Goal: Task Accomplishment & Management: Manage account settings

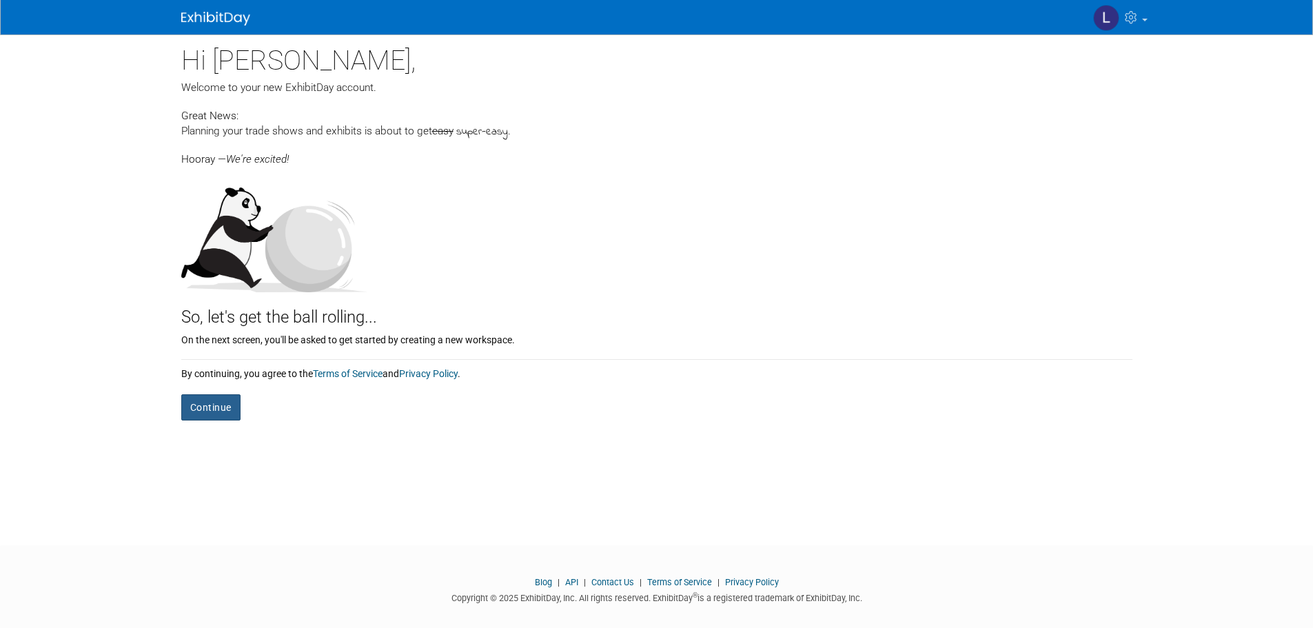
click at [206, 406] on button "Continue" at bounding box center [210, 407] width 59 height 26
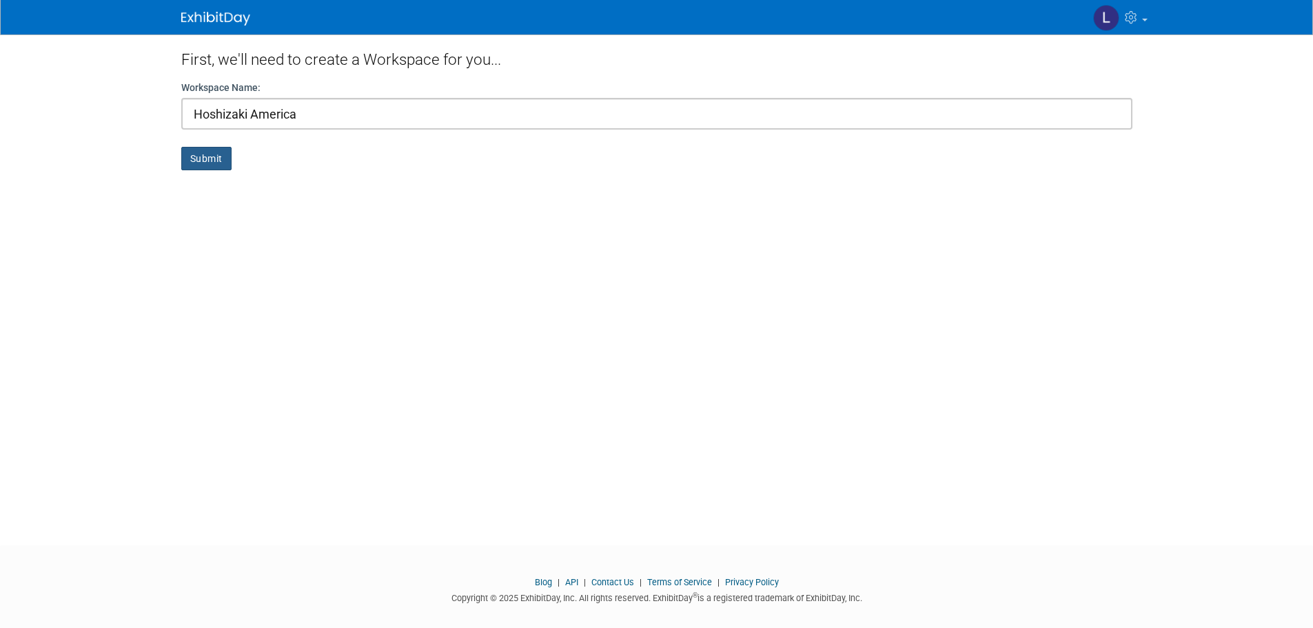
type input "Hoshizaki America"
click at [201, 163] on button "Submit" at bounding box center [206, 158] width 50 height 23
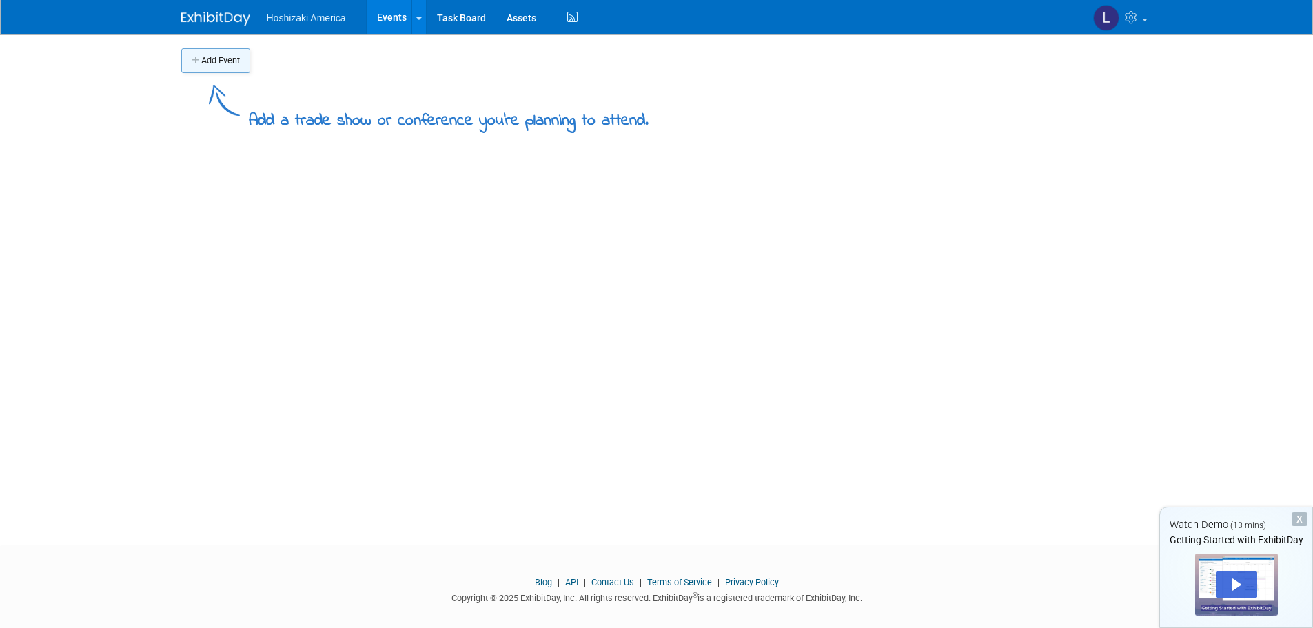
click at [225, 58] on button "Add Event" at bounding box center [215, 60] width 69 height 25
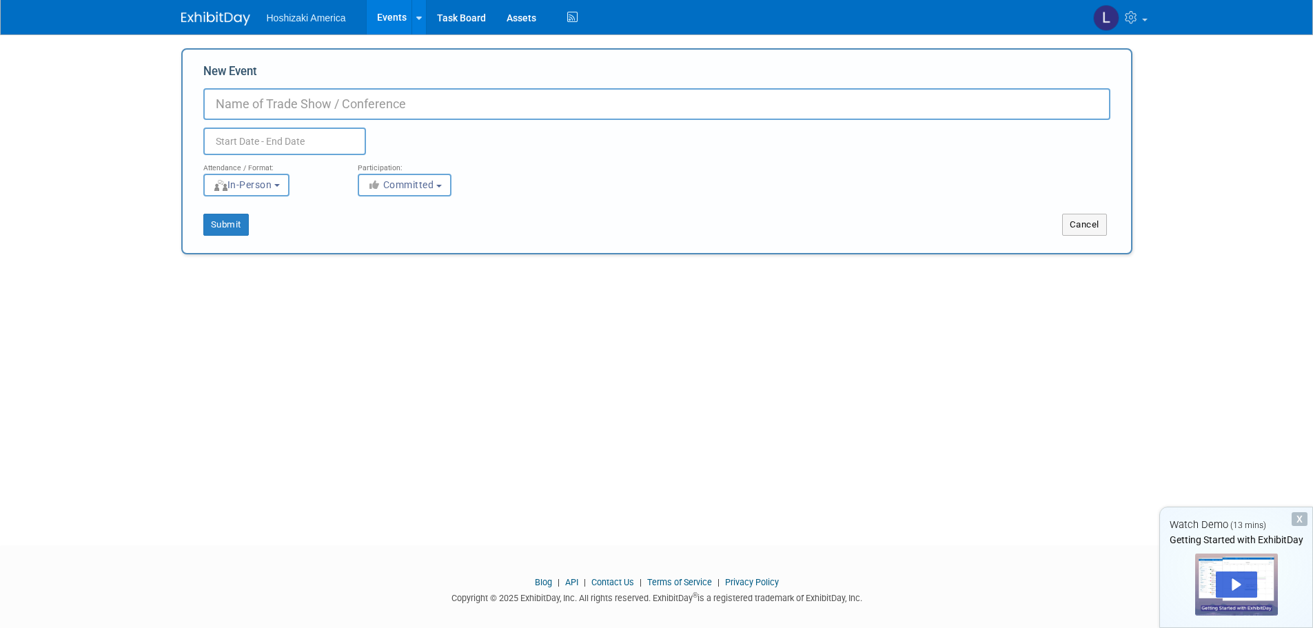
click at [352, 103] on input "New Event" at bounding box center [656, 104] width 907 height 32
paste input "NACS"
type input "NACS"
click at [292, 142] on input "text" at bounding box center [284, 142] width 163 height 28
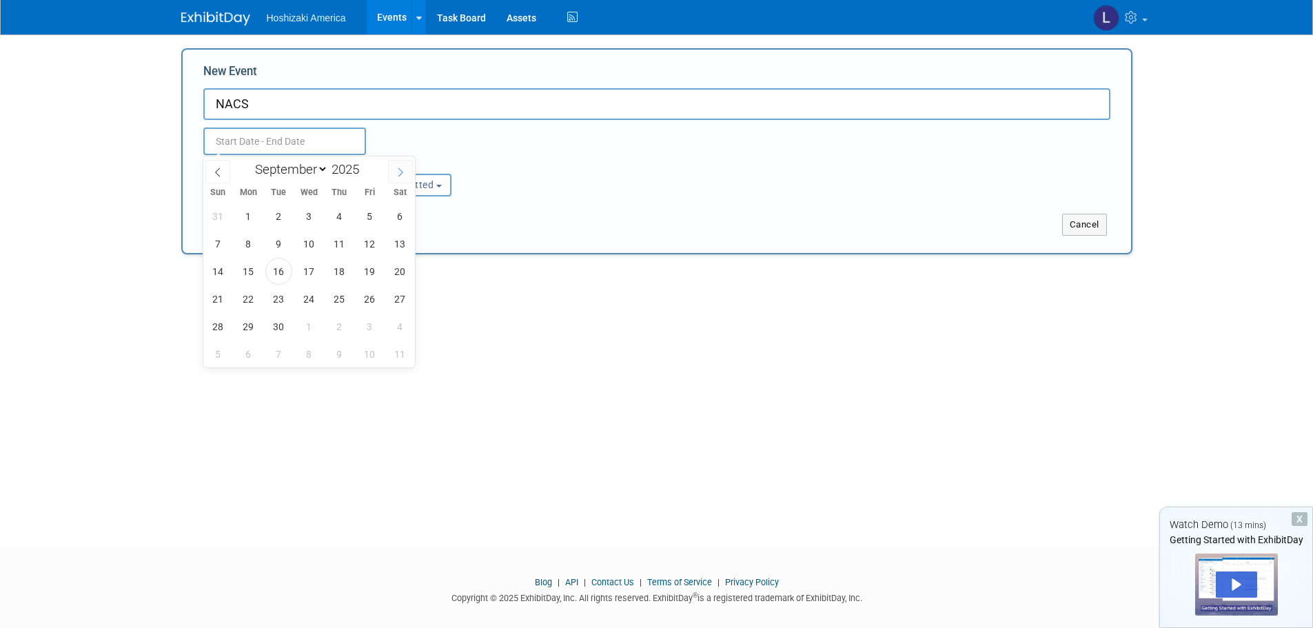
click at [399, 170] on icon at bounding box center [401, 173] width 10 height 10
select select "9"
click at [310, 268] on span "15" at bounding box center [309, 271] width 27 height 27
click at [216, 294] on span "19" at bounding box center [218, 298] width 27 height 27
type input "Oct 15, 2025 to Oct 19, 2025"
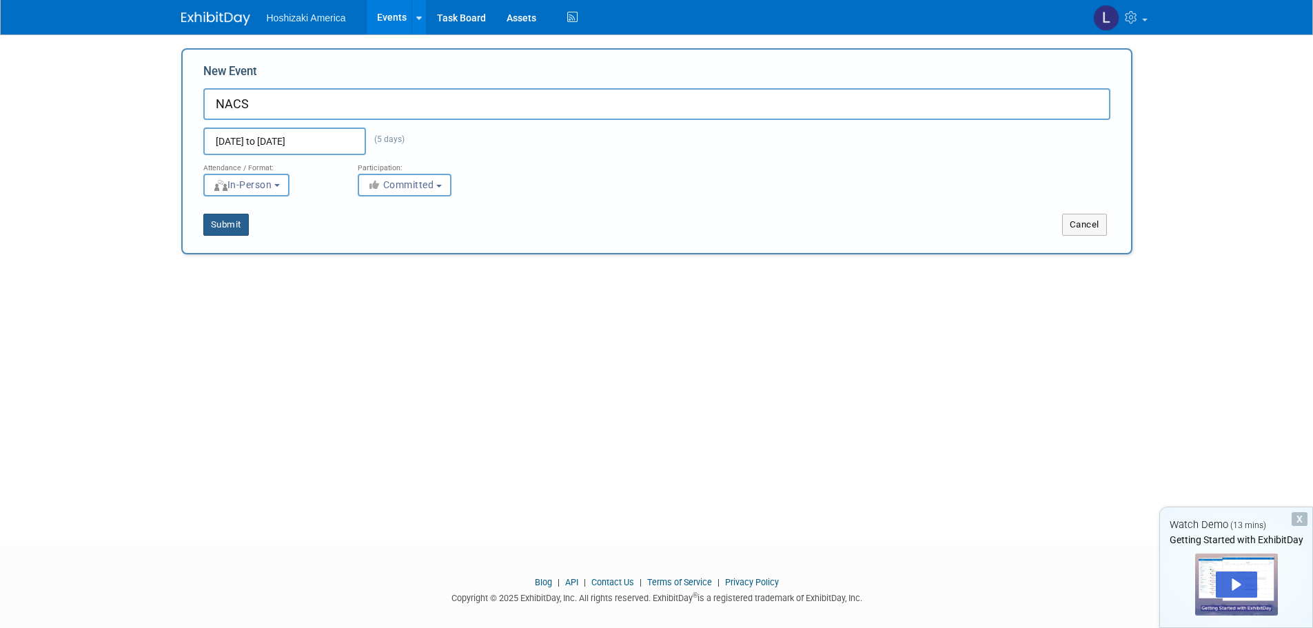
click at [236, 221] on button "Submit" at bounding box center [226, 225] width 46 height 22
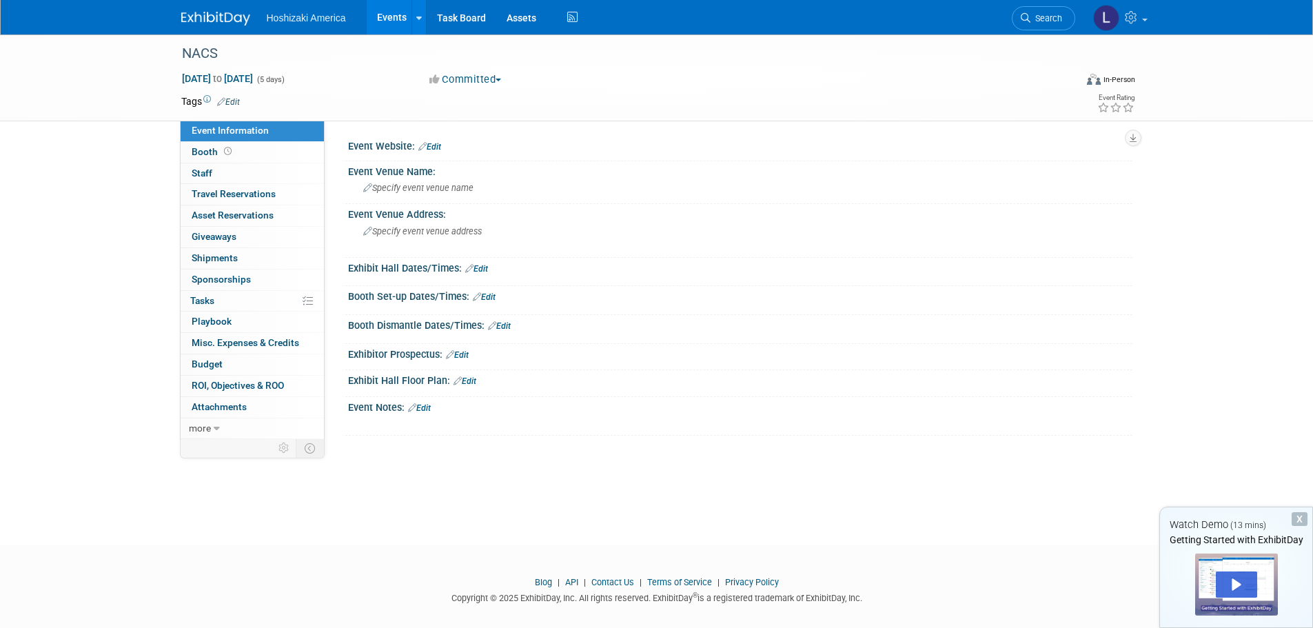
click at [438, 143] on link "Edit" at bounding box center [430, 147] width 23 height 10
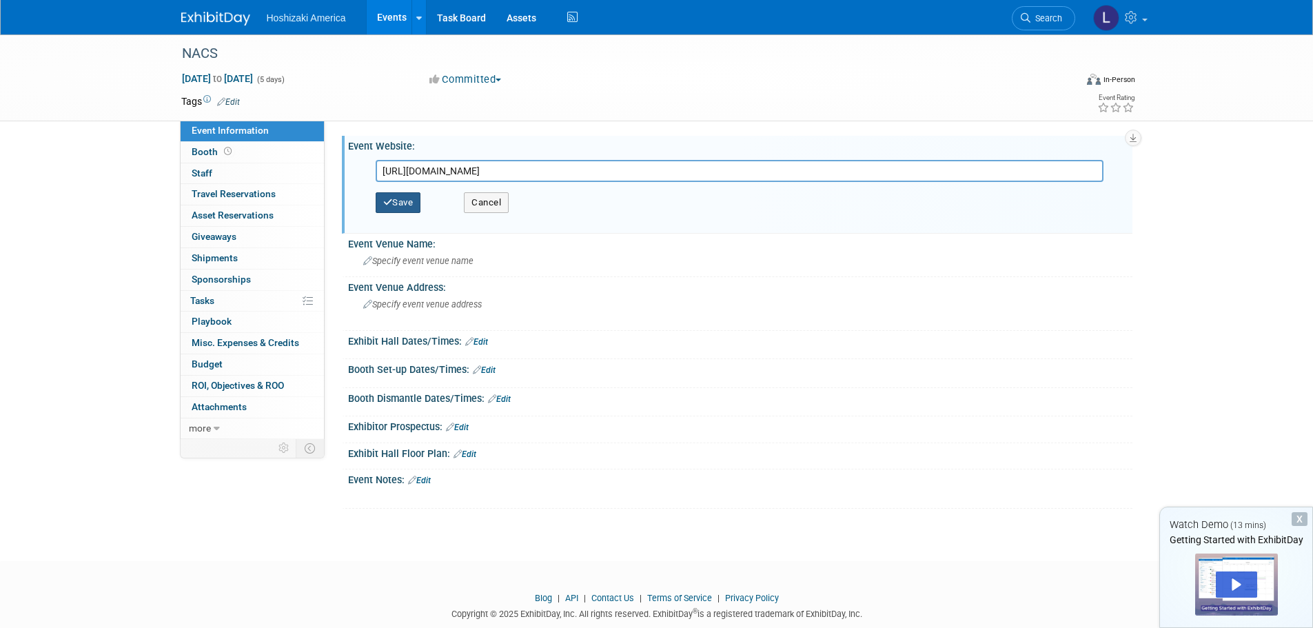
type input "[URL][DOMAIN_NAME]"
click at [405, 196] on button "Save" at bounding box center [399, 202] width 46 height 21
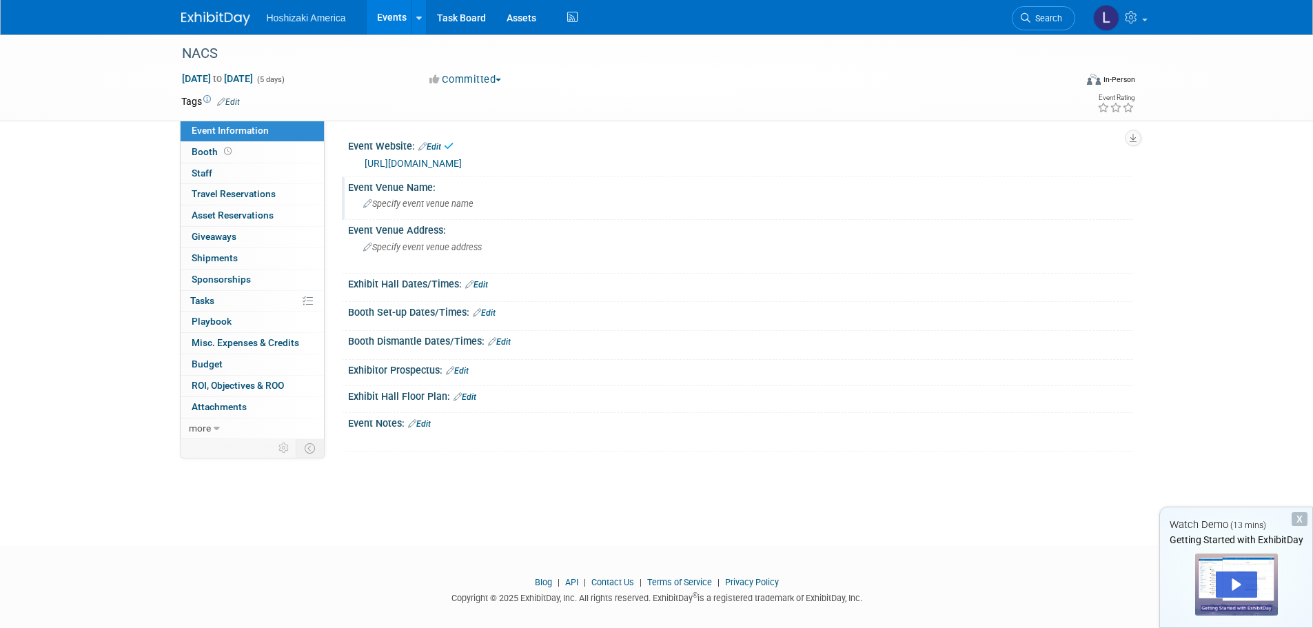
click at [412, 204] on span "Specify event venue name" at bounding box center [418, 204] width 110 height 10
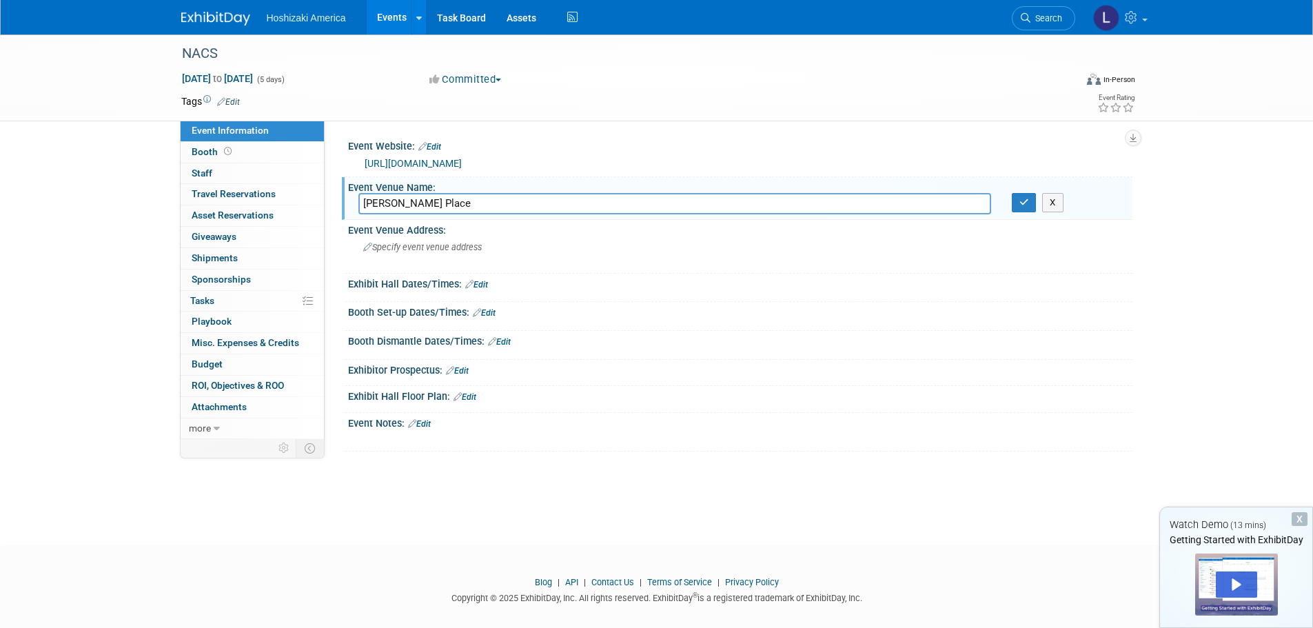
type input "McCormick Place"
click at [485, 288] on link "Edit" at bounding box center [476, 285] width 23 height 10
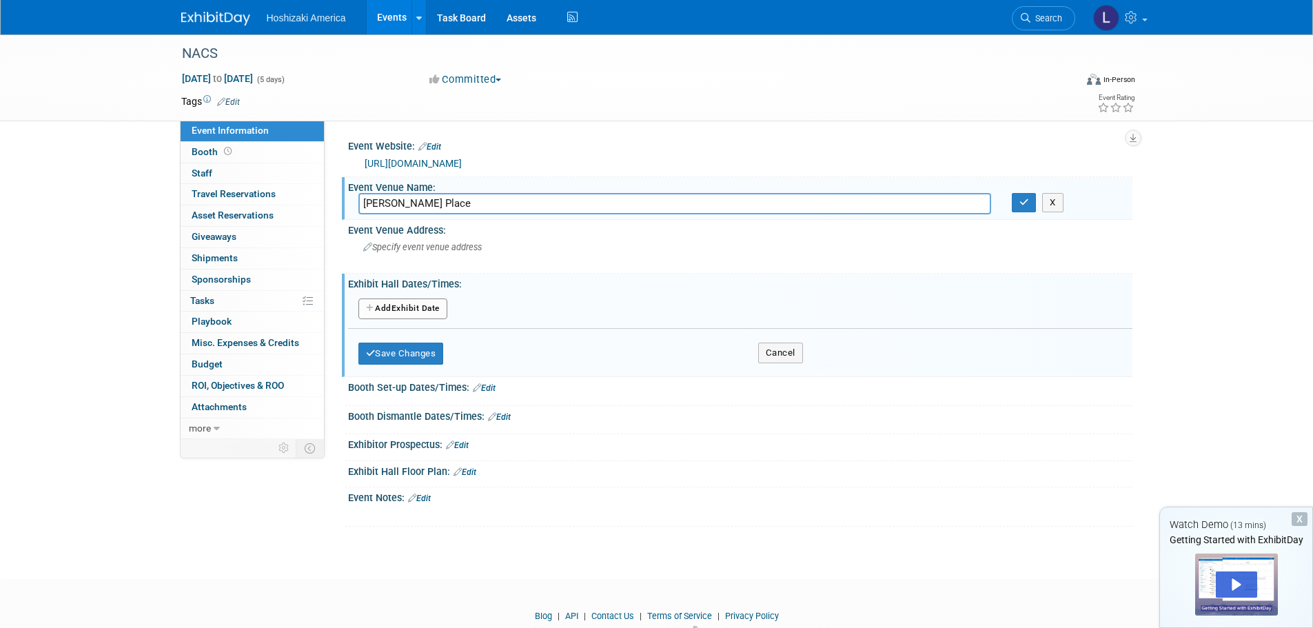
click at [423, 305] on button "Add Another Exhibit Date" at bounding box center [403, 309] width 89 height 21
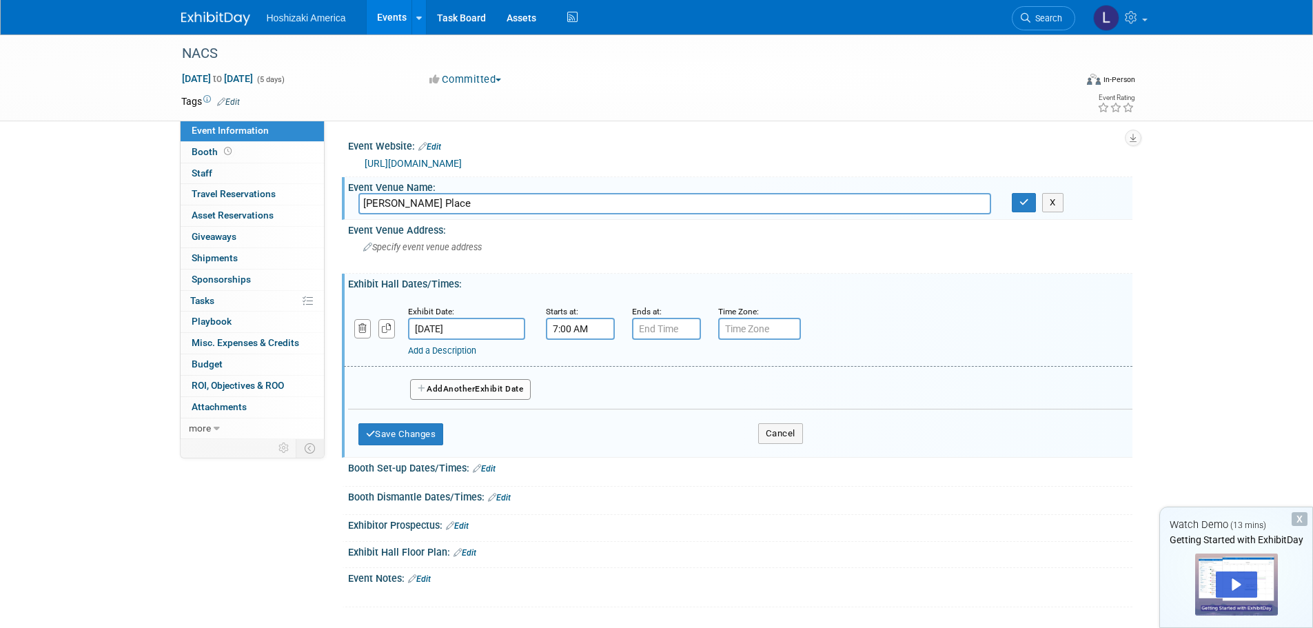
click at [578, 332] on input "7:00 AM" at bounding box center [580, 329] width 69 height 22
click at [582, 361] on span at bounding box center [578, 363] width 24 height 24
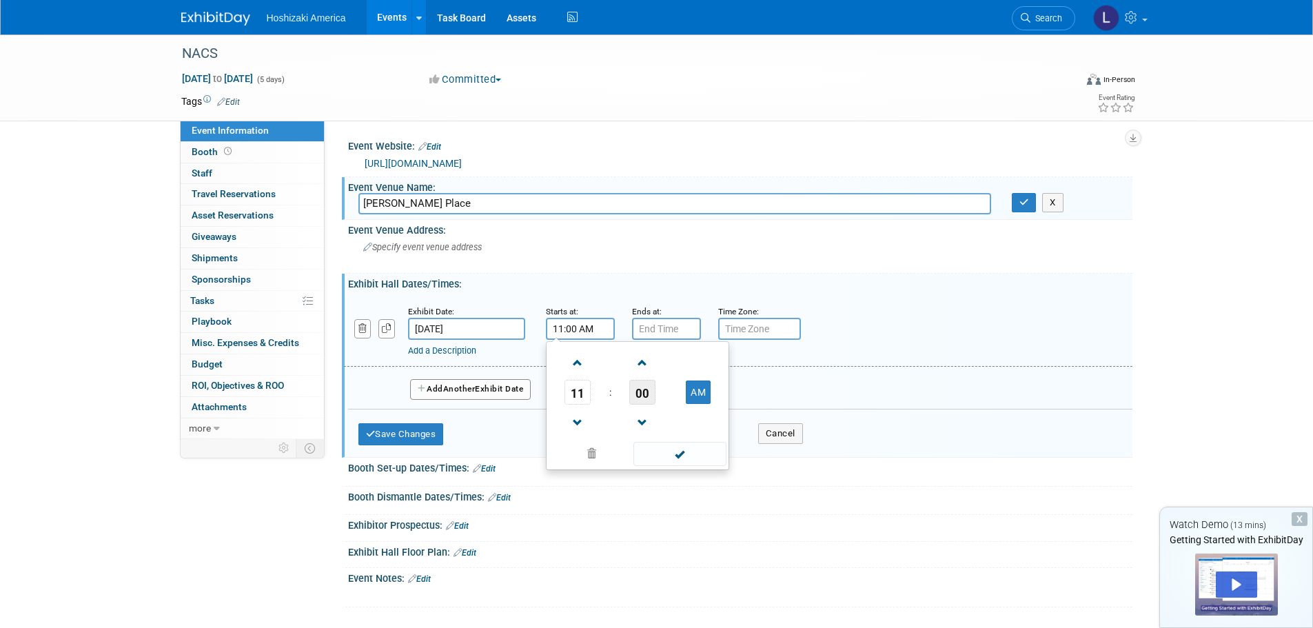
click at [643, 395] on span "00" at bounding box center [643, 392] width 26 height 25
click at [643, 395] on td "30" at bounding box center [660, 400] width 44 height 37
type input "11:30 AM"
click at [664, 330] on input "7:00 PM" at bounding box center [666, 329] width 69 height 22
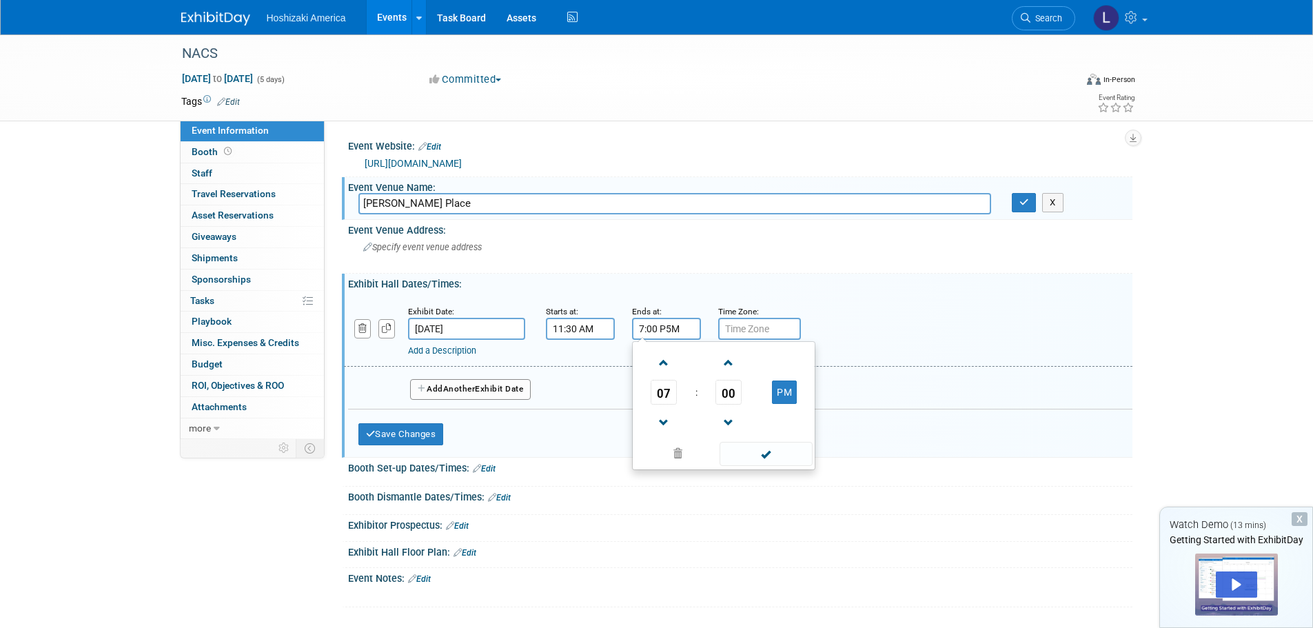
drag, startPoint x: 685, startPoint y: 329, endPoint x: 592, endPoint y: 332, distance: 93.8
click at [592, 332] on div "Exhibit Date: Oct 15, 2025 Starts at: 11:30 AM Ends at: 7:00 P5M 07 : 00 PM 12 …" at bounding box center [738, 331] width 789 height 70
click at [664, 364] on span at bounding box center [664, 363] width 24 height 24
click at [664, 421] on span at bounding box center [664, 423] width 24 height 24
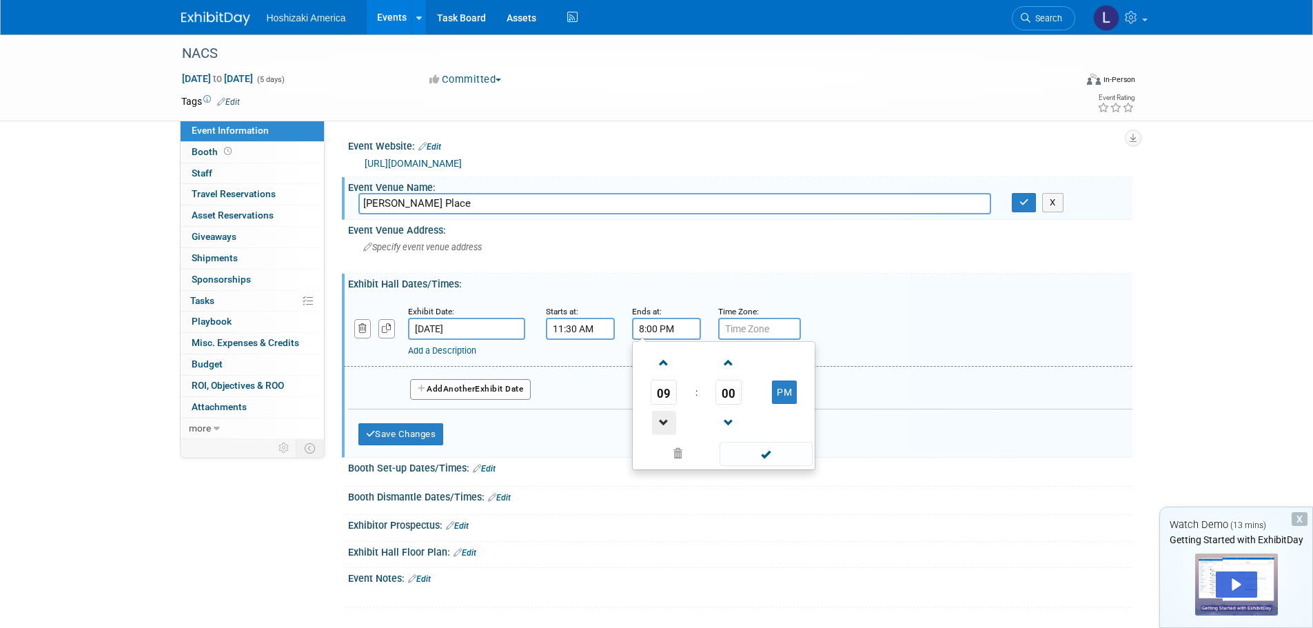
click at [664, 421] on span at bounding box center [664, 423] width 24 height 24
click at [664, 420] on span at bounding box center [664, 423] width 24 height 24
click at [735, 395] on span "00" at bounding box center [729, 392] width 26 height 25
click at [745, 396] on td "30" at bounding box center [746, 400] width 44 height 37
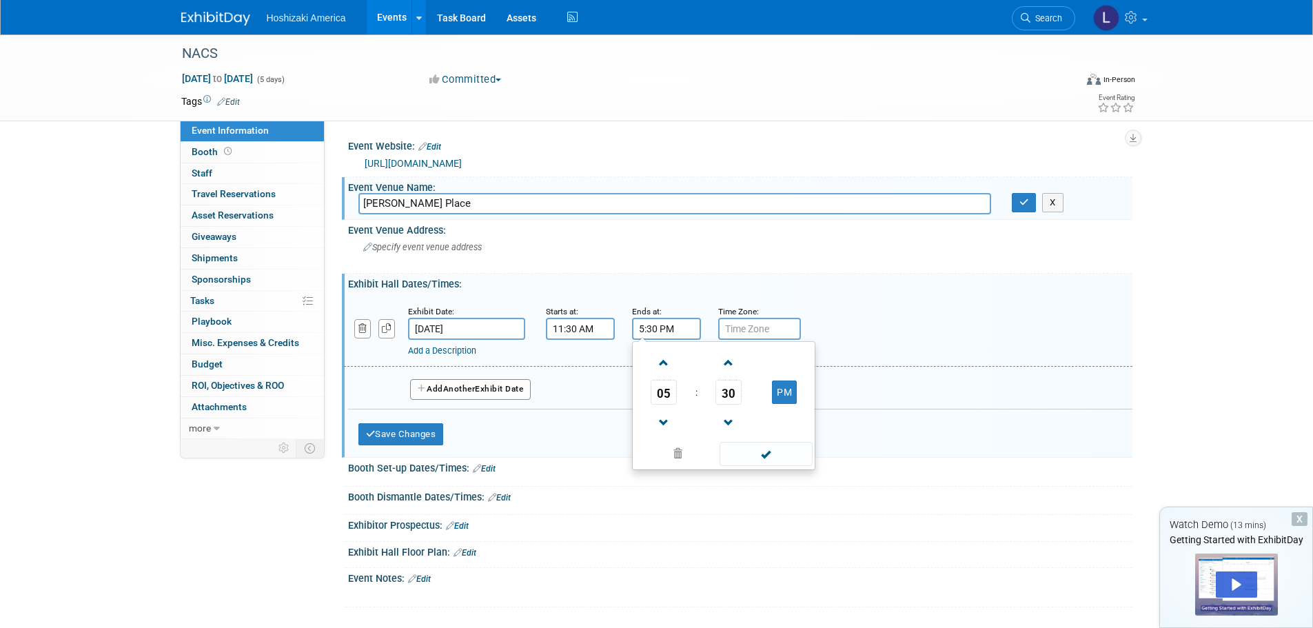
type input "5:30 PM"
click at [767, 334] on input "text" at bounding box center [759, 329] width 83 height 22
type input "c"
type input "CST"
click at [385, 332] on icon "button" at bounding box center [387, 328] width 10 height 9
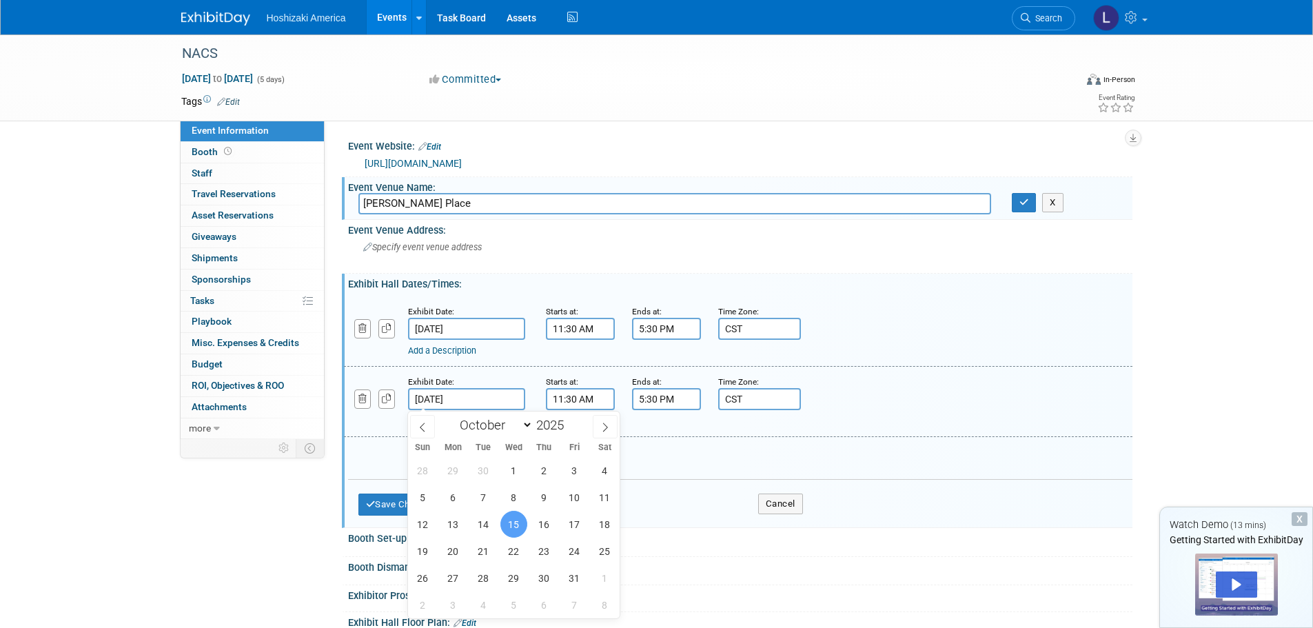
click at [443, 399] on input "Oct 15, 2025" at bounding box center [466, 399] width 117 height 22
click at [544, 527] on span "16" at bounding box center [544, 524] width 27 height 27
type input "Oct 16, 2025"
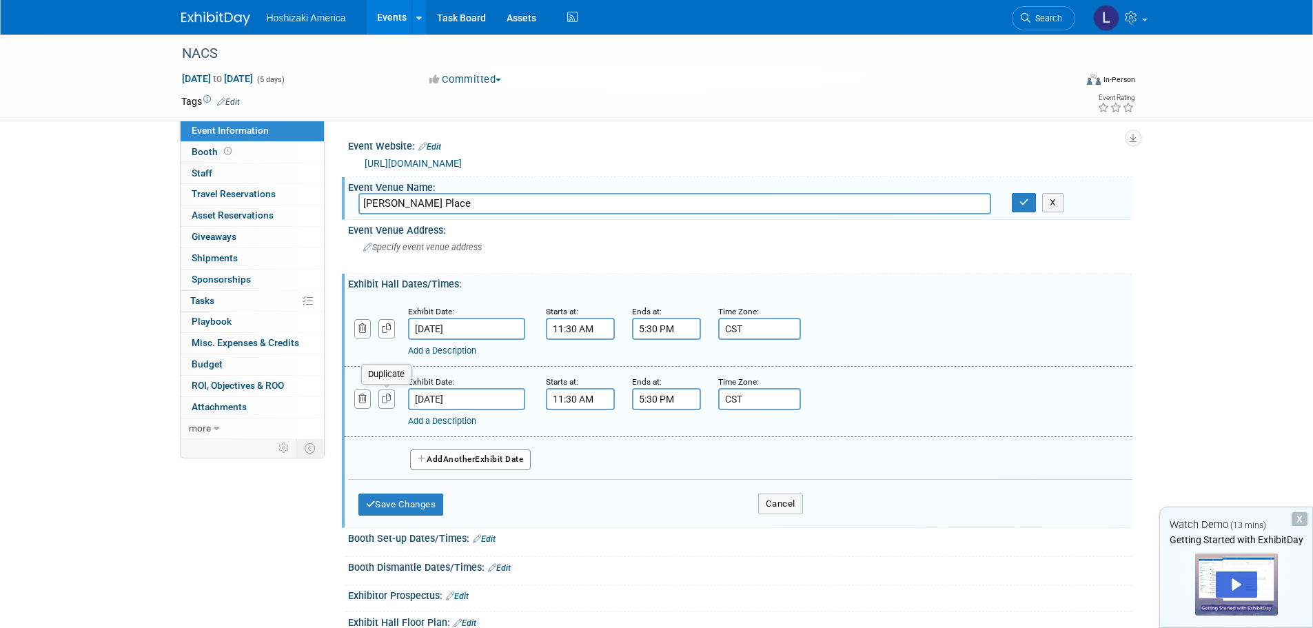
click at [383, 399] on icon "button" at bounding box center [387, 398] width 10 height 9
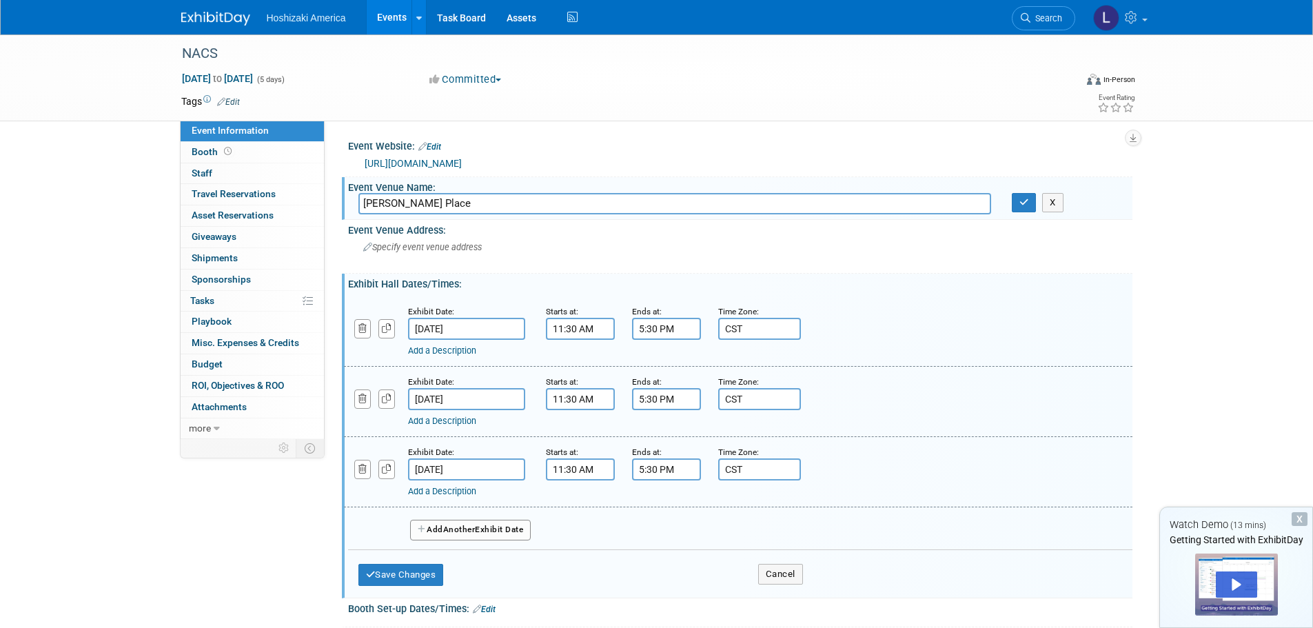
click at [449, 470] on input "Oct 16, 2025" at bounding box center [466, 470] width 117 height 22
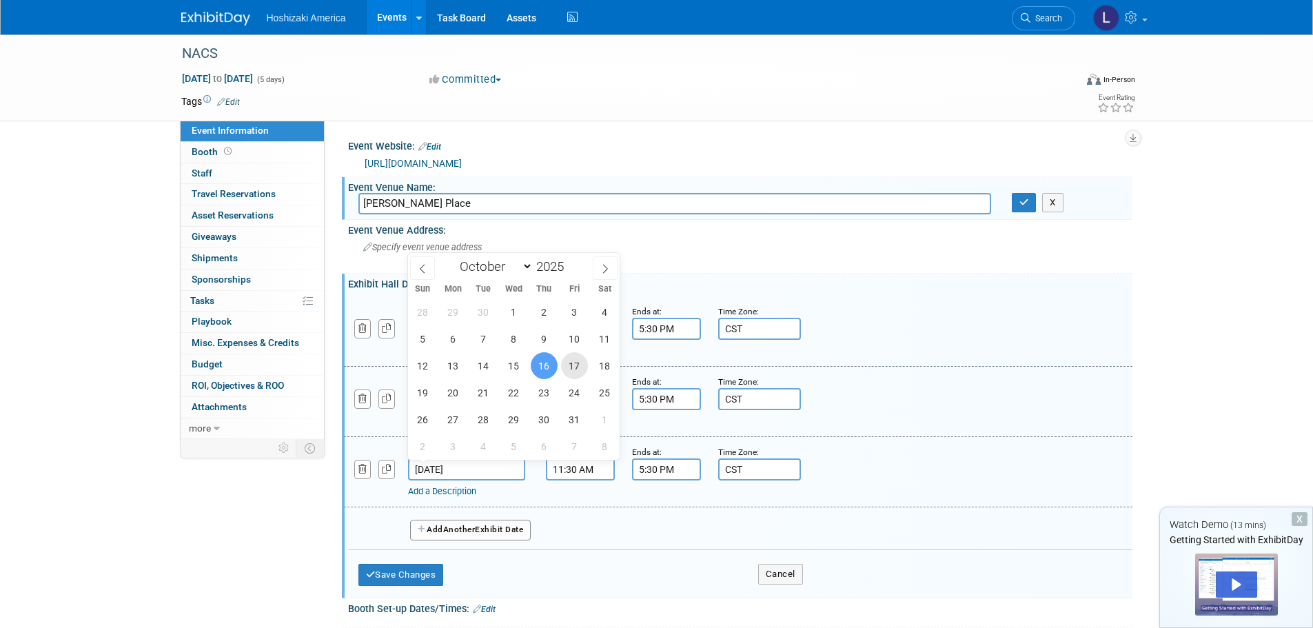
click at [571, 370] on span "17" at bounding box center [574, 365] width 27 height 27
type input "Oct 17, 2025"
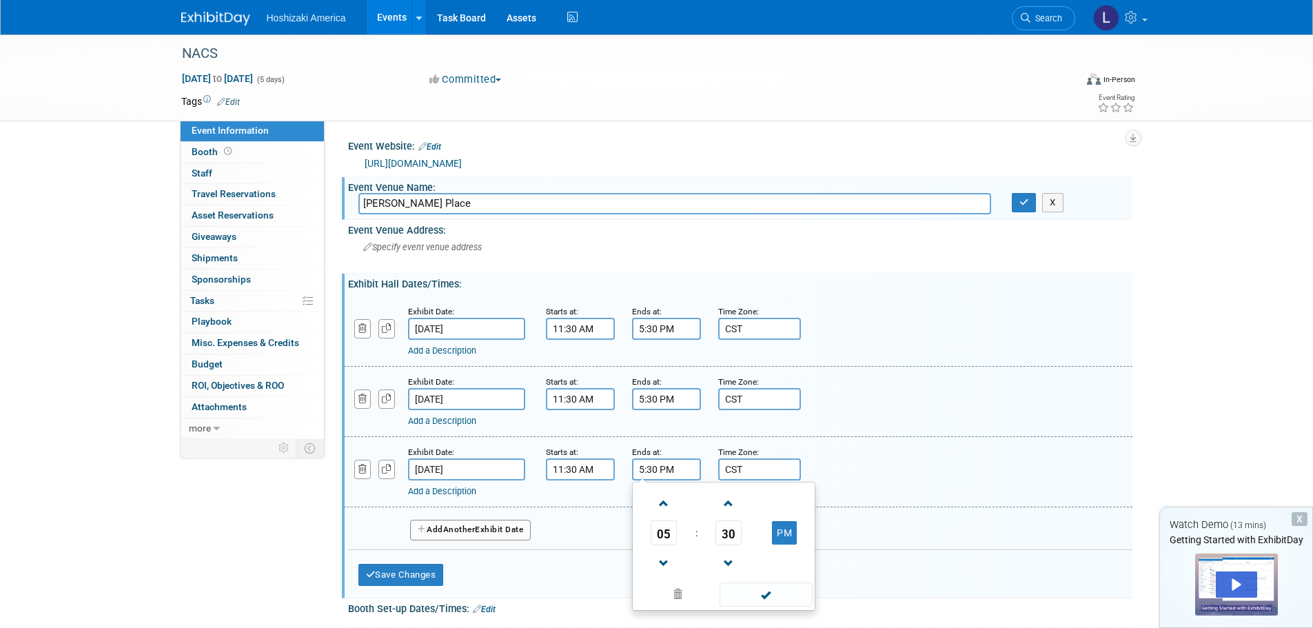
click at [641, 469] on input "5:30 PM" at bounding box center [666, 470] width 69 height 22
click at [664, 559] on span at bounding box center [664, 564] width 24 height 24
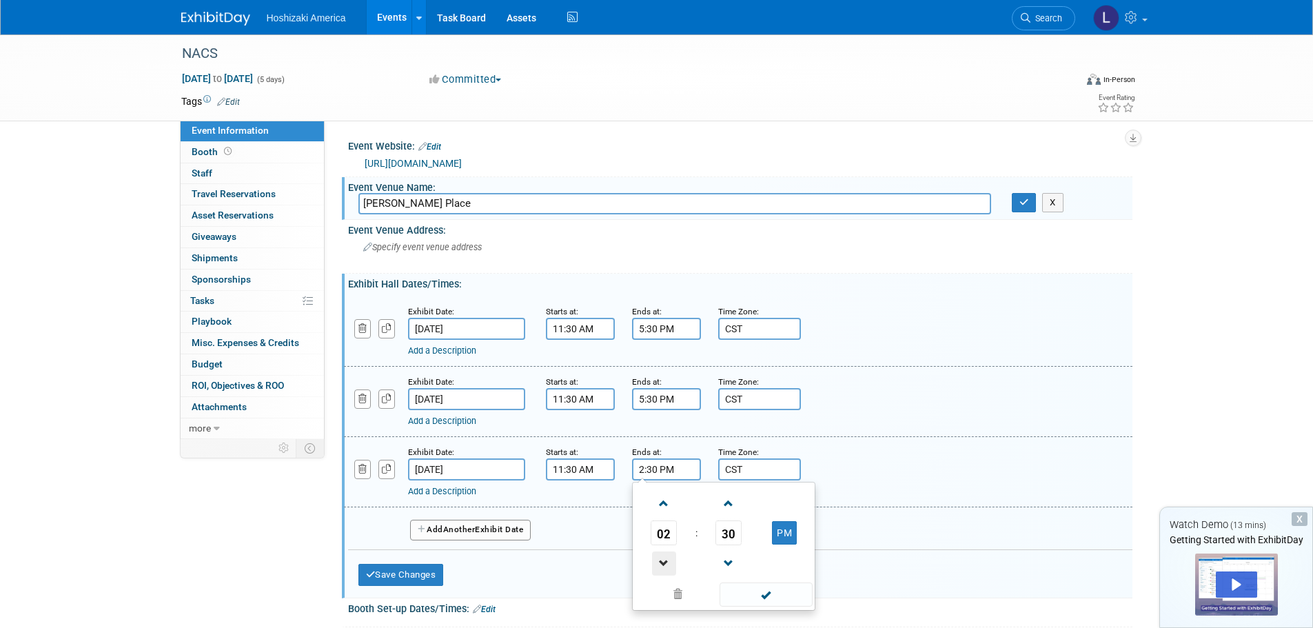
type input "1:30 PM"
click at [564, 514] on div "Add Another Exhibit Date" at bounding box center [740, 525] width 785 height 37
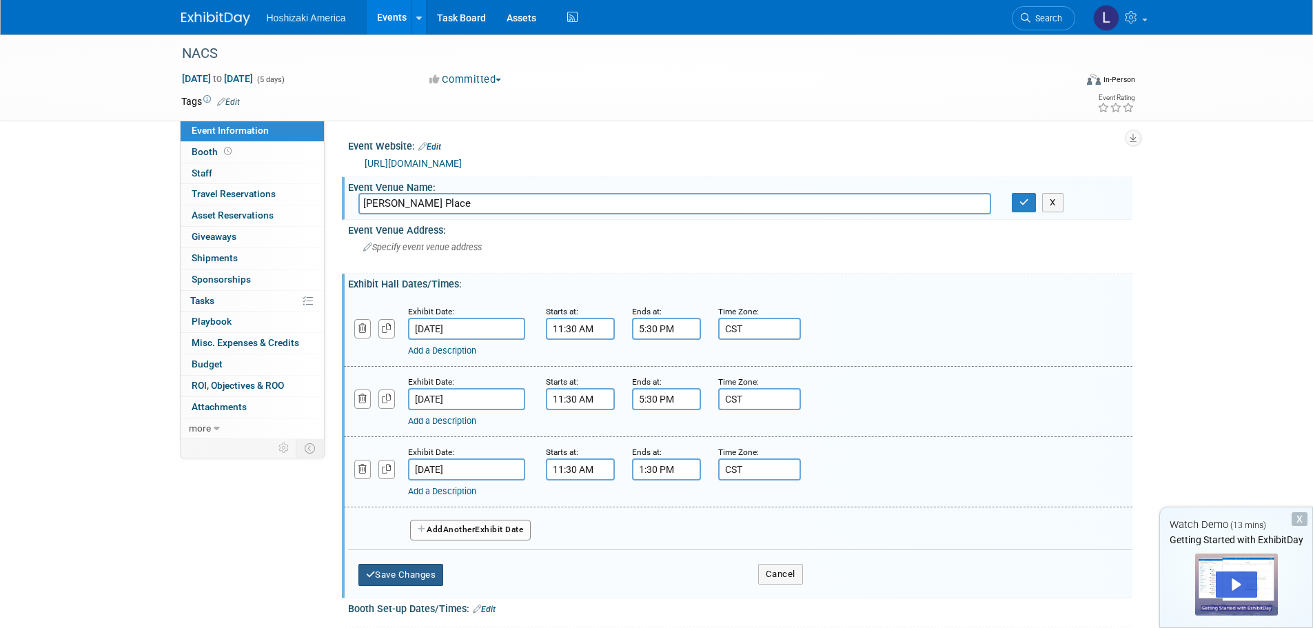
click at [417, 571] on button "Save Changes" at bounding box center [401, 575] width 85 height 22
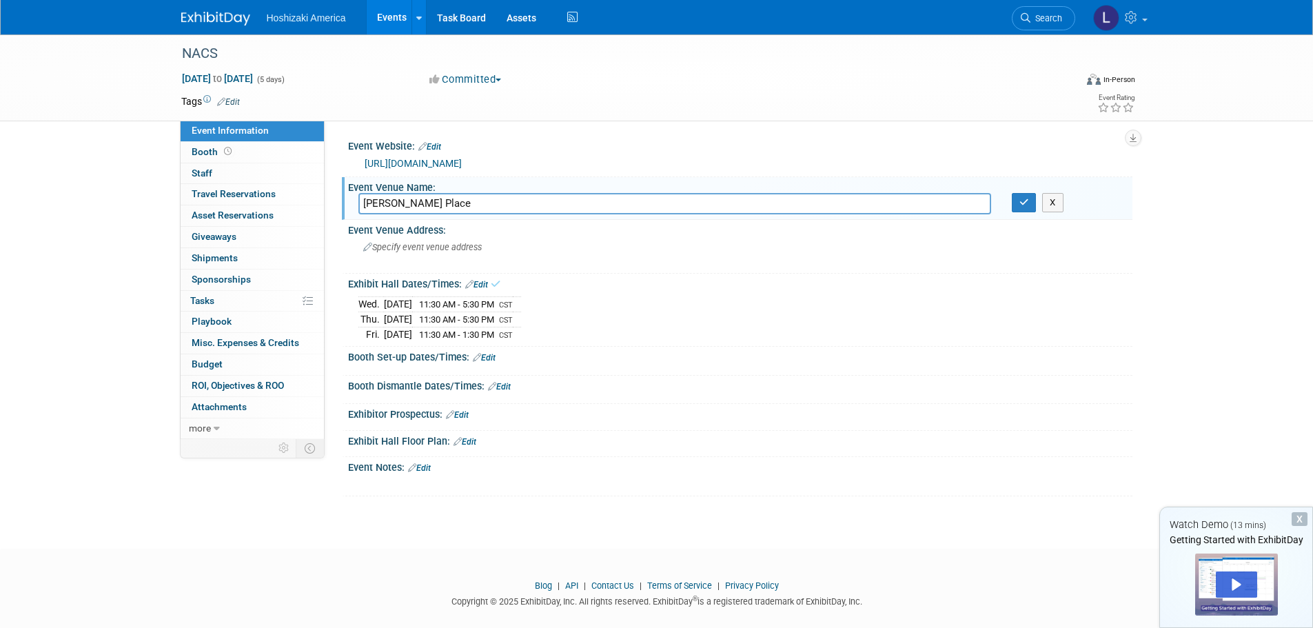
click at [494, 356] on link "Edit" at bounding box center [484, 358] width 23 height 10
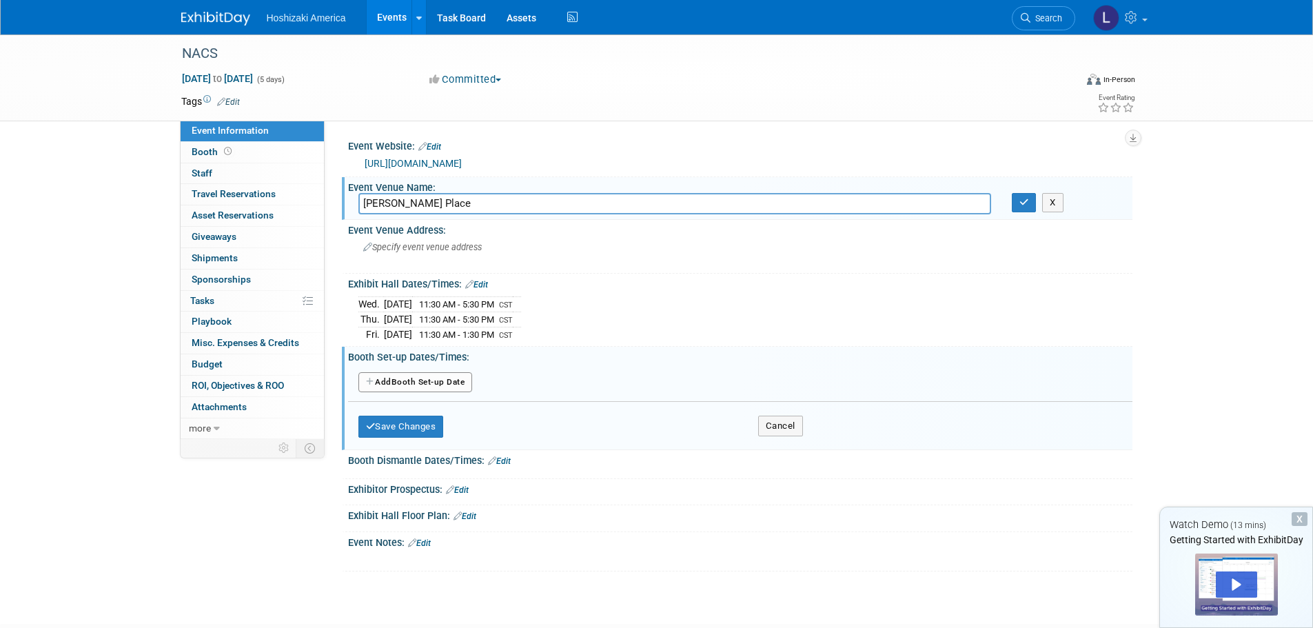
click at [421, 383] on button "Add Another Booth Set-up Date" at bounding box center [416, 382] width 114 height 21
select select "9"
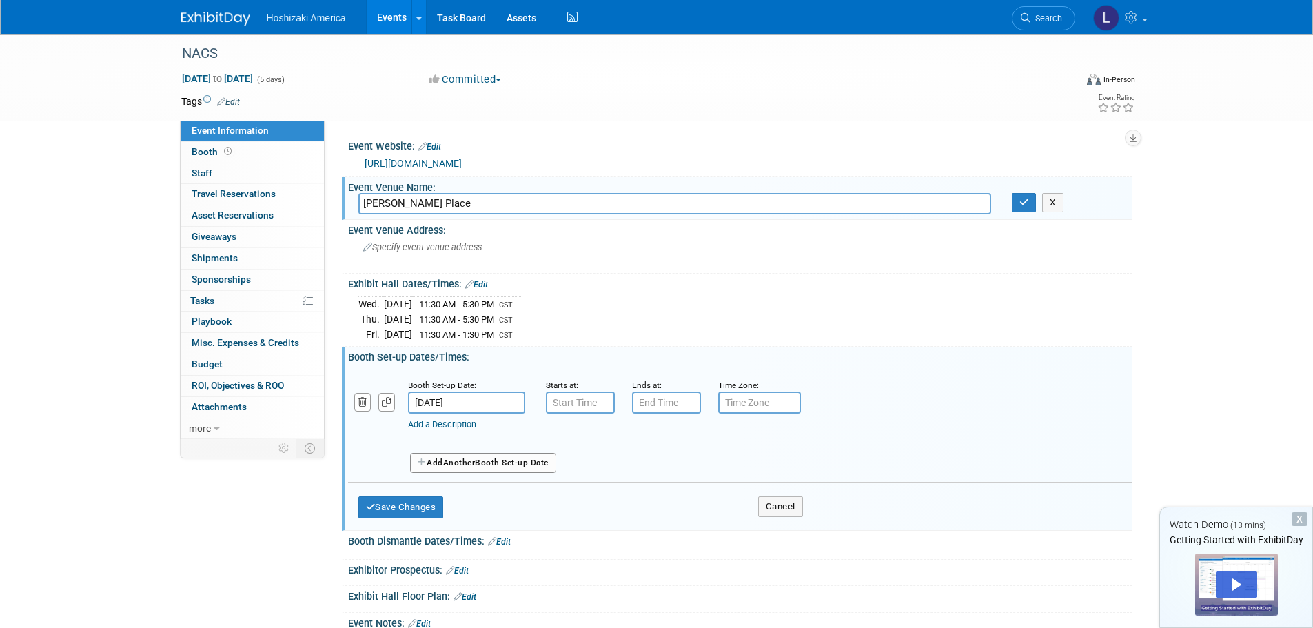
click at [444, 398] on input "Oct 15, 2025" at bounding box center [466, 403] width 117 height 22
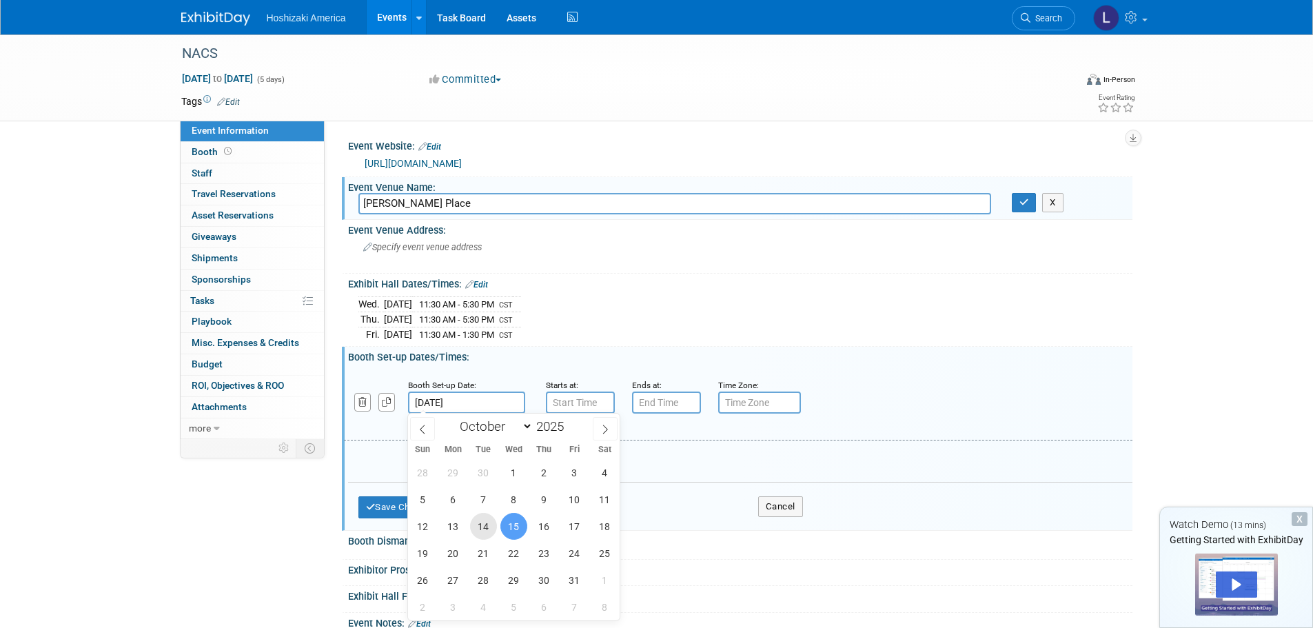
click at [488, 526] on span "14" at bounding box center [483, 526] width 27 height 27
type input "Oct 14, 2025"
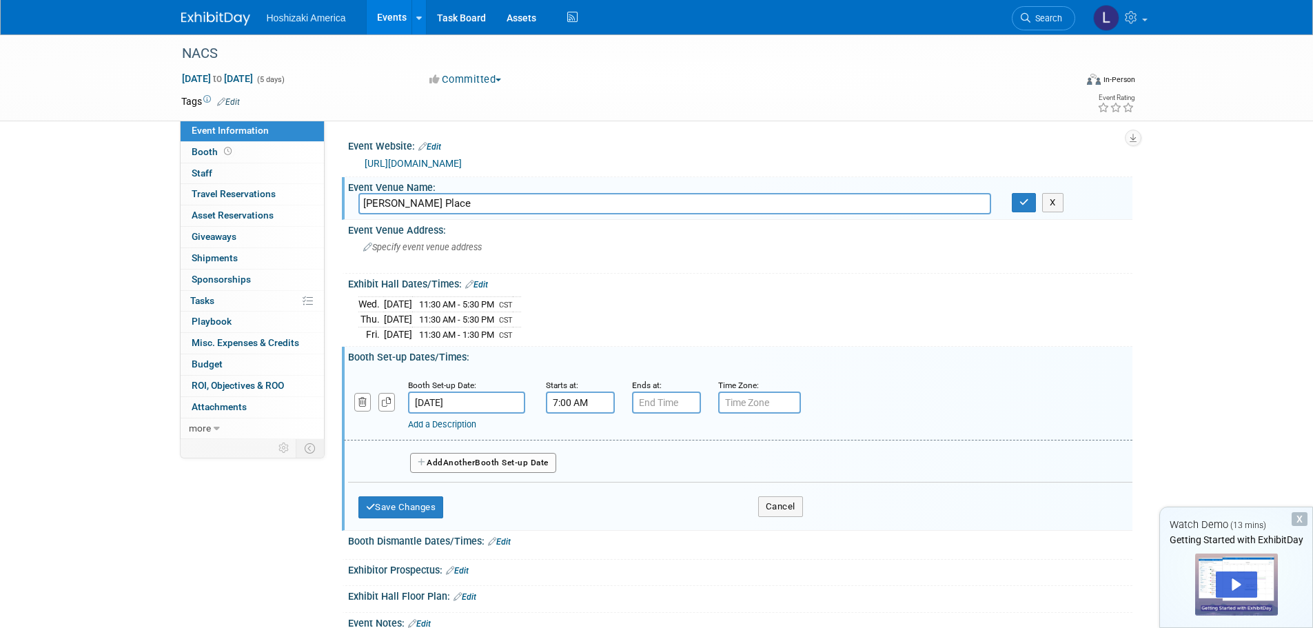
click at [572, 403] on input "7:00 AM" at bounding box center [580, 403] width 69 height 22
click at [572, 492] on span at bounding box center [578, 497] width 24 height 24
click at [575, 433] on span at bounding box center [578, 437] width 24 height 24
type input "8:00 AM"
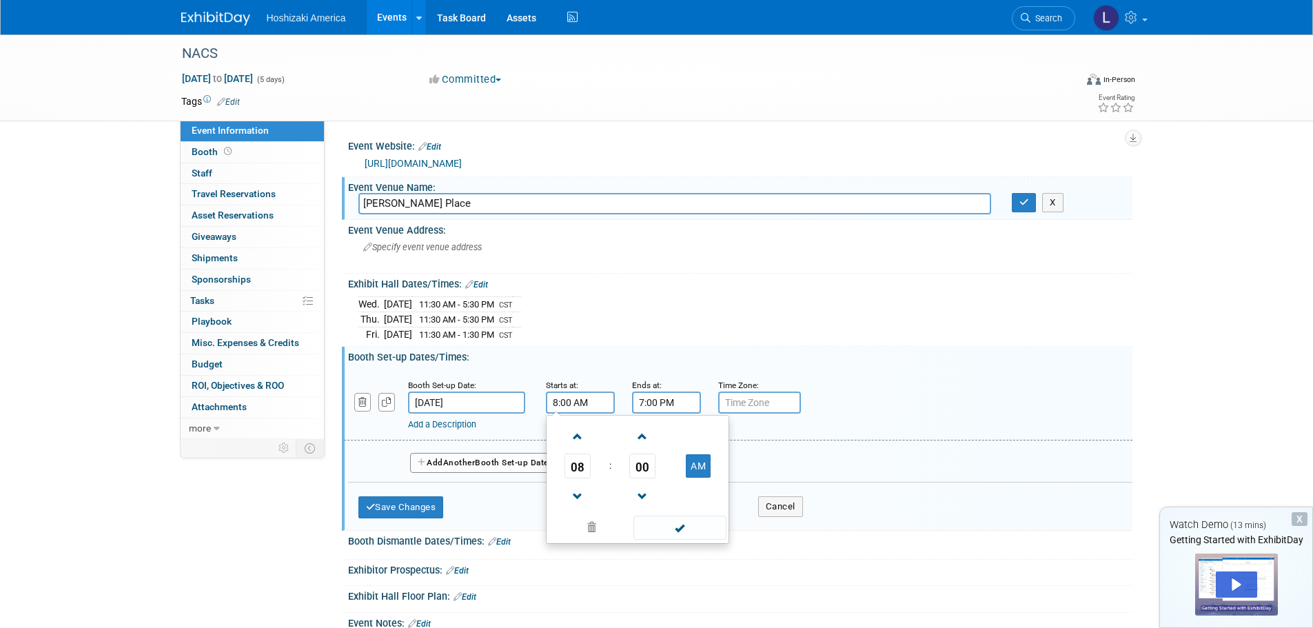
click at [658, 399] on input "7:00 PM" at bounding box center [666, 403] width 69 height 22
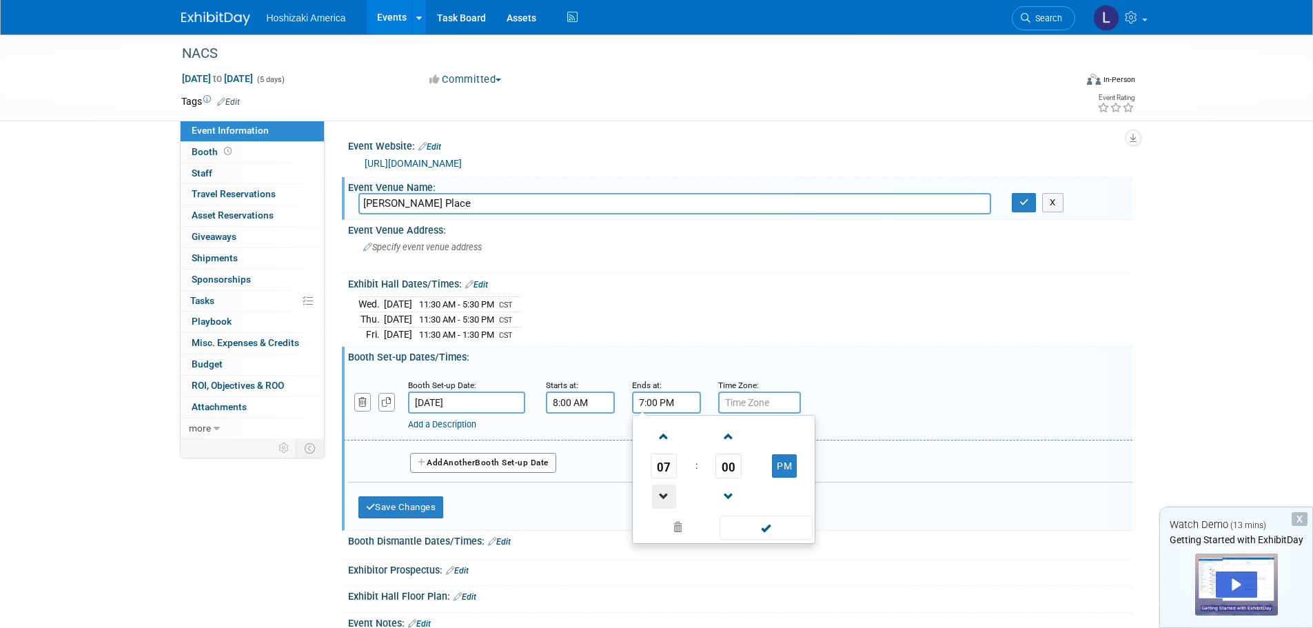
click at [666, 491] on span at bounding box center [664, 497] width 24 height 24
type input "4:00 PM"
click at [761, 522] on span at bounding box center [766, 528] width 93 height 24
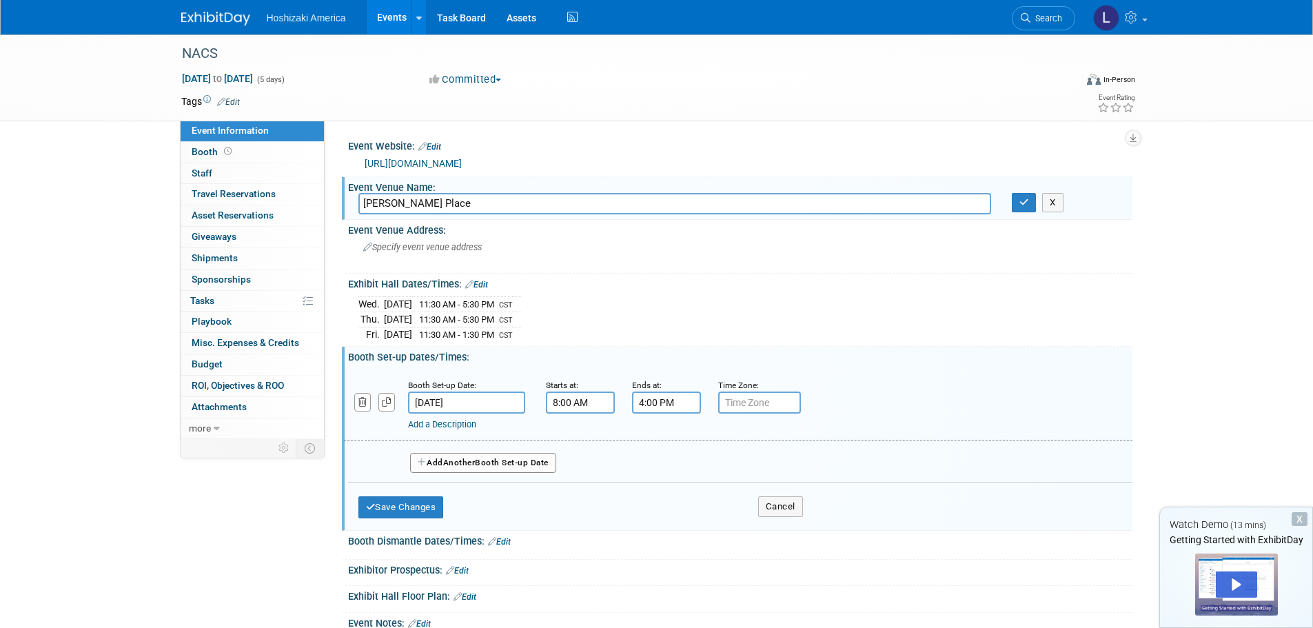
click at [752, 398] on input "text" at bounding box center [759, 403] width 83 height 22
type input "CST"
click at [401, 500] on button "Save Changes" at bounding box center [401, 507] width 85 height 22
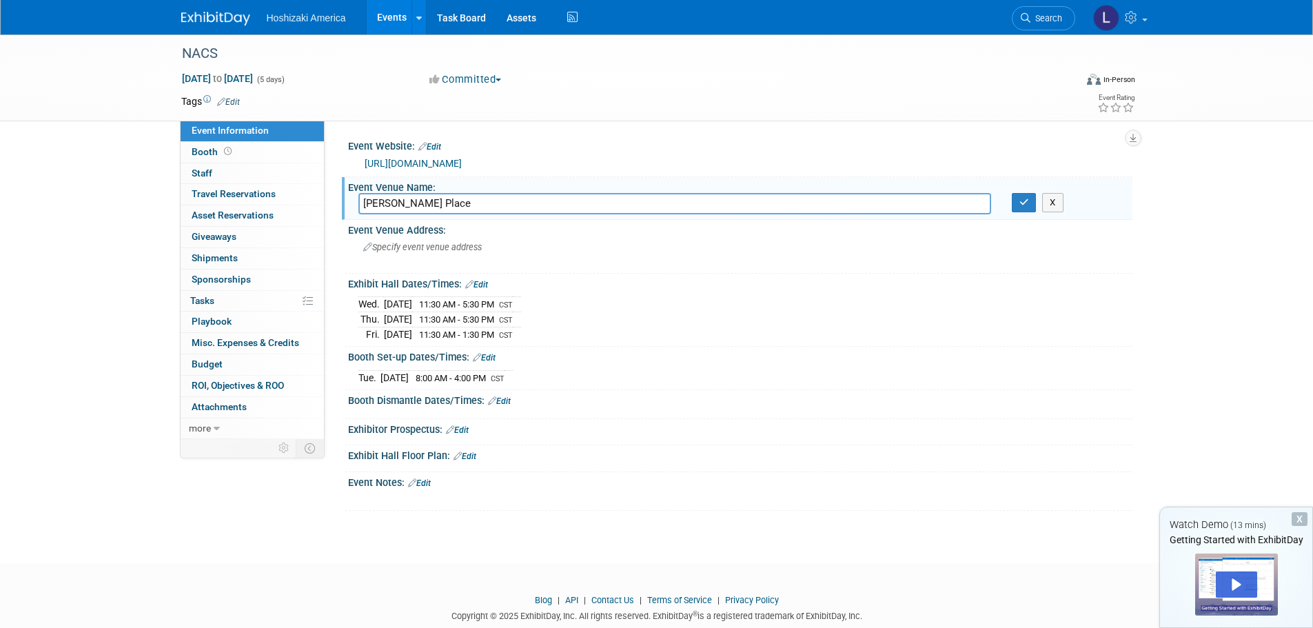
click at [503, 399] on link "Edit" at bounding box center [499, 401] width 23 height 10
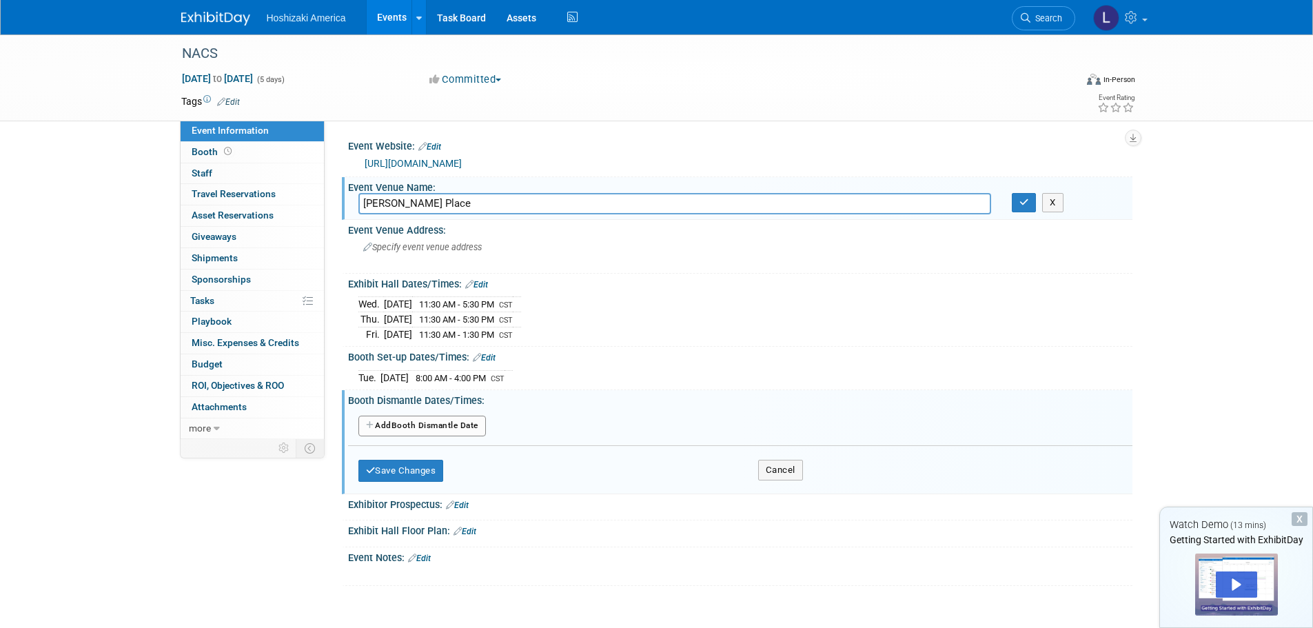
click at [439, 423] on button "Add Another Booth Dismantle Date" at bounding box center [423, 426] width 128 height 21
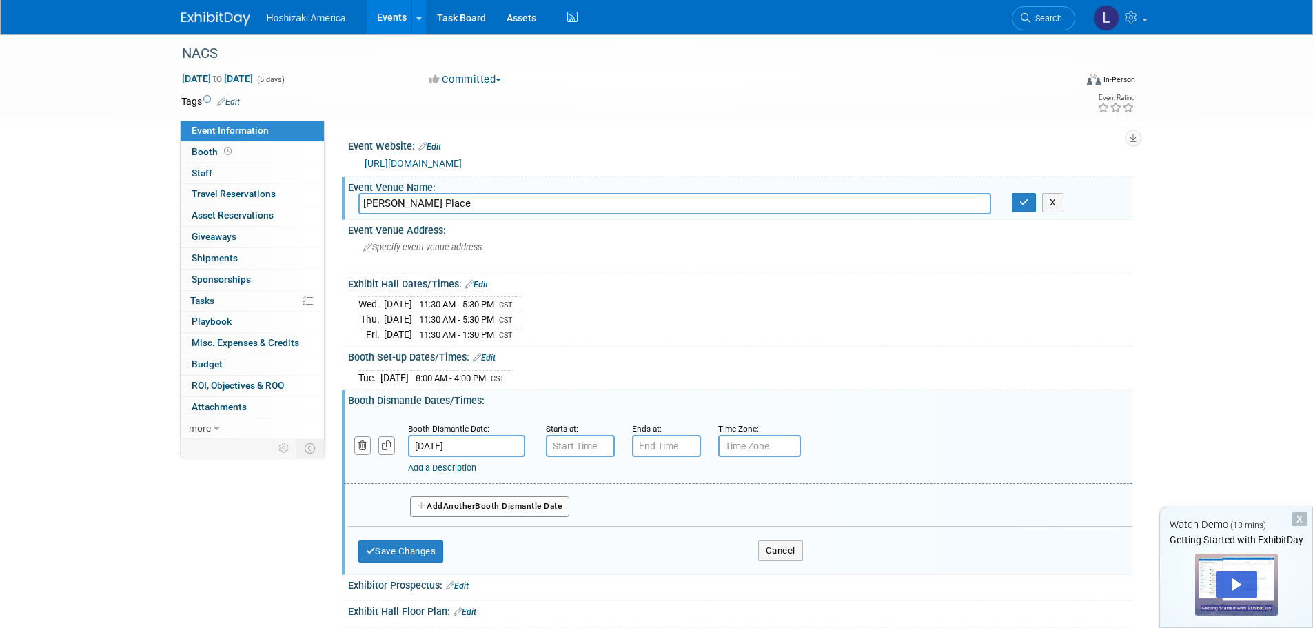
click at [441, 436] on input "Oct 19, 2025" at bounding box center [466, 446] width 117 height 22
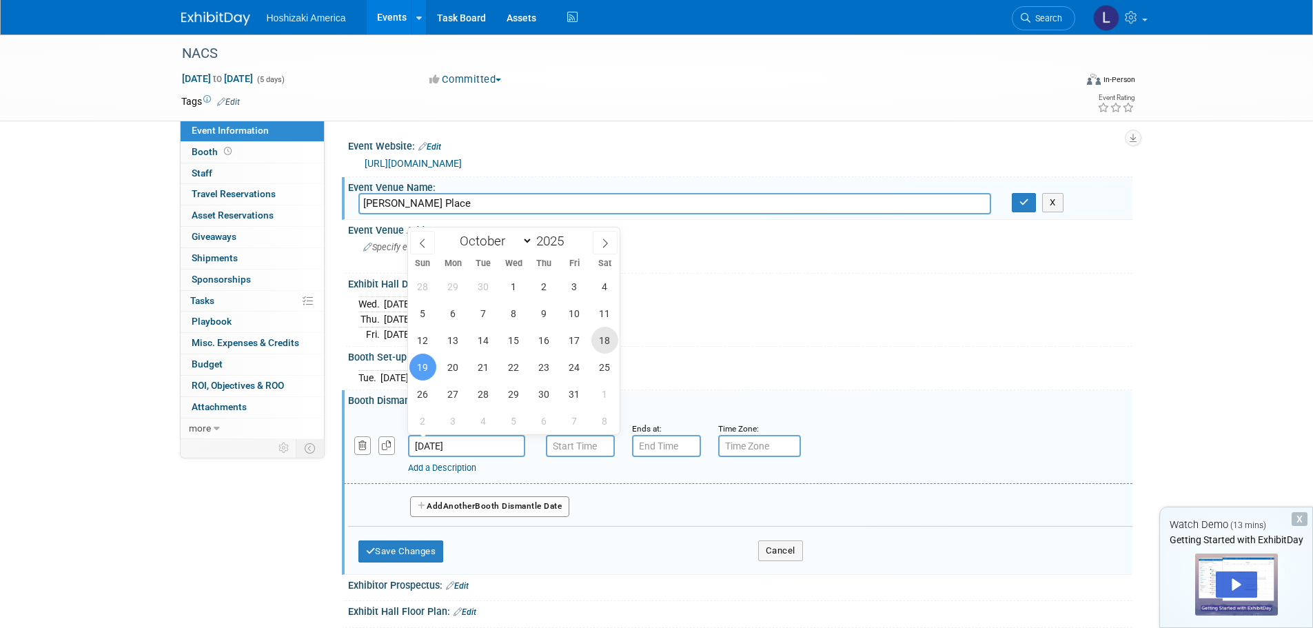
click at [605, 343] on span "18" at bounding box center [605, 340] width 27 height 27
type input "Oct 18, 2025"
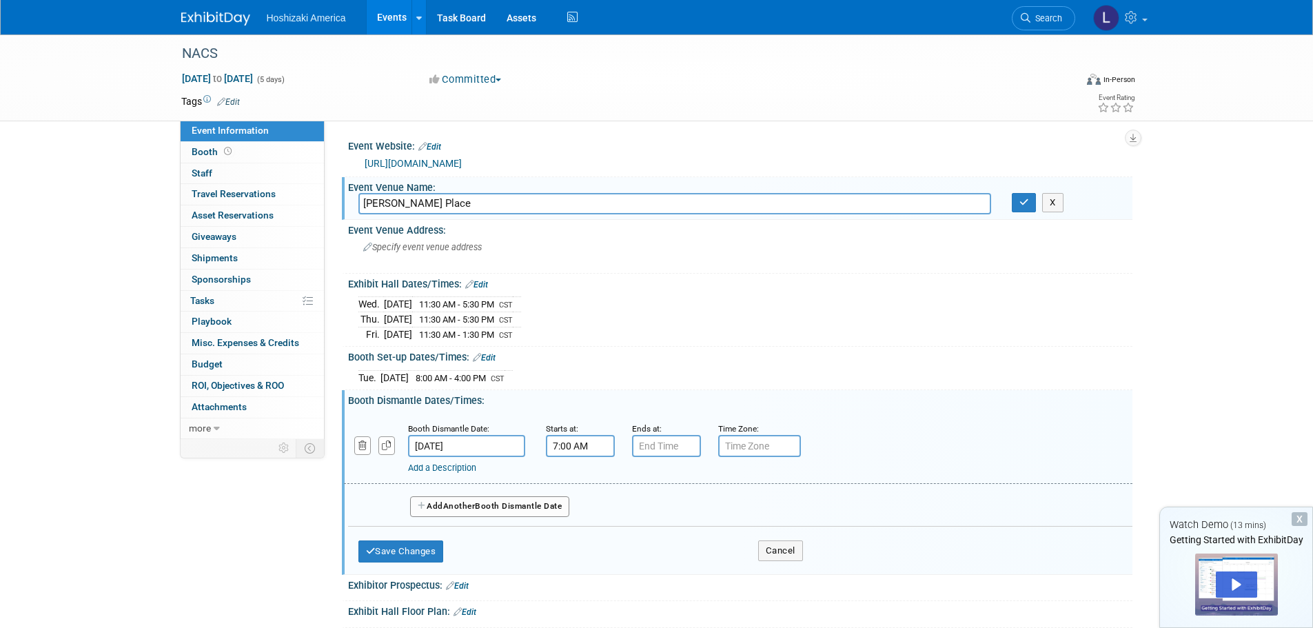
click at [580, 443] on input "7:00 AM" at bounding box center [580, 446] width 69 height 22
click at [584, 479] on span at bounding box center [578, 480] width 24 height 24
type input "8:00 AM"
click at [663, 447] on input "7:00 PM" at bounding box center [666, 446] width 69 height 22
click at [659, 477] on span at bounding box center [664, 480] width 24 height 24
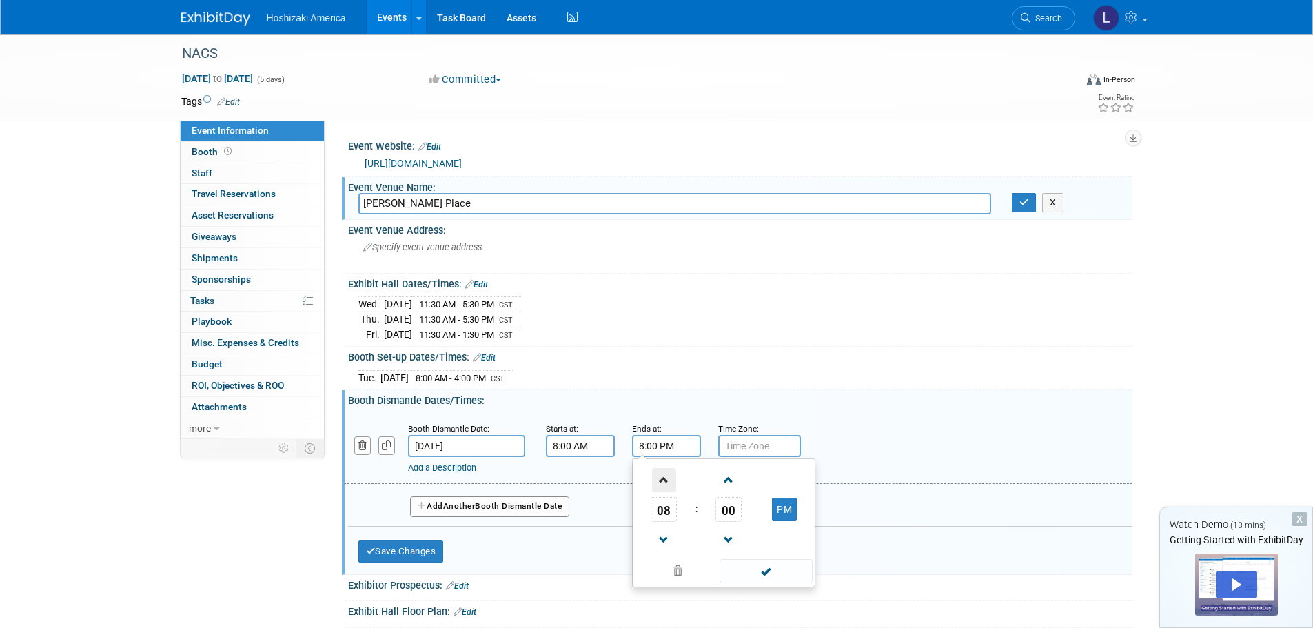
click at [659, 477] on span at bounding box center [664, 480] width 24 height 24
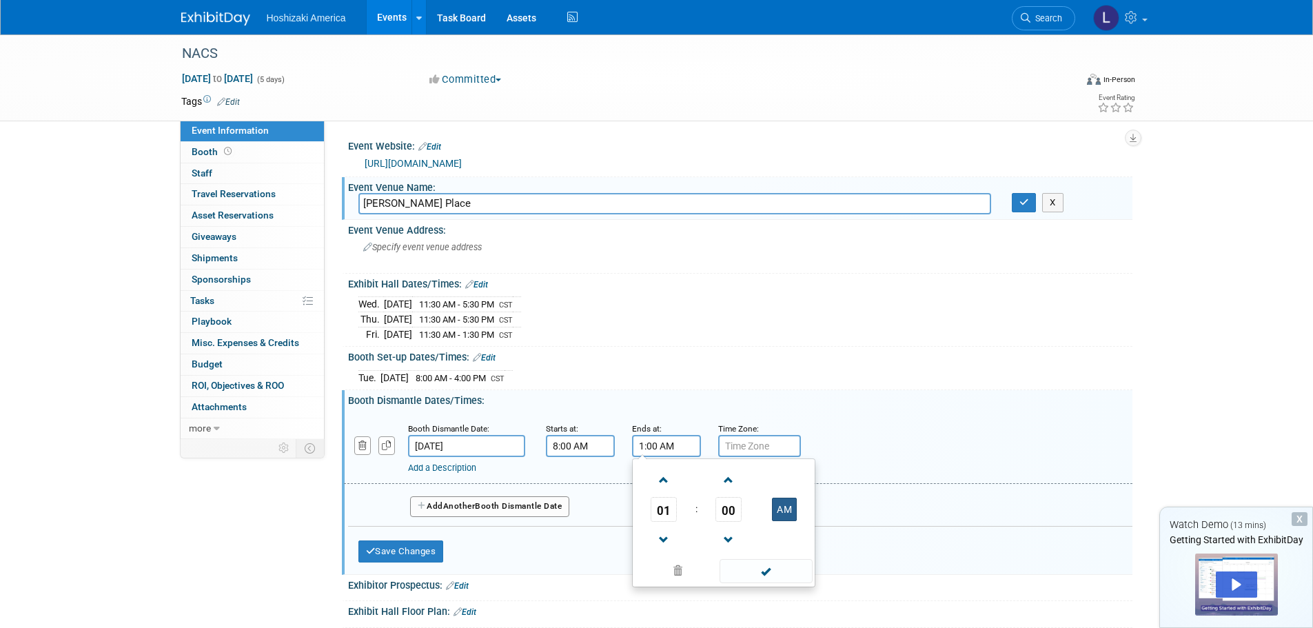
click at [792, 505] on button "AM" at bounding box center [784, 509] width 25 height 23
type input "1:00 PM"
click at [758, 445] on input "text" at bounding box center [759, 446] width 83 height 22
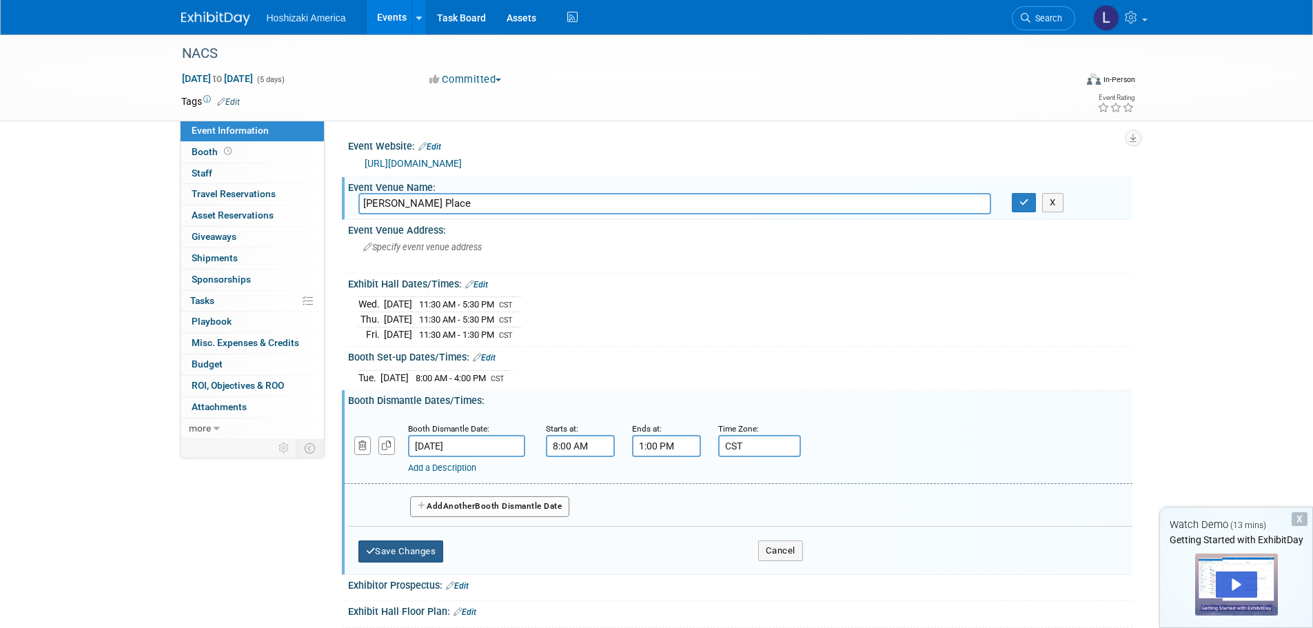
type input "CST"
click at [382, 552] on button "Save Changes" at bounding box center [401, 552] width 85 height 22
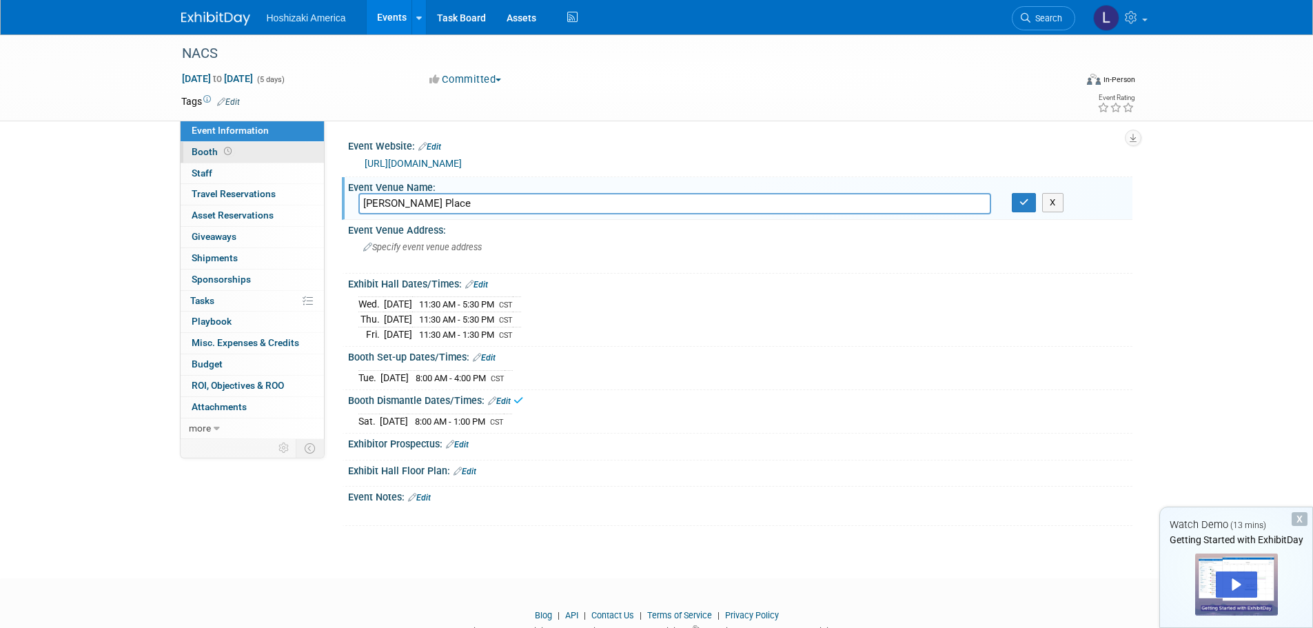
click at [210, 150] on span "Booth" at bounding box center [213, 151] width 43 height 11
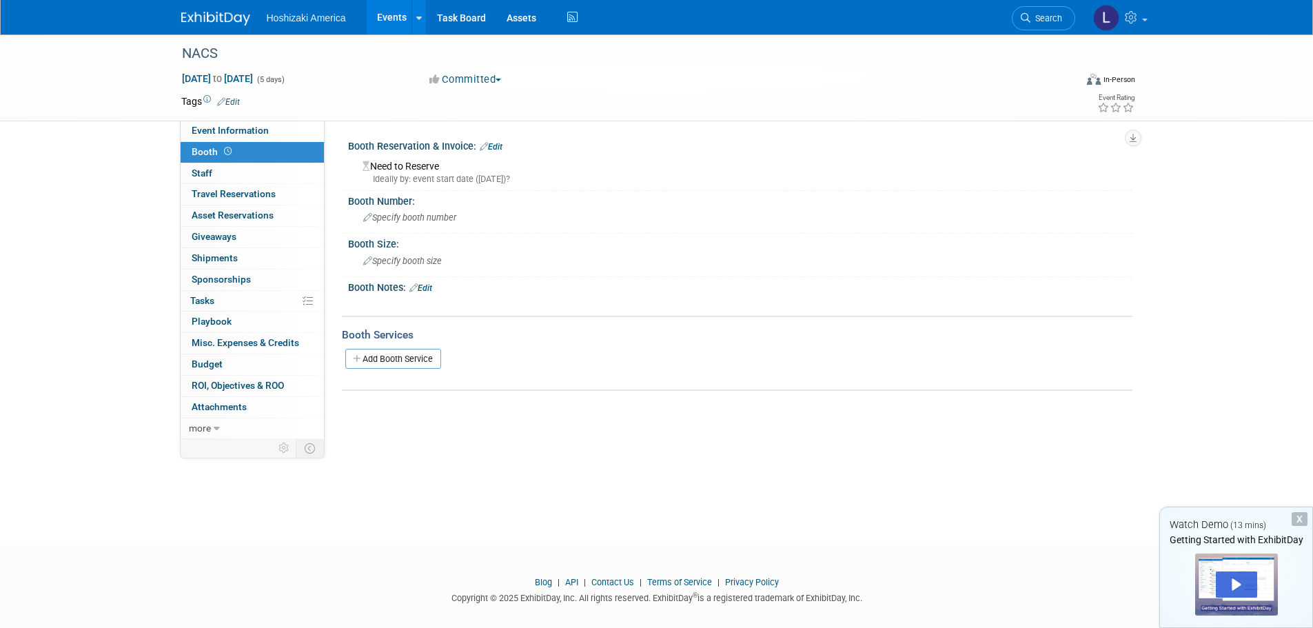
click at [498, 144] on link "Edit" at bounding box center [491, 147] width 23 height 10
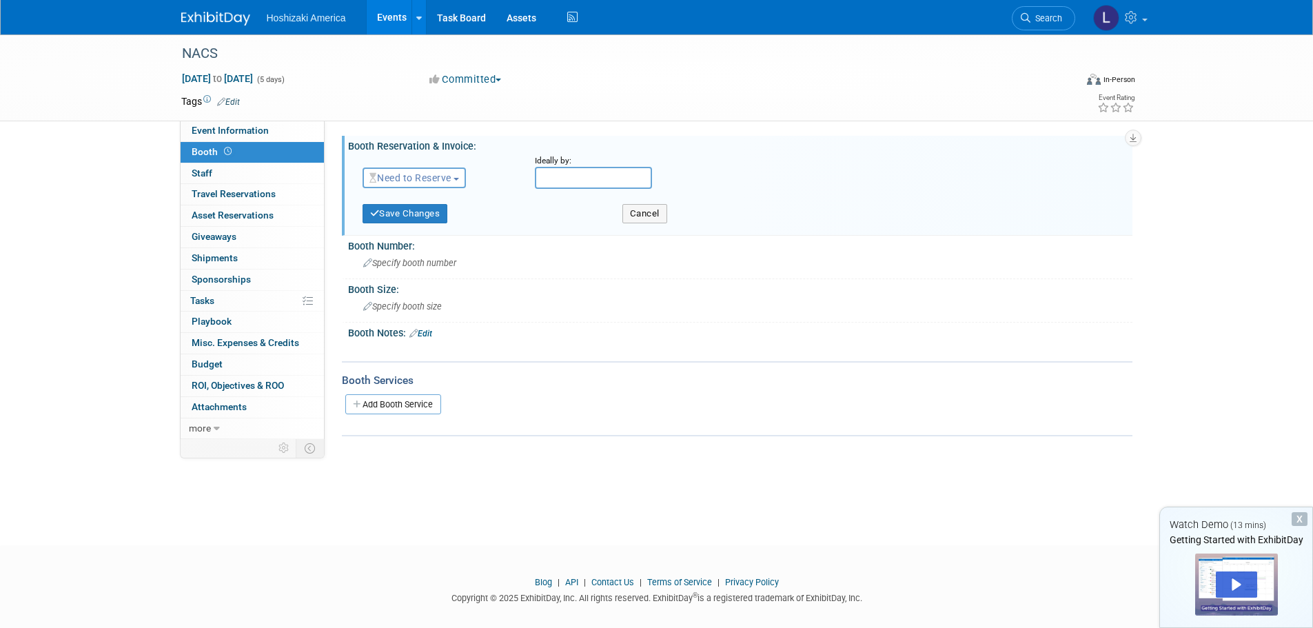
click at [425, 188] on button "Need to Reserve" at bounding box center [415, 178] width 104 height 21
click at [425, 215] on link "Reserved" at bounding box center [437, 220] width 148 height 19
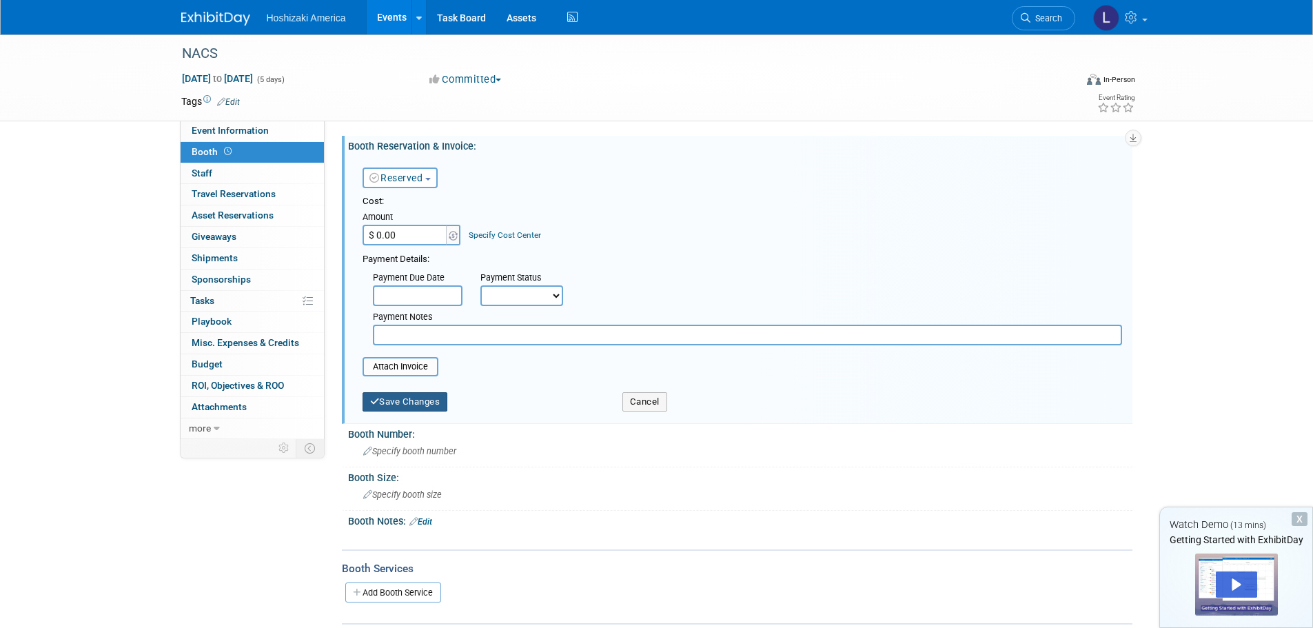
click at [423, 397] on button "Save Changes" at bounding box center [405, 401] width 85 height 19
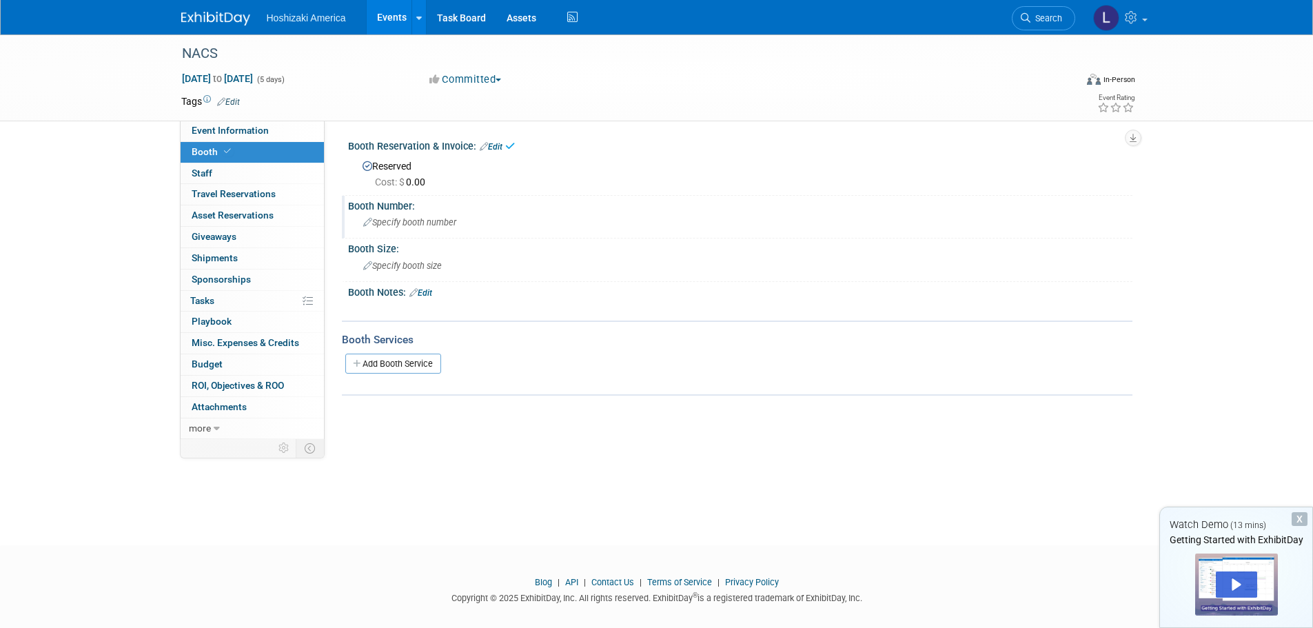
click at [426, 223] on span "Specify booth number" at bounding box center [409, 222] width 93 height 10
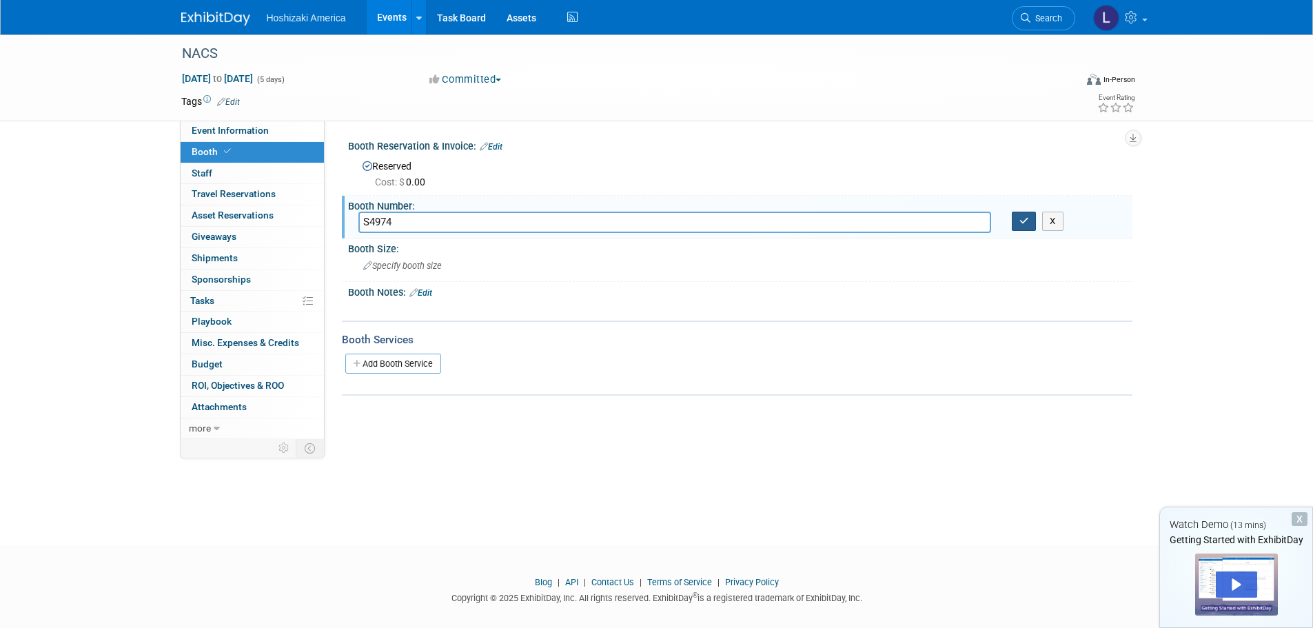
type input "S4974"
click at [1022, 221] on icon "button" at bounding box center [1025, 220] width 10 height 9
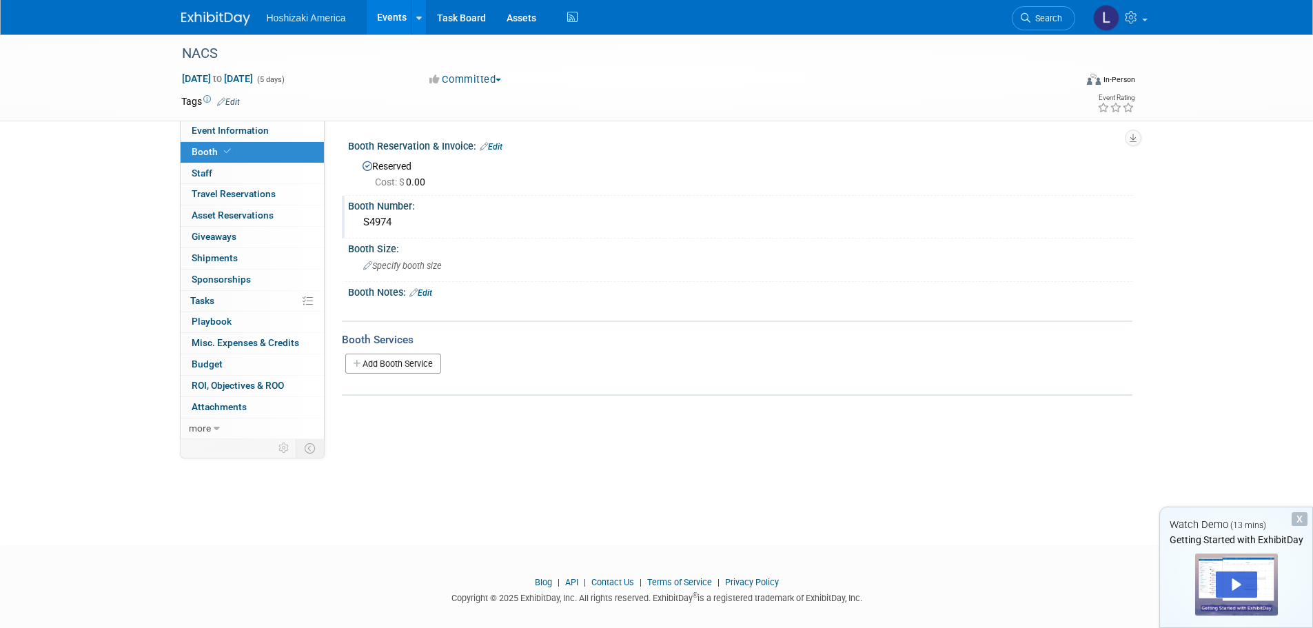
click at [391, 223] on div "S4974" at bounding box center [741, 222] width 764 height 21
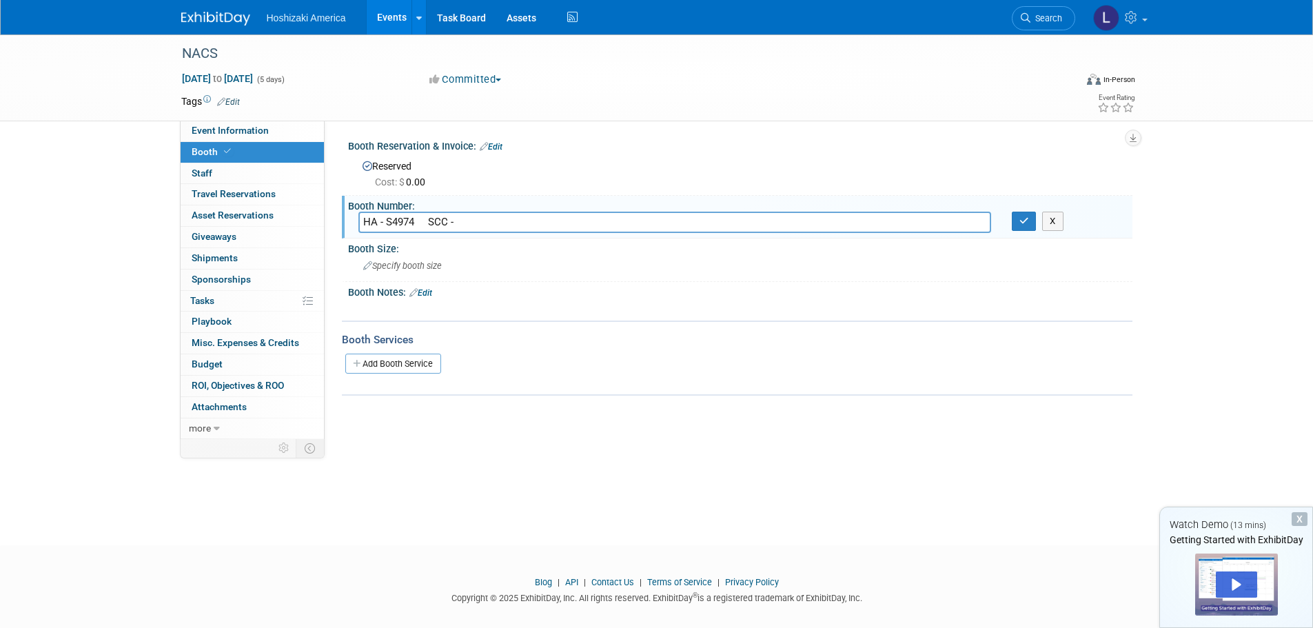
click at [521, 224] on input "HA - S4974 SCC -" at bounding box center [675, 222] width 633 height 21
type input "HA - S4974 SCC - S4981"
click at [426, 267] on span "Specify booth size" at bounding box center [402, 266] width 79 height 10
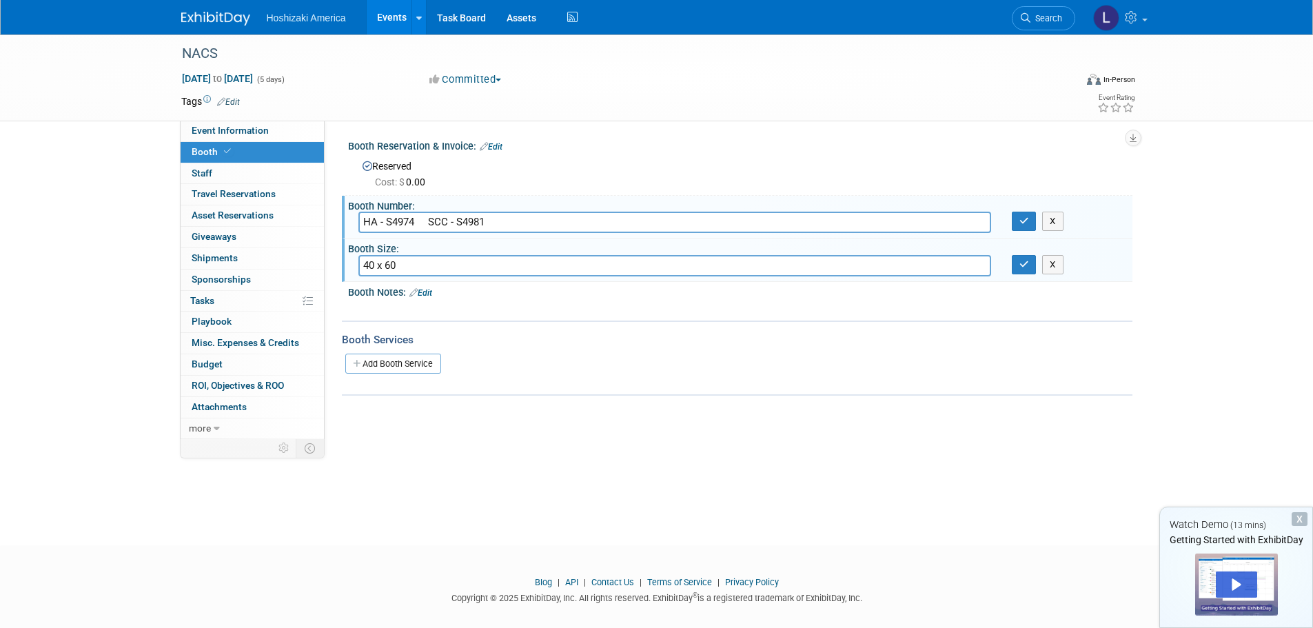
type input "40 x 60"
click at [432, 292] on link "Edit" at bounding box center [421, 293] width 23 height 10
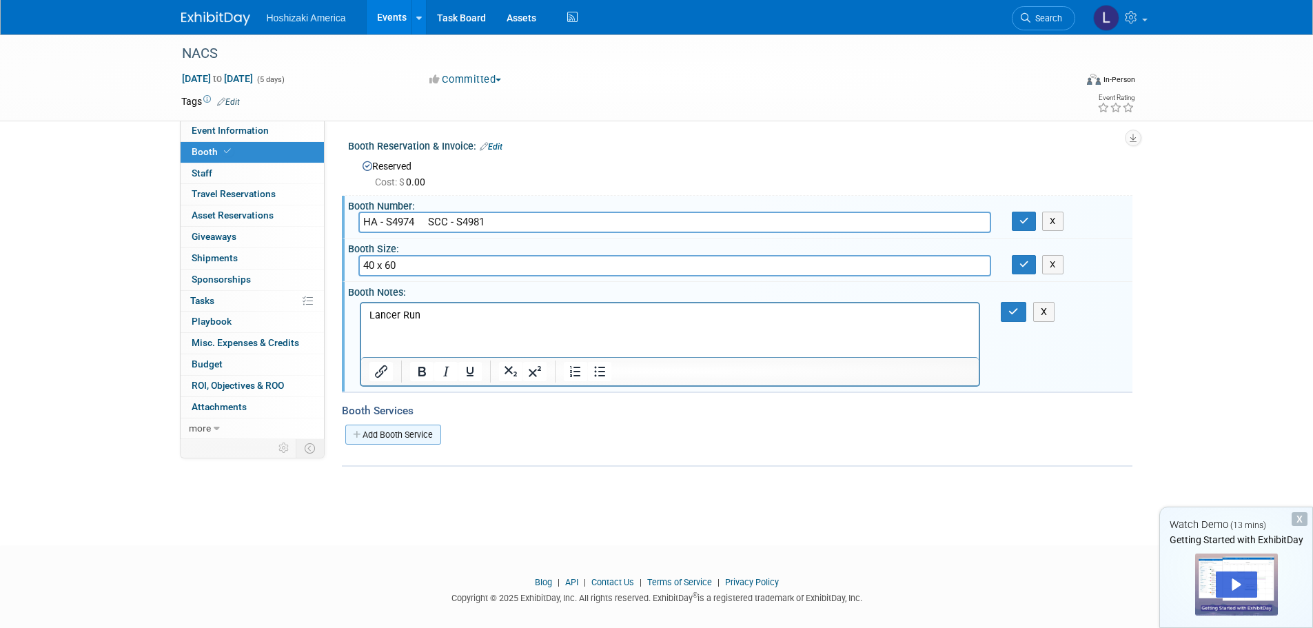
click at [409, 424] on div "Add Booth Service" at bounding box center [737, 434] width 791 height 21
click at [409, 429] on link "Add Booth Service" at bounding box center [393, 435] width 96 height 20
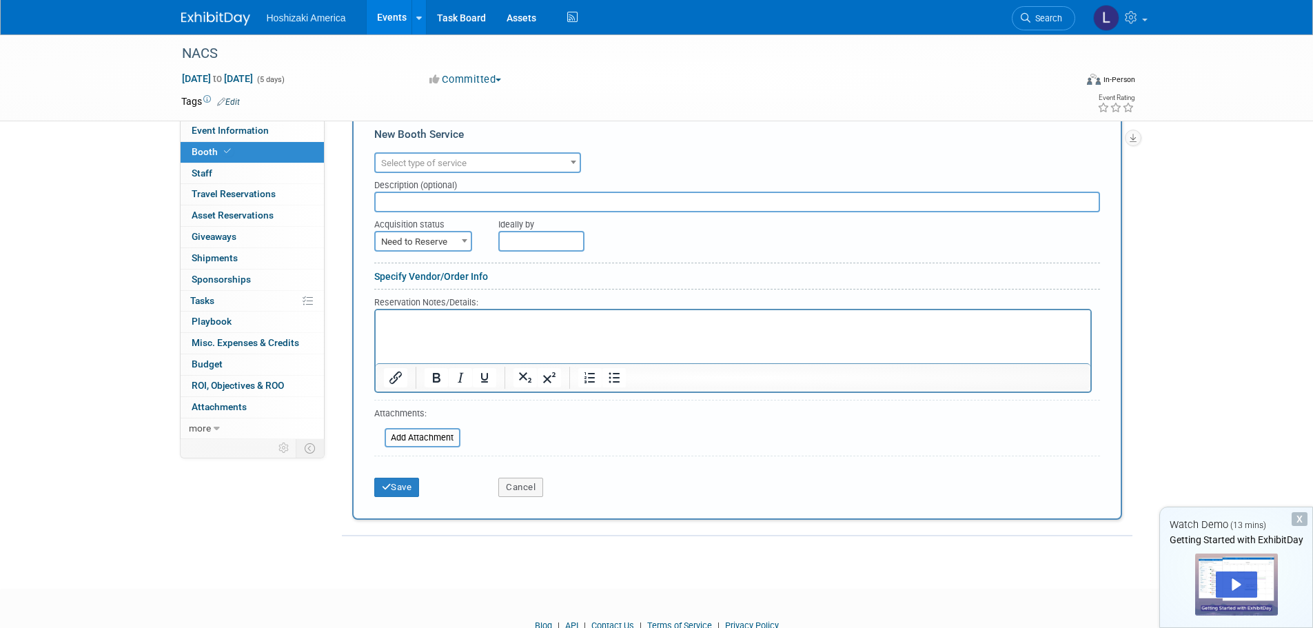
scroll to position [345, 0]
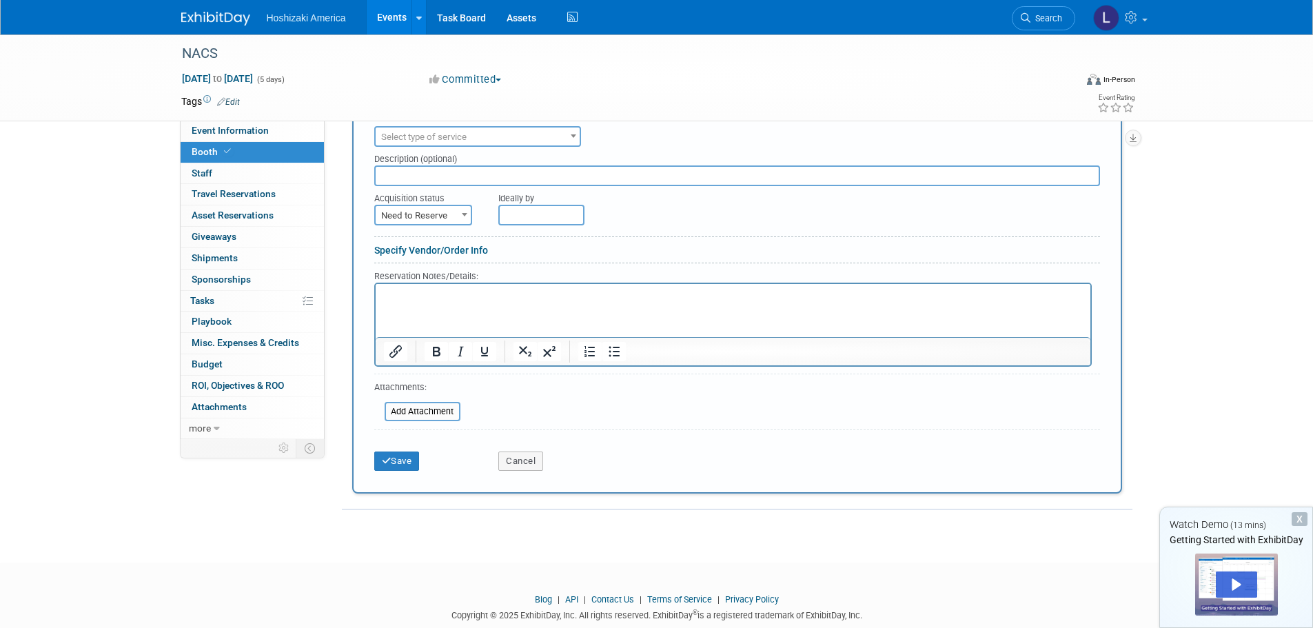
click at [444, 124] on div "Audio / Video Carpet / Flooring Catering / Food / Beverage Floral / Decorative …" at bounding box center [737, 135] width 726 height 24
click at [444, 132] on span "Select type of service" at bounding box center [423, 137] width 85 height 10
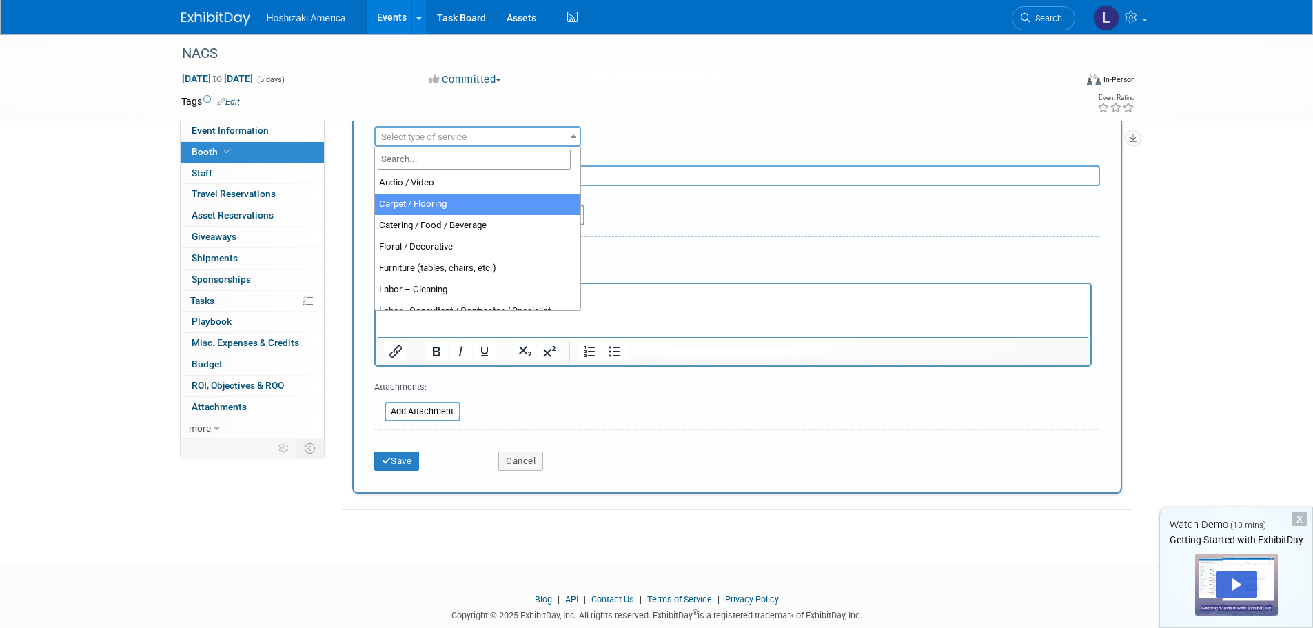
select select "4"
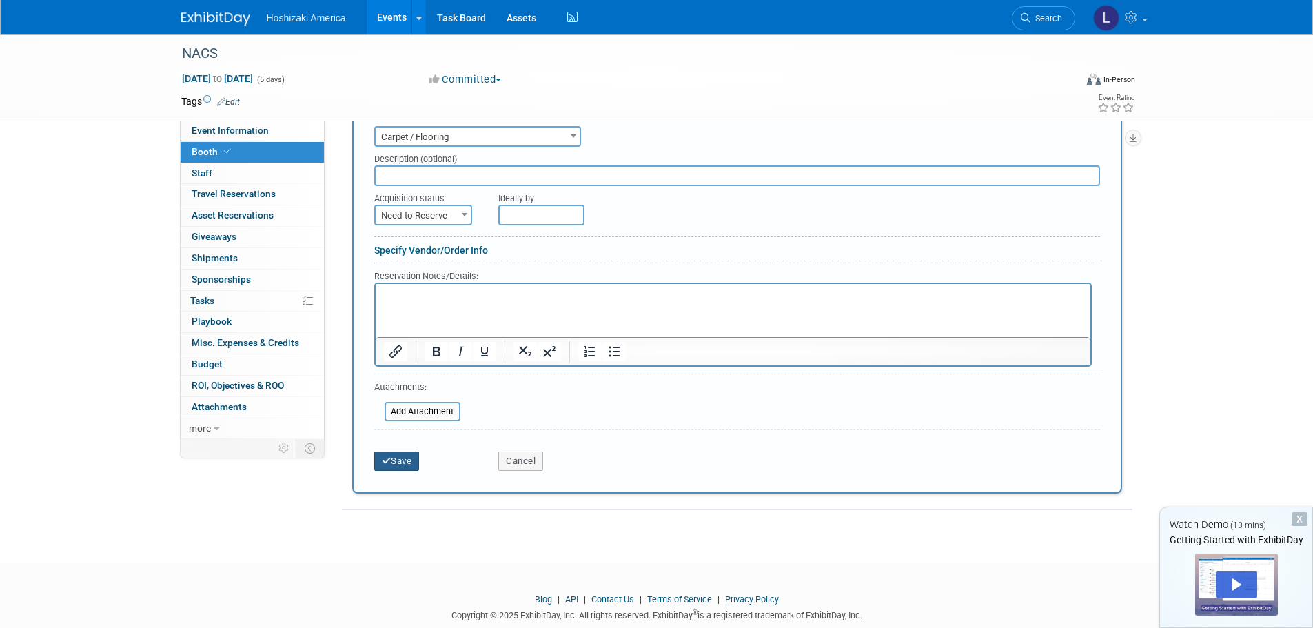
click at [403, 459] on button "Save" at bounding box center [397, 461] width 46 height 19
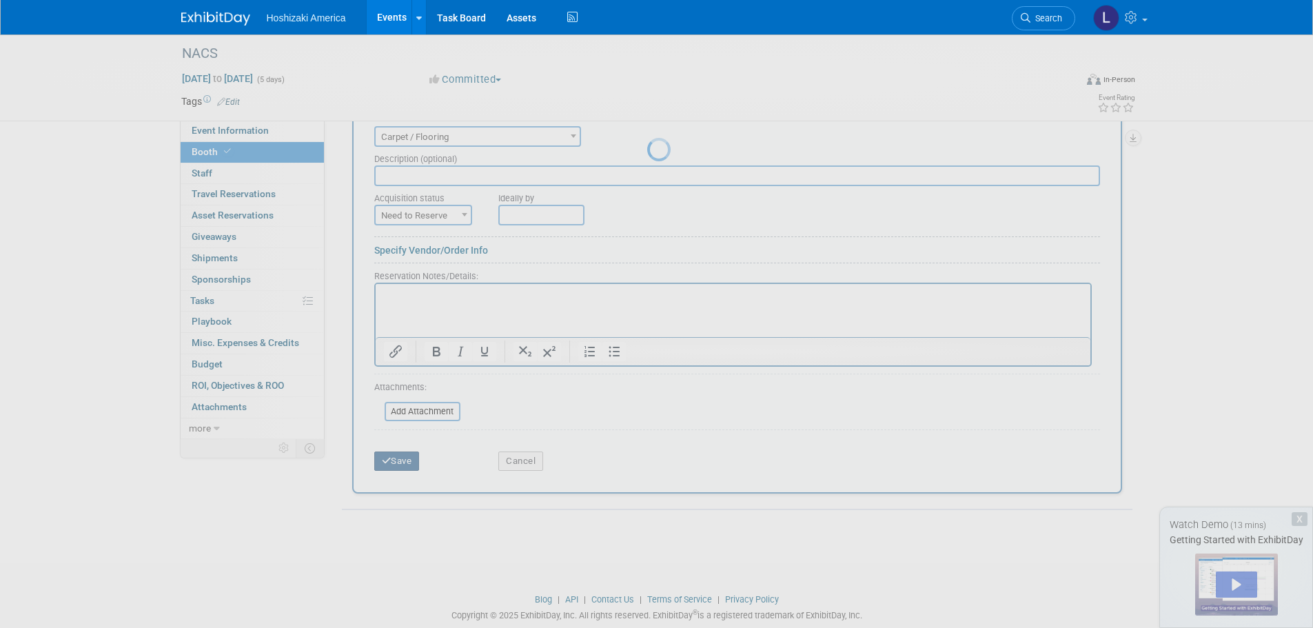
scroll to position [58, 0]
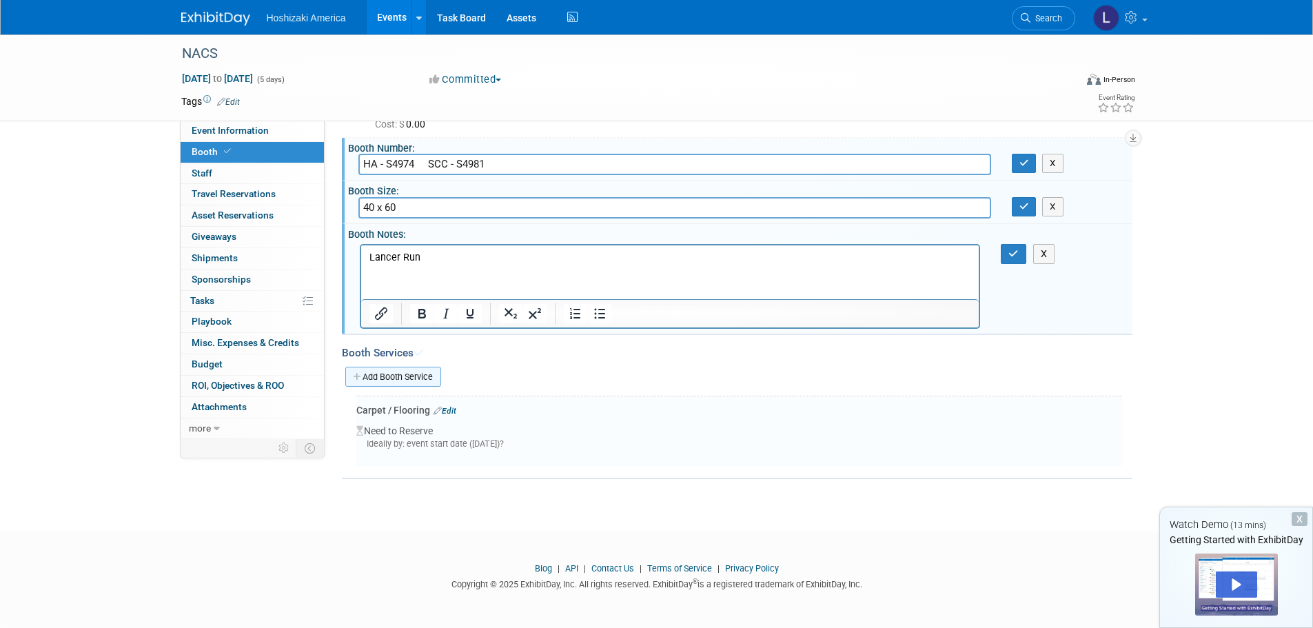
click at [411, 372] on link "Add Booth Service" at bounding box center [393, 377] width 96 height 20
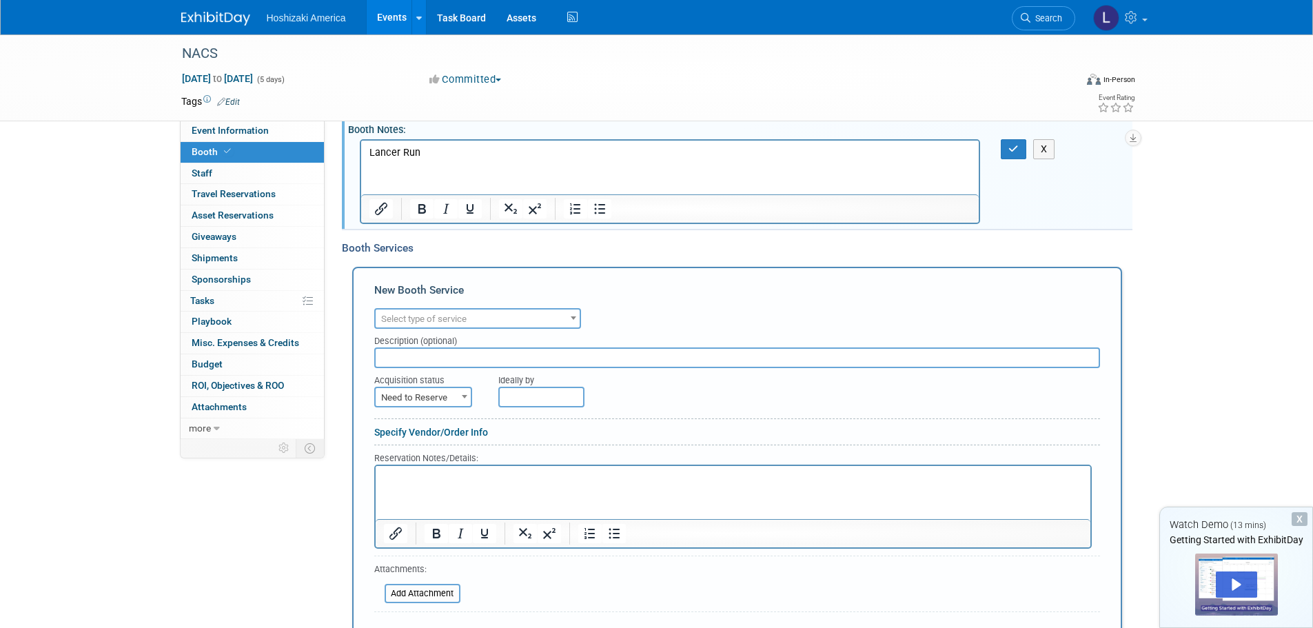
scroll to position [334, 0]
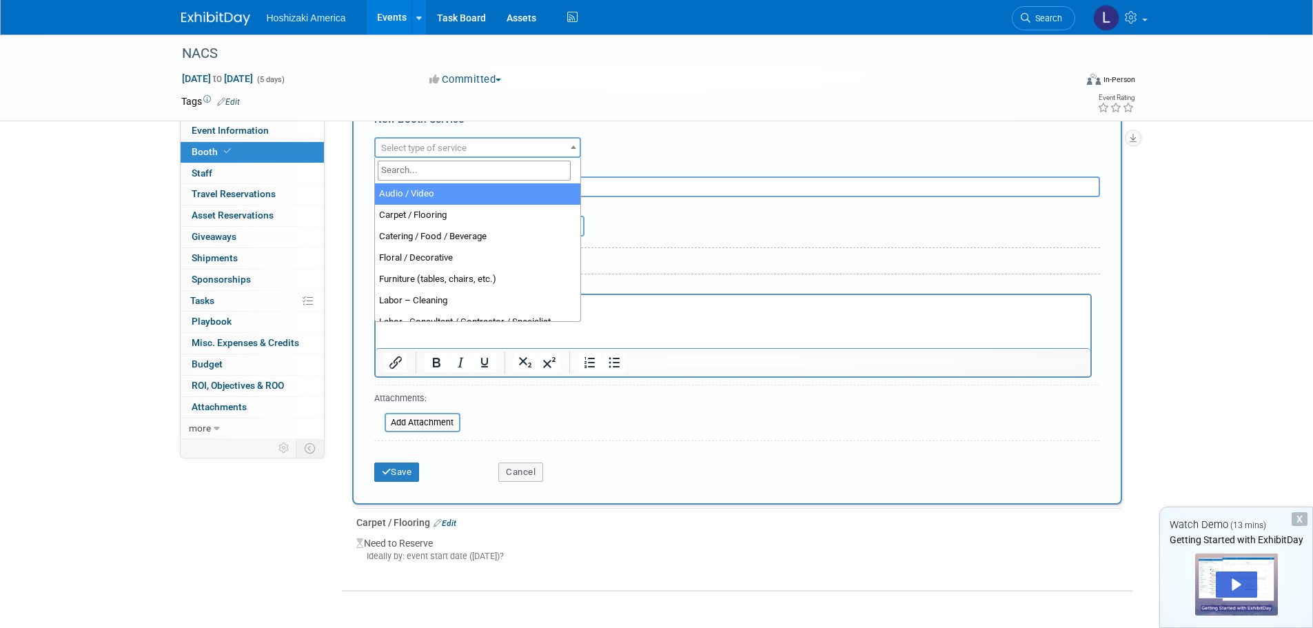
click at [472, 146] on span "Select type of service" at bounding box center [478, 148] width 204 height 19
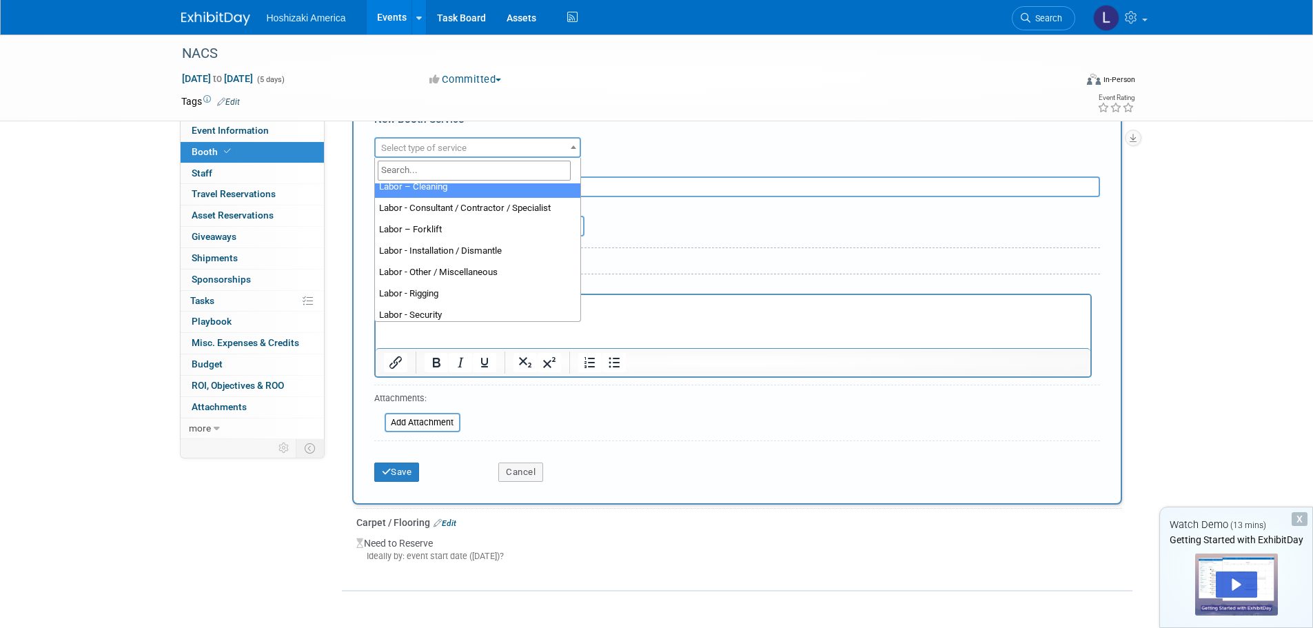
scroll to position [138, 0]
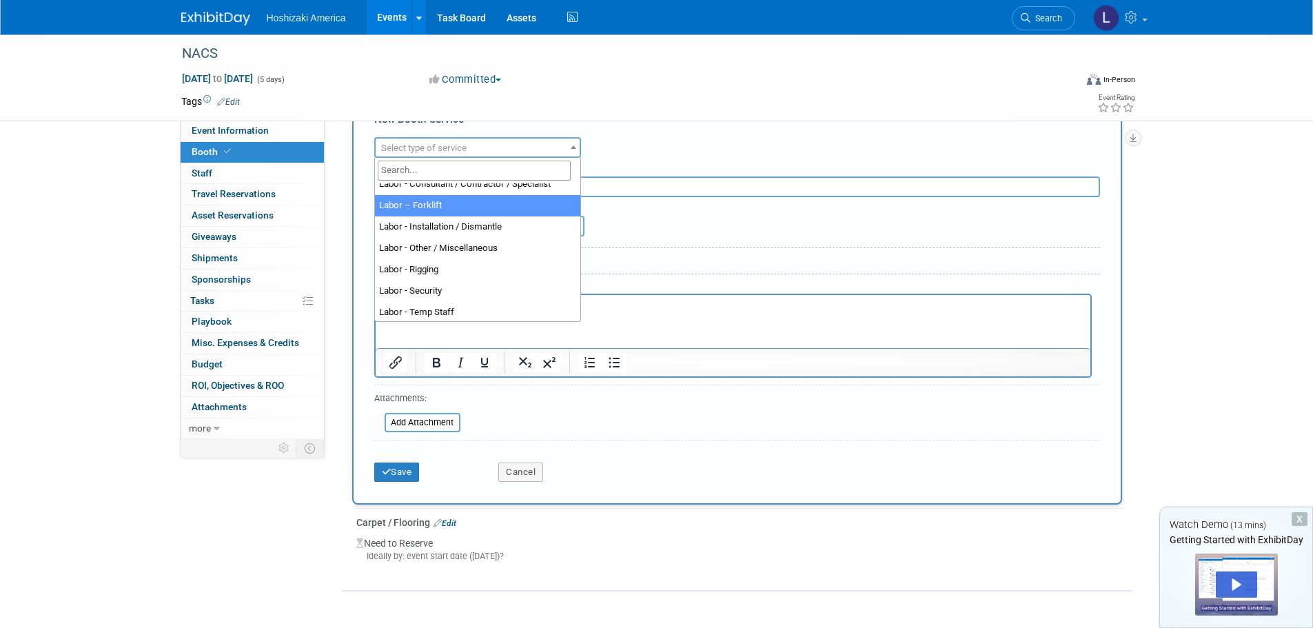
select select "13"
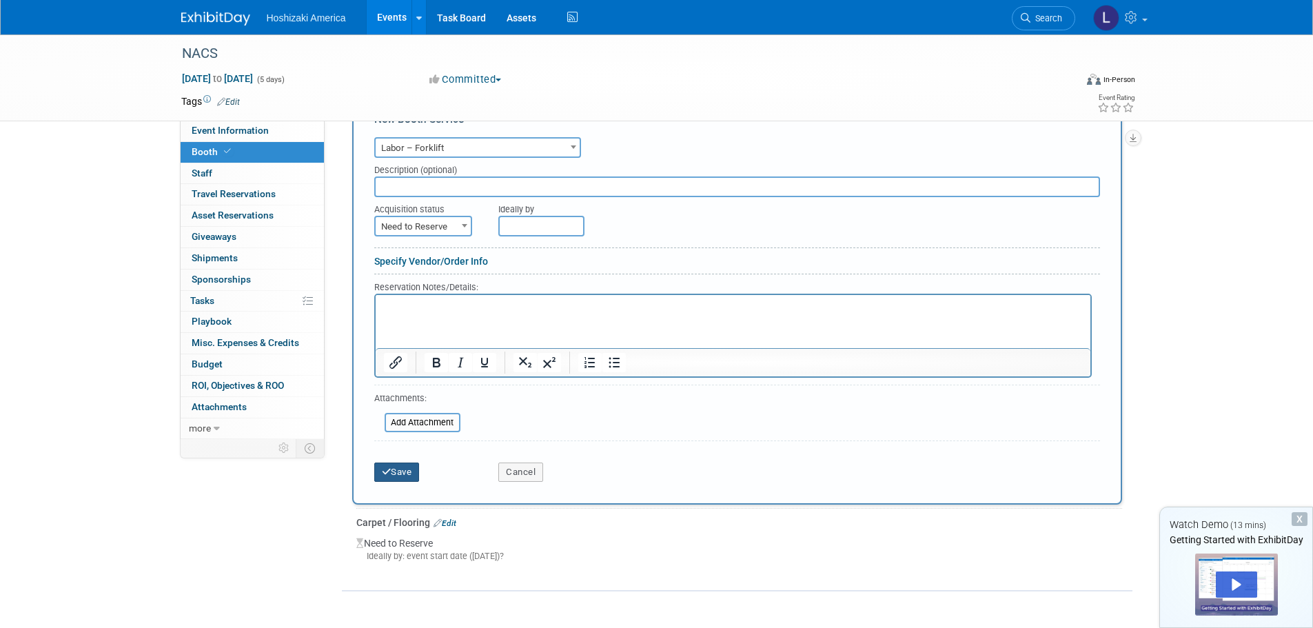
click at [406, 474] on button "Save" at bounding box center [397, 472] width 46 height 19
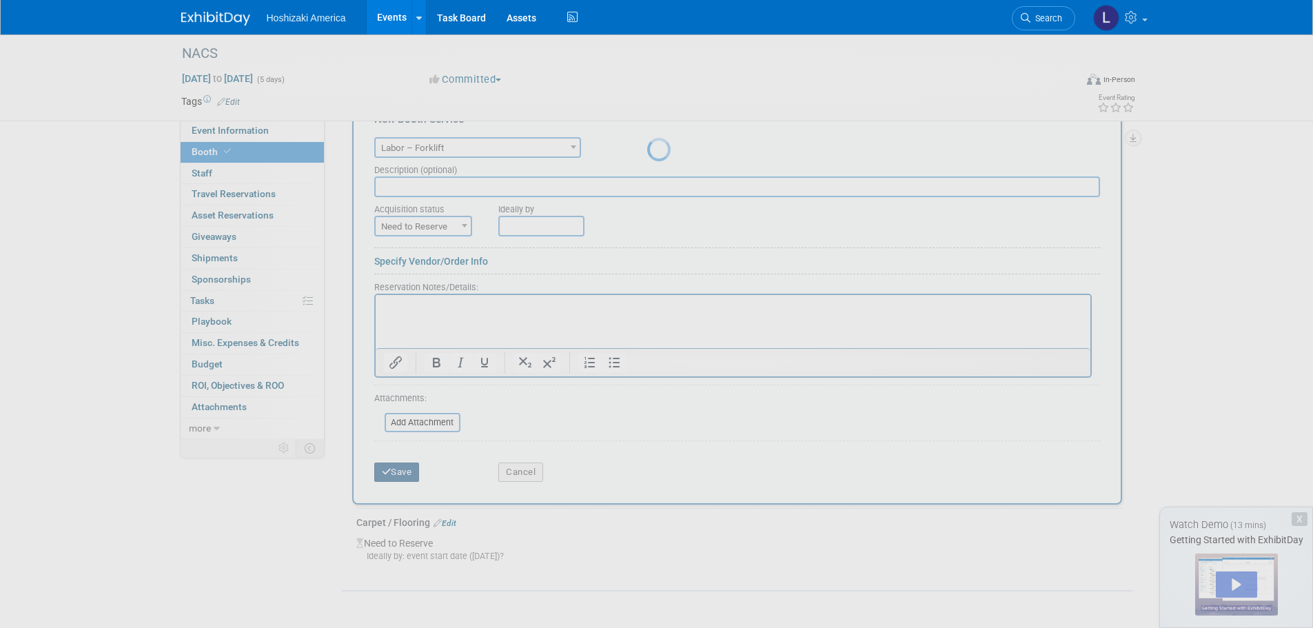
scroll to position [128, 0]
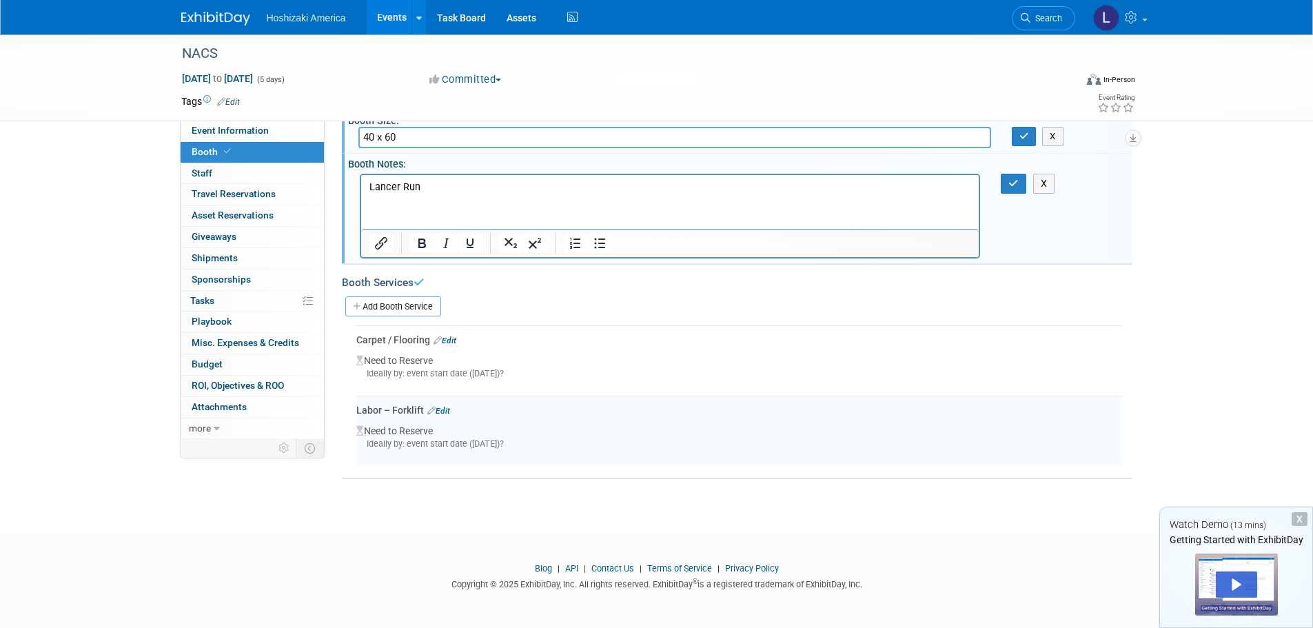
click at [456, 340] on link "Edit" at bounding box center [445, 341] width 23 height 10
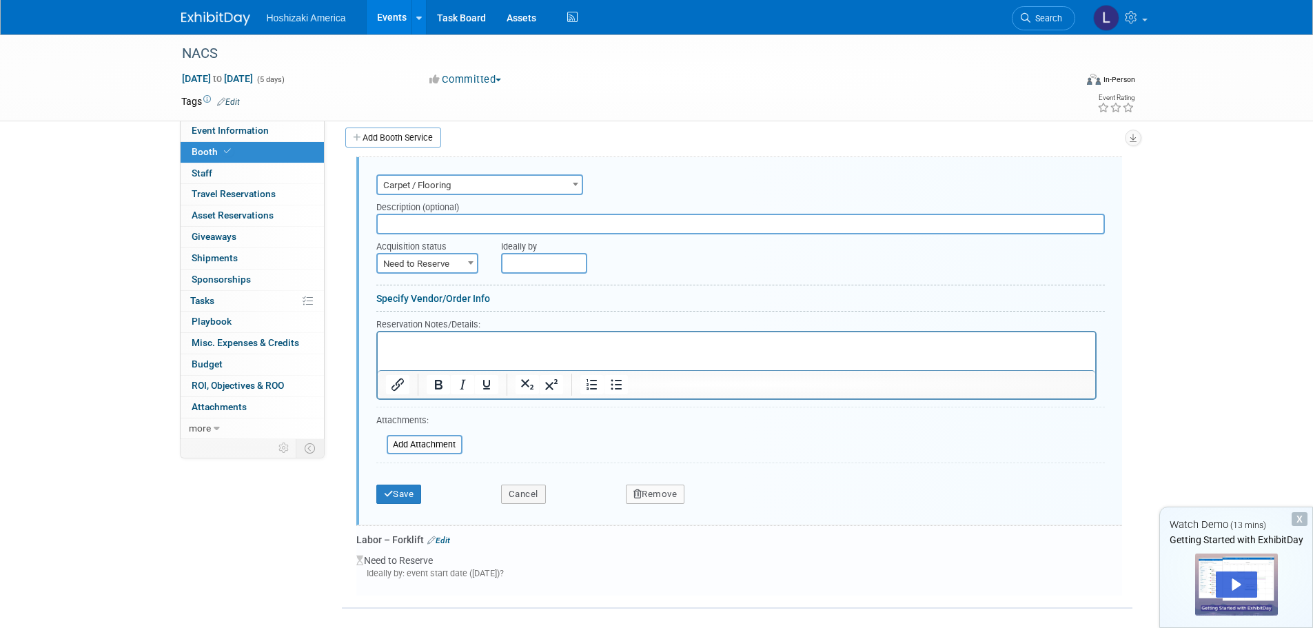
scroll to position [0, 0]
click at [473, 190] on span "Carpet / Flooring" at bounding box center [480, 185] width 204 height 19
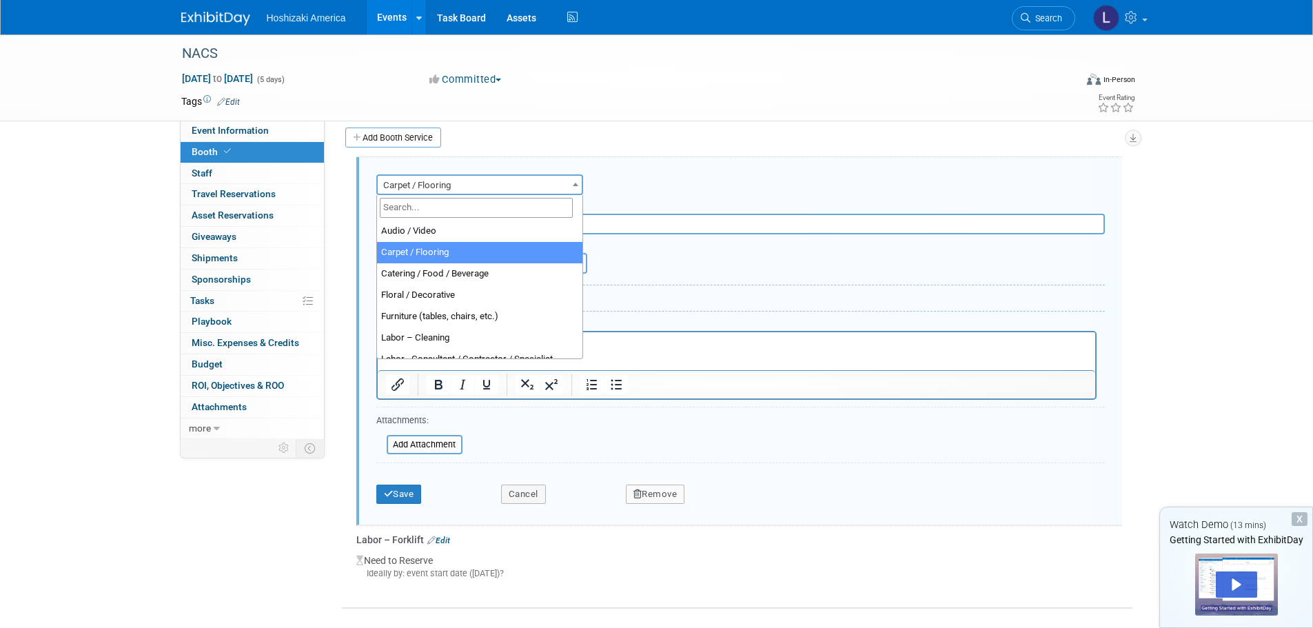
click at [672, 182] on div "Audio / Video Carpet / Flooring Catering / Food / Beverage Floral / Decorative …" at bounding box center [740, 183] width 729 height 24
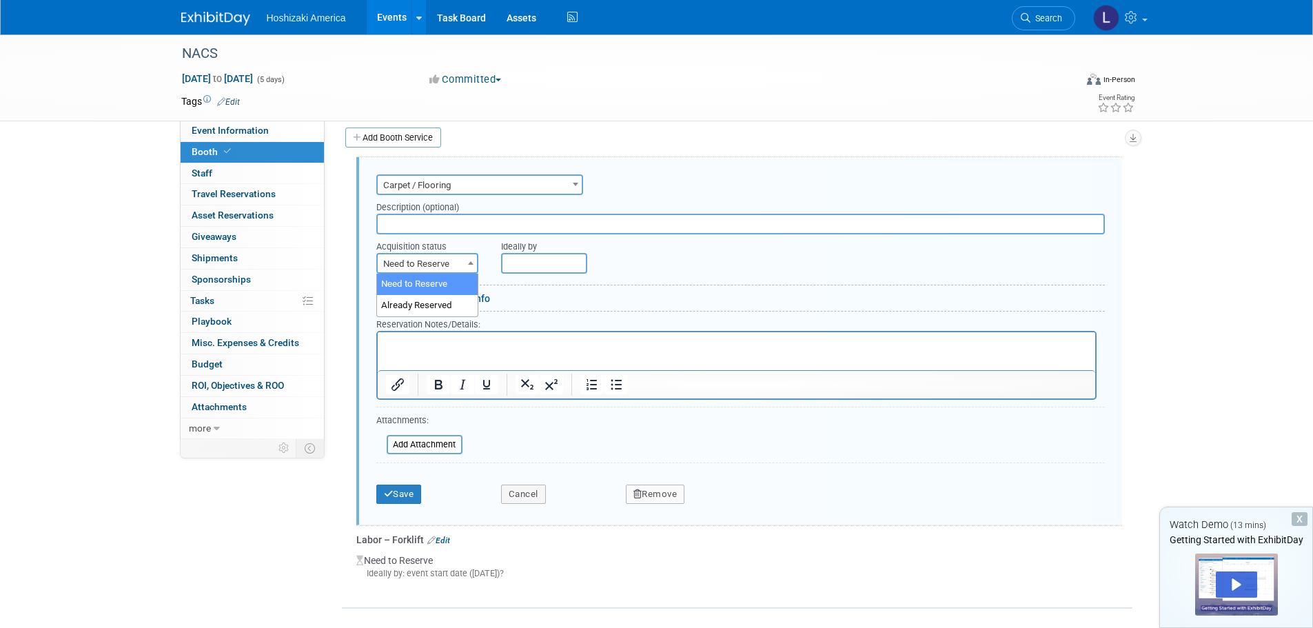
click at [462, 259] on span "Need to Reserve" at bounding box center [427, 263] width 99 height 19
select select "2"
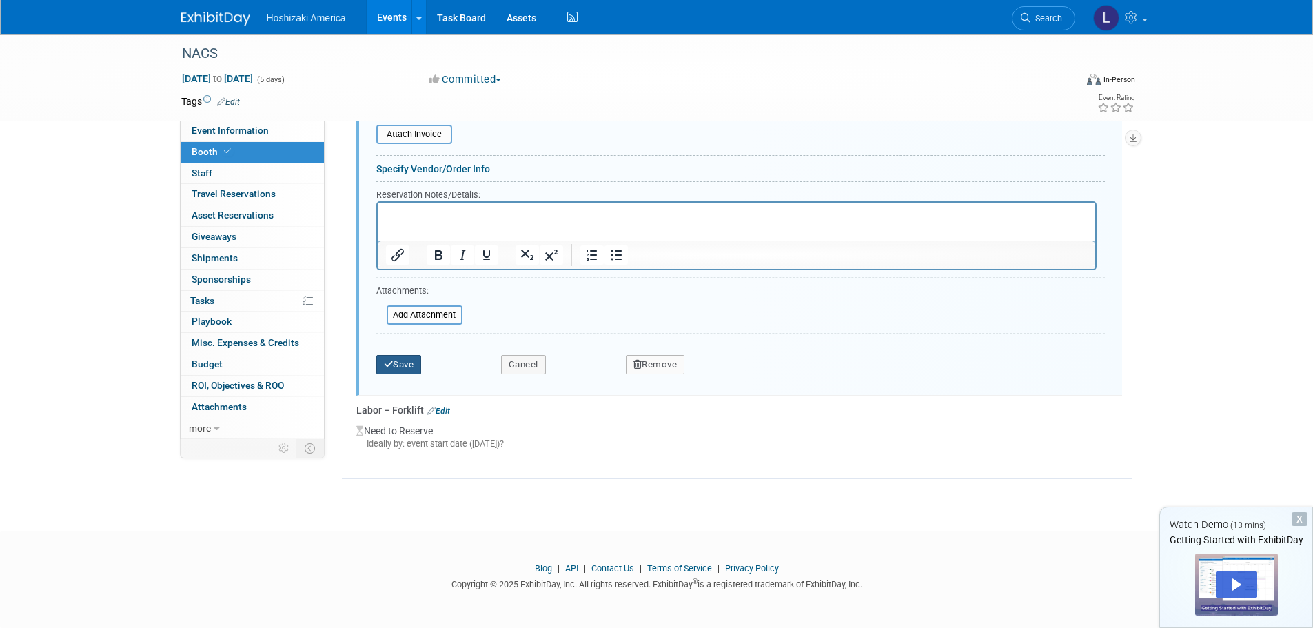
click at [412, 360] on button "Save" at bounding box center [399, 364] width 46 height 19
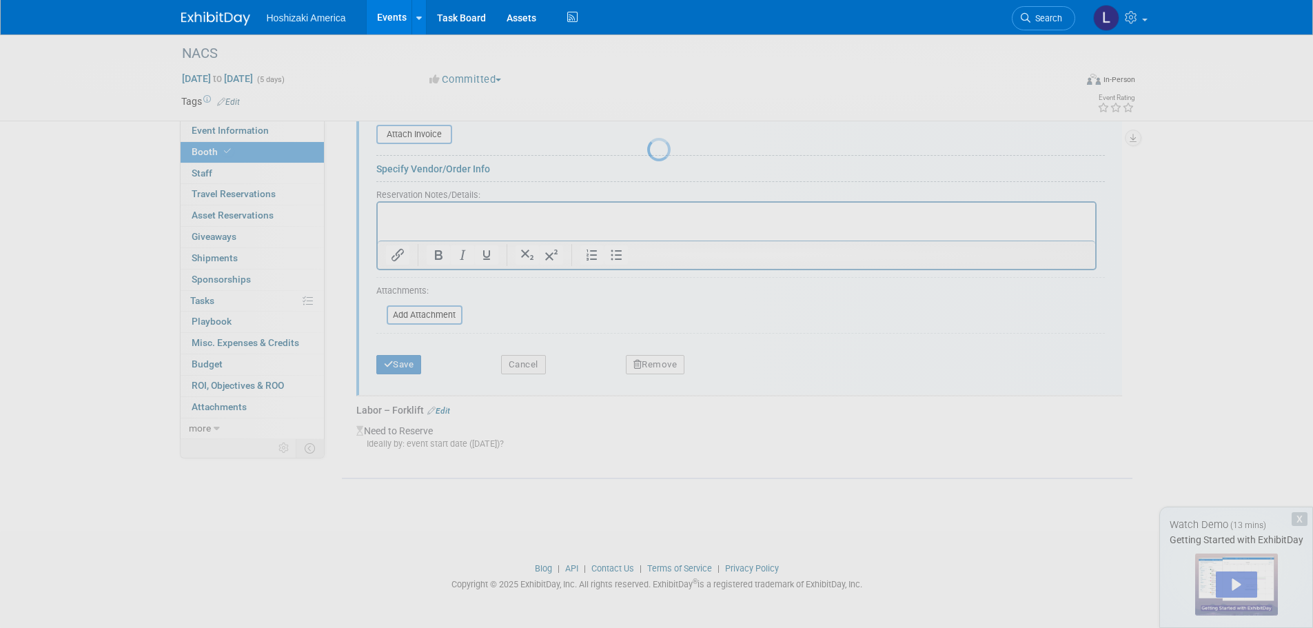
scroll to position [133, 0]
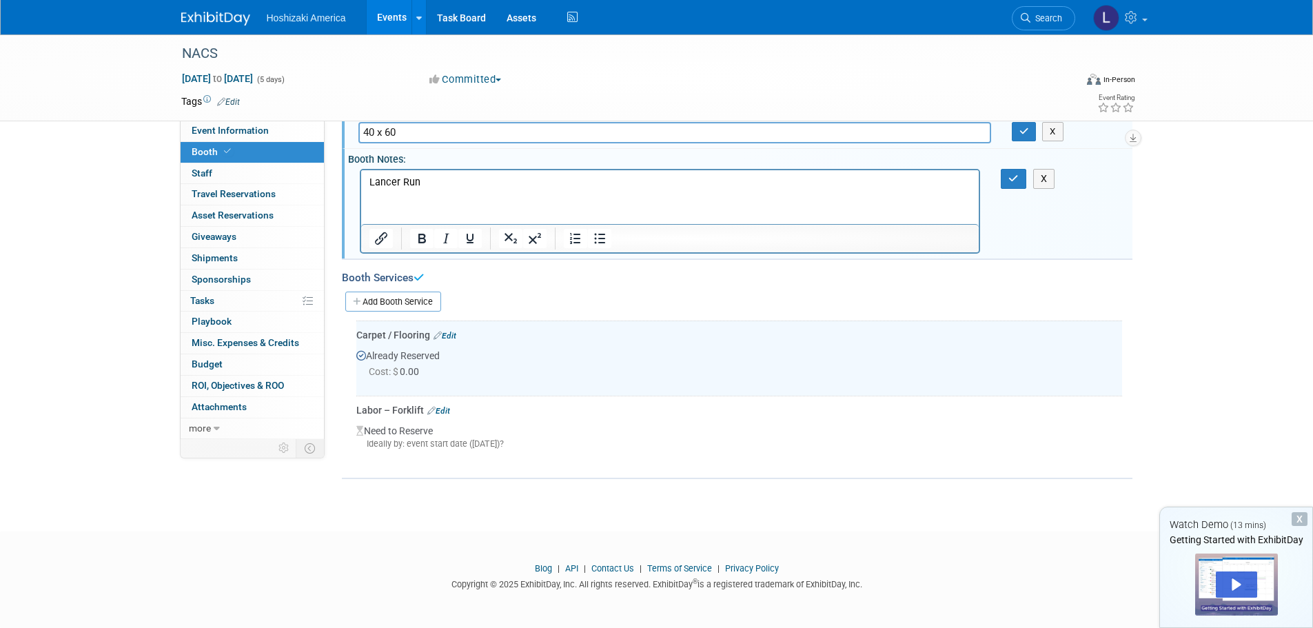
click at [449, 411] on link "Edit" at bounding box center [438, 411] width 23 height 10
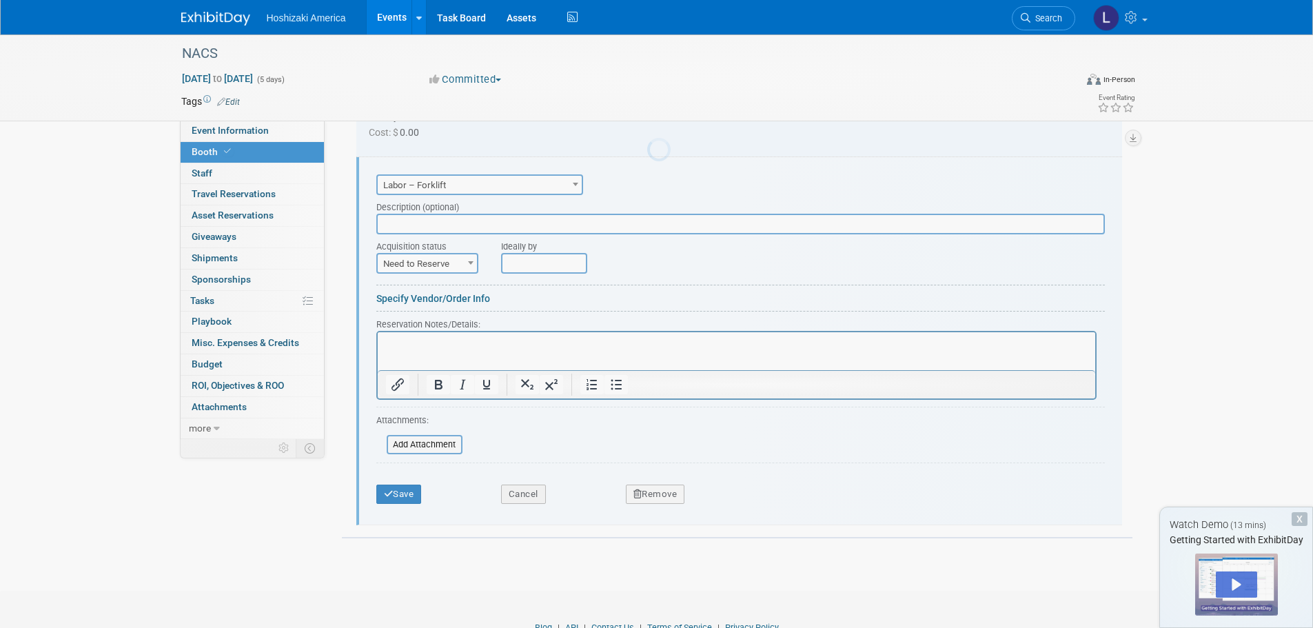
scroll to position [0, 0]
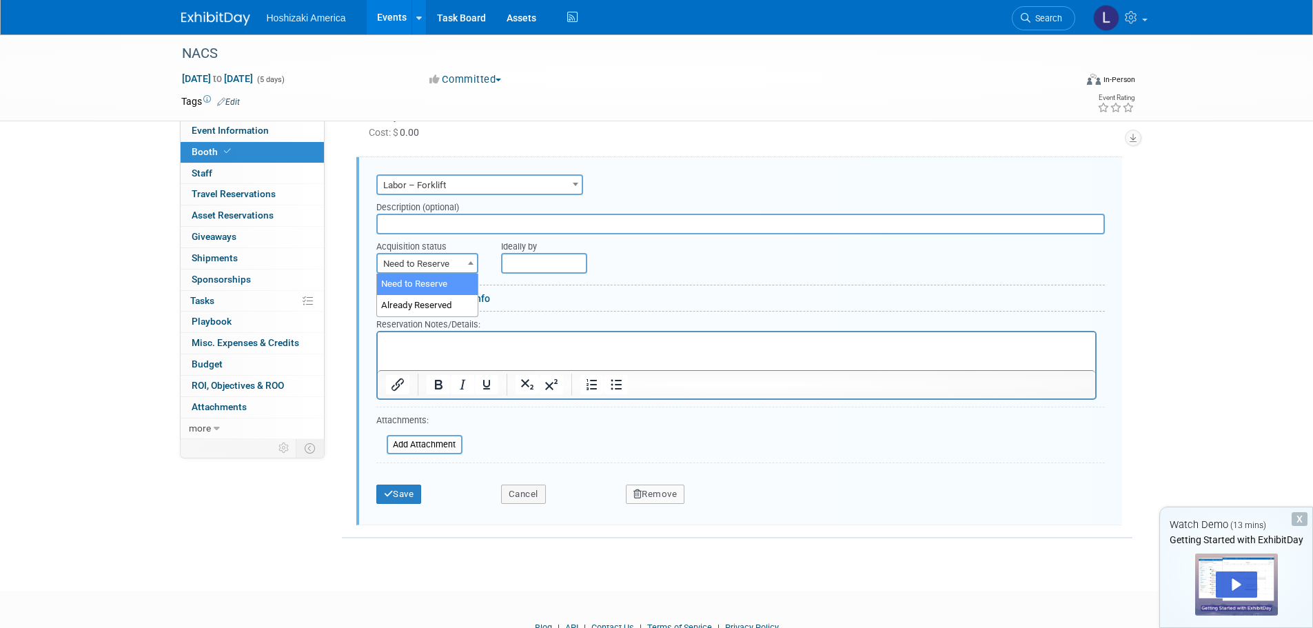
click at [446, 256] on span "Need to Reserve" at bounding box center [427, 263] width 99 height 19
select select "2"
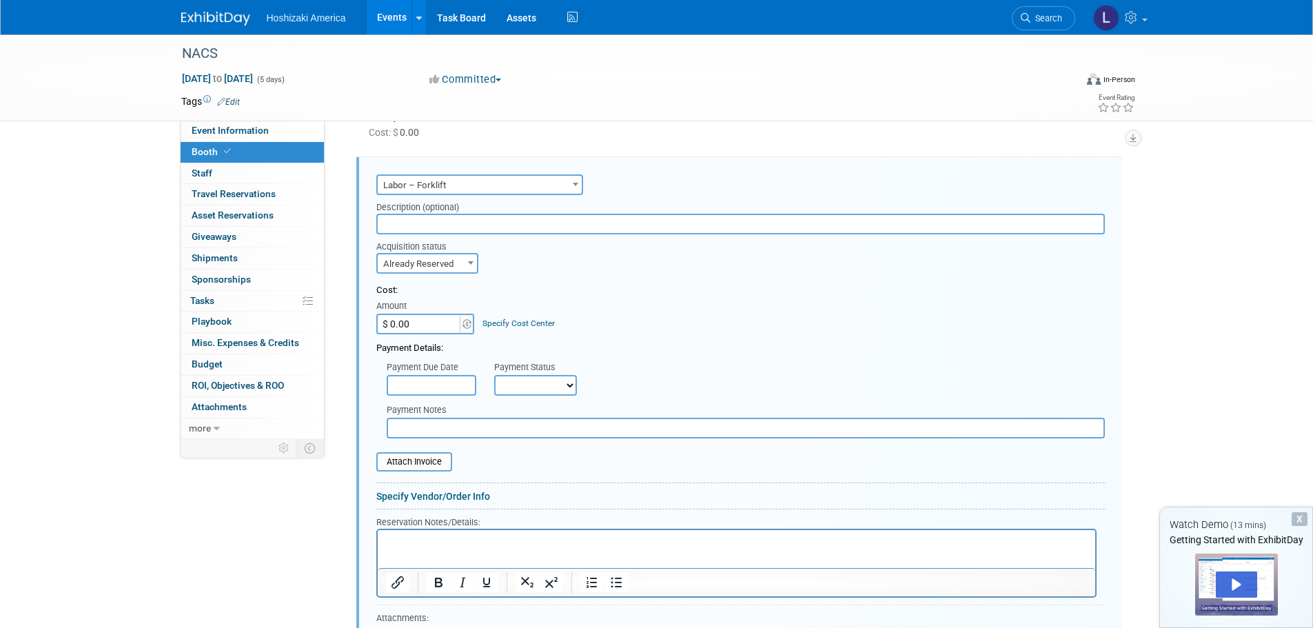
click at [334, 541] on div "Event Information Event Info Booth Booth 0 Staff 0 Staff 0 Travel Reservations …" at bounding box center [657, 199] width 972 height 1074
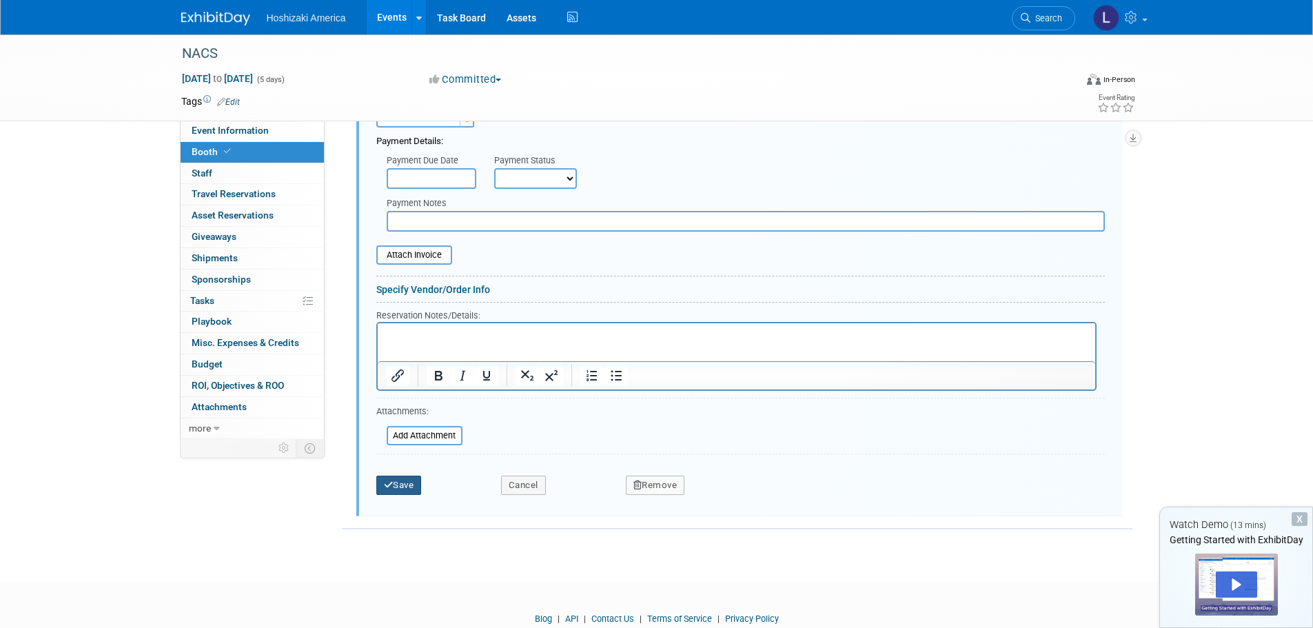
click at [421, 485] on button "Save" at bounding box center [399, 485] width 46 height 19
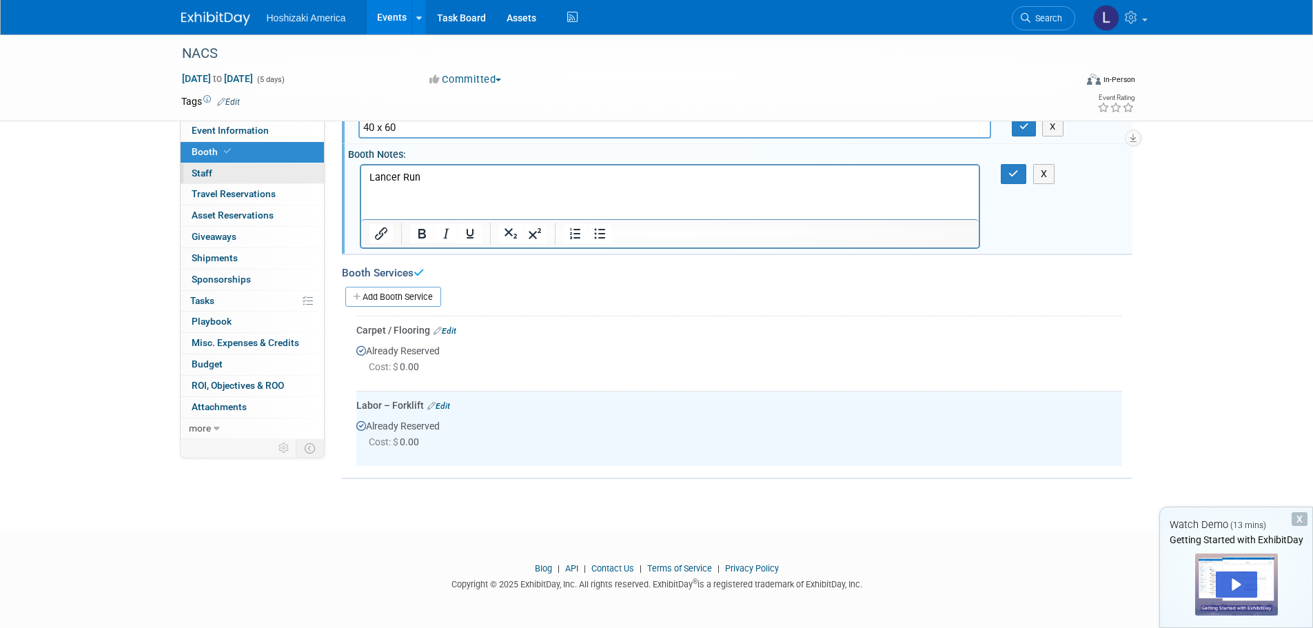
click at [235, 165] on link "0 Staff 0" at bounding box center [252, 173] width 143 height 21
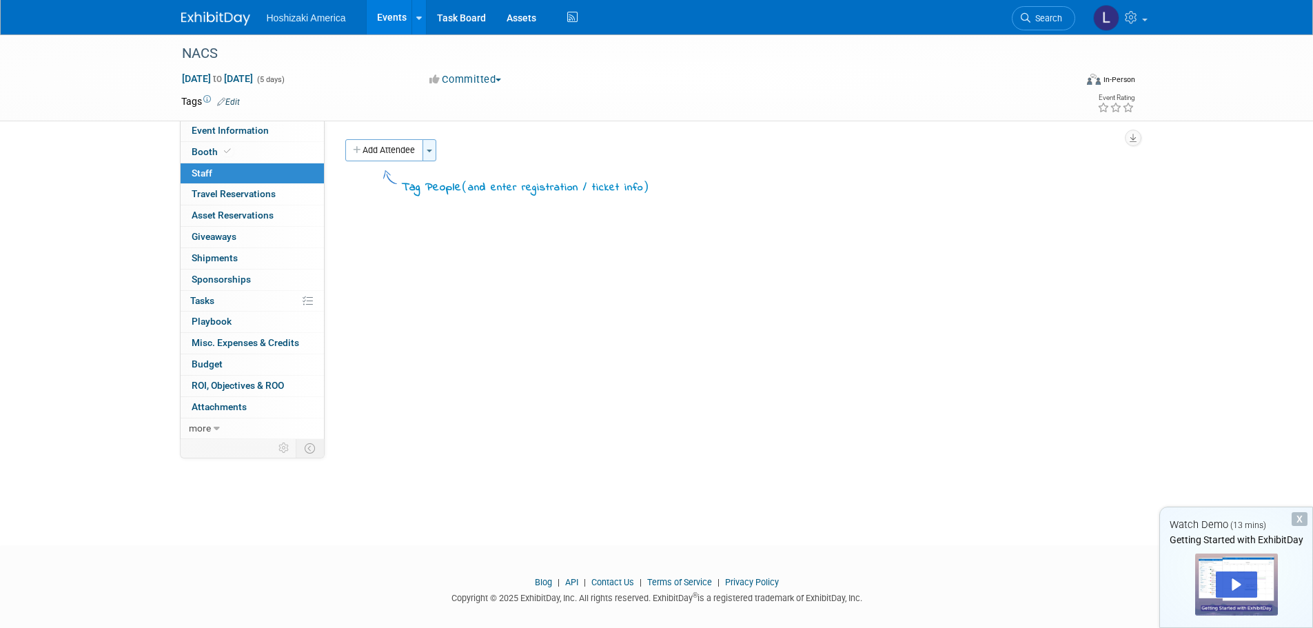
click at [433, 155] on button "Toggle Dropdown" at bounding box center [430, 150] width 14 height 22
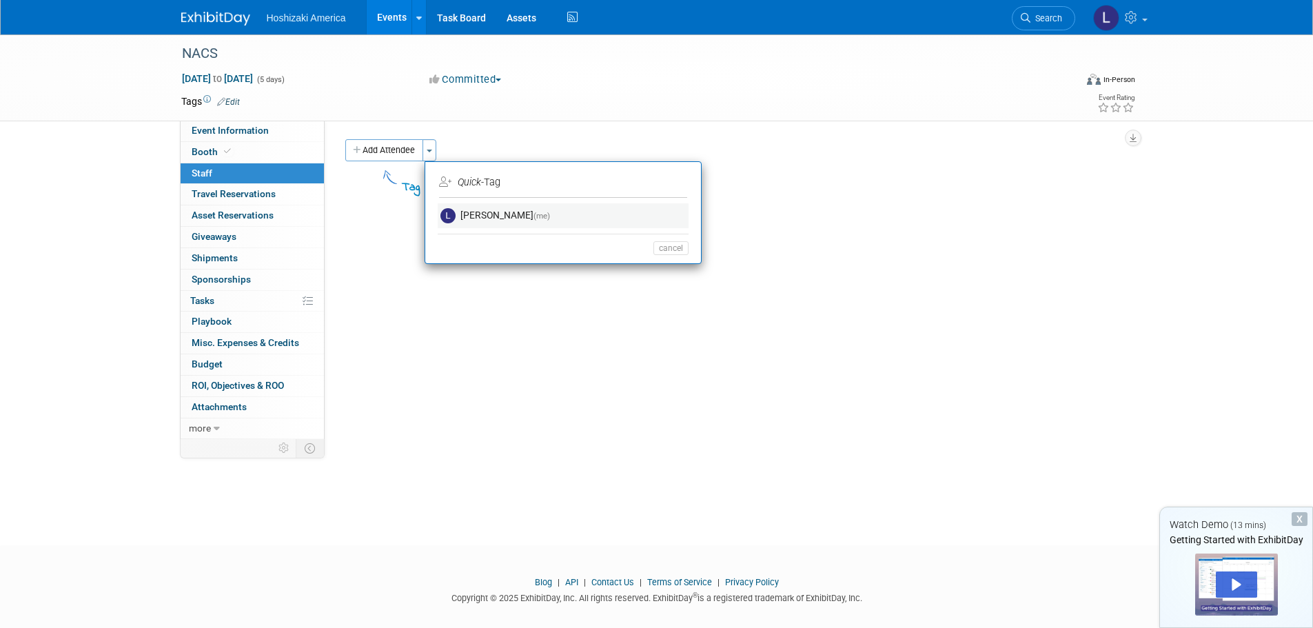
click at [469, 214] on link "Lori Northeim (me)" at bounding box center [563, 215] width 251 height 25
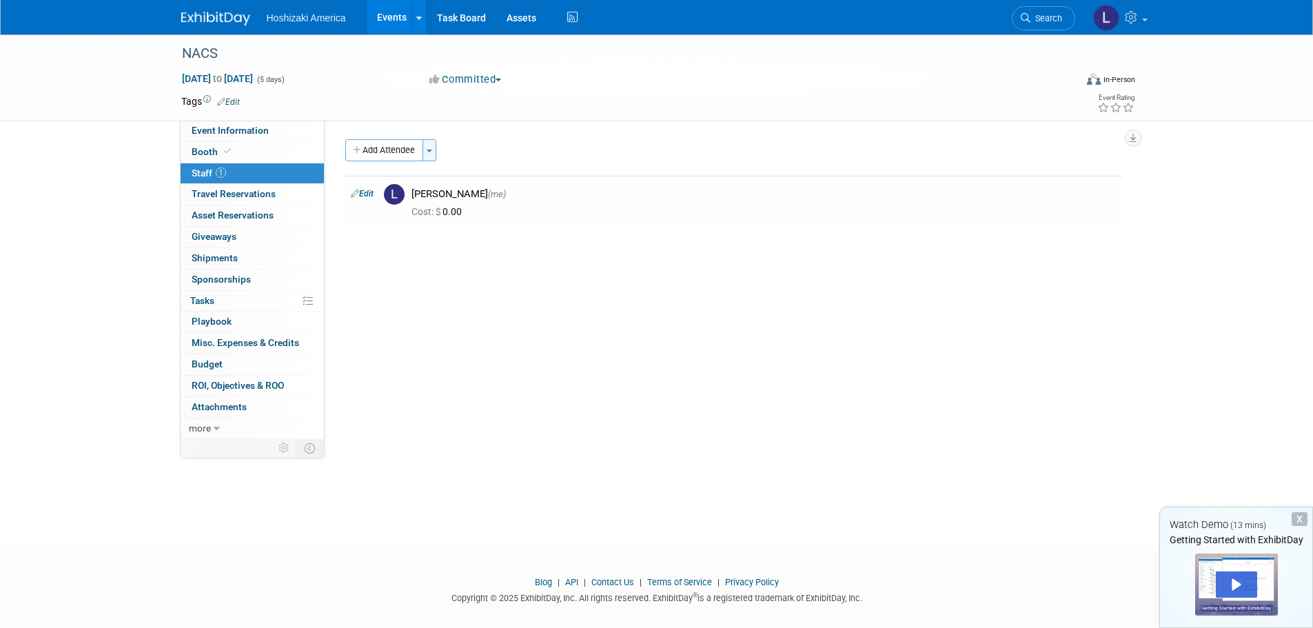
click at [436, 148] on button "Toggle Dropdown" at bounding box center [430, 150] width 14 height 22
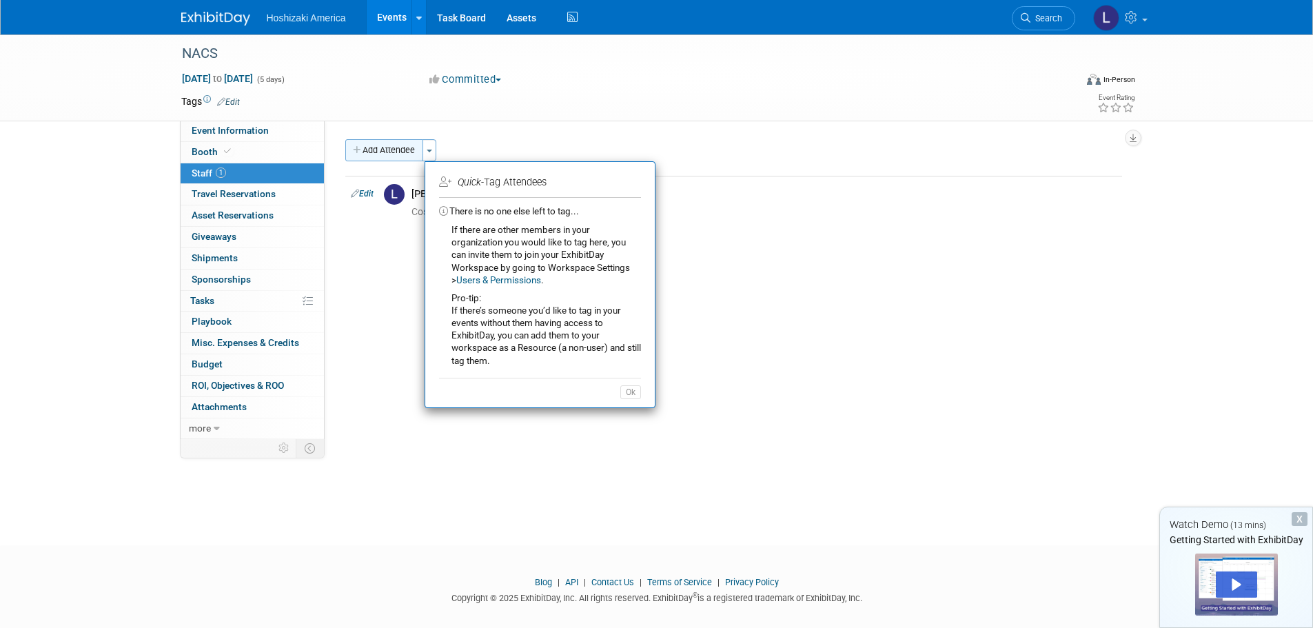
click at [394, 150] on button "Add Attendee" at bounding box center [384, 150] width 78 height 22
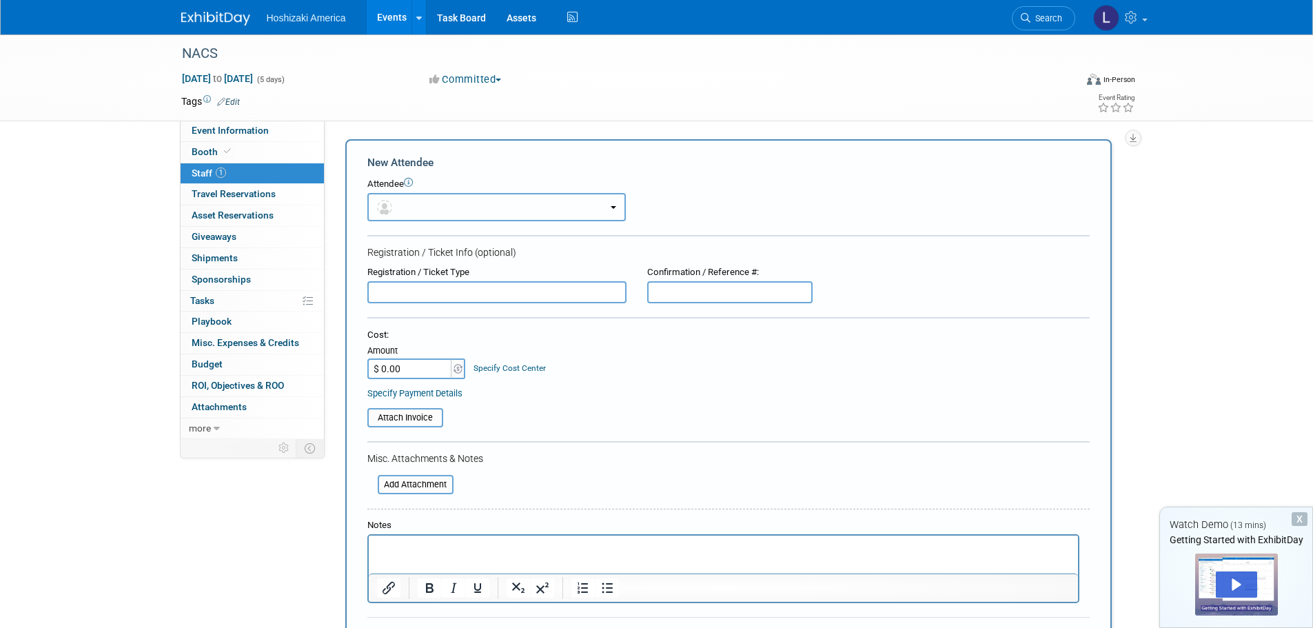
click at [476, 209] on button "button" at bounding box center [496, 207] width 259 height 28
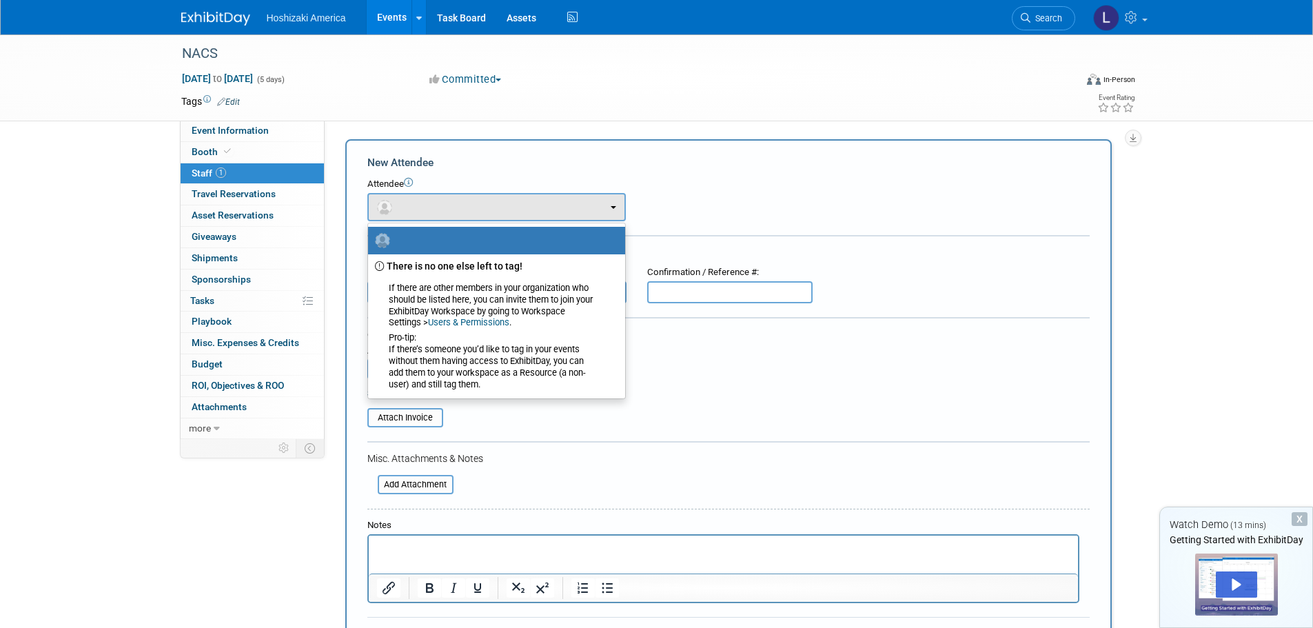
click at [456, 323] on link "Users & Permissions" at bounding box center [468, 322] width 81 height 10
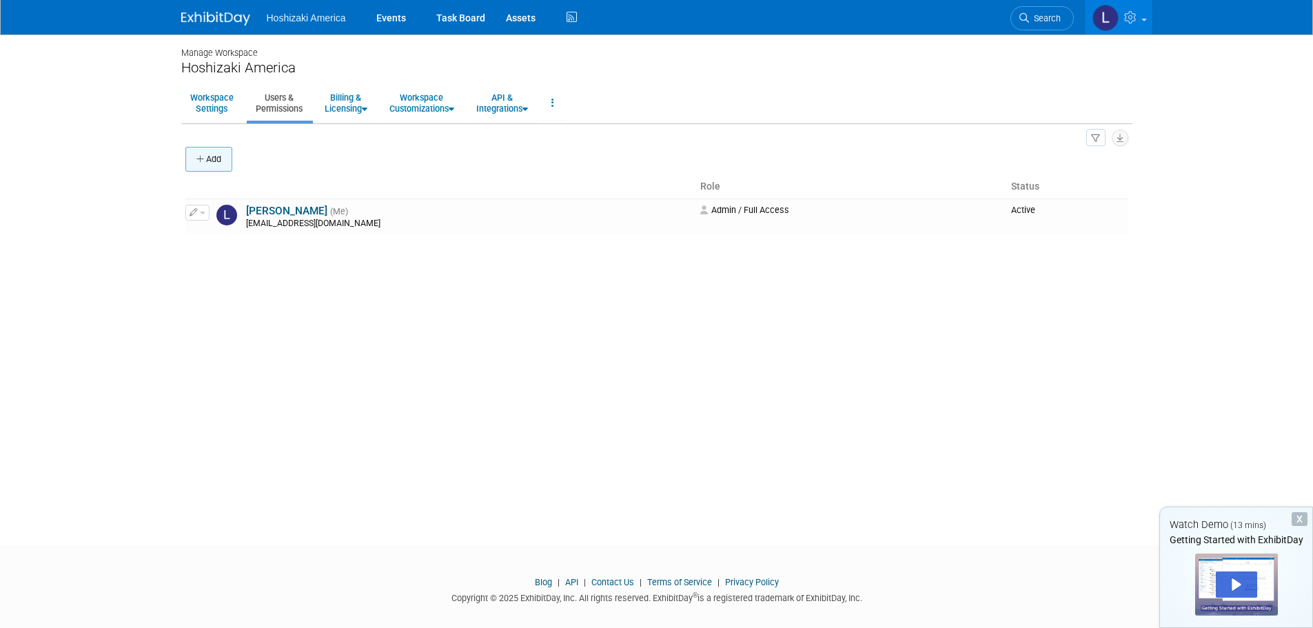
click at [222, 157] on button "Add" at bounding box center [208, 159] width 47 height 25
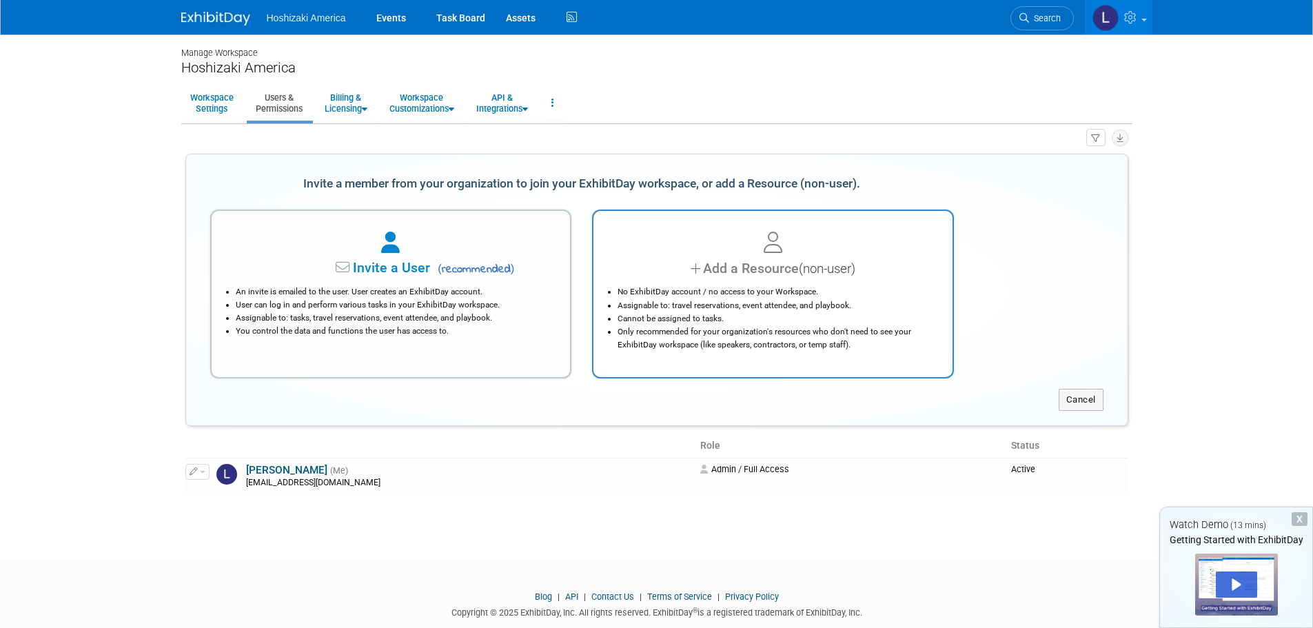
click at [767, 284] on div "No ExhibitDay account / no access to your Workspace. Assignable to: travel rese…" at bounding box center [773, 315] width 325 height 72
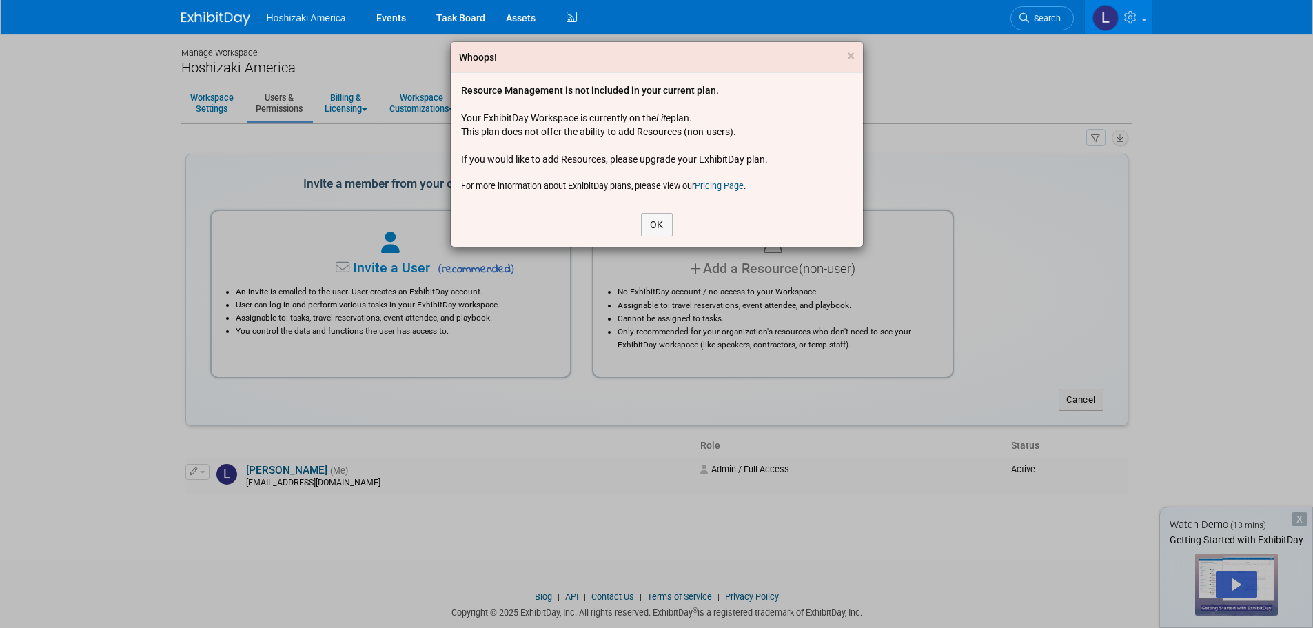
click at [717, 185] on link "Pricing Page" at bounding box center [719, 186] width 49 height 10
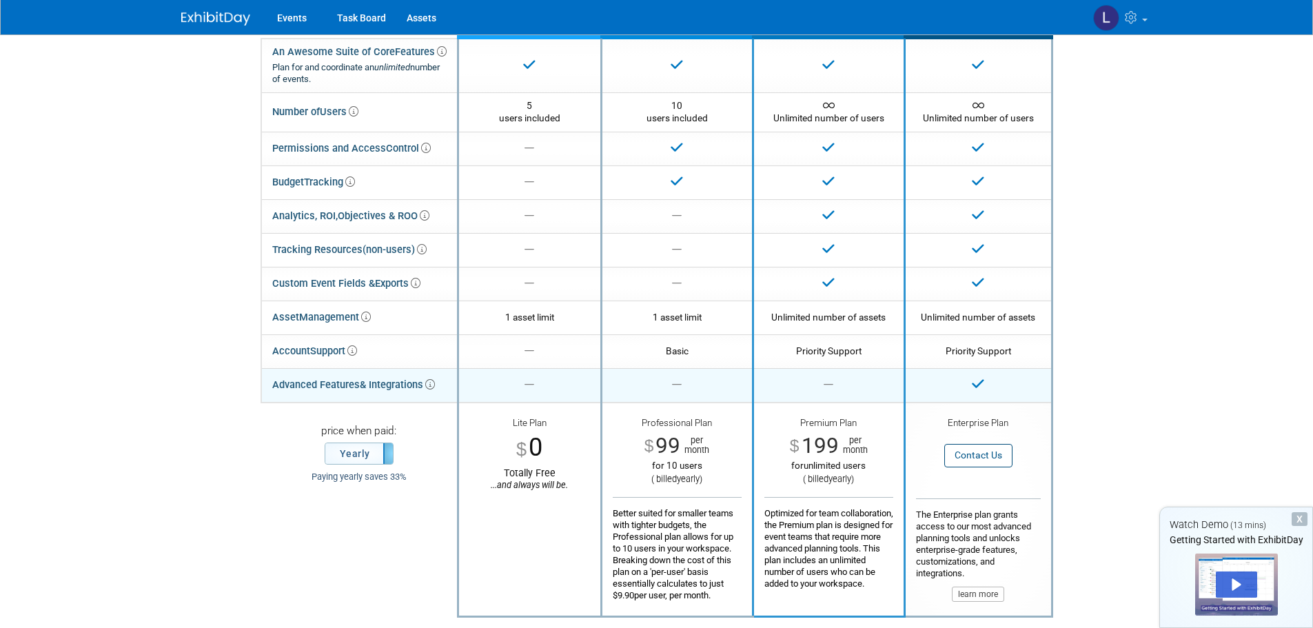
scroll to position [345, 0]
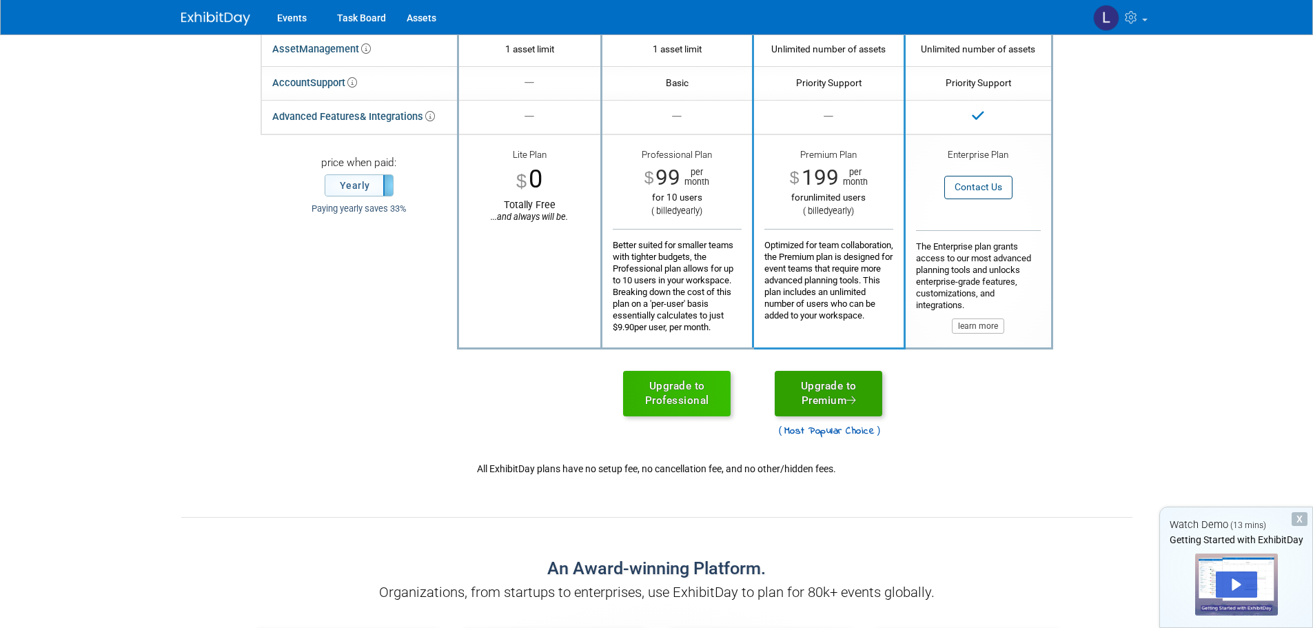
click at [834, 405] on link "Upgrade to Premium" at bounding box center [829, 394] width 108 height 46
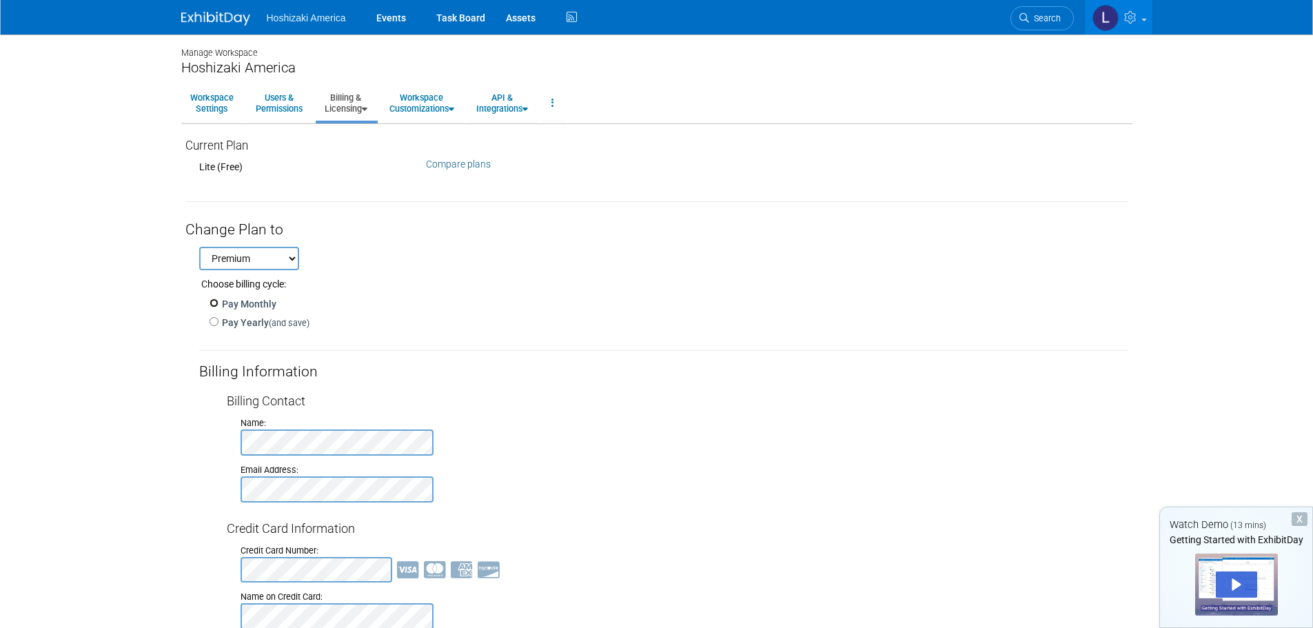
click at [210, 305] on input "Pay Monthly" at bounding box center [214, 303] width 9 height 9
radio input "true"
click at [213, 323] on input "Pay Yearly (and save)" at bounding box center [214, 321] width 9 height 9
radio input "true"
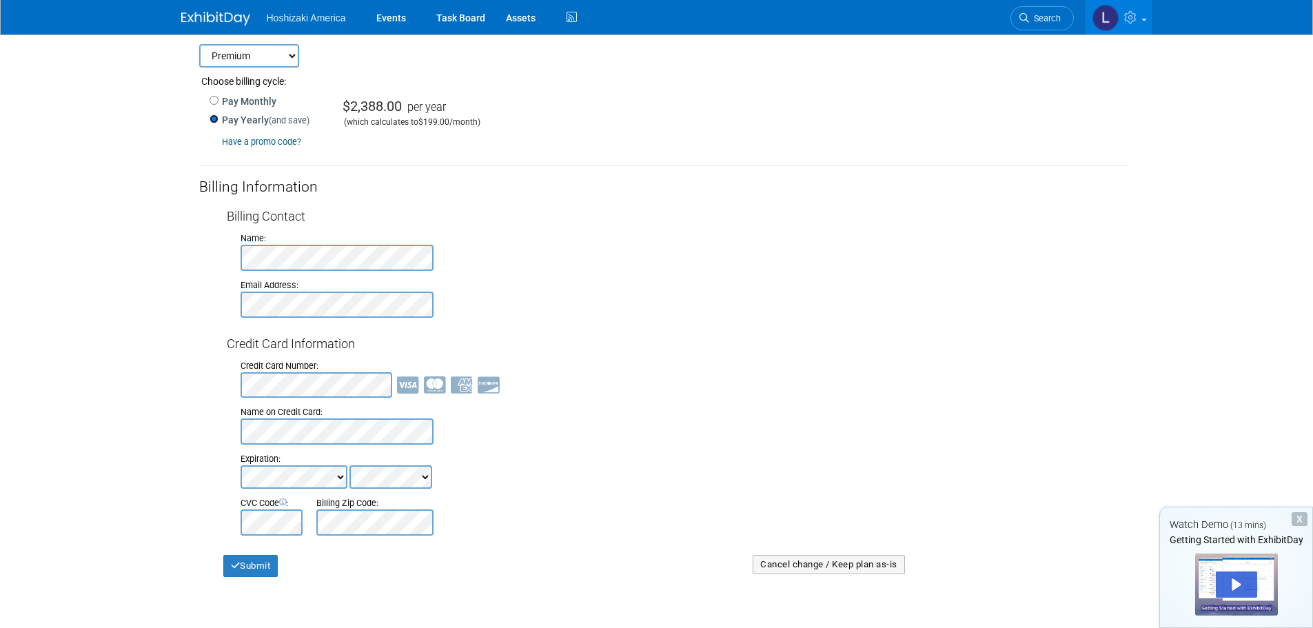
scroll to position [207, 0]
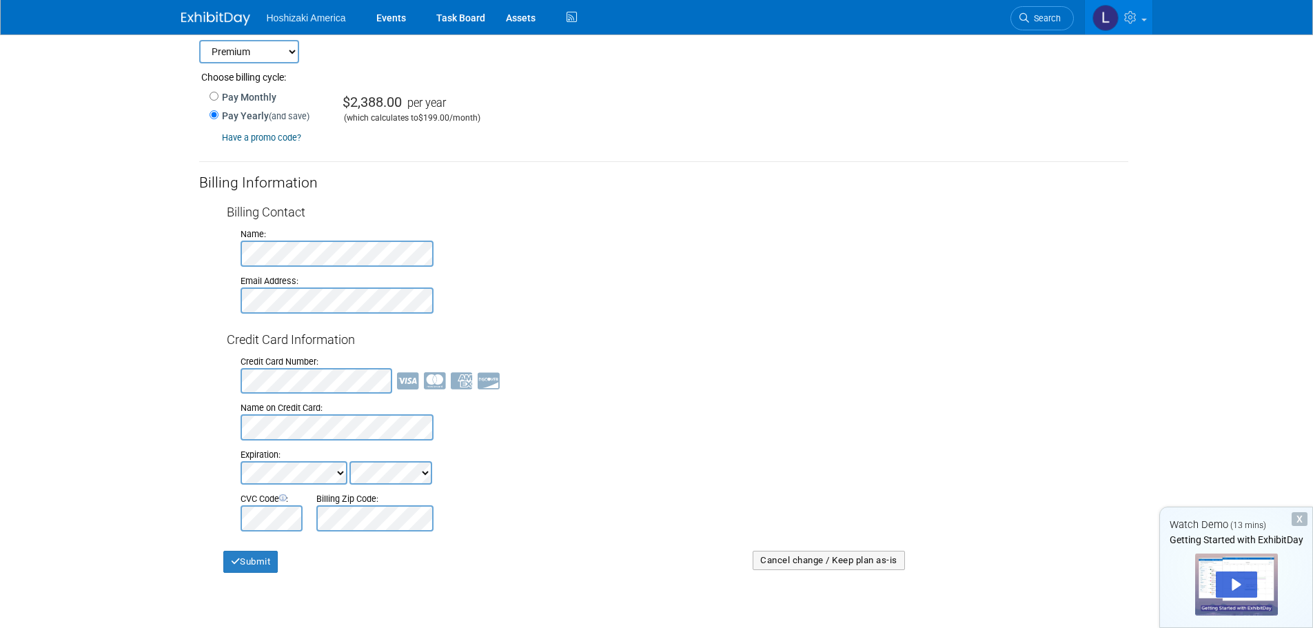
click at [241, 140] on link "Have a promo code?" at bounding box center [261, 137] width 79 height 10
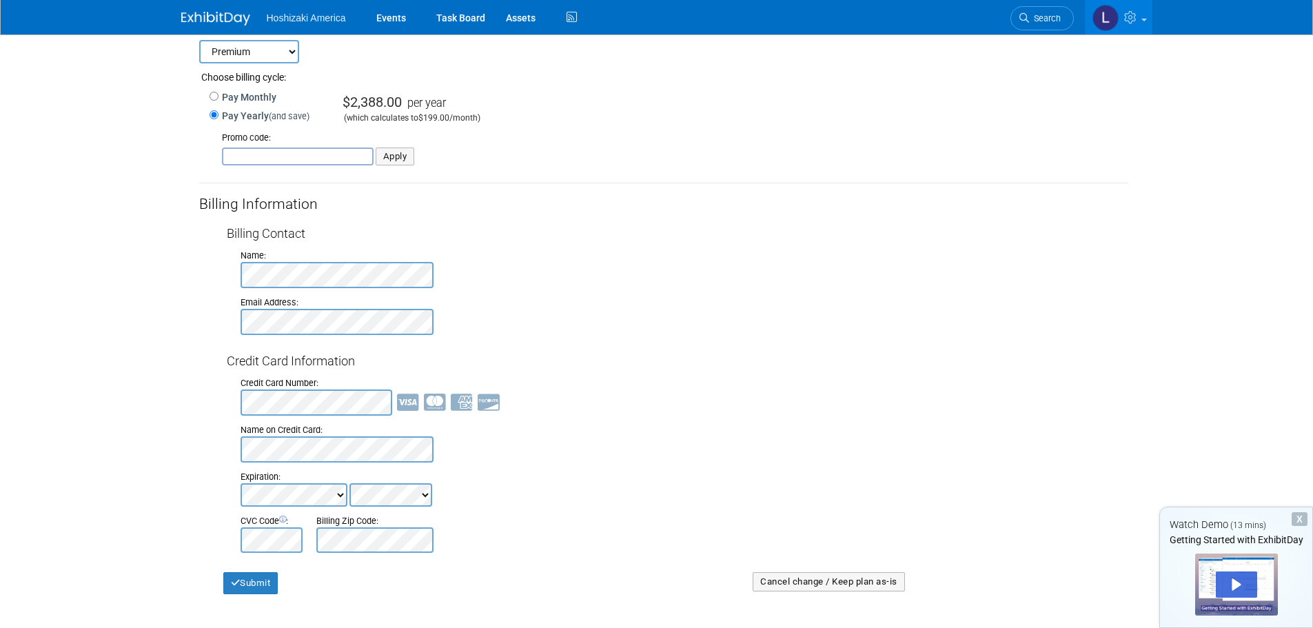
paste input "TRADESHOWGUY"
type input "TRADESHOWGUY"
click at [405, 157] on input "Apply" at bounding box center [395, 157] width 39 height 18
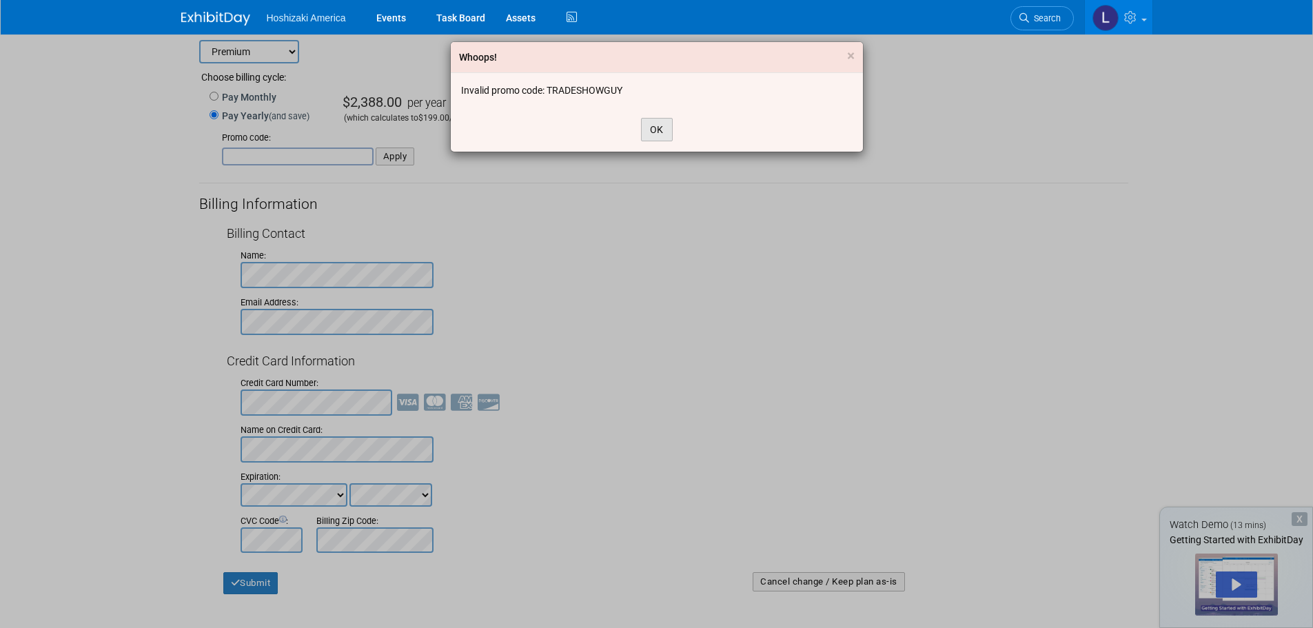
click at [661, 131] on button "OK" at bounding box center [657, 129] width 32 height 23
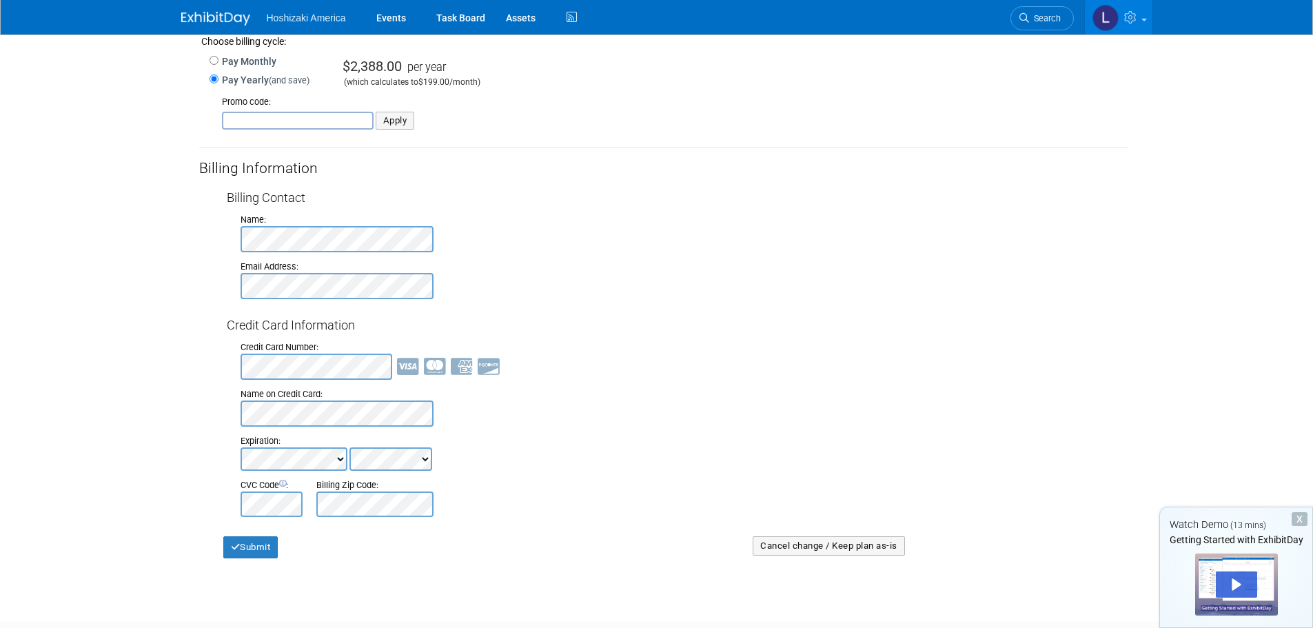
scroll to position [276, 0]
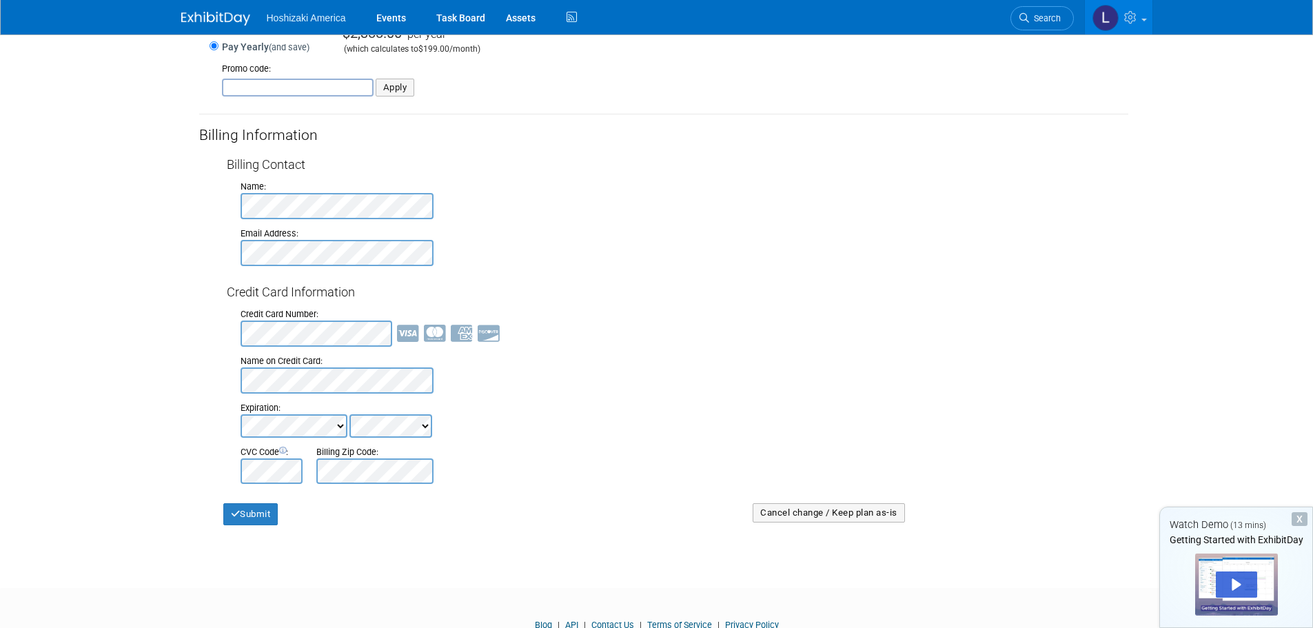
click at [206, 339] on div "Billing Contact Name: Email Address: Credit Card Information Credit Card Number…" at bounding box center [663, 320] width 929 height 328
click at [261, 510] on button "Submit" at bounding box center [250, 514] width 55 height 22
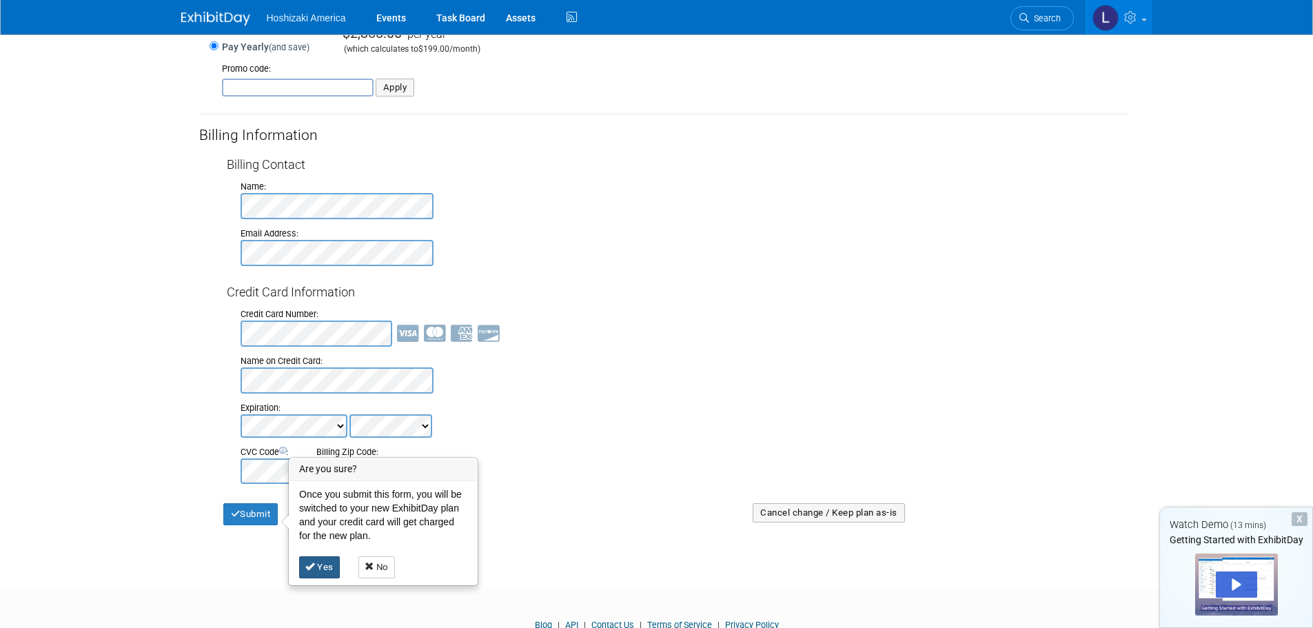
click at [314, 562] on icon at bounding box center [310, 566] width 10 height 9
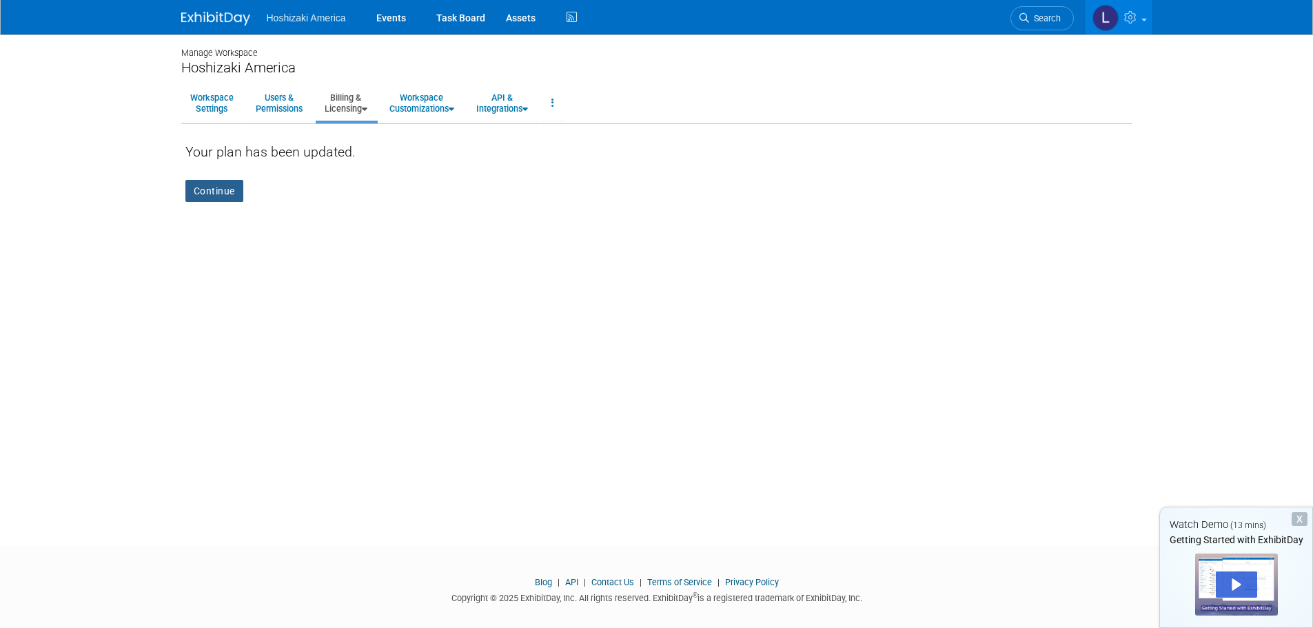
click at [223, 182] on link "Continue" at bounding box center [214, 191] width 58 height 22
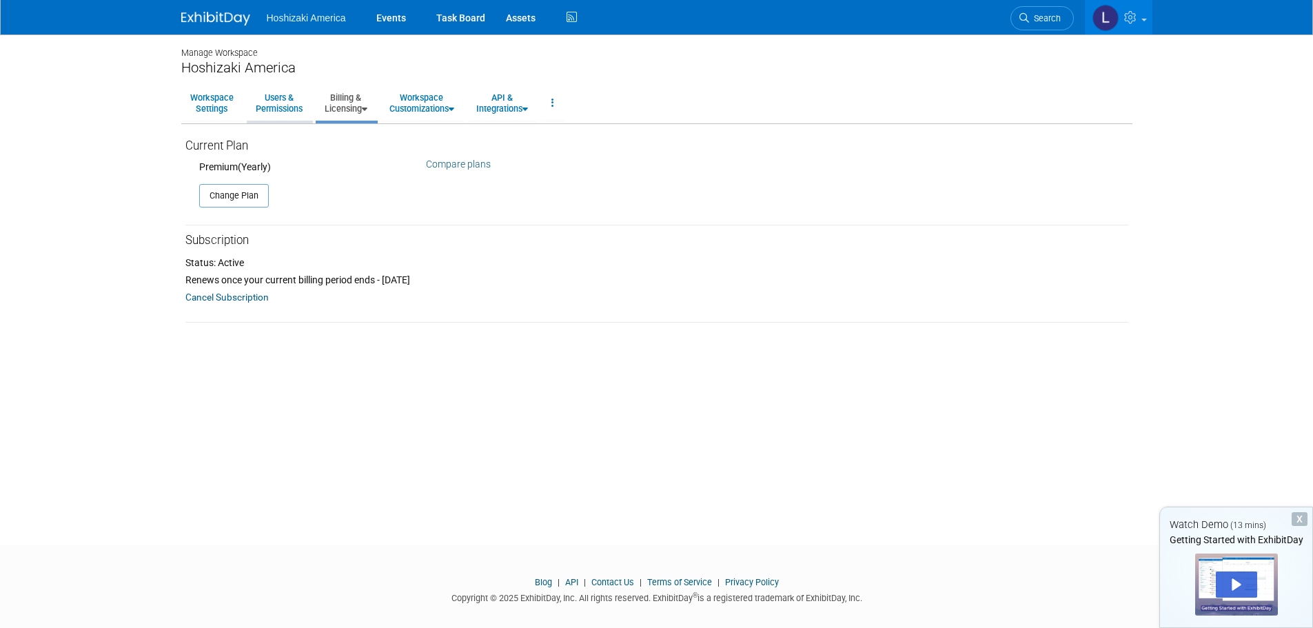
click at [295, 117] on link "Users & Permissions" at bounding box center [279, 103] width 65 height 34
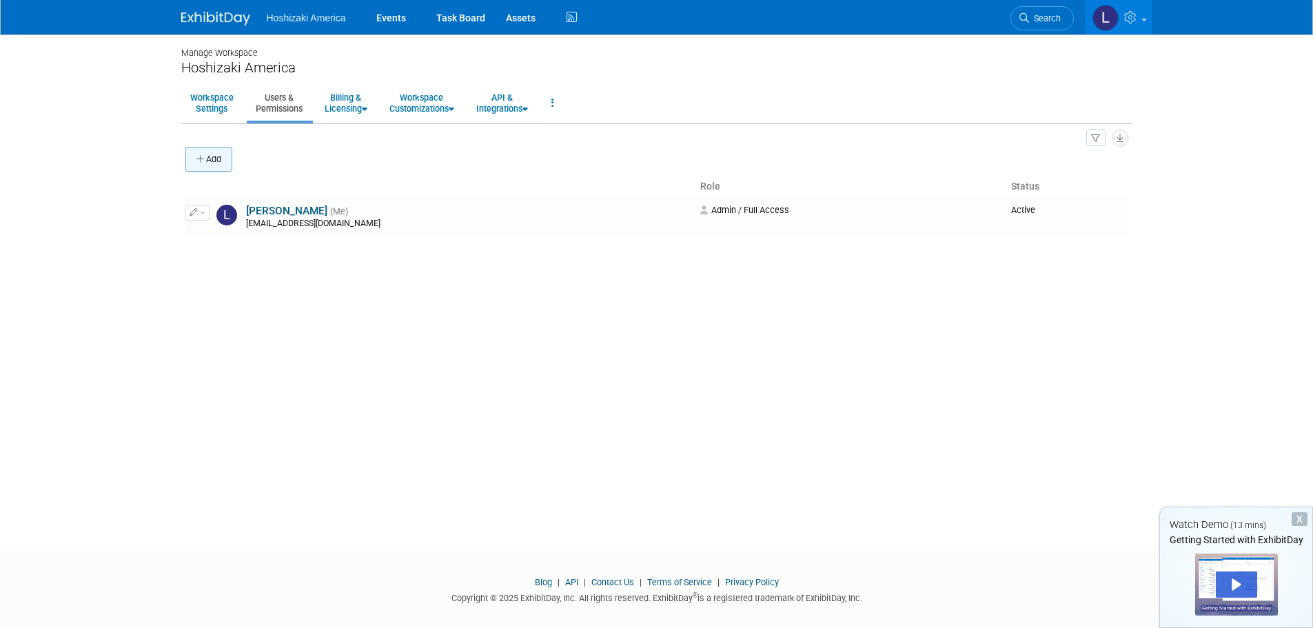
click at [212, 155] on button "Add" at bounding box center [208, 159] width 47 height 25
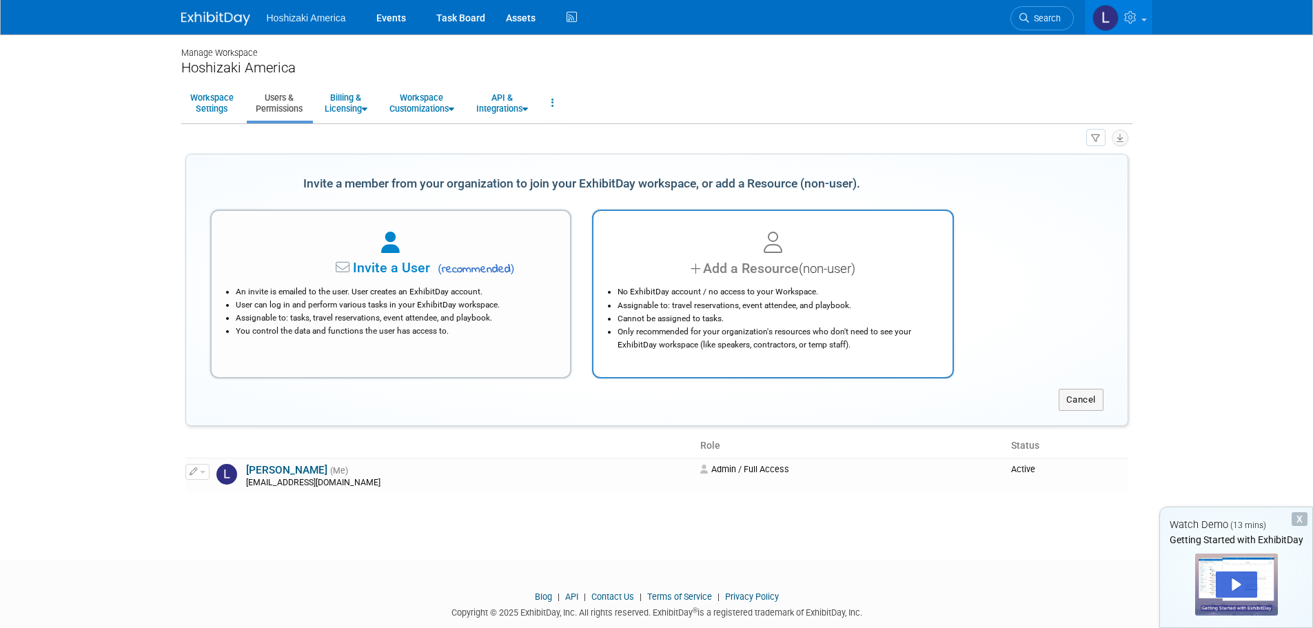
click at [860, 272] on div "Add a Resource (non-user)" at bounding box center [773, 269] width 325 height 20
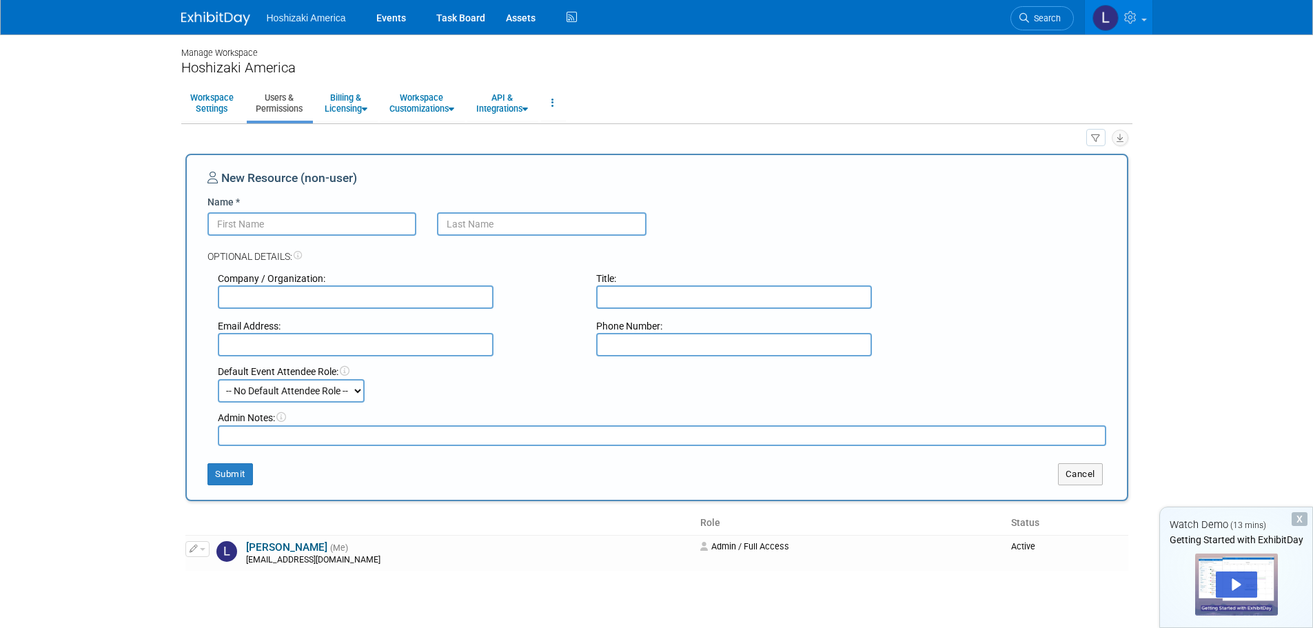
click at [361, 225] on input "Name *" at bounding box center [313, 223] width 210 height 23
type input "[PERSON_NAME]"
type input "Marincik"
type input "Hoshizaki"
click at [506, 381] on div "Default Event Attendee Role: -- No Default Attendee Role -- Demonstrator Host P…" at bounding box center [662, 384] width 909 height 38
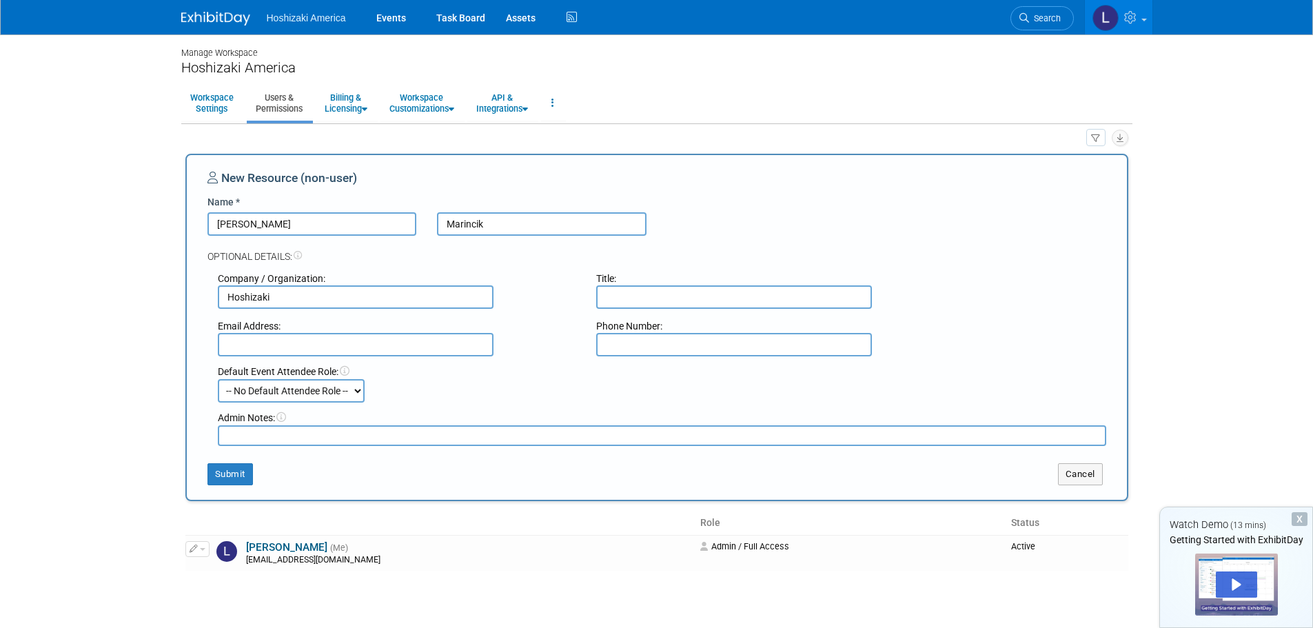
click at [309, 393] on select "-- No Default Attendee Role -- Demonstrator Host Planner Presenter Sales Repres…" at bounding box center [291, 390] width 147 height 23
select select "4"
click at [218, 379] on select "-- No Default Attendee Role -- Demonstrator Host Planner Presenter Sales Repres…" at bounding box center [291, 390] width 147 height 23
click at [230, 475] on button "Submit" at bounding box center [231, 474] width 46 height 22
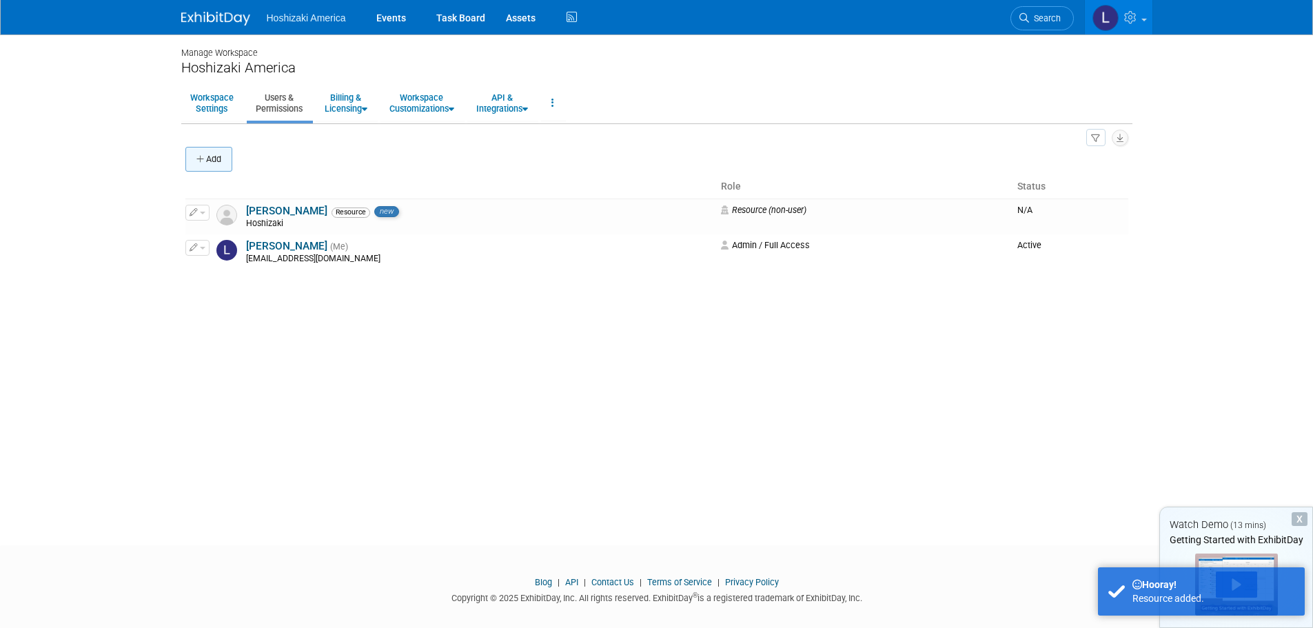
click at [226, 164] on button "Add" at bounding box center [208, 159] width 47 height 25
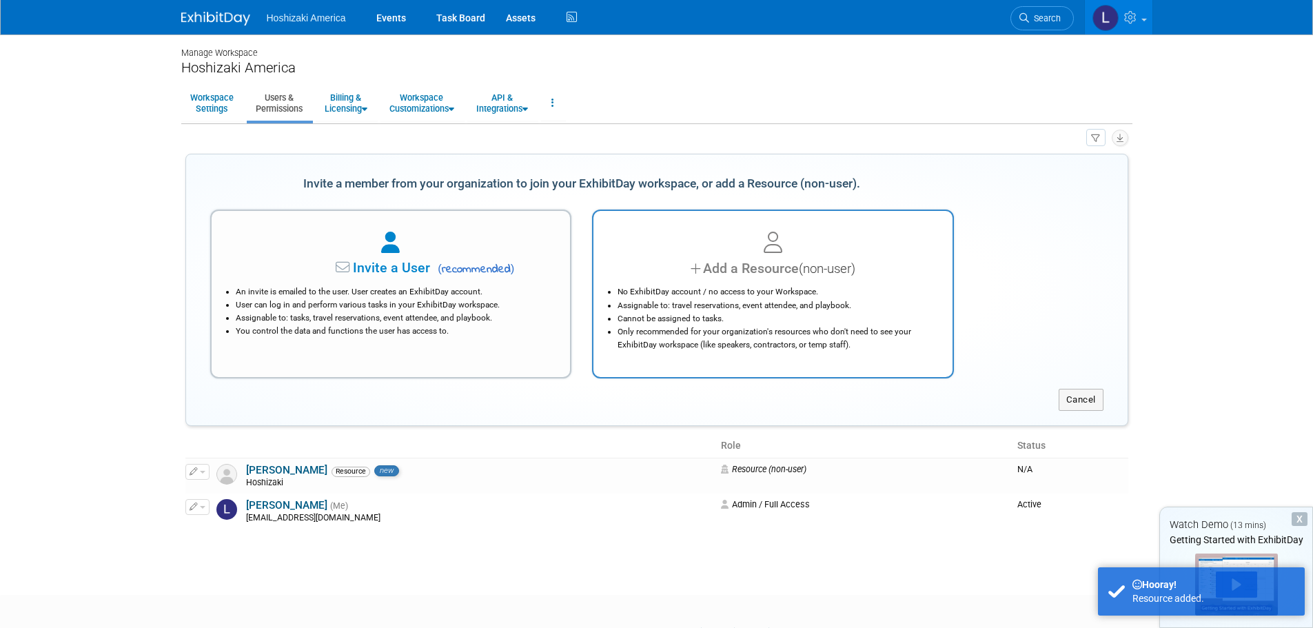
click at [747, 282] on div "No ExhibitDay account / no access to your Workspace. Assignable to: travel rese…" at bounding box center [773, 315] width 325 height 72
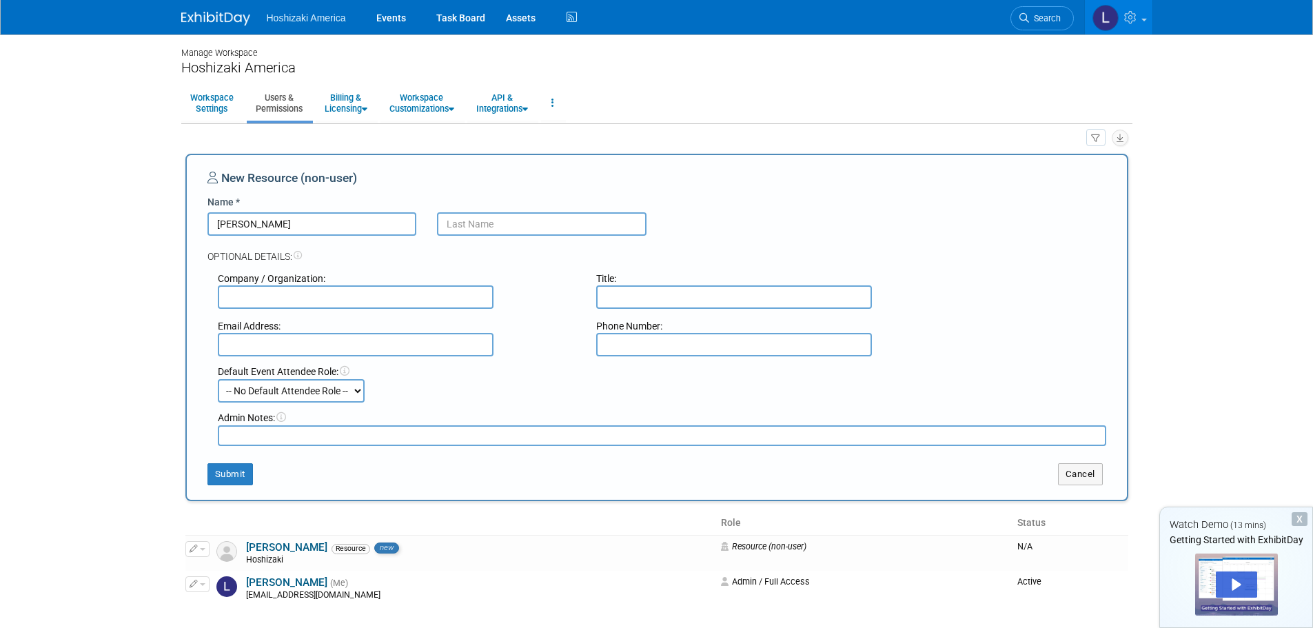
type input "Ken"
type input "Aspenleiter"
click at [689, 292] on input "text" at bounding box center [734, 296] width 276 height 23
paste input "Manager, Strategic Sales"
type input "Manager, Strategic Sales"
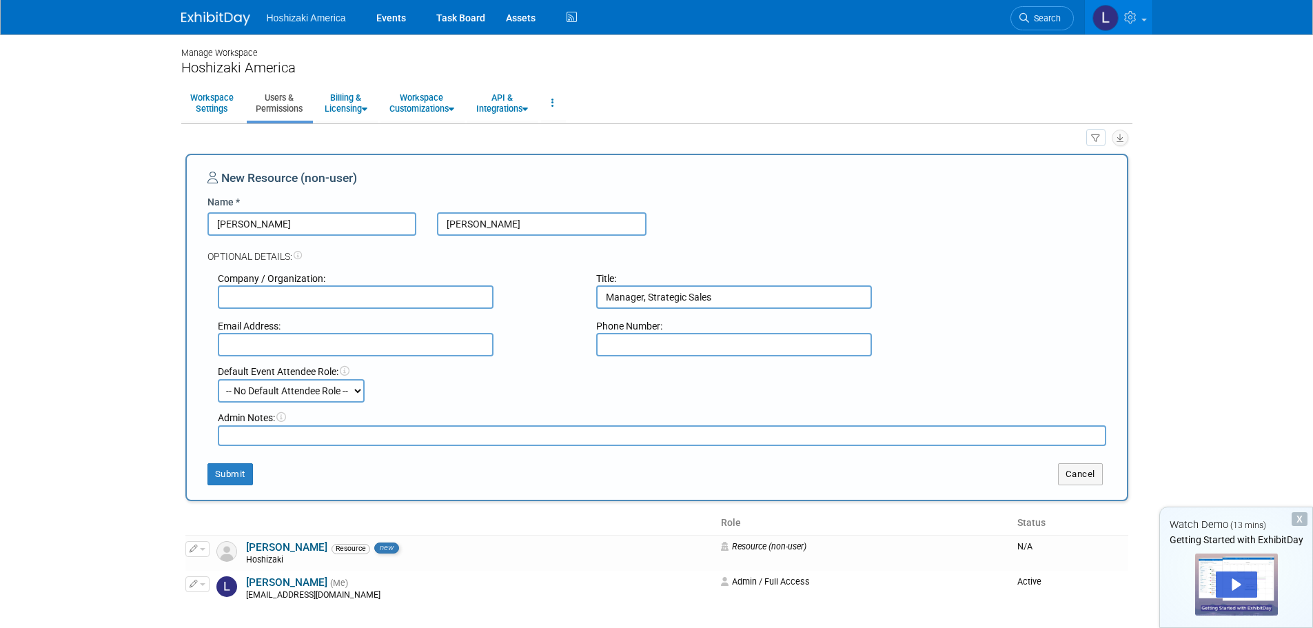
click at [438, 300] on input "text" at bounding box center [356, 296] width 276 height 23
type input "Hoshizaki"
type input "lnortheim@hoshizaki.com"
type input "6147871029"
drag, startPoint x: 381, startPoint y: 346, endPoint x: 161, endPoint y: 339, distance: 219.4
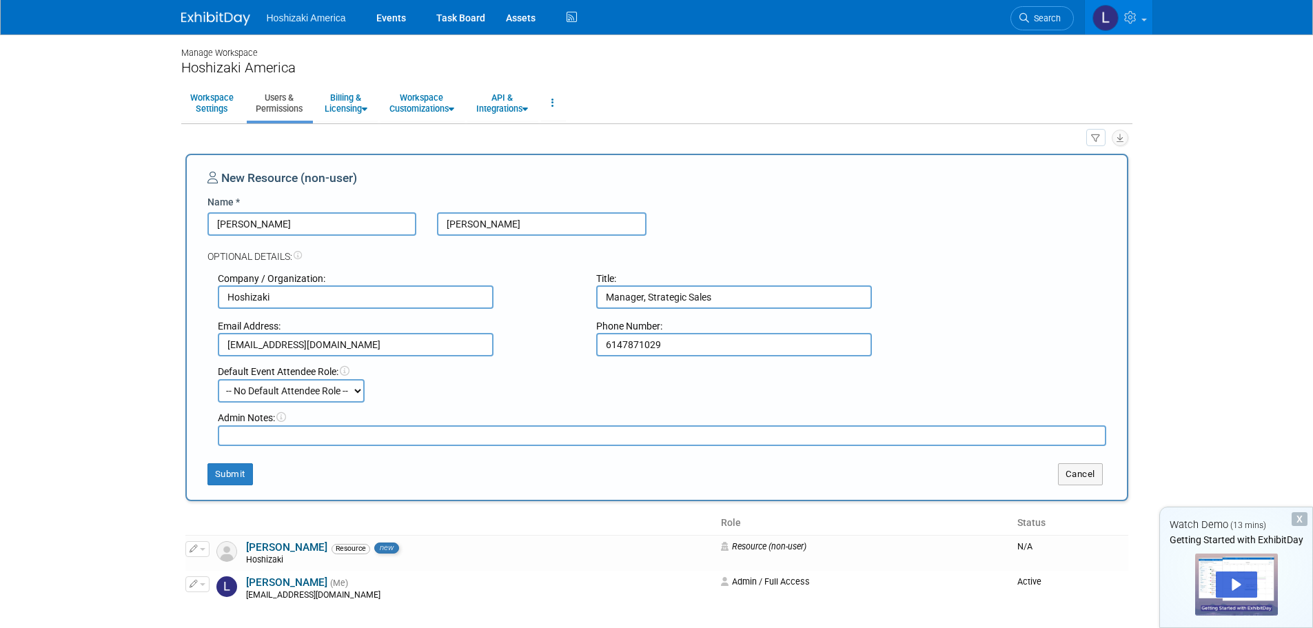
click at [161, 339] on body "Hoshizaki America Events Task Board Assets Activity Feed" at bounding box center [656, 314] width 1313 height 628
drag, startPoint x: 574, startPoint y: 341, endPoint x: 465, endPoint y: 343, distance: 108.3
click at [473, 343] on div "Email Address: Phone Number: 6147871029" at bounding box center [662, 333] width 909 height 48
click at [325, 391] on select "-- No Default Attendee Role -- Demonstrator Host Planner Presenter Sales Repres…" at bounding box center [291, 390] width 147 height 23
select select "4"
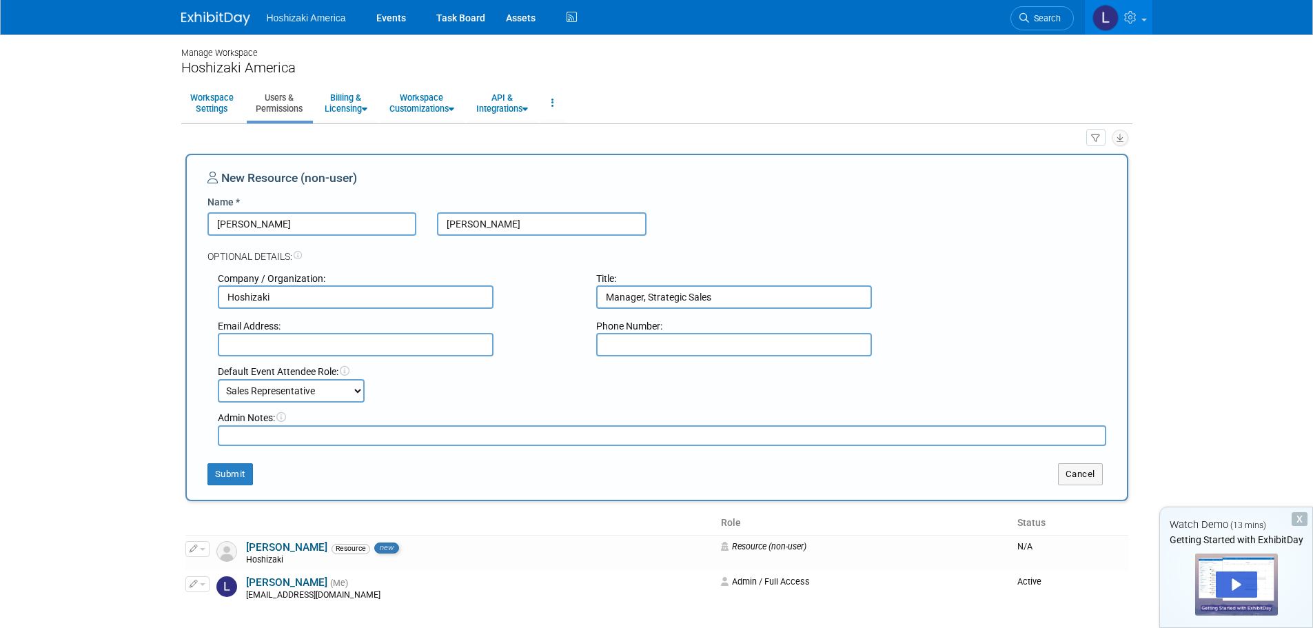
click at [218, 379] on select "-- No Default Attendee Role -- Demonstrator Host Planner Presenter Sales Repres…" at bounding box center [291, 390] width 147 height 23
click at [324, 388] on select "-- No Default Attendee Role -- Demonstrator Host Planner Presenter Sales Repres…" at bounding box center [291, 390] width 147 height 23
click at [218, 379] on select "-- No Default Attendee Role -- Demonstrator Host Planner Presenter Sales Repres…" at bounding box center [291, 390] width 147 height 23
click at [228, 474] on button "Submit" at bounding box center [231, 474] width 46 height 22
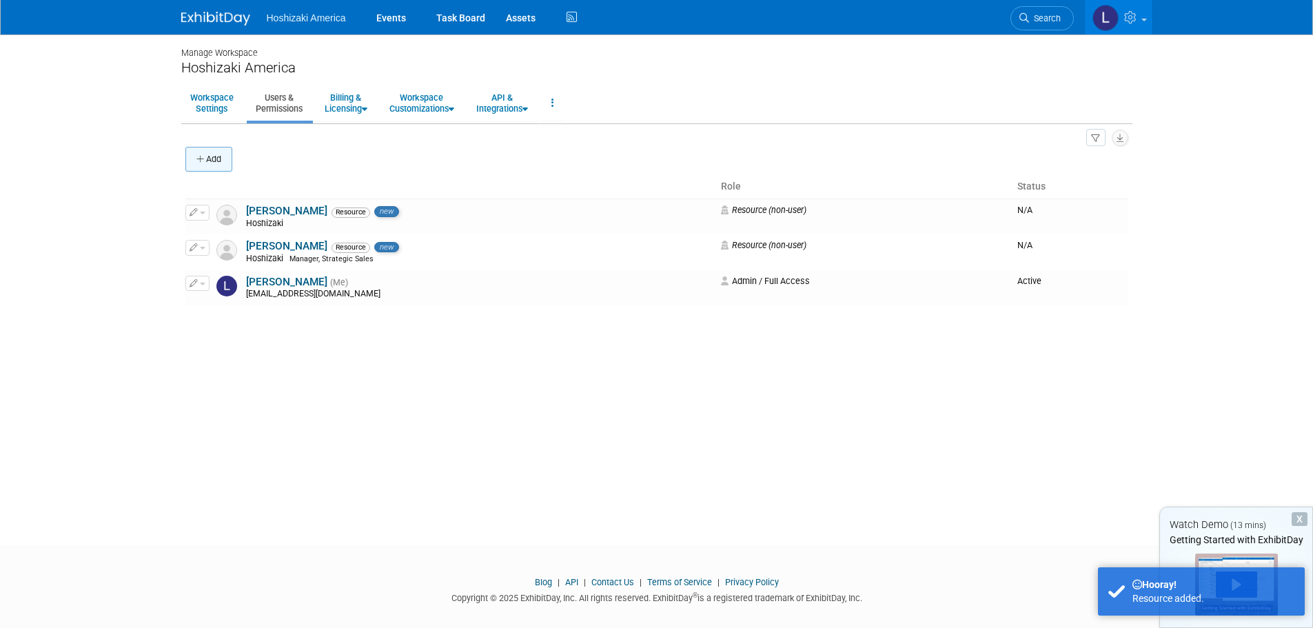
click at [223, 154] on button "Add" at bounding box center [208, 159] width 47 height 25
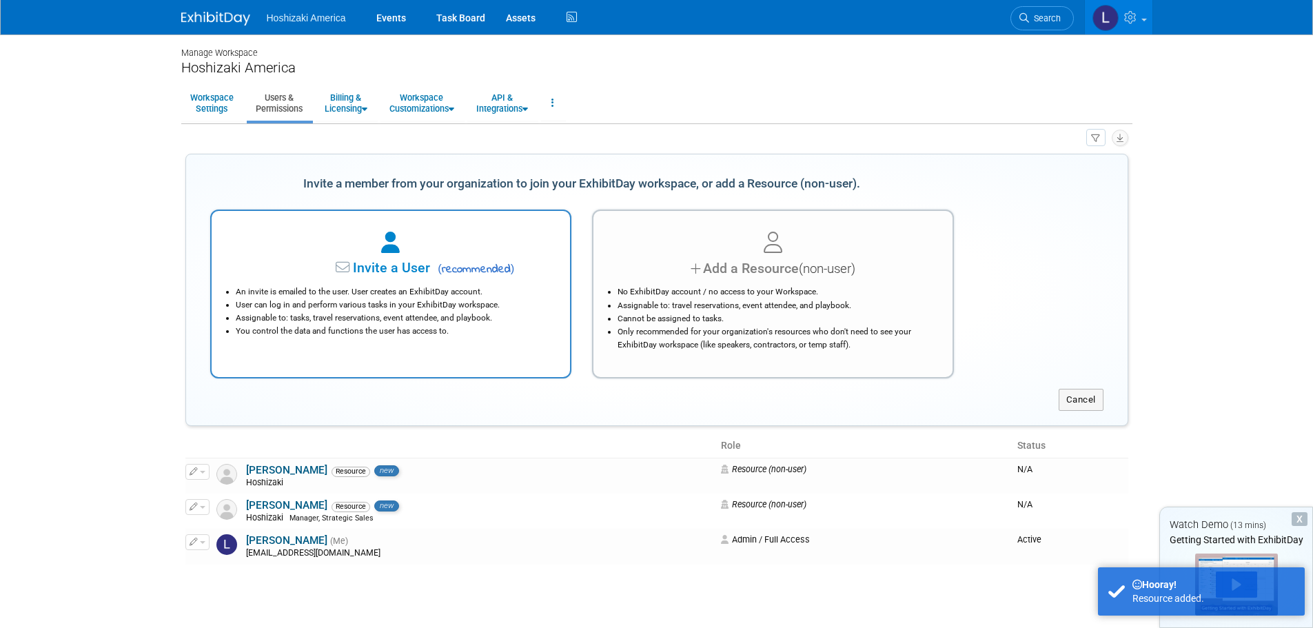
click at [394, 245] on icon at bounding box center [390, 242] width 19 height 21
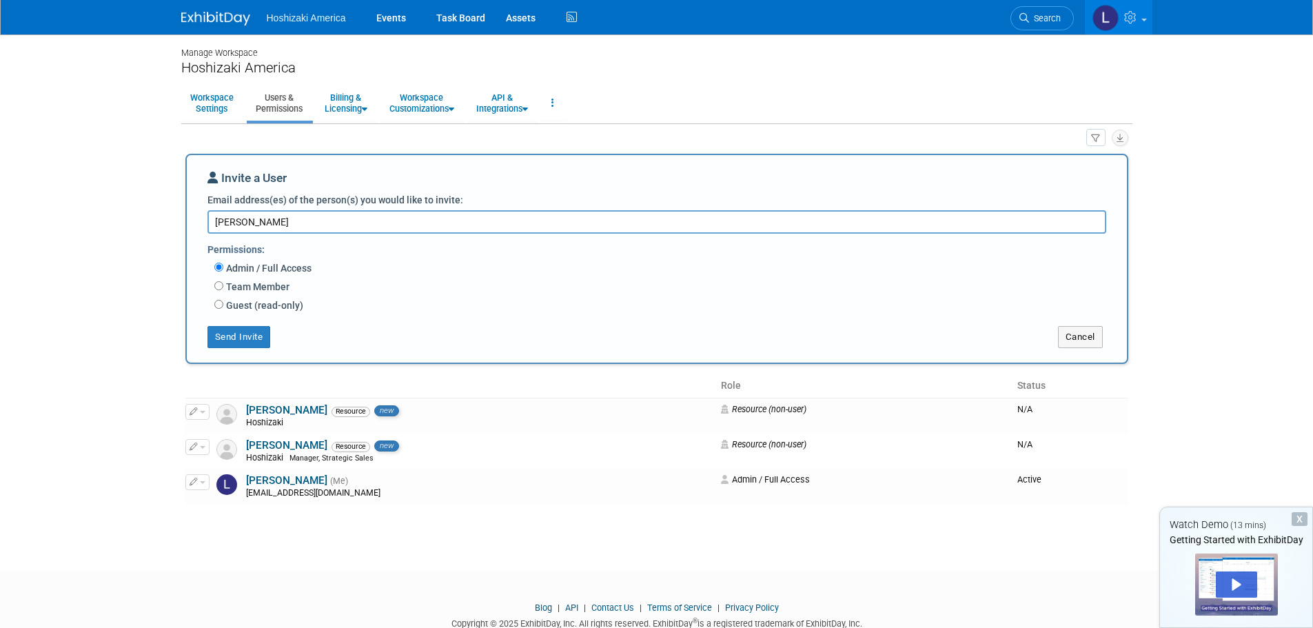
drag, startPoint x: 268, startPoint y: 220, endPoint x: 145, endPoint y: 229, distance: 123.7
click at [145, 229] on body "Hoshizaki America Events Task Board Assets Activity Feed" at bounding box center [656, 314] width 1313 height 628
click at [279, 223] on textarea "aminer" at bounding box center [657, 221] width 899 height 23
drag, startPoint x: 308, startPoint y: 224, endPoint x: 214, endPoint y: 224, distance: 93.8
click at [214, 224] on textarea "aminer" at bounding box center [657, 221] width 899 height 23
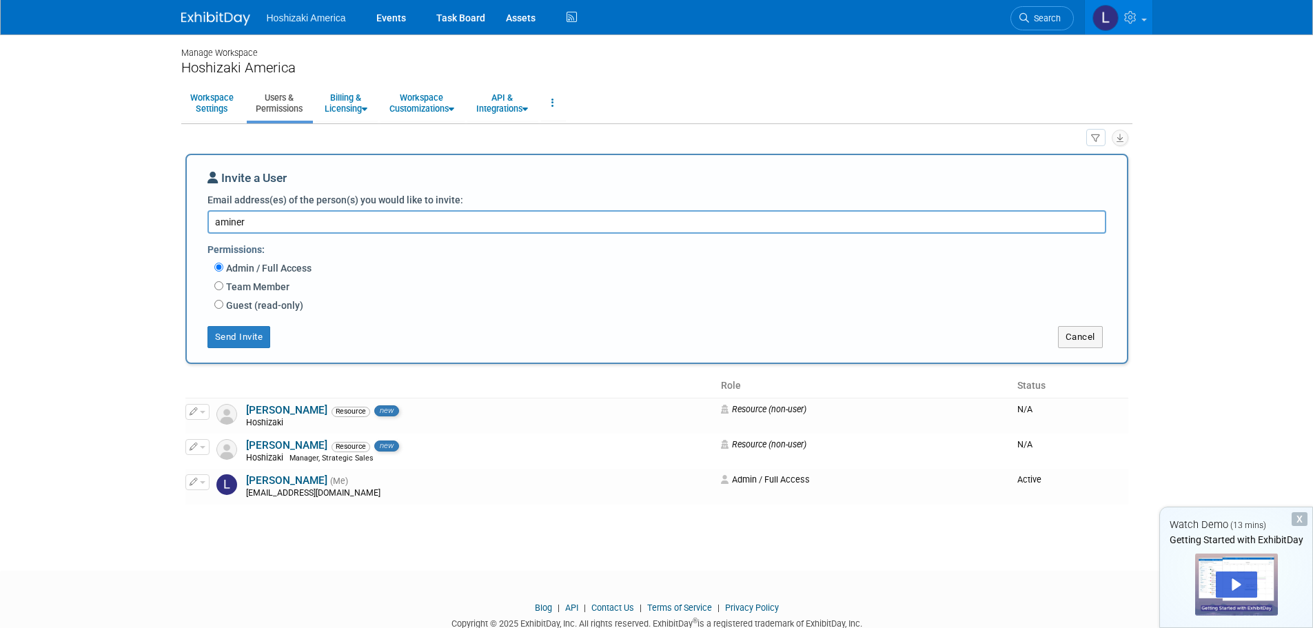
paste textarea "@hoshizaki.com"
type textarea "aminer@hoshizaki.com"
click at [256, 336] on button "Send Invite" at bounding box center [239, 337] width 63 height 22
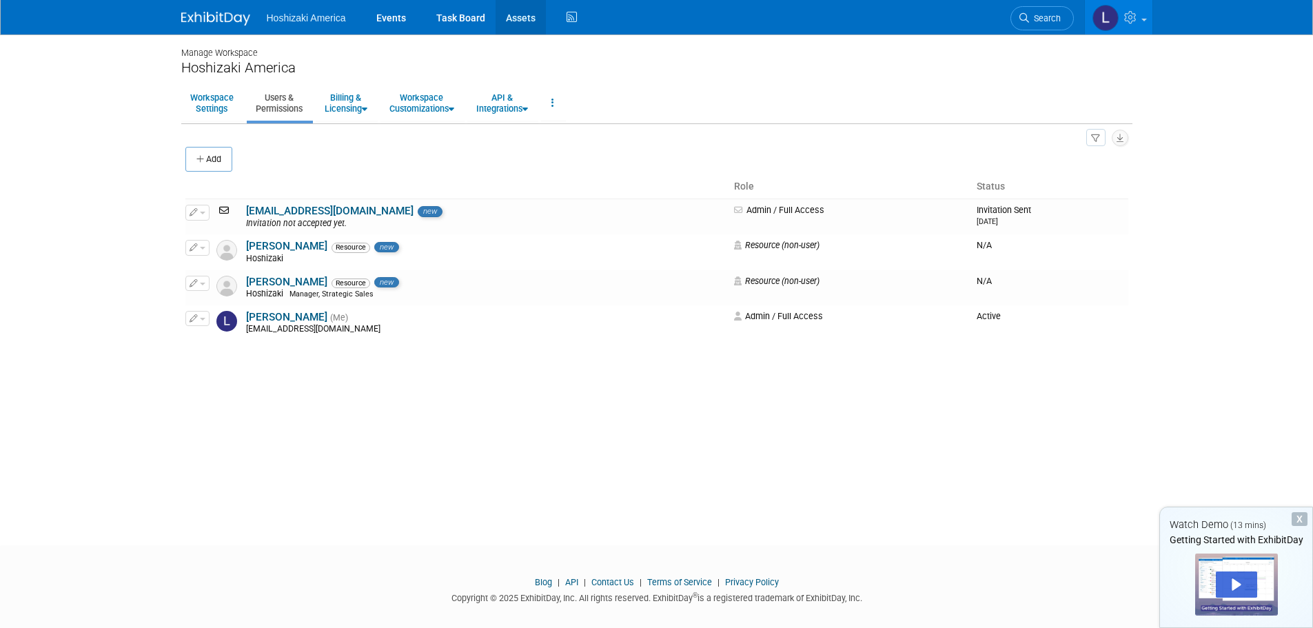
click at [514, 14] on link "Assets" at bounding box center [521, 17] width 50 height 34
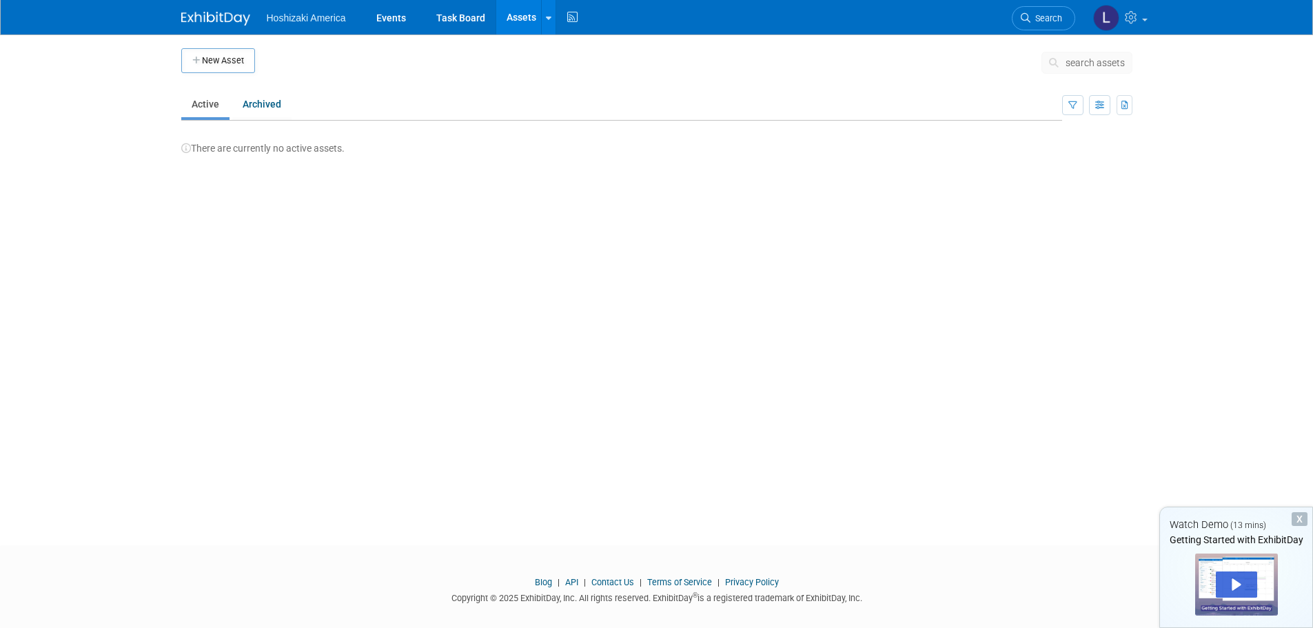
click at [210, 72] on button "New Asset" at bounding box center [218, 60] width 74 height 25
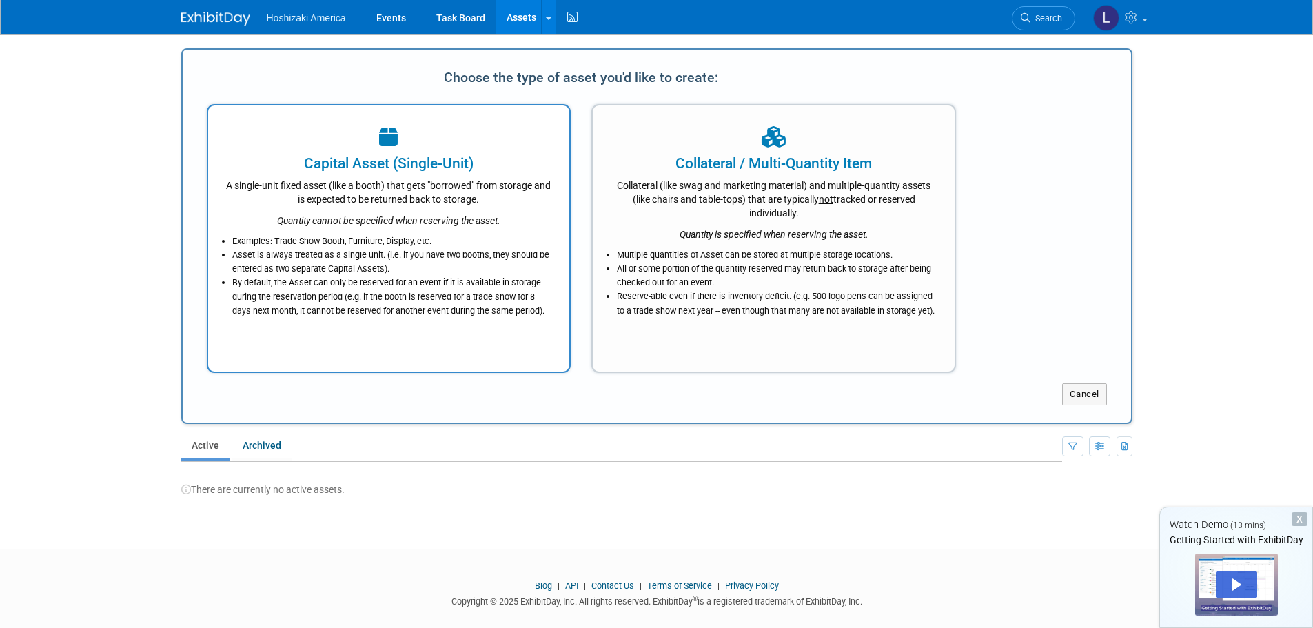
click at [533, 250] on li "Asset is always treated as a single unit. (i.e. if you have two booths, they sh…" at bounding box center [392, 262] width 321 height 28
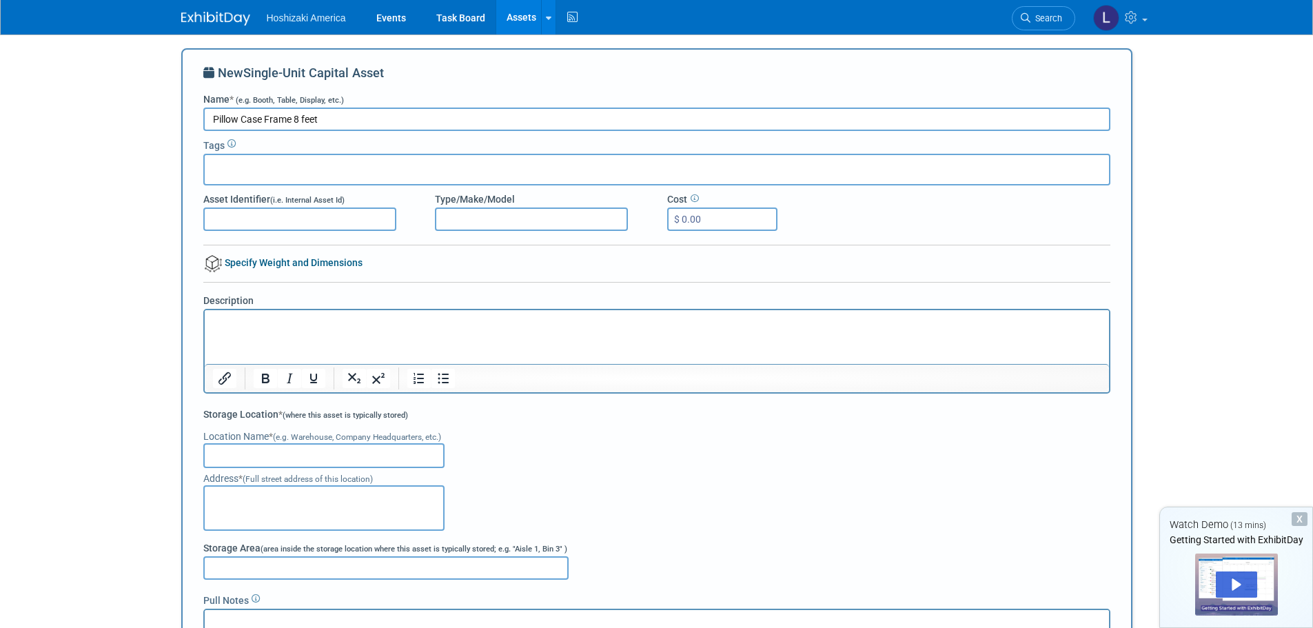
type input "Pillow Case Frame 8 feet"
click at [306, 225] on input "Asset Identifier (i.e. Internal Asset Id)" at bounding box center [299, 219] width 193 height 23
click at [329, 452] on input "text" at bounding box center [323, 455] width 241 height 25
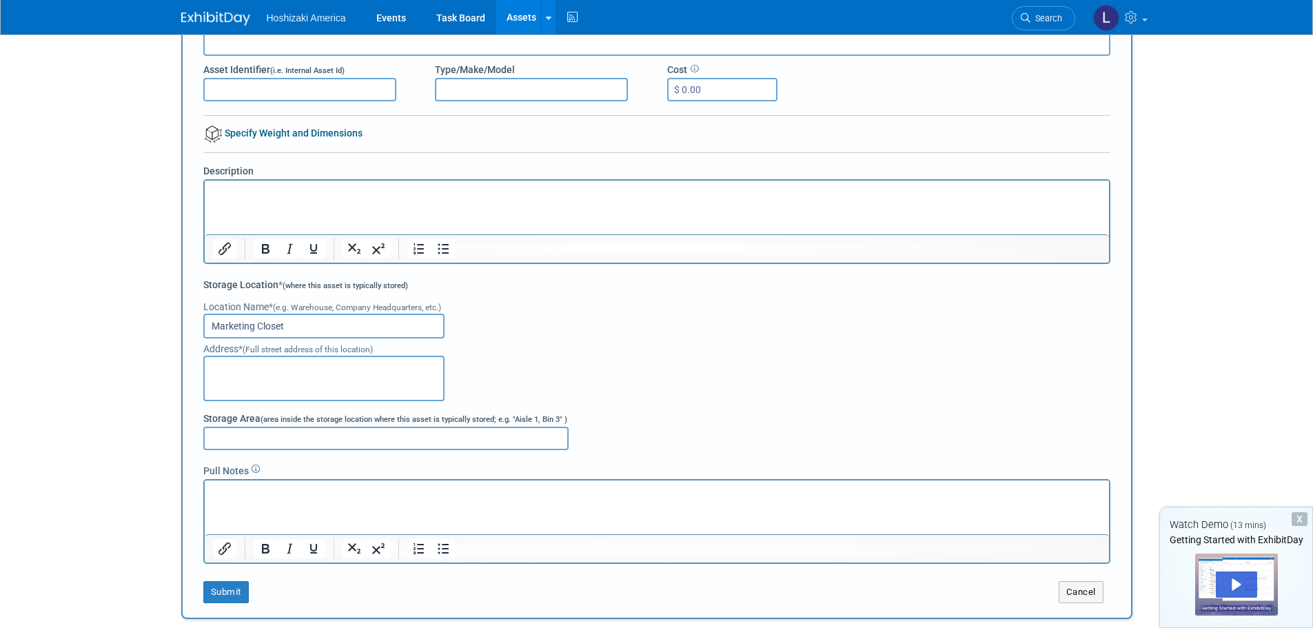
scroll to position [138, 0]
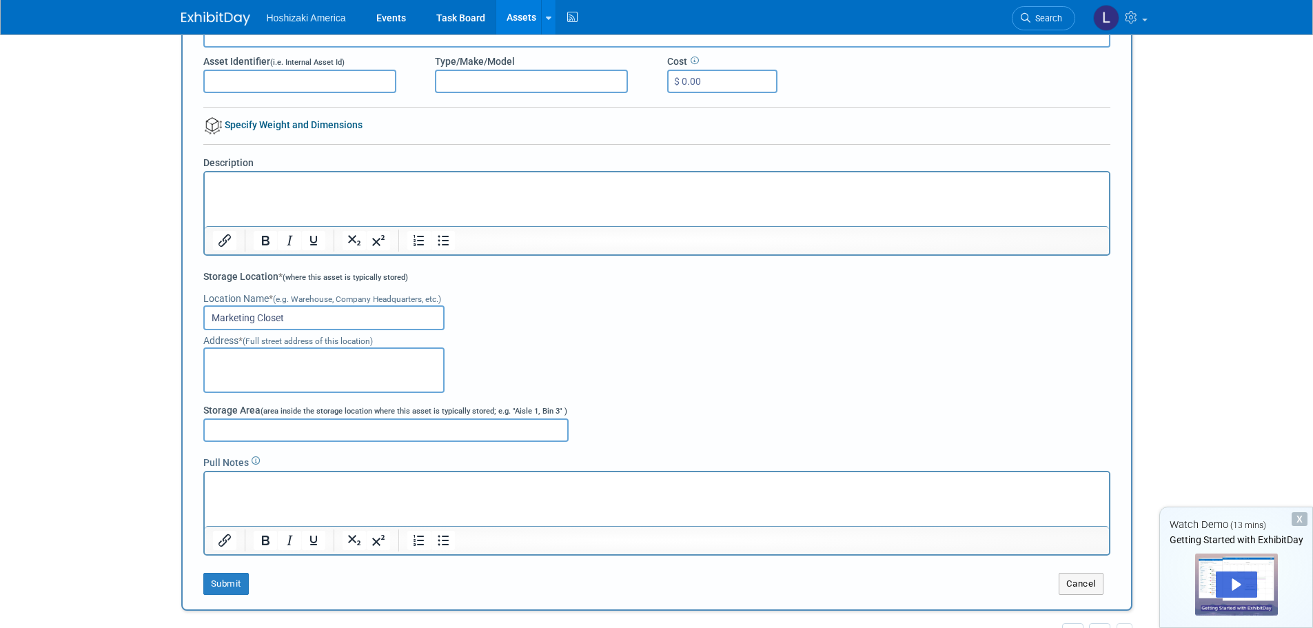
drag, startPoint x: 315, startPoint y: 325, endPoint x: 160, endPoint y: 314, distance: 155.5
click at [160, 314] on body "Hoshizaki America Events Task Board Assets New Asset Bulk Upload Assets Storage…" at bounding box center [656, 176] width 1313 height 628
type input "Marketing Closet"
click at [309, 431] on input "Storage Area (area inside the storage location where this asset is typically st…" at bounding box center [385, 430] width 365 height 23
paste input "Marketing Closet"
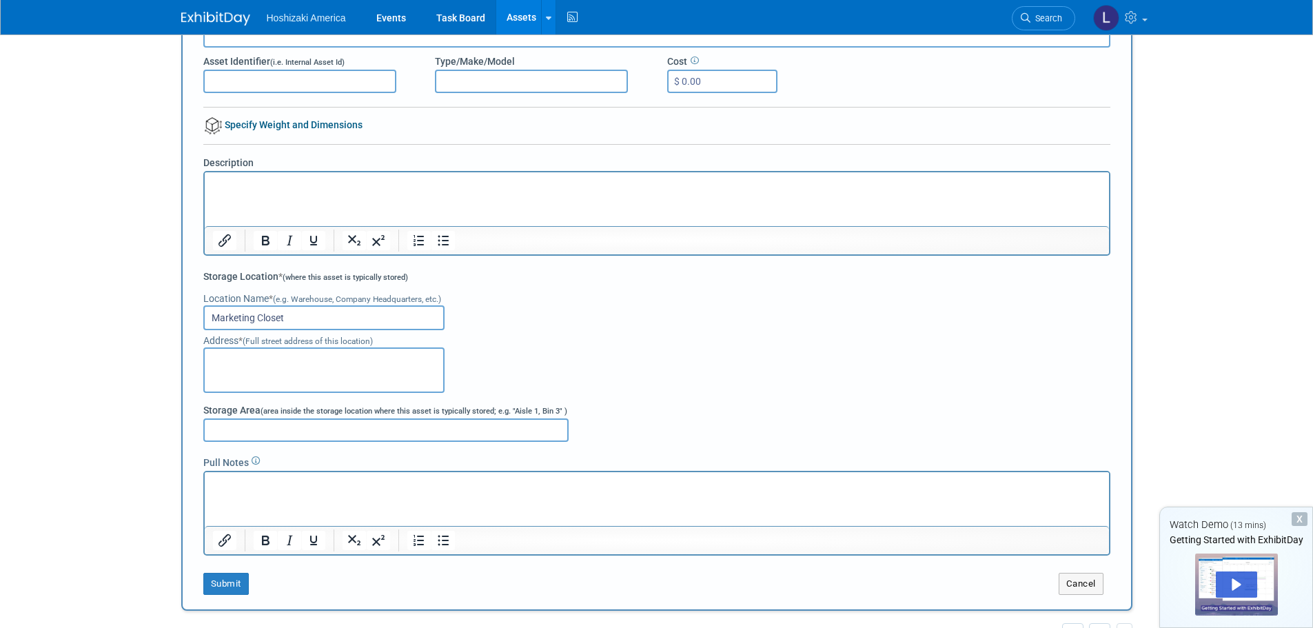
type input "Marketing Closet"
drag, startPoint x: 309, startPoint y: 431, endPoint x: 170, endPoint y: 430, distance: 138.6
click at [171, 430] on div "New Asset search assets Choose the type of asset you'd like to create: Capital …" at bounding box center [657, 304] width 972 height 814
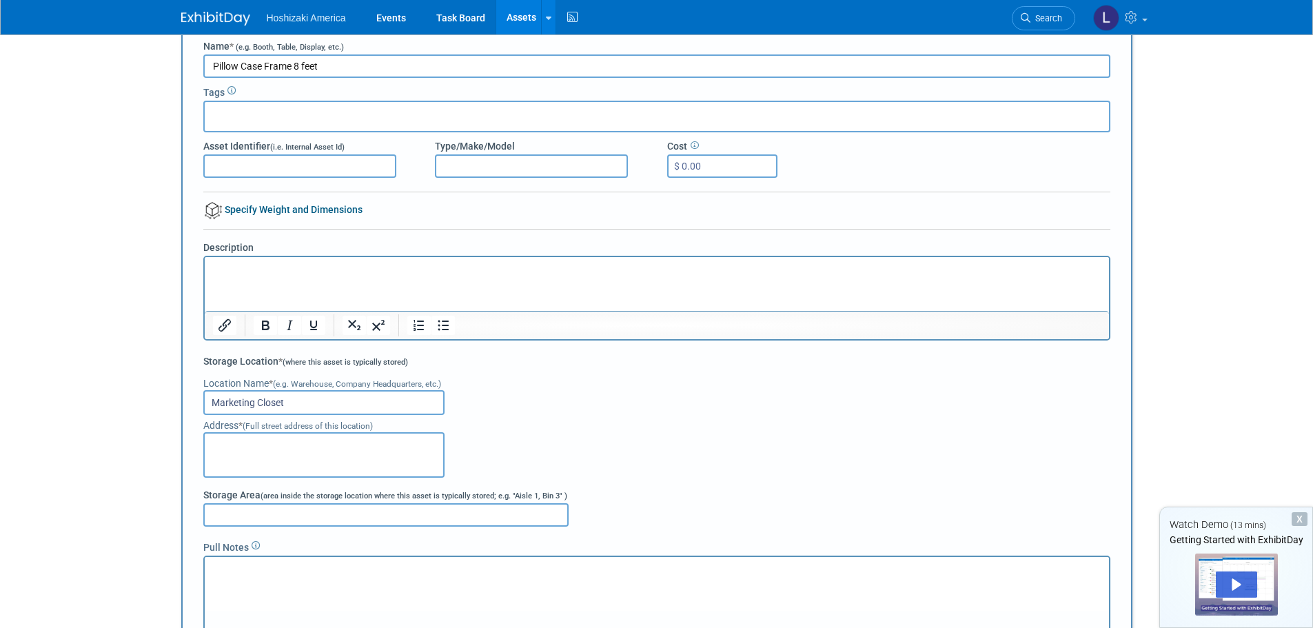
scroll to position [0, 0]
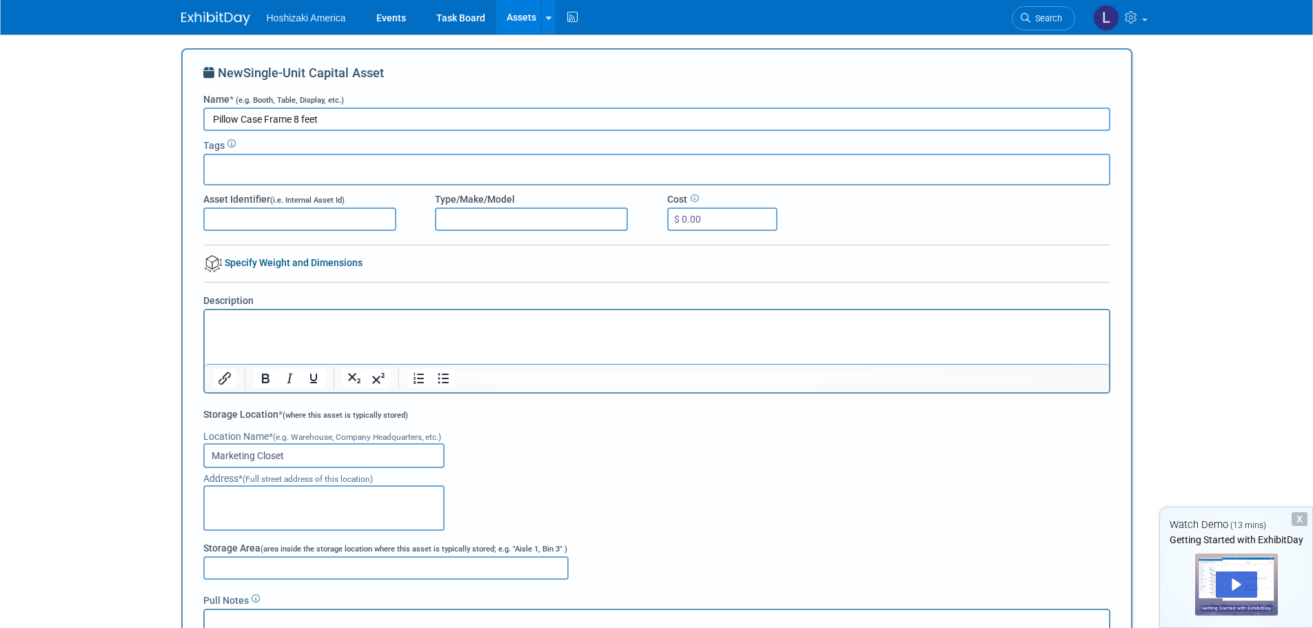
click at [350, 115] on input "Pillow Case Frame 8 feet" at bounding box center [656, 119] width 907 height 23
type input "Pillow Case Frame 8 feet"
click at [336, 220] on input "Asset Identifier (i.e. Internal Asset Id)" at bounding box center [299, 219] width 193 height 23
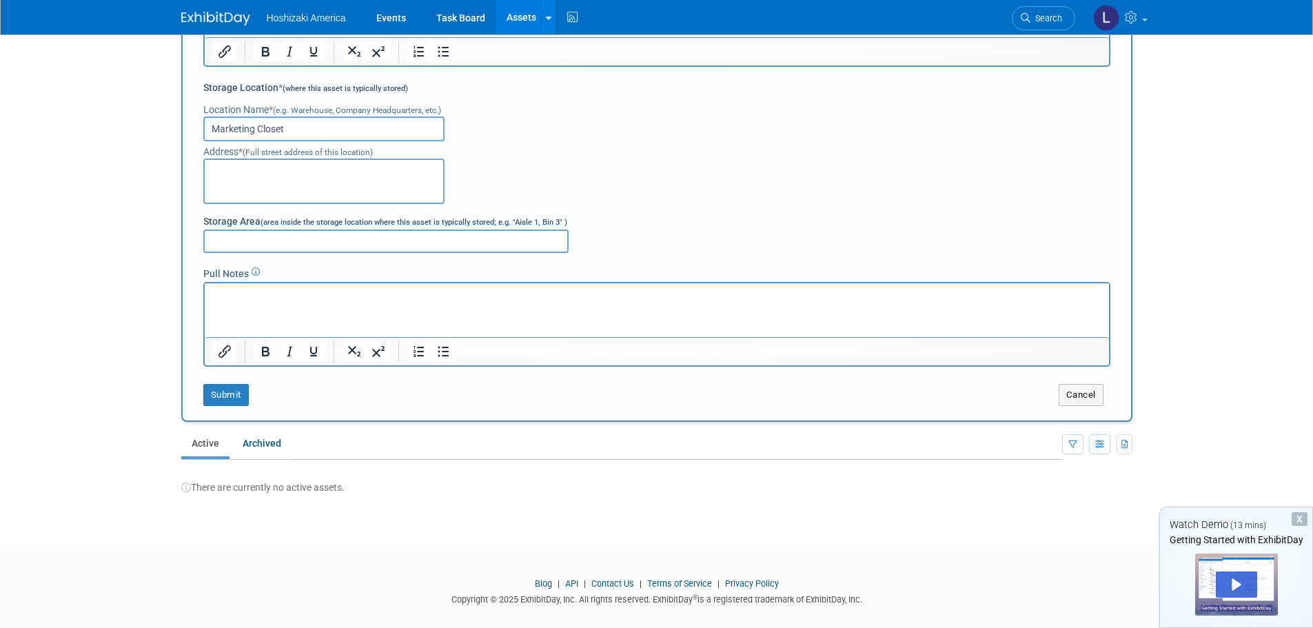
scroll to position [342, 0]
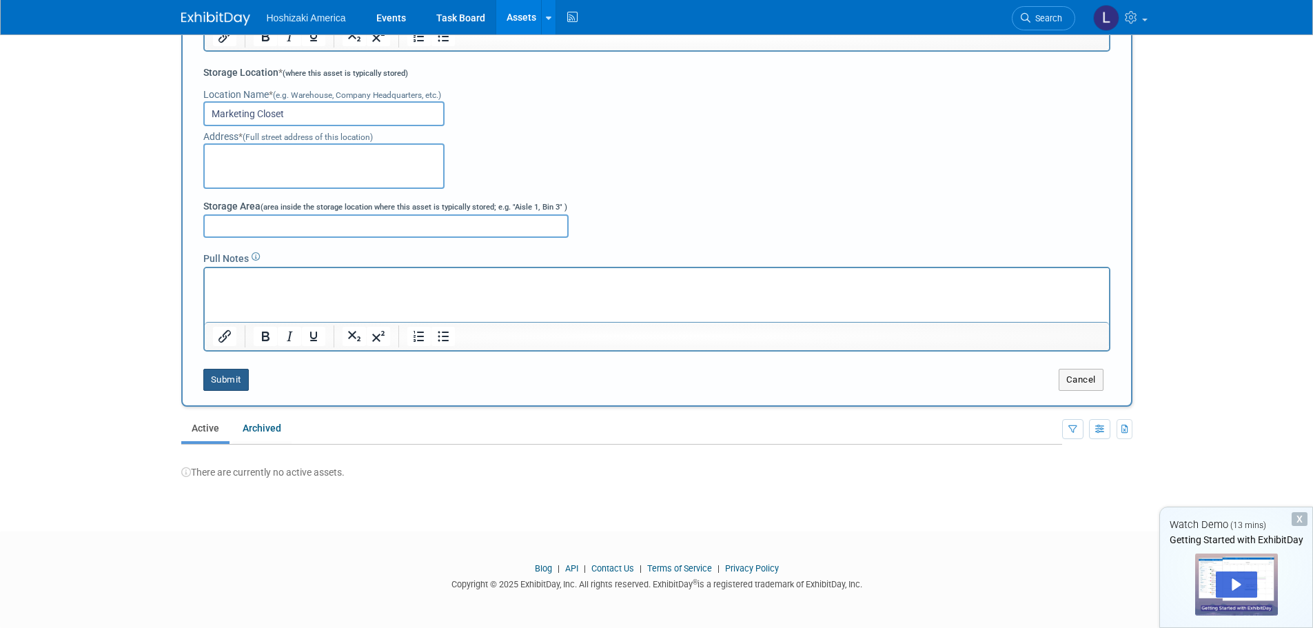
type input "PC1"
click at [232, 383] on button "Submit" at bounding box center [226, 380] width 46 height 22
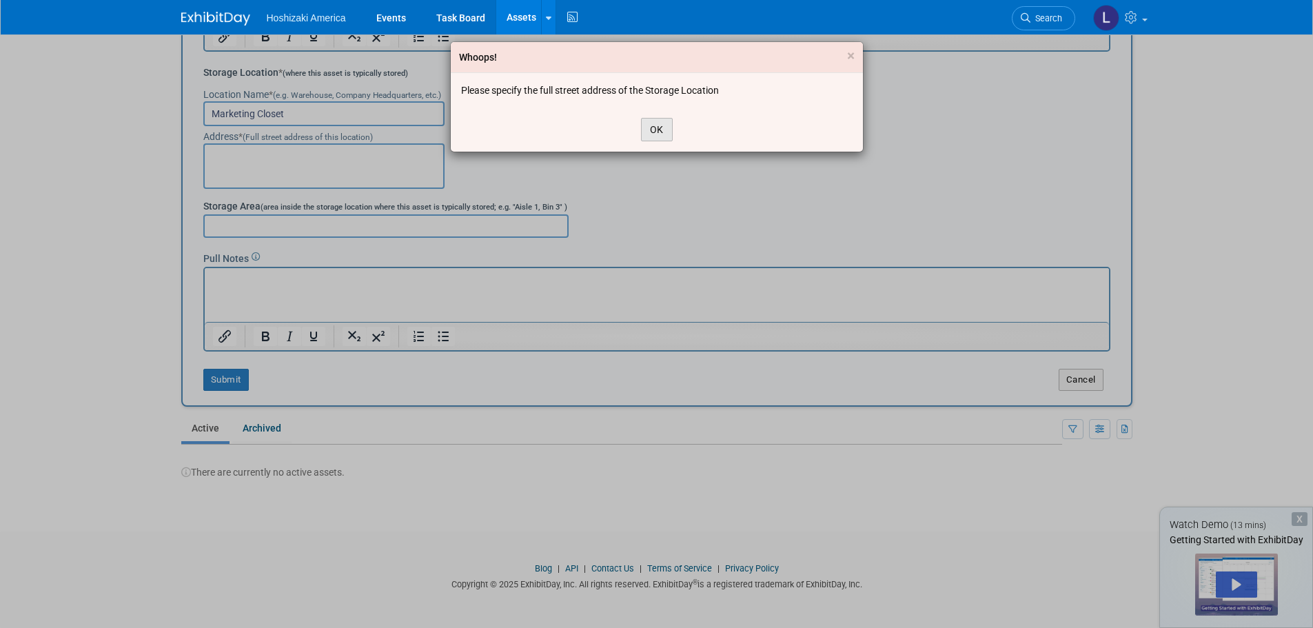
click at [659, 119] on button "OK" at bounding box center [657, 129] width 32 height 23
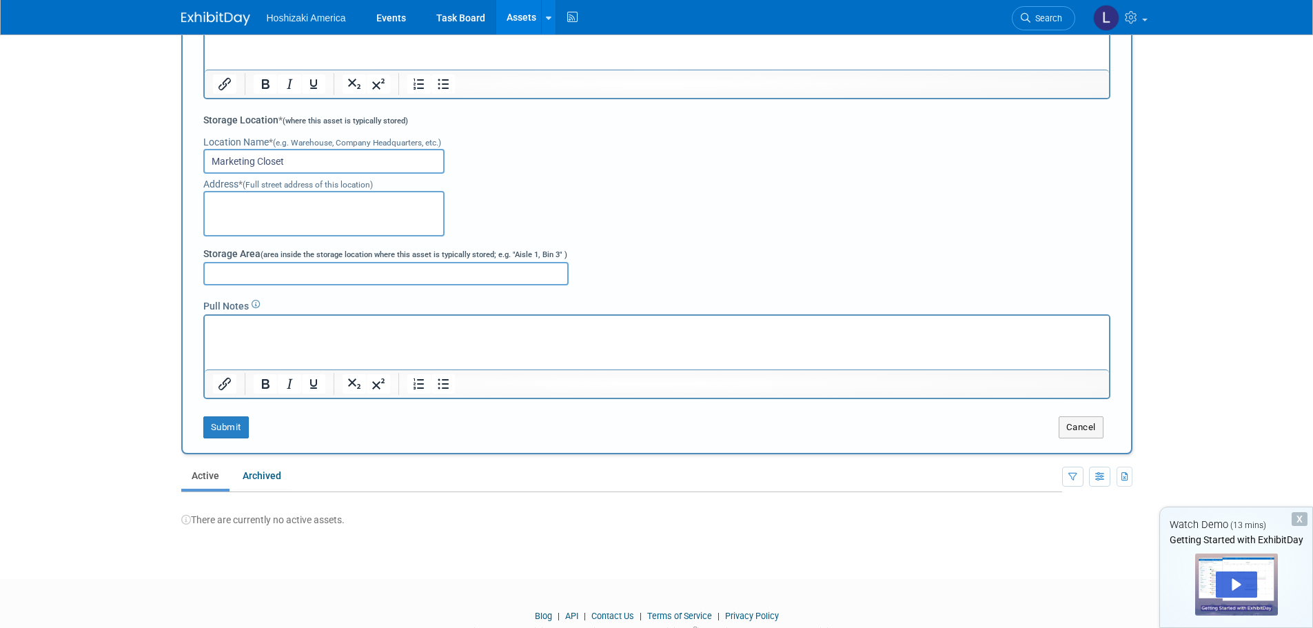
scroll to position [273, 0]
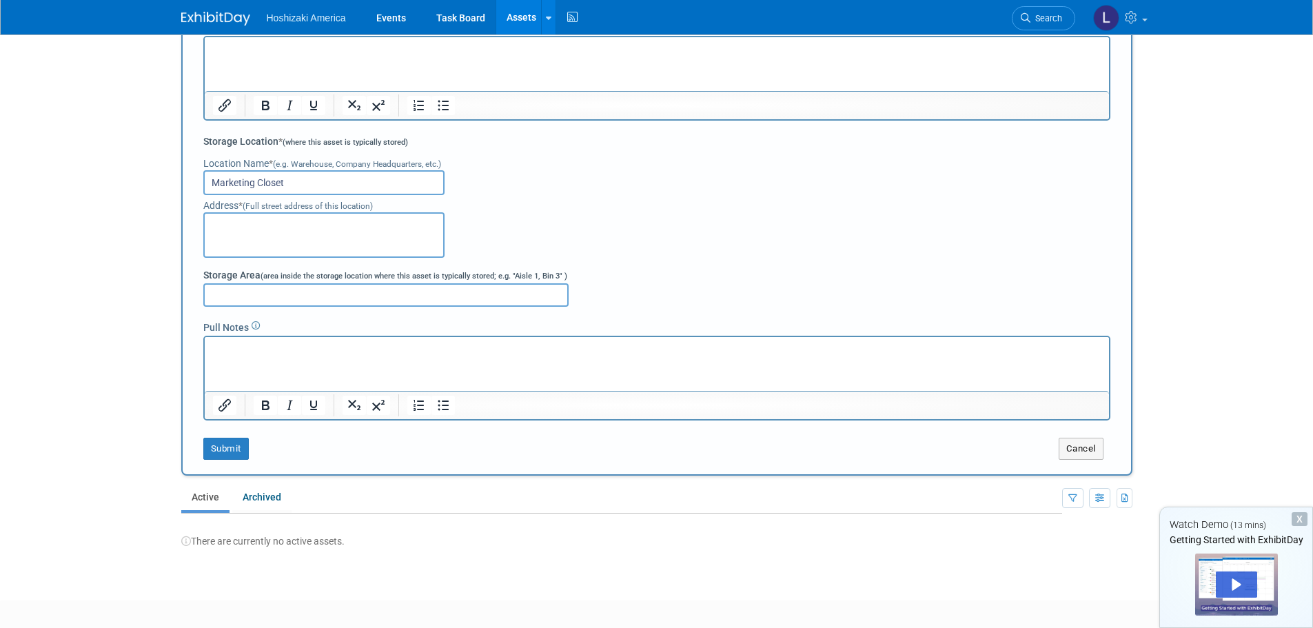
click at [327, 230] on textarea at bounding box center [323, 235] width 241 height 46
type textarea "618 Hwy 74 S"
click at [221, 452] on button "Submit" at bounding box center [226, 449] width 46 height 22
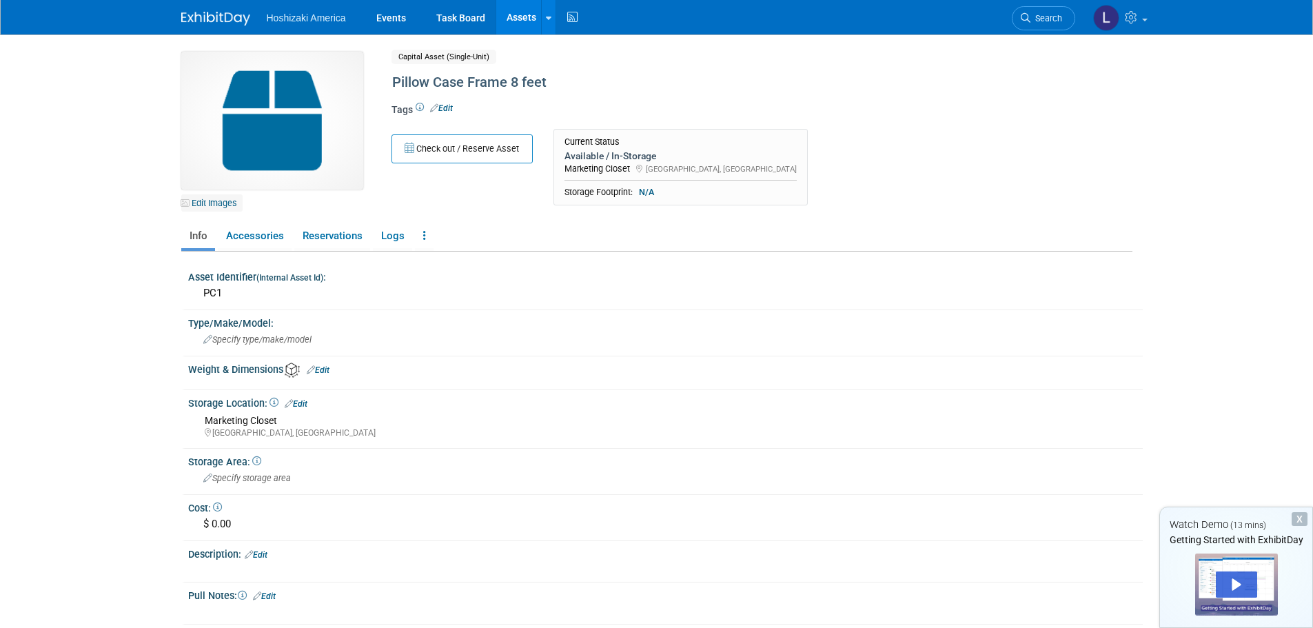
click at [206, 205] on link "Edit Images" at bounding box center [211, 202] width 61 height 17
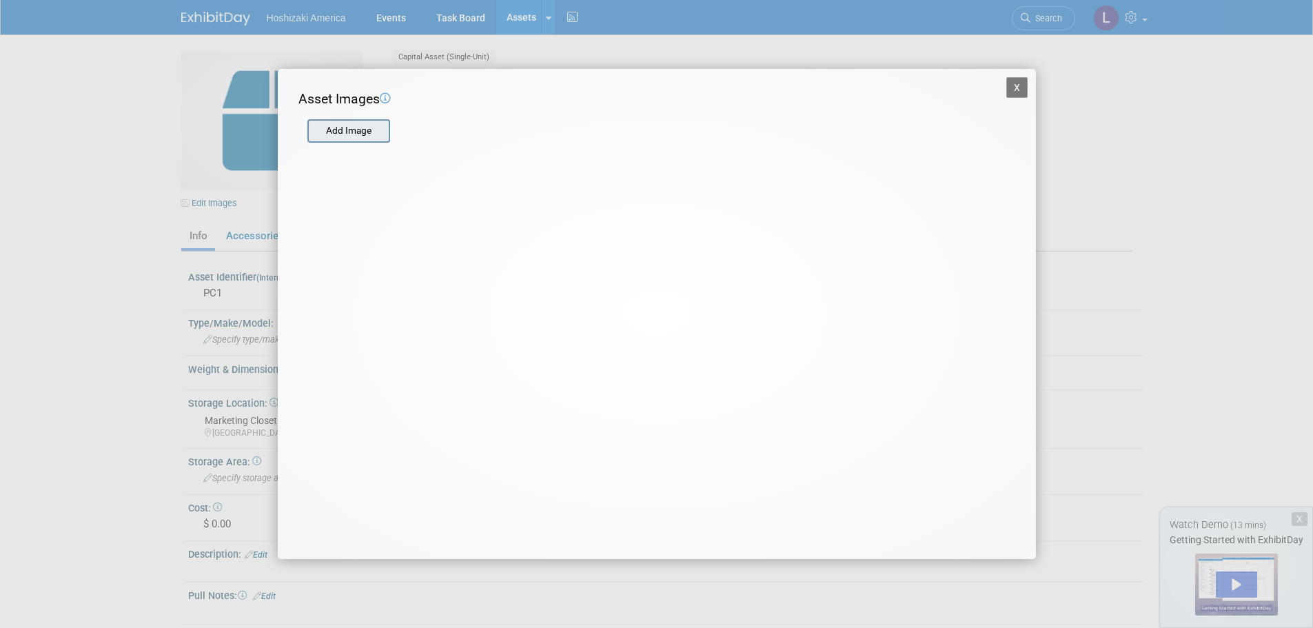
click at [362, 135] on input "file" at bounding box center [307, 131] width 164 height 21
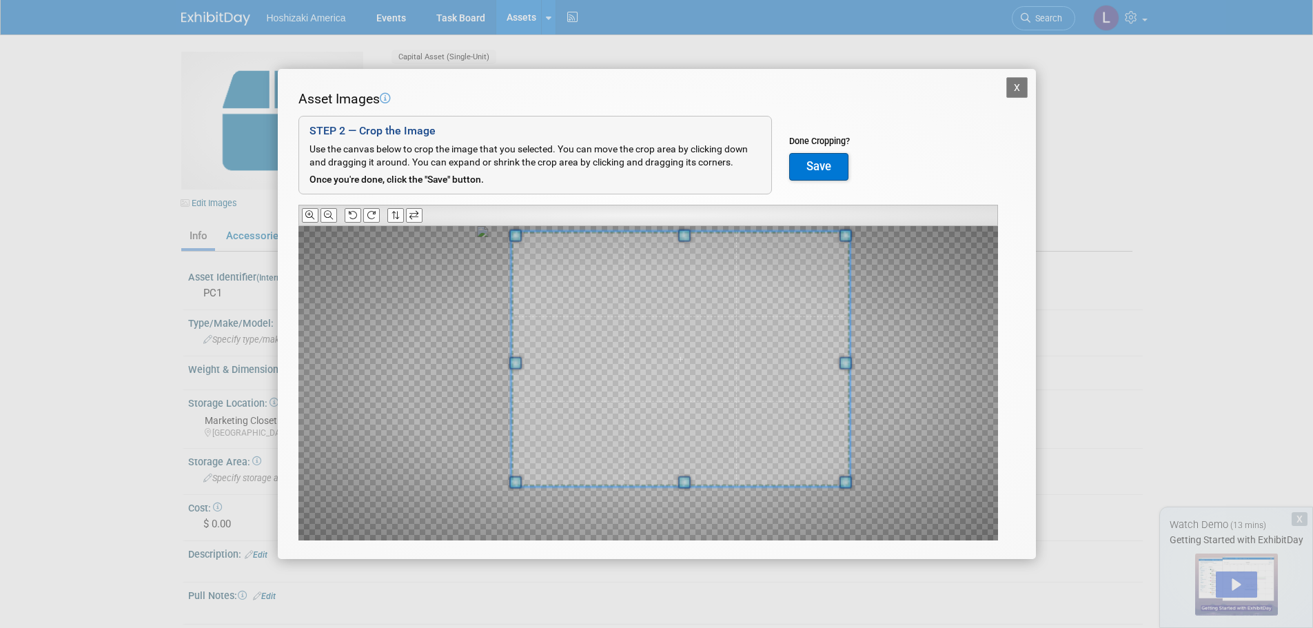
click at [811, 234] on div at bounding box center [680, 359] width 339 height 255
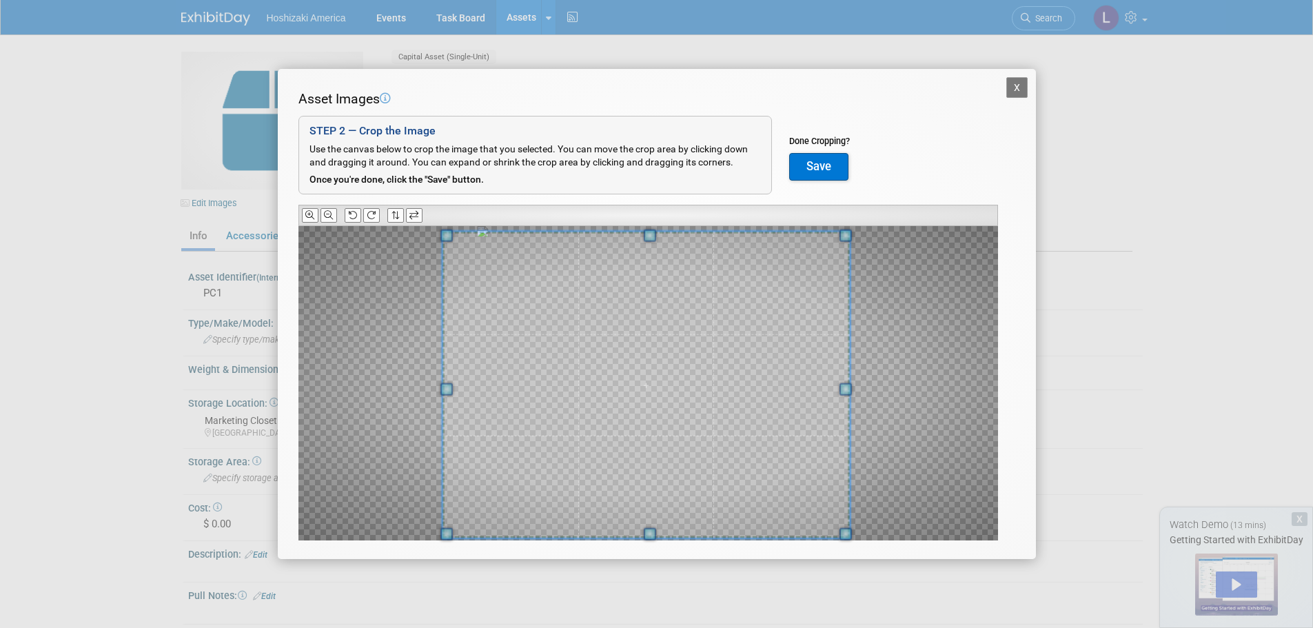
click at [443, 535] on span at bounding box center [446, 534] width 12 height 12
click at [852, 229] on span at bounding box center [851, 232] width 12 height 12
click at [824, 161] on button "Save" at bounding box center [818, 167] width 59 height 28
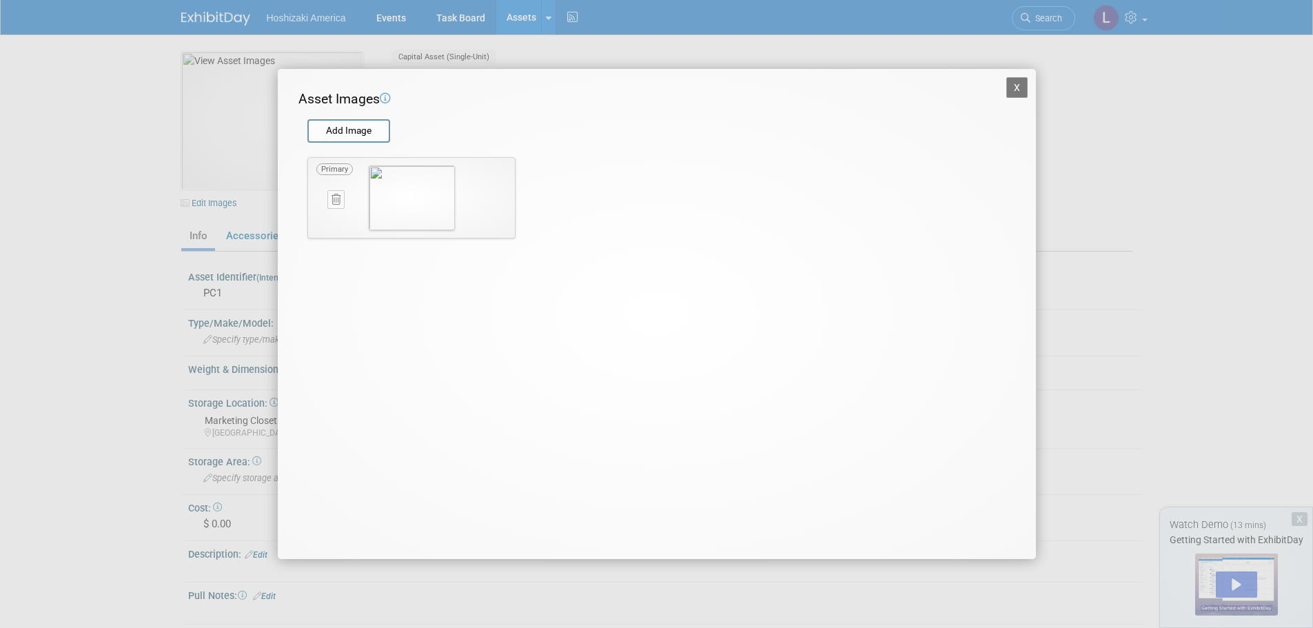
click at [1020, 86] on button "X" at bounding box center [1018, 87] width 22 height 21
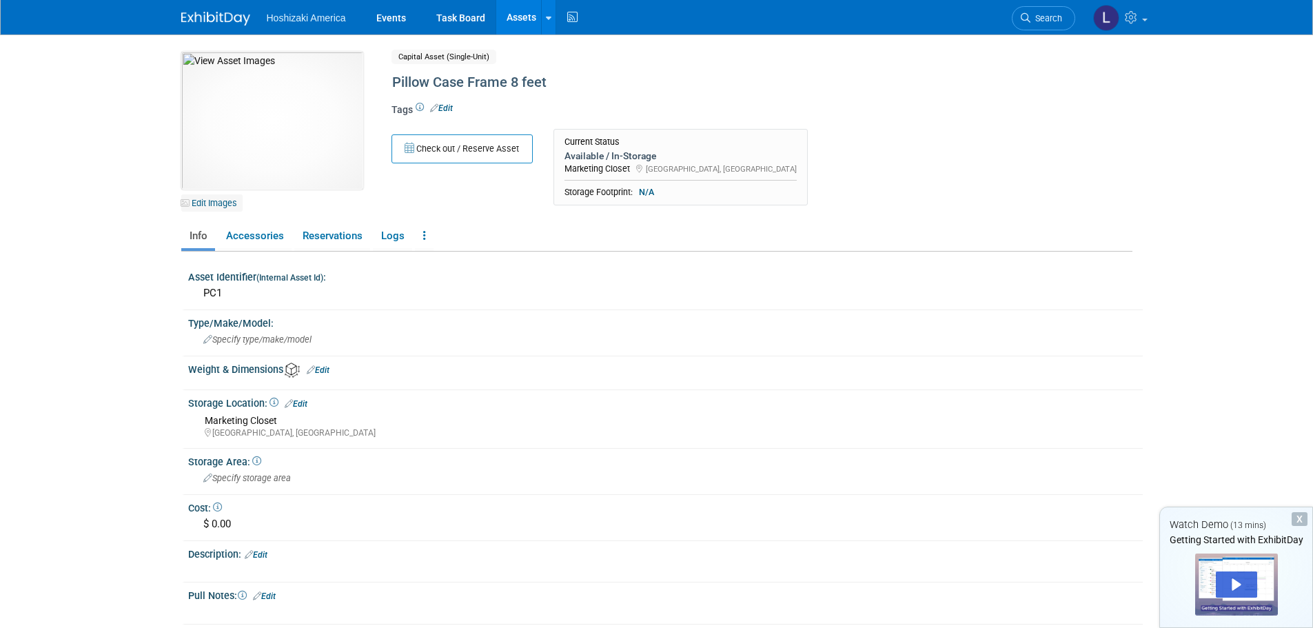
click at [210, 199] on link "Edit Images" at bounding box center [211, 202] width 61 height 17
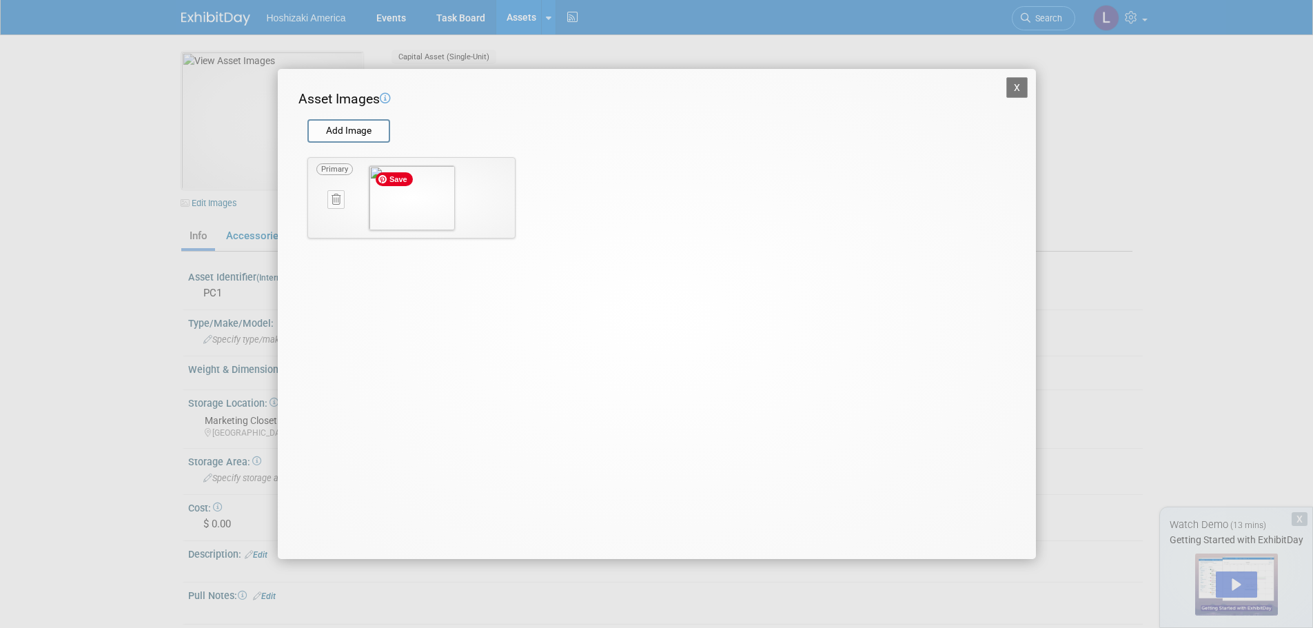
click at [419, 200] on img at bounding box center [412, 197] width 86 height 65
click at [330, 201] on button at bounding box center [336, 199] width 17 height 19
click at [329, 216] on icon "button" at bounding box center [328, 215] width 9 height 8
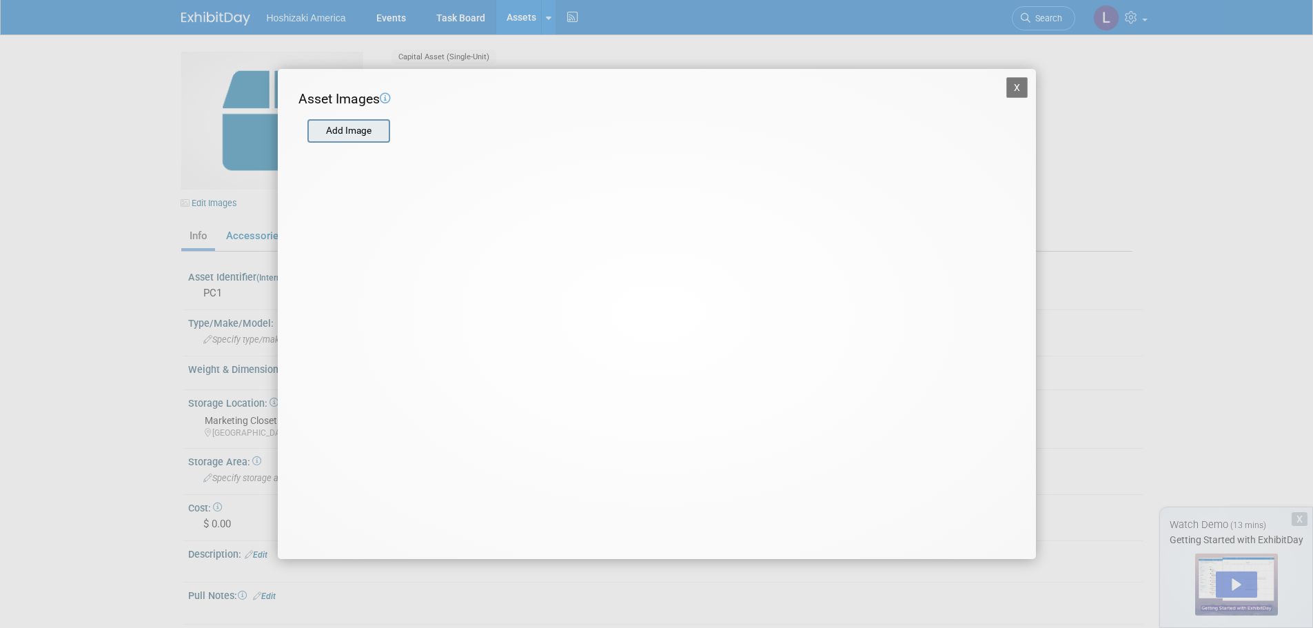
click at [343, 133] on input "file" at bounding box center [307, 131] width 164 height 21
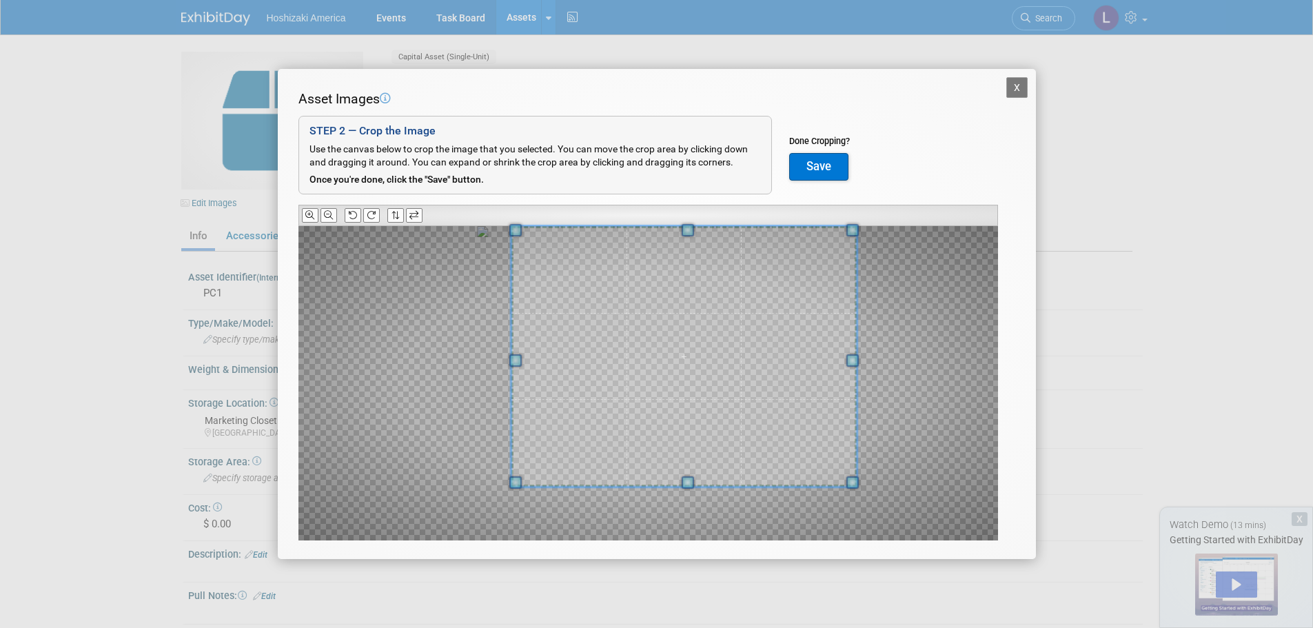
click at [899, 210] on div "Asset Images Add Image STEP 2 — Crop the Image Use the canvas below to crop the…" at bounding box center [657, 337] width 717 height 494
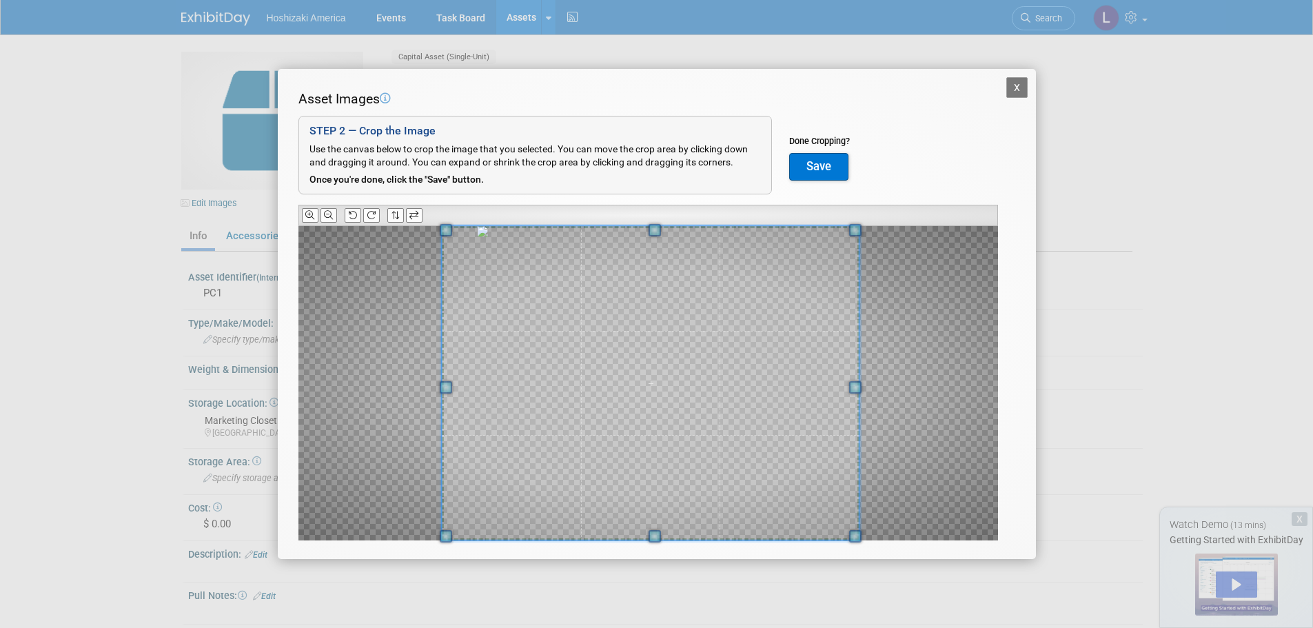
click at [350, 578] on div "X Asset Images Add Image STEP 2 — Crop the Image Use the canvas below to crop t…" at bounding box center [656, 314] width 1313 height 628
click at [430, 557] on div "Asset Images Add Image STEP 2 — Crop the Image Use the canvas below to crop the…" at bounding box center [657, 337] width 717 height 494
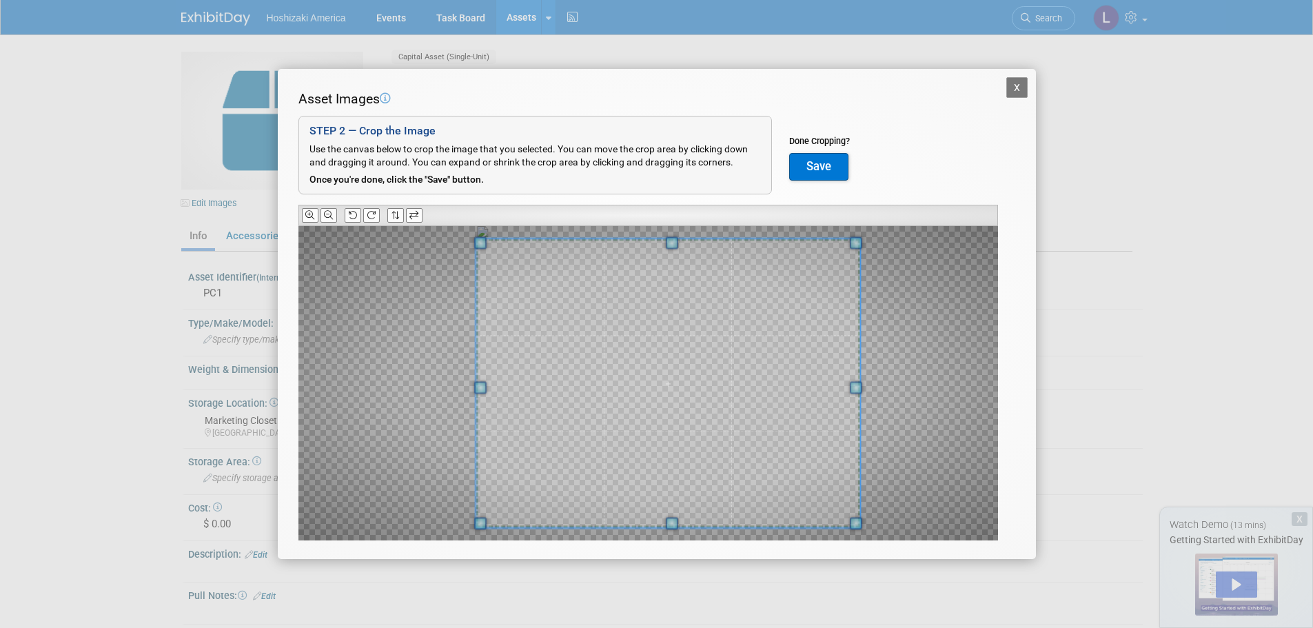
click at [480, 390] on span at bounding box center [480, 387] width 12 height 12
click at [1015, 86] on button "X" at bounding box center [1018, 87] width 22 height 21
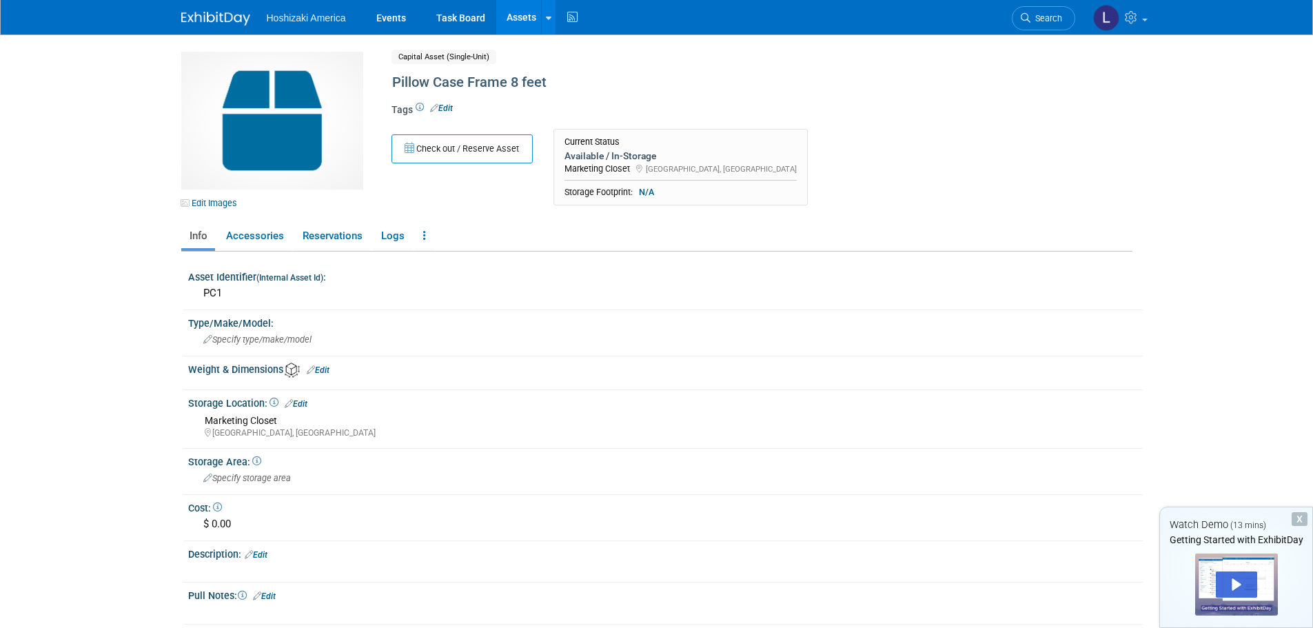
click at [1094, 163] on div "Edit Images Capital Asset (Single-Unit) Shared Pillow Case Frame 8 feet Asset N…" at bounding box center [657, 132] width 972 height 161
click at [204, 197] on link "Edit Images" at bounding box center [211, 202] width 61 height 17
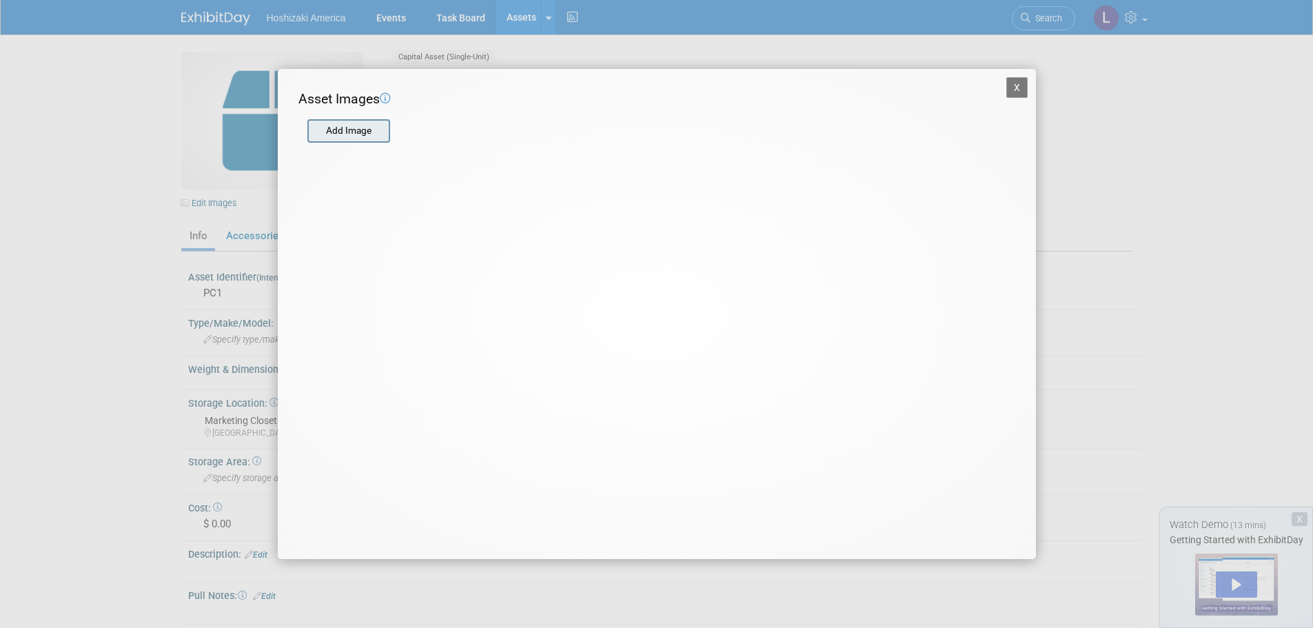
click at [340, 136] on input "file" at bounding box center [307, 131] width 164 height 21
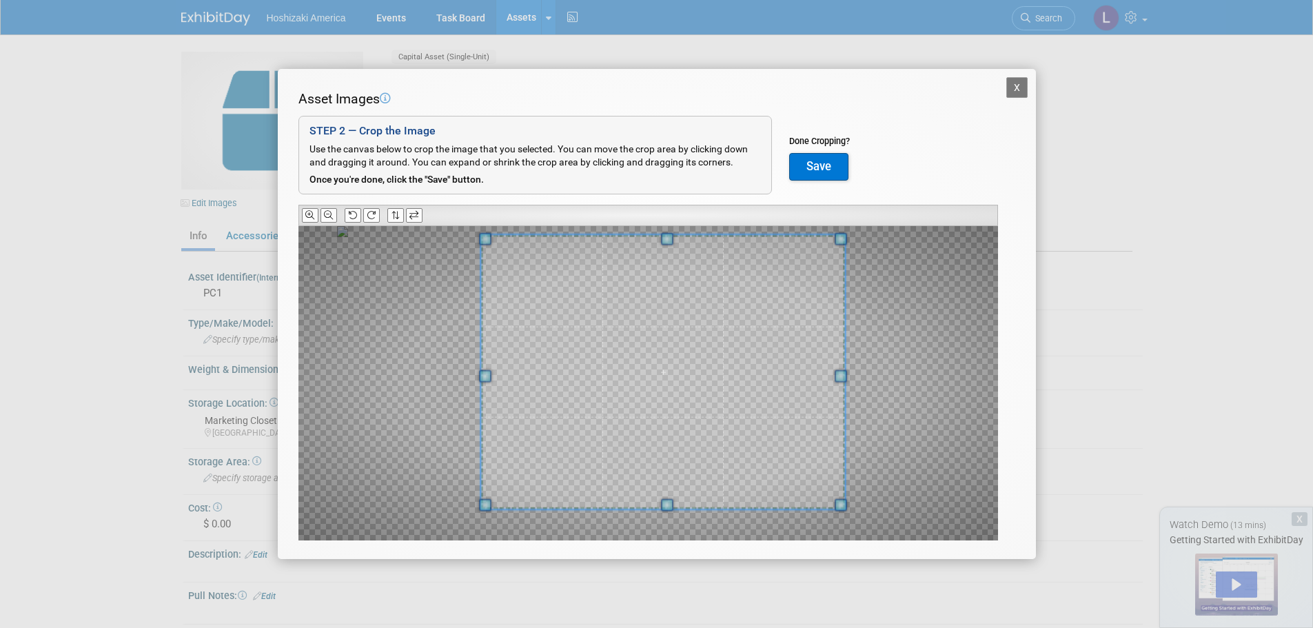
click at [847, 239] on span at bounding box center [841, 239] width 12 height 12
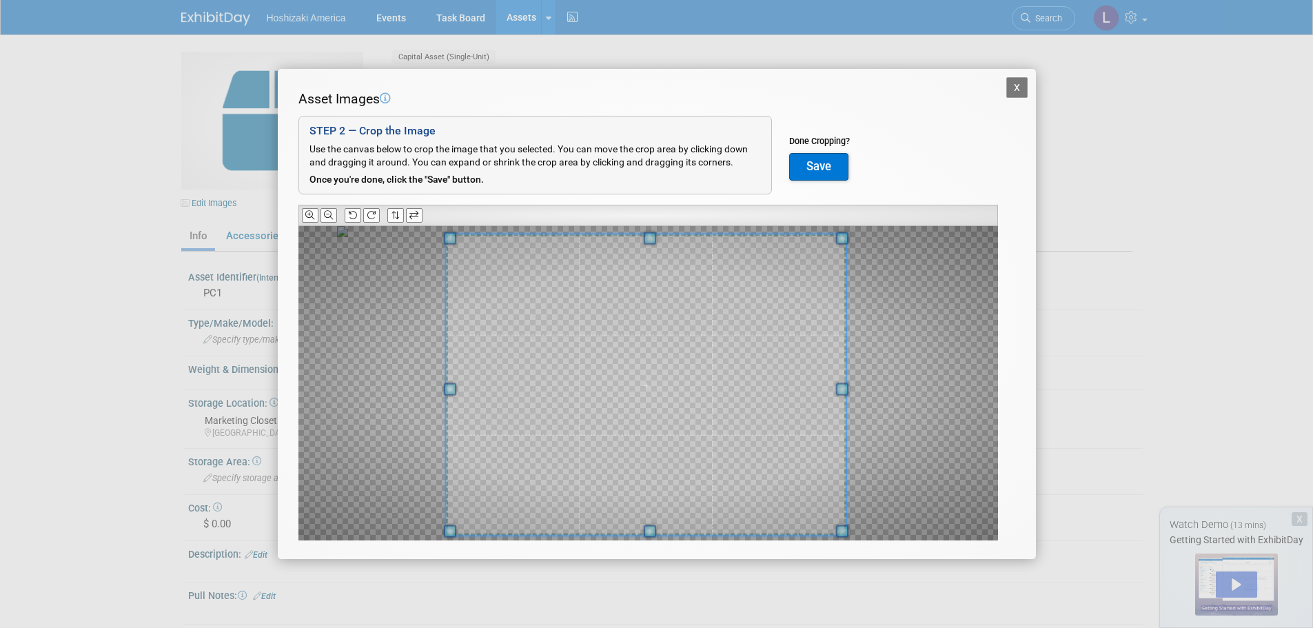
click at [449, 527] on span at bounding box center [449, 531] width 12 height 12
click at [833, 164] on button "Save" at bounding box center [818, 167] width 59 height 28
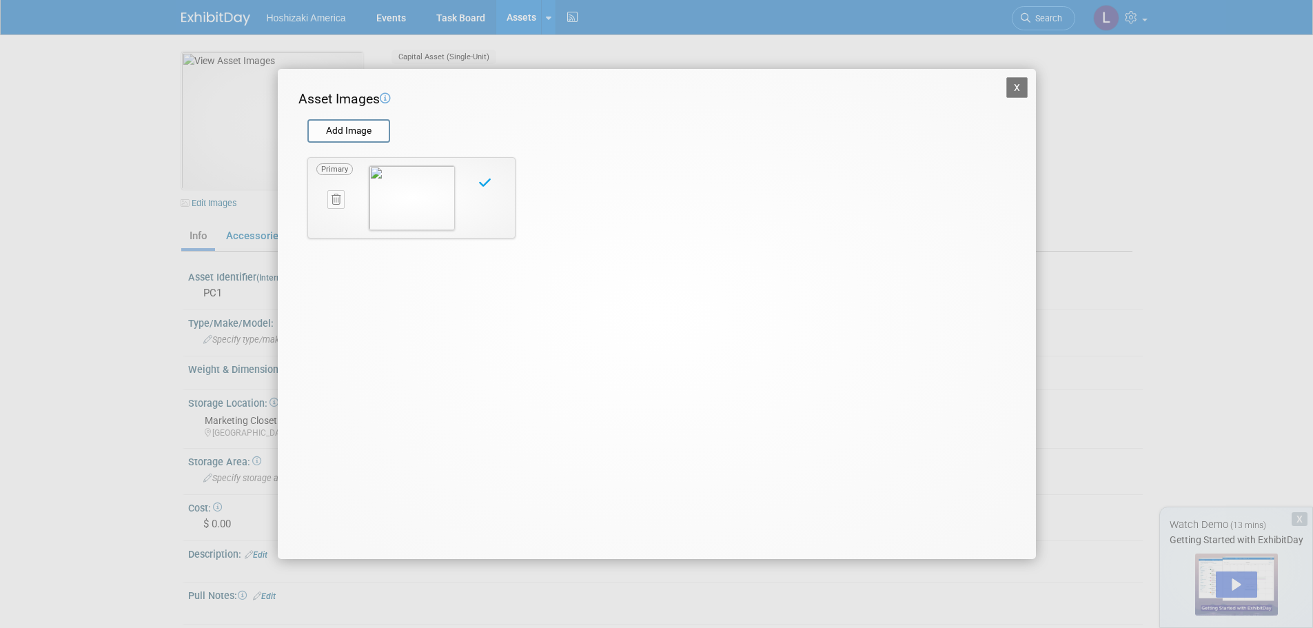
click at [1011, 83] on button "X" at bounding box center [1018, 87] width 22 height 21
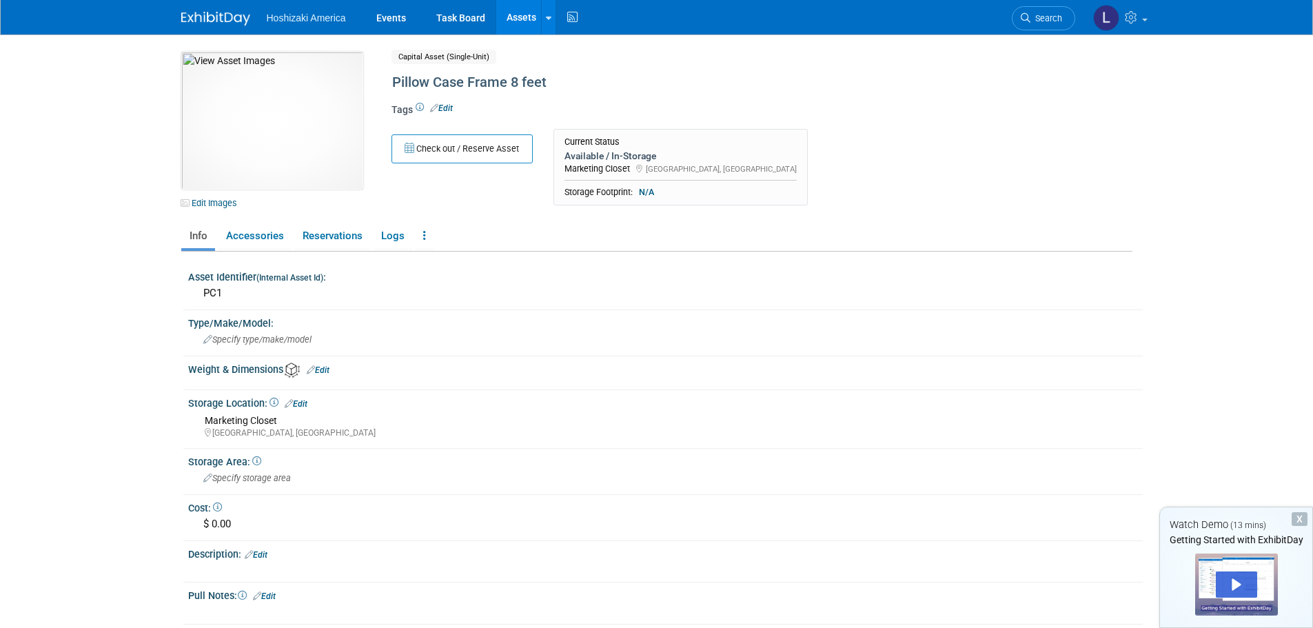
click at [231, 20] on img at bounding box center [215, 19] width 69 height 14
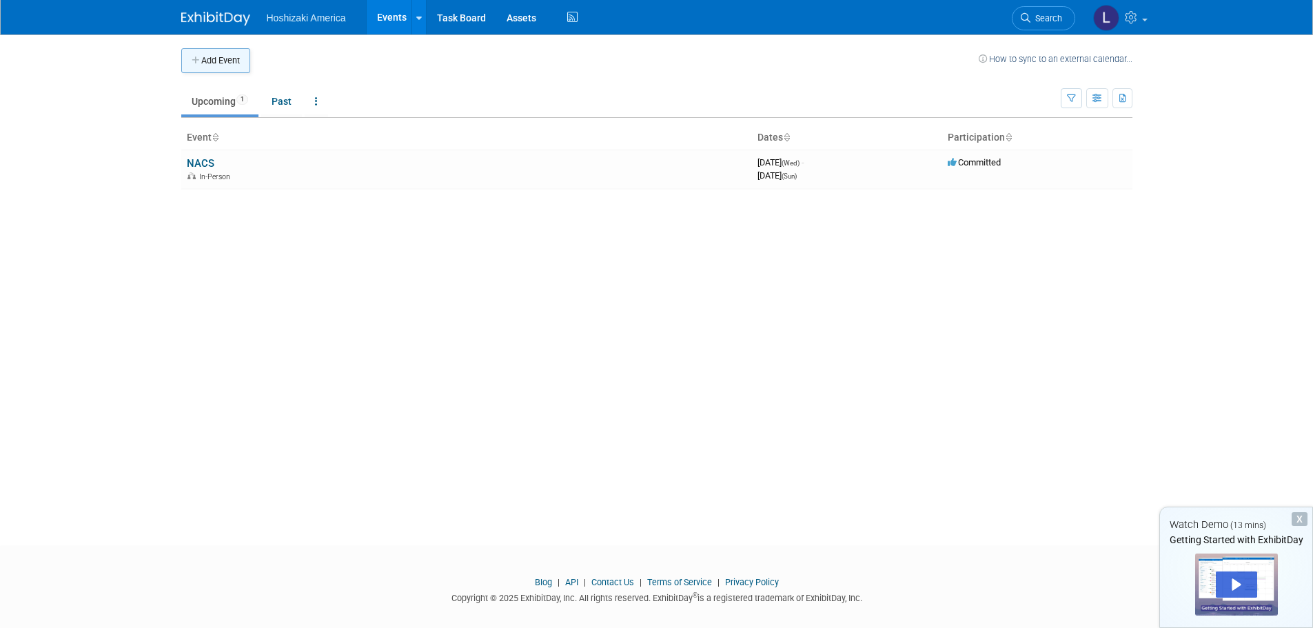
click at [223, 54] on button "Add Event" at bounding box center [215, 60] width 69 height 25
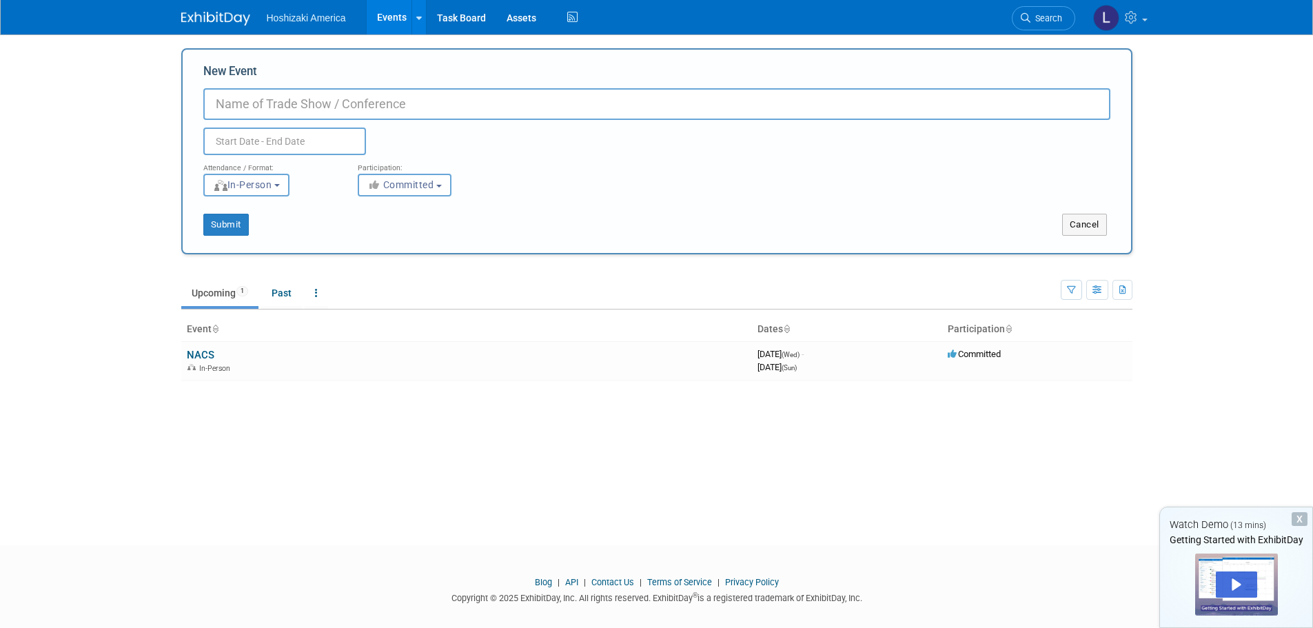
click at [326, 102] on input "New Event" at bounding box center [656, 104] width 907 height 32
paste input "Pizza Expo"
type input "Pizza Expo"
click at [272, 139] on input "text" at bounding box center [284, 142] width 163 height 28
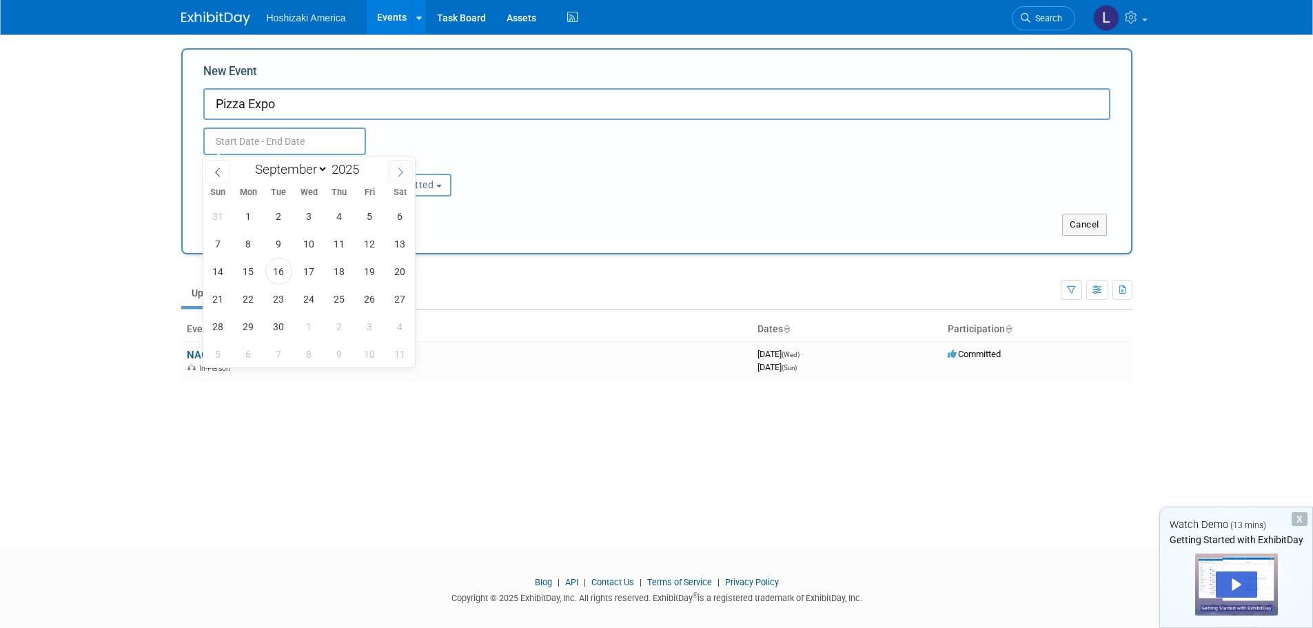
click at [398, 171] on icon at bounding box center [401, 173] width 10 height 10
select select "11"
click at [398, 171] on icon at bounding box center [401, 173] width 10 height 10
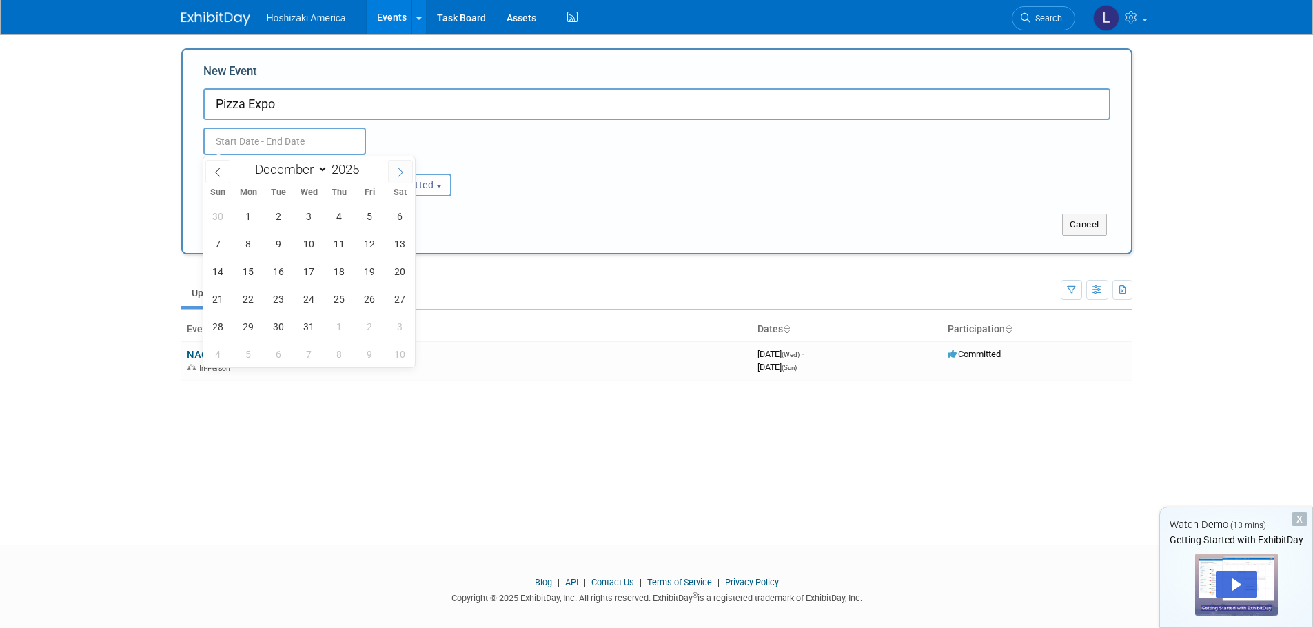
type input "2026"
click at [398, 171] on icon at bounding box center [401, 173] width 10 height 10
select select "2"
click at [275, 296] on span "24" at bounding box center [278, 298] width 27 height 27
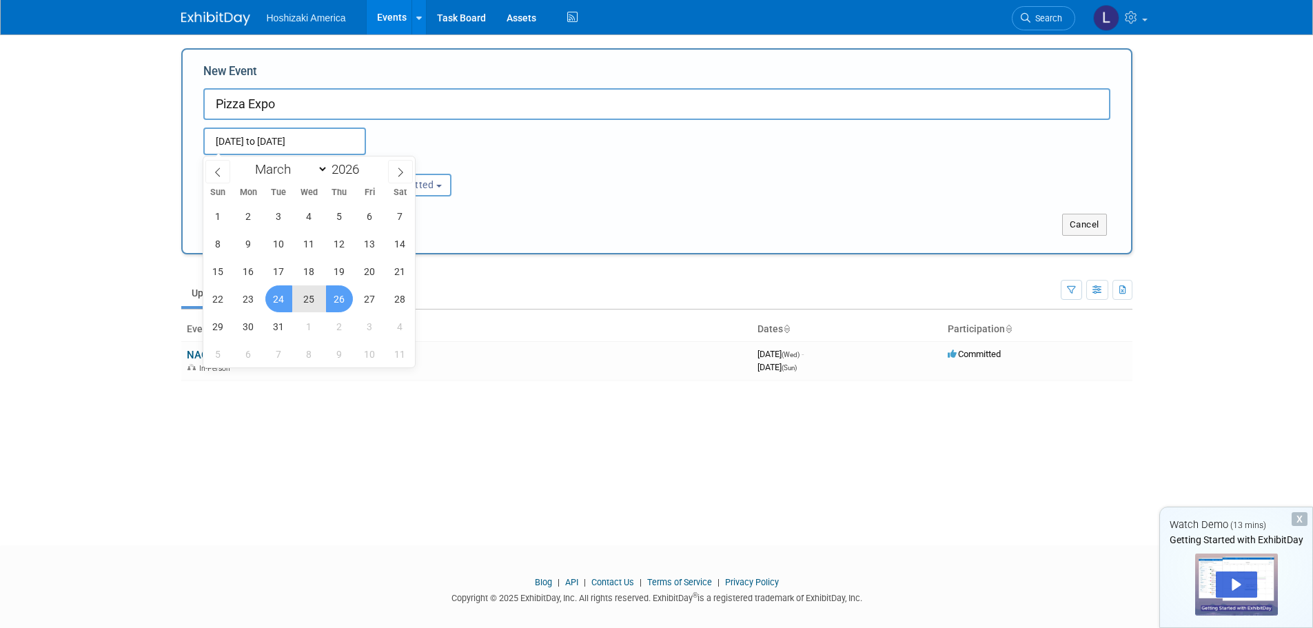
click at [339, 294] on span "26" at bounding box center [339, 298] width 27 height 27
type input "[DATE] to [DATE]"
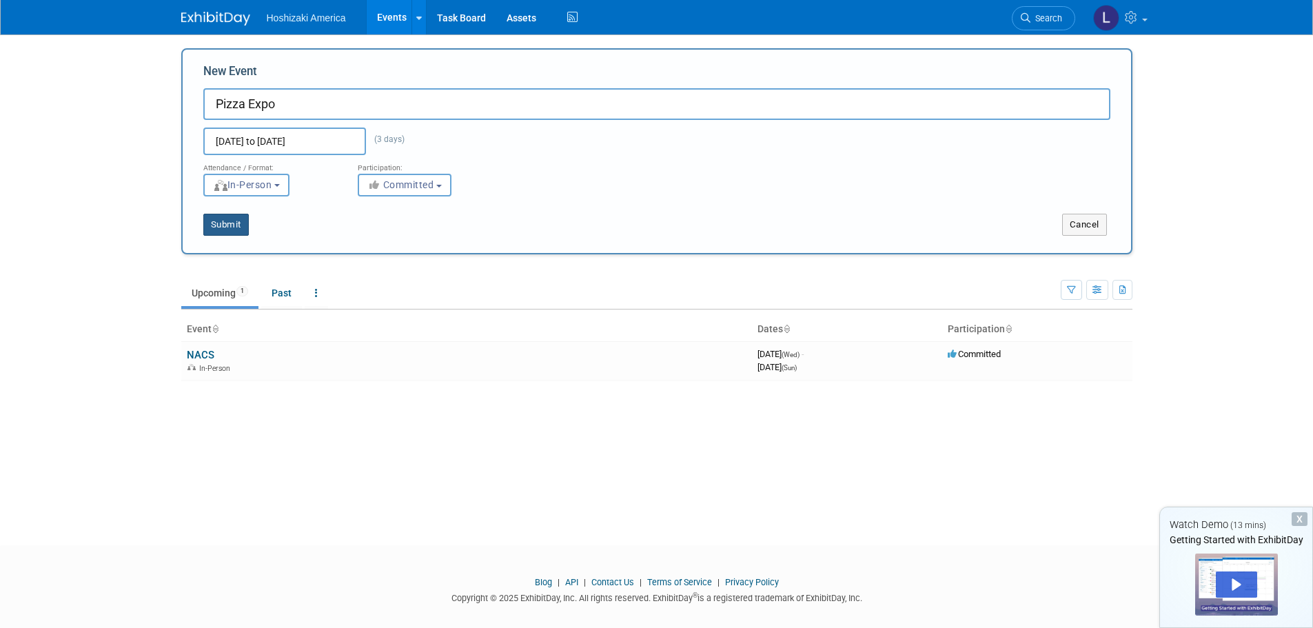
click at [230, 220] on button "Submit" at bounding box center [226, 225] width 46 height 22
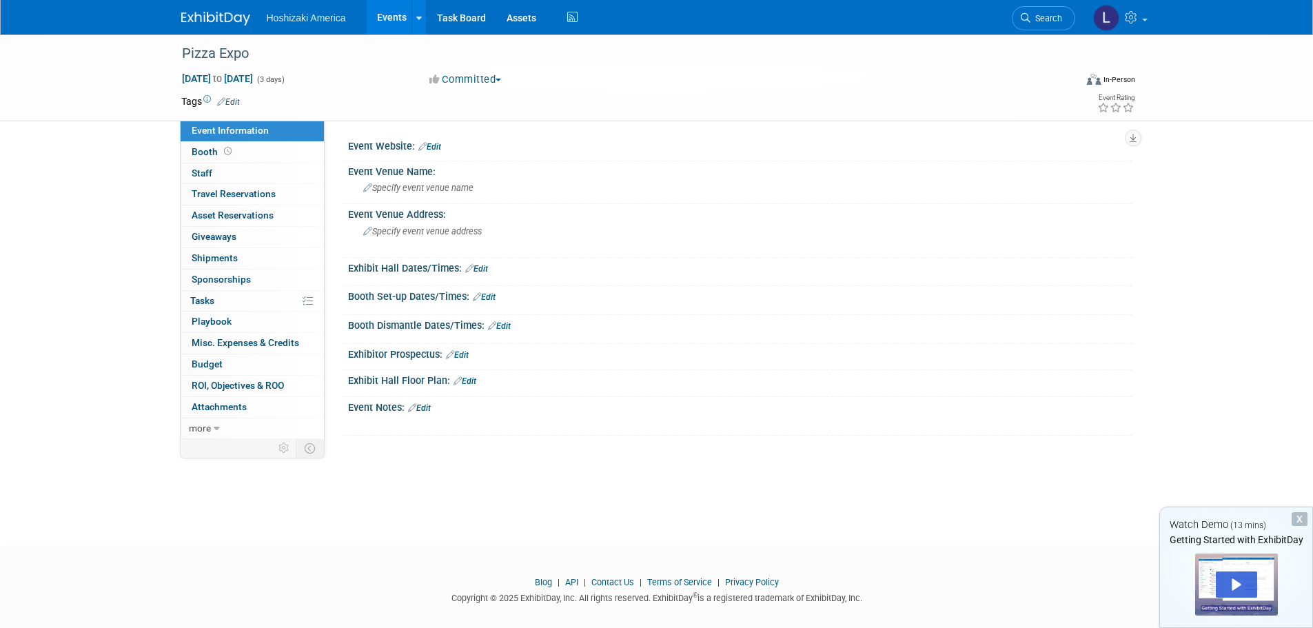
click at [399, 18] on link "Events" at bounding box center [392, 17] width 50 height 34
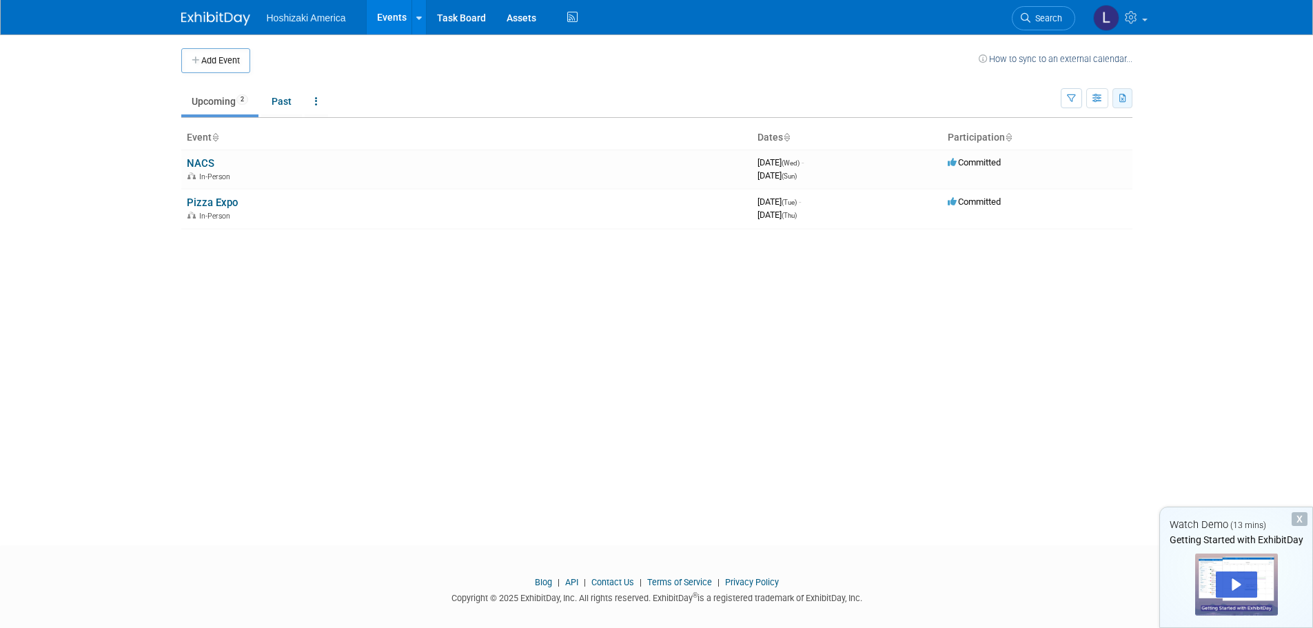
click at [1123, 98] on icon "button" at bounding box center [1124, 98] width 8 height 9
click at [1100, 99] on icon "button" at bounding box center [1098, 98] width 10 height 9
click at [1050, 208] on link "Expert Grid" at bounding box center [1040, 210] width 116 height 19
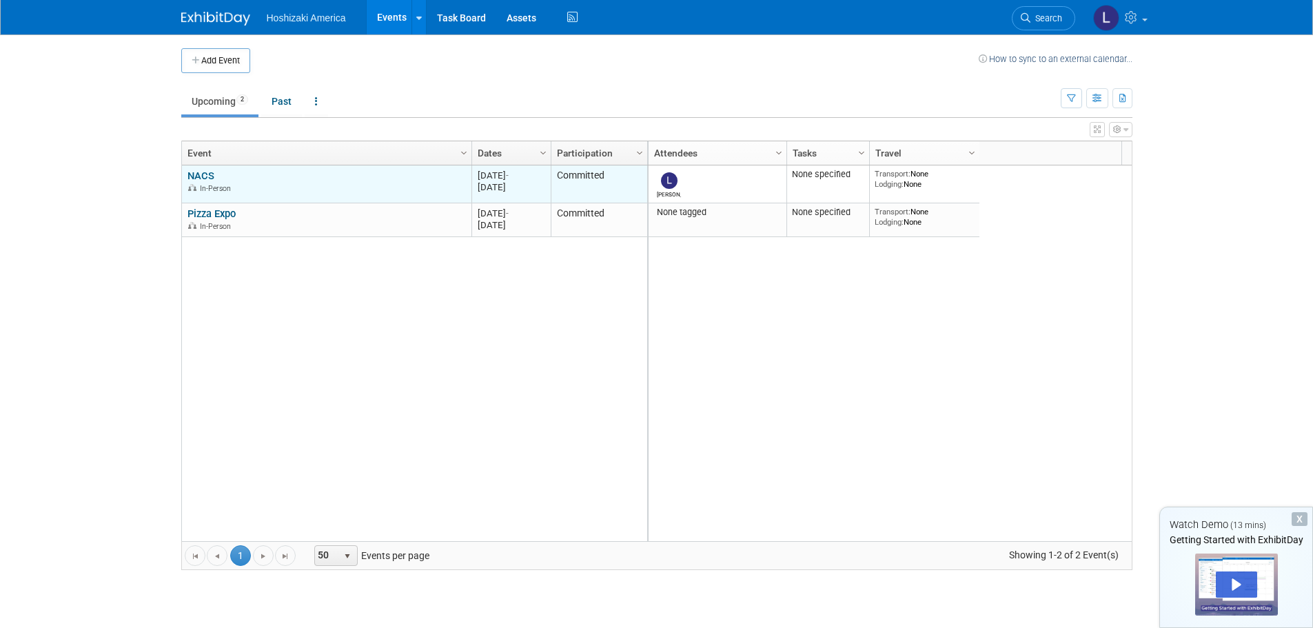
click at [323, 181] on div "NACS In-Person" at bounding box center [327, 182] width 278 height 24
click at [211, 173] on link "NACS" at bounding box center [201, 176] width 27 height 12
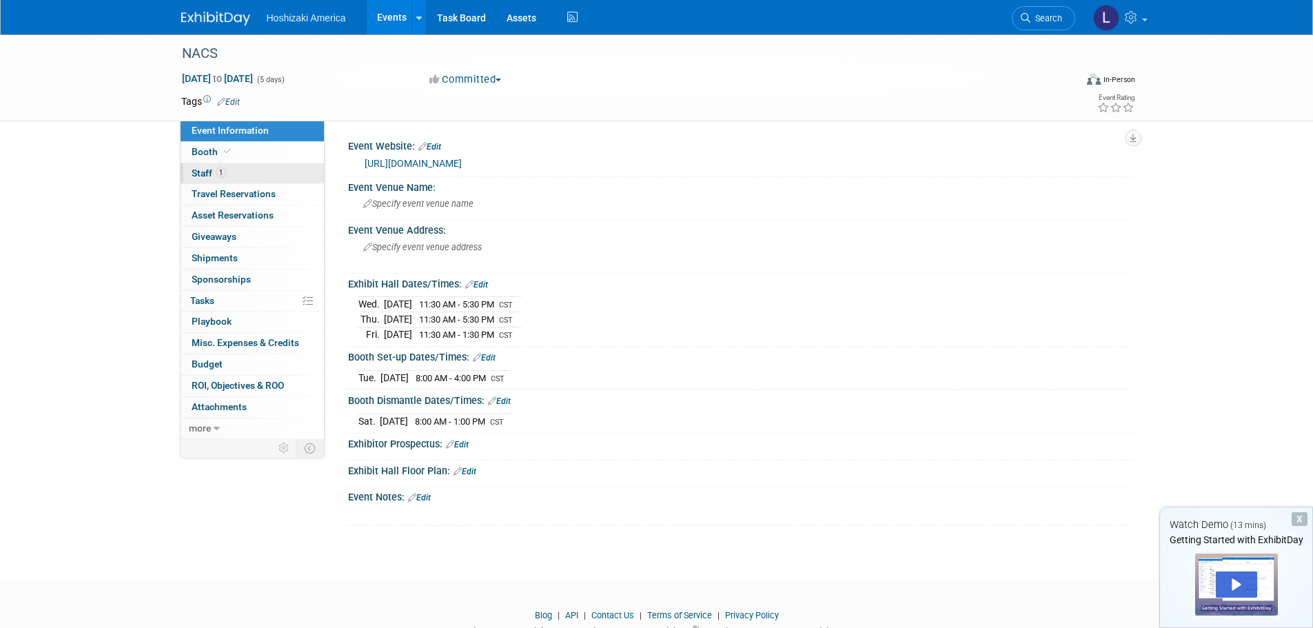
click at [227, 174] on link "1 Staff 1" at bounding box center [252, 173] width 143 height 21
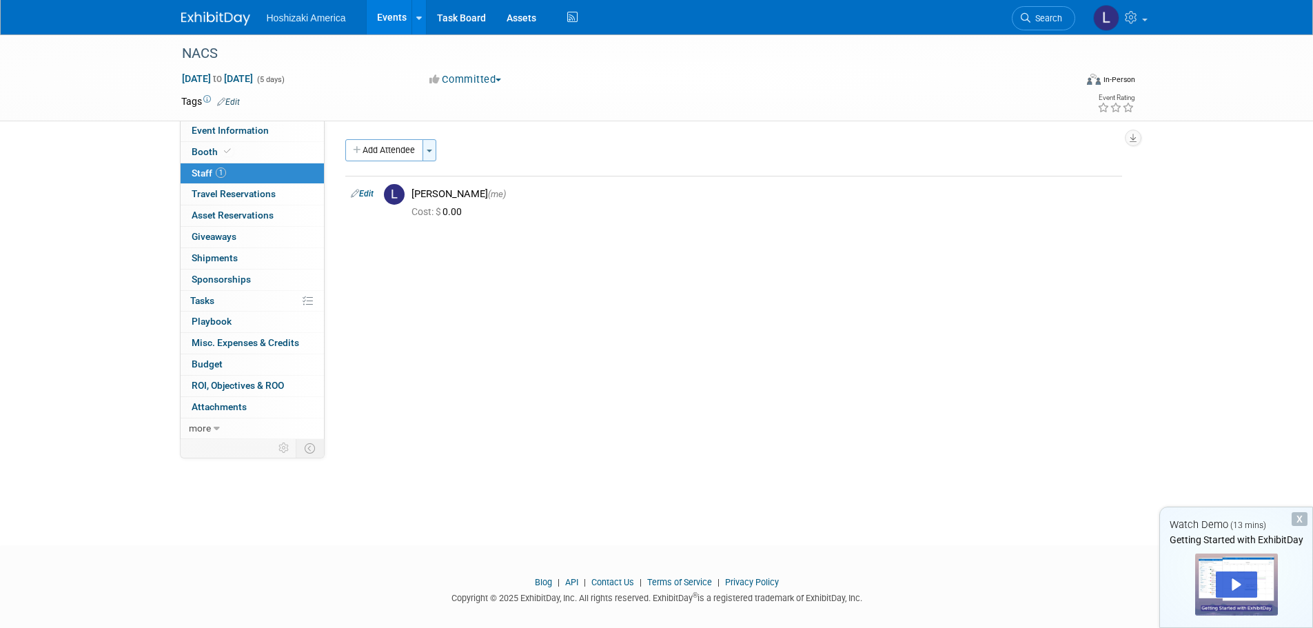
click at [436, 146] on button "Toggle Dropdown" at bounding box center [430, 150] width 14 height 22
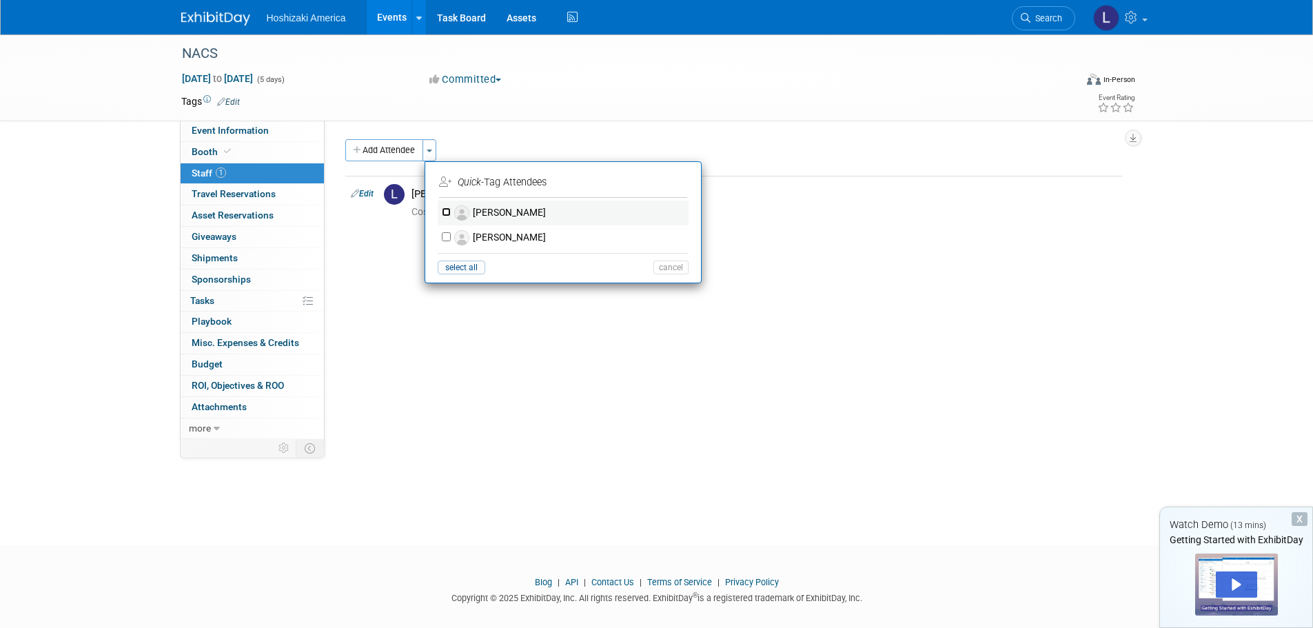
click at [442, 210] on input "Kelly Marincik" at bounding box center [446, 212] width 9 height 9
checkbox input "true"
click at [443, 234] on input "Ken Aspenleiter" at bounding box center [446, 236] width 9 height 9
checkbox input "true"
click at [665, 181] on button "Apply" at bounding box center [666, 182] width 42 height 20
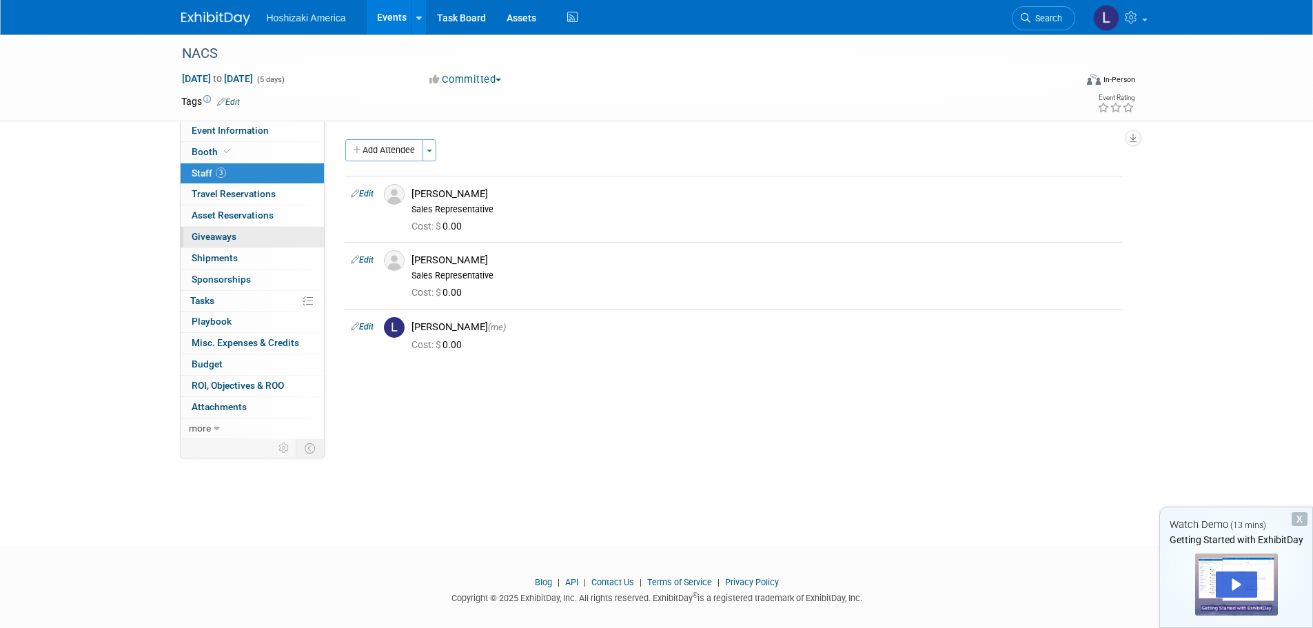
click at [261, 230] on link "0 Giveaways 0" at bounding box center [252, 237] width 143 height 21
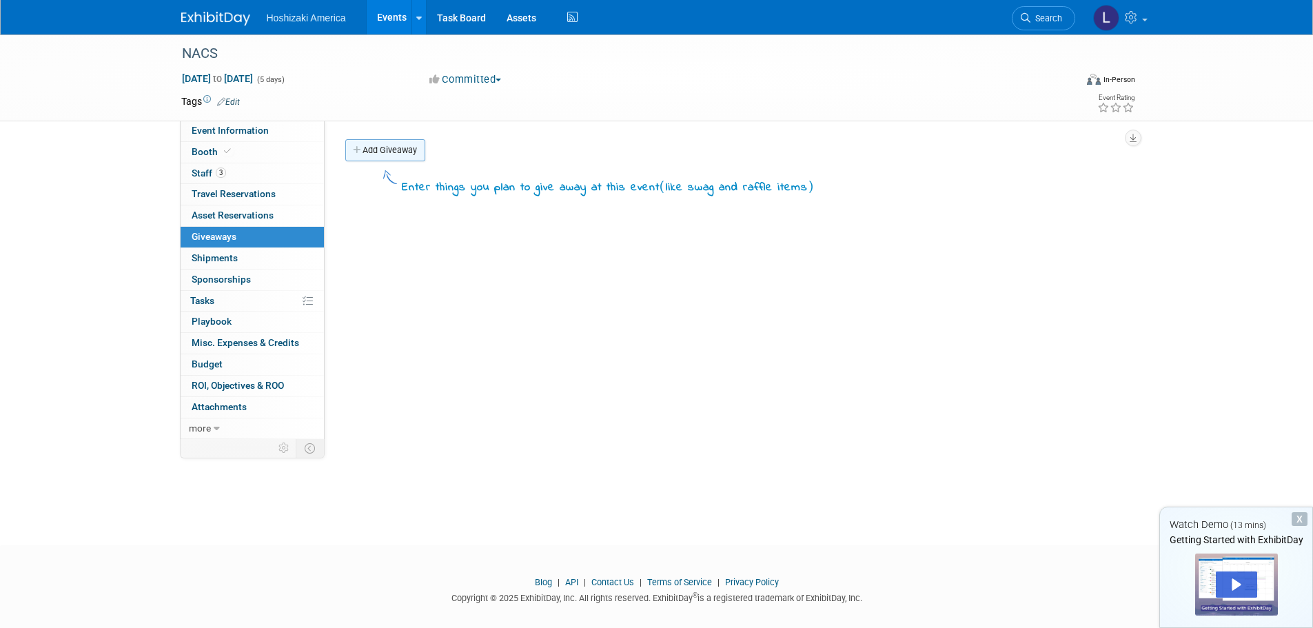
click at [385, 152] on link "Add Giveaway" at bounding box center [385, 150] width 80 height 22
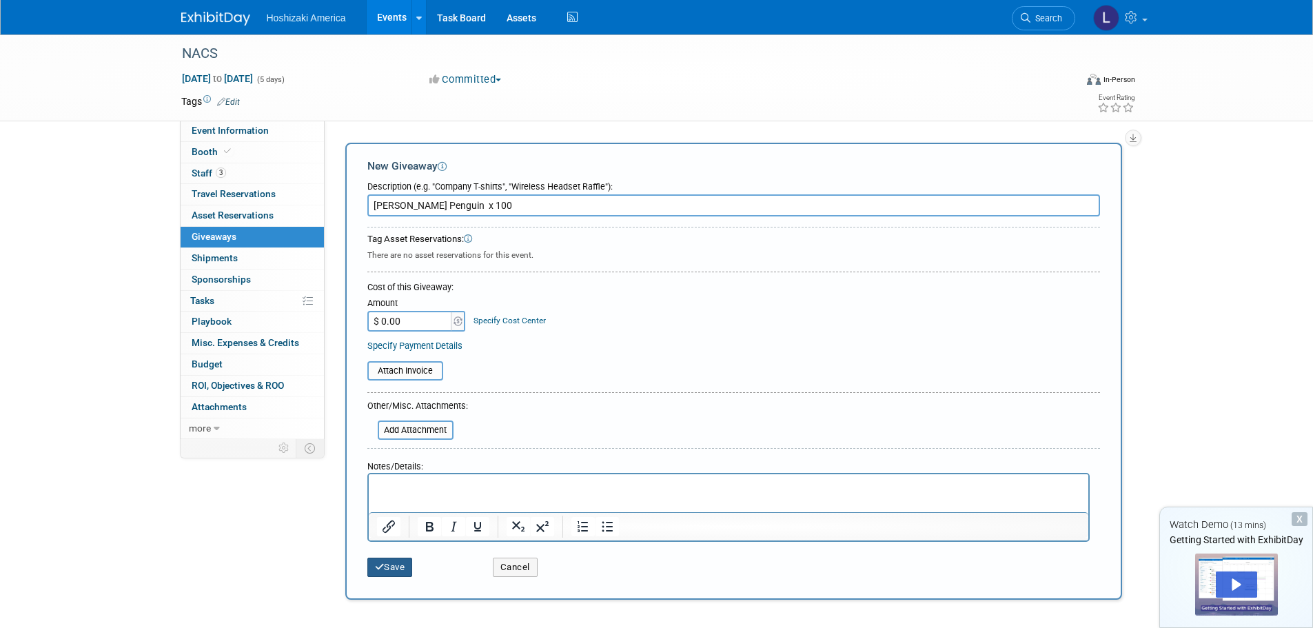
type input "Parker Penguin x 100"
click at [401, 568] on button "Save" at bounding box center [390, 567] width 46 height 19
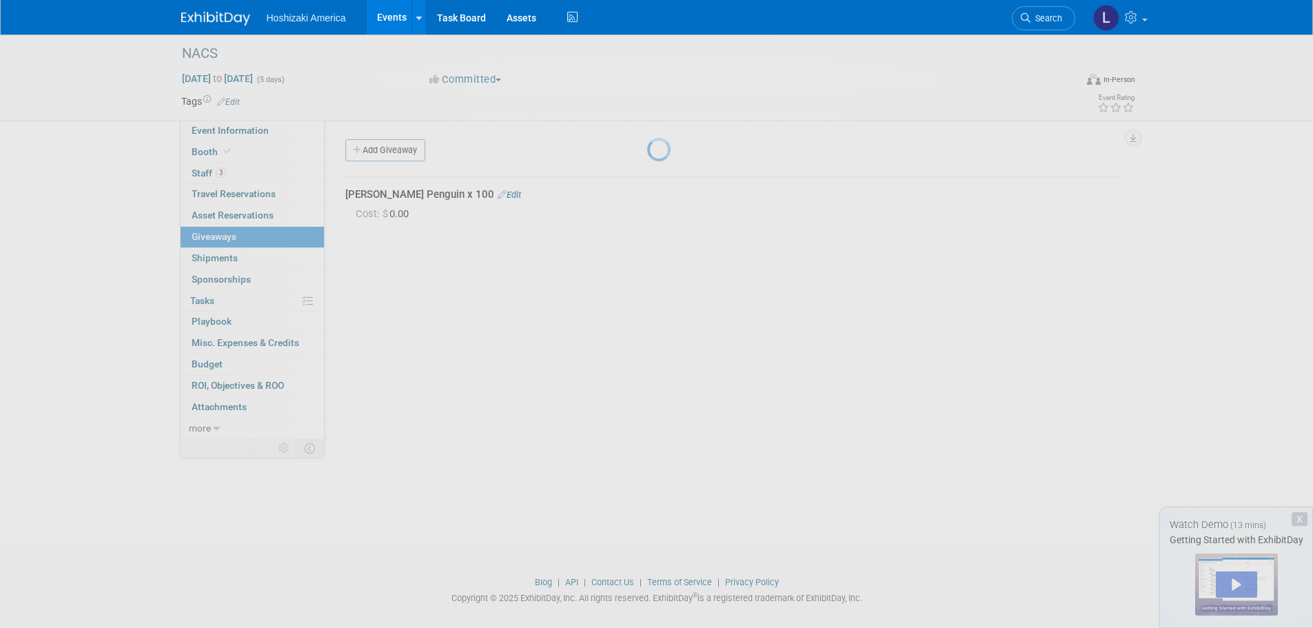
scroll to position [14, 0]
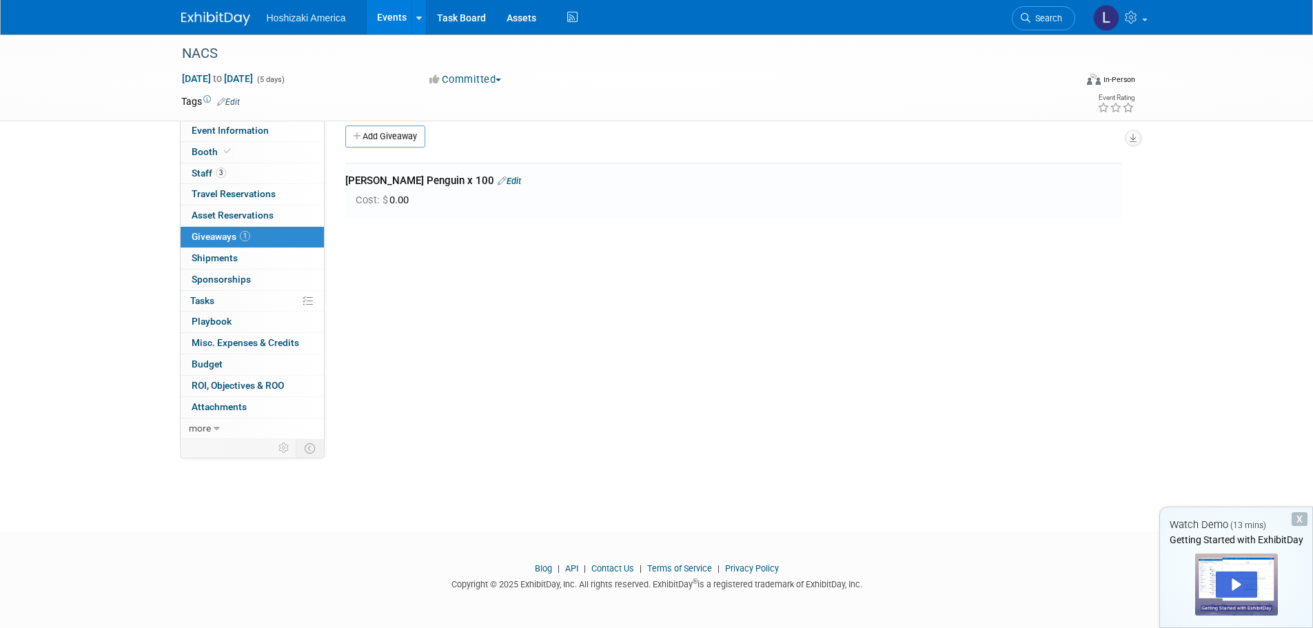
click at [498, 179] on link "Edit" at bounding box center [509, 181] width 23 height 10
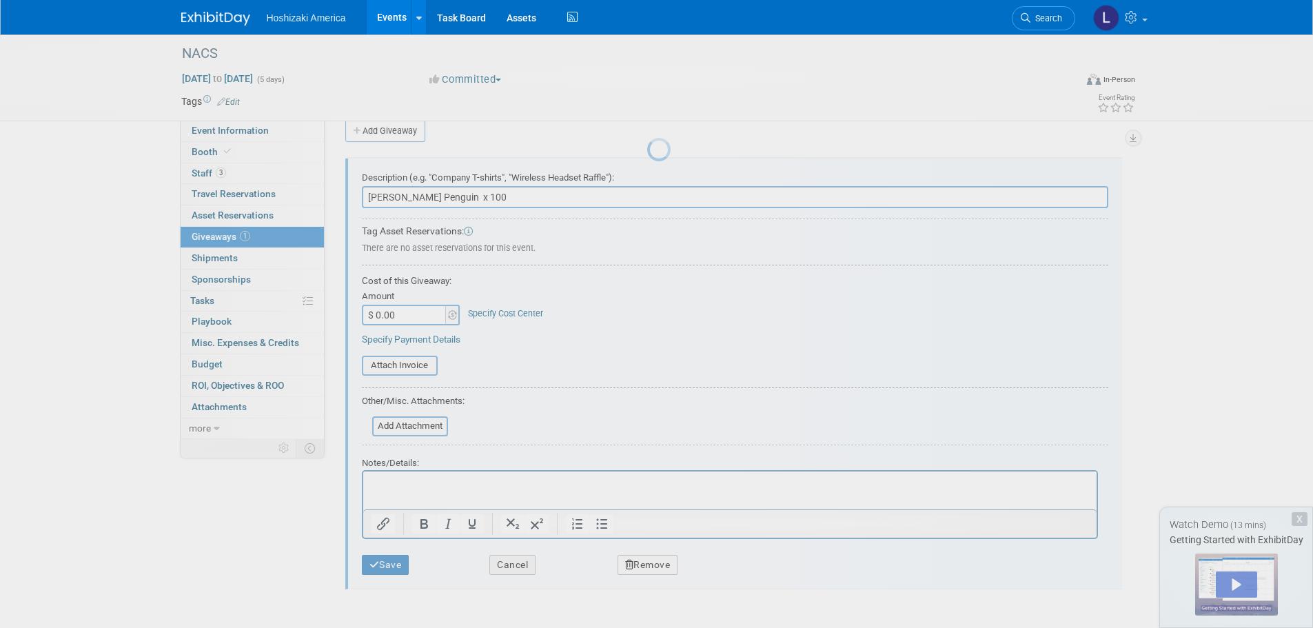
scroll to position [21, 0]
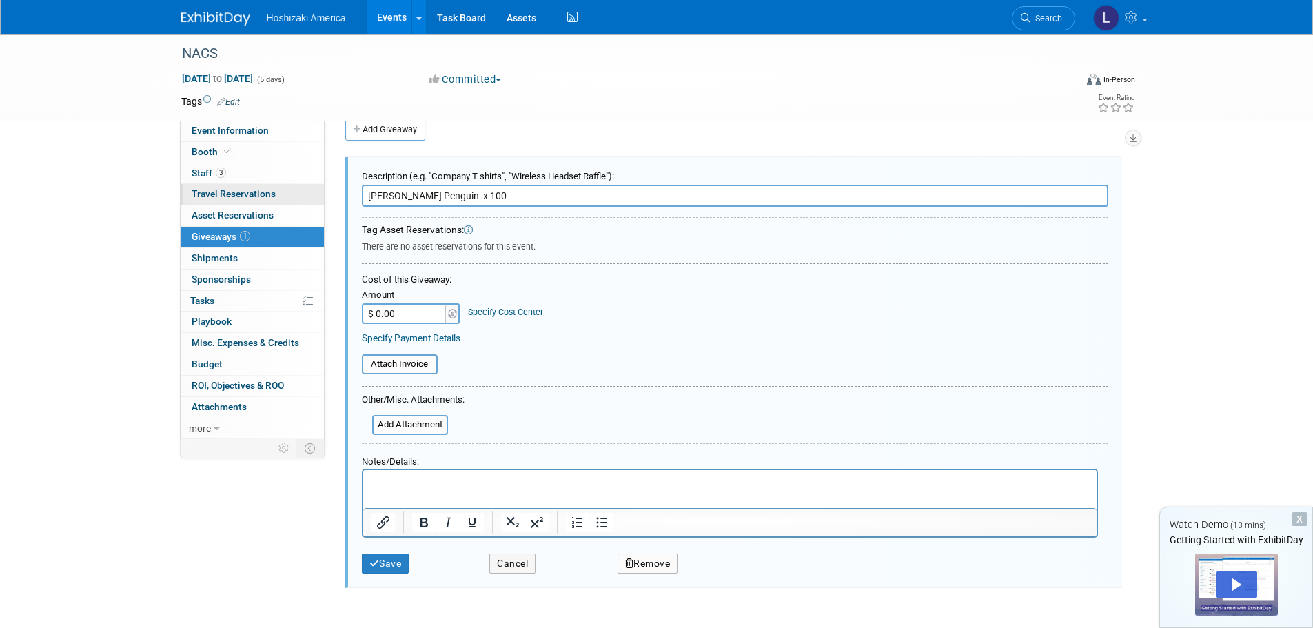
click at [267, 192] on span "Travel Reservations 0" at bounding box center [234, 193] width 84 height 11
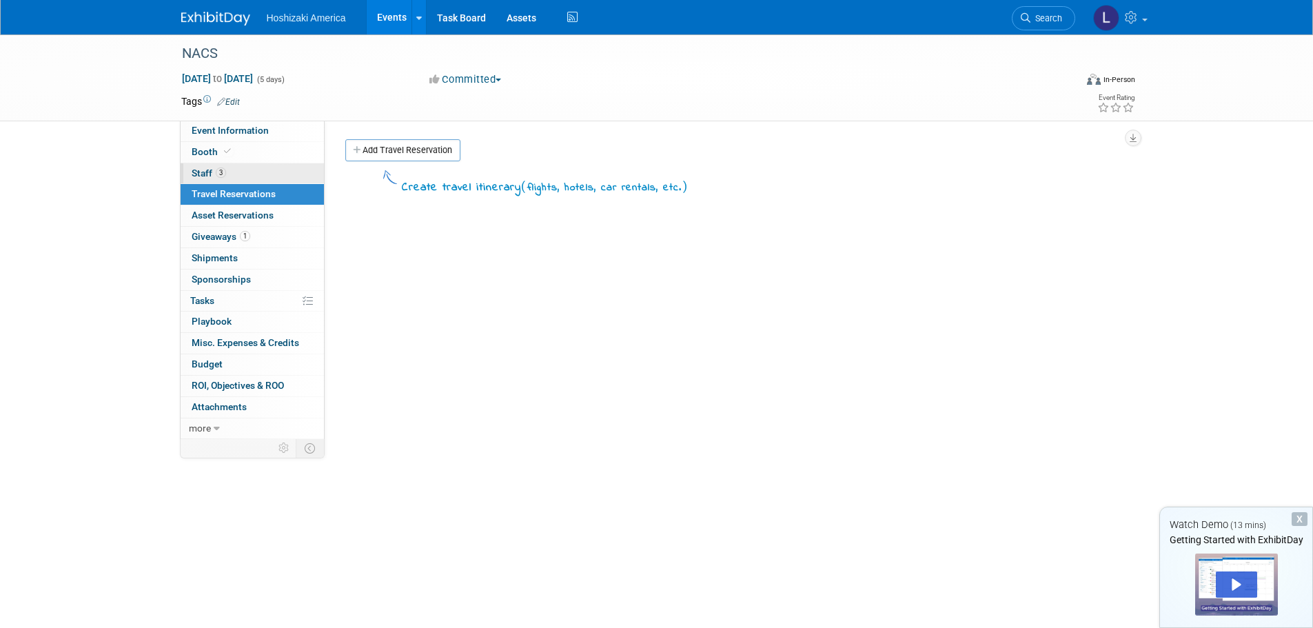
click at [266, 172] on link "3 Staff 3" at bounding box center [252, 173] width 143 height 21
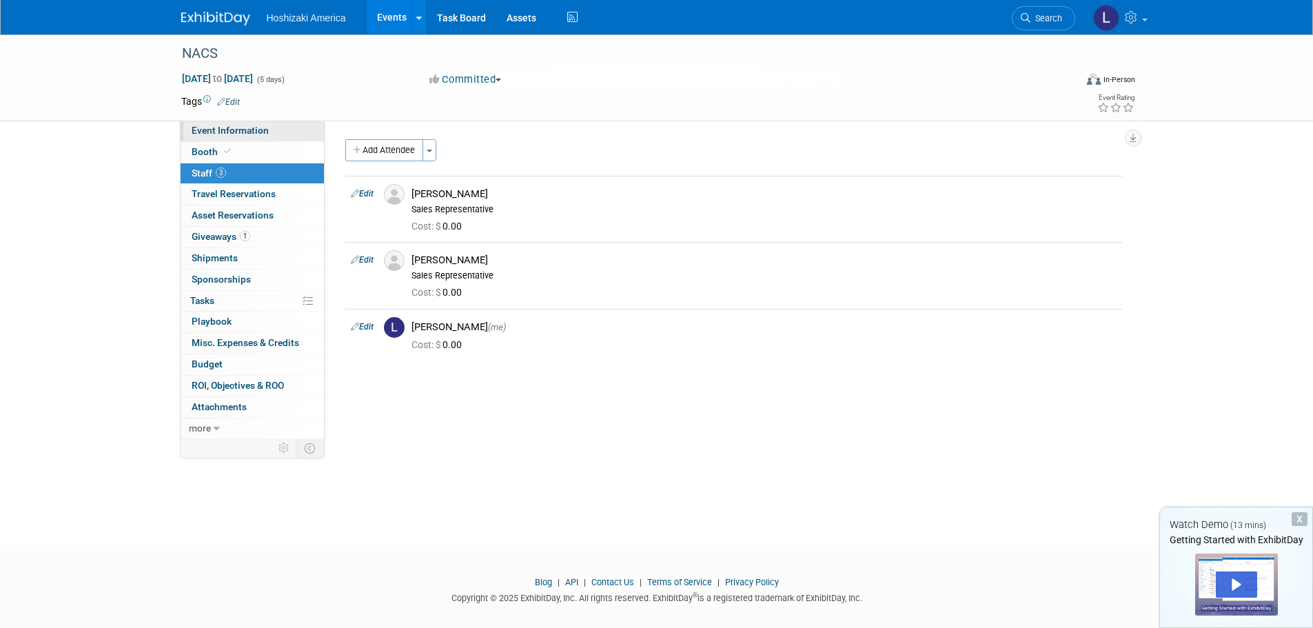
click at [272, 133] on link "Event Information" at bounding box center [252, 131] width 143 height 21
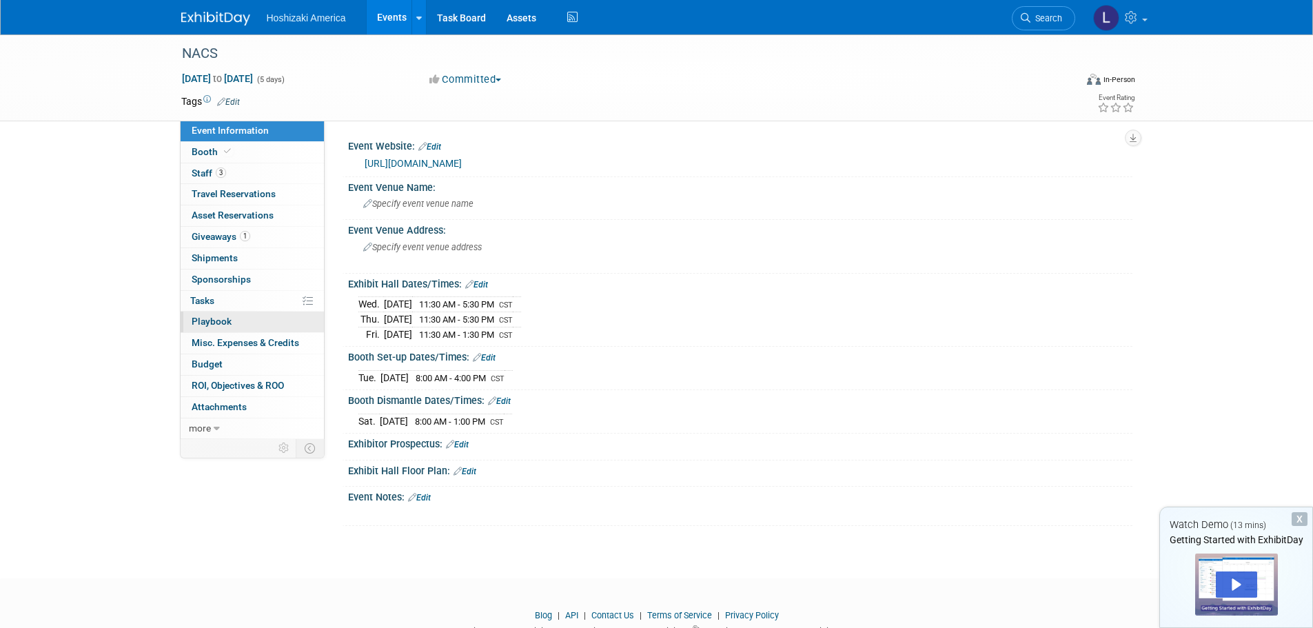
click at [265, 317] on link "0 Playbook 0" at bounding box center [252, 322] width 143 height 21
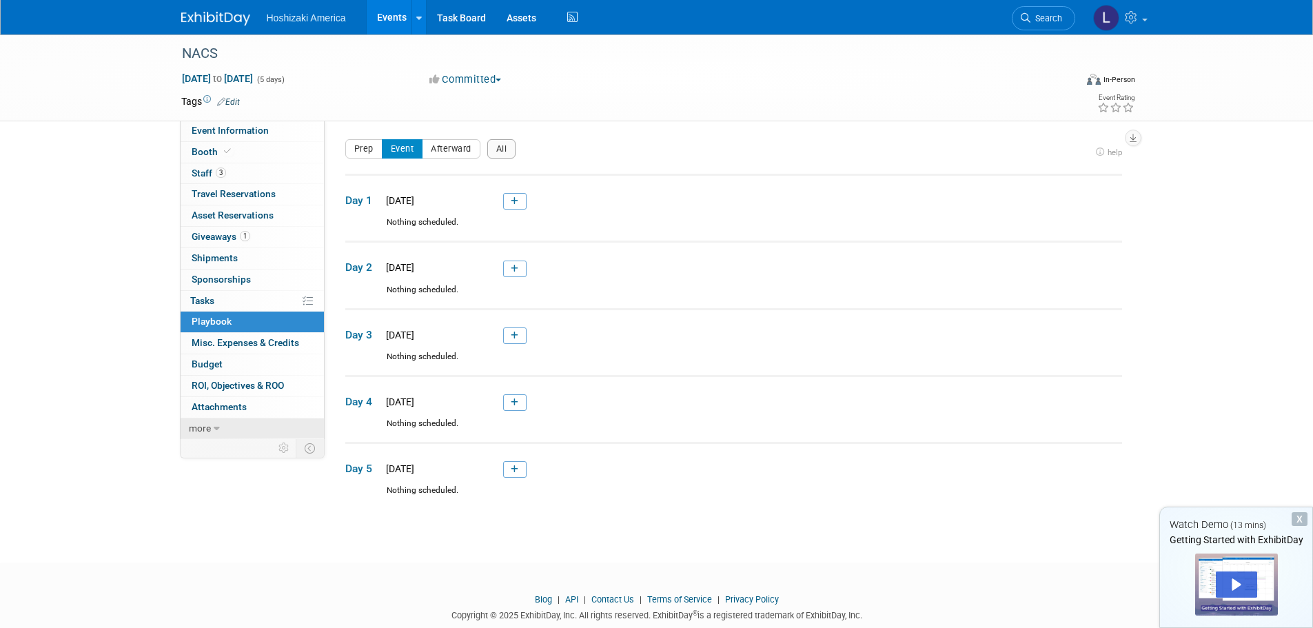
click at [205, 426] on span "more" at bounding box center [200, 428] width 22 height 11
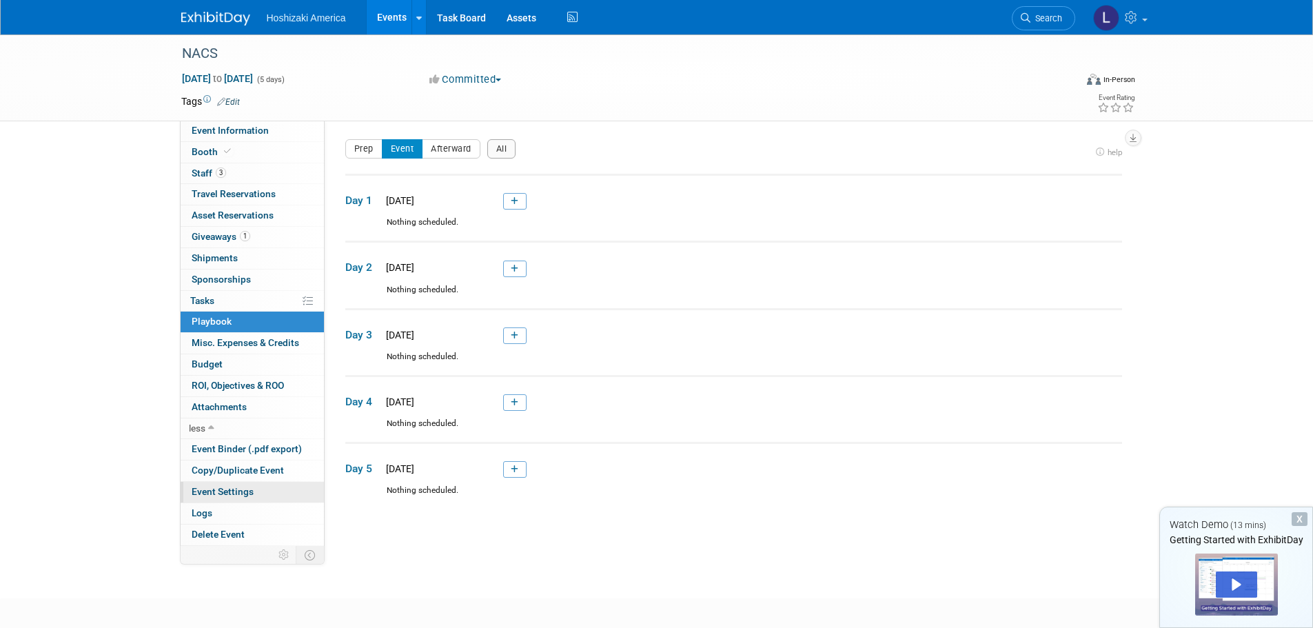
click at [259, 492] on link "Event Settings" at bounding box center [252, 492] width 143 height 21
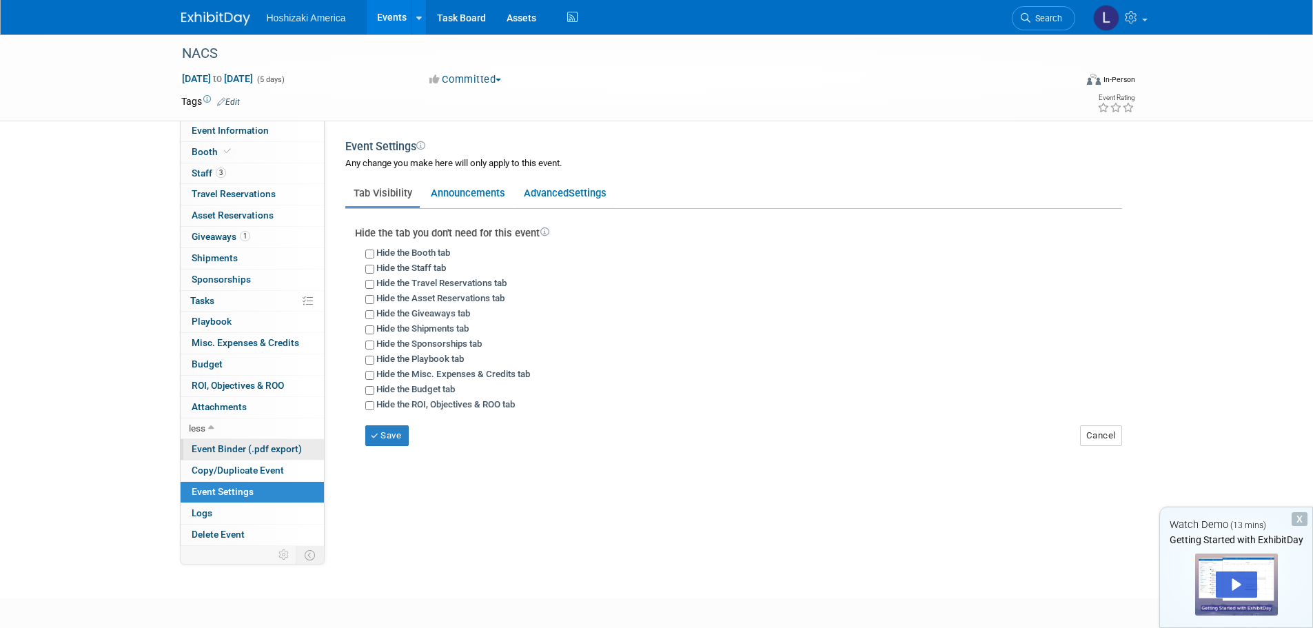
click at [261, 445] on span "Event Binder (.pdf export)" at bounding box center [247, 448] width 110 height 11
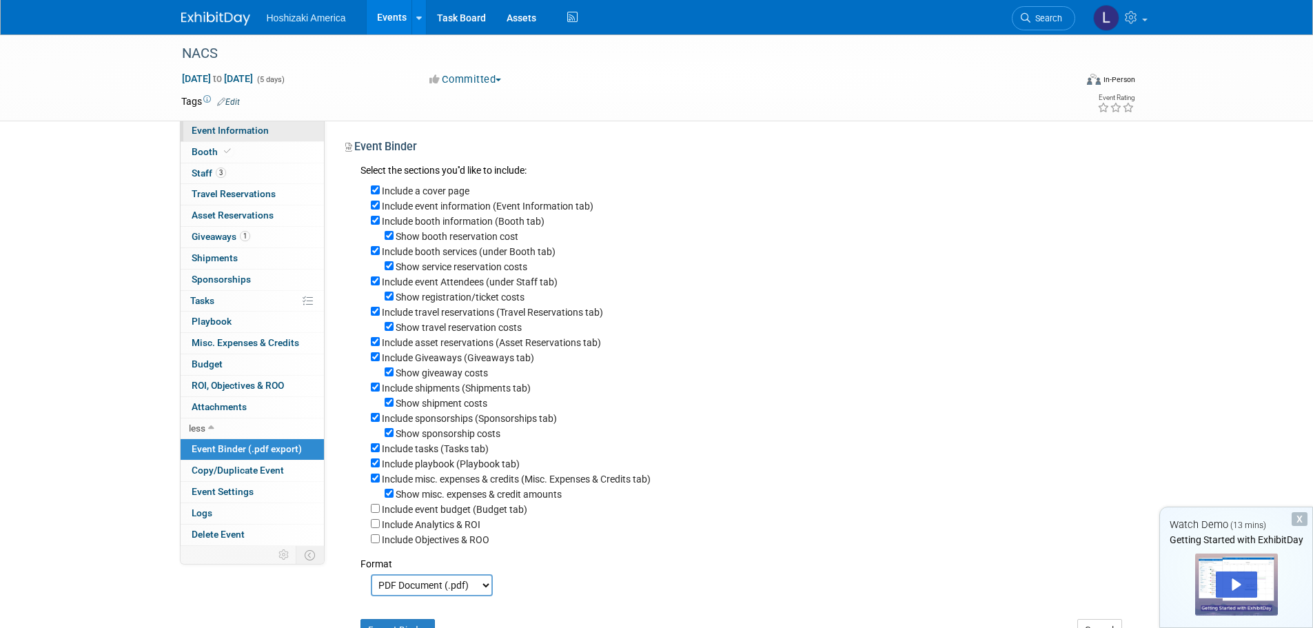
click at [256, 124] on link "Event Information" at bounding box center [252, 131] width 143 height 21
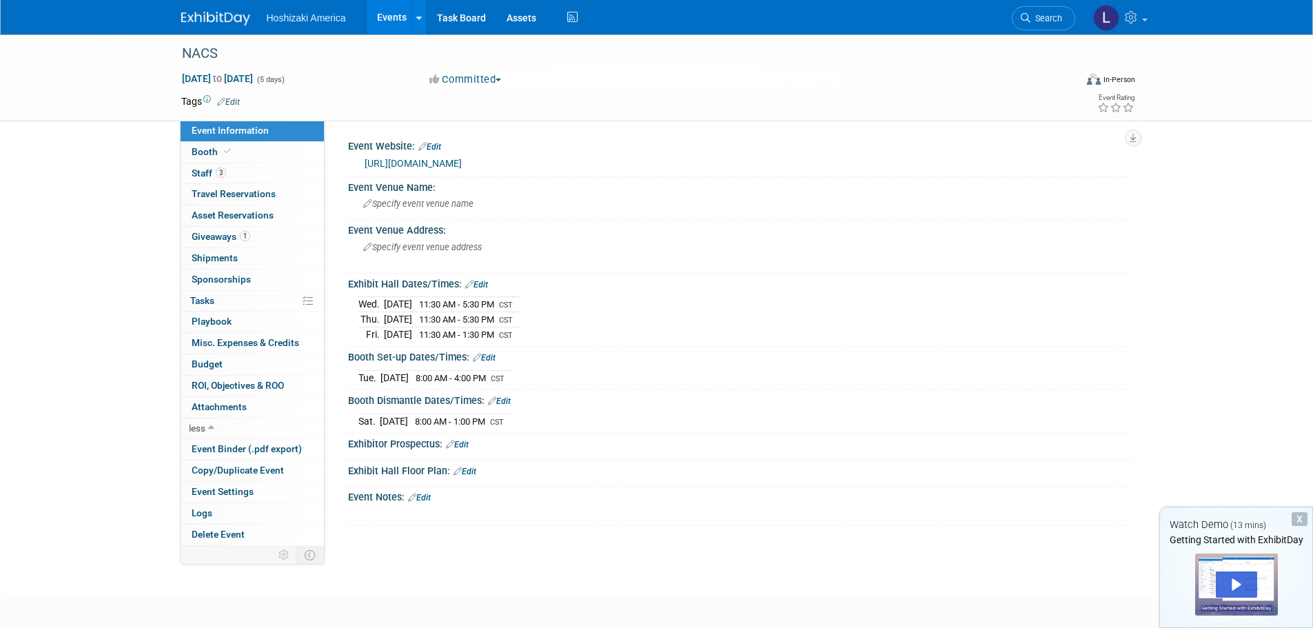
click at [330, 18] on span "Hoshizaki America" at bounding box center [306, 17] width 79 height 11
click at [213, 16] on img at bounding box center [215, 19] width 69 height 14
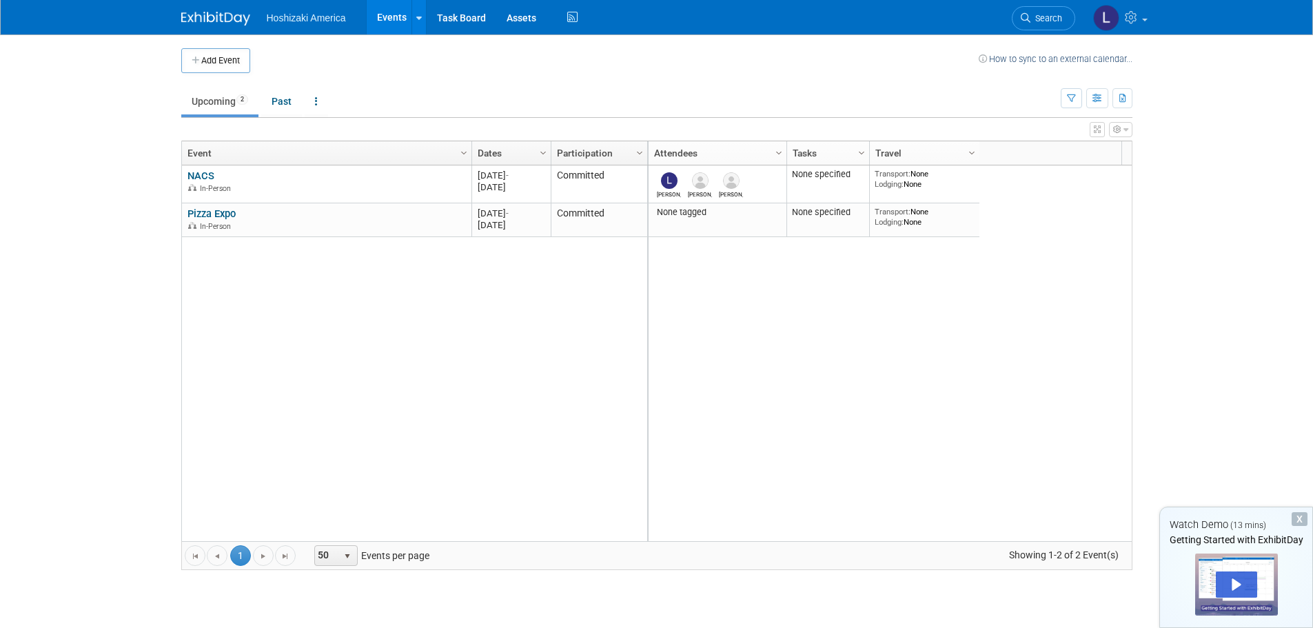
click at [1043, 153] on div "Column Settings Attendees Column Settings Tasks Column Settings Travel Column S…" at bounding box center [884, 152] width 475 height 23
click at [1114, 128] on icon "button" at bounding box center [1118, 129] width 8 height 8
click at [1027, 171] on link "Advanced Options" at bounding box center [1032, 175] width 179 height 21
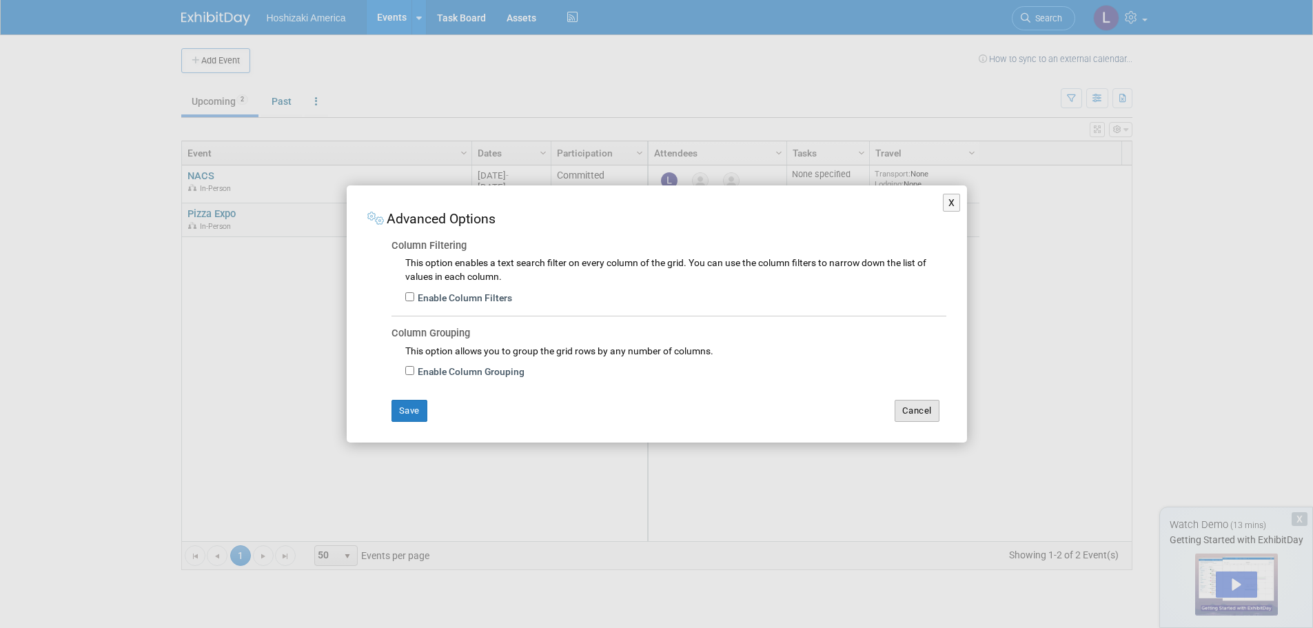
click at [923, 410] on button "Cancel" at bounding box center [917, 411] width 45 height 22
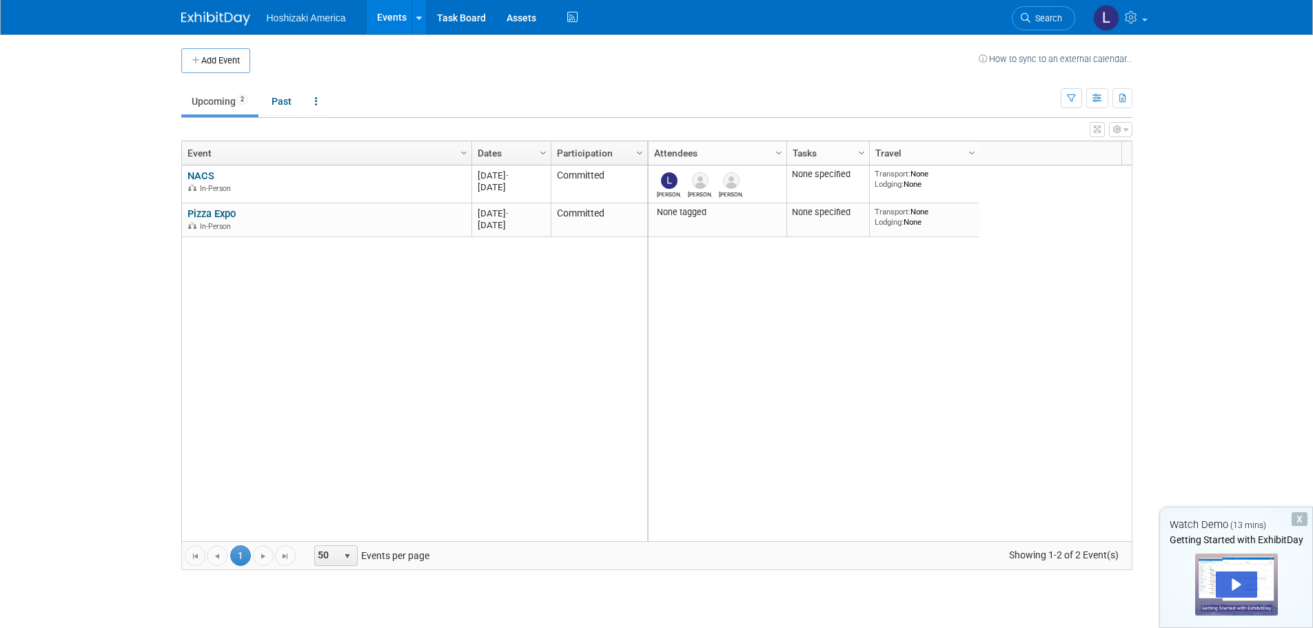
click at [1102, 128] on button "button" at bounding box center [1097, 129] width 15 height 15
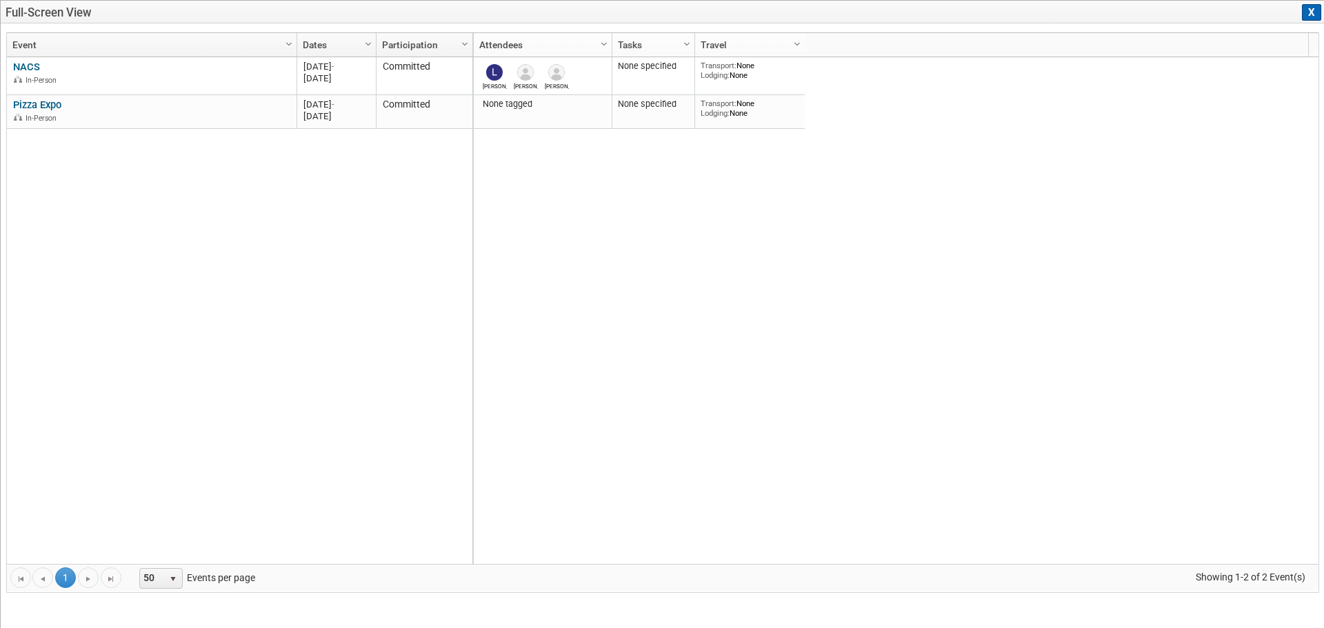
click at [1305, 14] on button "X" at bounding box center [1311, 12] width 19 height 17
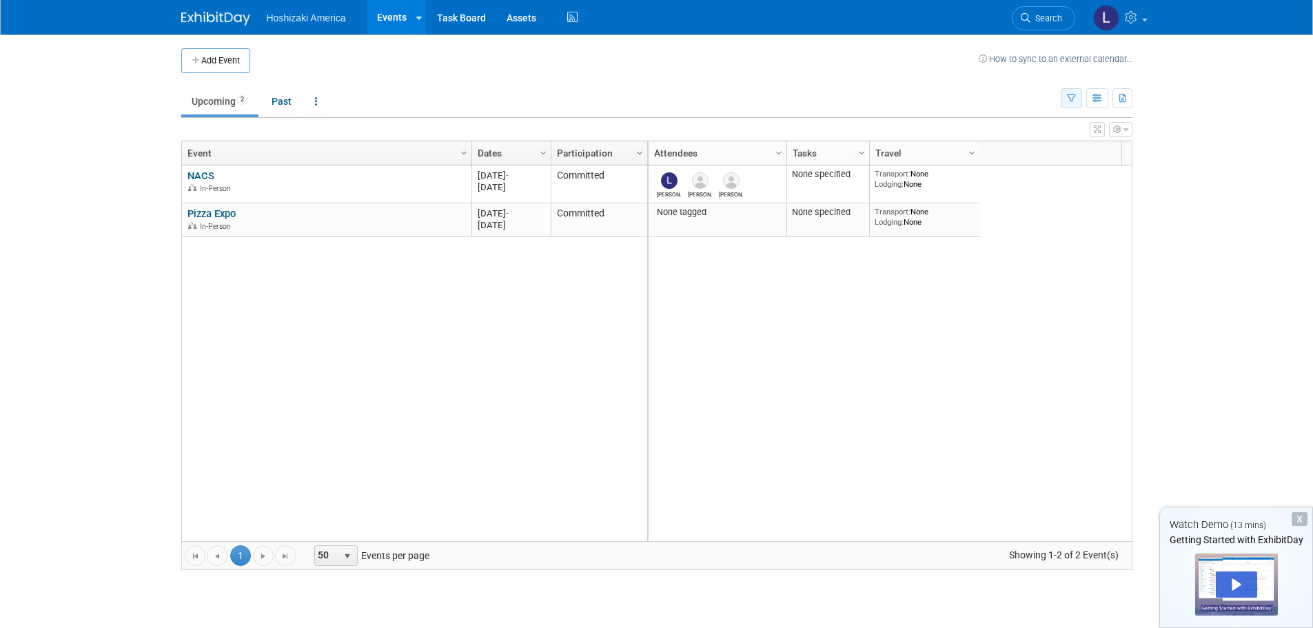
click at [1073, 97] on icon "button" at bounding box center [1071, 98] width 9 height 9
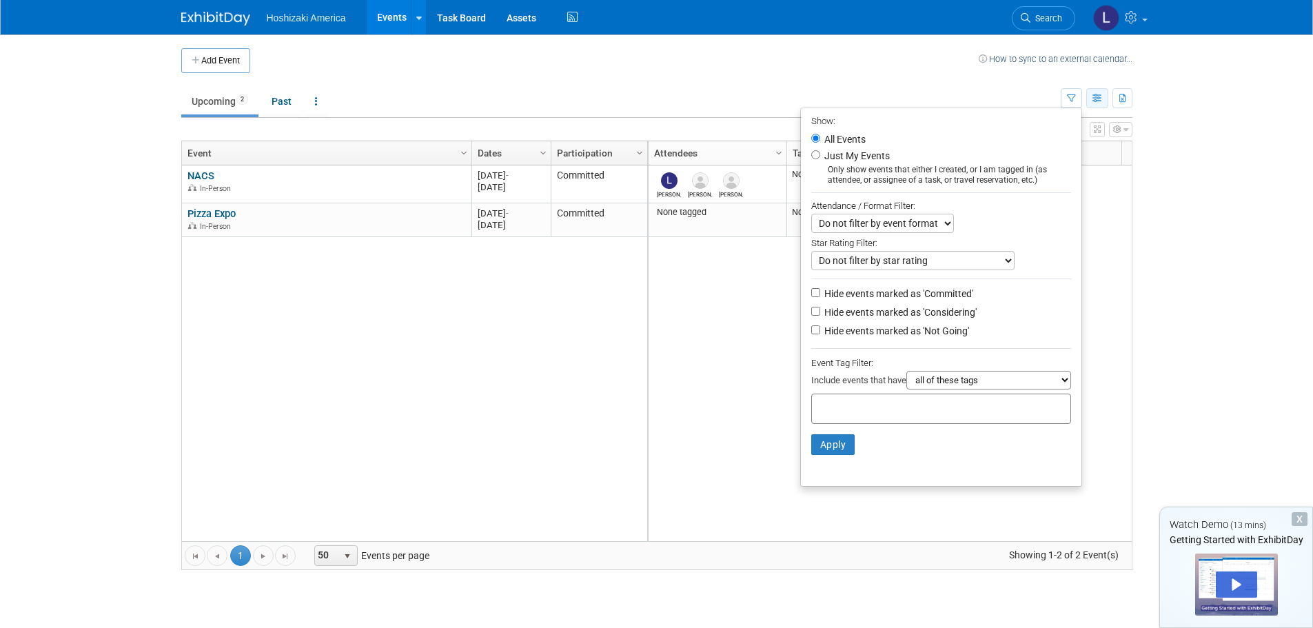
click at [1096, 94] on icon "button" at bounding box center [1098, 98] width 10 height 9
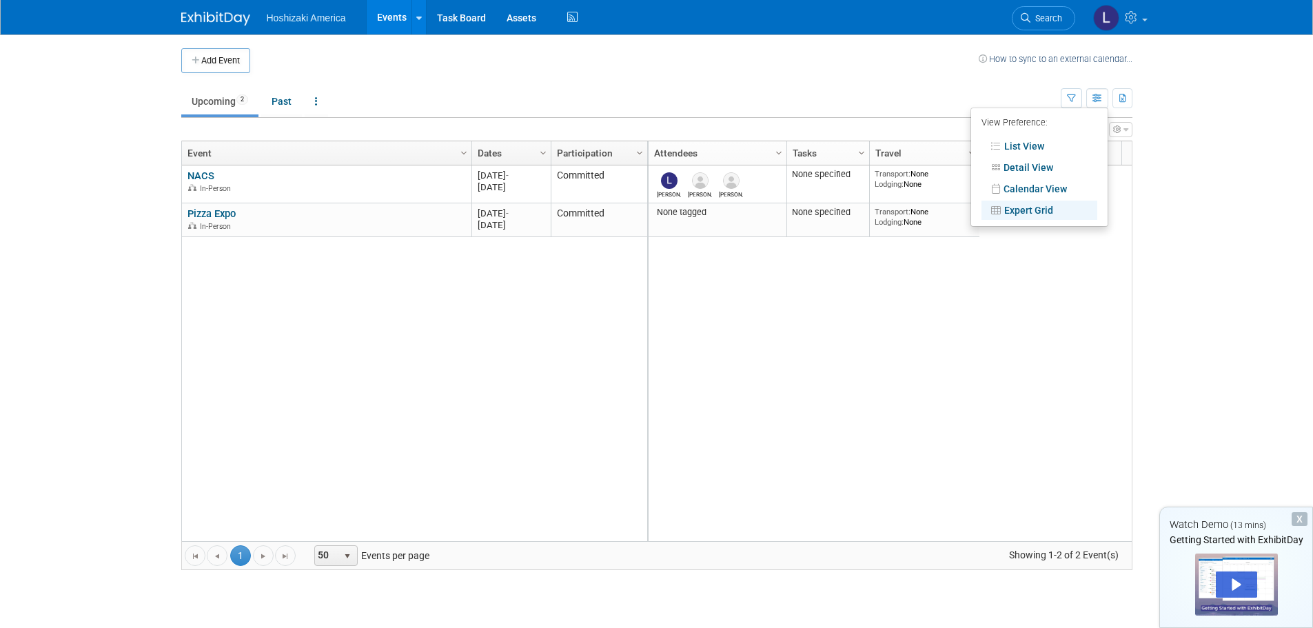
click at [1148, 126] on body "Hoshizaki America Events Add Event Bulk Upload Events Shareable Event Boards Re…" at bounding box center [656, 314] width 1313 height 628
click at [1118, 127] on icon "button" at bounding box center [1118, 129] width 8 height 8
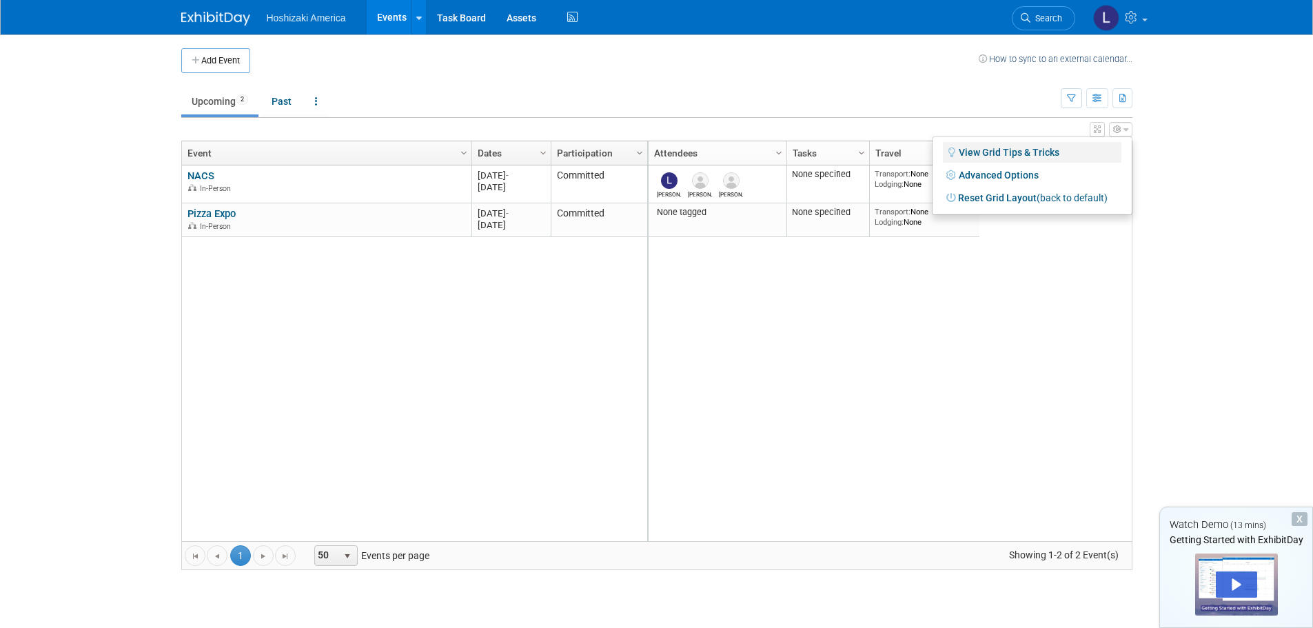
click at [1034, 154] on link "View Grid Tips & Tricks" at bounding box center [1032, 152] width 179 height 21
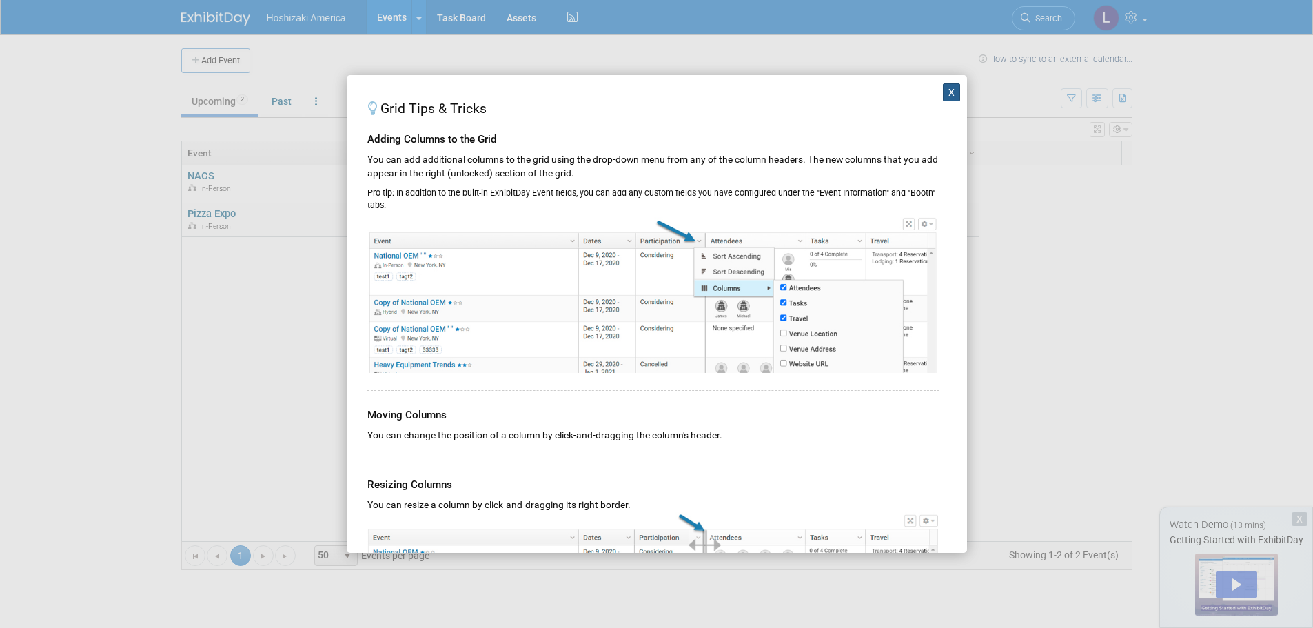
click at [949, 94] on button "X" at bounding box center [952, 92] width 18 height 18
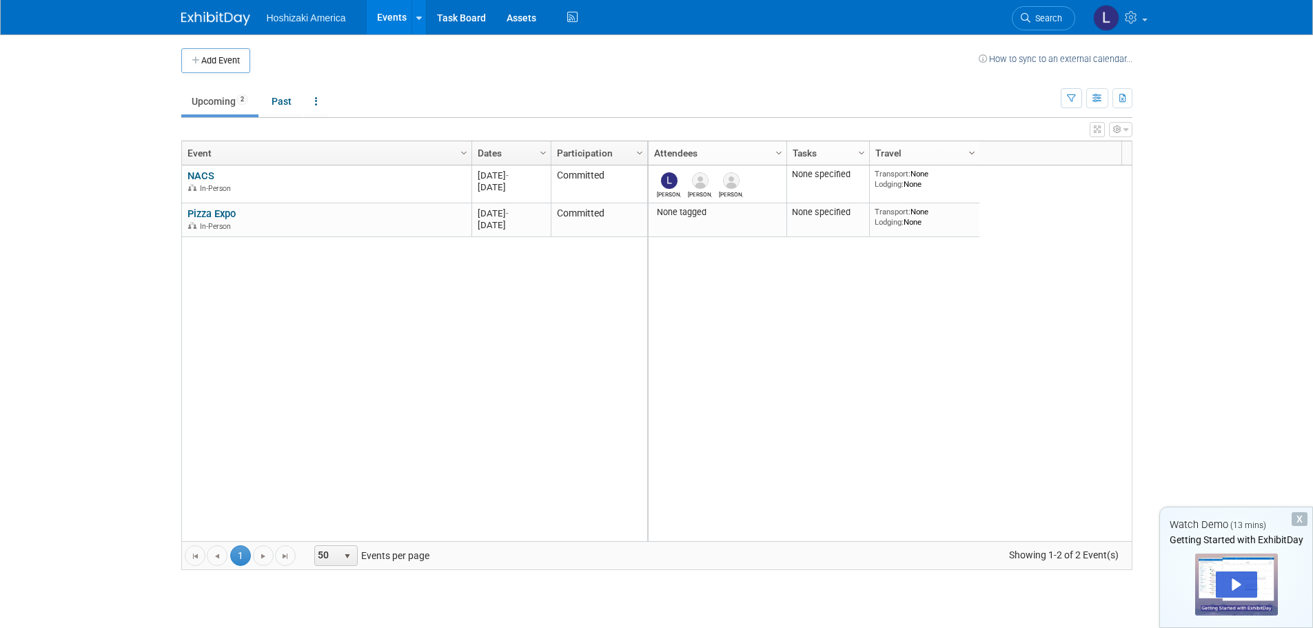
click at [974, 153] on span "Column Settings" at bounding box center [972, 153] width 11 height 11
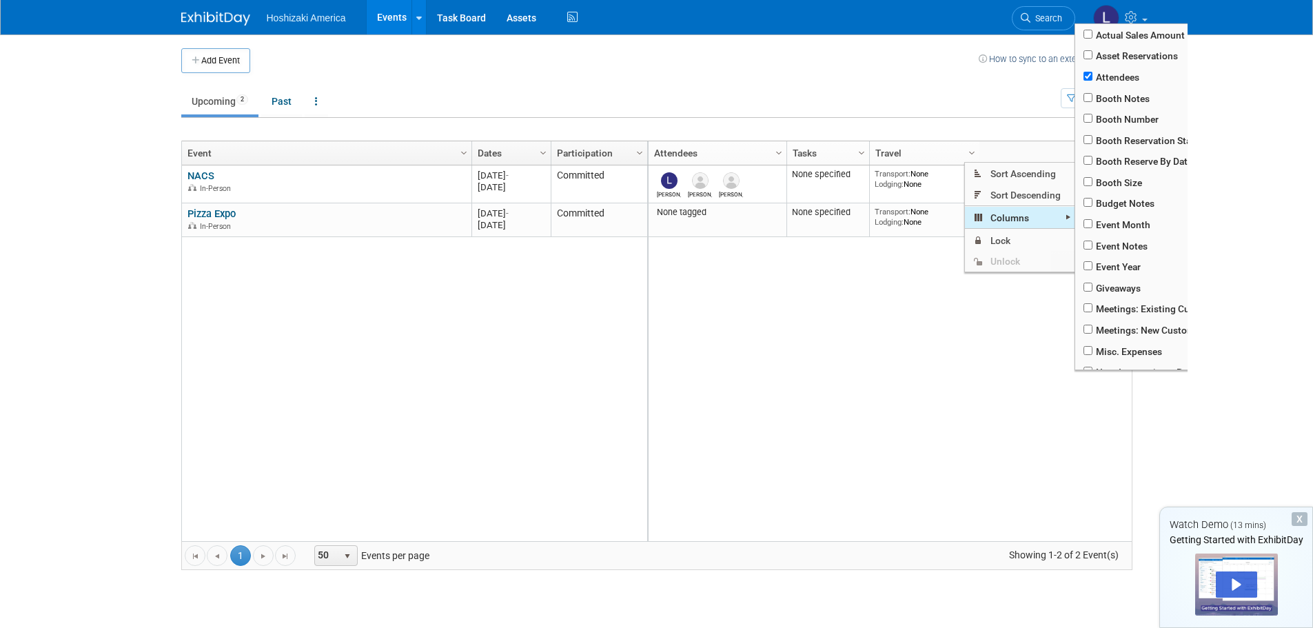
click at [1008, 218] on span "Columns" at bounding box center [1020, 217] width 110 height 21
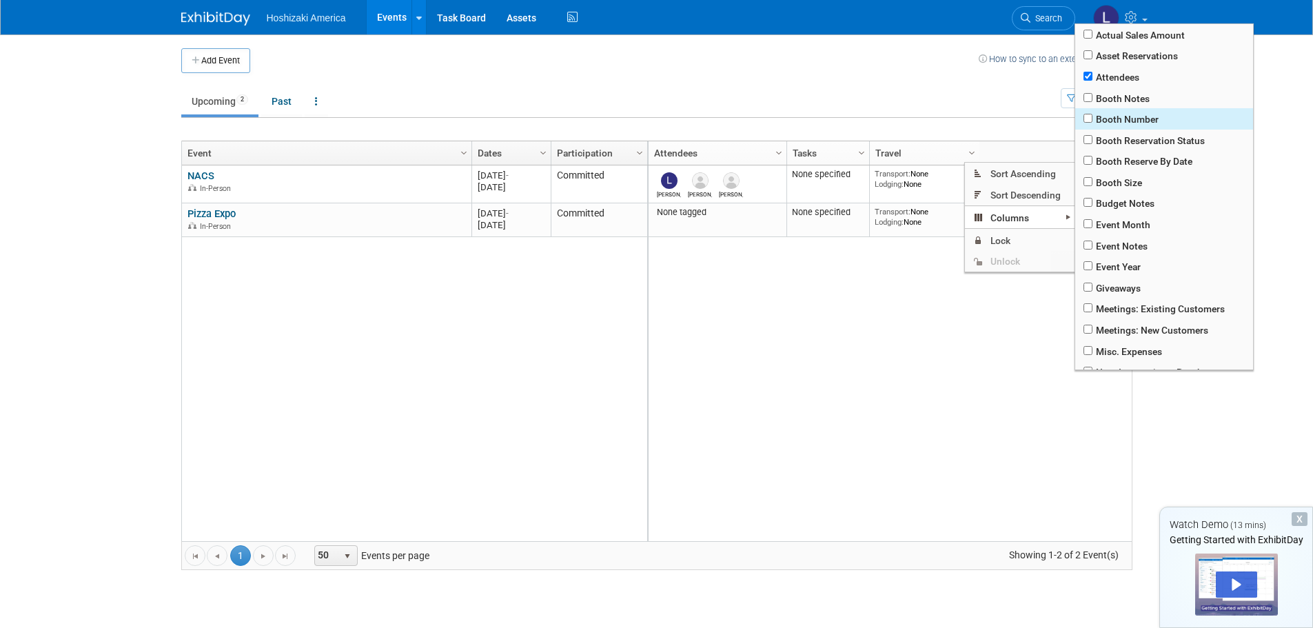
click at [1142, 117] on span "Booth Number" at bounding box center [1165, 118] width 178 height 21
checkbox input "true"
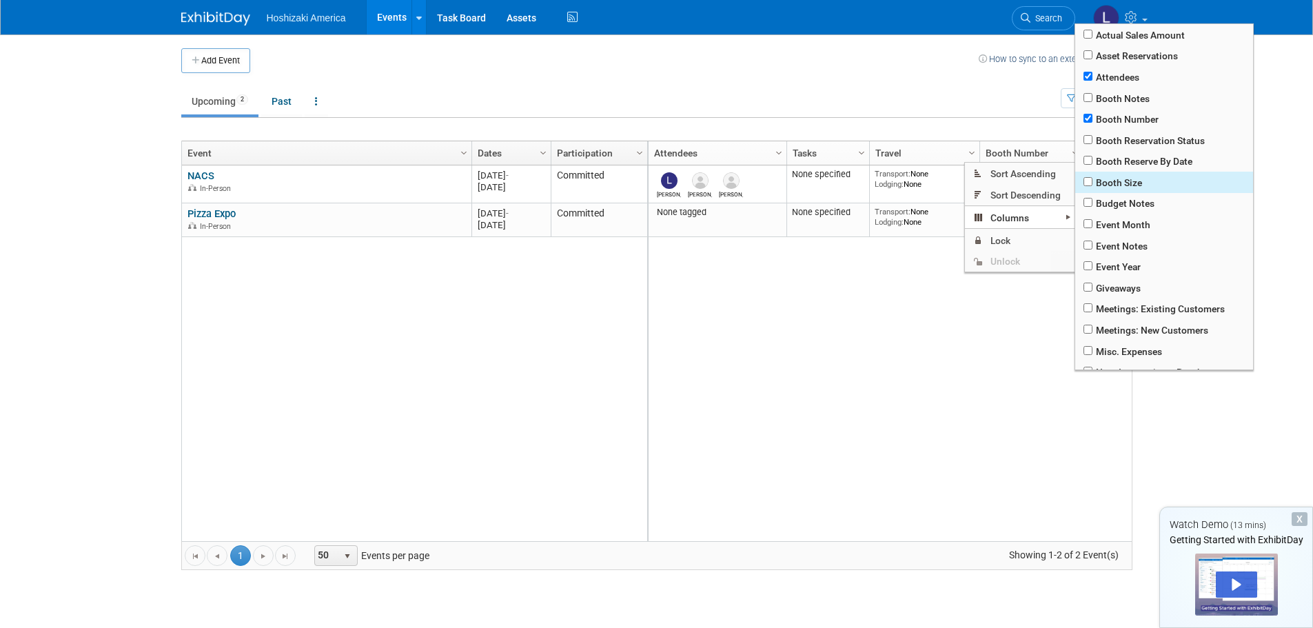
click at [1134, 183] on span "Booth Size" at bounding box center [1165, 182] width 178 height 21
checkbox input "true"
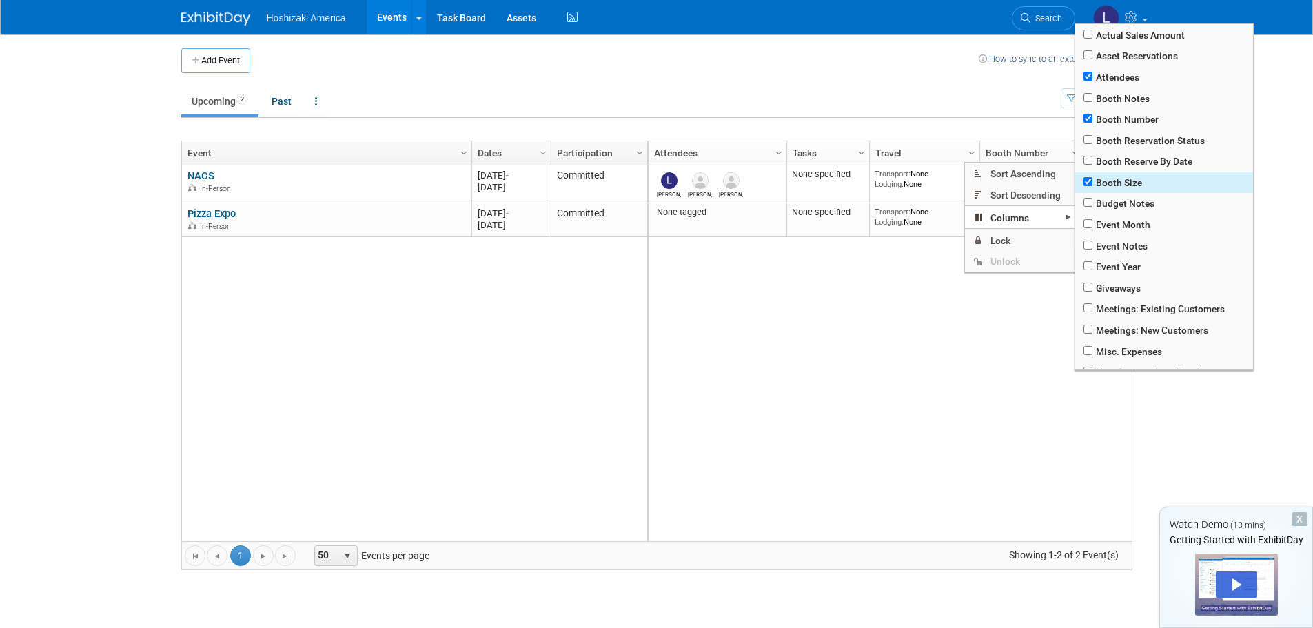
checkbox input "true"
click at [1127, 285] on span "Giveaways" at bounding box center [1165, 287] width 178 height 21
checkbox input "true"
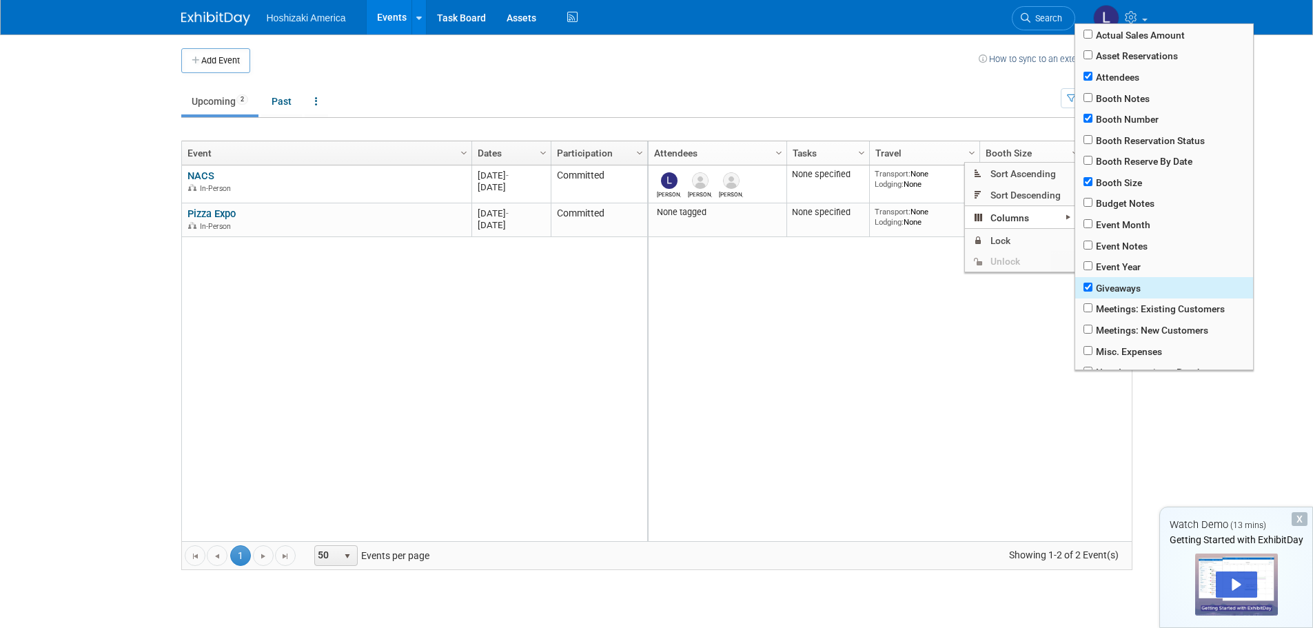
checkbox input "true"
click at [1101, 51] on span "Asset Reservations" at bounding box center [1165, 56] width 178 height 21
checkbox input "true"
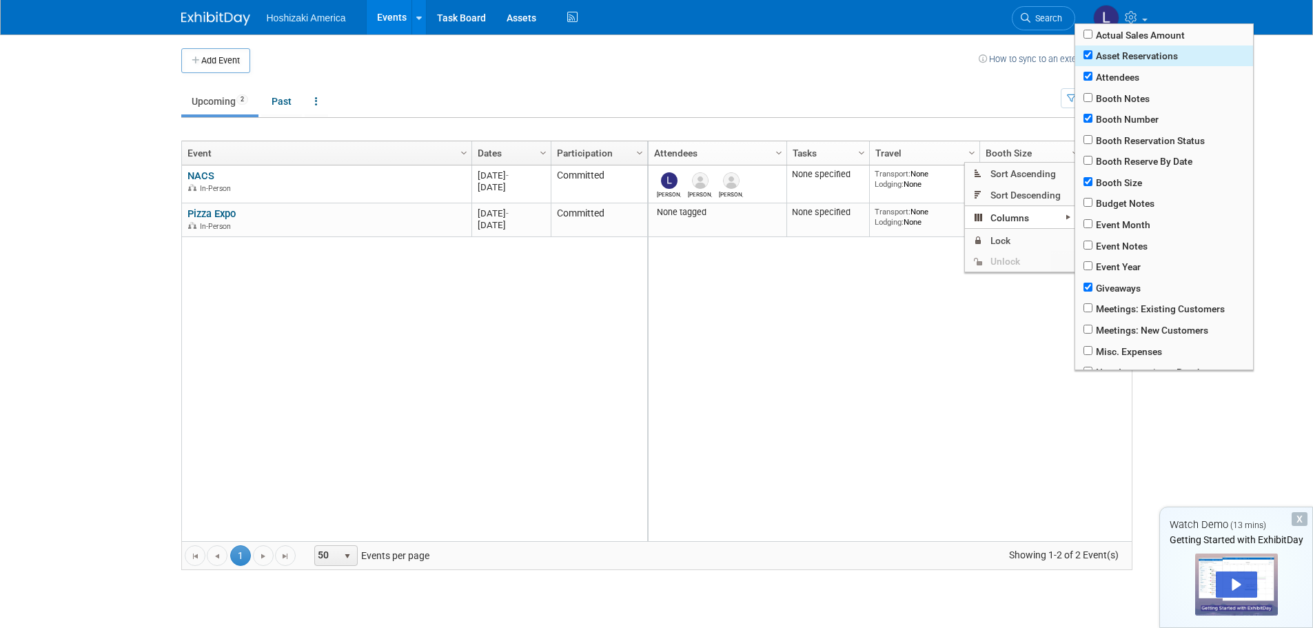
checkbox input "true"
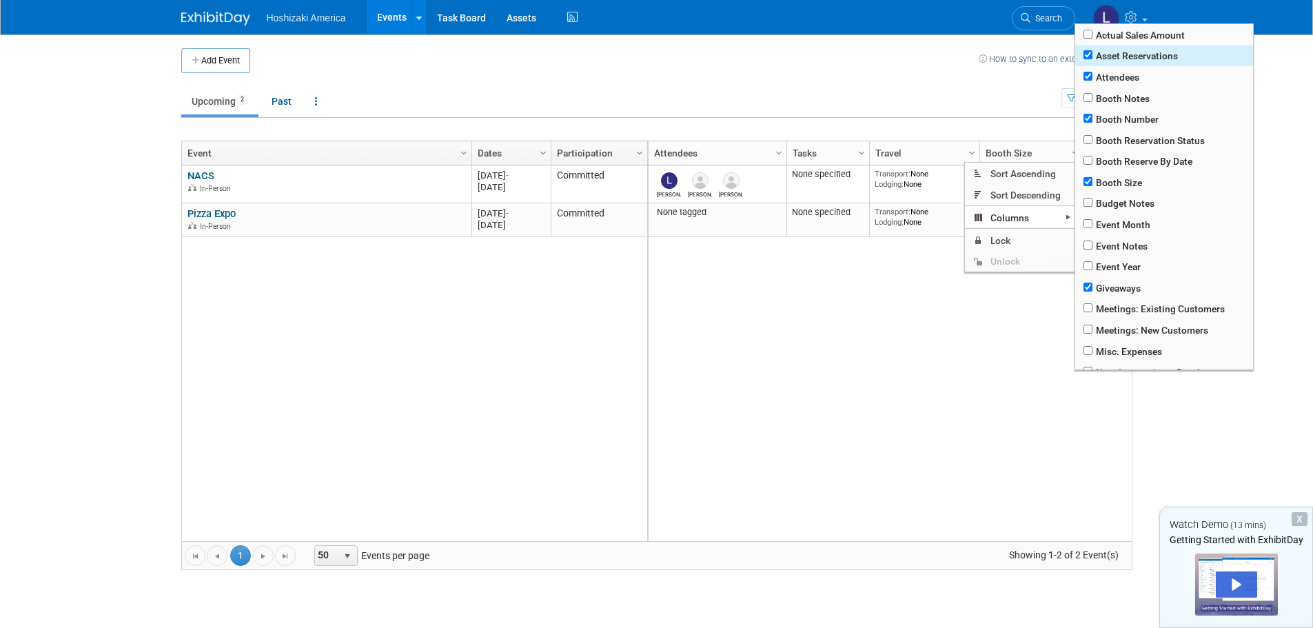
checkbox input "true"
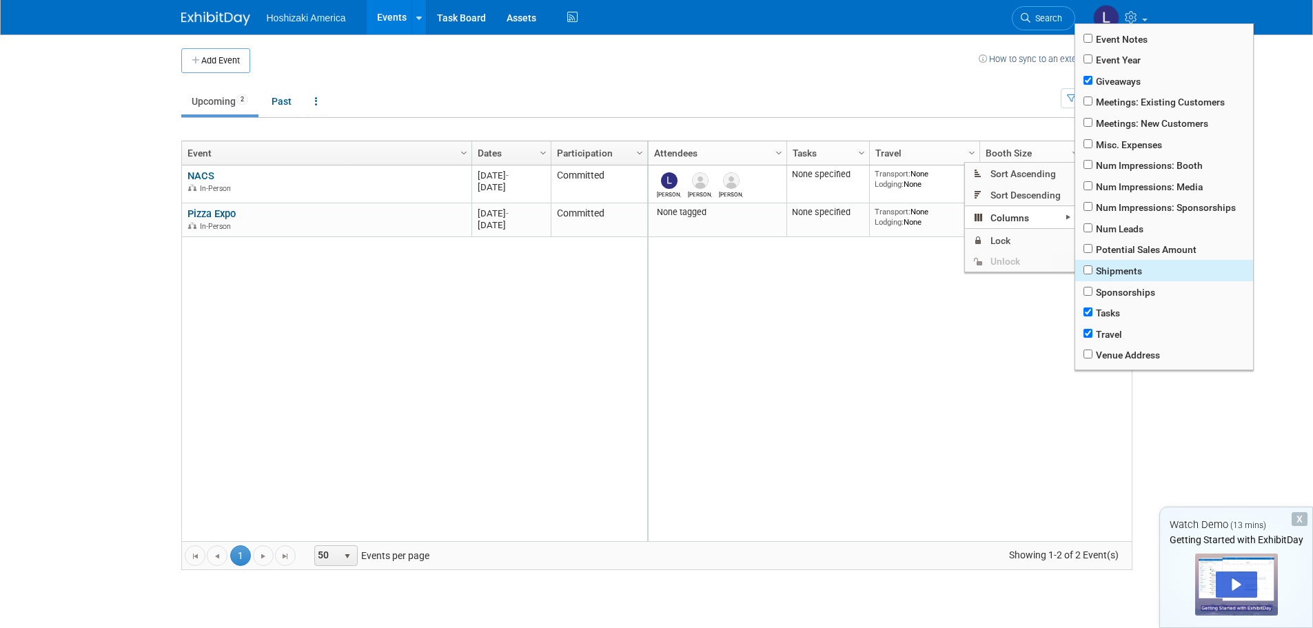
scroll to position [245, 0]
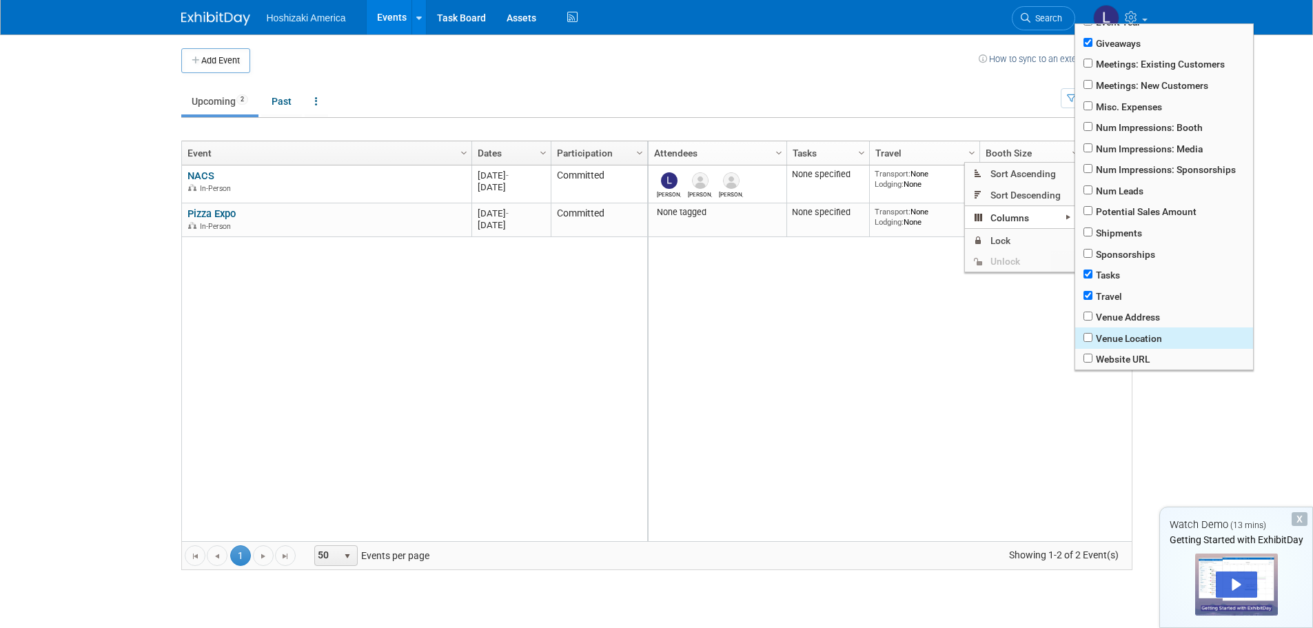
click at [1140, 335] on span "Venue Location" at bounding box center [1165, 338] width 178 height 21
checkbox input "true"
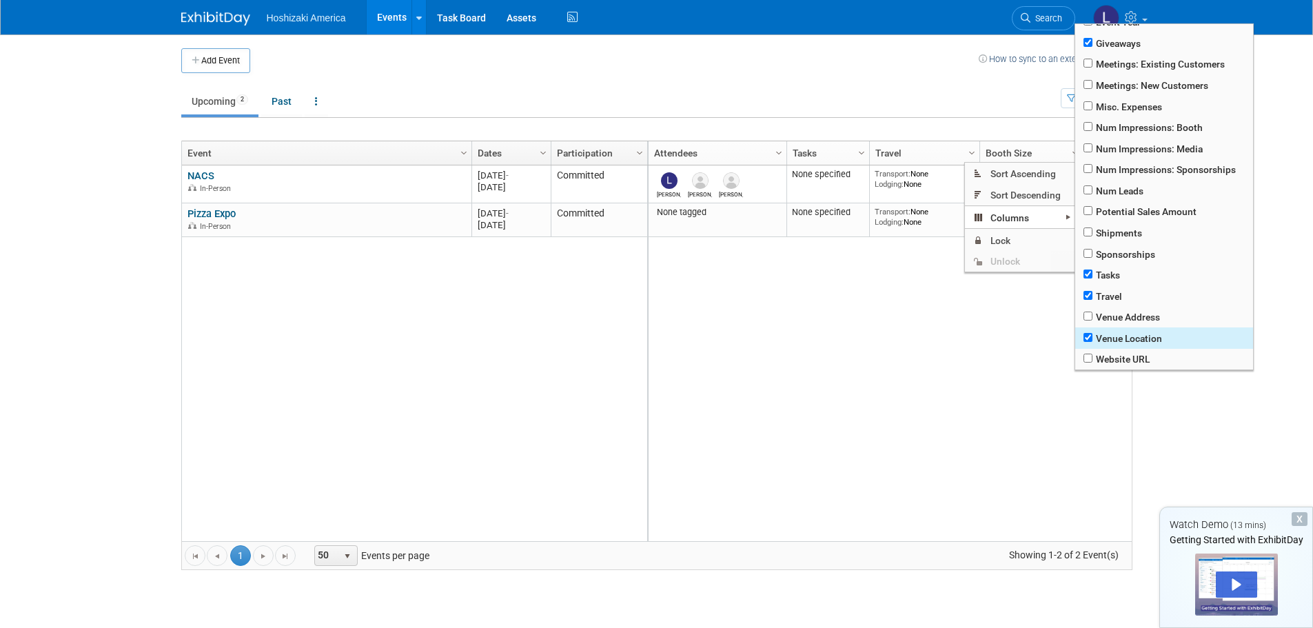
checkbox input "true"
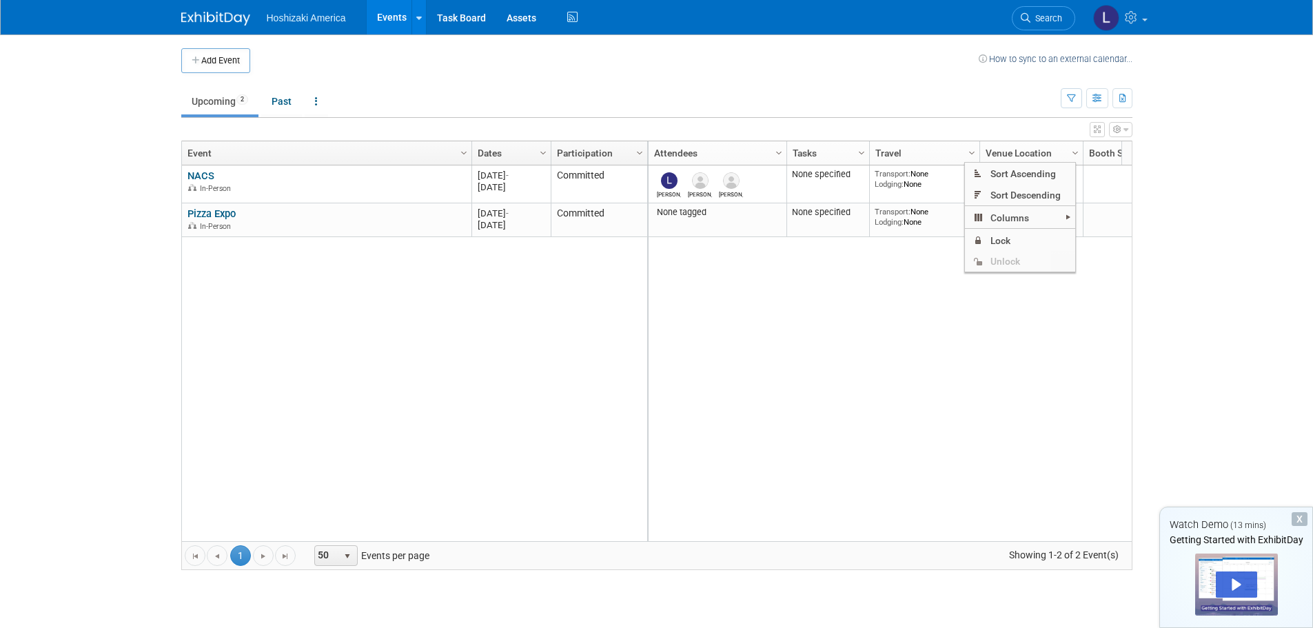
click at [1000, 417] on div "[PERSON_NAME] [PERSON_NAME] None specified Transport: None Lodging: None 2025 M…" at bounding box center [889, 353] width 485 height 376
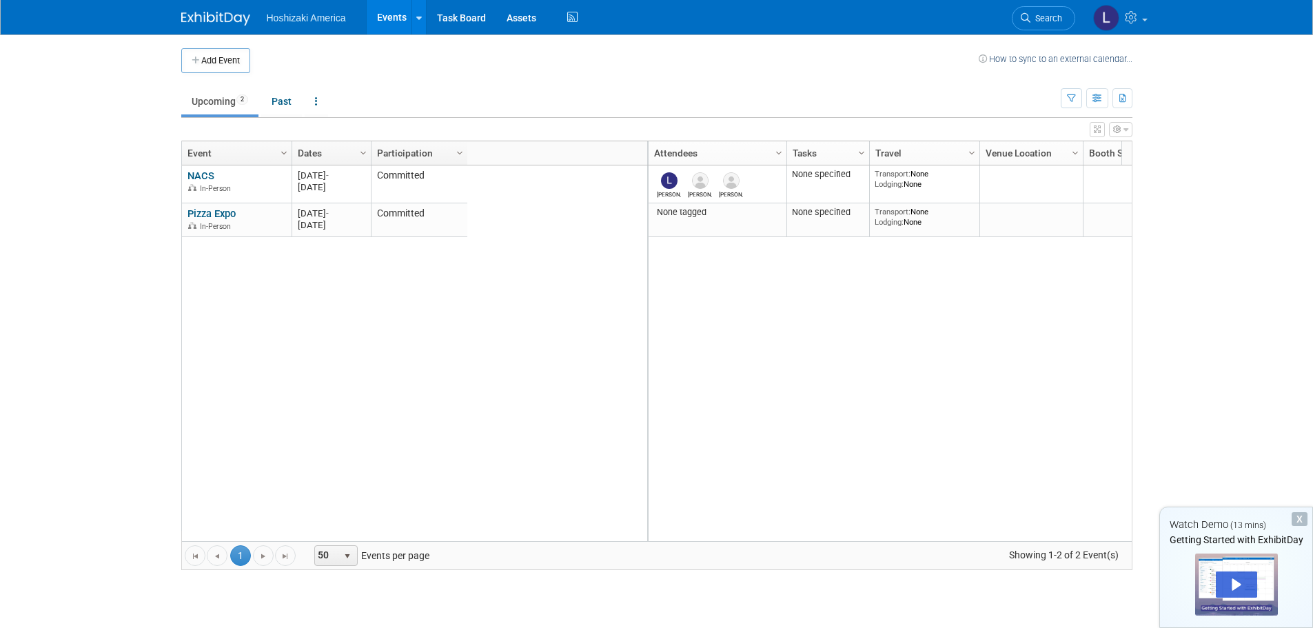
drag, startPoint x: 471, startPoint y: 155, endPoint x: 287, endPoint y: 156, distance: 184.1
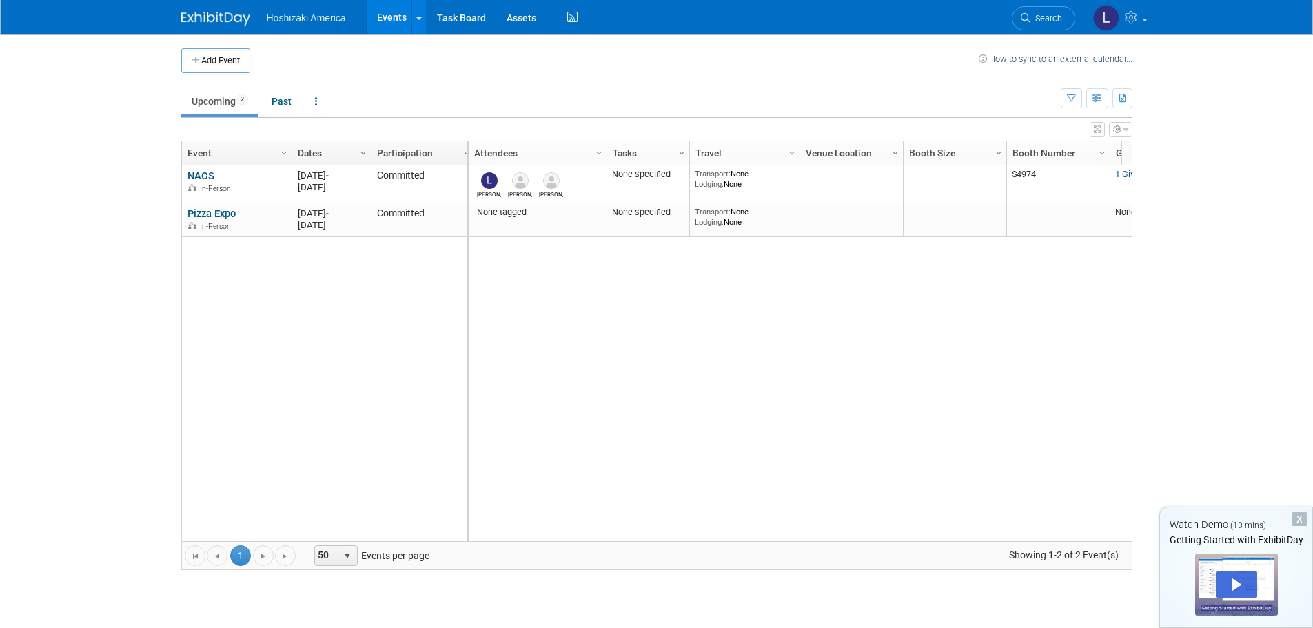
drag, startPoint x: 467, startPoint y: 152, endPoint x: 476, endPoint y: 152, distance: 9.0
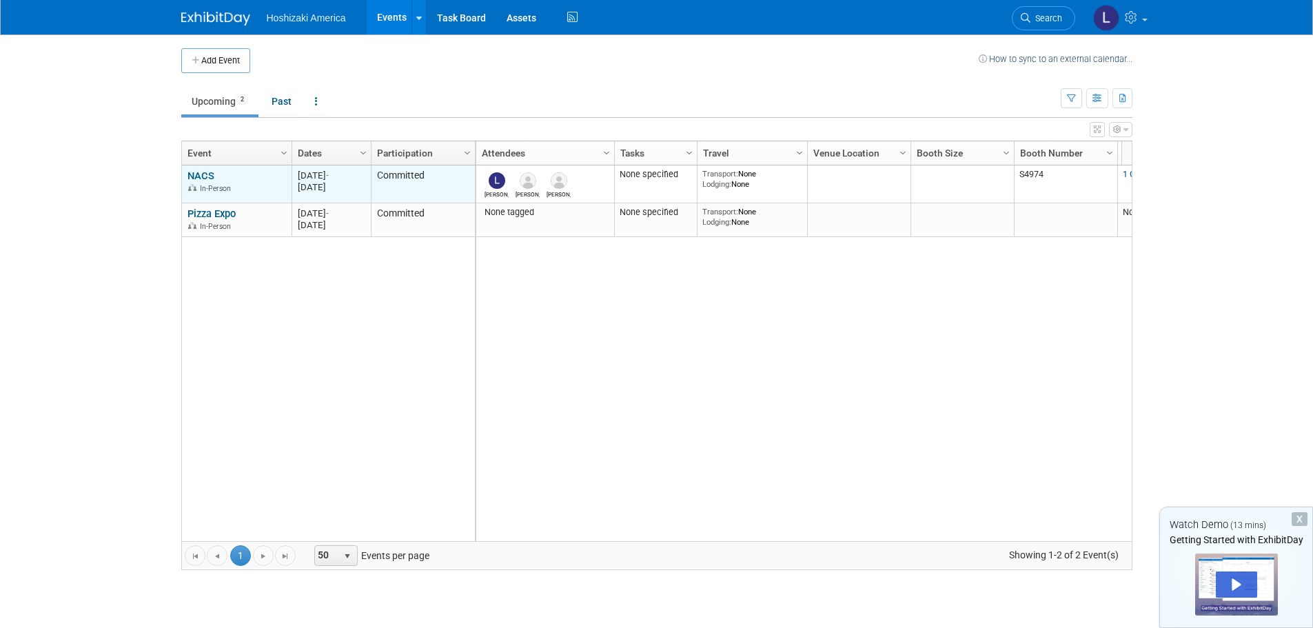
click at [185, 176] on td "NACS NACS In-Person" at bounding box center [237, 184] width 110 height 38
click at [204, 170] on link "NACS" at bounding box center [201, 176] width 27 height 12
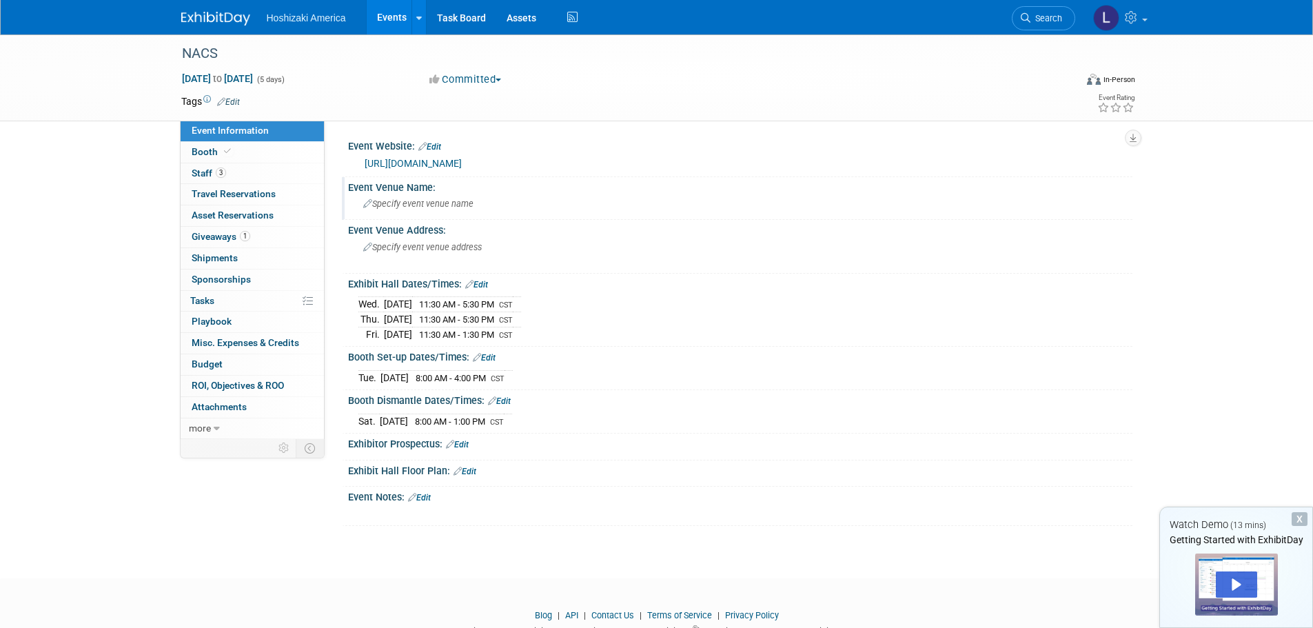
click at [411, 204] on span "Specify event venue name" at bounding box center [418, 204] width 110 height 10
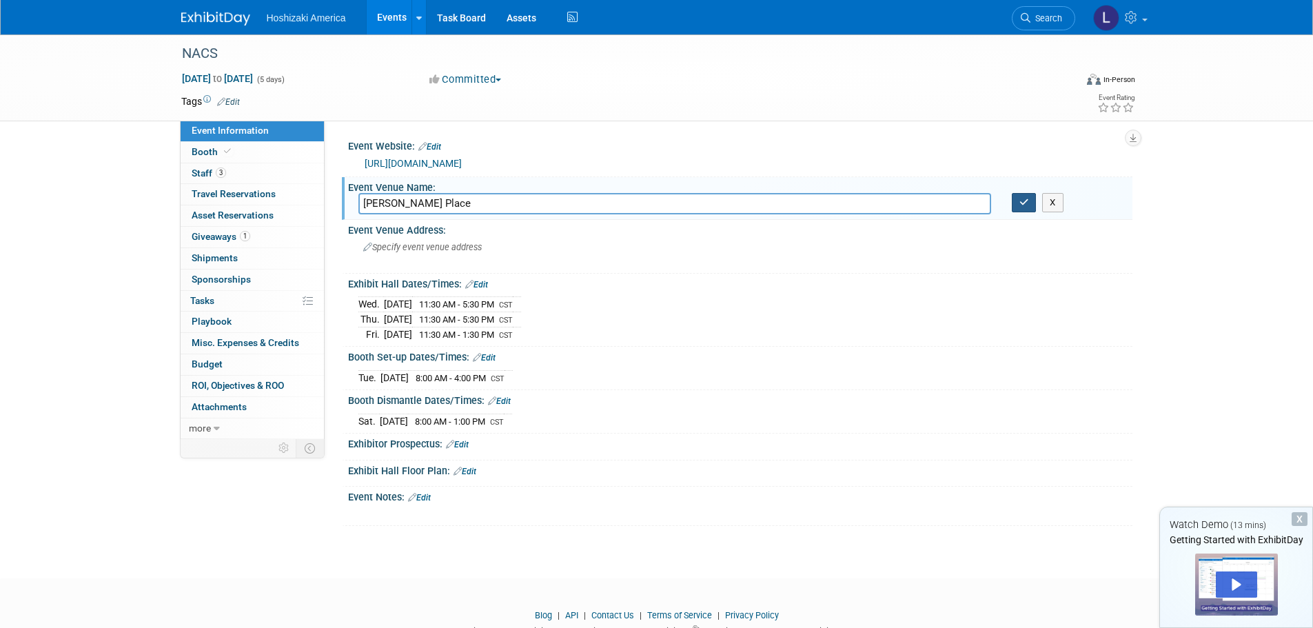
type input "[PERSON_NAME] Place"
click at [1029, 199] on button "button" at bounding box center [1024, 202] width 25 height 19
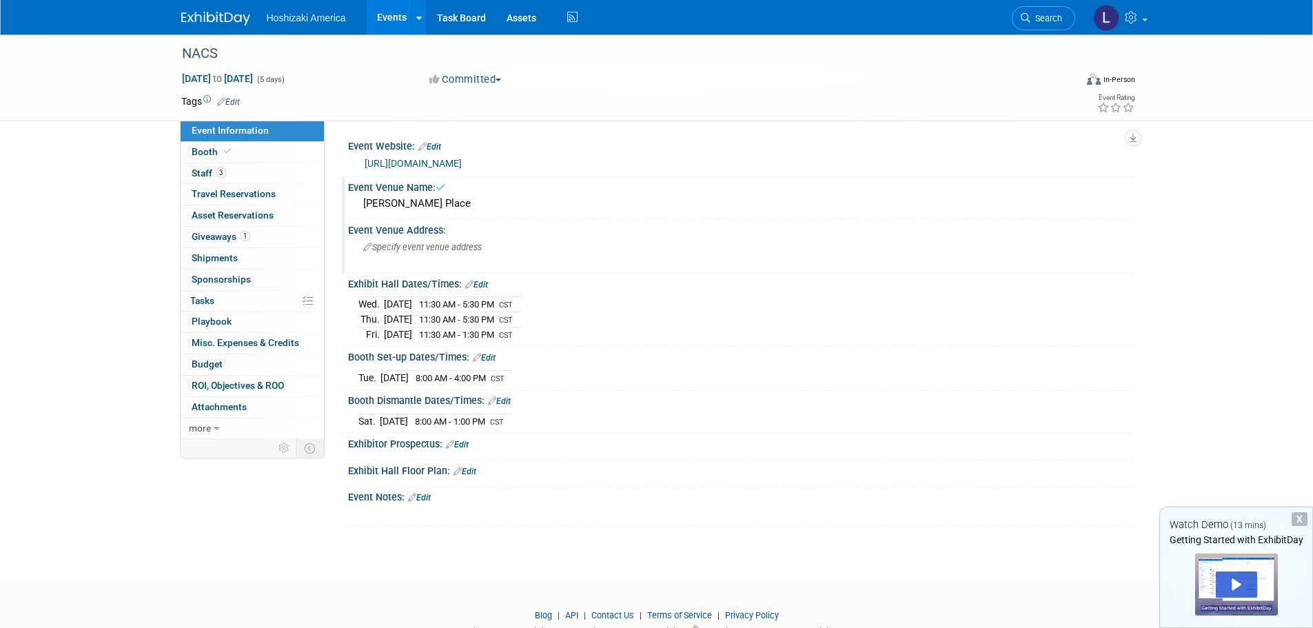
click at [389, 254] on div "Specify event venue address" at bounding box center [512, 252] width 306 height 32
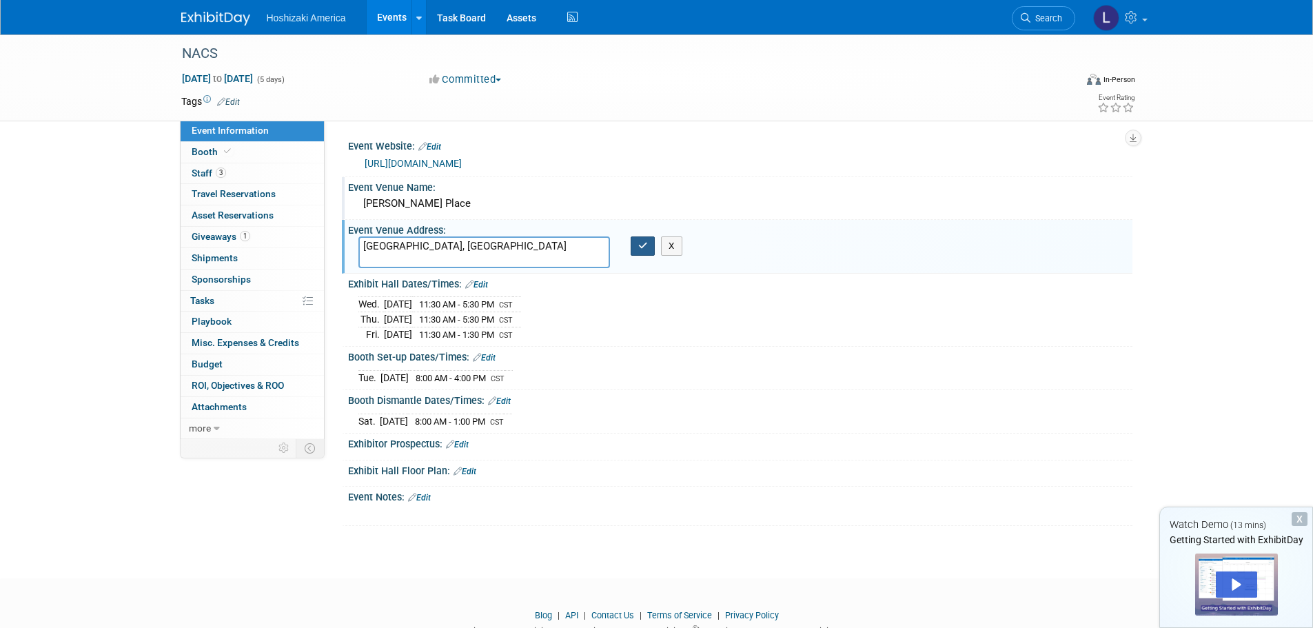
type textarea "[GEOGRAPHIC_DATA], [GEOGRAPHIC_DATA]"
click at [648, 242] on button "button" at bounding box center [643, 245] width 25 height 19
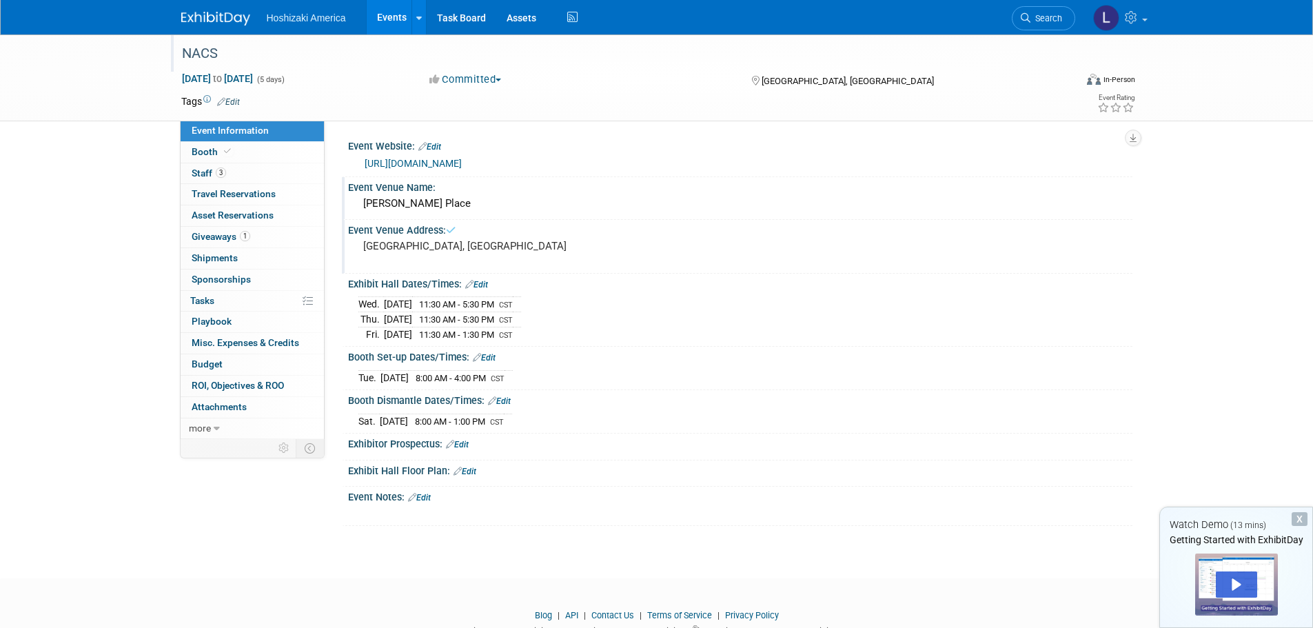
click at [212, 43] on div "NACS" at bounding box center [616, 53] width 878 height 25
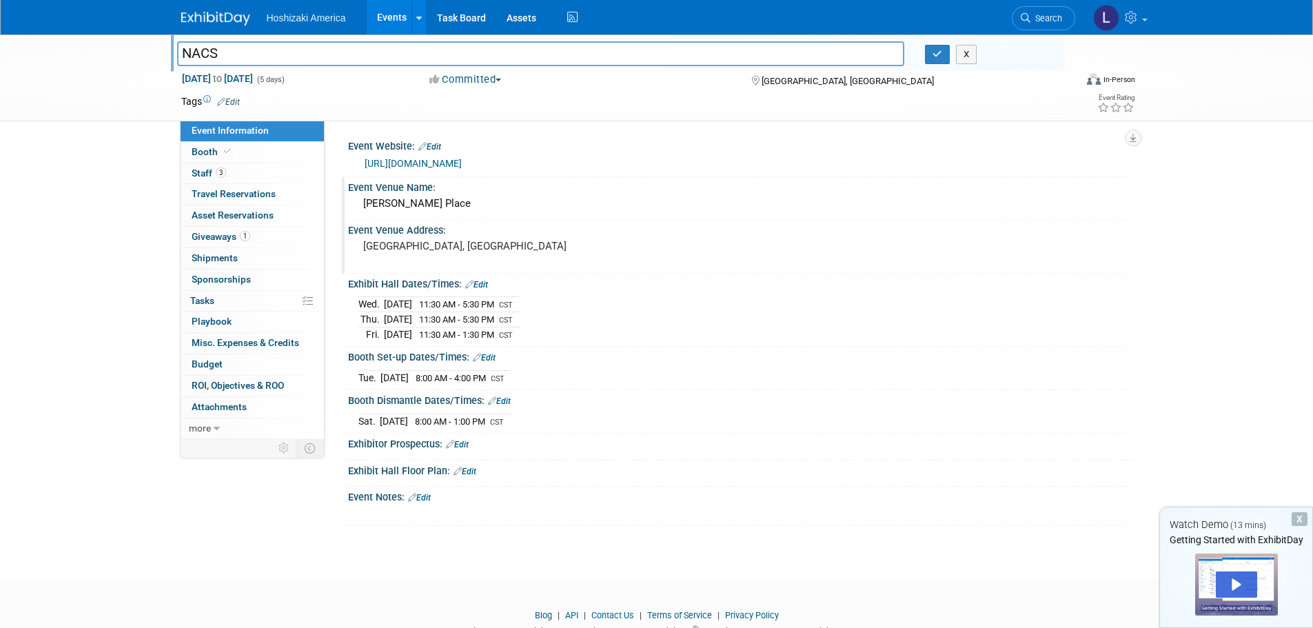
click at [275, 18] on span "Hoshizaki America" at bounding box center [306, 17] width 79 height 11
click at [199, 24] on img at bounding box center [215, 19] width 69 height 14
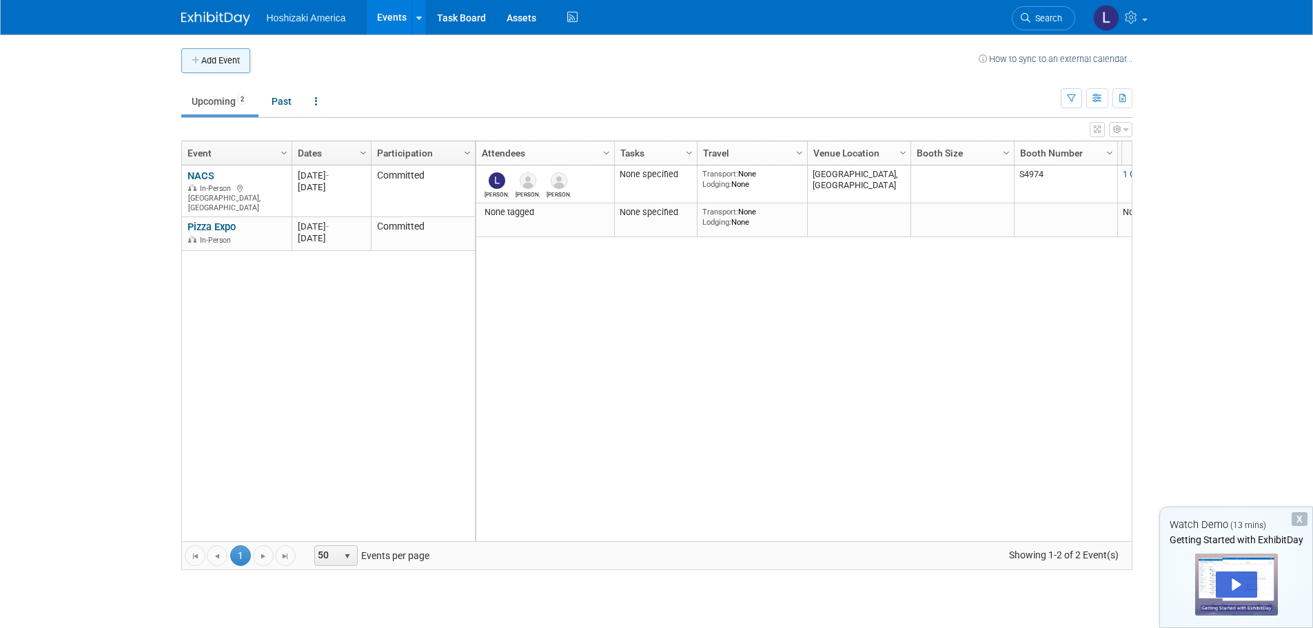
click at [223, 59] on button "Add Event" at bounding box center [215, 60] width 69 height 25
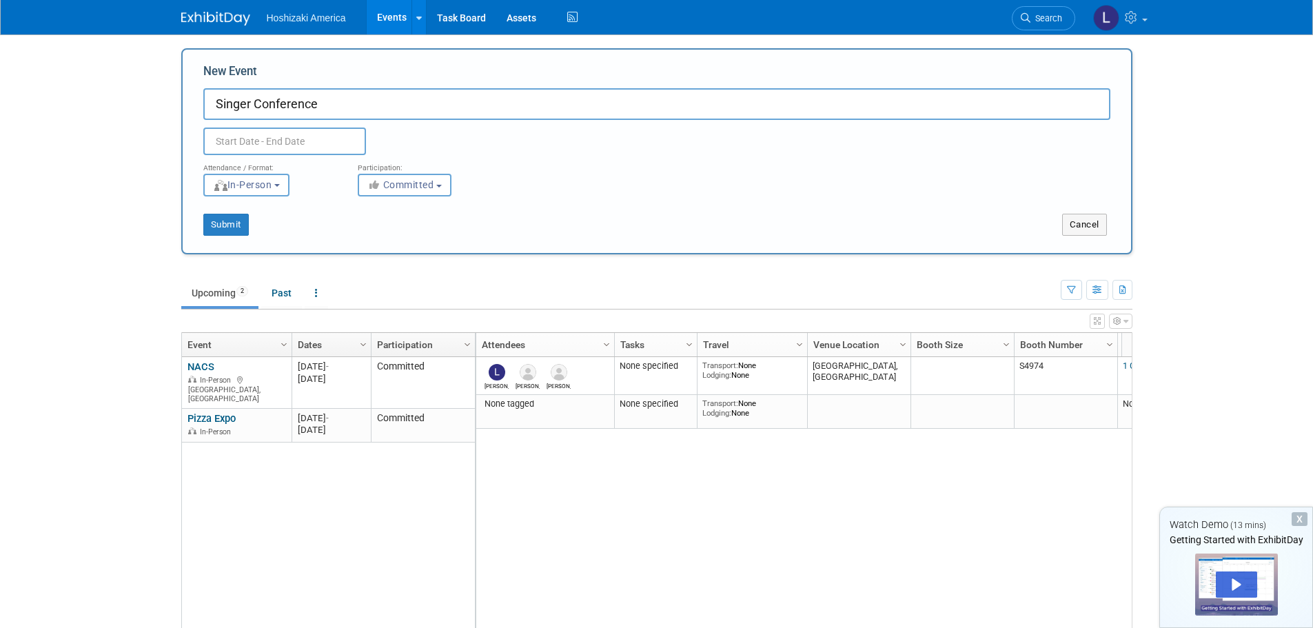
type input "Singer Conference"
click at [299, 145] on input "text" at bounding box center [284, 142] width 163 height 28
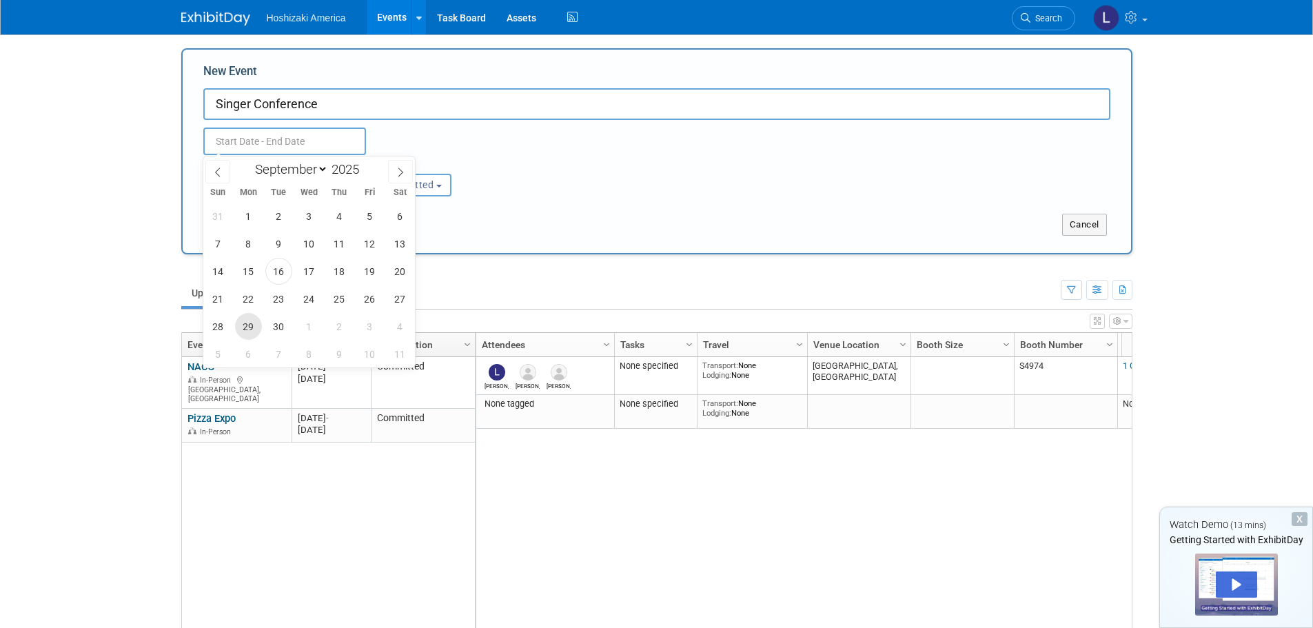
click at [243, 322] on span "29" at bounding box center [248, 326] width 27 height 27
click at [314, 322] on span "1" at bounding box center [309, 326] width 27 height 27
type input "[DATE] to [DATE]"
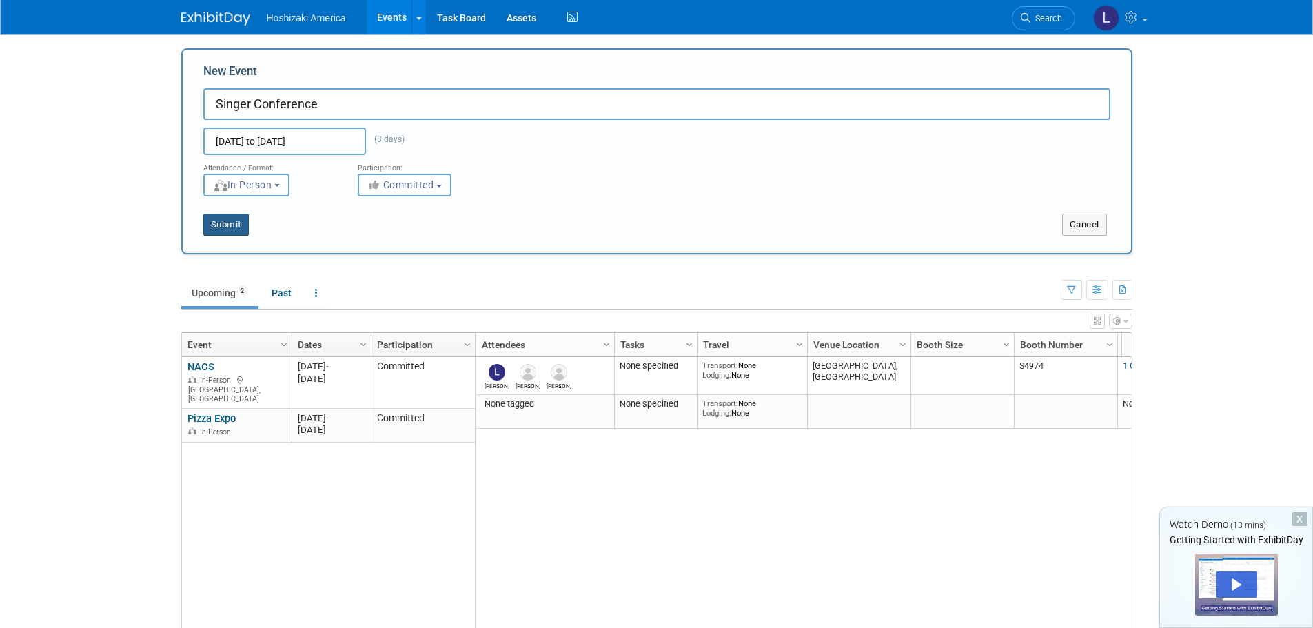
click at [228, 219] on button "Submit" at bounding box center [226, 225] width 46 height 22
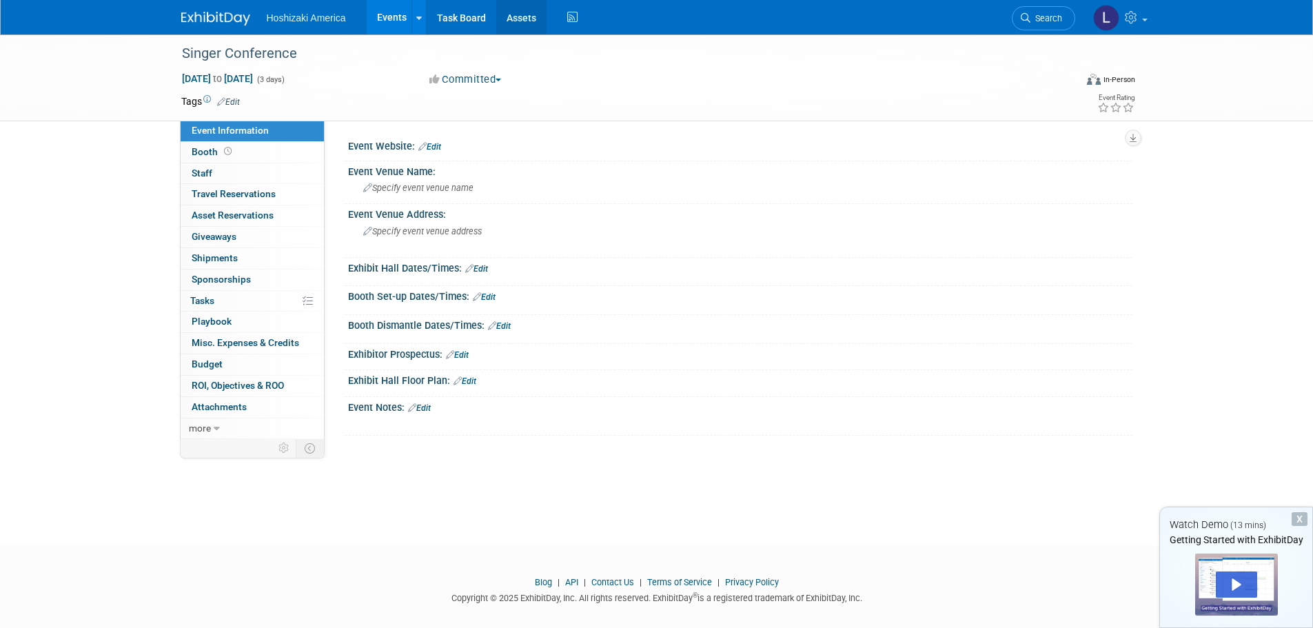
click at [518, 11] on link "Assets" at bounding box center [521, 17] width 50 height 34
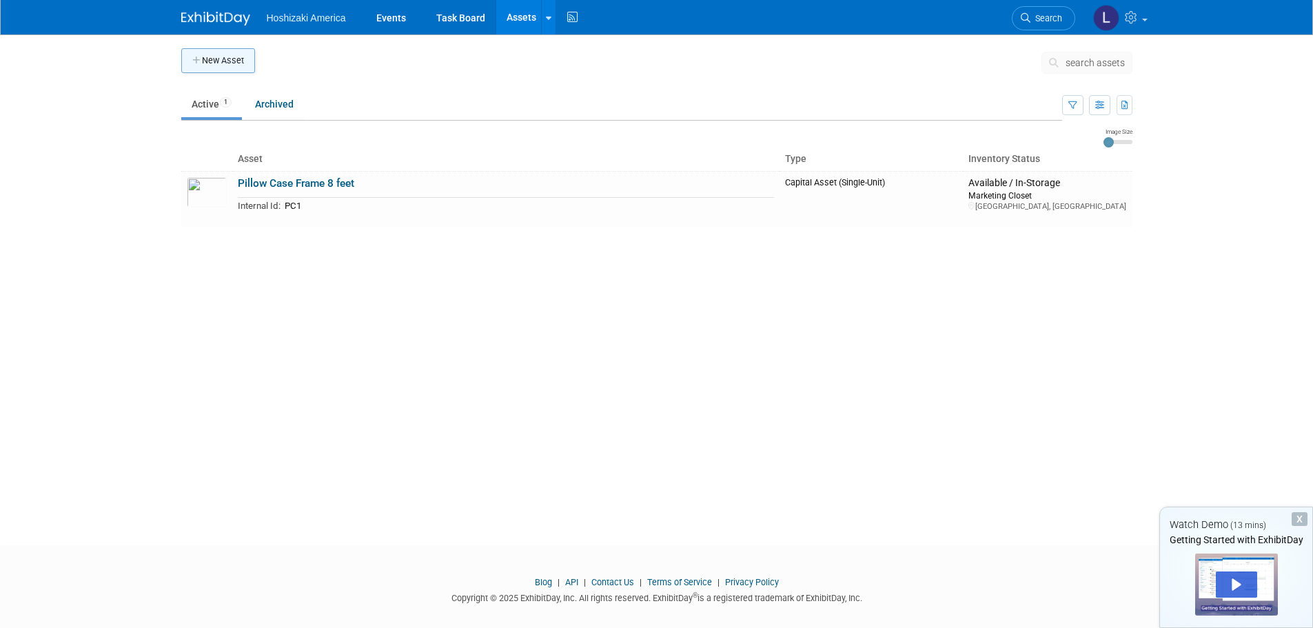
click at [216, 62] on button "New Asset" at bounding box center [218, 60] width 74 height 25
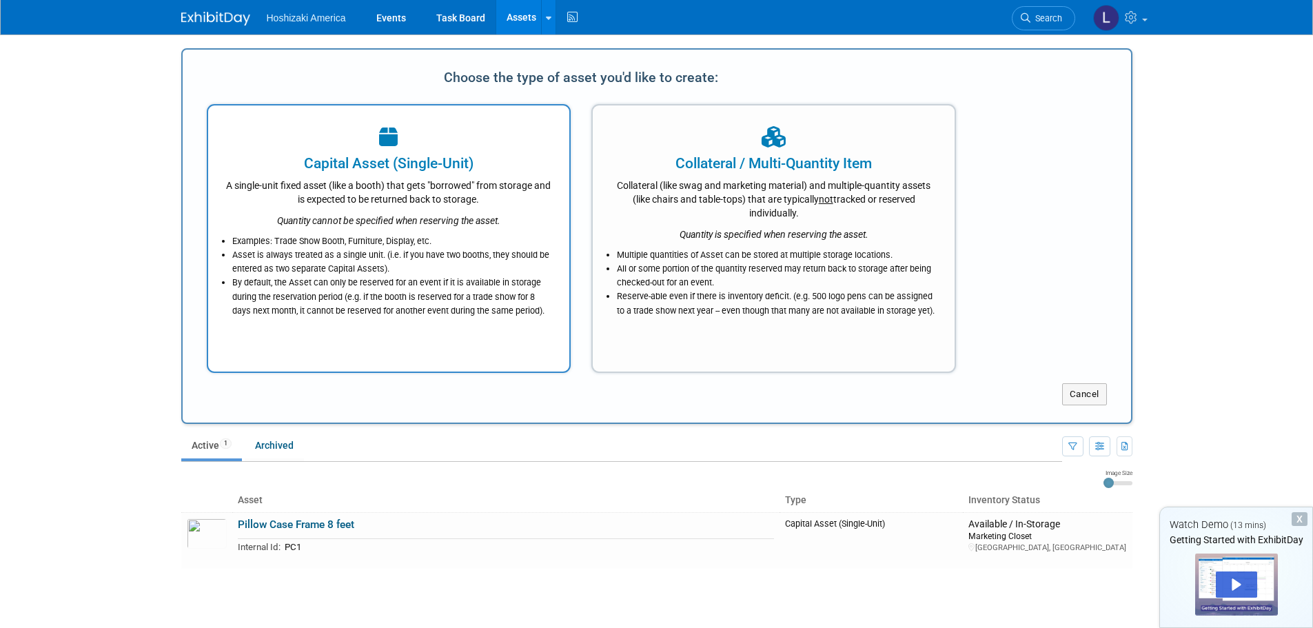
click at [363, 159] on div "Capital Asset (Single-Unit)" at bounding box center [389, 163] width 328 height 21
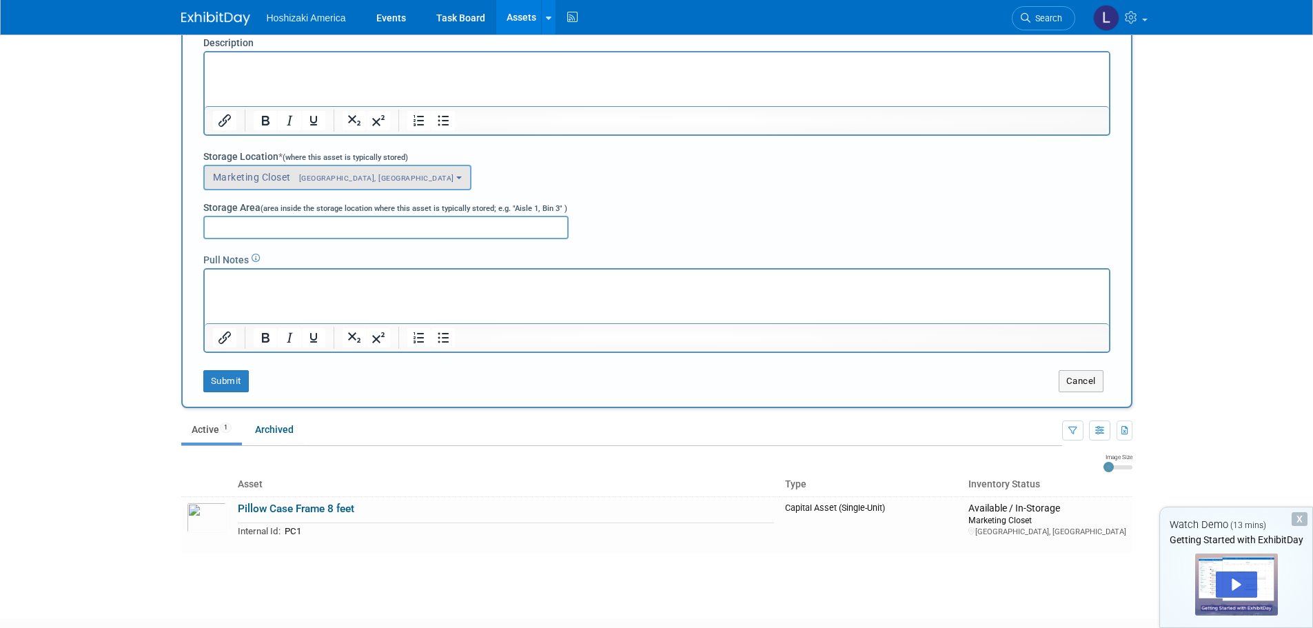
scroll to position [276, 0]
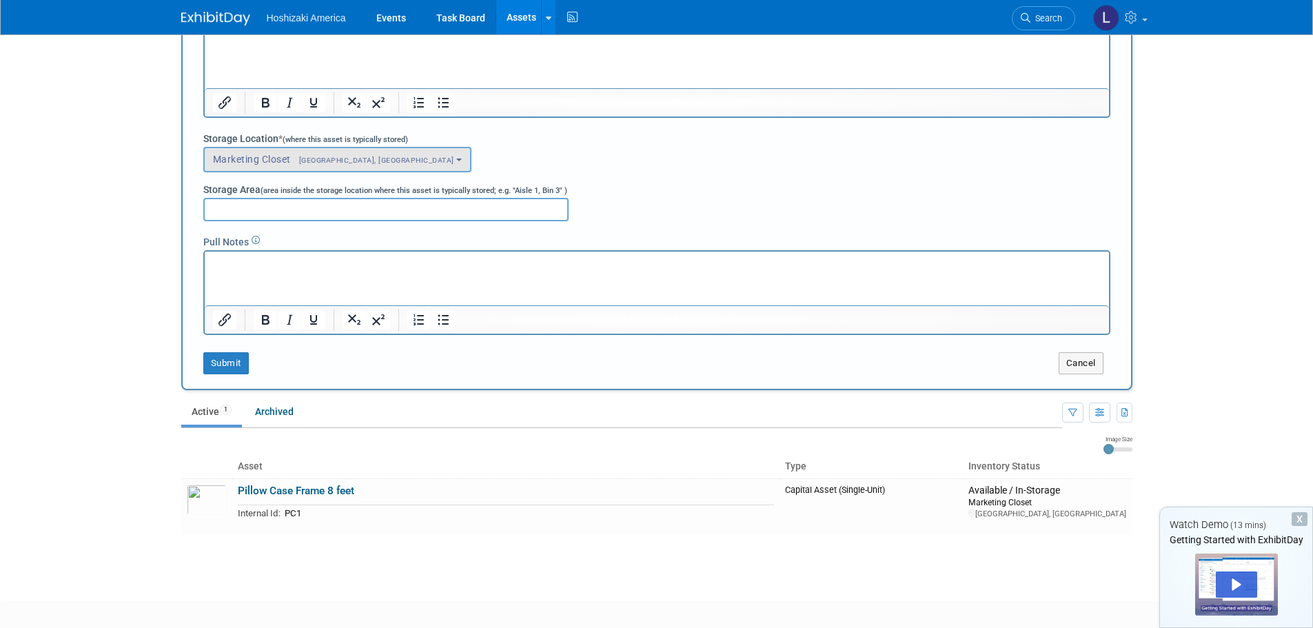
type input "Pillow Case Cover - [PERSON_NAME]"
click at [282, 166] on button "Marketing Closet [GEOGRAPHIC_DATA], [GEOGRAPHIC_DATA]" at bounding box center [337, 160] width 269 height 26
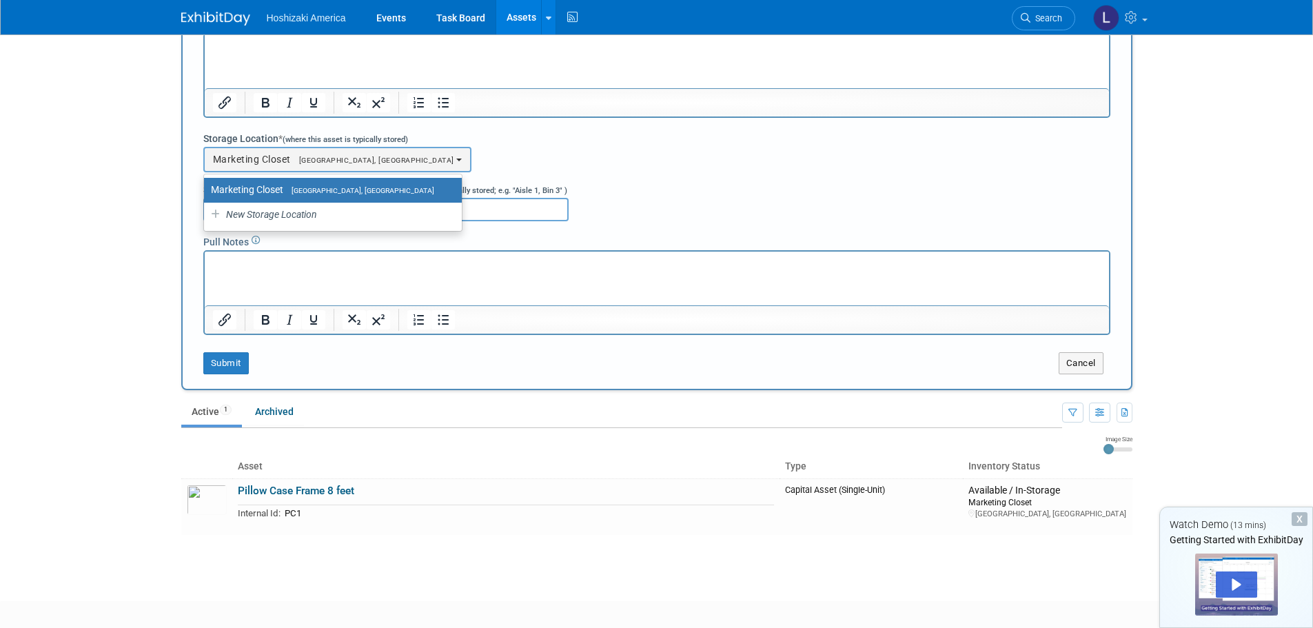
click at [282, 186] on label "Marketing Closet [GEOGRAPHIC_DATA], [GEOGRAPHIC_DATA]" at bounding box center [329, 190] width 237 height 18
click at [206, 186] on input "Marketing Closet [GEOGRAPHIC_DATA], [GEOGRAPHIC_DATA]" at bounding box center [201, 189] width 9 height 9
click at [318, 187] on span "[GEOGRAPHIC_DATA], [GEOGRAPHIC_DATA]" at bounding box center [358, 190] width 151 height 9
click at [206, 187] on input "Marketing Closet [GEOGRAPHIC_DATA], [GEOGRAPHIC_DATA]" at bounding box center [201, 189] width 9 height 9
click at [221, 370] on button "Submit" at bounding box center [226, 363] width 46 height 22
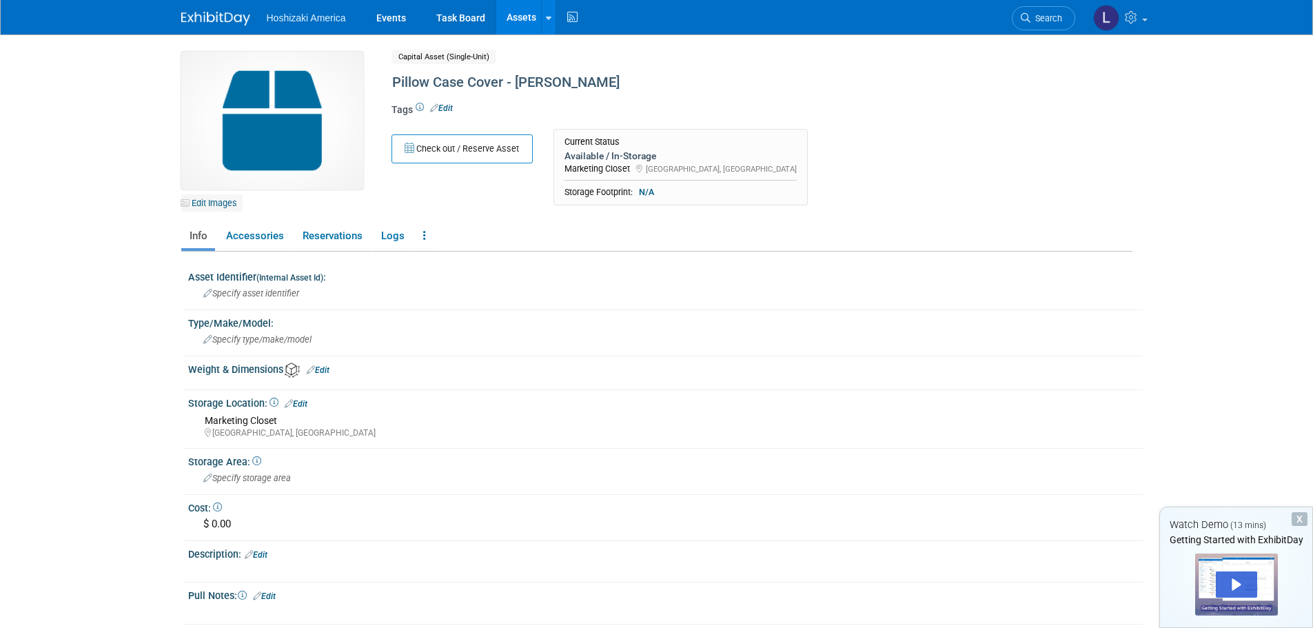
click at [225, 201] on link "Edit Images" at bounding box center [211, 202] width 61 height 17
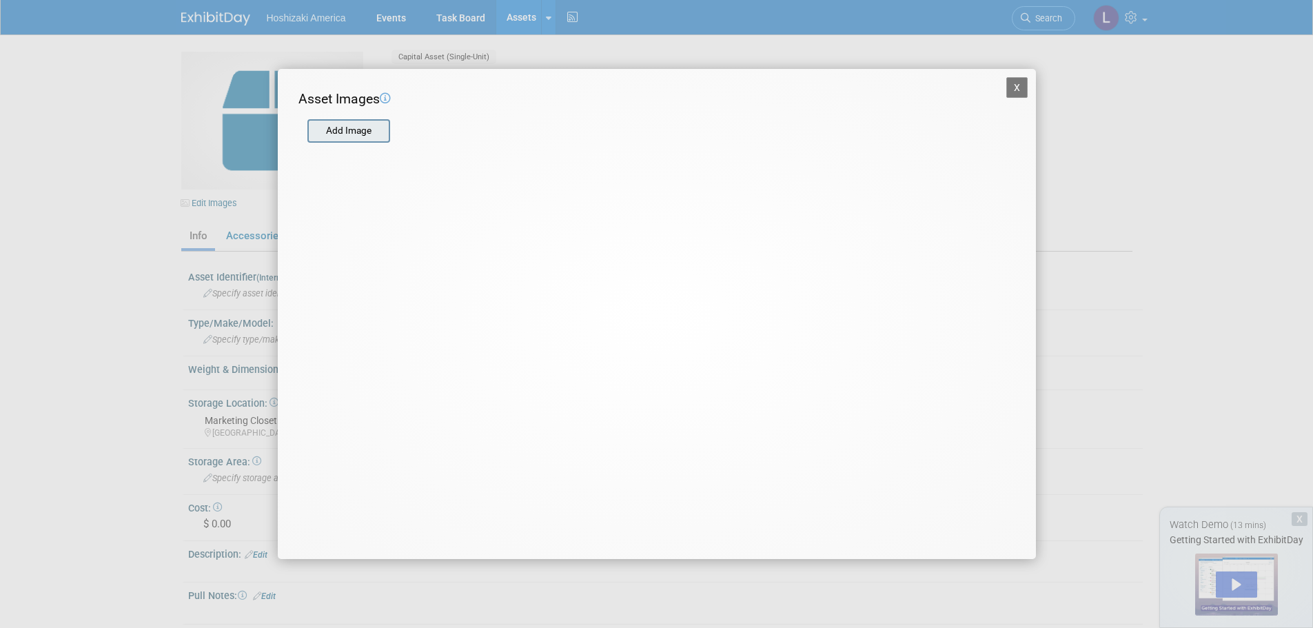
click at [338, 128] on input "file" at bounding box center [307, 131] width 164 height 21
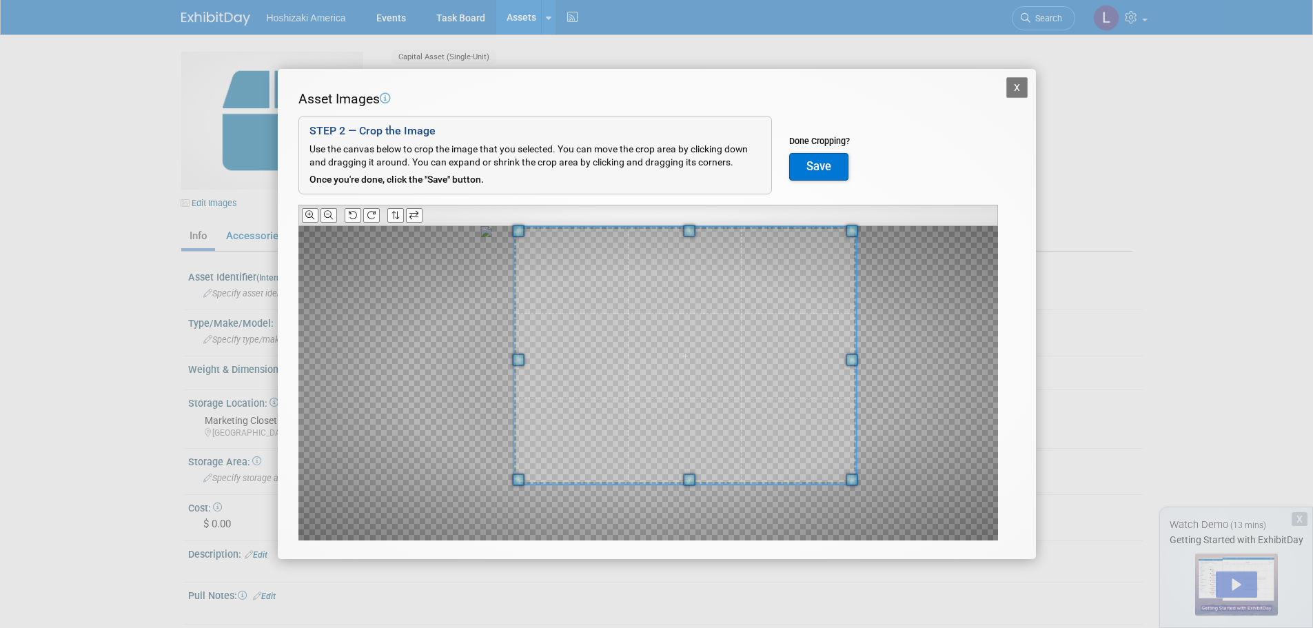
click at [843, 229] on div at bounding box center [685, 355] width 342 height 257
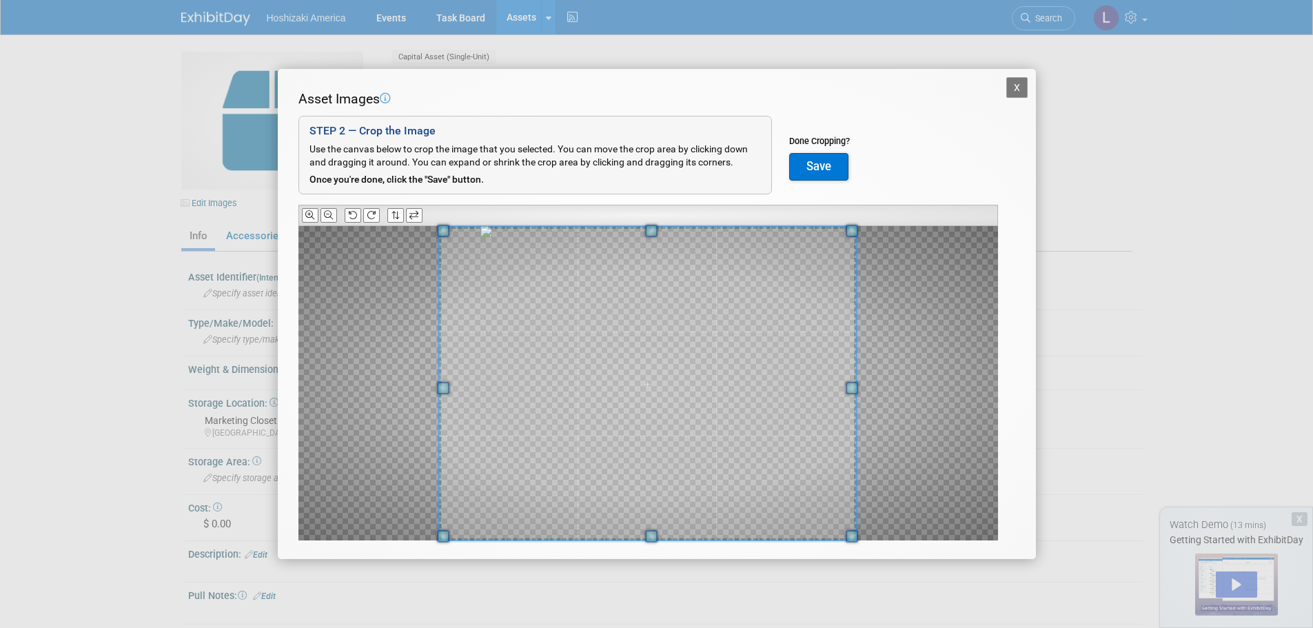
click at [439, 552] on div "Asset Images Add Image STEP 2 — Crop the Image Use the canvas below to crop the…" at bounding box center [657, 337] width 717 height 494
click at [816, 167] on button "Save" at bounding box center [818, 167] width 59 height 28
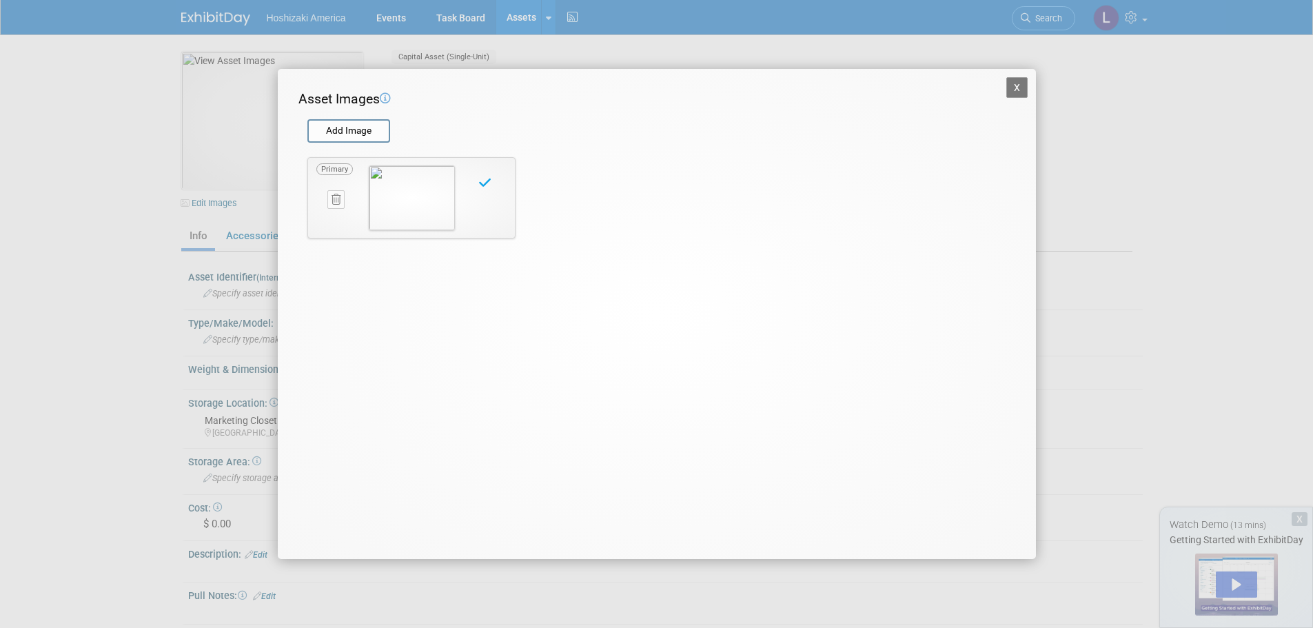
click at [1017, 89] on button "X" at bounding box center [1018, 87] width 22 height 21
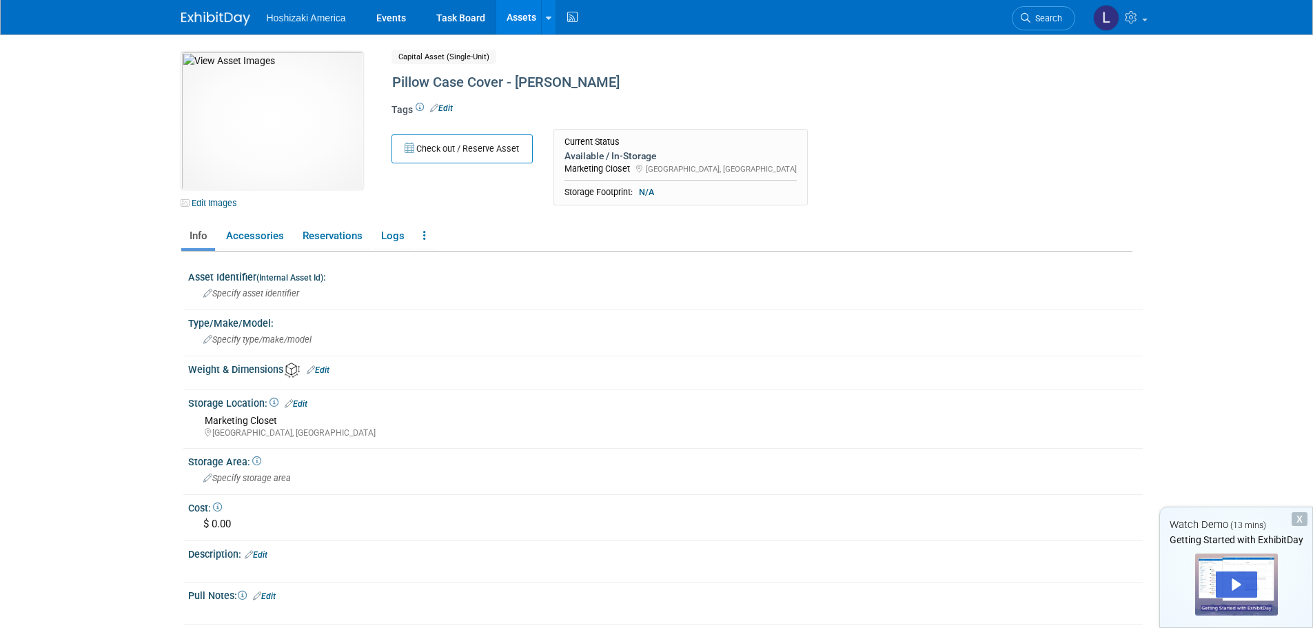
click at [515, 16] on link "Assets" at bounding box center [521, 17] width 50 height 34
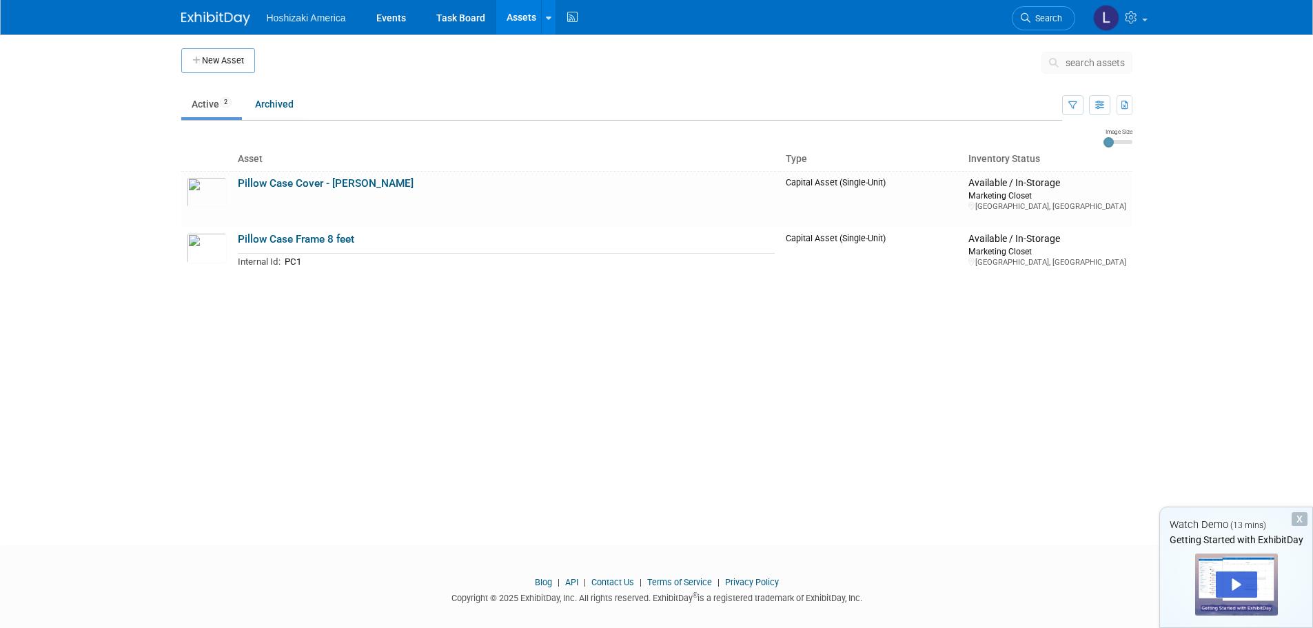
click at [553, 17] on link at bounding box center [548, 17] width 14 height 34
click at [627, 49] on link "New Asset" at bounding box center [603, 49] width 122 height 19
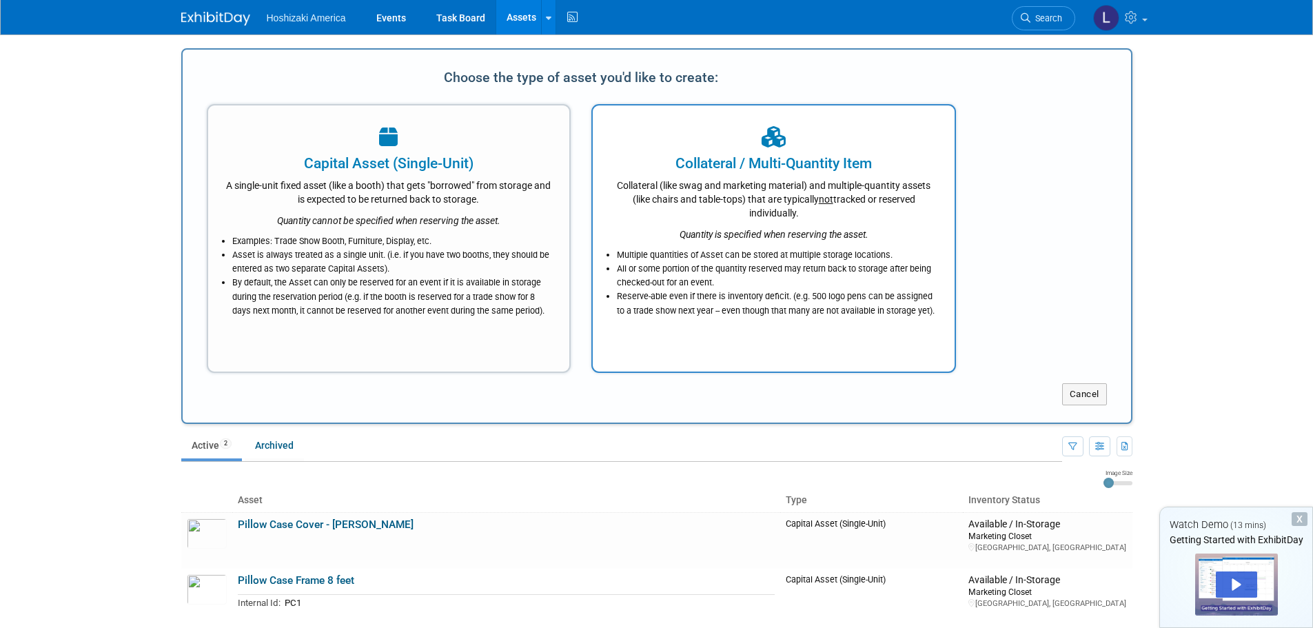
click at [796, 230] on icon "Quantity is specified when reserving the asset." at bounding box center [774, 234] width 189 height 11
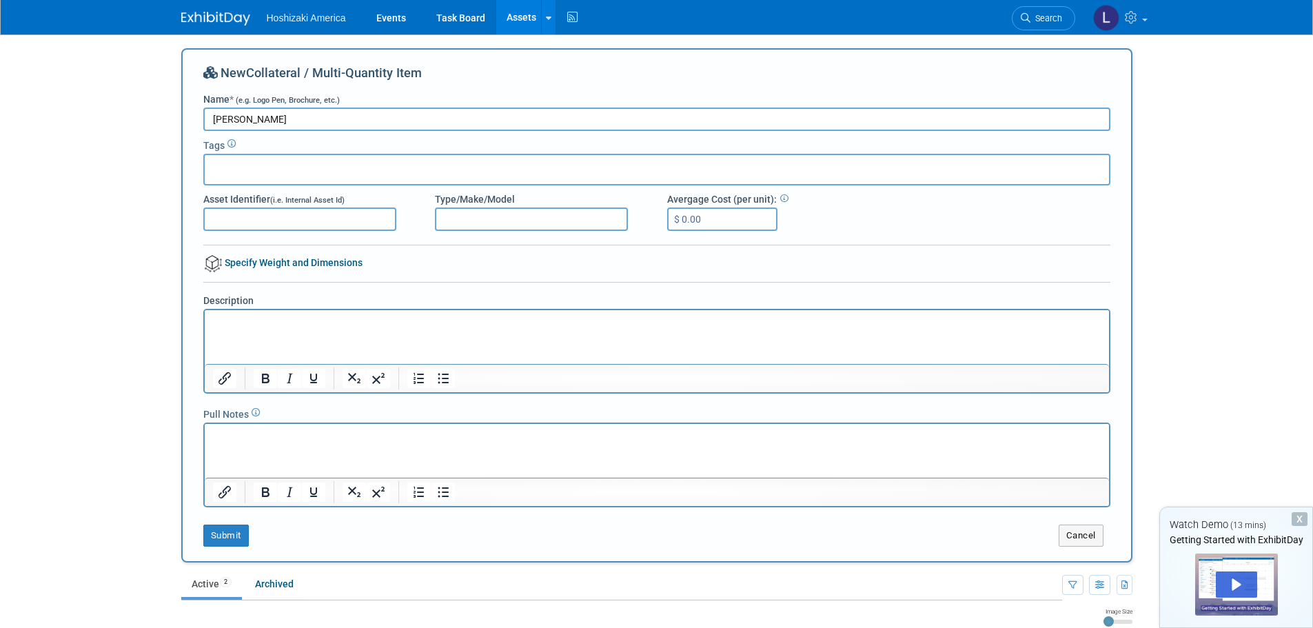
type input "[PERSON_NAME]"
click at [139, 242] on body "Hoshizaki America Events Task Board Assets New Asset Search Assets Bulk Upload …" at bounding box center [656, 314] width 1313 height 628
click at [541, 11] on li "Assets New Asset Search Assets Bulk Upload Assets Storage Locations" at bounding box center [526, 17] width 61 height 34
click at [543, 17] on link at bounding box center [548, 17] width 14 height 34
click at [575, 43] on link "New Asset" at bounding box center [603, 49] width 122 height 19
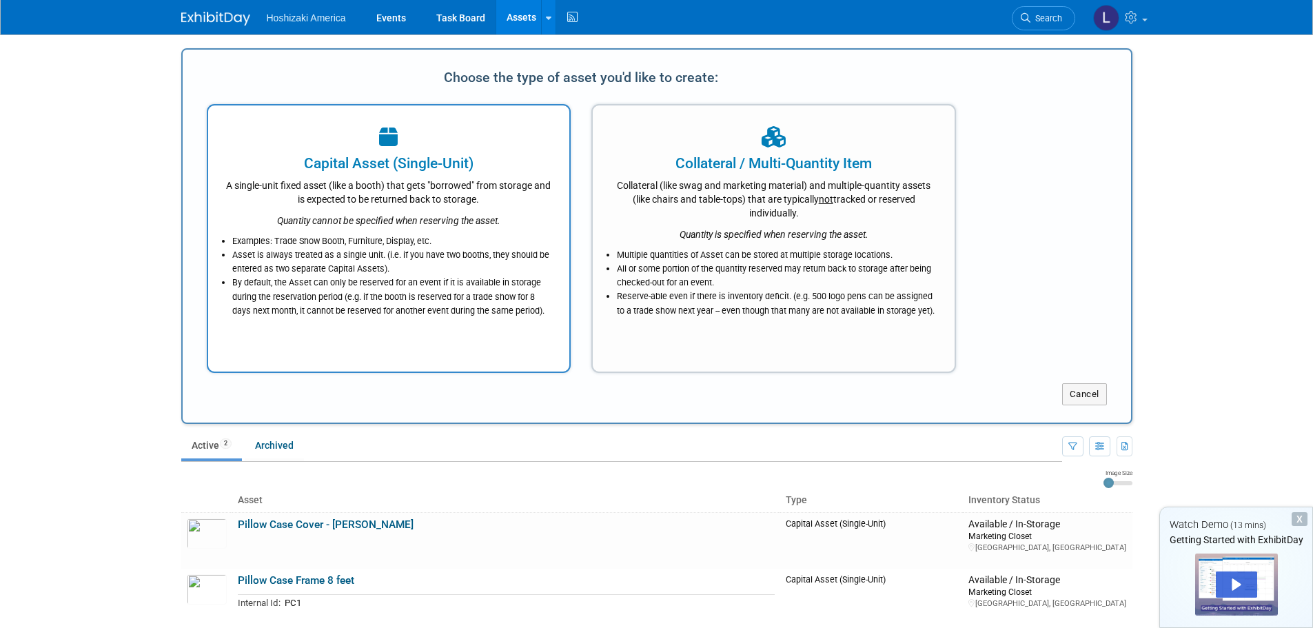
click at [451, 165] on div "Capital Asset (Single-Unit)" at bounding box center [389, 163] width 328 height 21
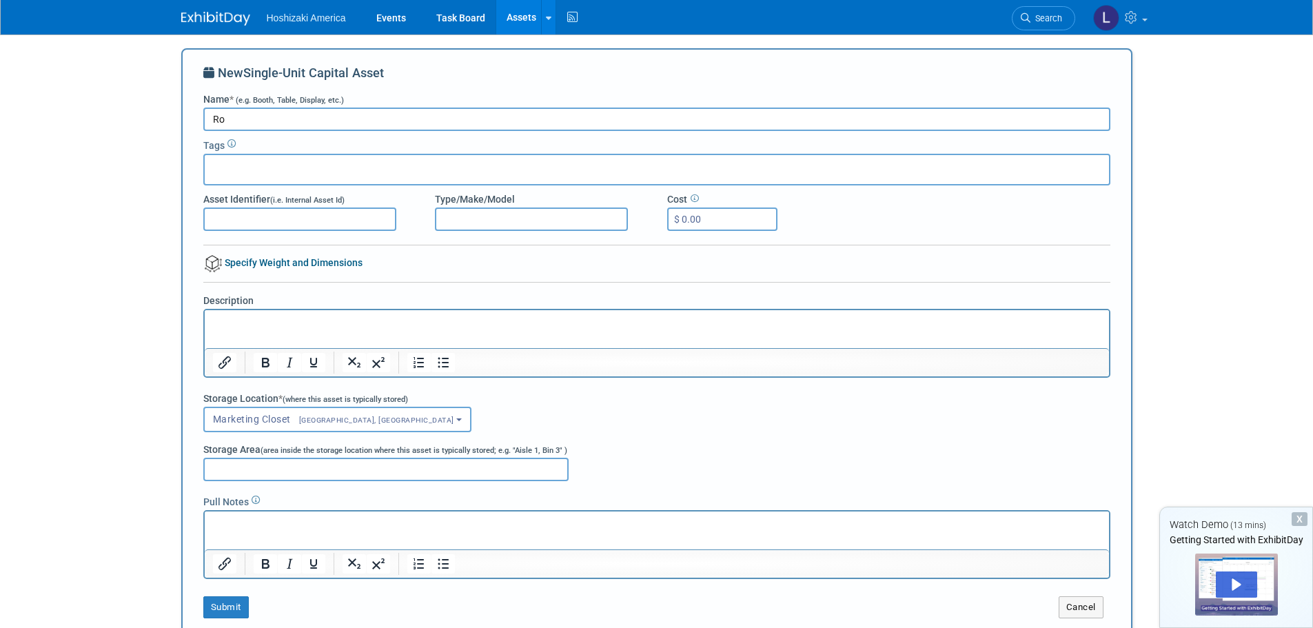
type input "R"
click at [361, 223] on input "Asset Identifier (i.e. Internal Asset Id)" at bounding box center [299, 219] width 193 height 23
type input "[PERSON_NAME]"
click at [322, 121] on input "Name * (e.g. Booth, Table, Display, etc.)" at bounding box center [656, 119] width 907 height 23
click at [223, 117] on input "Lage Roadcase" at bounding box center [656, 119] width 907 height 23
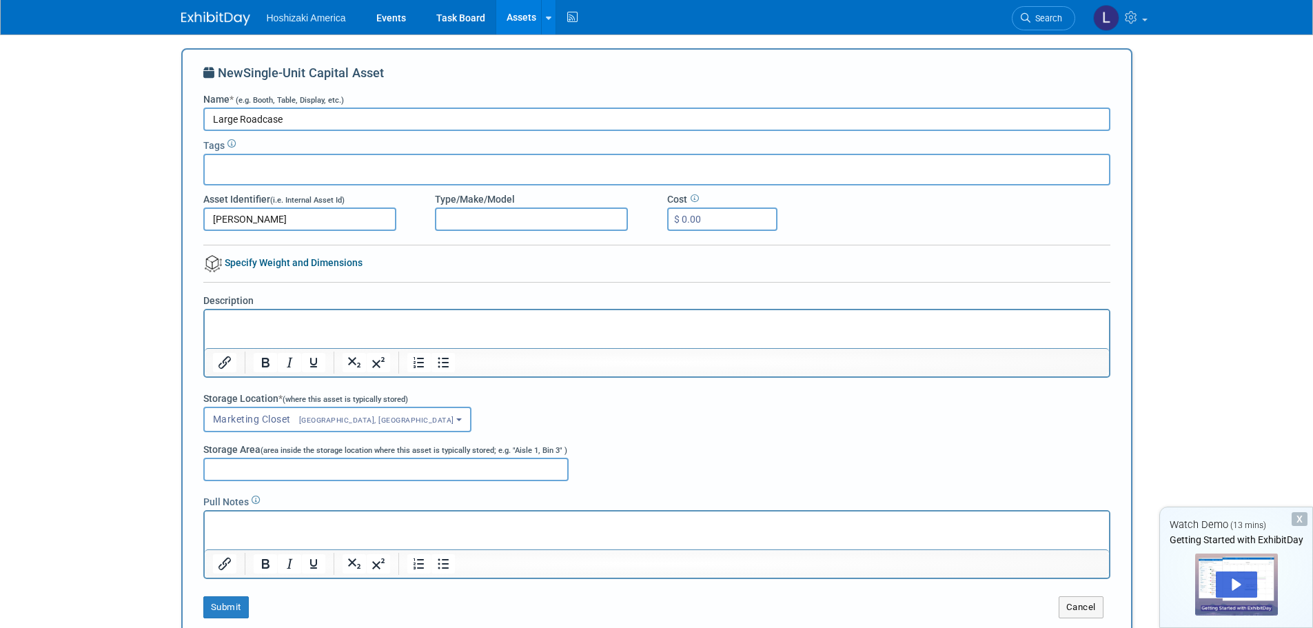
click at [261, 121] on input "Large Roadcase" at bounding box center [656, 119] width 907 height 23
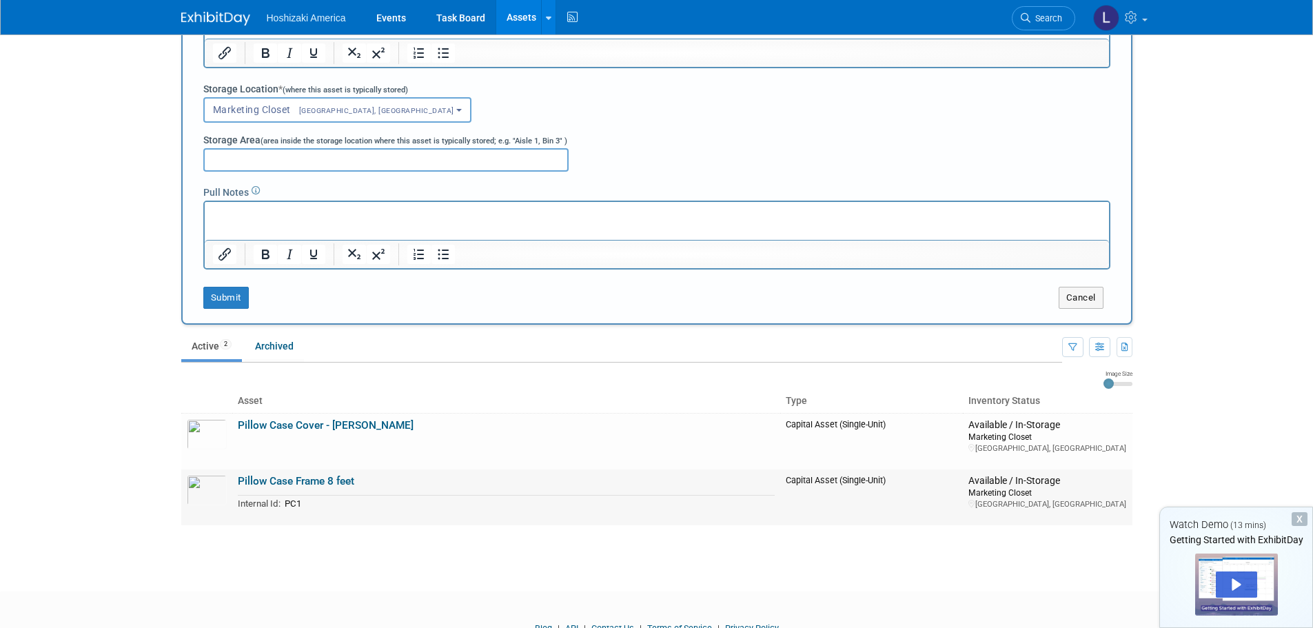
scroll to position [345, 0]
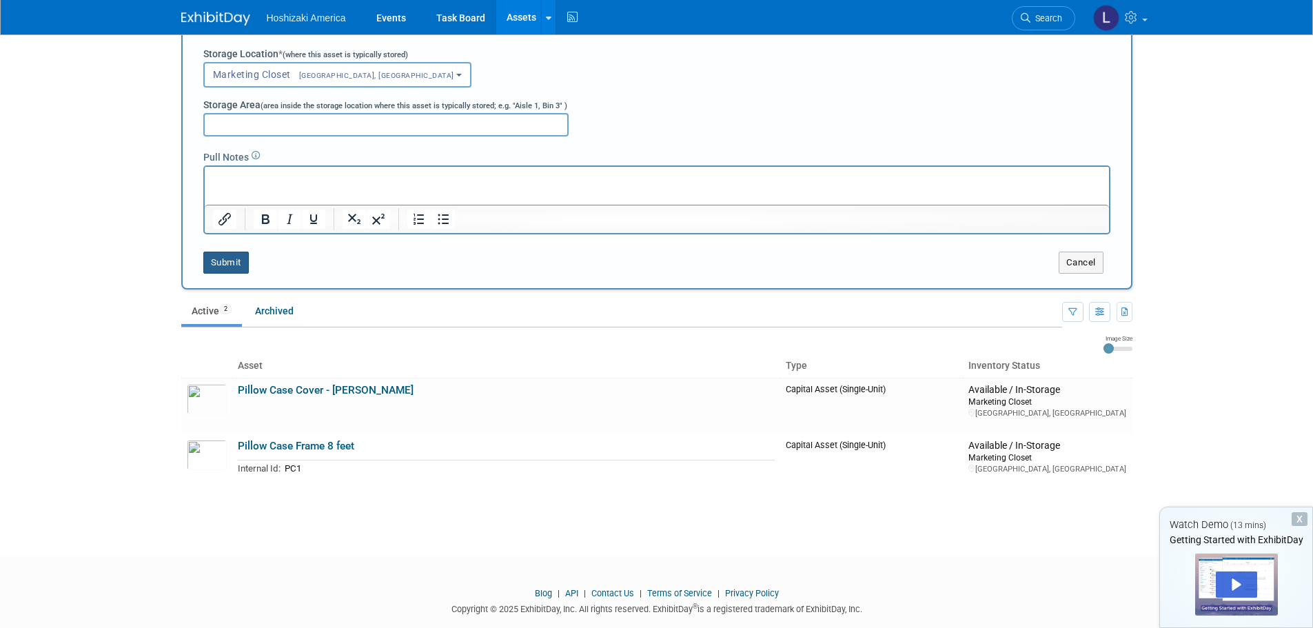
type input "Large Road case"
click at [239, 268] on button "Submit" at bounding box center [226, 263] width 46 height 22
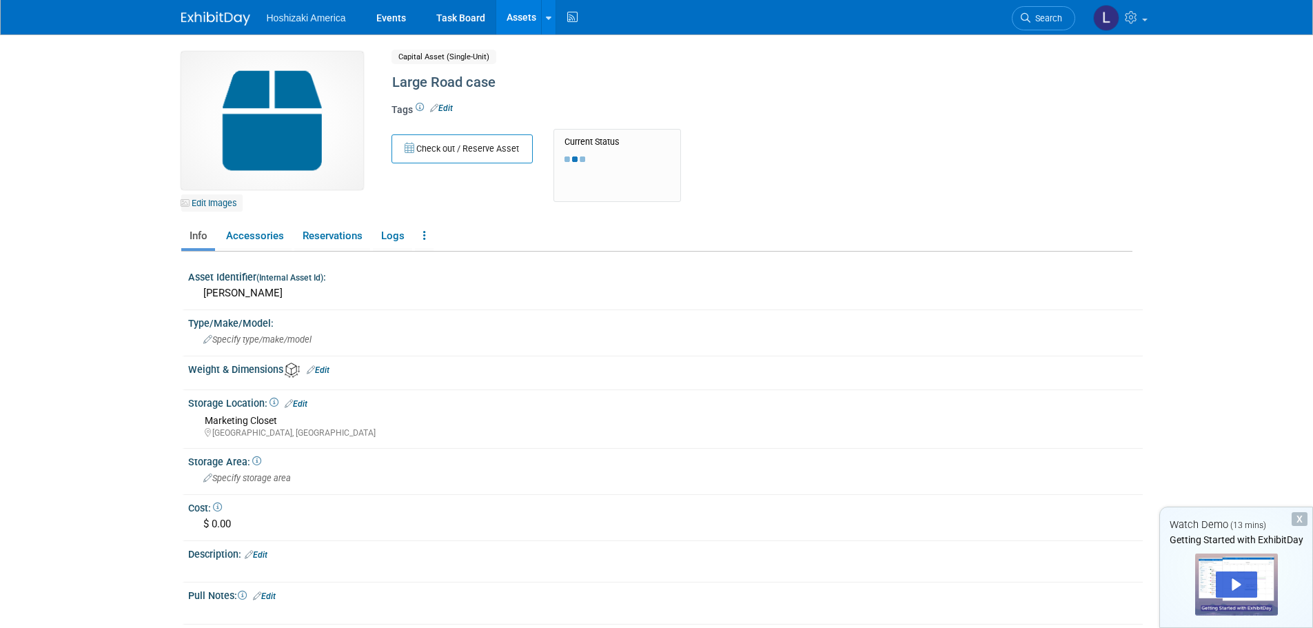
click at [210, 202] on link "Edit Images" at bounding box center [211, 202] width 61 height 17
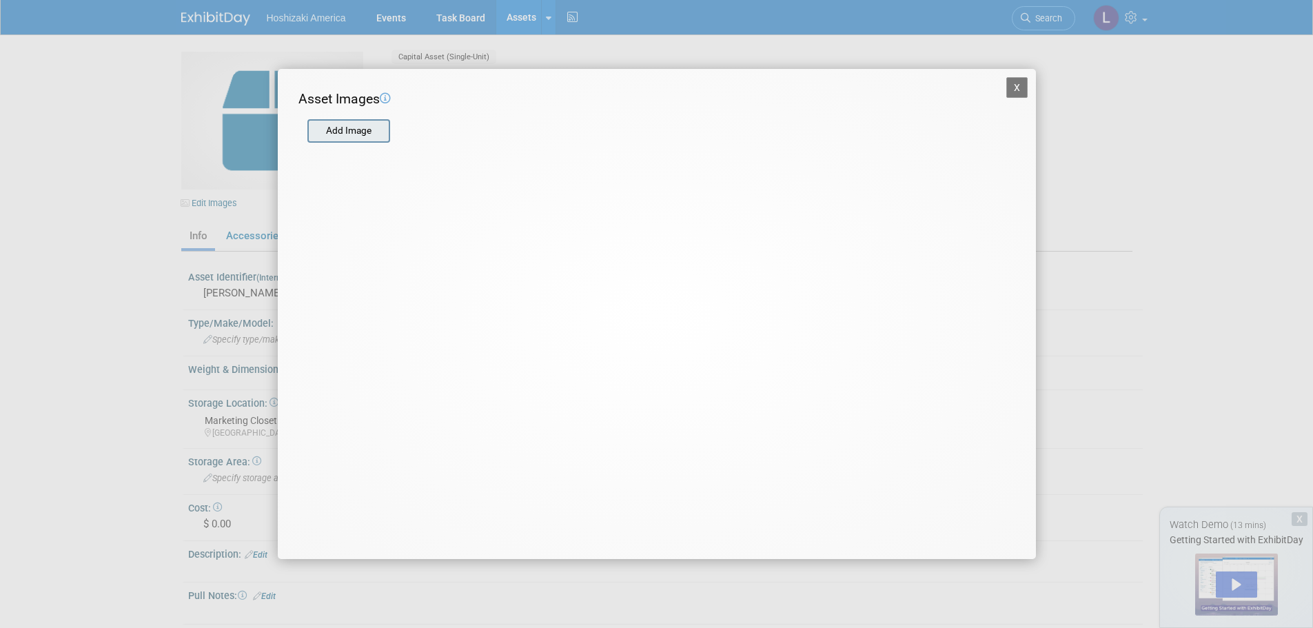
click at [352, 133] on input "file" at bounding box center [307, 131] width 164 height 21
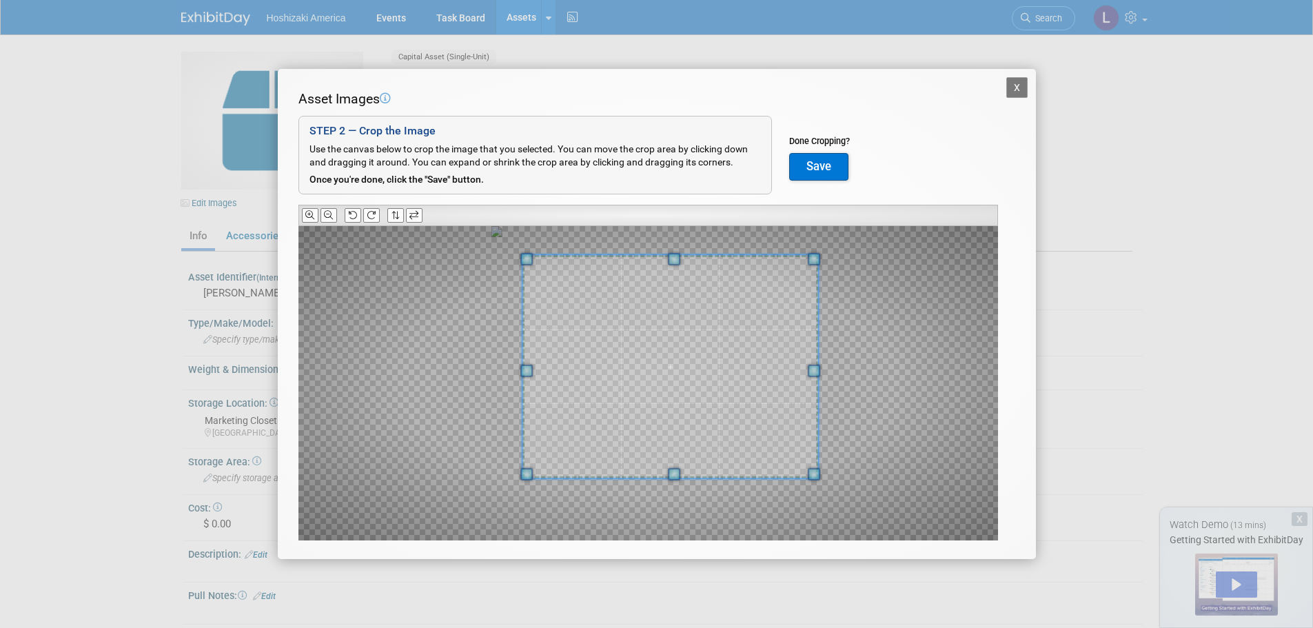
click at [798, 259] on div at bounding box center [671, 366] width 296 height 223
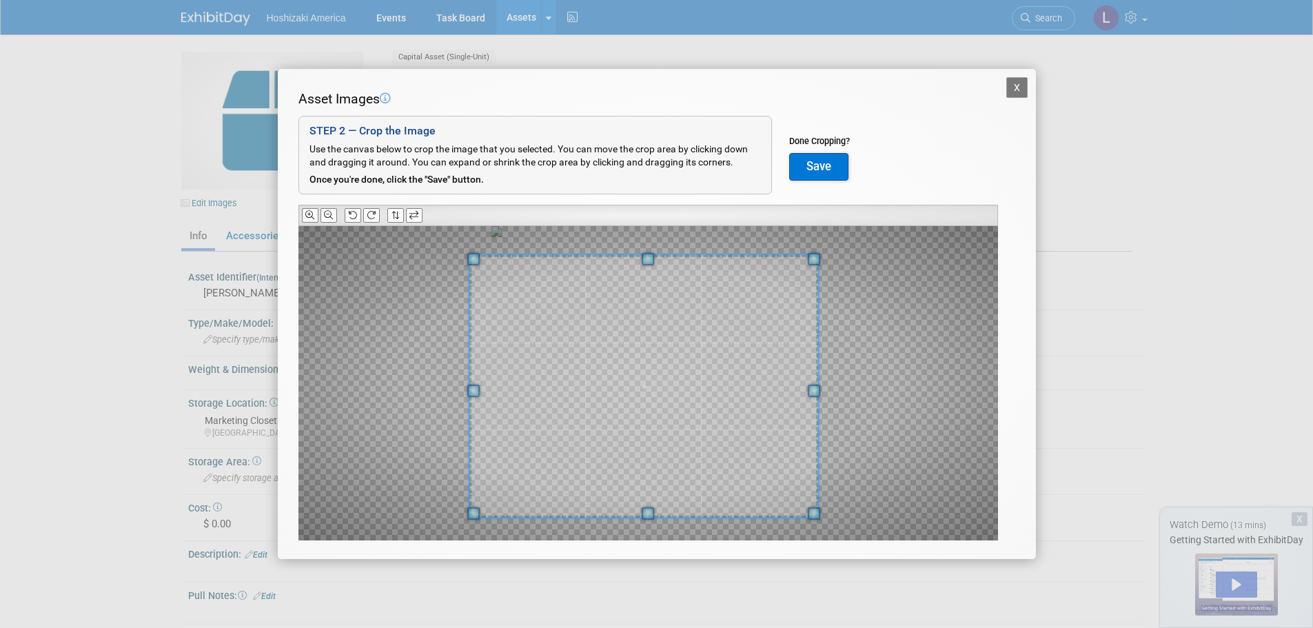
click at [476, 520] on span at bounding box center [473, 513] width 12 height 12
click at [819, 164] on button "Save" at bounding box center [818, 167] width 59 height 28
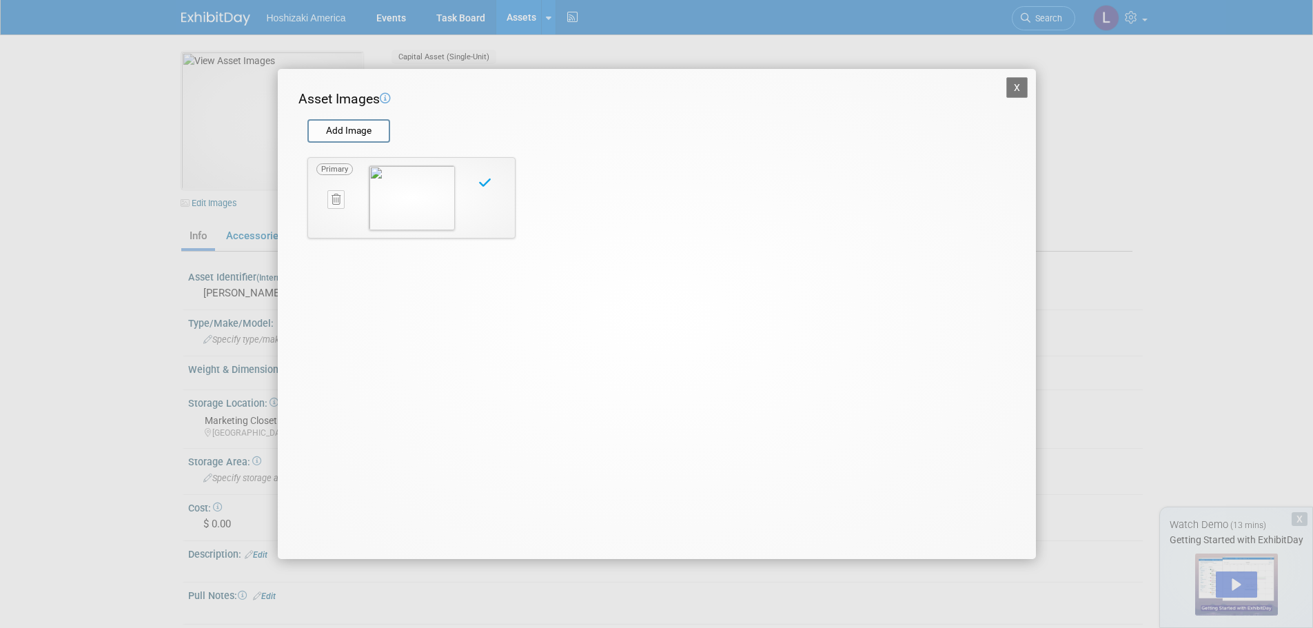
click at [1121, 131] on div "X Asset Images Add Image STEP 2 — Crop the Image Use the canvas below to crop t…" at bounding box center [656, 314] width 1313 height 628
click at [1023, 84] on button "X" at bounding box center [1018, 87] width 22 height 21
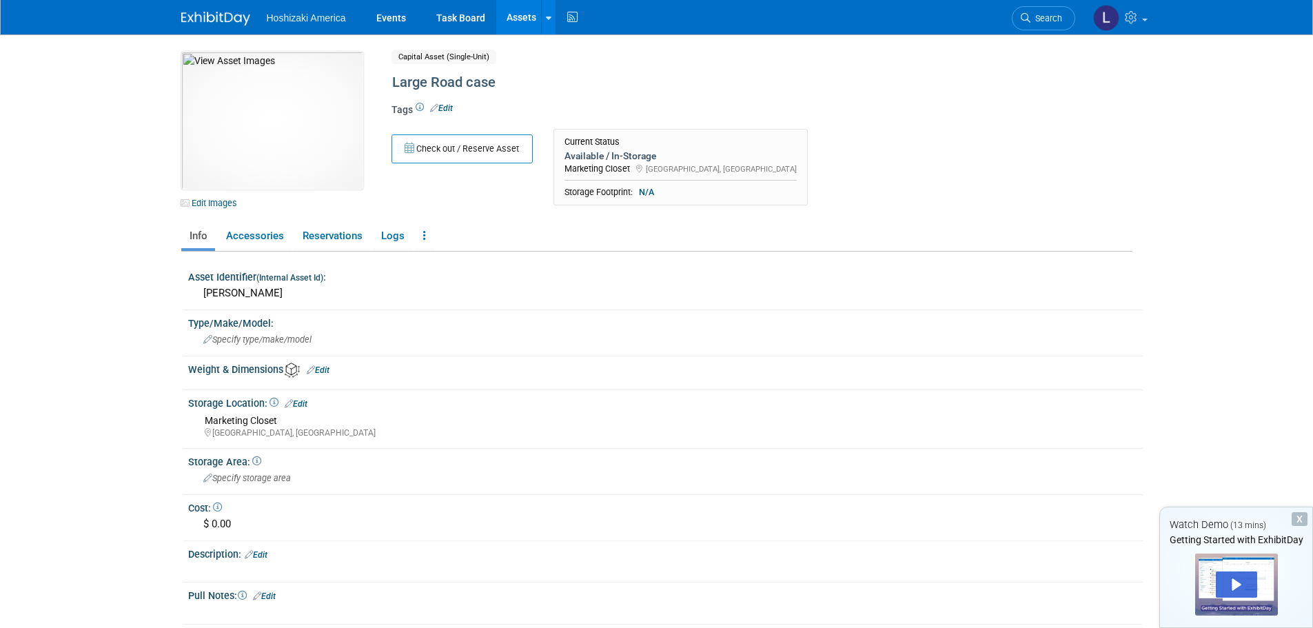
click at [527, 11] on link "Assets" at bounding box center [521, 17] width 50 height 34
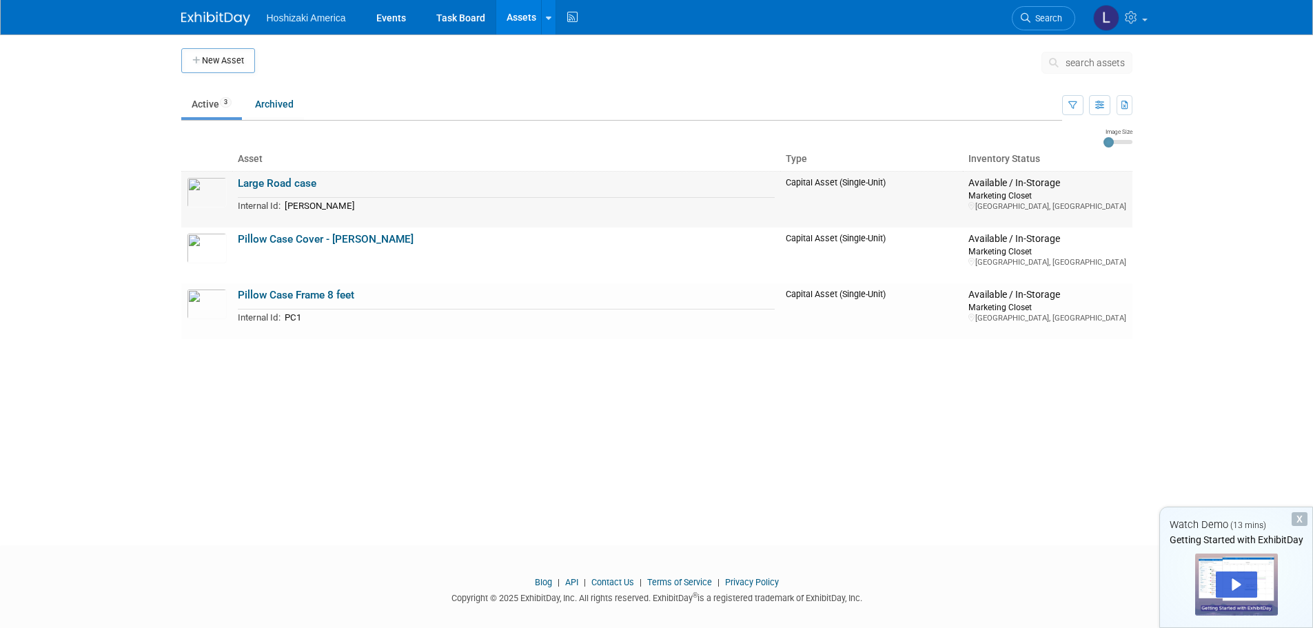
click at [250, 185] on link "Large Road case" at bounding box center [277, 183] width 79 height 12
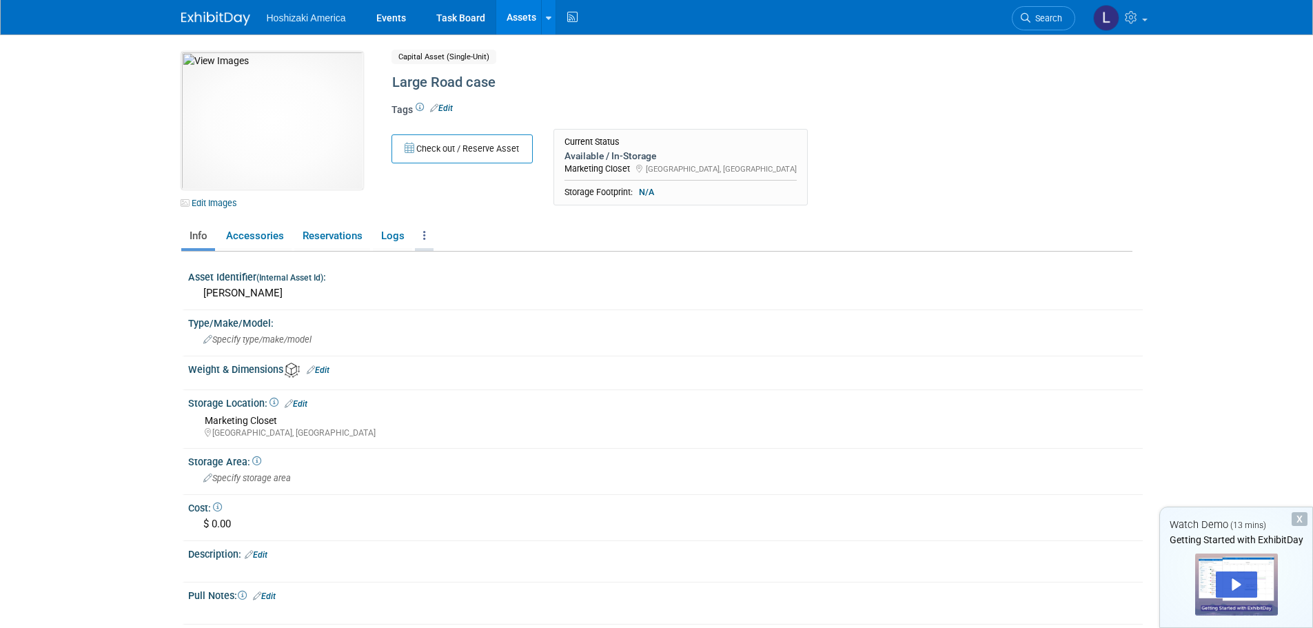
click at [419, 231] on link at bounding box center [424, 236] width 19 height 24
click at [503, 288] on link "Copy/Duplicate Asset" at bounding box center [475, 285] width 120 height 23
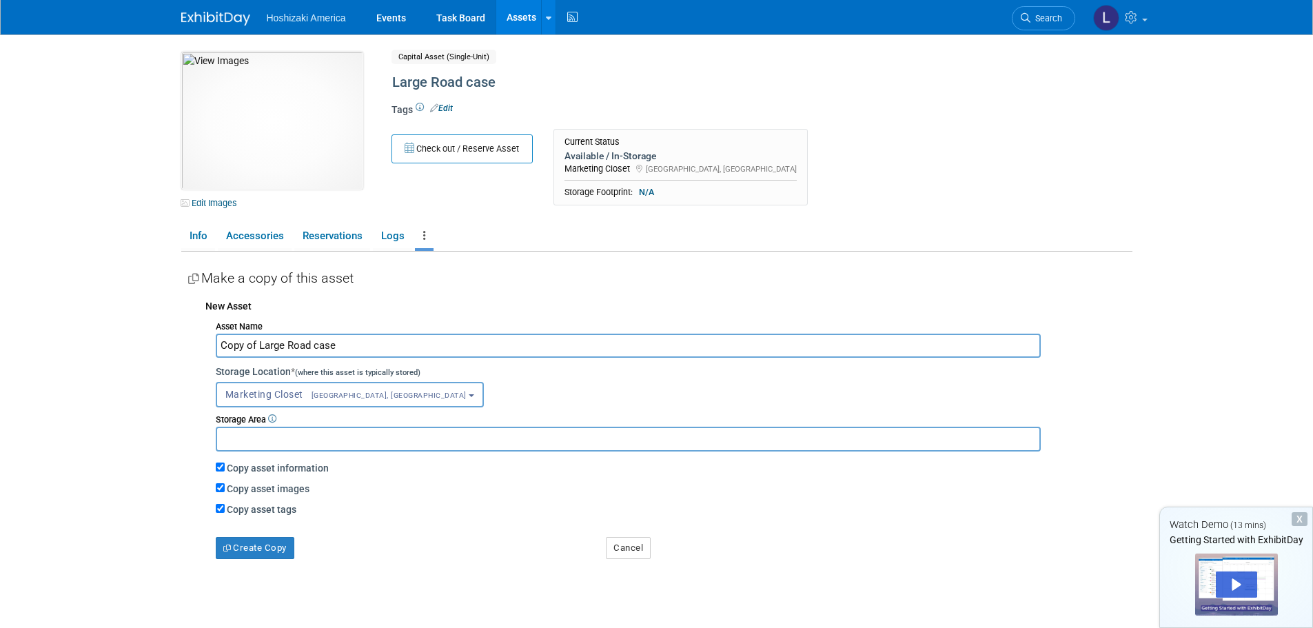
drag, startPoint x: 257, startPoint y: 345, endPoint x: 172, endPoint y: 348, distance: 85.6
click at [172, 348] on div "10052882-10729512-89b99853-9f1a-4a62-bf49-babaad0b208e.jpg Edit Images Capital …" at bounding box center [657, 336] width 972 height 604
click at [281, 345] on input "Large Road case" at bounding box center [628, 346] width 825 height 24
type input "Large Road cCase"
click at [263, 550] on button "Create Copy" at bounding box center [255, 548] width 79 height 22
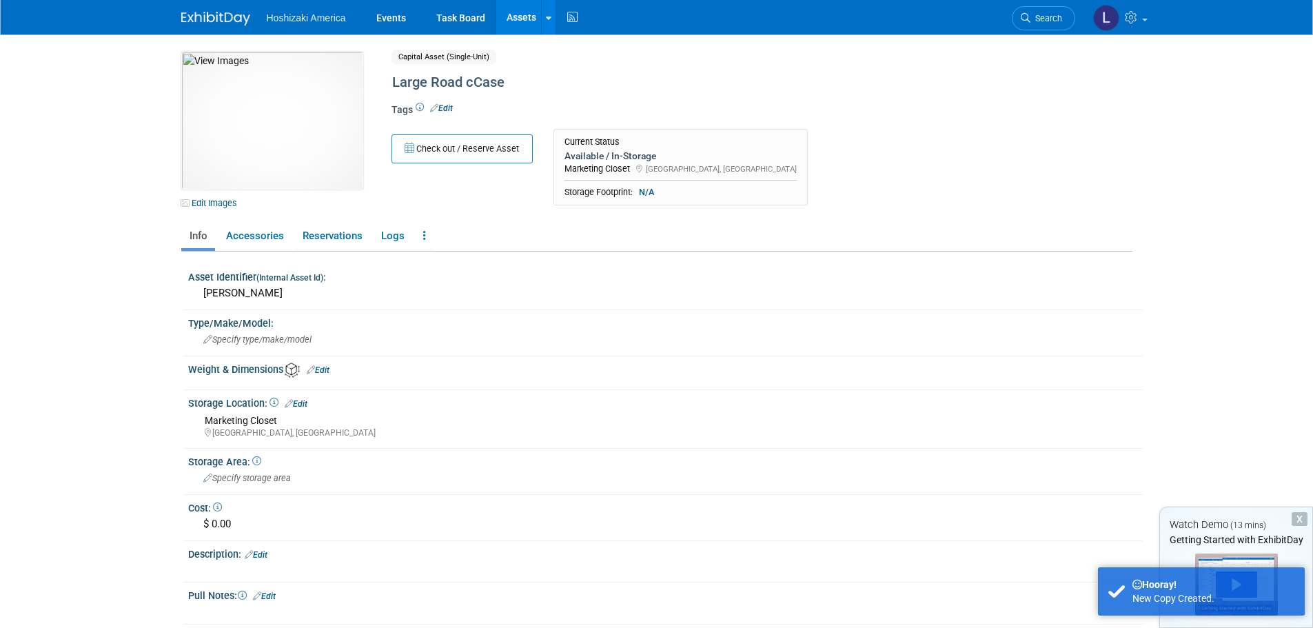
click at [523, 11] on link "Assets" at bounding box center [521, 17] width 50 height 34
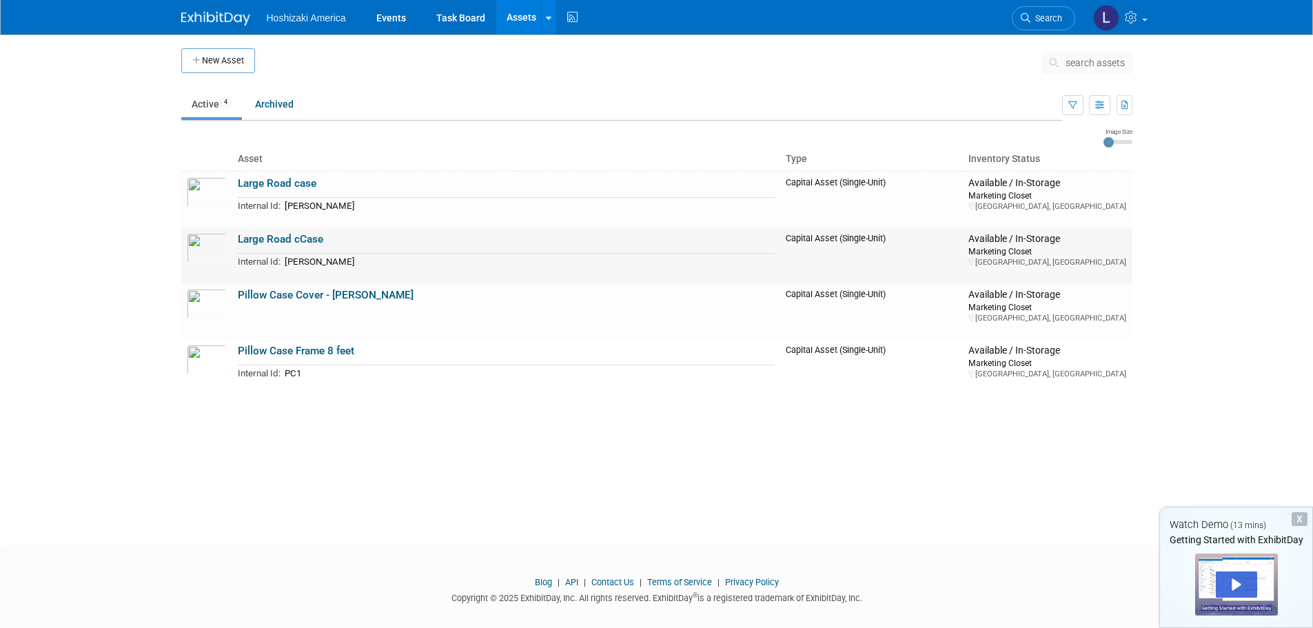
click at [271, 239] on link "Large Road cCase" at bounding box center [280, 239] width 85 height 12
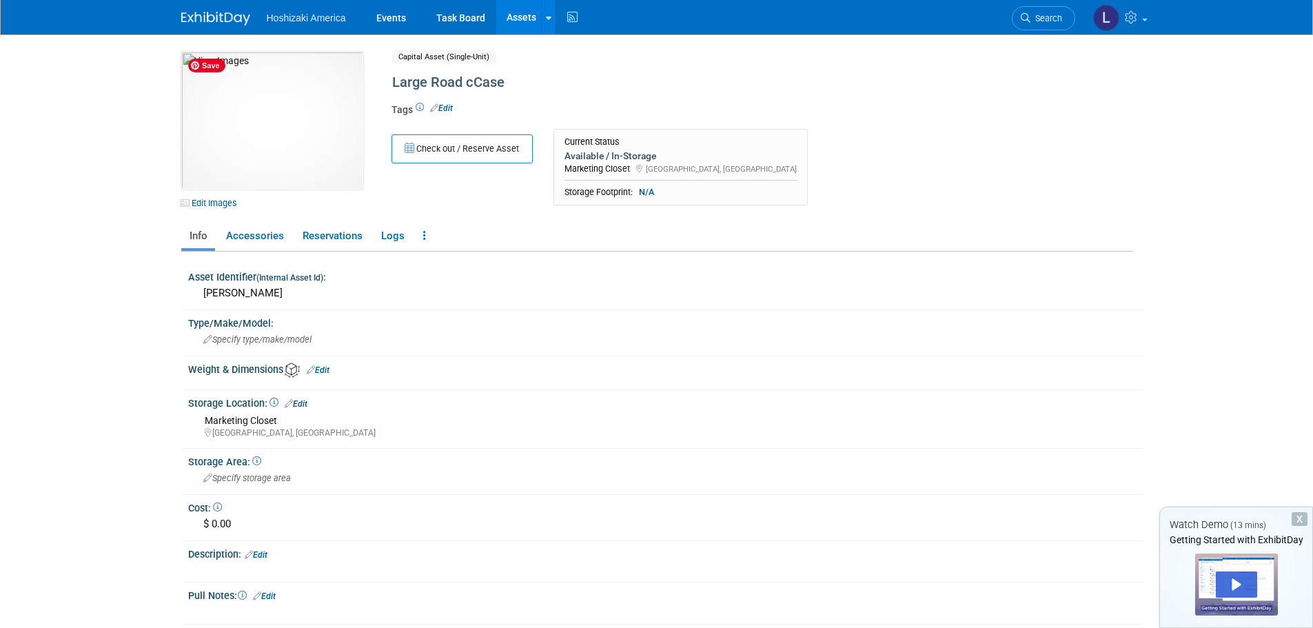
click at [448, 101] on div "Tags Edit" at bounding box center [705, 115] width 627 height 28
click at [447, 108] on link "Edit" at bounding box center [441, 108] width 23 height 10
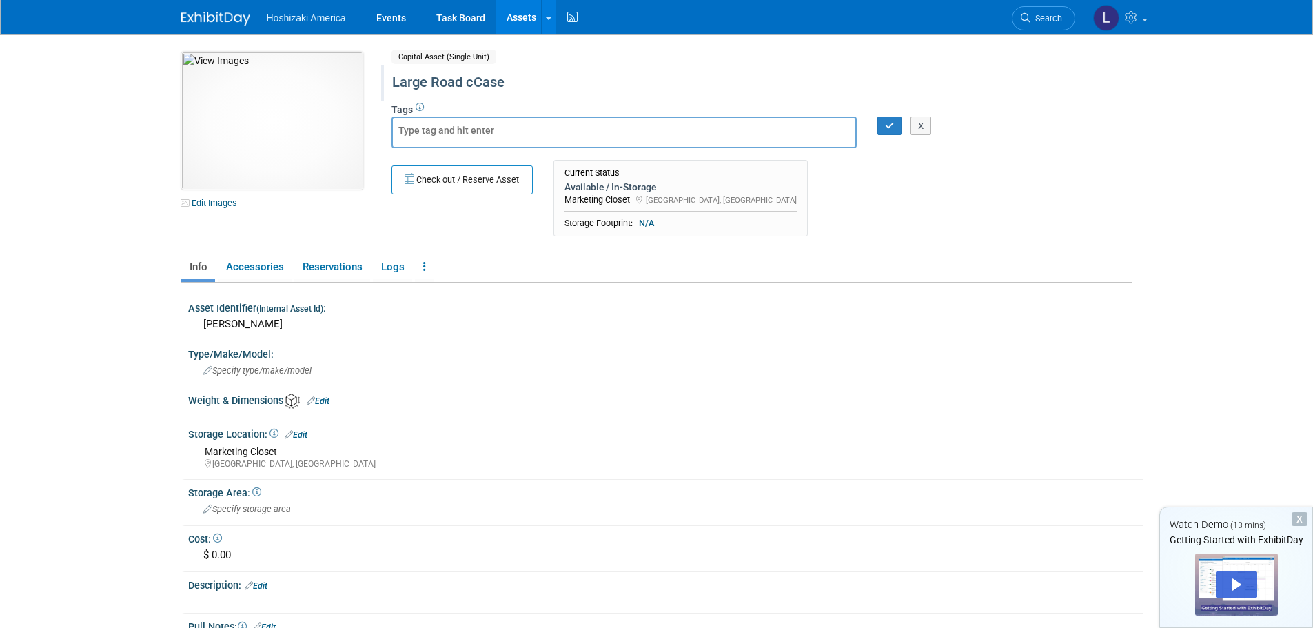
click at [474, 79] on div "Large Road cCase" at bounding box center [703, 82] width 632 height 25
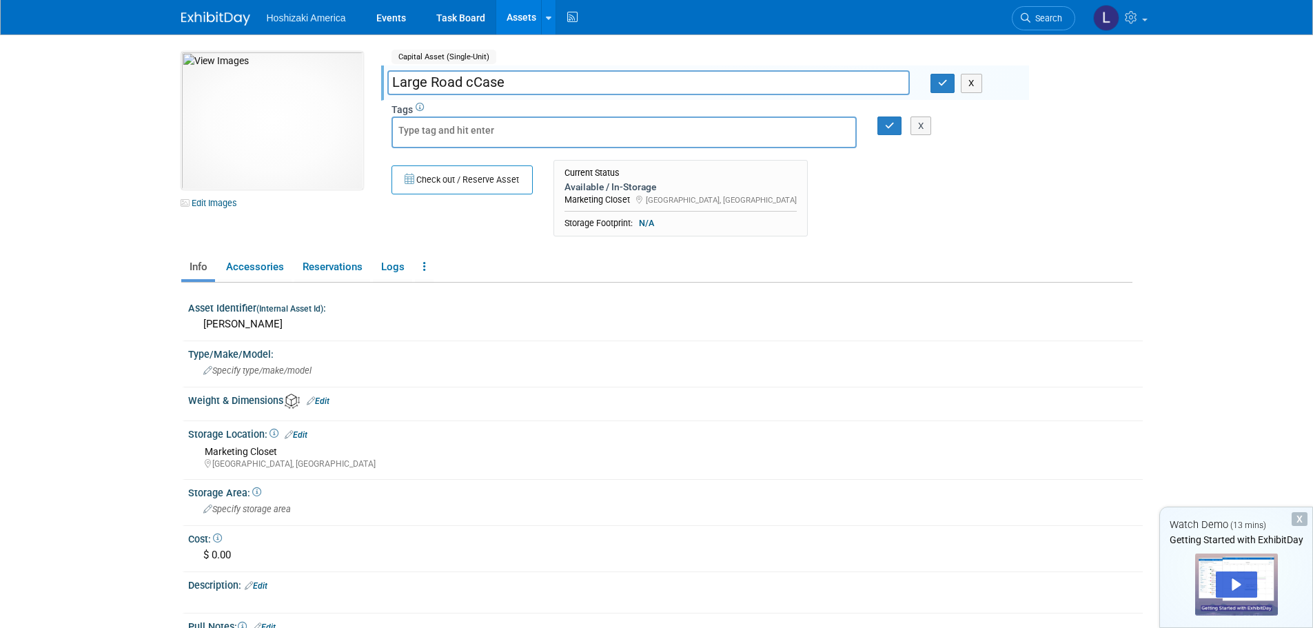
click at [474, 79] on input "Large Road cCase" at bounding box center [648, 82] width 523 height 24
type input "Large Road Case"
click at [237, 316] on div "[PERSON_NAME]" at bounding box center [666, 324] width 934 height 21
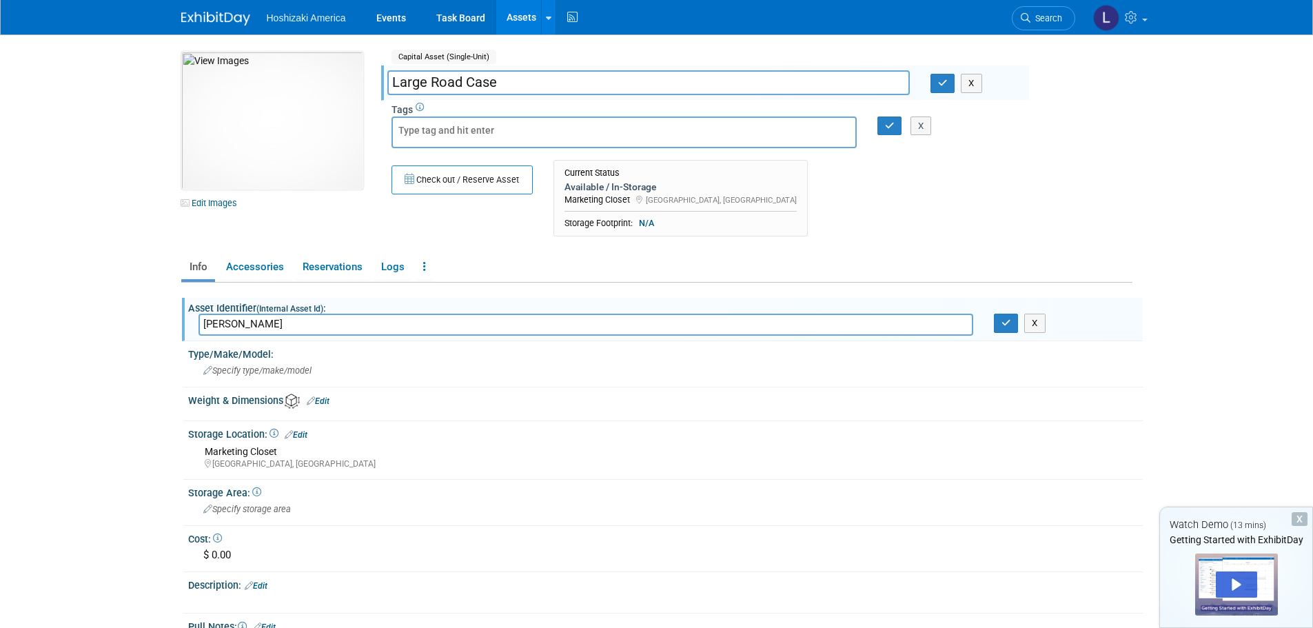
drag, startPoint x: 235, startPoint y: 319, endPoint x: 185, endPoint y: 319, distance: 49.6
click at [185, 319] on div "Asset Identifier (Internal Asset Id) : [PERSON_NAME] [PERSON_NAME] X" at bounding box center [662, 319] width 961 height 43
type input "[PERSON_NAME]"
click at [210, 203] on link "Edit Images" at bounding box center [211, 202] width 61 height 17
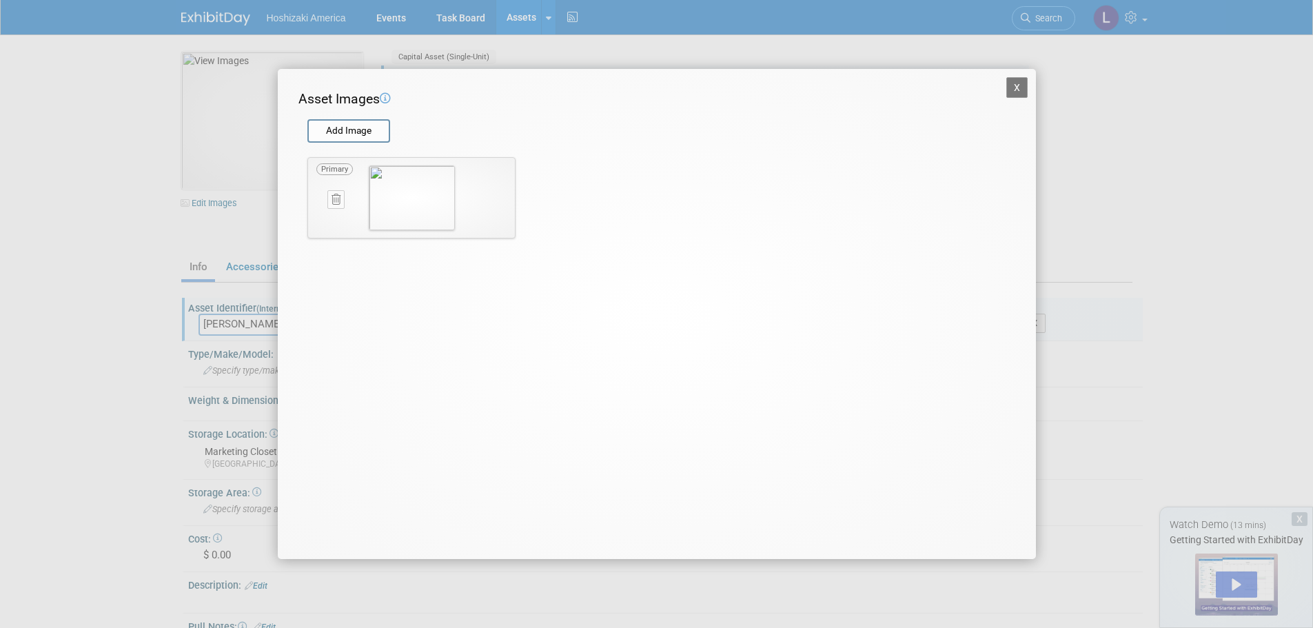
click at [338, 200] on icon at bounding box center [336, 199] width 9 height 10
click at [339, 139] on input "file" at bounding box center [307, 131] width 164 height 21
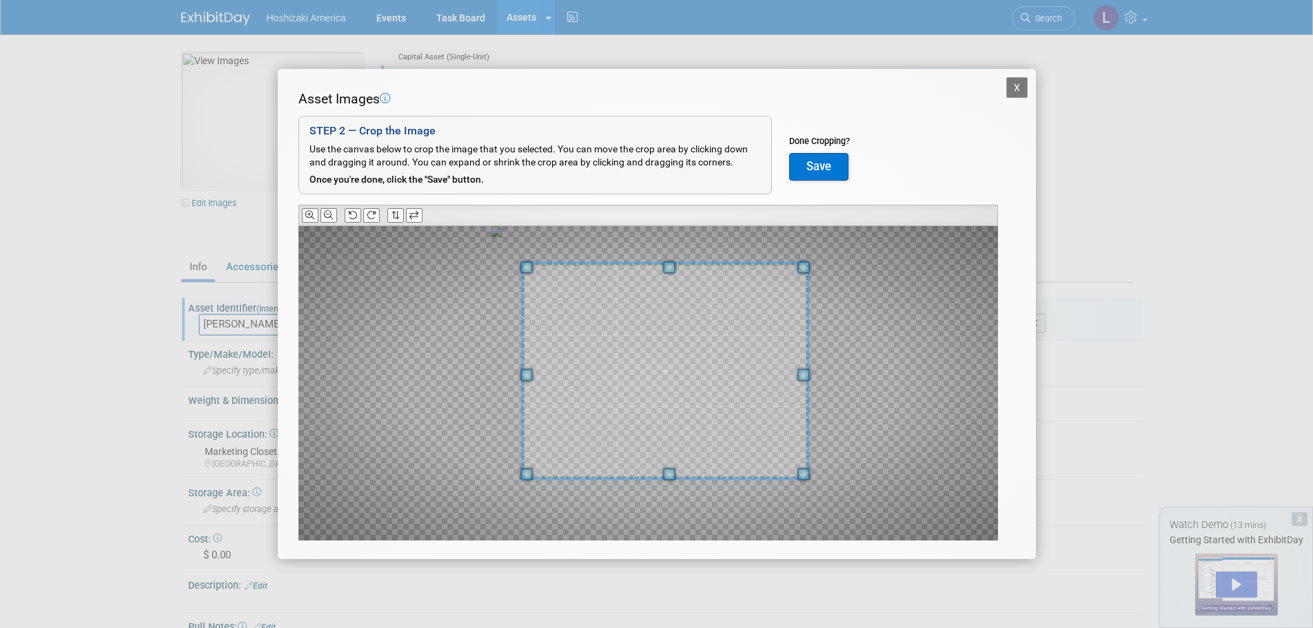
click at [823, 265] on div at bounding box center [649, 383] width 700 height 314
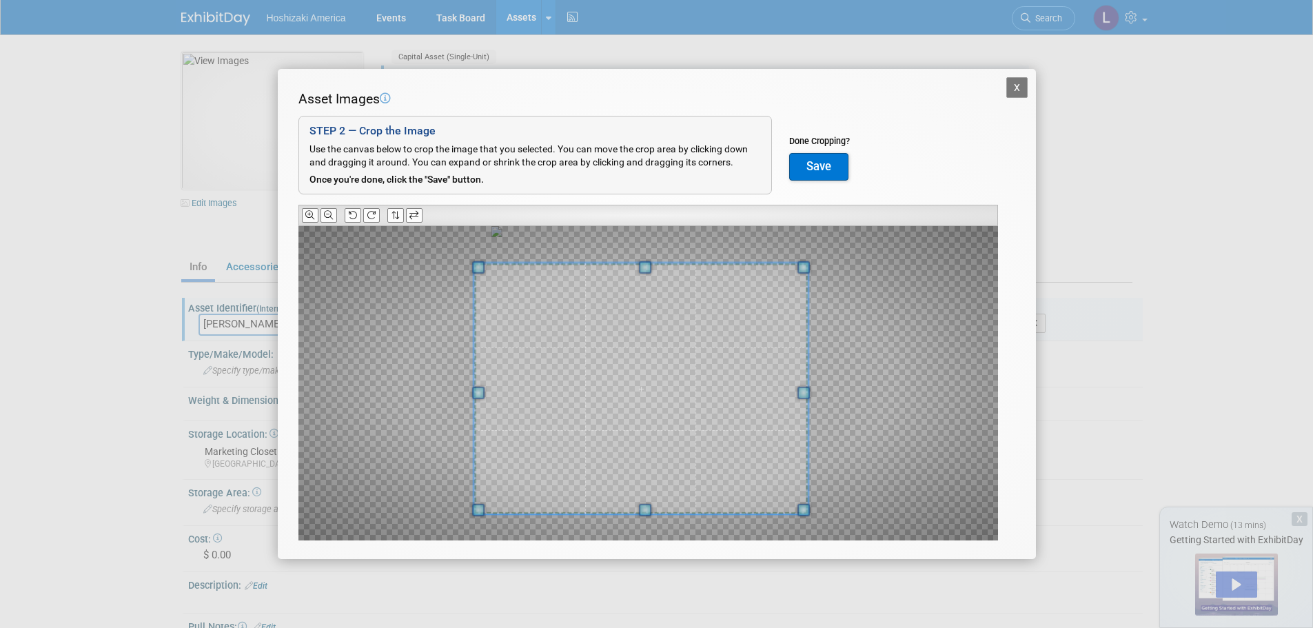
click at [481, 497] on div at bounding box center [641, 388] width 334 height 251
click at [744, 403] on span at bounding box center [646, 385] width 334 height 251
click at [830, 166] on button "Save" at bounding box center [818, 167] width 59 height 28
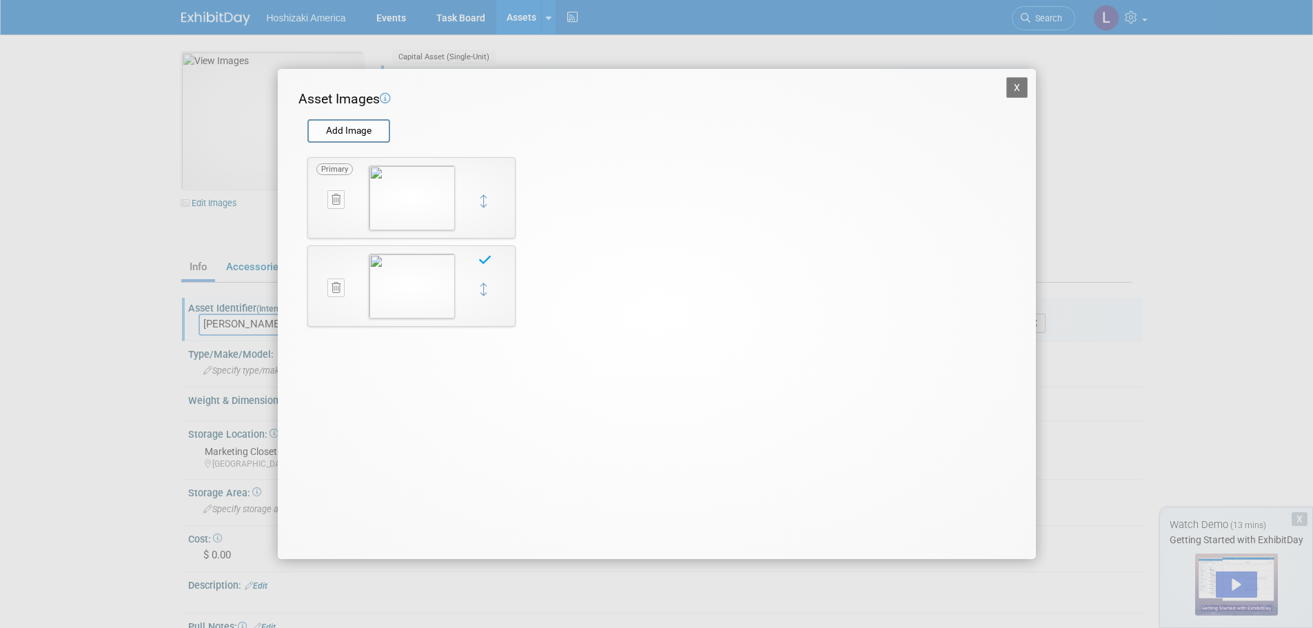
click at [332, 199] on icon at bounding box center [336, 199] width 9 height 10
click at [324, 216] on icon "button" at bounding box center [328, 215] width 9 height 8
click at [1007, 87] on button "X" at bounding box center [1018, 87] width 22 height 21
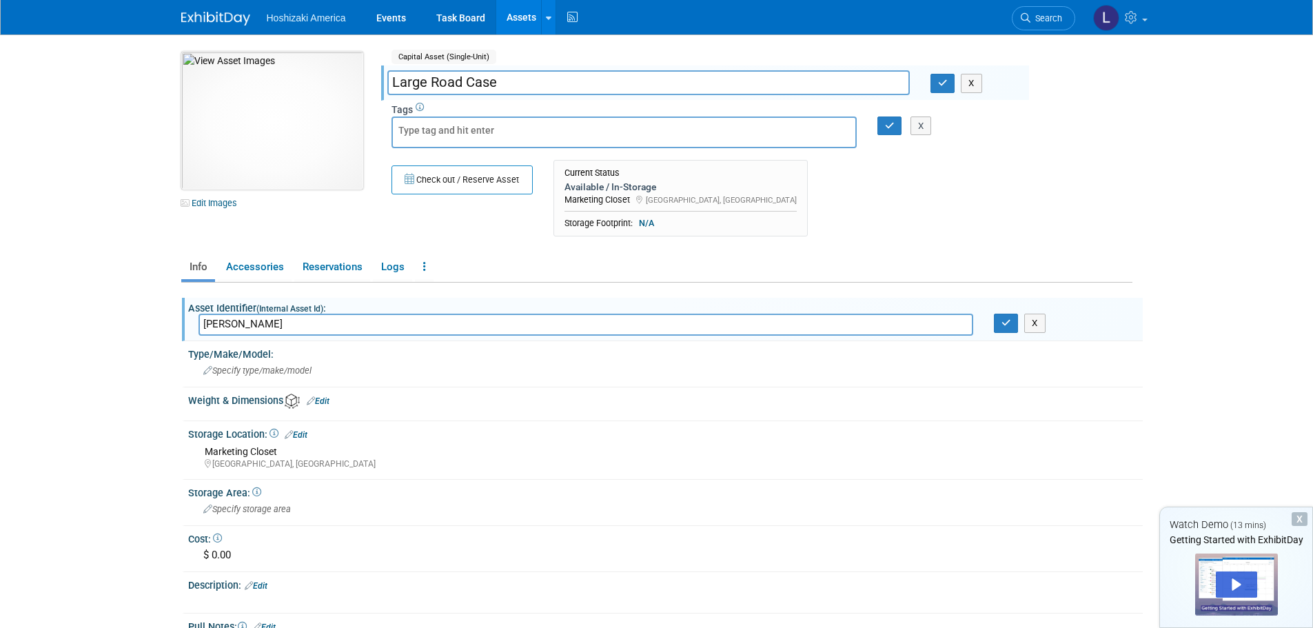
drag, startPoint x: 428, startPoint y: 81, endPoint x: 354, endPoint y: 88, distance: 74.8
click at [354, 88] on div "10052882-10729513-59c38a0b-3e49-4d8f-b727-e32553987fef.jpg Edit Images Capital …" at bounding box center [657, 148] width 972 height 192
type input "Flat Road Case"
click at [108, 231] on body "Hoshizaki America Events Task Board Assets New Asset" at bounding box center [656, 314] width 1313 height 628
click at [944, 77] on button "button" at bounding box center [943, 83] width 25 height 19
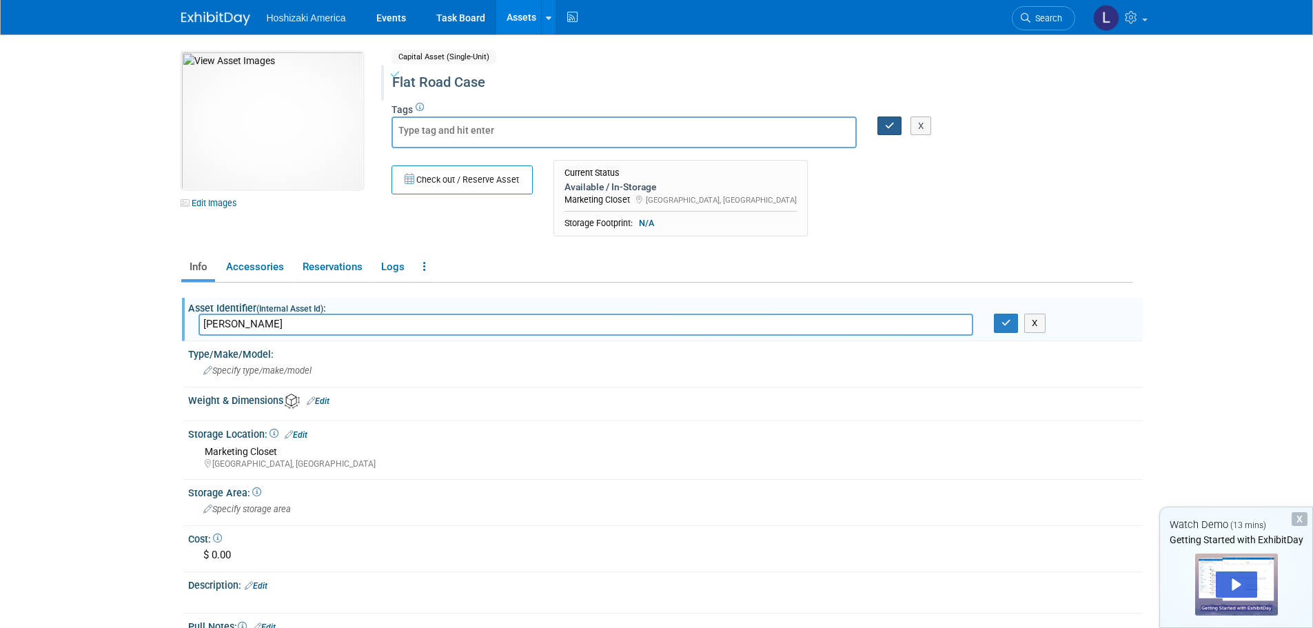
click at [890, 121] on icon "button" at bounding box center [890, 125] width 10 height 9
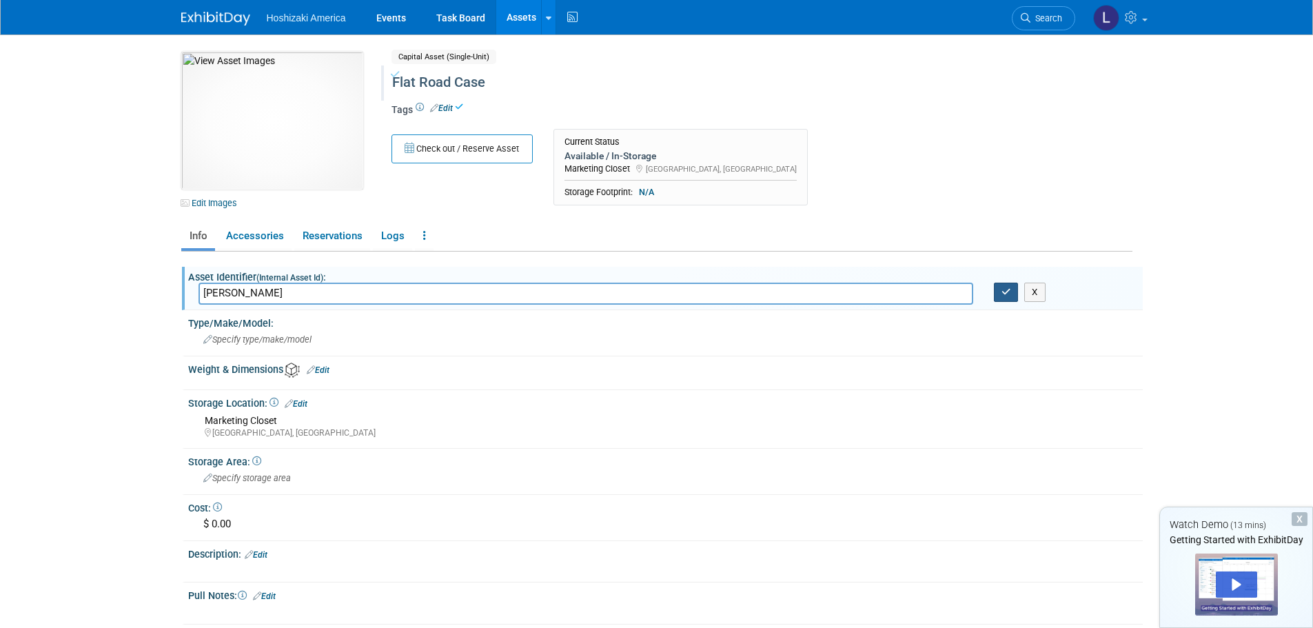
click at [1005, 299] on button "button" at bounding box center [1006, 292] width 25 height 19
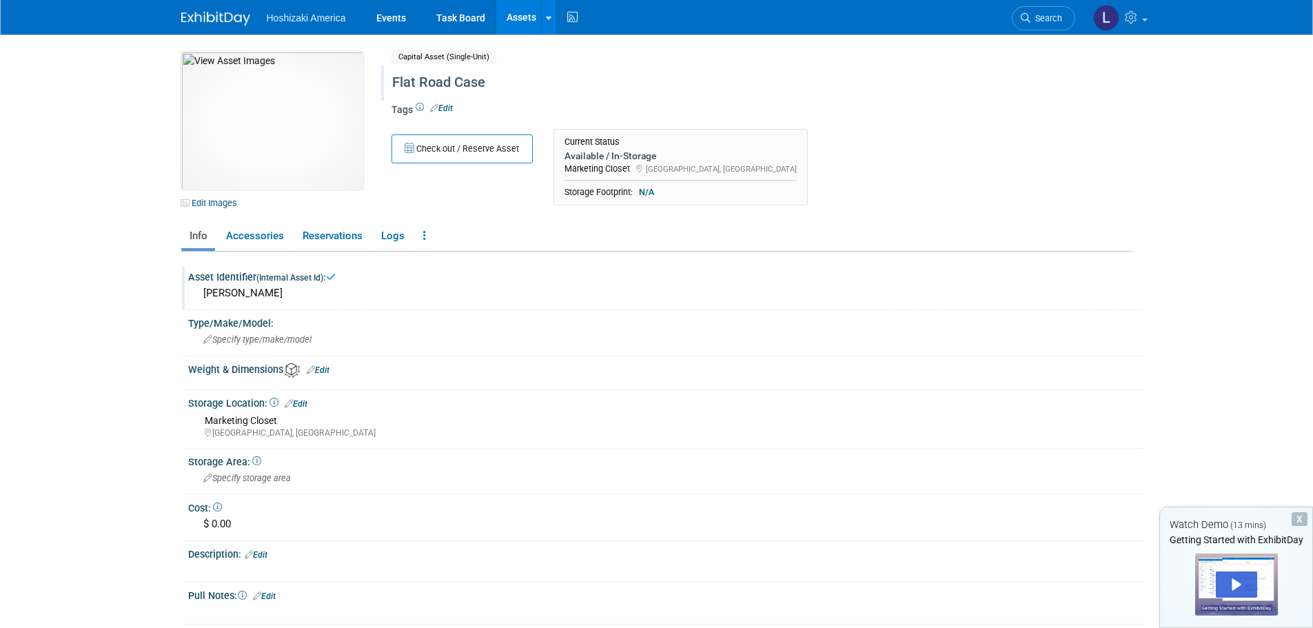
click at [529, 10] on link "Assets" at bounding box center [521, 17] width 50 height 34
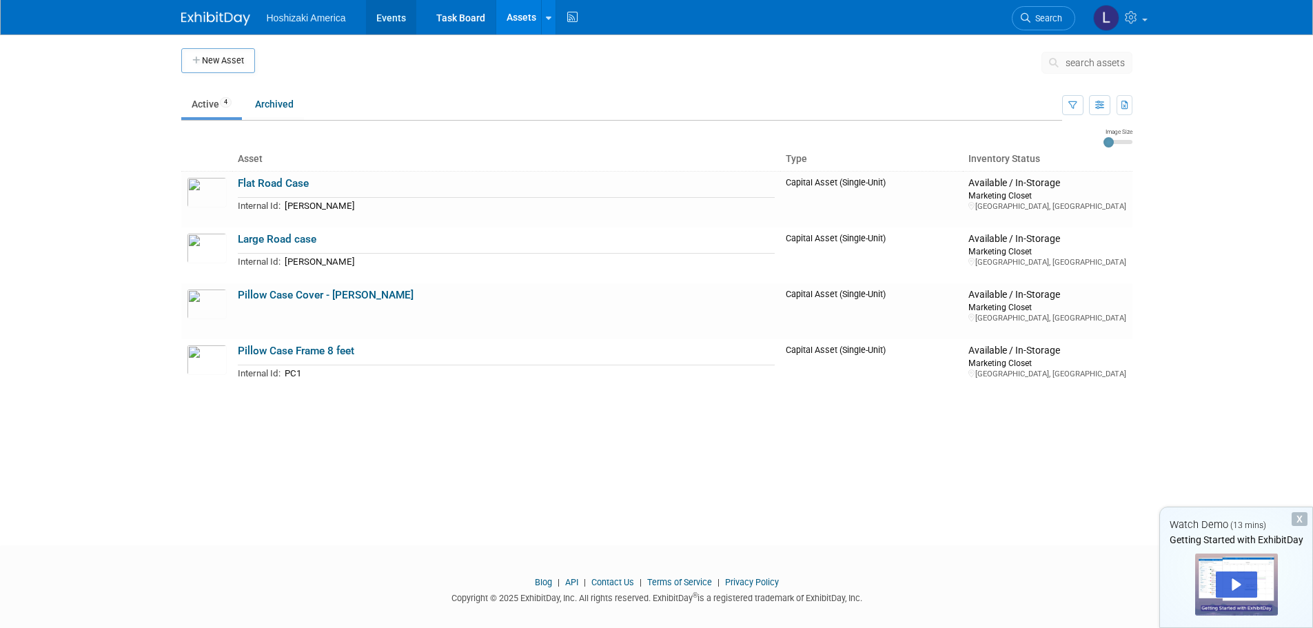
click at [398, 17] on link "Events" at bounding box center [391, 17] width 50 height 34
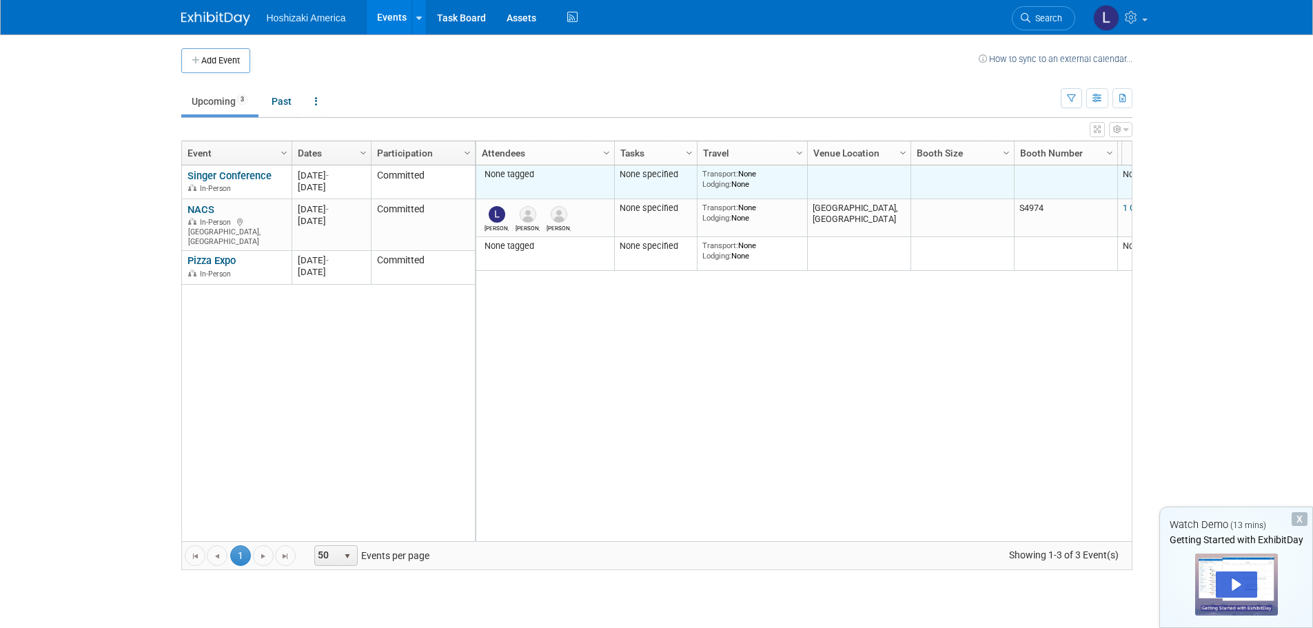
click at [525, 181] on td "None tagged" at bounding box center [545, 182] width 138 height 34
click at [527, 172] on div "None tagged" at bounding box center [545, 174] width 128 height 11
click at [536, 183] on td "None tagged" at bounding box center [545, 182] width 138 height 34
click at [510, 176] on div "None tagged" at bounding box center [545, 174] width 128 height 11
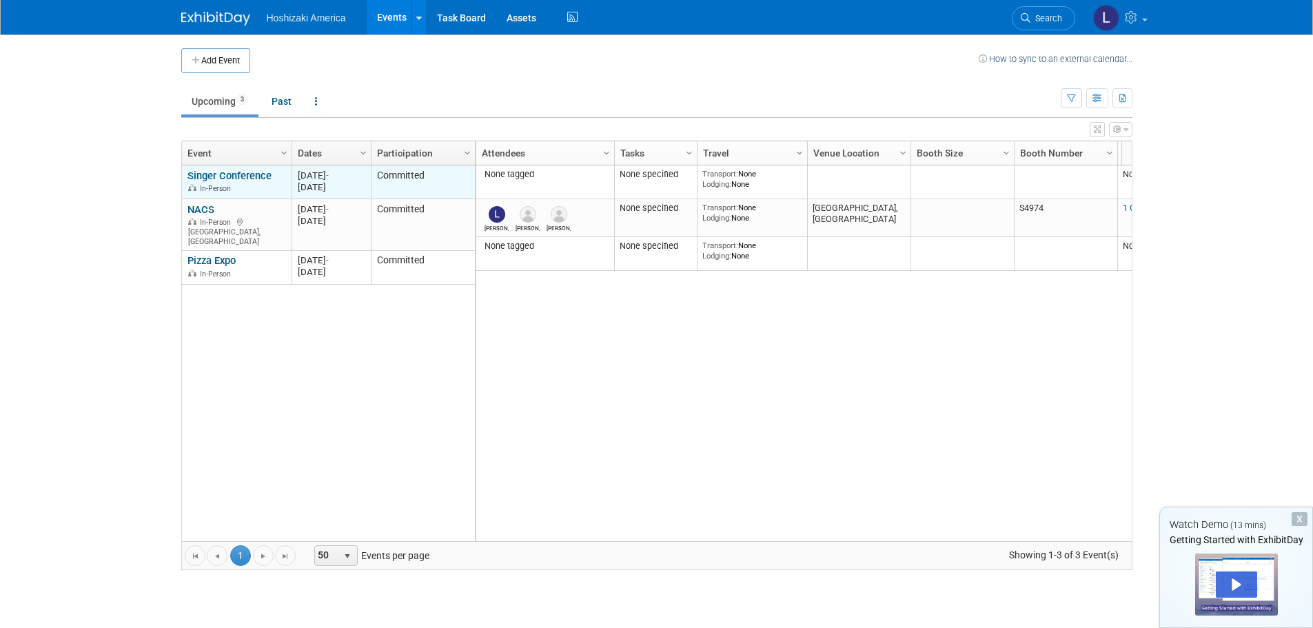
click at [256, 180] on link "Singer Conference" at bounding box center [230, 176] width 84 height 12
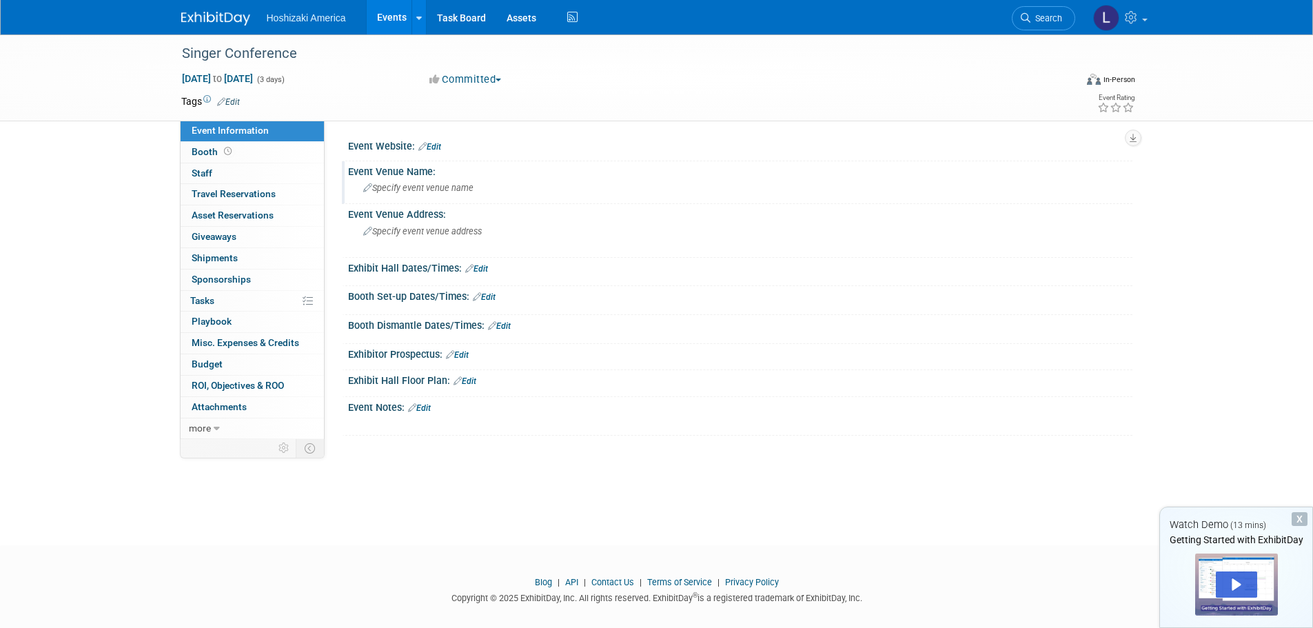
click at [421, 183] on span "Specify event venue name" at bounding box center [418, 188] width 110 height 10
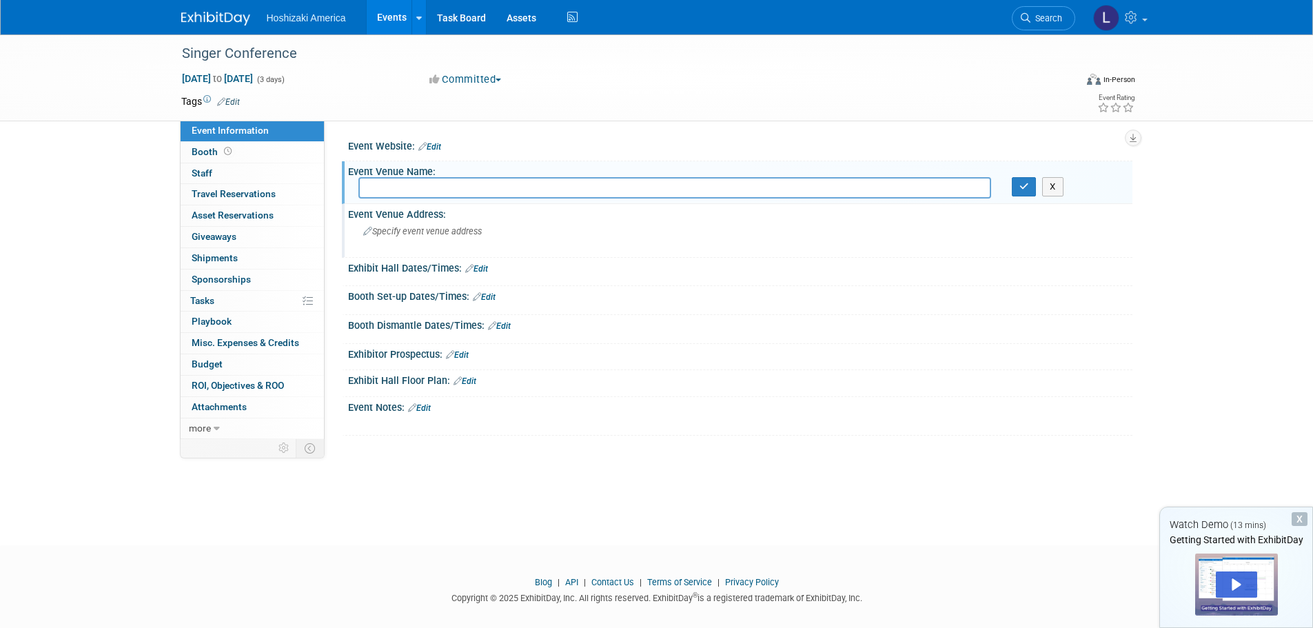
click at [405, 230] on span "Specify event venue address" at bounding box center [422, 231] width 119 height 10
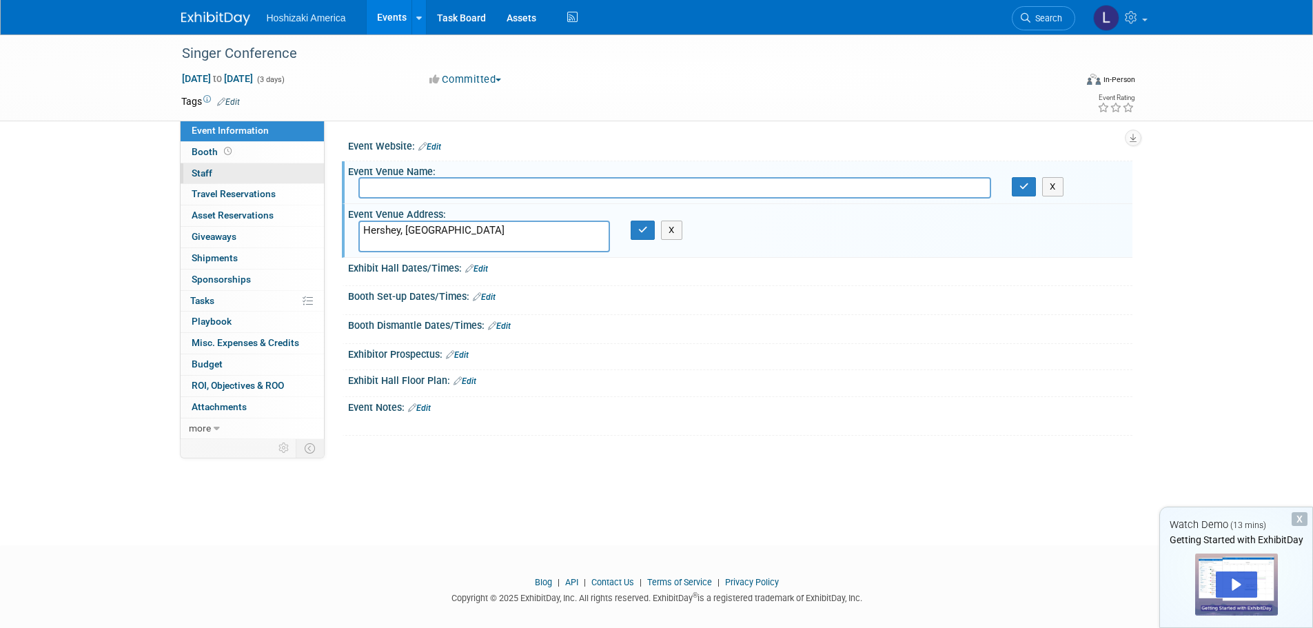
type textarea "Hershey, [GEOGRAPHIC_DATA]"
click at [277, 169] on link "0 Staff 0" at bounding box center [252, 173] width 143 height 21
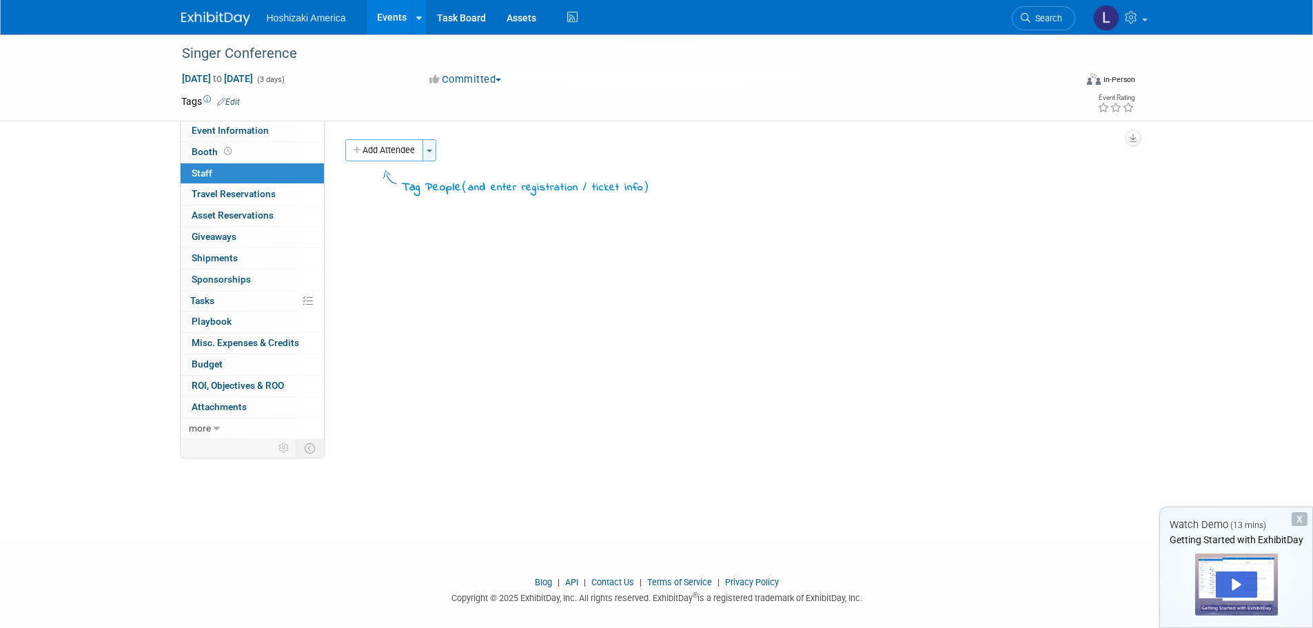
click at [428, 149] on button "Toggle Dropdown" at bounding box center [430, 150] width 14 height 22
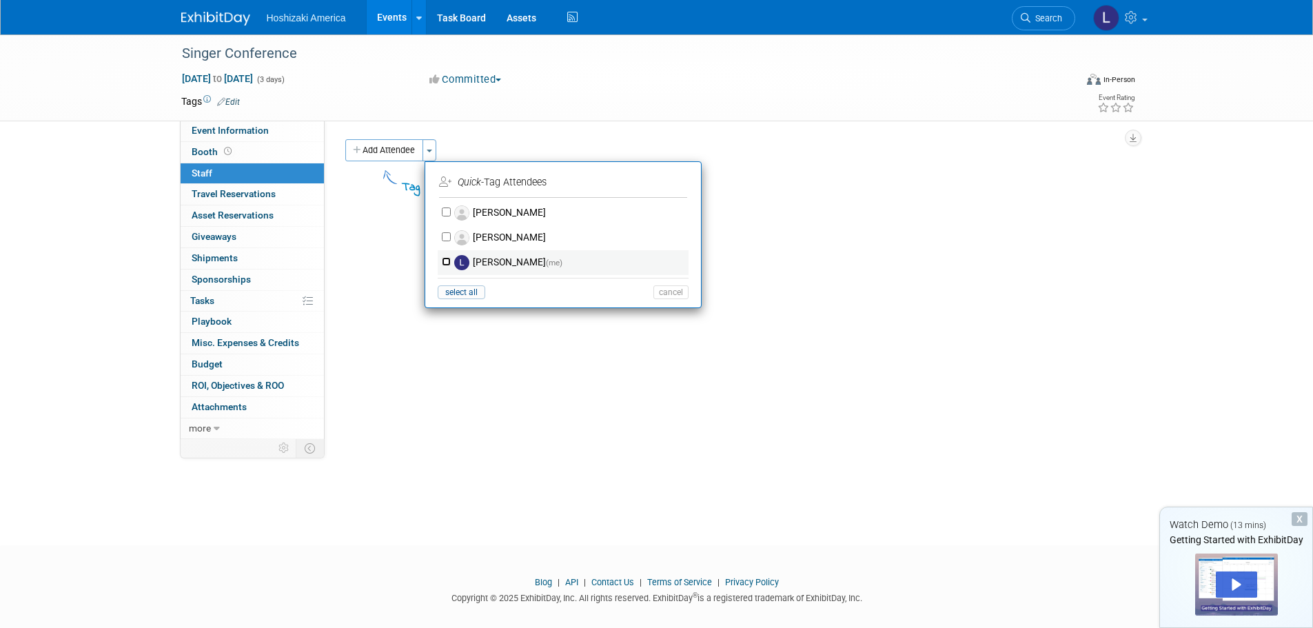
click at [443, 261] on input "Lori Northeim (me)" at bounding box center [446, 261] width 9 height 9
checkbox input "true"
click at [661, 177] on button "Apply" at bounding box center [666, 182] width 42 height 20
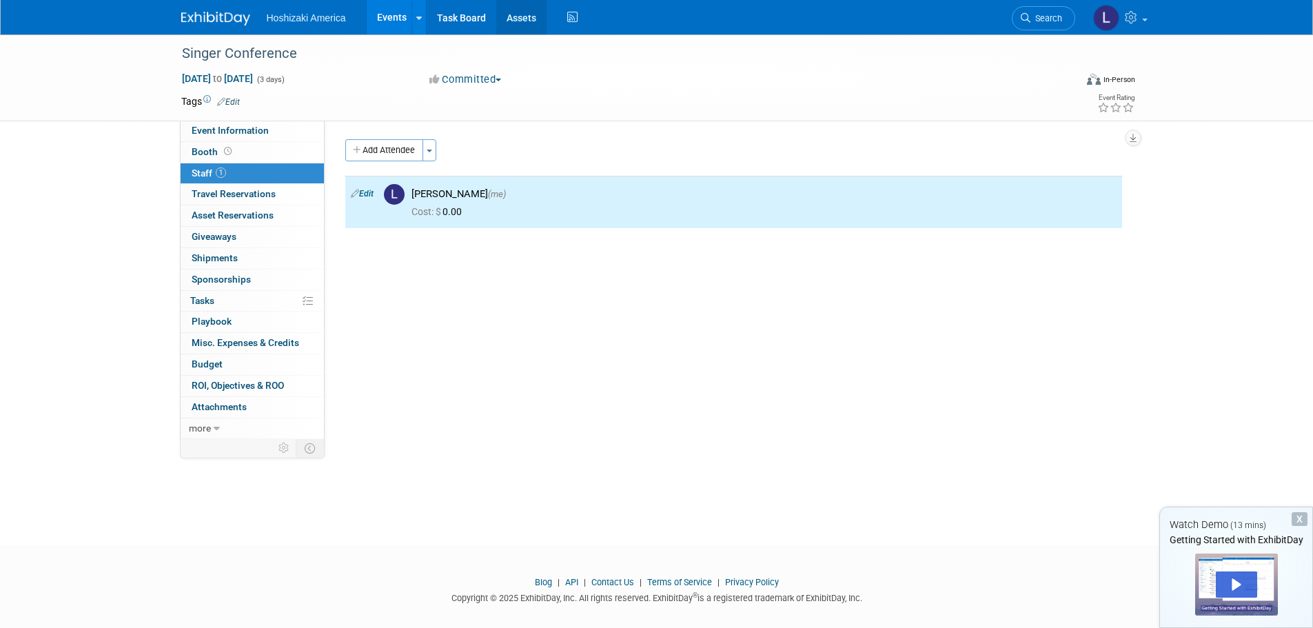
click at [525, 21] on link "Assets" at bounding box center [521, 17] width 50 height 34
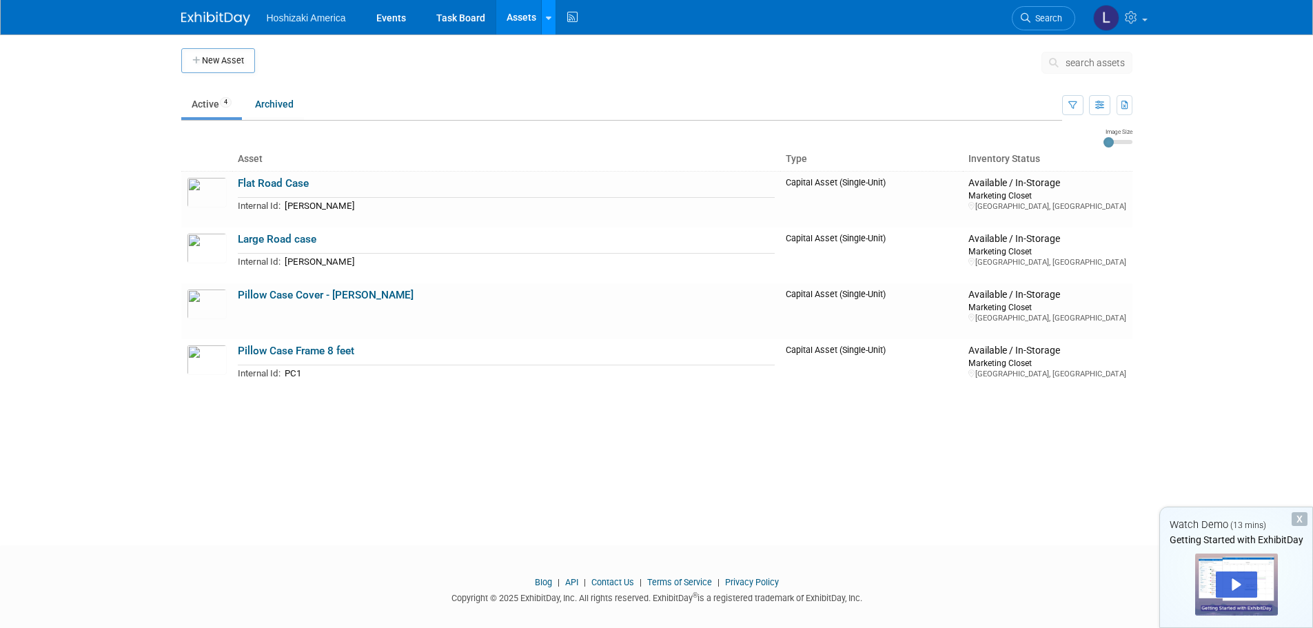
click at [547, 21] on icon at bounding box center [549, 18] width 6 height 9
click at [1106, 22] on img at bounding box center [1107, 18] width 26 height 26
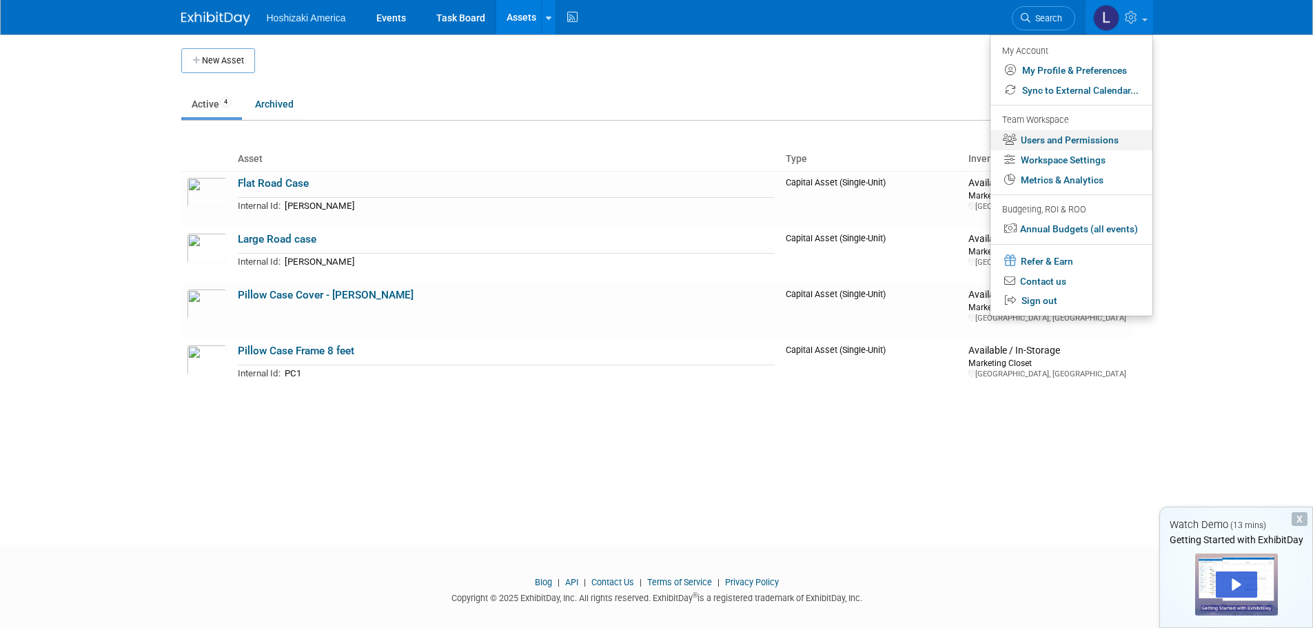
click at [1098, 134] on link "Users and Permissions" at bounding box center [1072, 140] width 162 height 20
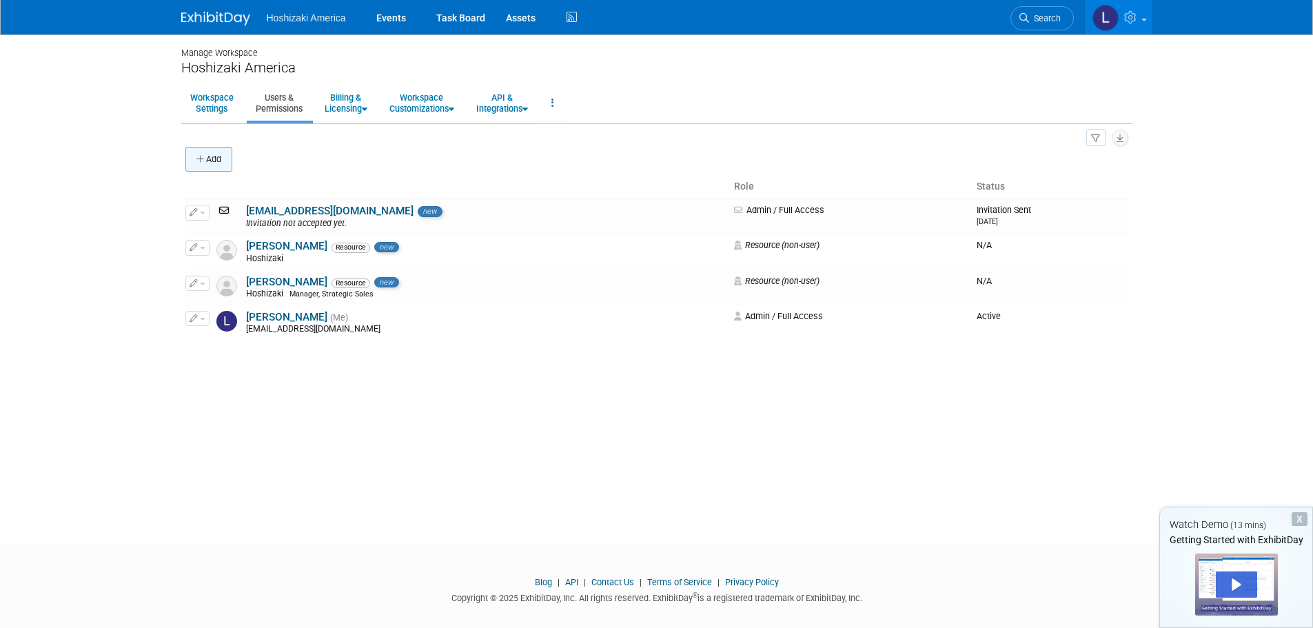
click at [218, 153] on button "Add" at bounding box center [208, 159] width 47 height 25
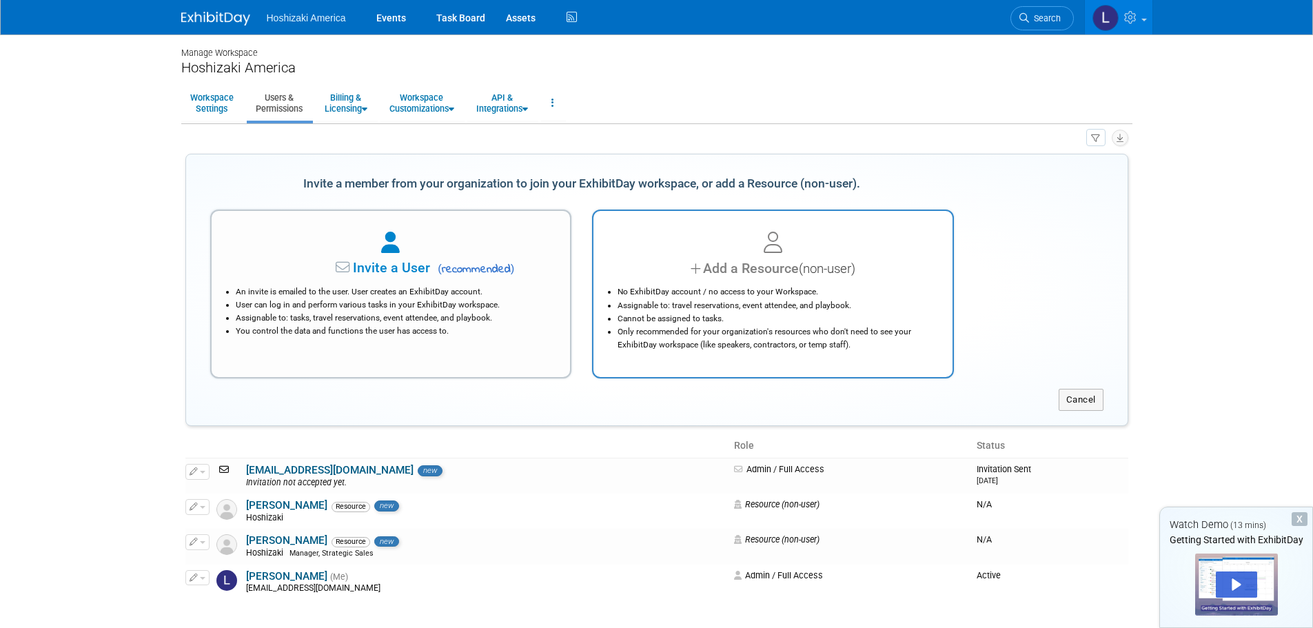
click at [678, 265] on div "Add a Resource (non-user)" at bounding box center [773, 269] width 325 height 20
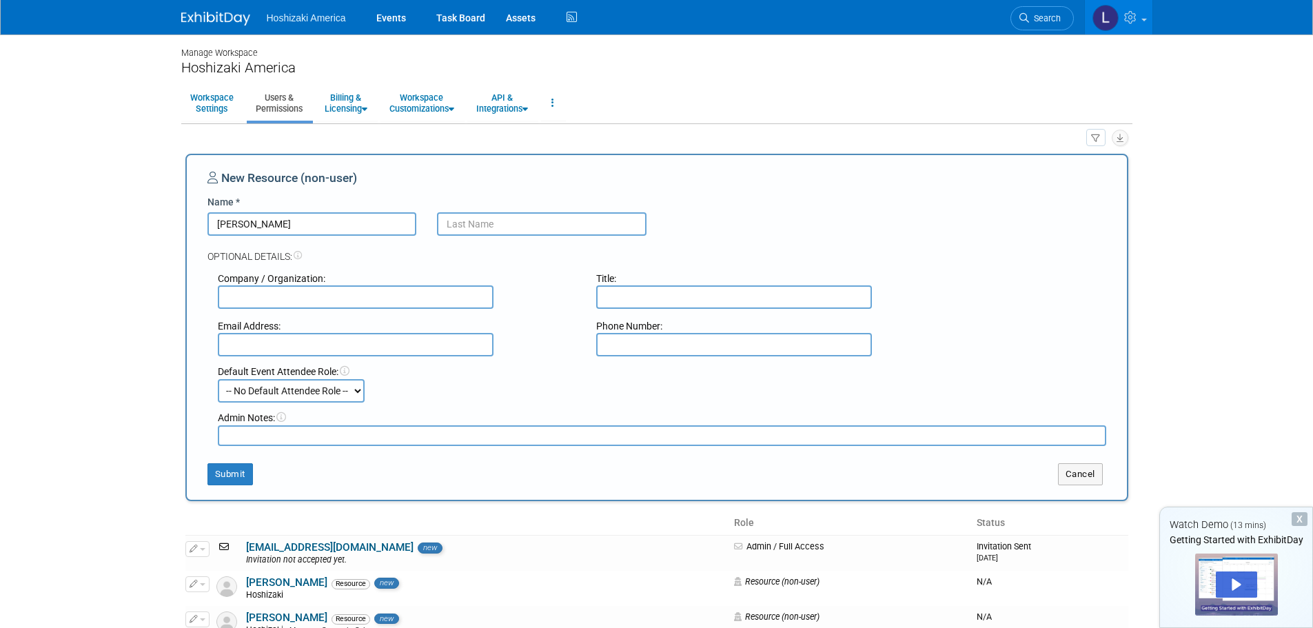
type input "Steve"
type input "Wright"
click at [241, 478] on button "Submit" at bounding box center [231, 474] width 46 height 22
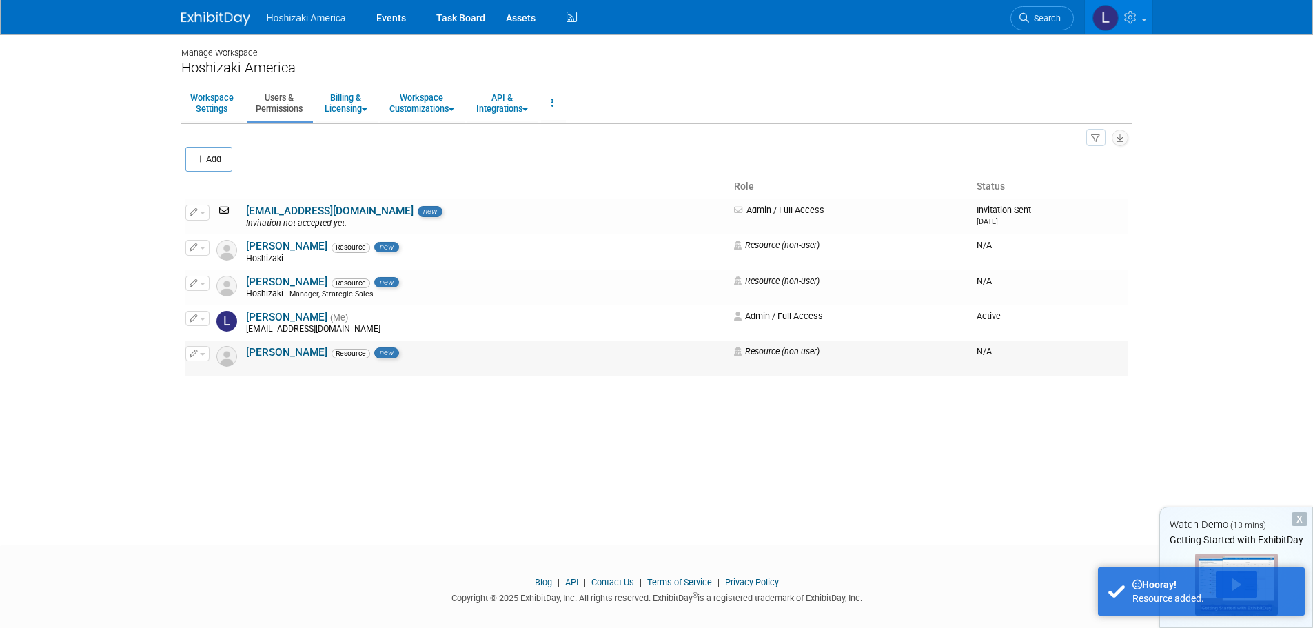
click at [296, 348] on link "Steve Wright" at bounding box center [286, 352] width 81 height 12
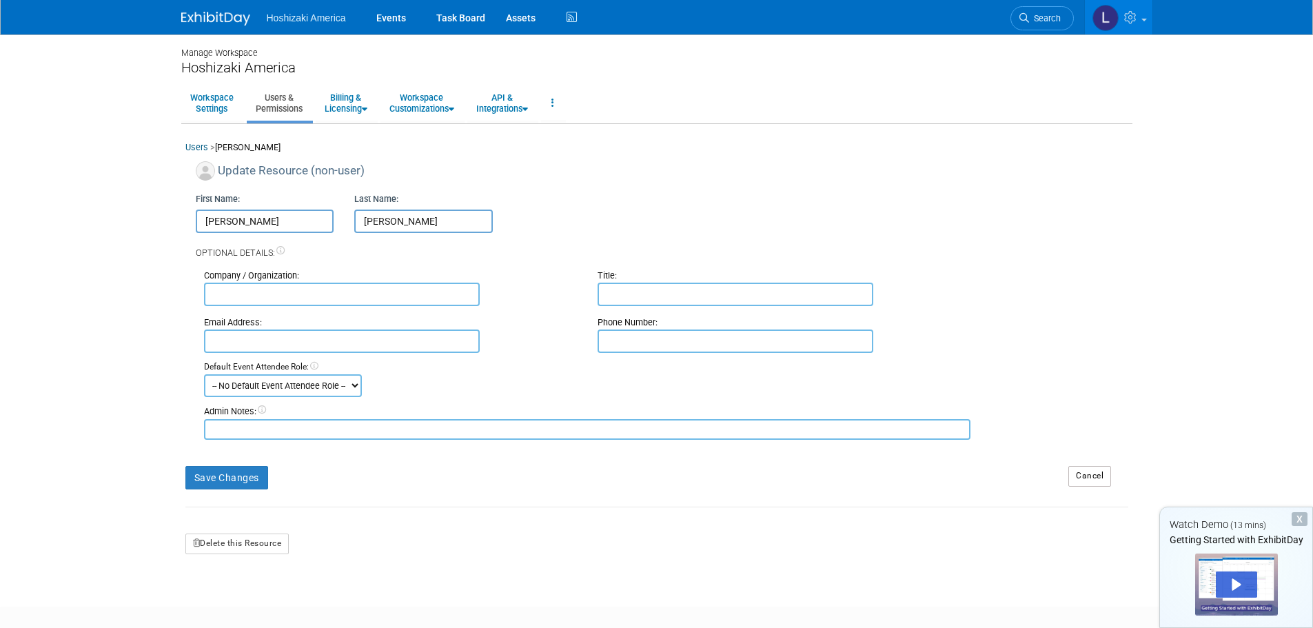
click at [292, 385] on select "-- No Default Event Attendee Role -- Demonstrator Host Planner Presenter Sales …" at bounding box center [283, 385] width 158 height 23
select select "4"
click at [204, 374] on select "-- No Default Event Attendee Role -- Demonstrator Host Planner Presenter Sales …" at bounding box center [283, 385] width 158 height 23
click at [244, 476] on button "Save Changes" at bounding box center [226, 477] width 83 height 23
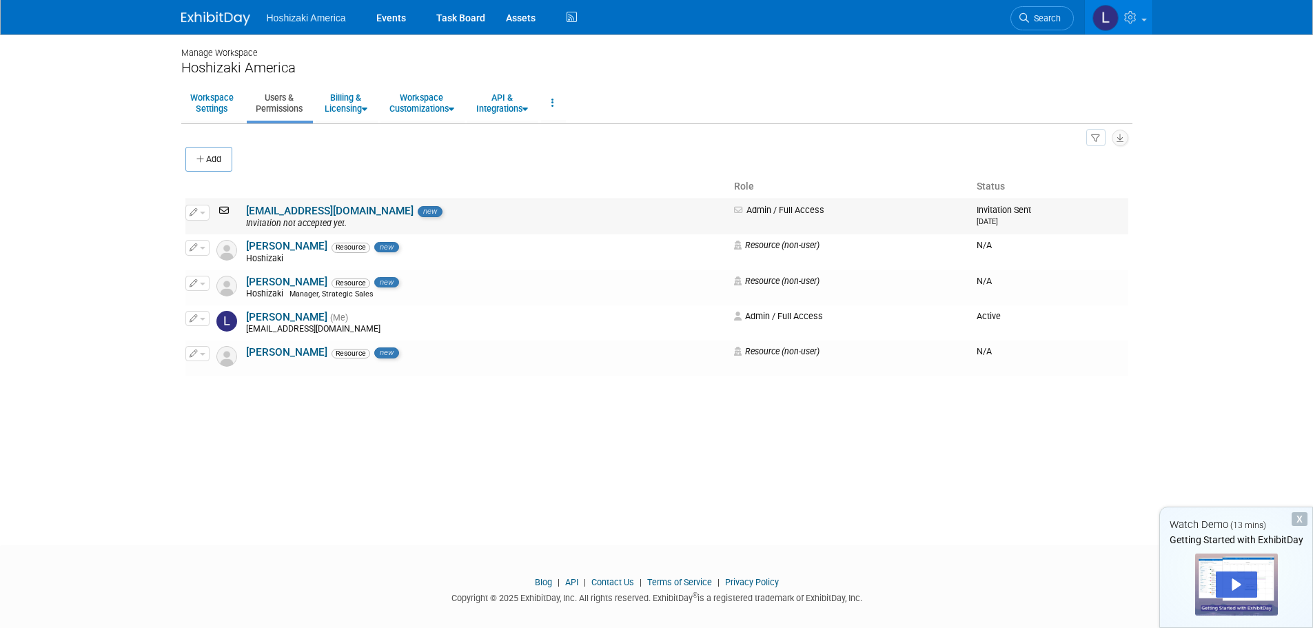
click at [319, 219] on div "Invitation not accepted yet." at bounding box center [486, 224] width 480 height 11
click at [320, 209] on link "[EMAIL_ADDRESS][DOMAIN_NAME]" at bounding box center [330, 211] width 168 height 12
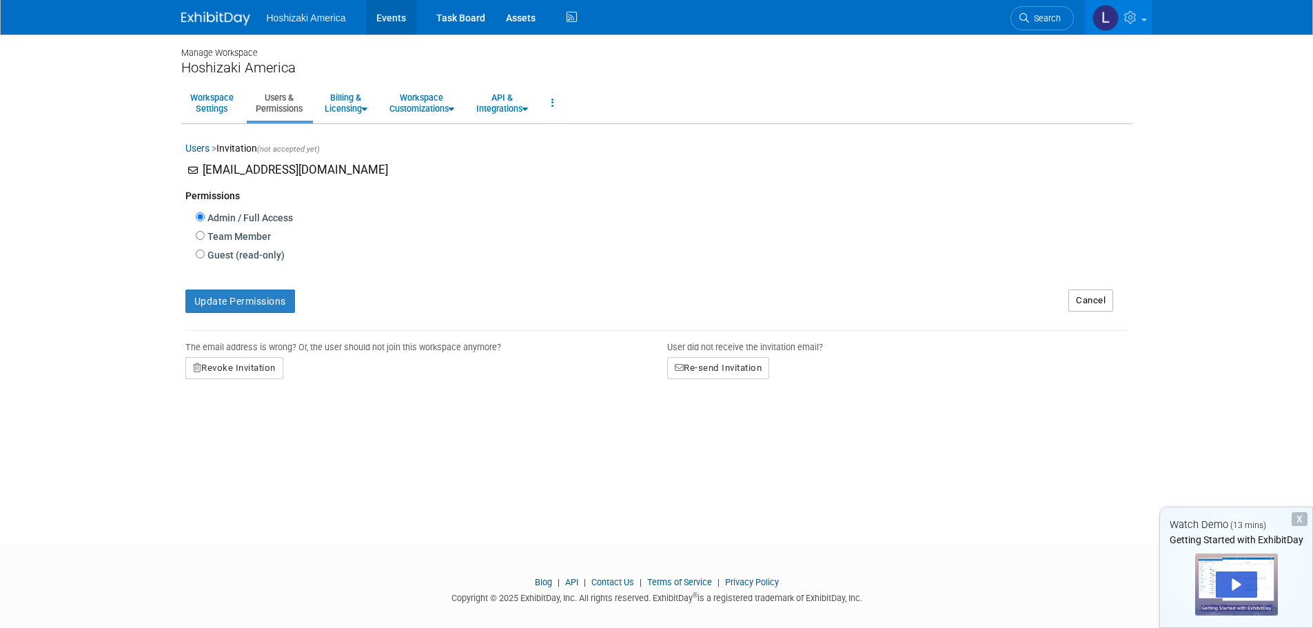
click at [386, 19] on link "Events" at bounding box center [391, 17] width 50 height 34
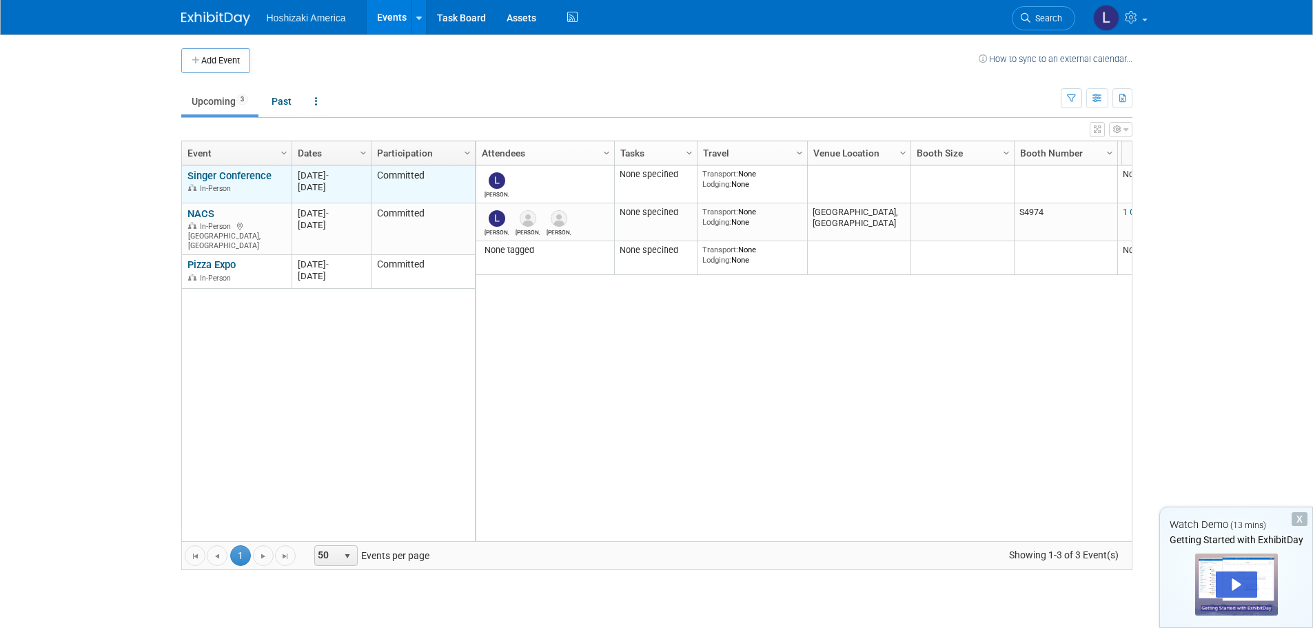
click at [224, 179] on link "Singer Conference" at bounding box center [230, 176] width 84 height 12
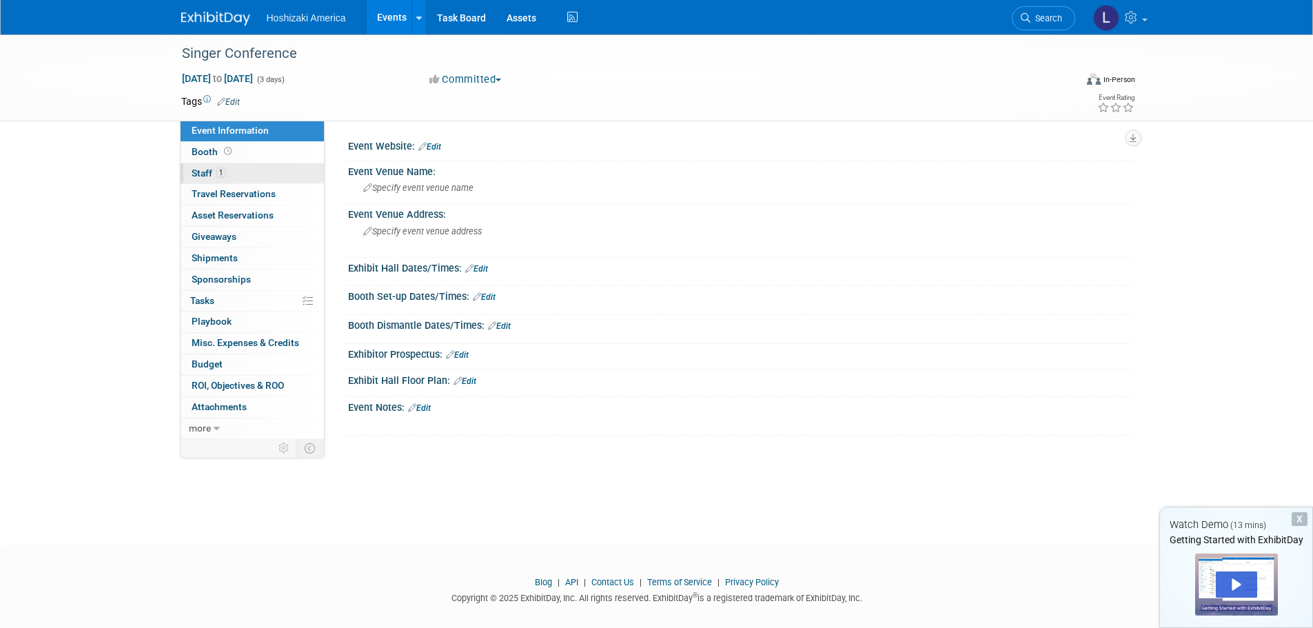
click at [244, 177] on link "1 Staff 1" at bounding box center [252, 173] width 143 height 21
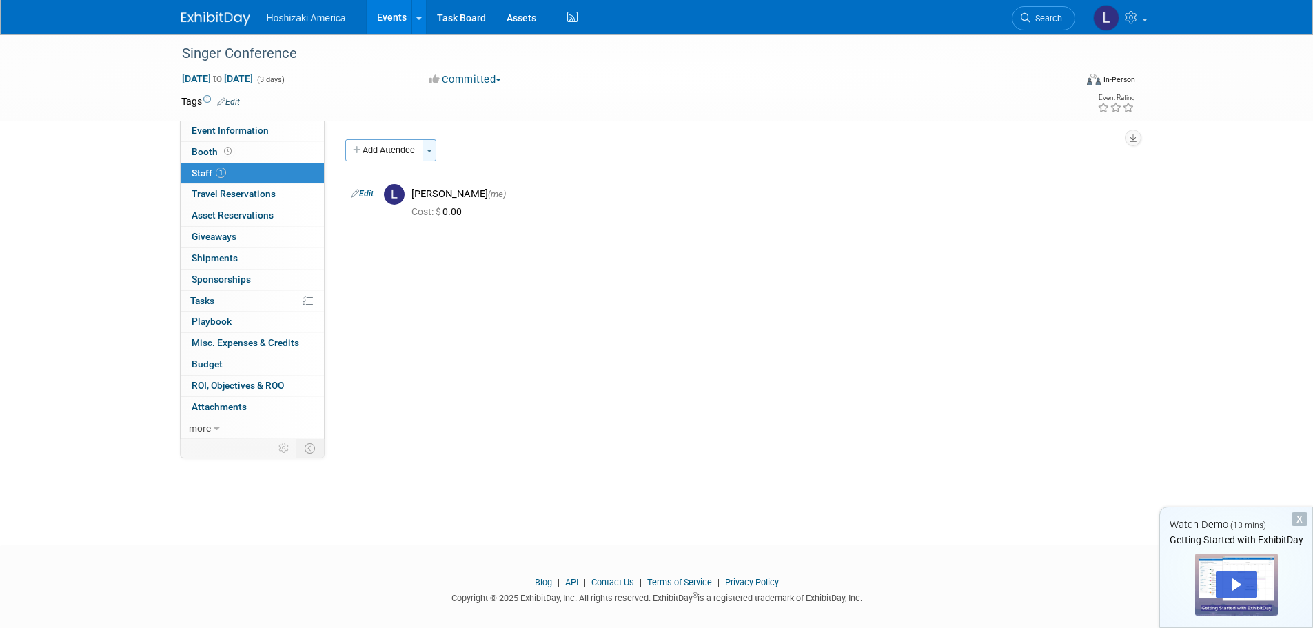
click at [430, 155] on button "Toggle Dropdown" at bounding box center [430, 150] width 14 height 22
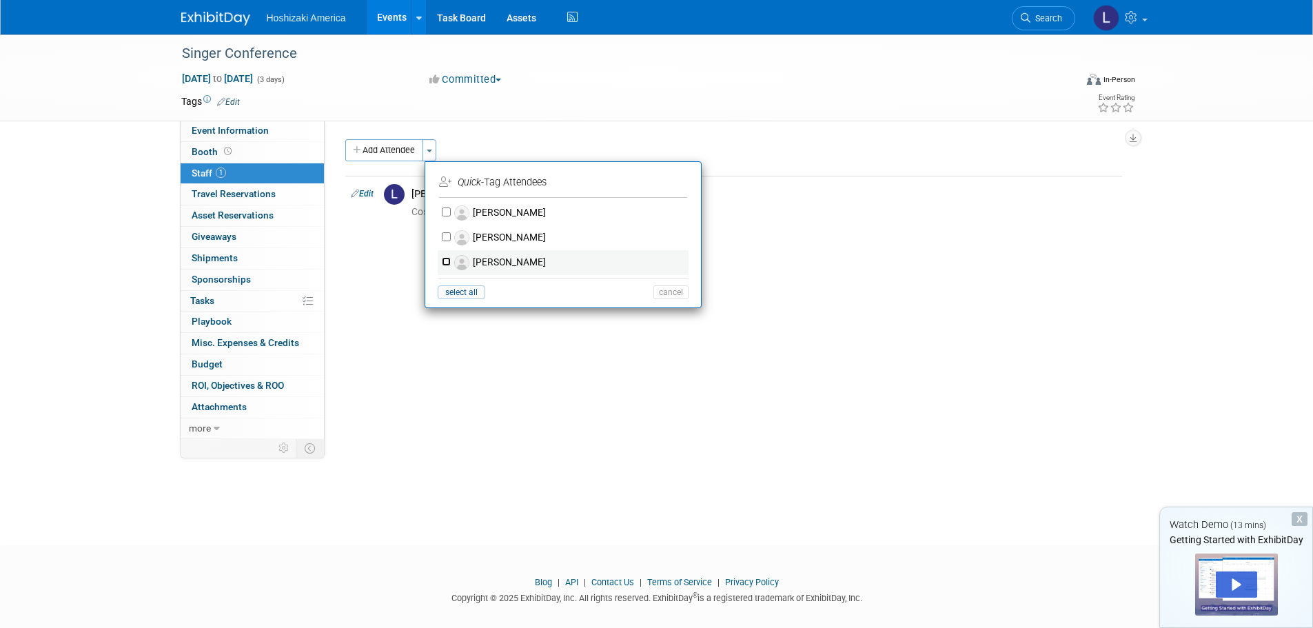
click at [443, 260] on input "Steve Wright" at bounding box center [446, 261] width 9 height 9
checkbox input "true"
click at [681, 184] on button "Apply" at bounding box center [666, 182] width 42 height 20
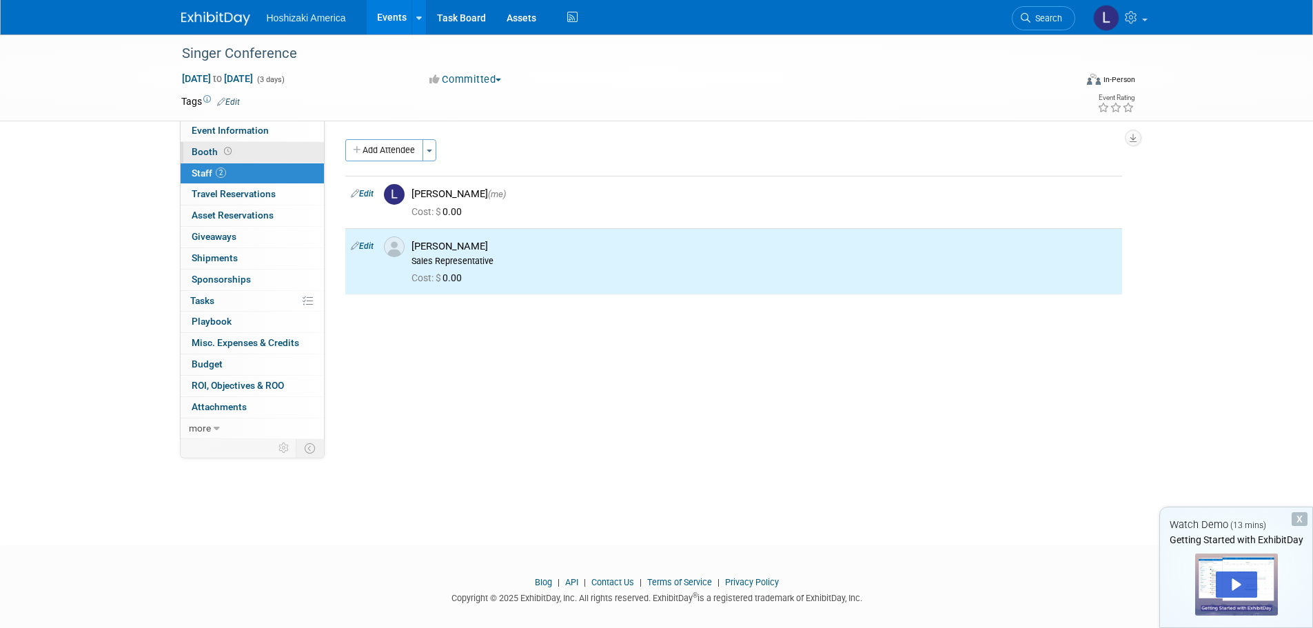
click at [250, 154] on link "Booth" at bounding box center [252, 152] width 143 height 21
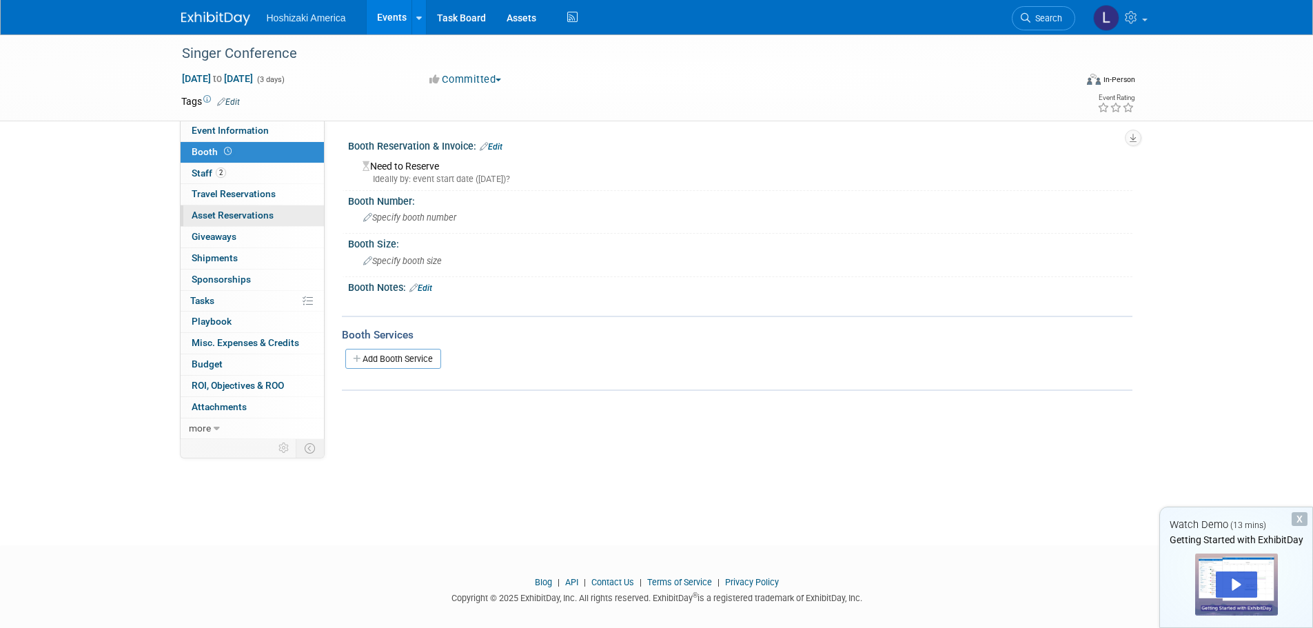
click at [241, 214] on span "Asset Reservations 0" at bounding box center [233, 215] width 82 height 11
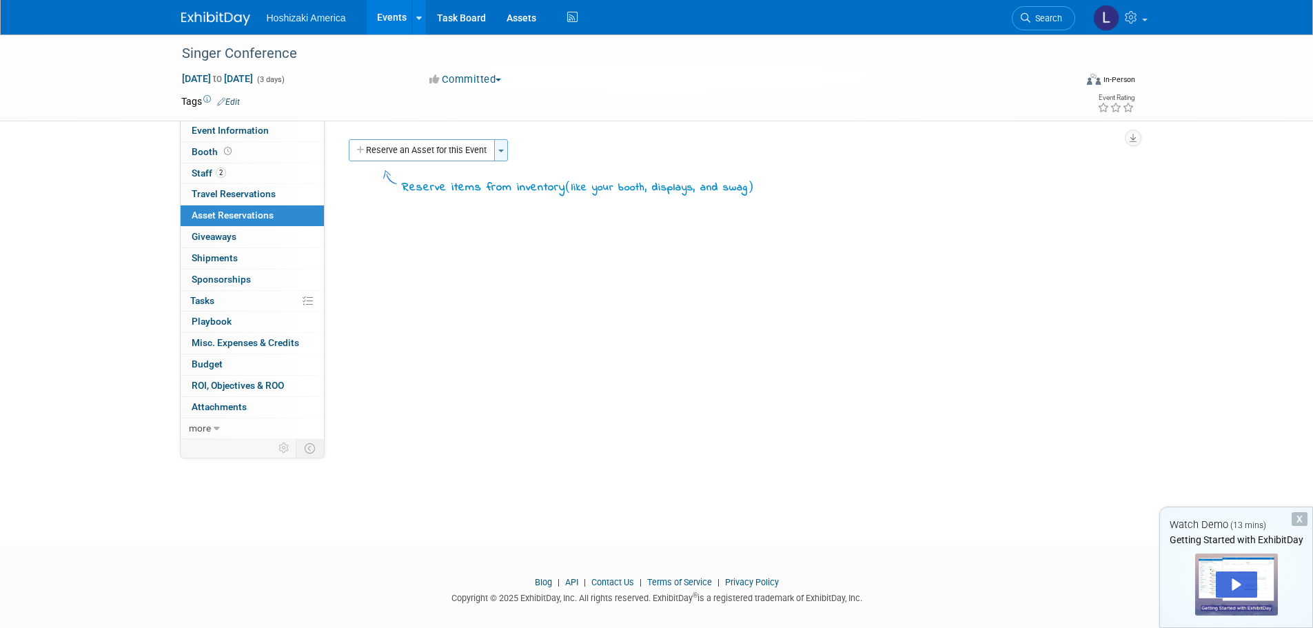
click at [496, 147] on button "Toggle Dropdown" at bounding box center [501, 150] width 14 height 22
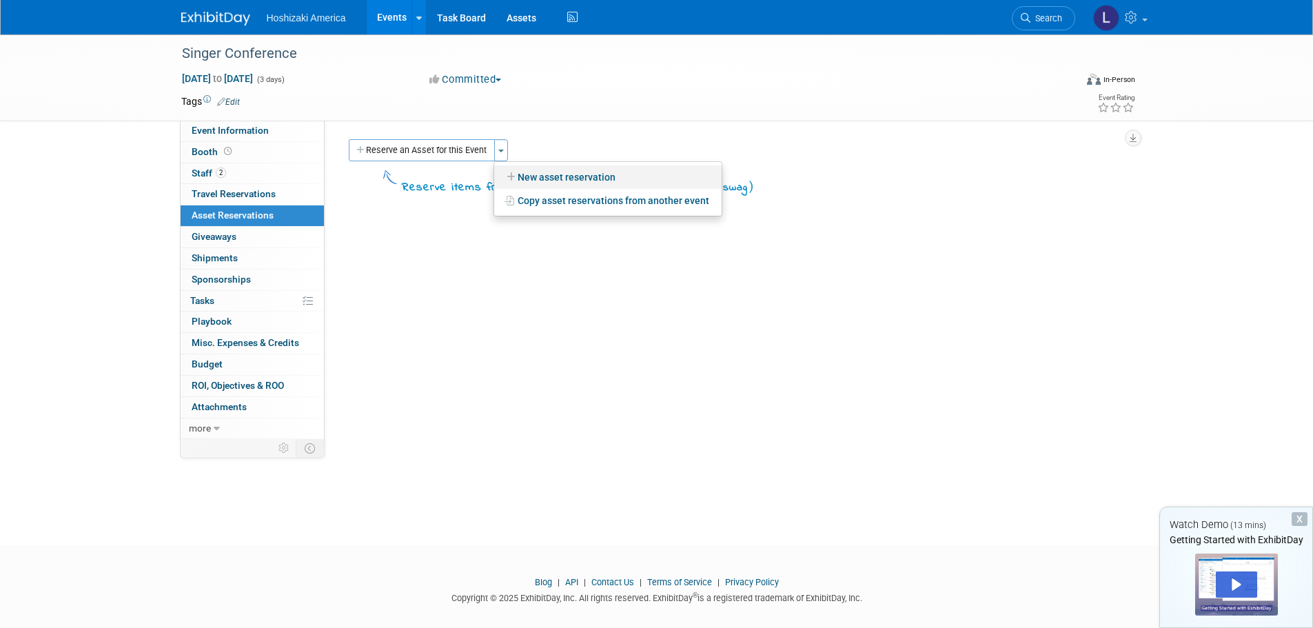
click at [552, 174] on link "New asset reservation" at bounding box center [608, 176] width 228 height 23
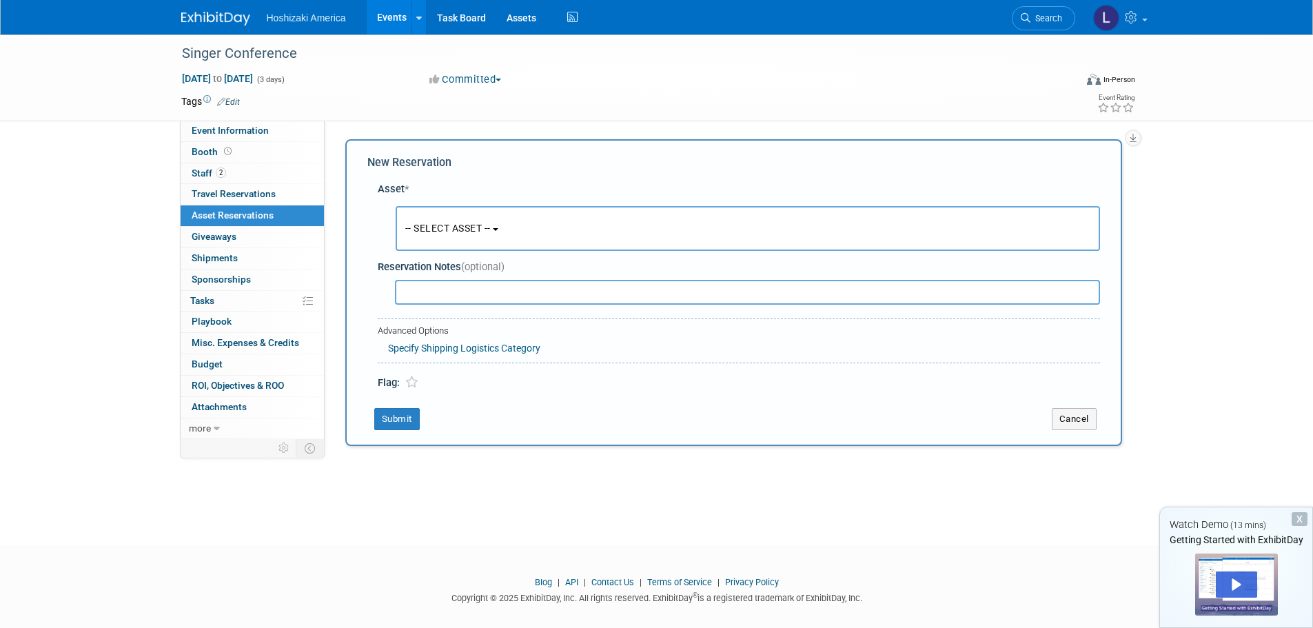
scroll to position [13, 0]
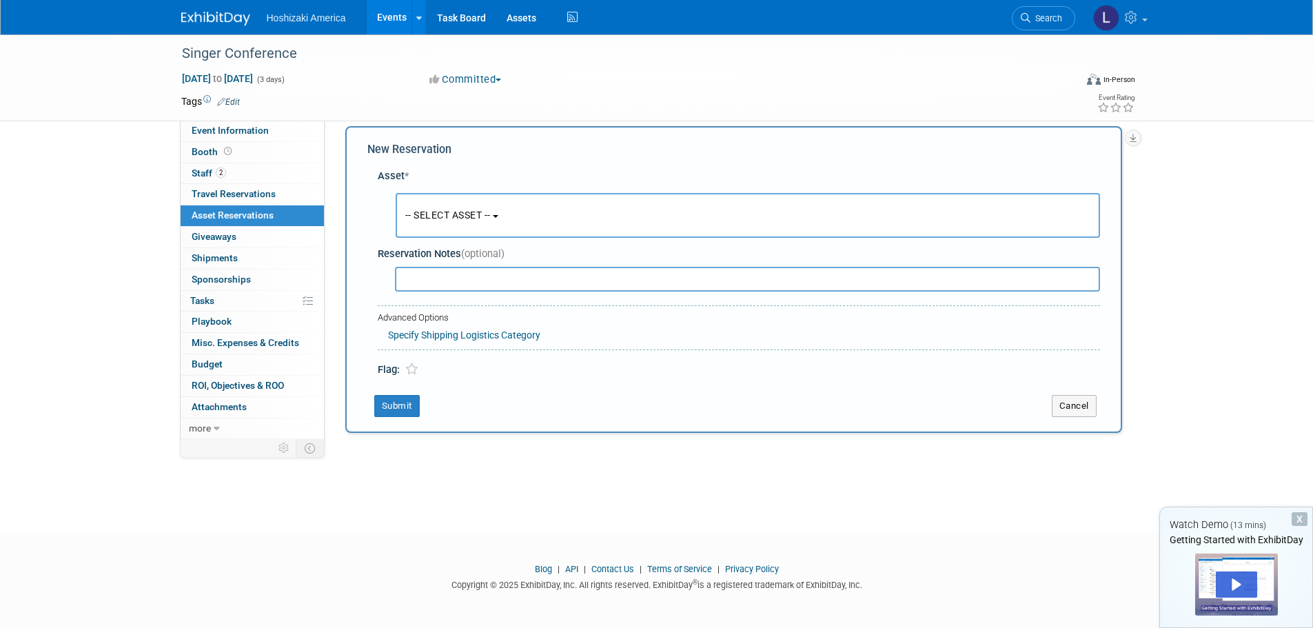
click at [491, 212] on span "-- SELECT ASSET --" at bounding box center [447, 215] width 85 height 11
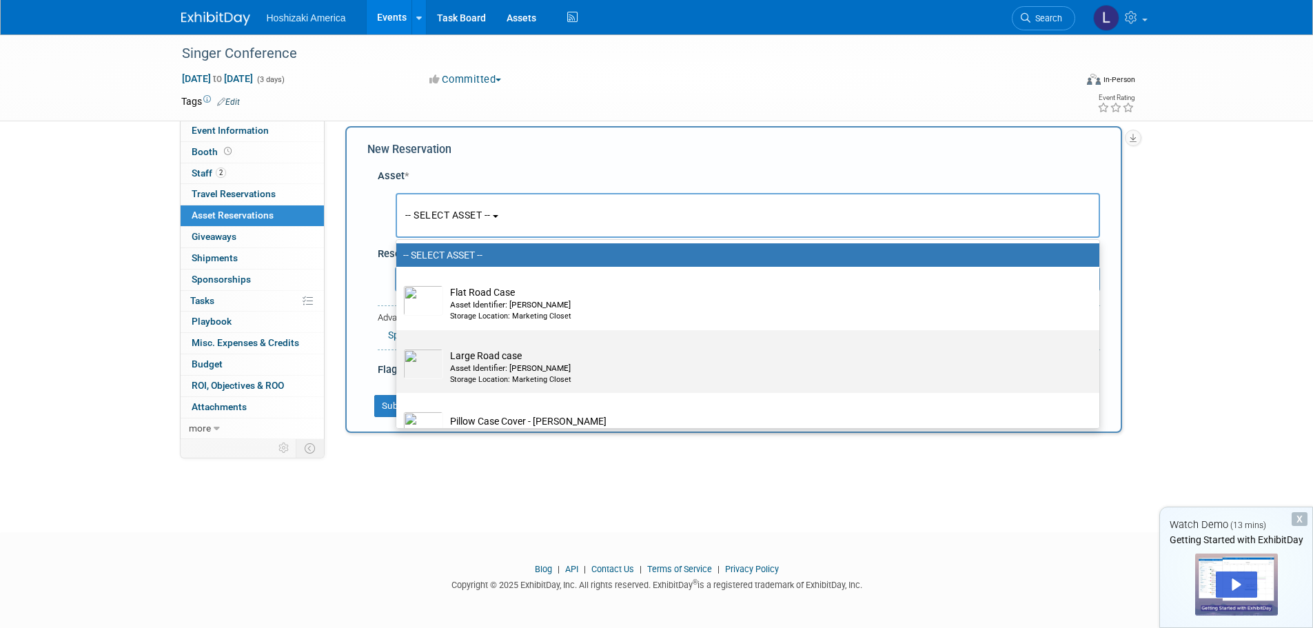
click at [432, 371] on img at bounding box center [423, 364] width 40 height 30
click at [399, 347] on input "Large Road case Asset Identifier: Rosie Storage Location: Marketing Closet" at bounding box center [394, 342] width 9 height 9
radio input "true"
select select "10729512"
radio input "false"
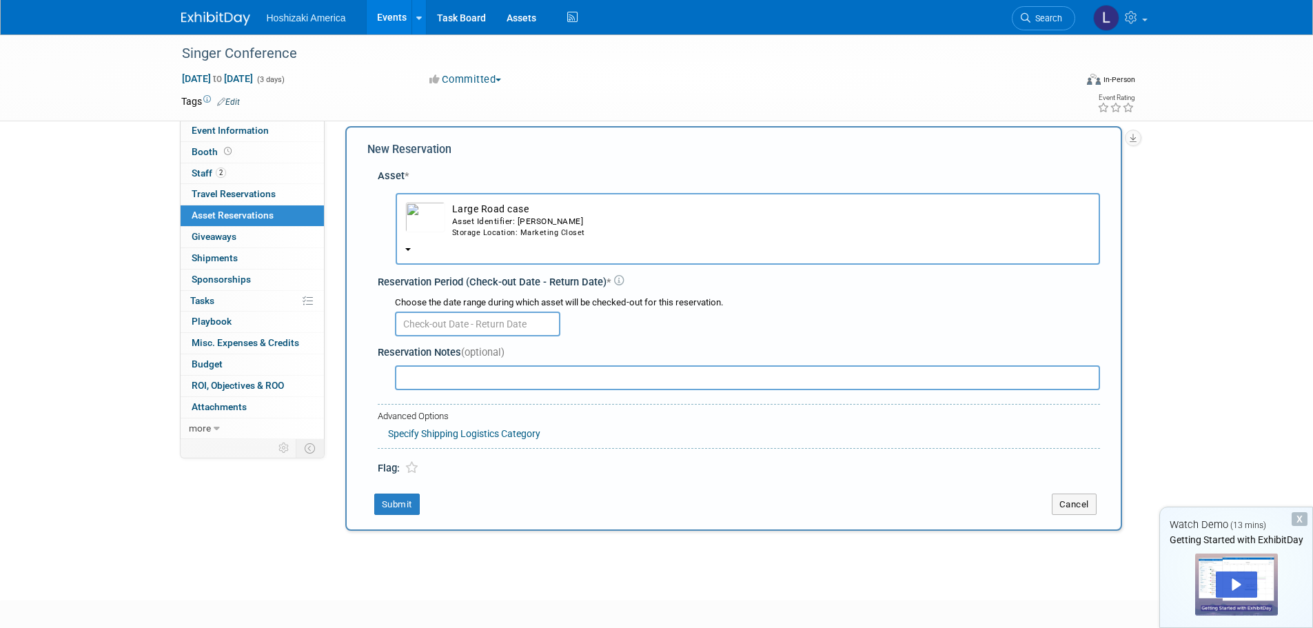
click at [406, 249] on b "button" at bounding box center [408, 249] width 6 height 3
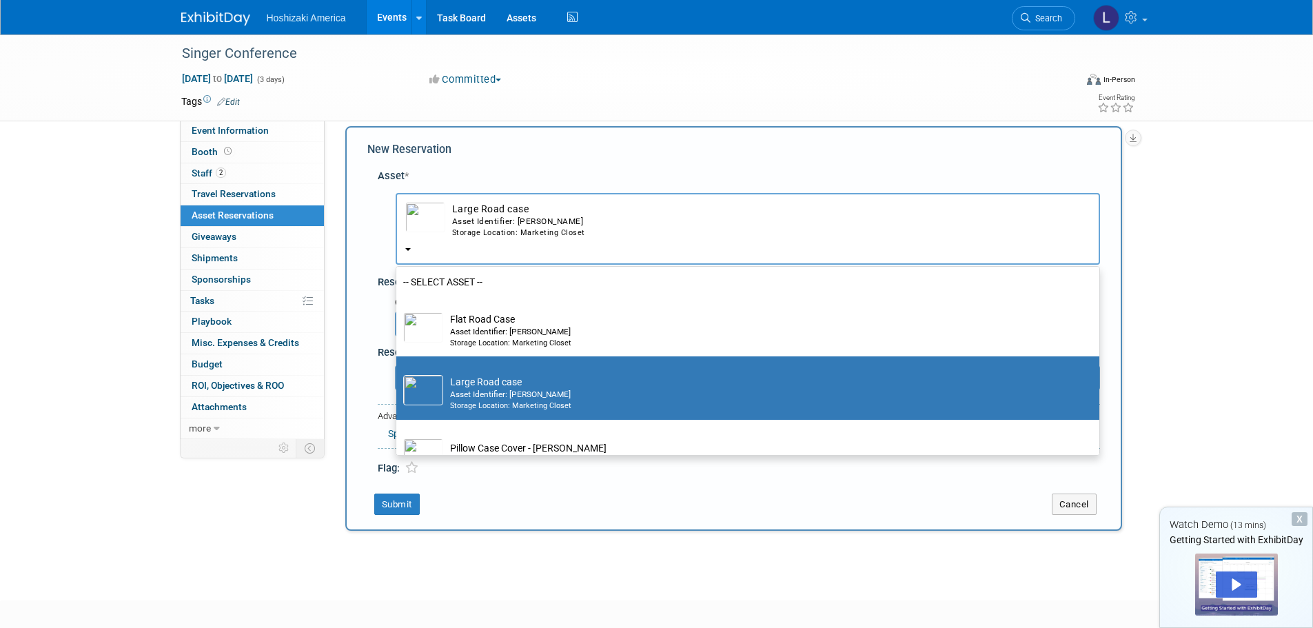
scroll to position [91, 0]
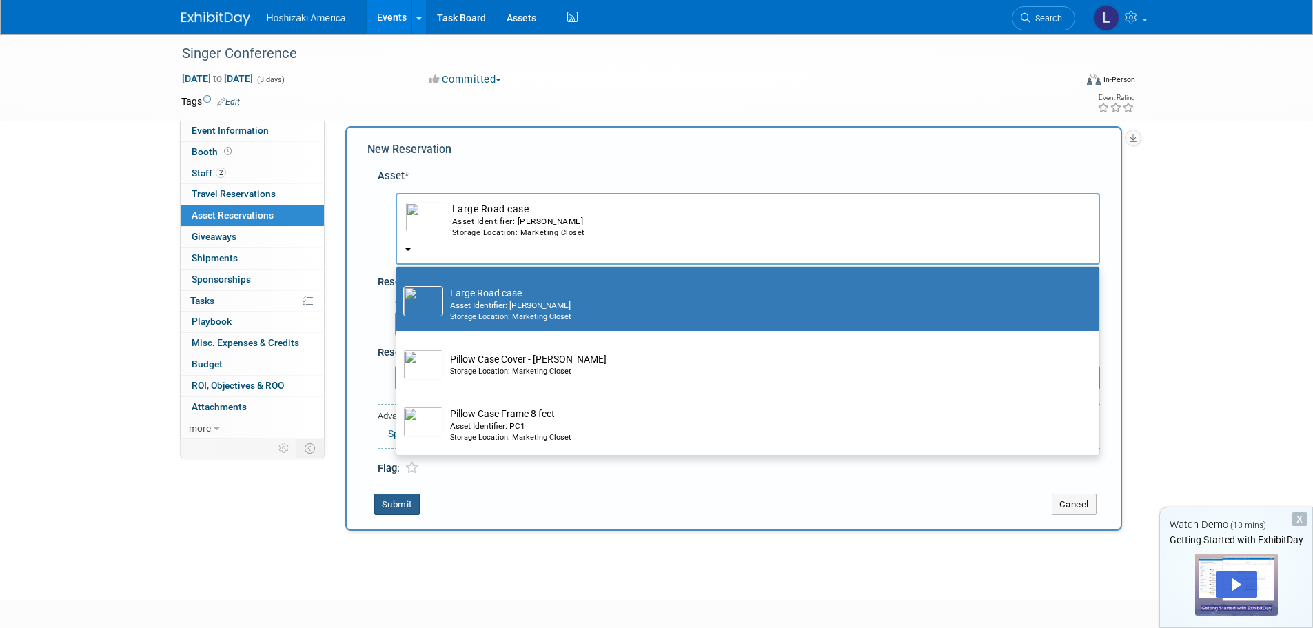
click at [395, 505] on button "Submit" at bounding box center [397, 505] width 46 height 22
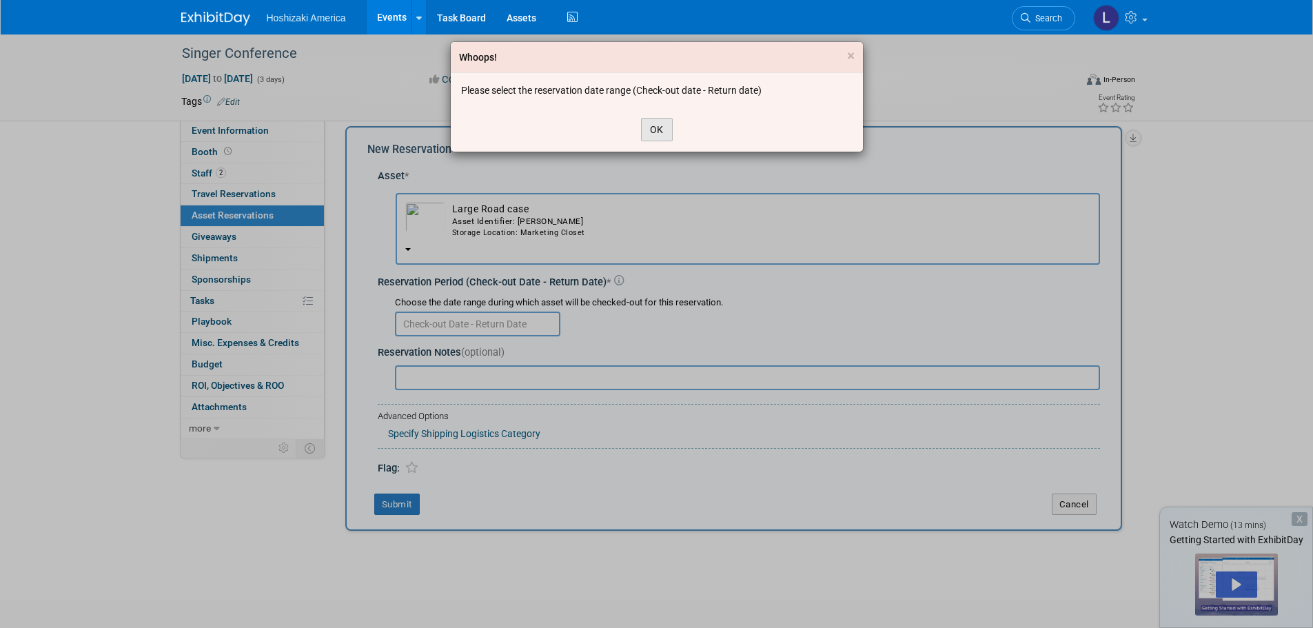
click at [656, 121] on button "OK" at bounding box center [657, 129] width 32 height 23
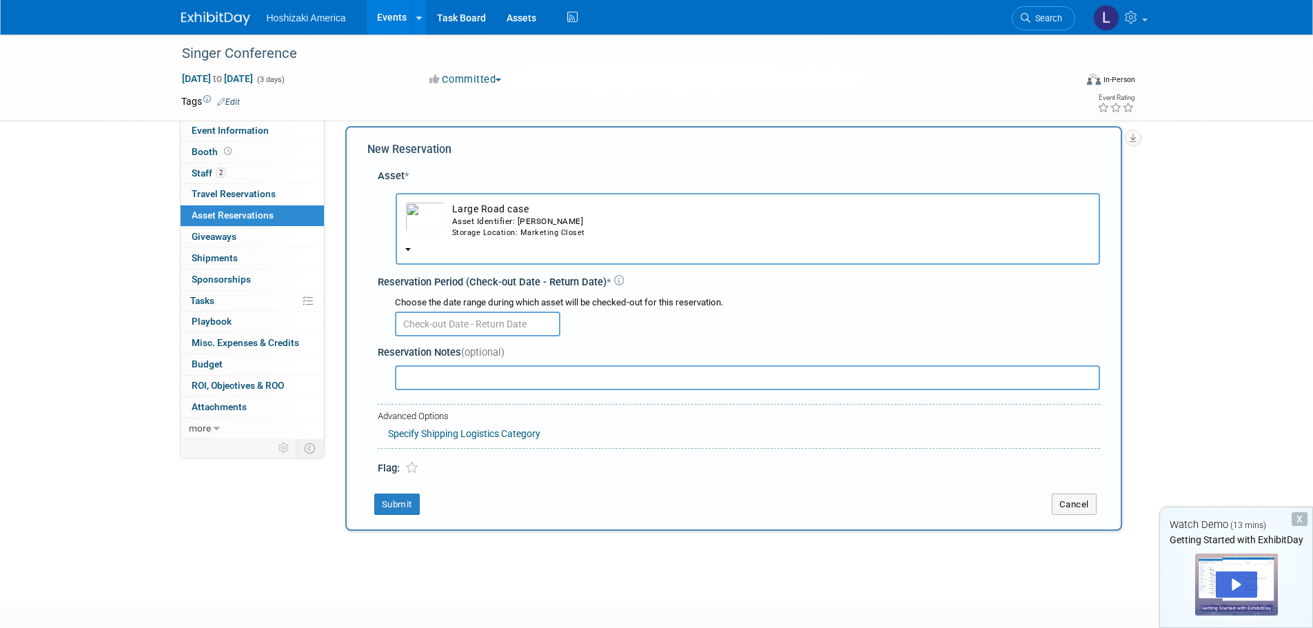
click at [481, 326] on input "text" at bounding box center [477, 324] width 165 height 25
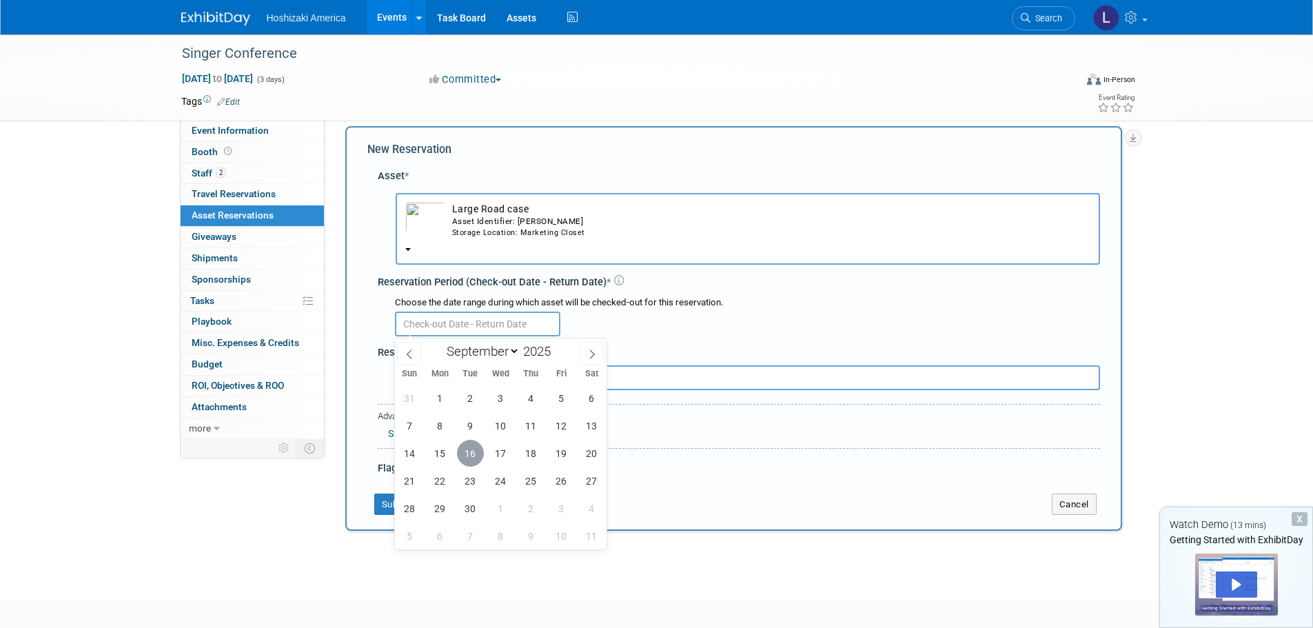
click at [471, 451] on span "16" at bounding box center [470, 453] width 27 height 27
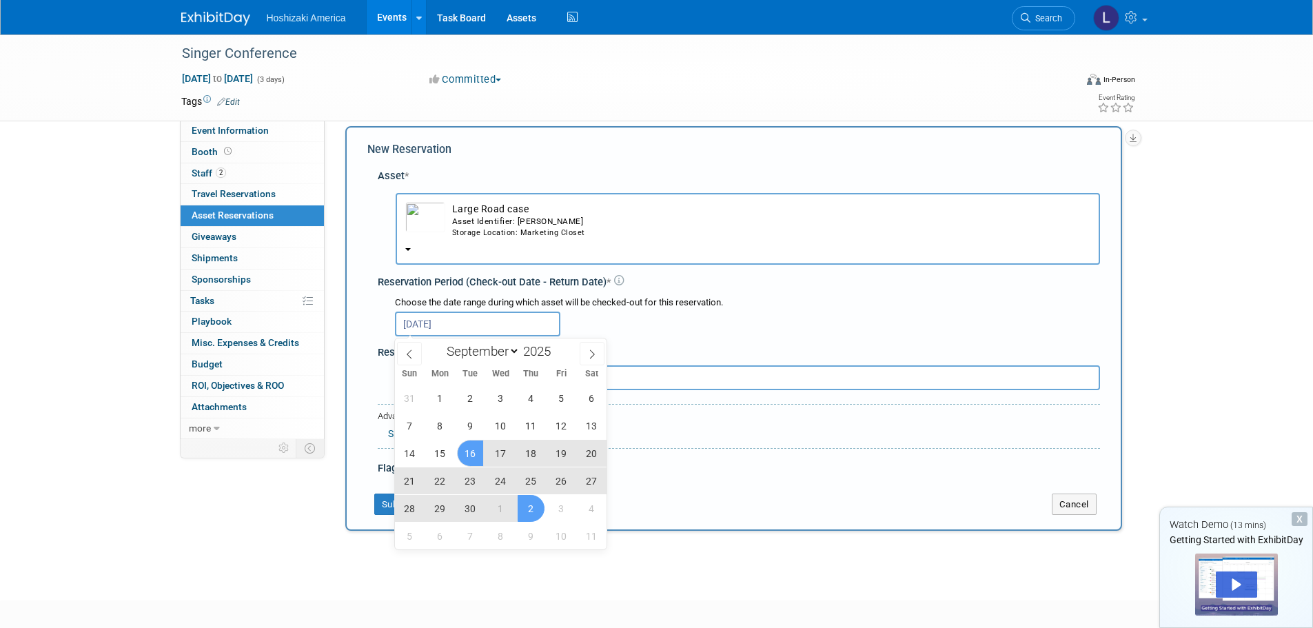
click at [535, 512] on span "2" at bounding box center [531, 508] width 27 height 27
type input "Sep 16, 2025 to Oct 2, 2025"
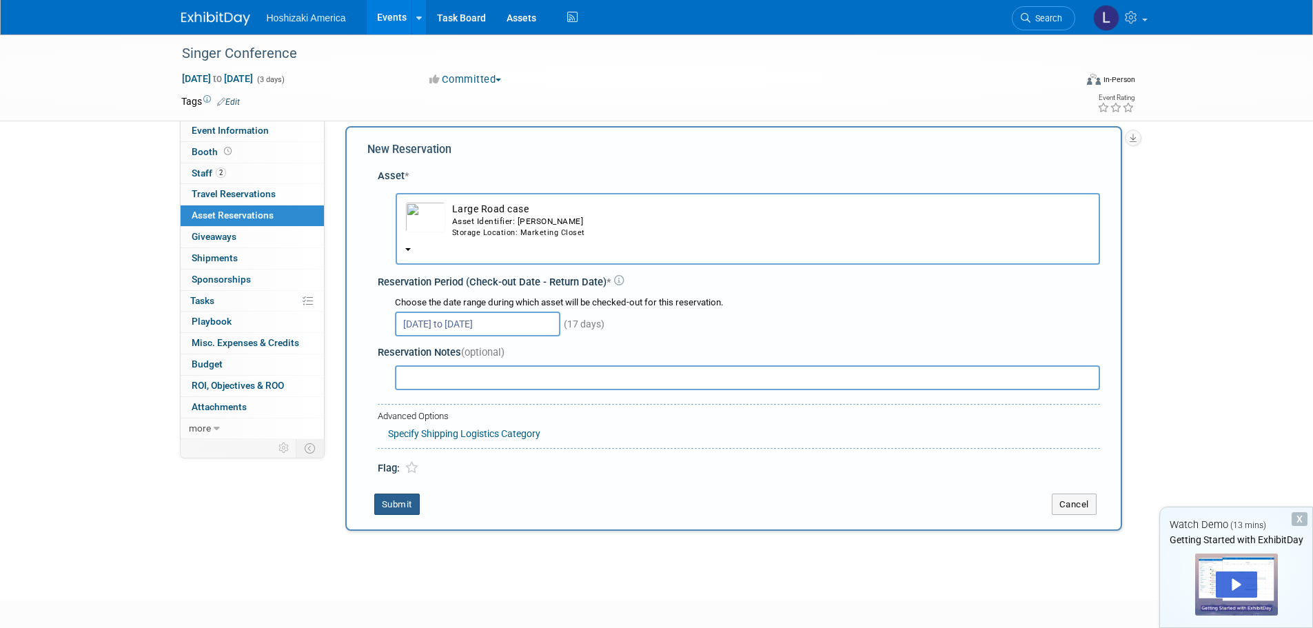
click at [394, 503] on button "Submit" at bounding box center [397, 505] width 46 height 22
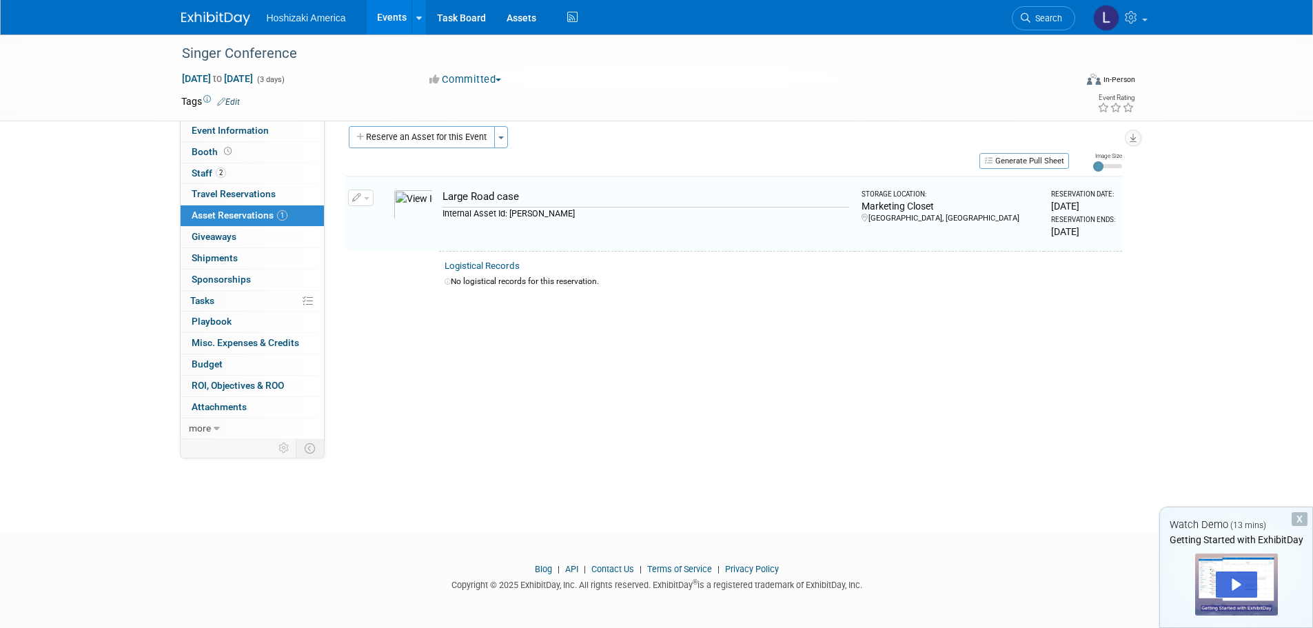
scroll to position [14, 0]
click at [364, 132] on button "Reserve an Asset for this Event" at bounding box center [422, 136] width 146 height 22
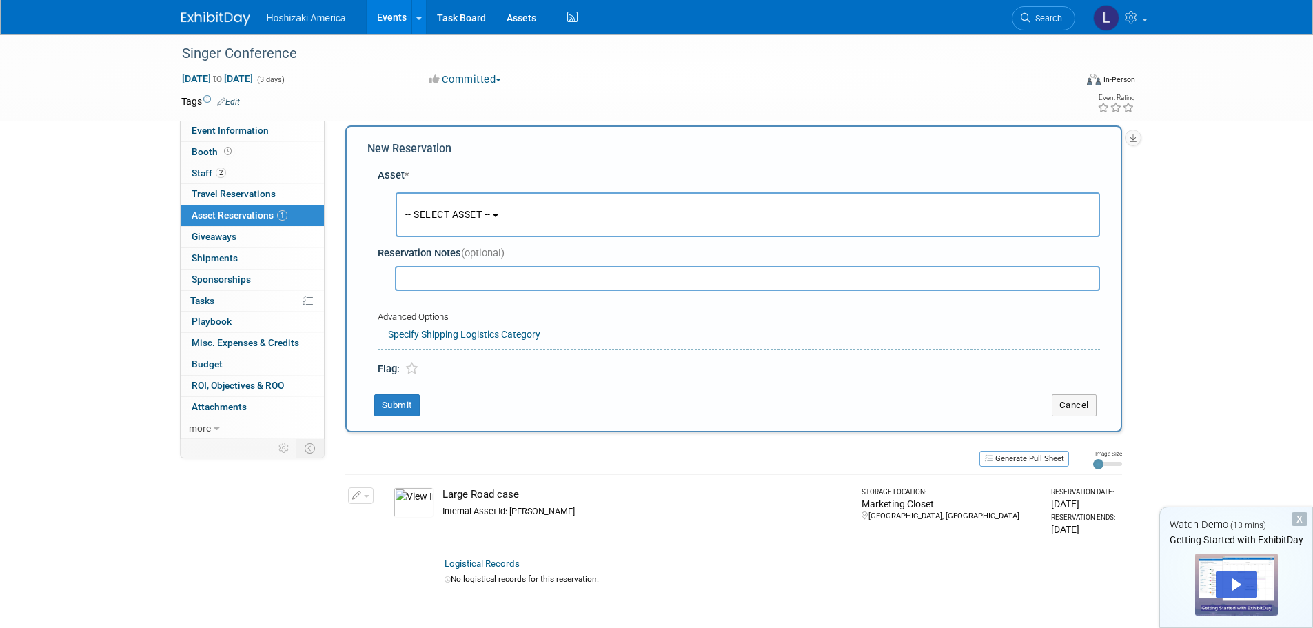
scroll to position [13, 0]
click at [414, 203] on button "-- SELECT ASSET --" at bounding box center [748, 215] width 705 height 45
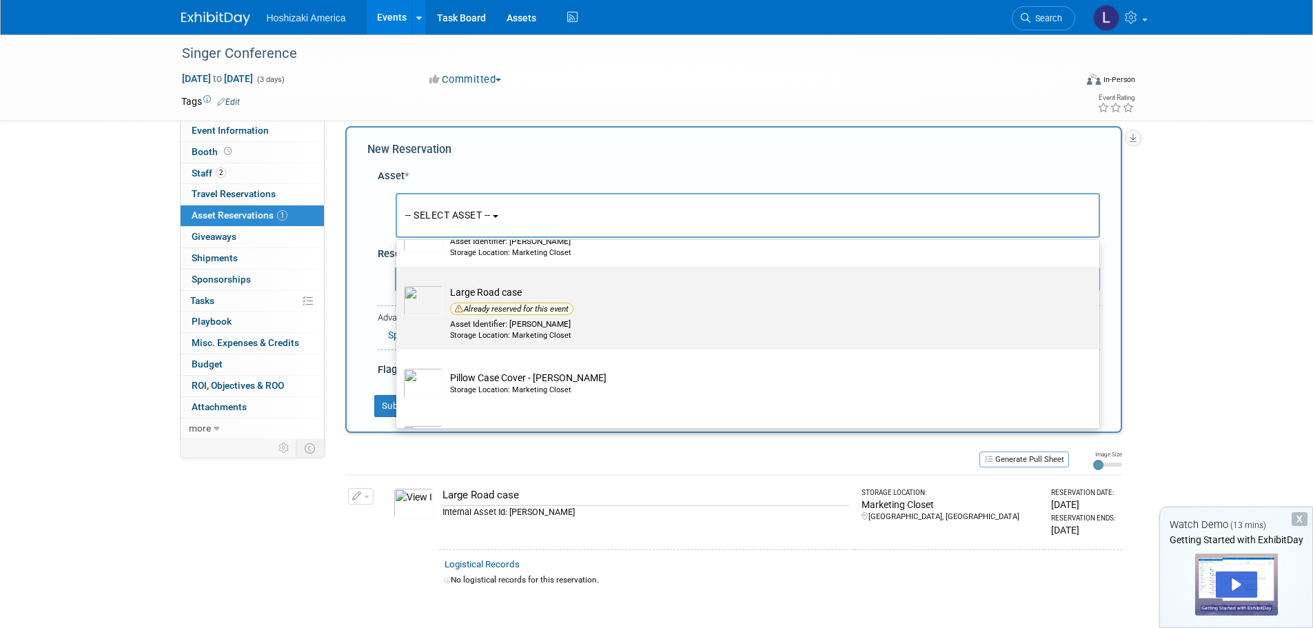
scroll to position [111, 0]
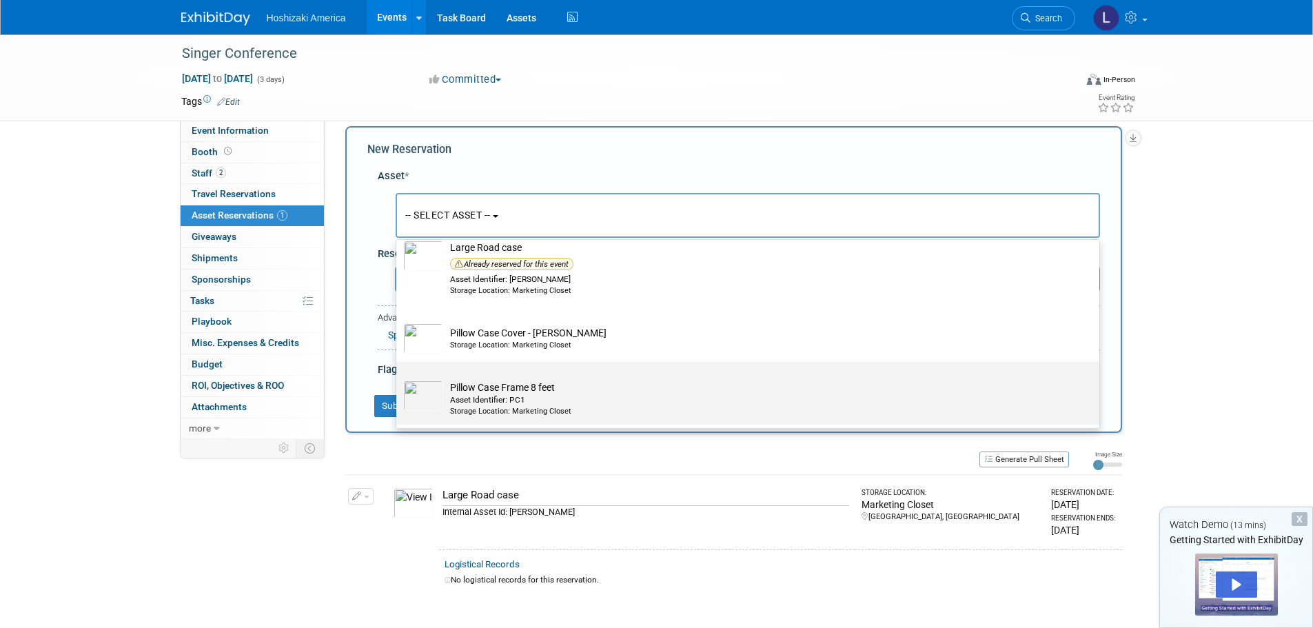
click at [477, 391] on td "Pillow Case Frame 8 feet Asset Identifier: PC1 Storage Location: Marketing Clos…" at bounding box center [757, 399] width 629 height 37
click at [399, 379] on input "Pillow Case Frame 8 feet Asset Identifier: PC1 Storage Location: Marketing Clos…" at bounding box center [394, 374] width 9 height 9
select select "10729510"
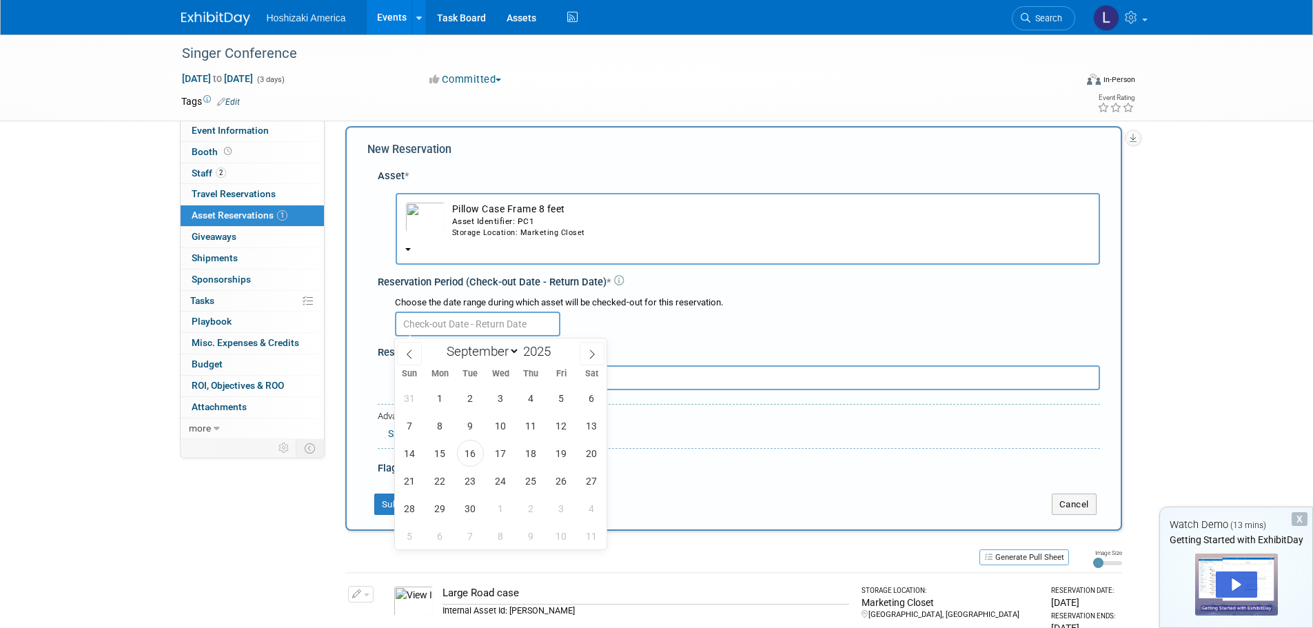
click at [446, 325] on input "text" at bounding box center [477, 324] width 165 height 25
click at [474, 453] on span "16" at bounding box center [470, 453] width 27 height 27
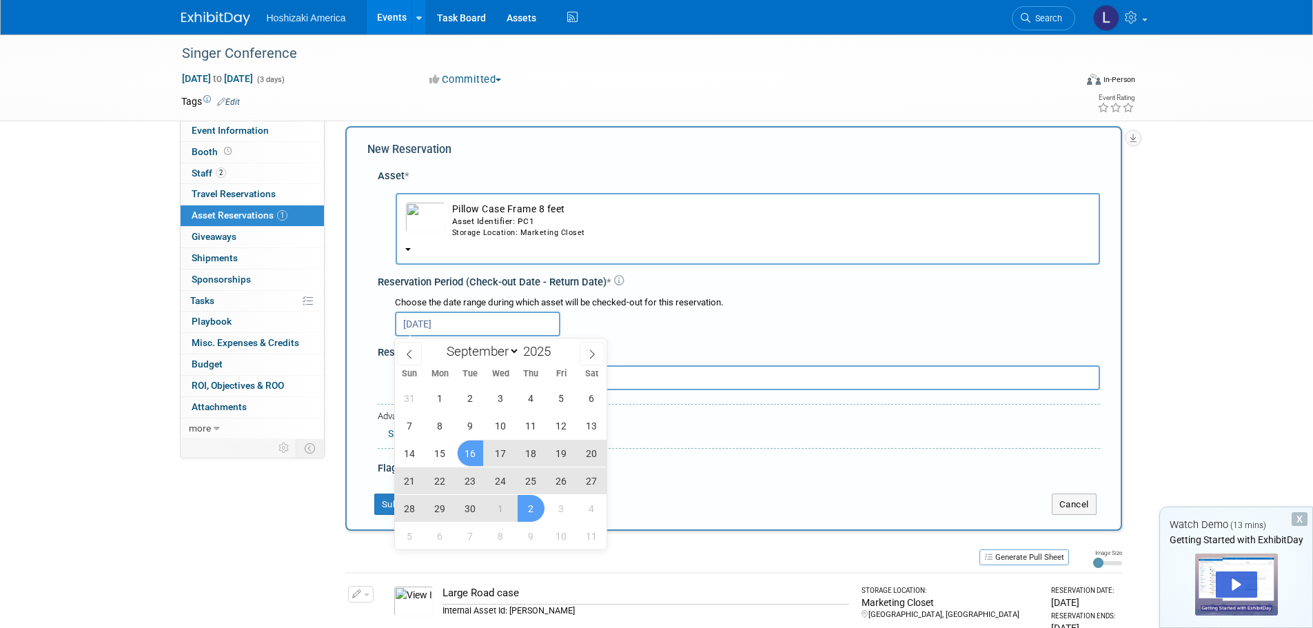
click at [534, 508] on span "2" at bounding box center [531, 508] width 27 height 27
type input "Sep 16, 2025 to Oct 2, 2025"
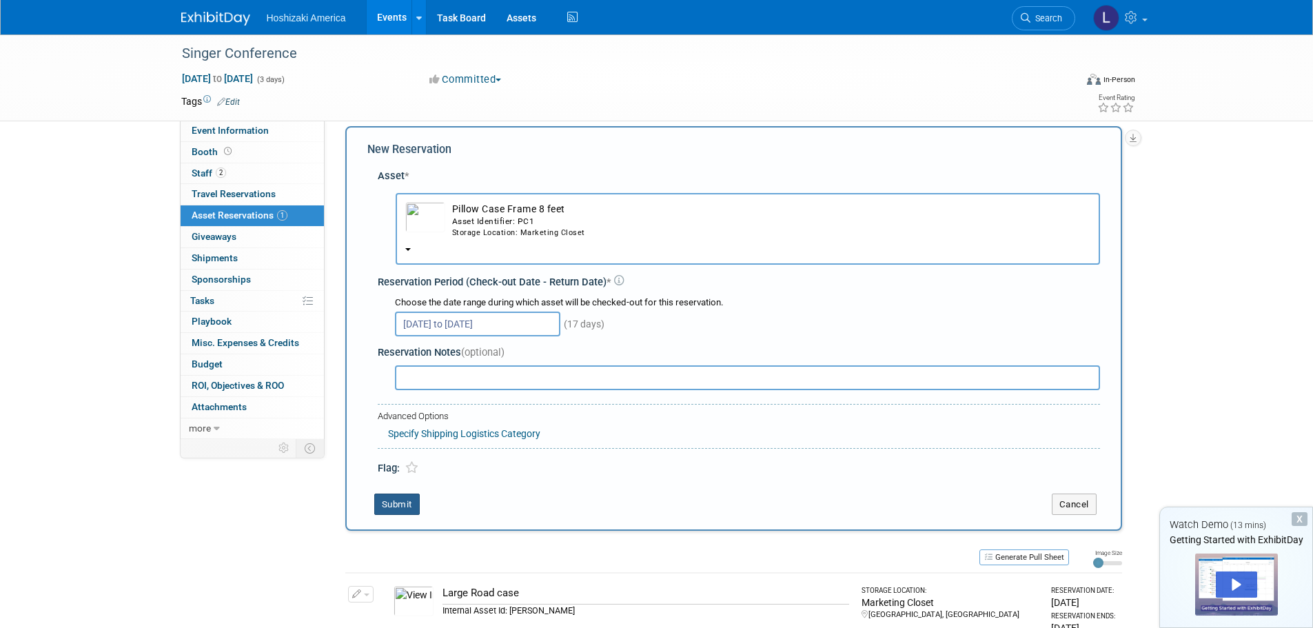
click at [406, 507] on button "Submit" at bounding box center [397, 505] width 46 height 22
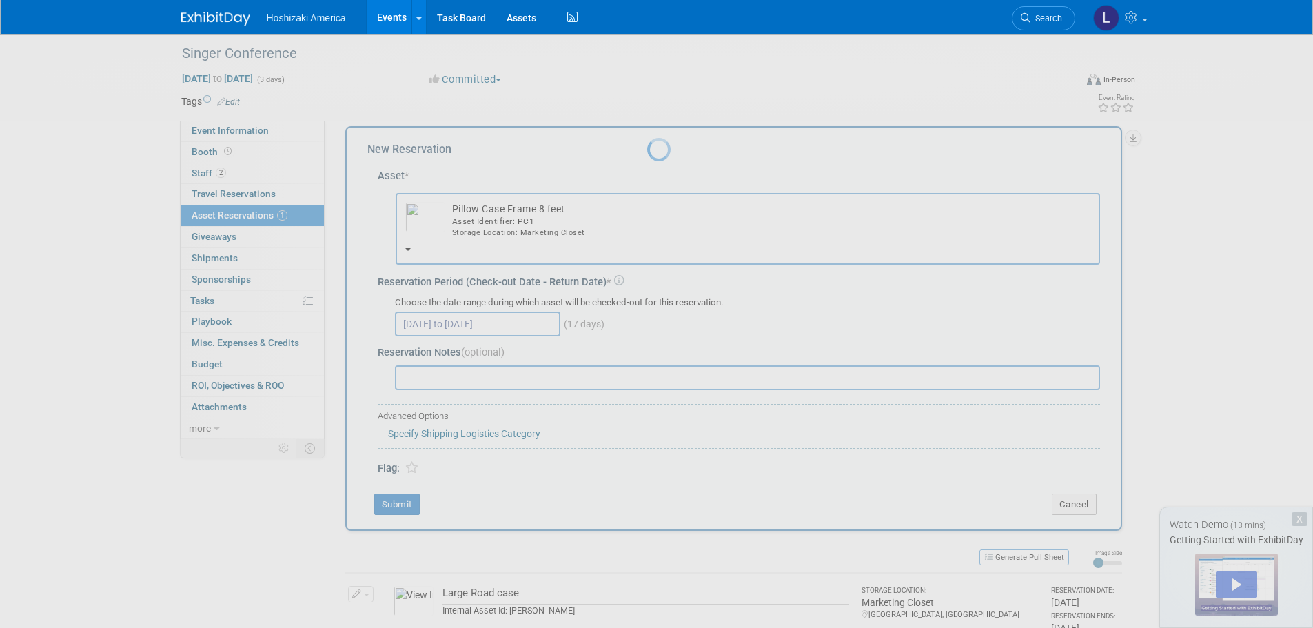
scroll to position [14, 0]
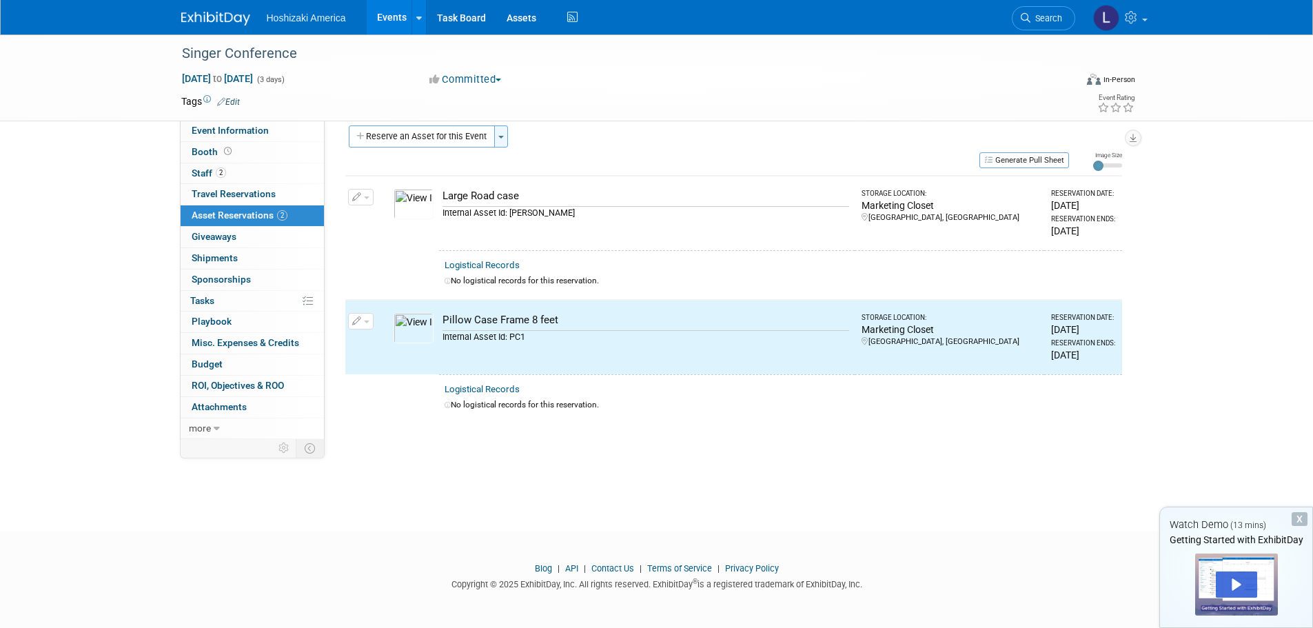
click at [503, 128] on button "Toggle Dropdown" at bounding box center [501, 136] width 14 height 22
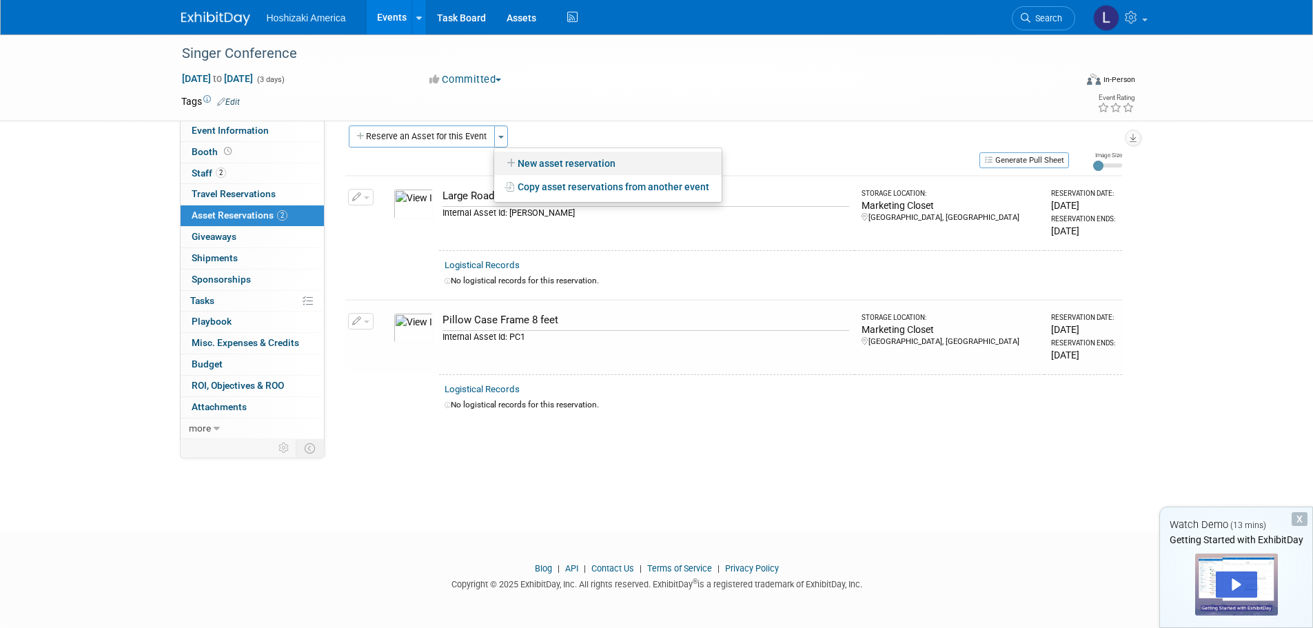
click at [546, 162] on link "New asset reservation" at bounding box center [608, 163] width 228 height 23
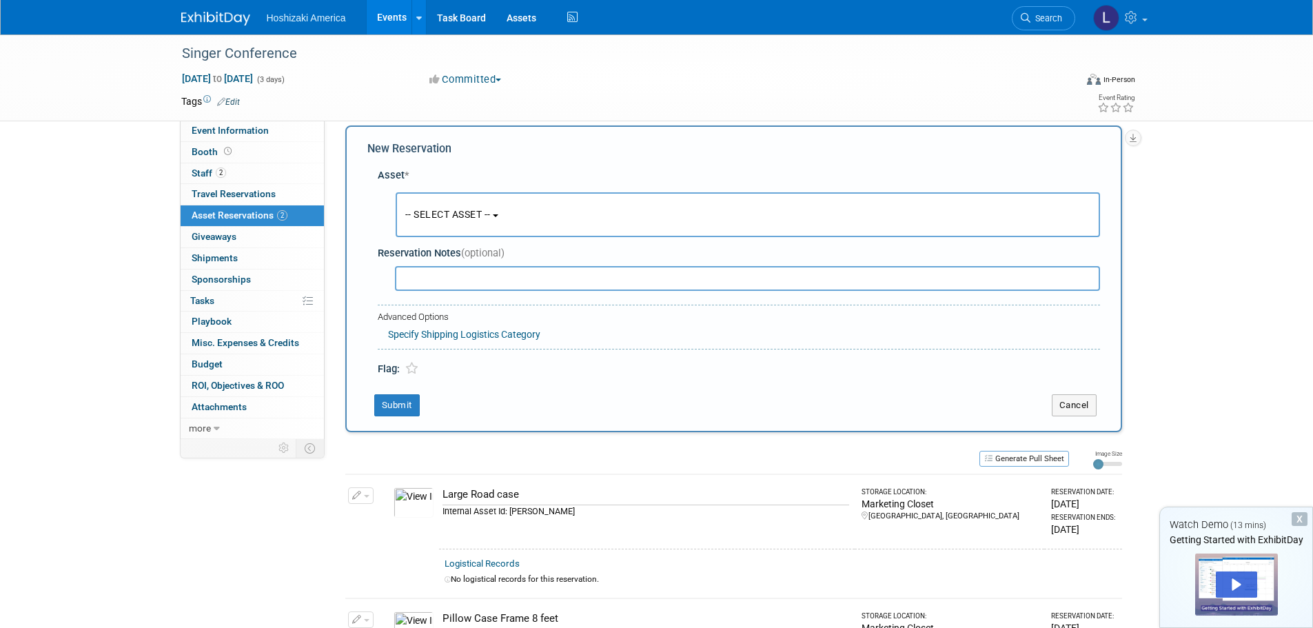
scroll to position [13, 0]
click at [470, 221] on span "-- SELECT ASSET --" at bounding box center [447, 215] width 85 height 11
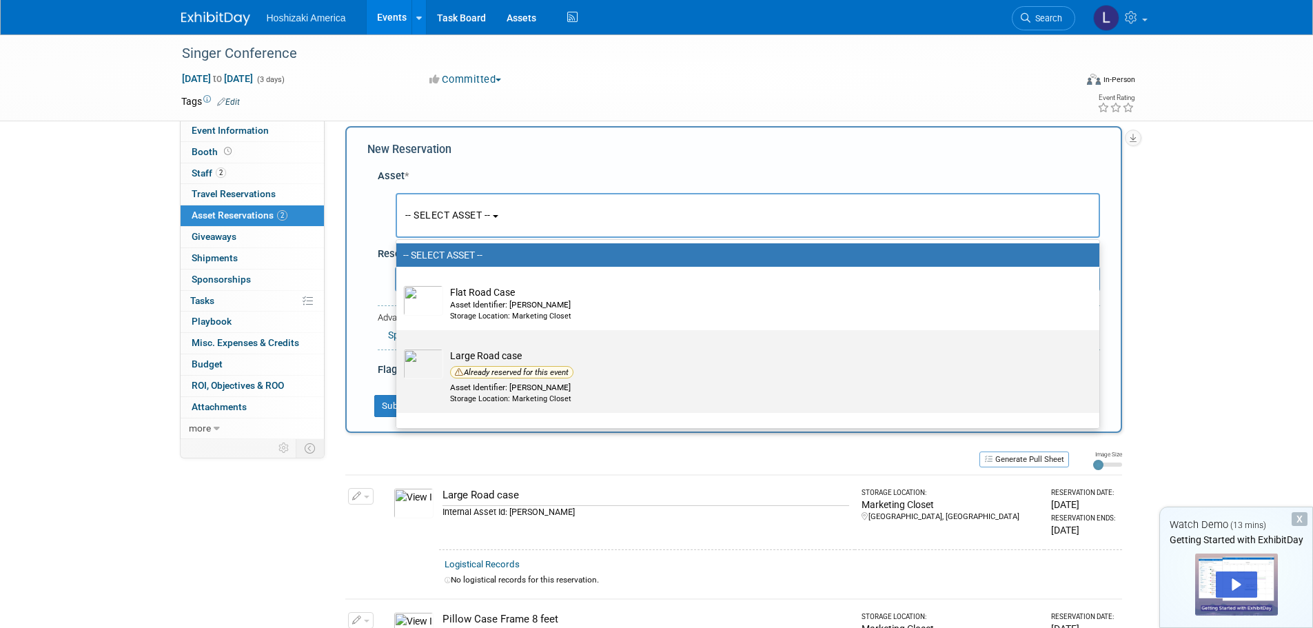
scroll to position [131, 0]
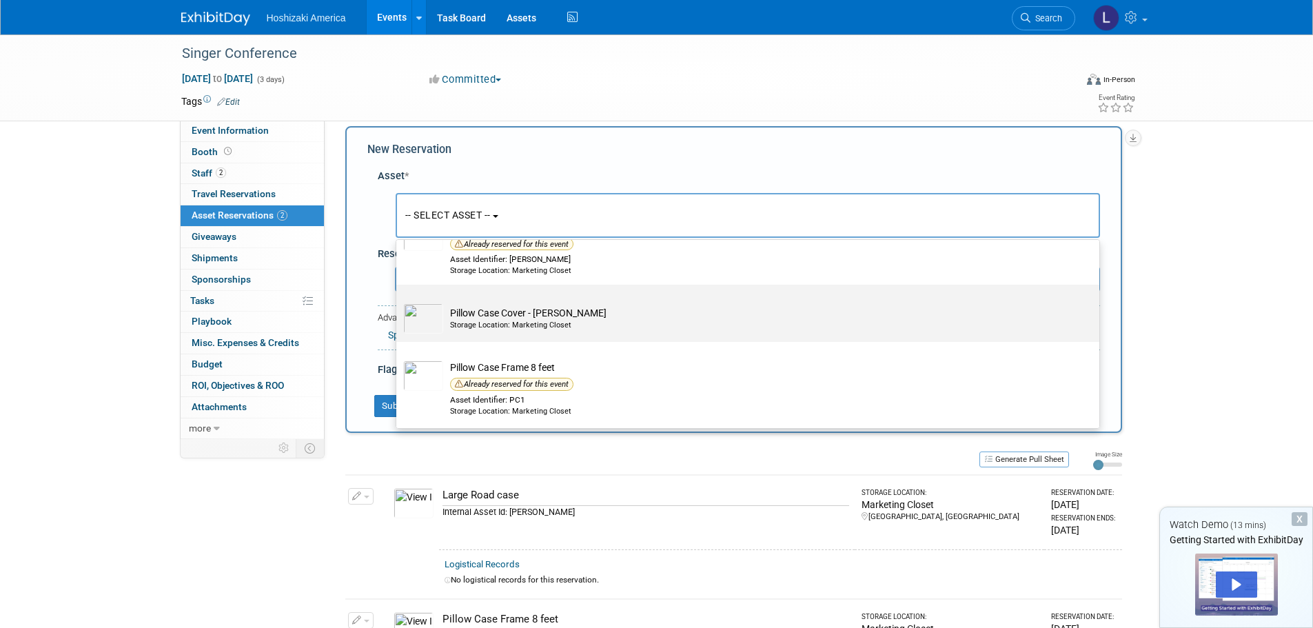
click at [491, 328] on div "Storage Location: Marketing Closet" at bounding box center [761, 325] width 622 height 11
click at [399, 301] on input "Pillow Case Cover - Hoshizaki Storage Location: Marketing Closet" at bounding box center [394, 296] width 9 height 9
select select "10729511"
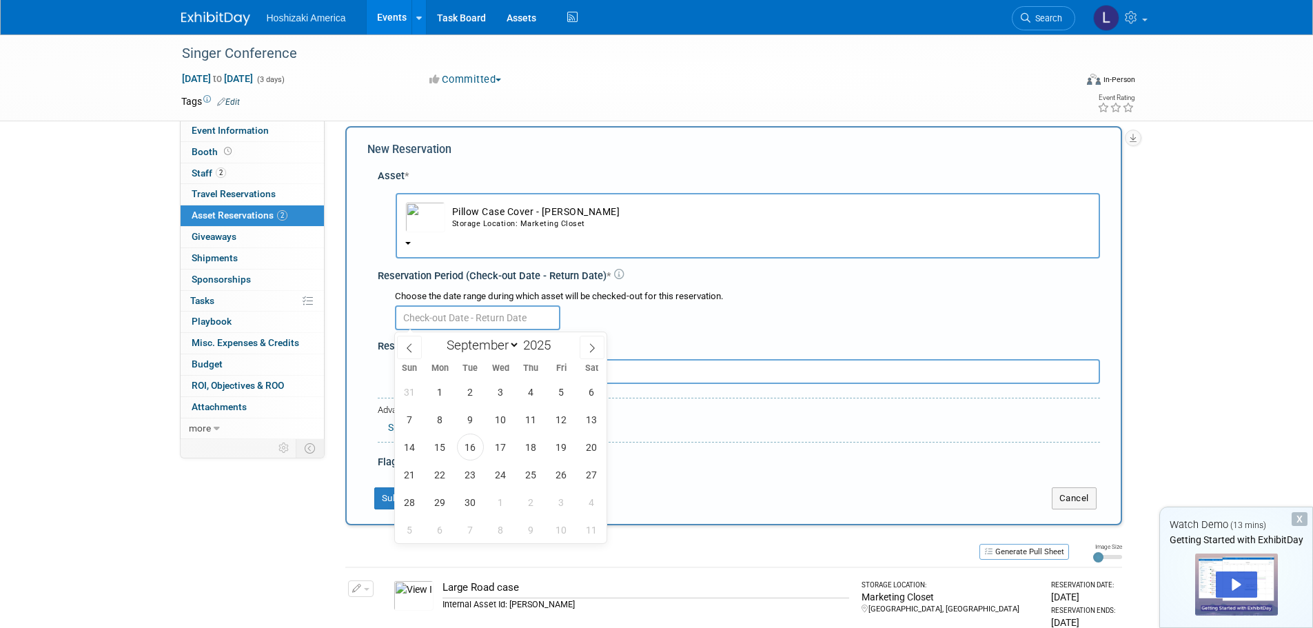
click at [454, 324] on input "text" at bounding box center [477, 317] width 165 height 25
click at [474, 454] on span "16" at bounding box center [470, 447] width 27 height 27
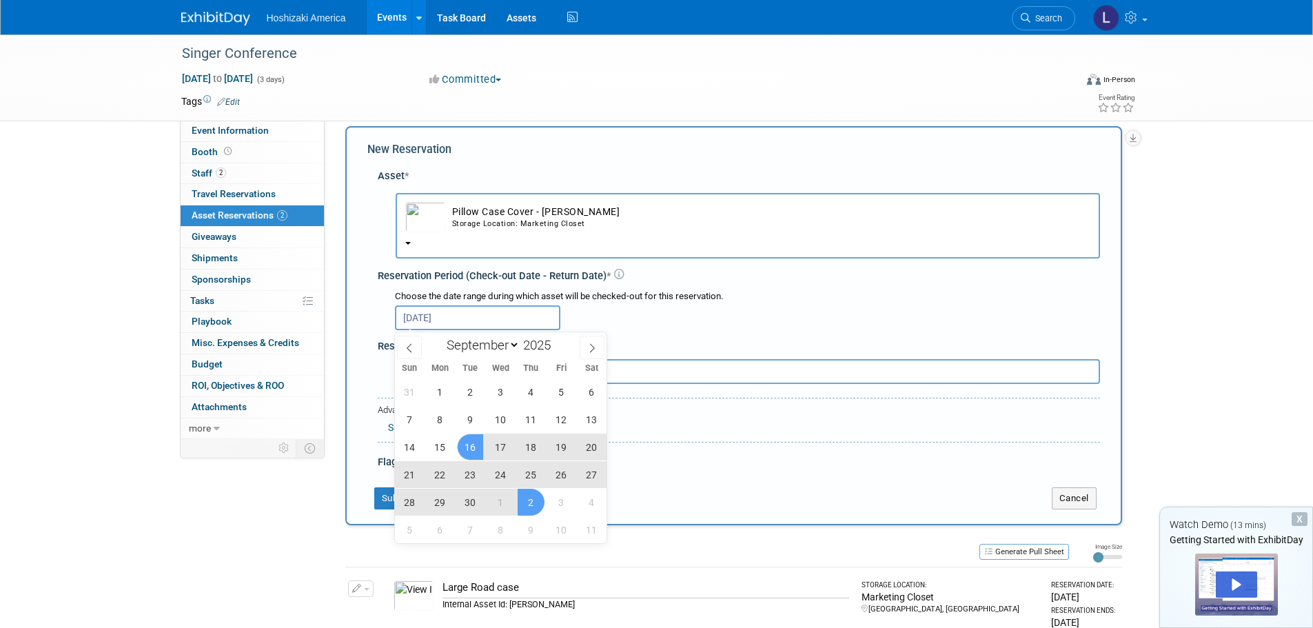
click at [532, 501] on span "2" at bounding box center [531, 502] width 27 height 27
type input "Sep 16, 2025 to Oct 2, 2025"
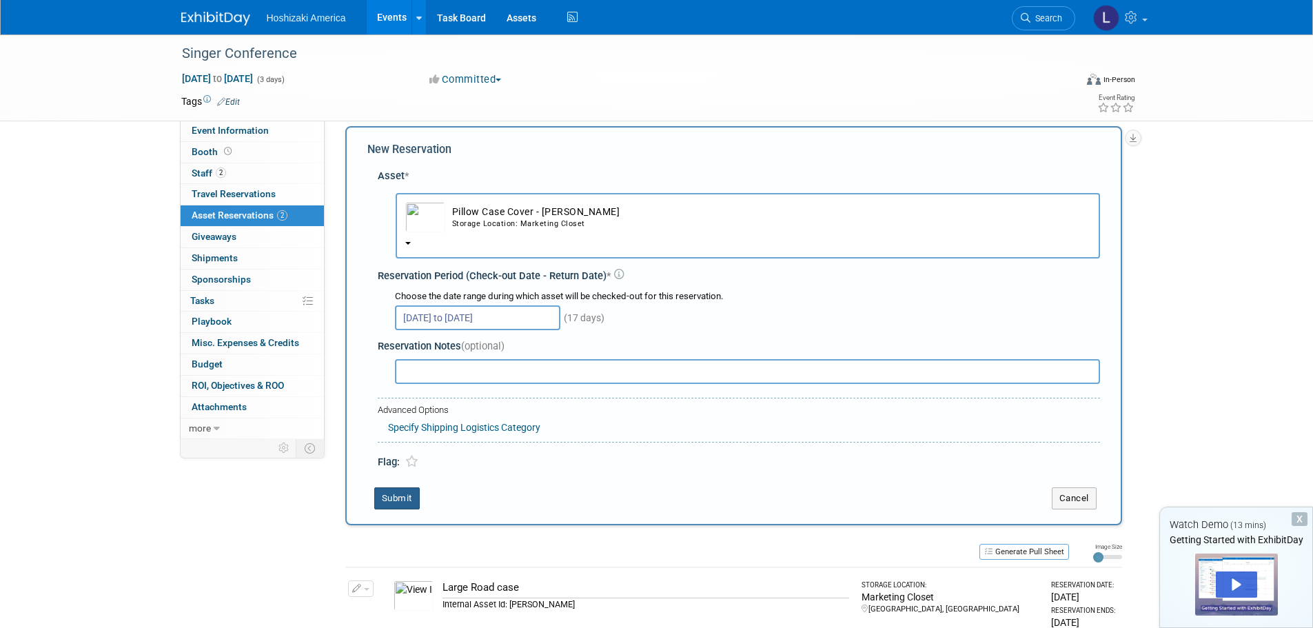
click at [390, 499] on button "Submit" at bounding box center [397, 498] width 46 height 22
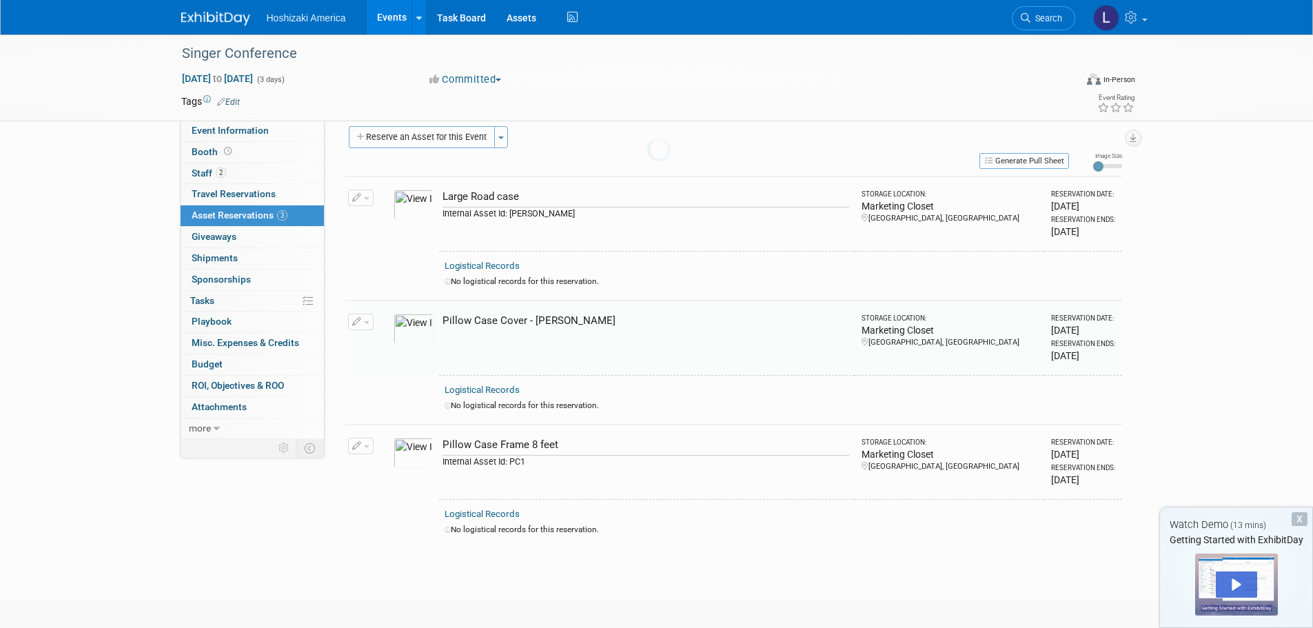
scroll to position [80, 0]
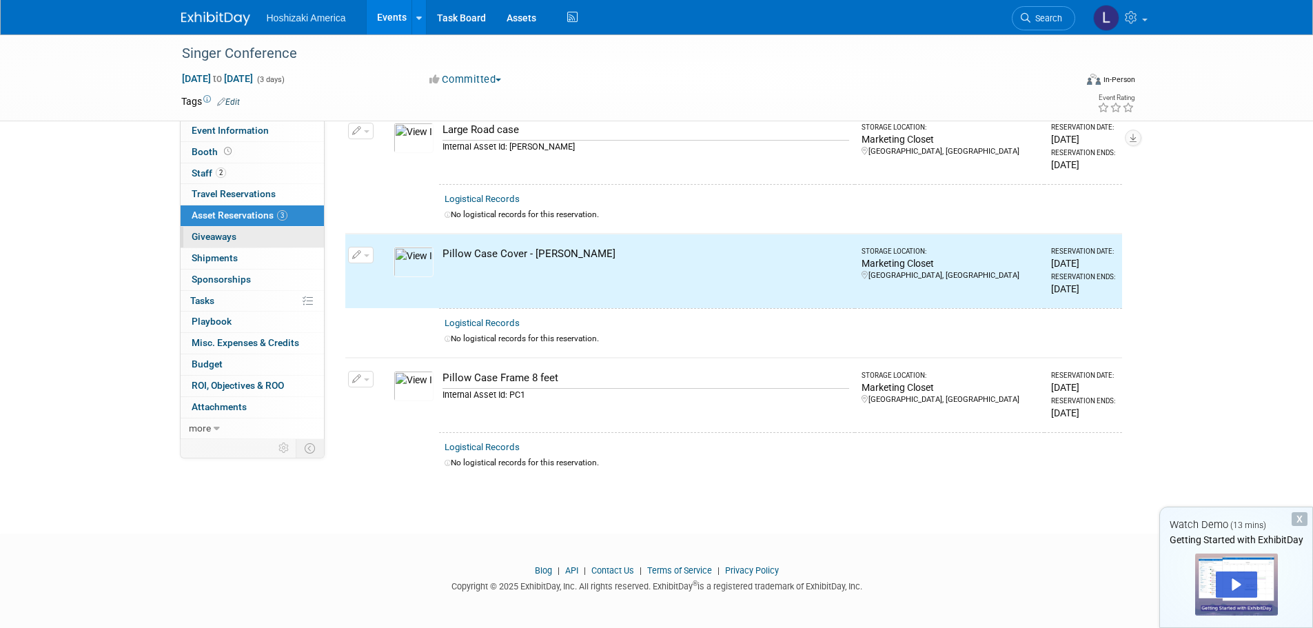
click at [221, 239] on span "Giveaways 0" at bounding box center [214, 236] width 45 height 11
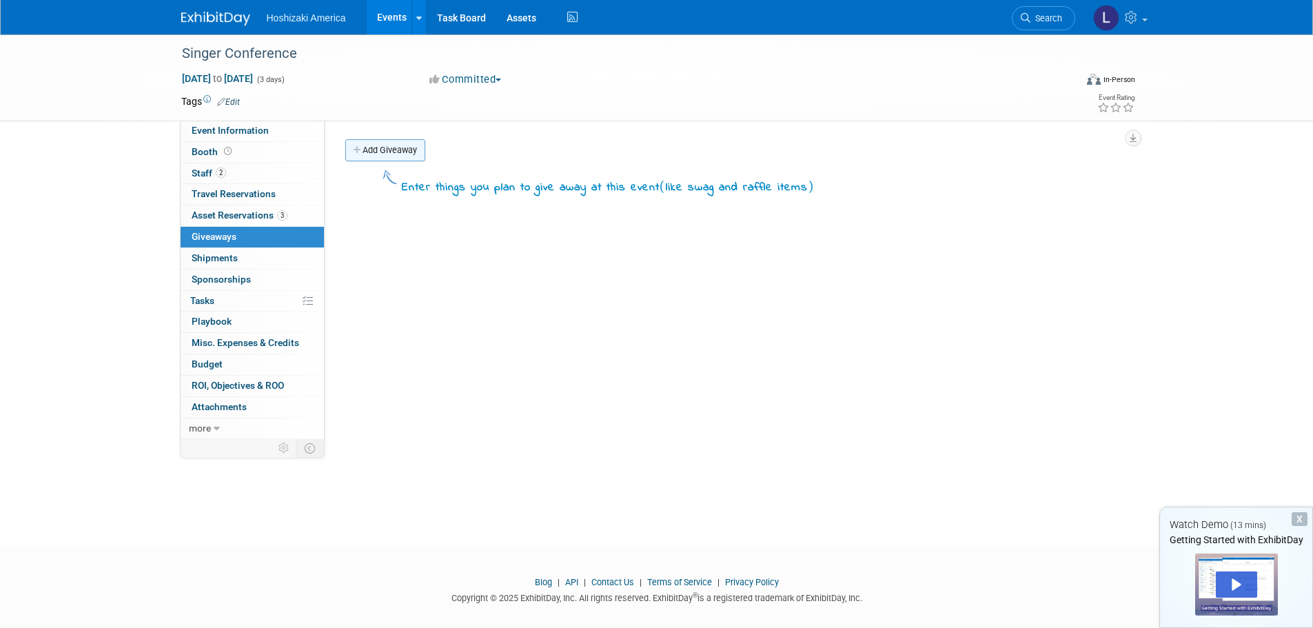
click at [396, 148] on link "Add Giveaway" at bounding box center [385, 150] width 80 height 22
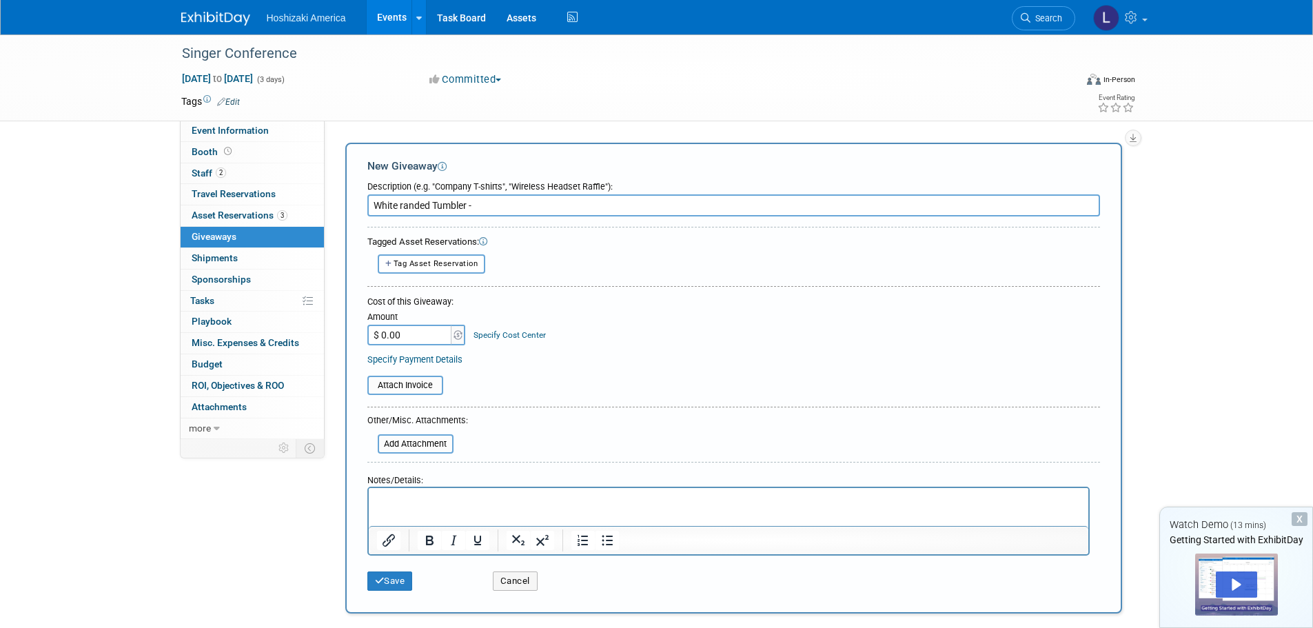
click at [497, 203] on input "White randed Tumbler -" at bounding box center [733, 205] width 733 height 22
click at [401, 201] on input "White randed Tumbler" at bounding box center [733, 205] width 733 height 22
type input "White Branded Tumbler"
click at [391, 443] on input "file" at bounding box center [370, 444] width 164 height 17
click at [391, 587] on button "Save" at bounding box center [390, 581] width 46 height 19
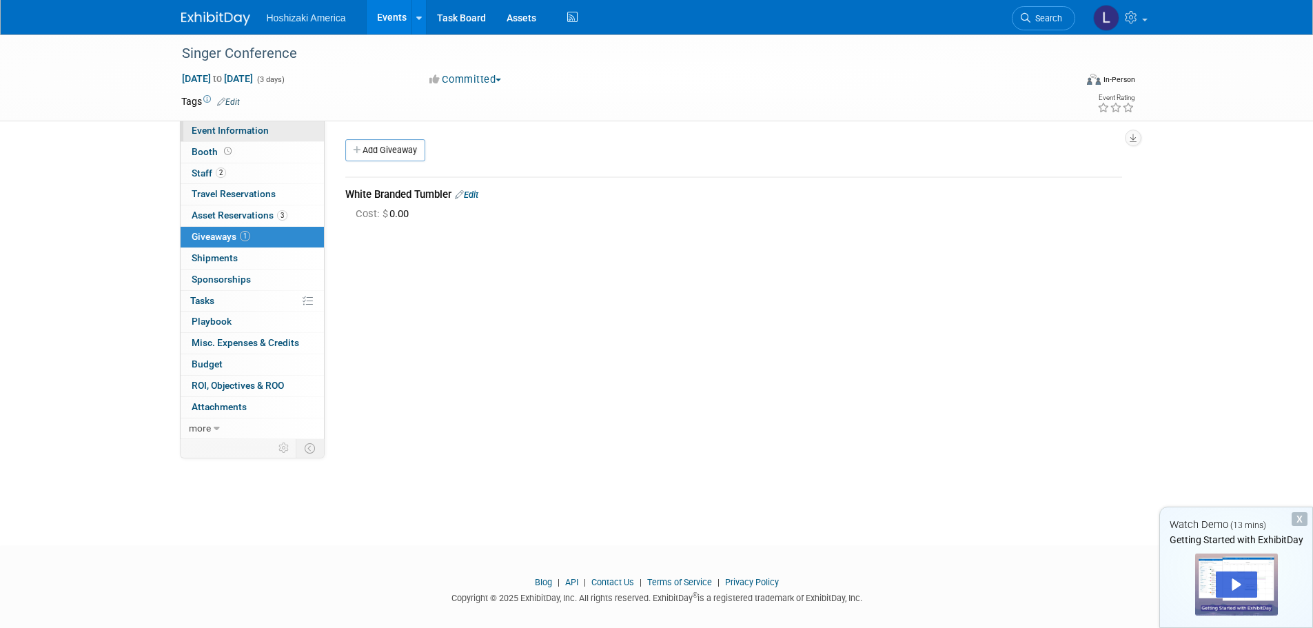
click at [255, 132] on span "Event Information" at bounding box center [230, 130] width 77 height 11
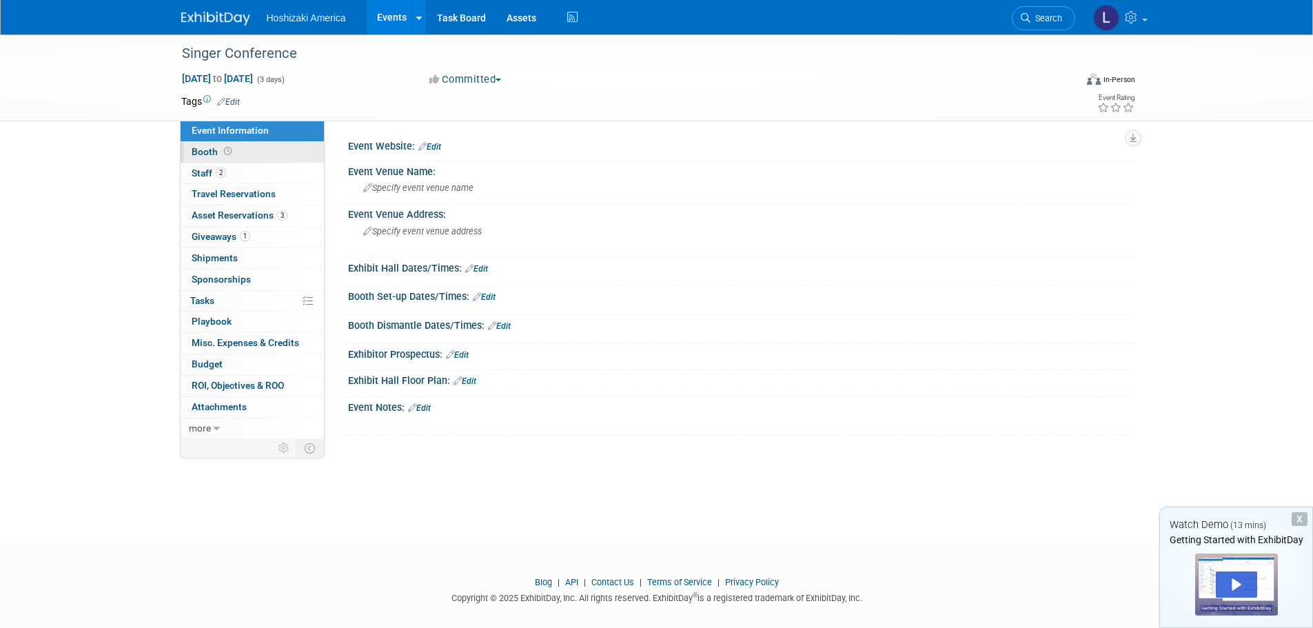
click at [248, 145] on link "Booth" at bounding box center [252, 152] width 143 height 21
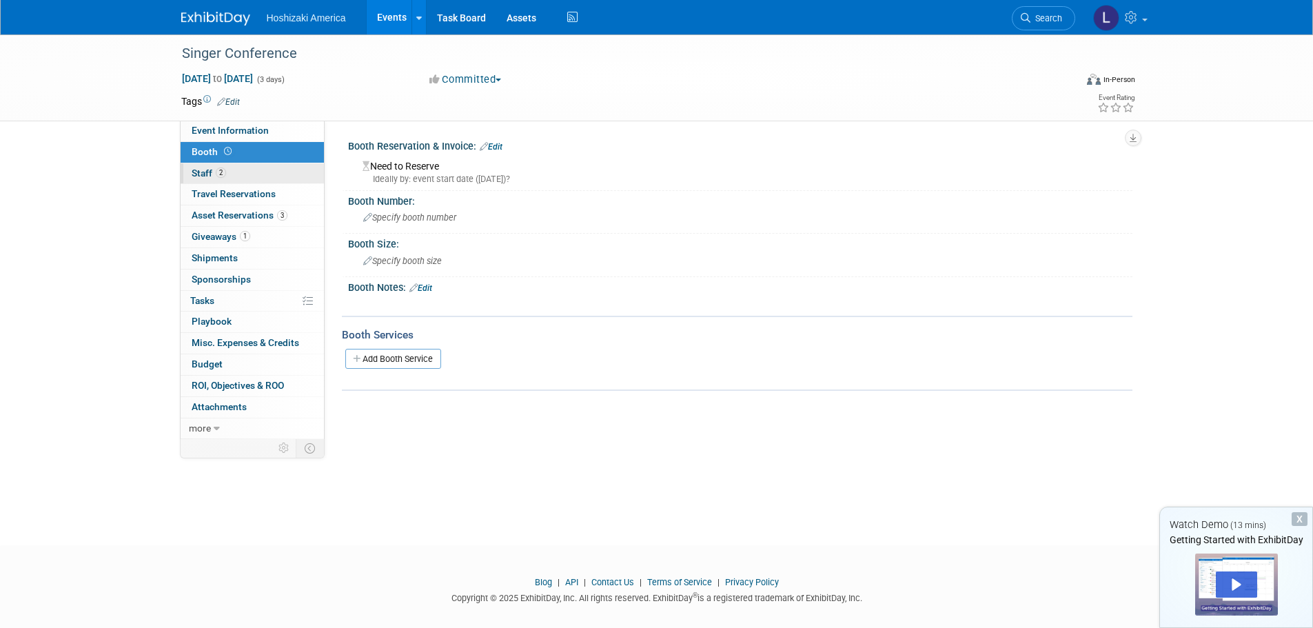
click at [243, 168] on link "2 Staff 2" at bounding box center [252, 173] width 143 height 21
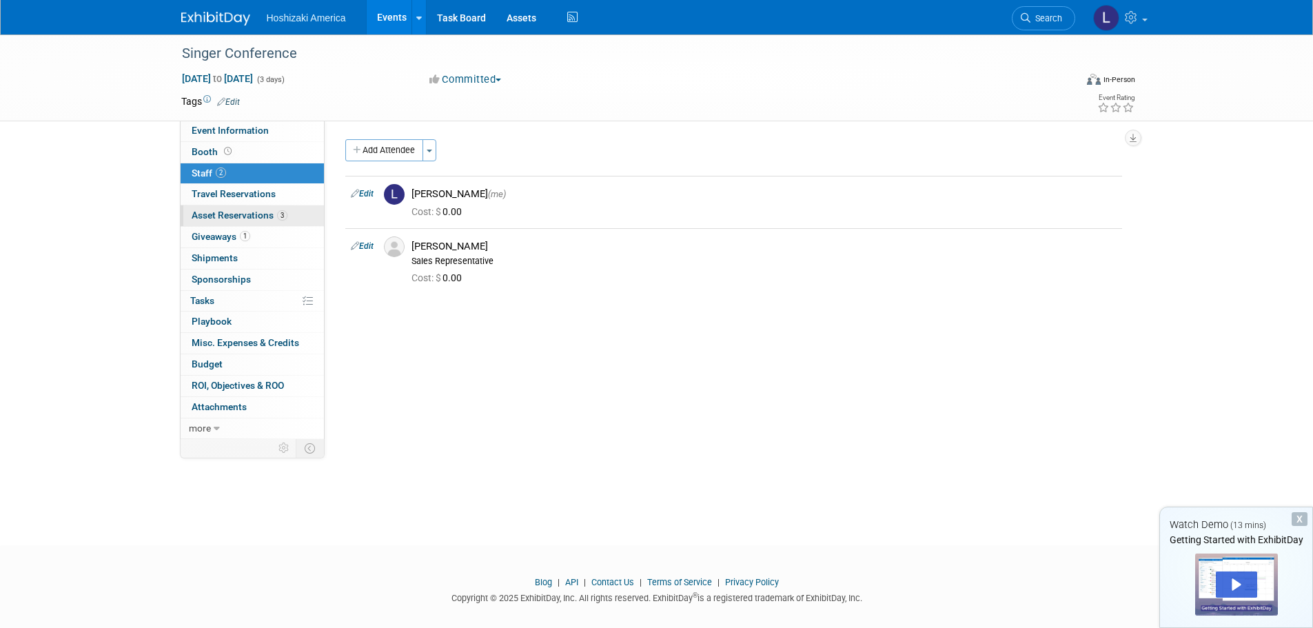
click at [244, 212] on span "Asset Reservations 3" at bounding box center [240, 215] width 96 height 11
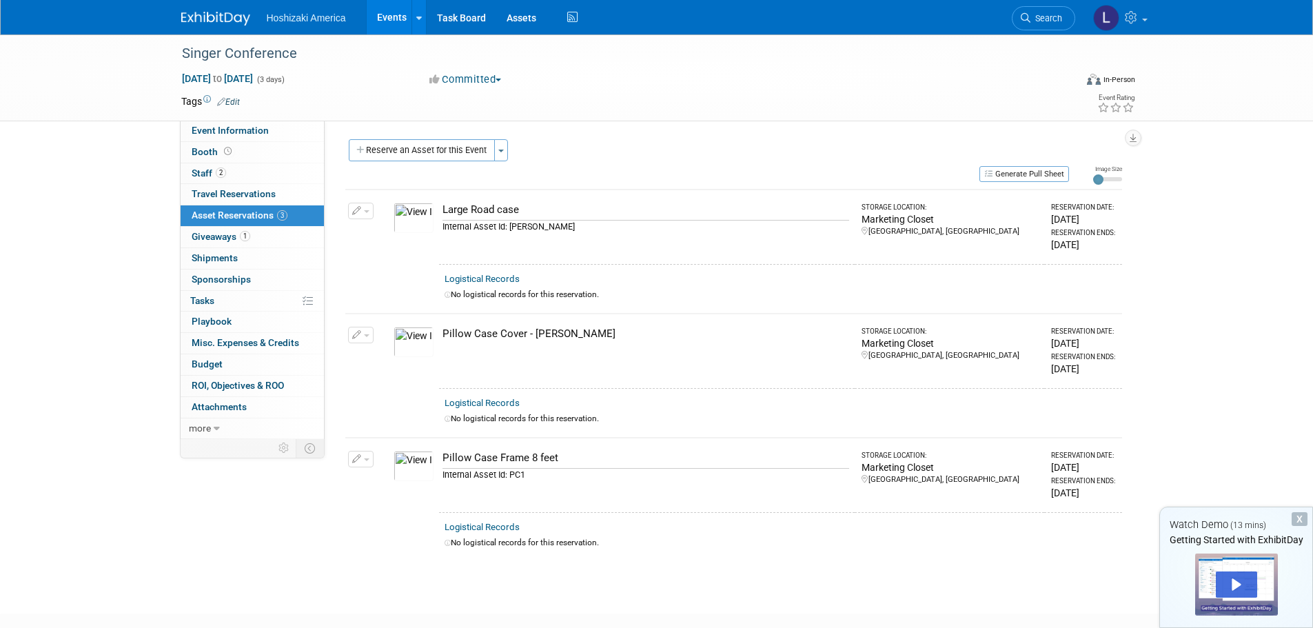
click at [222, 15] on img at bounding box center [215, 19] width 69 height 14
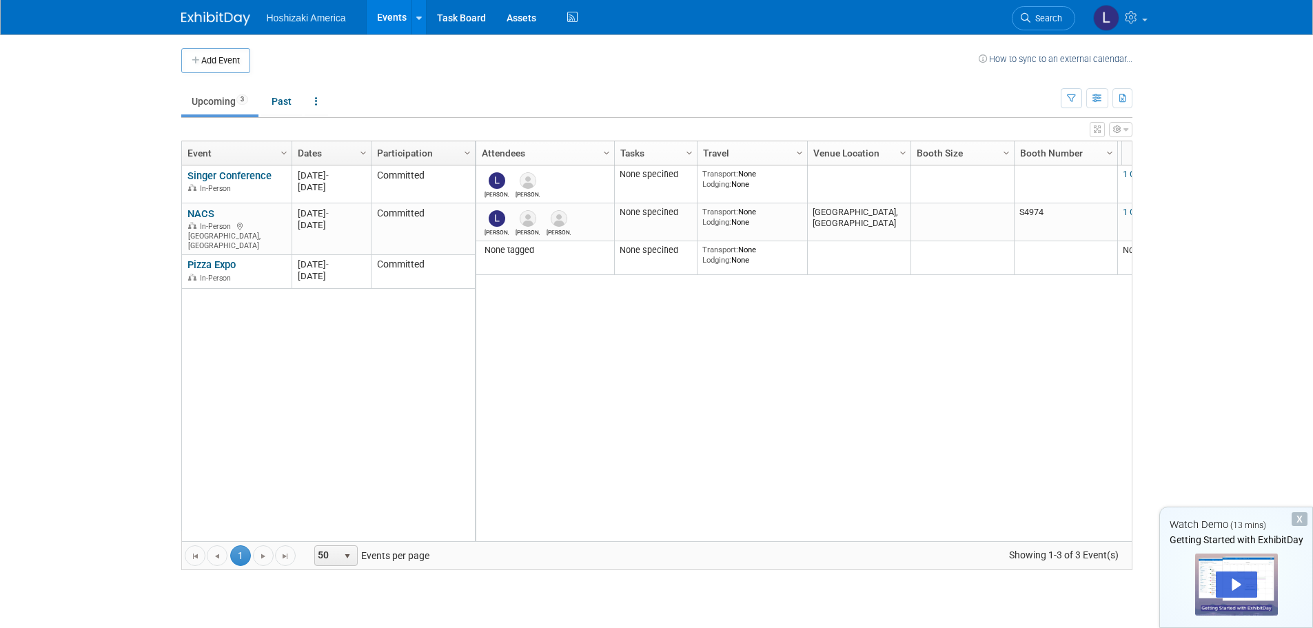
click at [120, 286] on body "Hoshizaki America Events Add Event Bulk Upload Events Shareable Event Boards Re…" at bounding box center [656, 314] width 1313 height 628
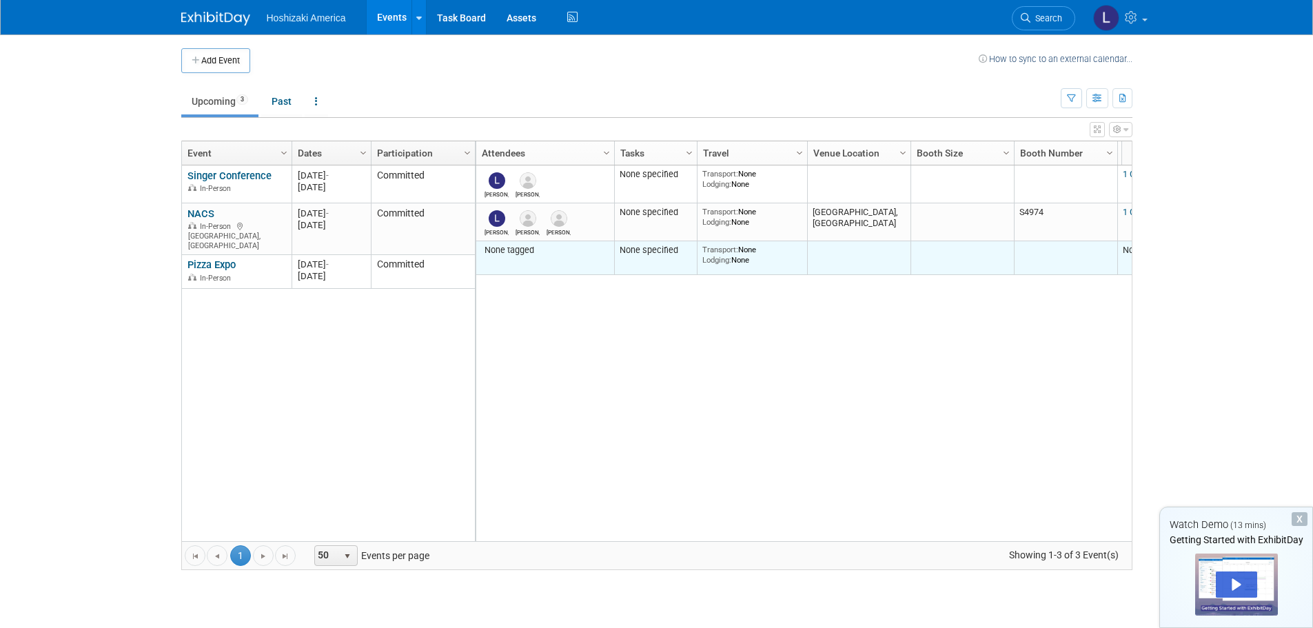
click at [497, 250] on div "None tagged" at bounding box center [545, 250] width 128 height 11
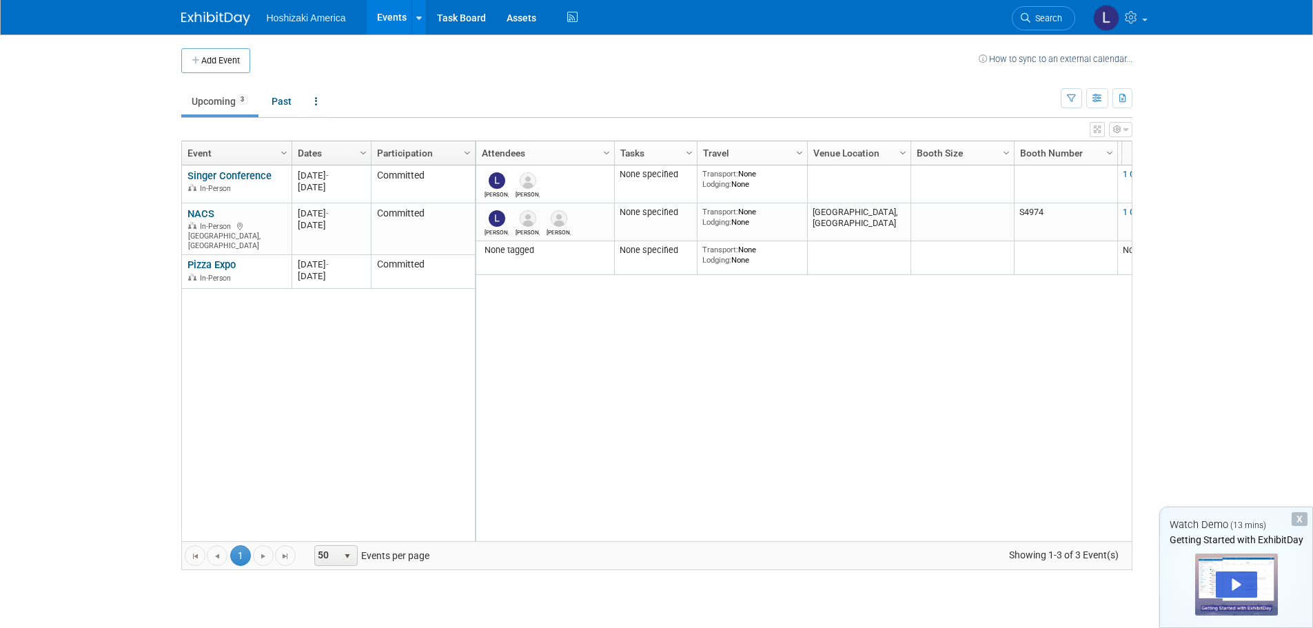
click at [124, 352] on body "Hoshizaki America Events Add Event Bulk Upload Events Shareable Event Boards Re…" at bounding box center [656, 314] width 1313 height 628
click at [241, 174] on link "Singer Conference" at bounding box center [230, 176] width 84 height 12
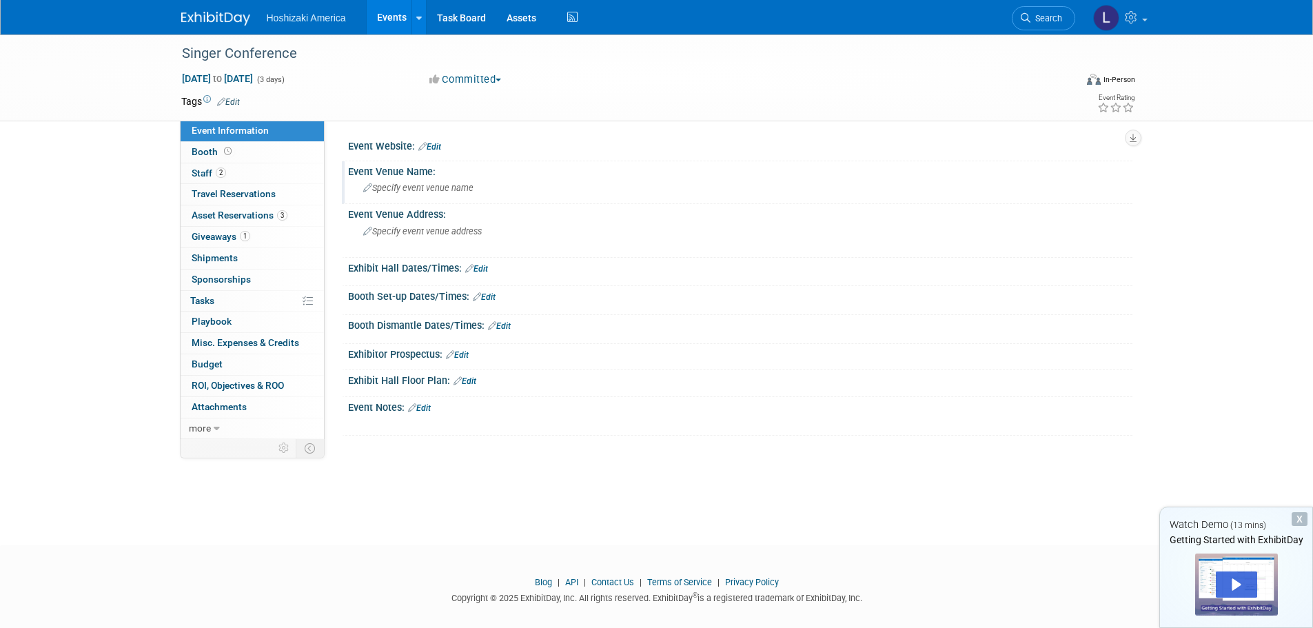
click at [414, 173] on div "Event Venue Name:" at bounding box center [740, 169] width 785 height 17
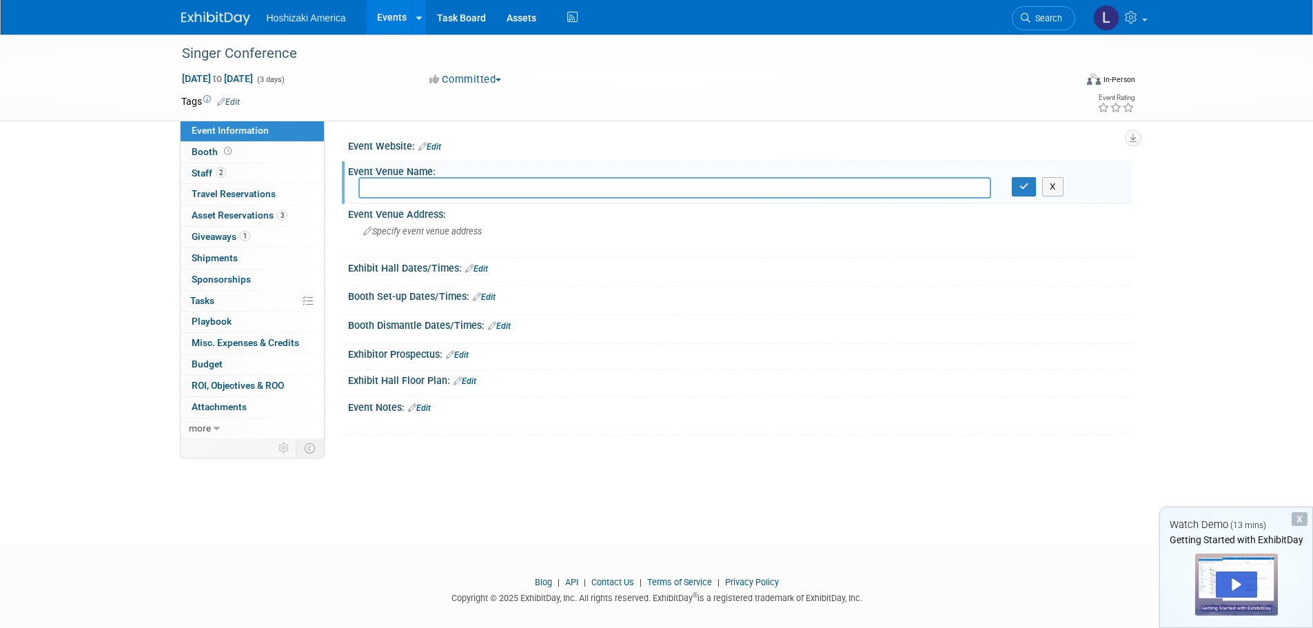
click at [414, 189] on input "text" at bounding box center [675, 187] width 633 height 21
type input "[GEOGRAPHIC_DATA]"
click at [1020, 186] on icon "button" at bounding box center [1025, 186] width 10 height 9
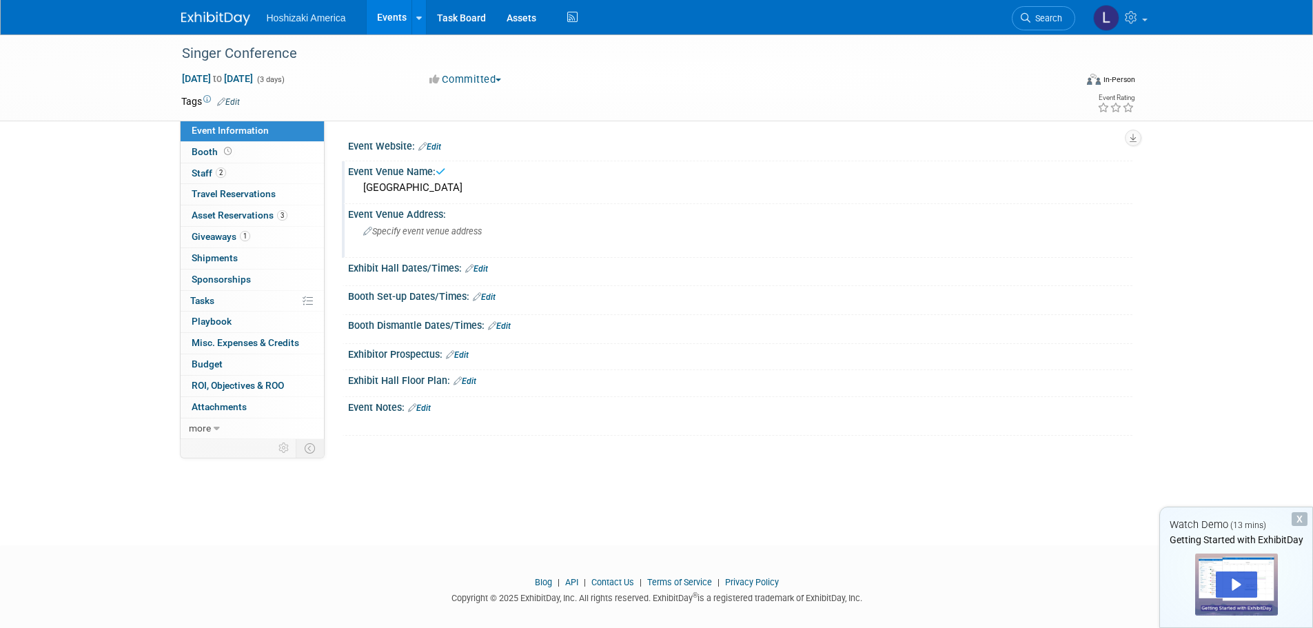
click at [423, 233] on span "Specify event venue address" at bounding box center [422, 231] width 119 height 10
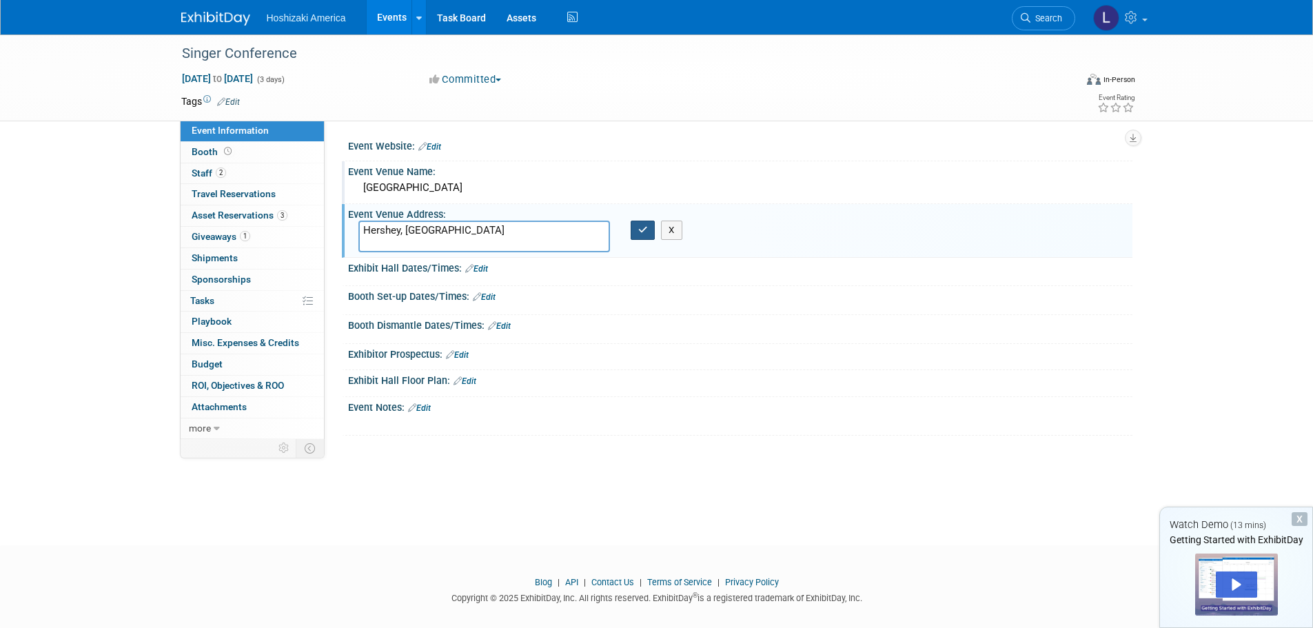
type textarea "Hershey, [GEOGRAPHIC_DATA]"
click at [646, 231] on icon "button" at bounding box center [643, 229] width 10 height 9
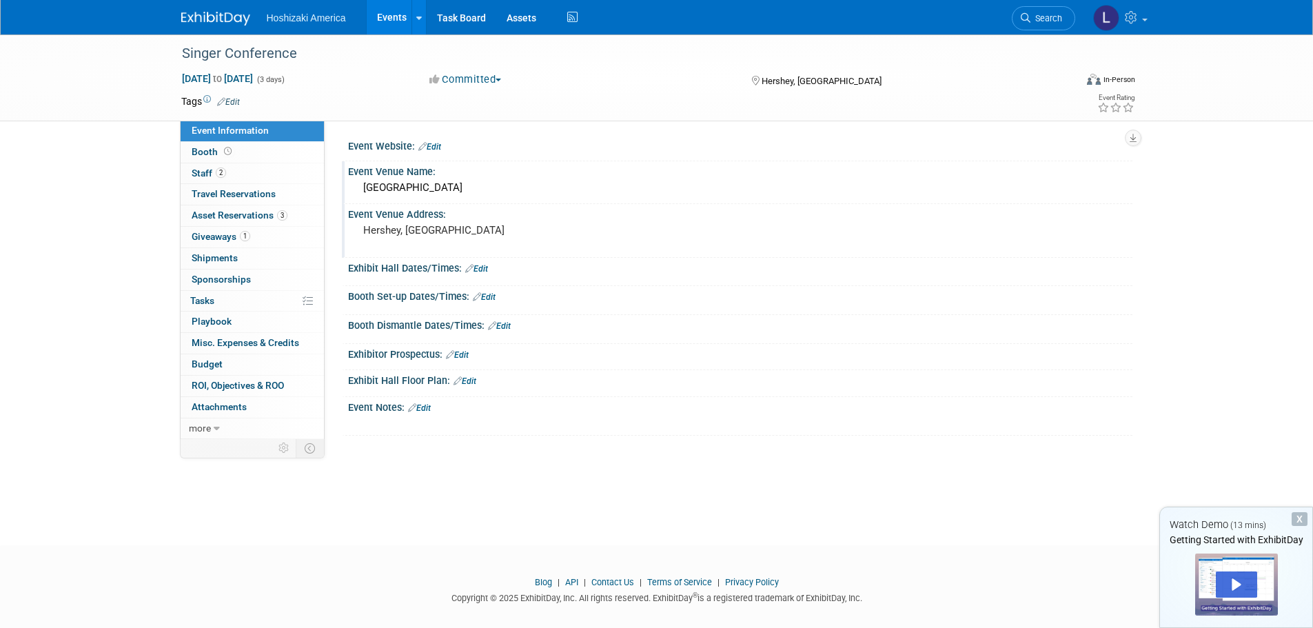
click at [224, 20] on img at bounding box center [215, 19] width 69 height 14
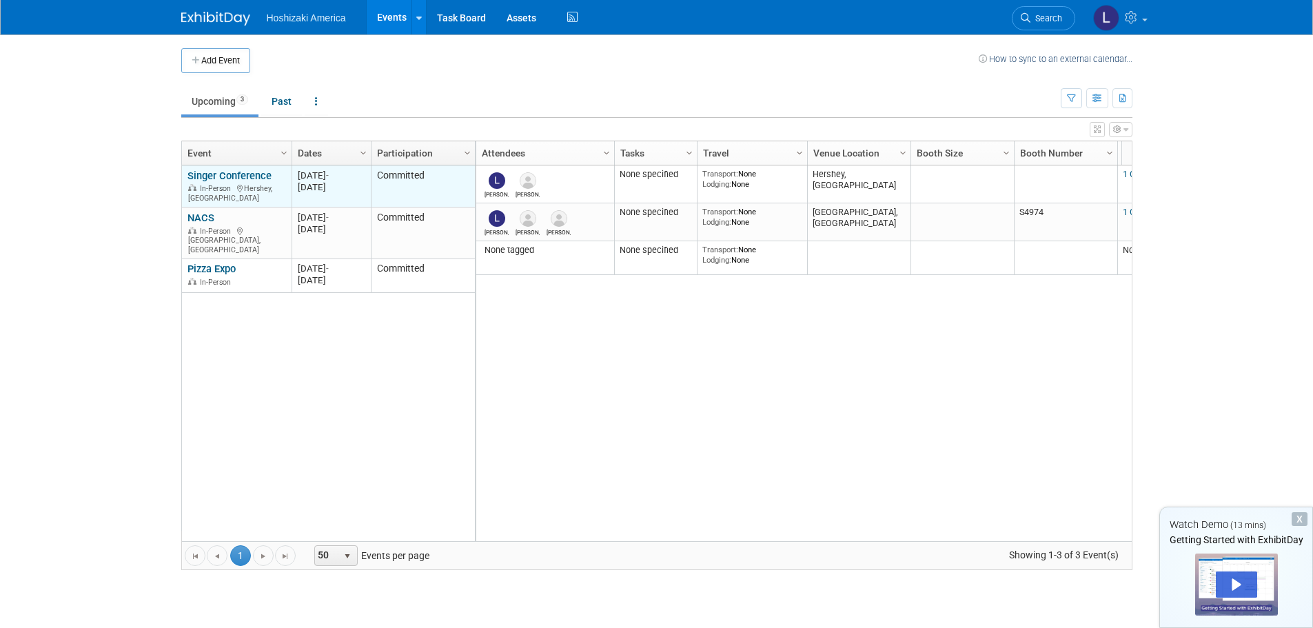
click at [205, 172] on link "Singer Conference" at bounding box center [230, 176] width 84 height 12
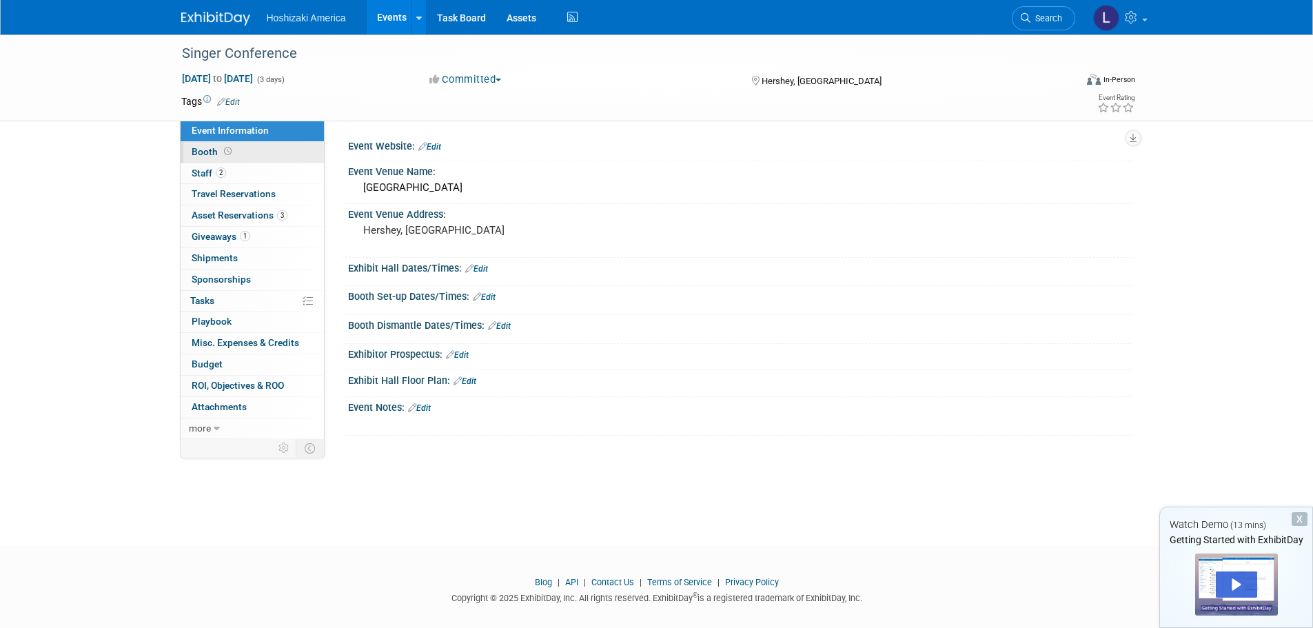
click at [211, 150] on span "Booth" at bounding box center [213, 151] width 43 height 11
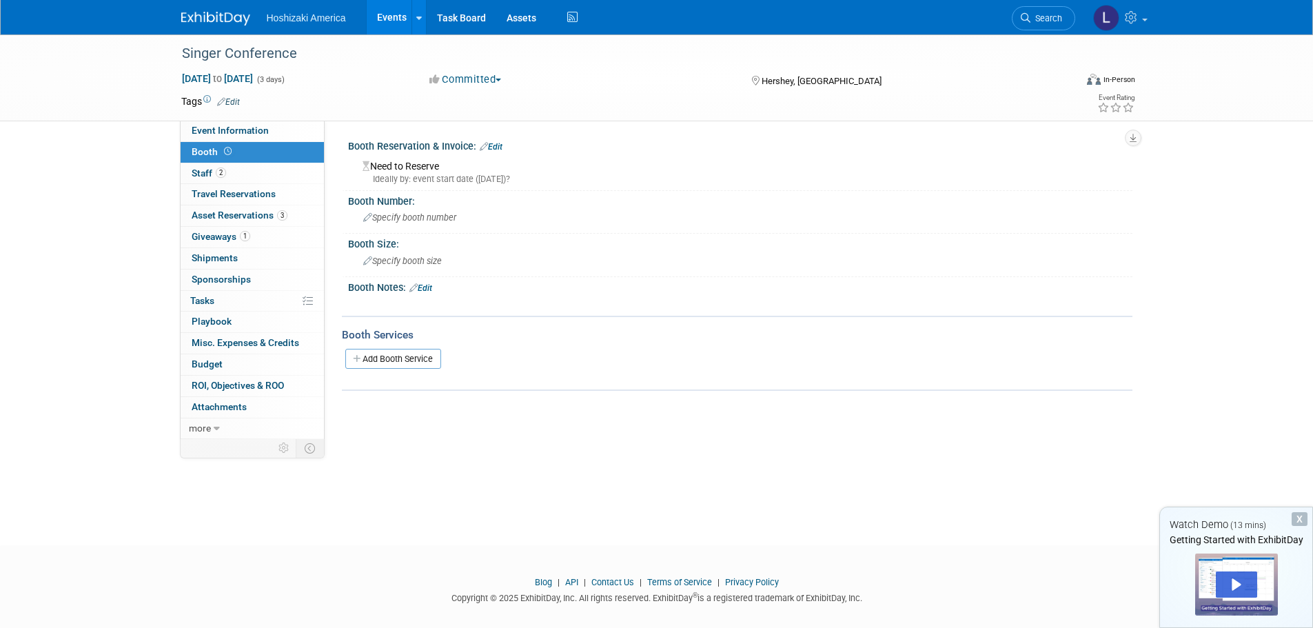
click at [503, 145] on link "Edit" at bounding box center [491, 147] width 23 height 10
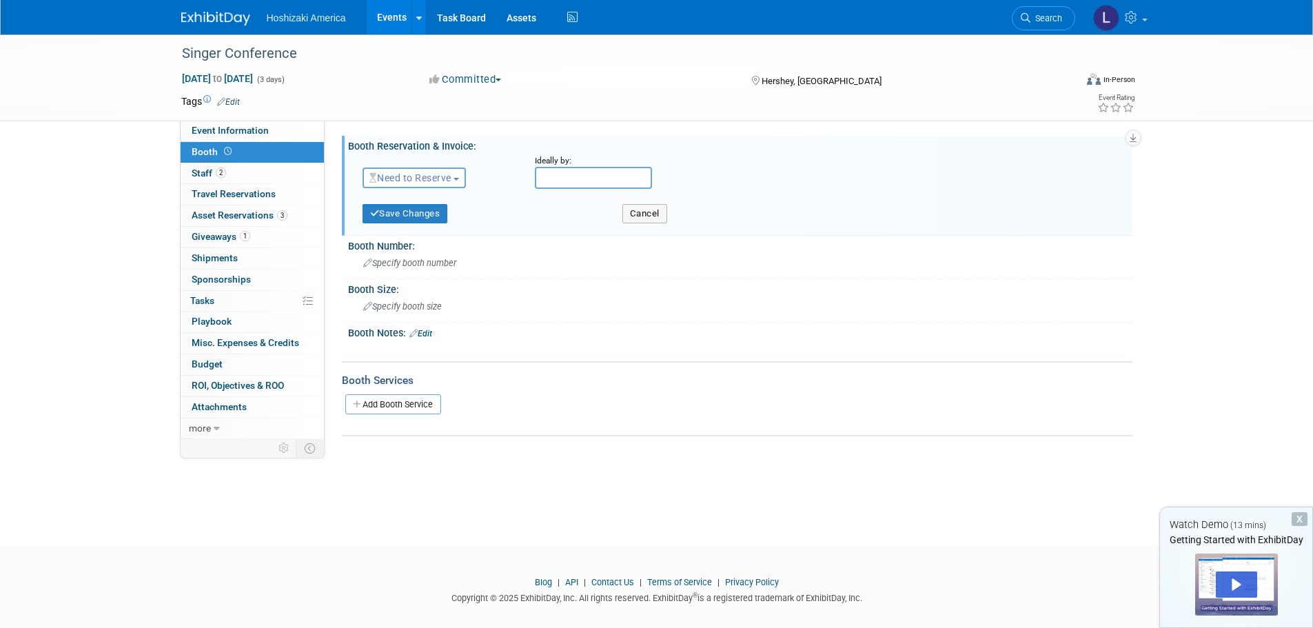
click at [423, 183] on button "Need to Reserve" at bounding box center [415, 178] width 104 height 21
click at [423, 219] on link "Reserved" at bounding box center [437, 220] width 148 height 19
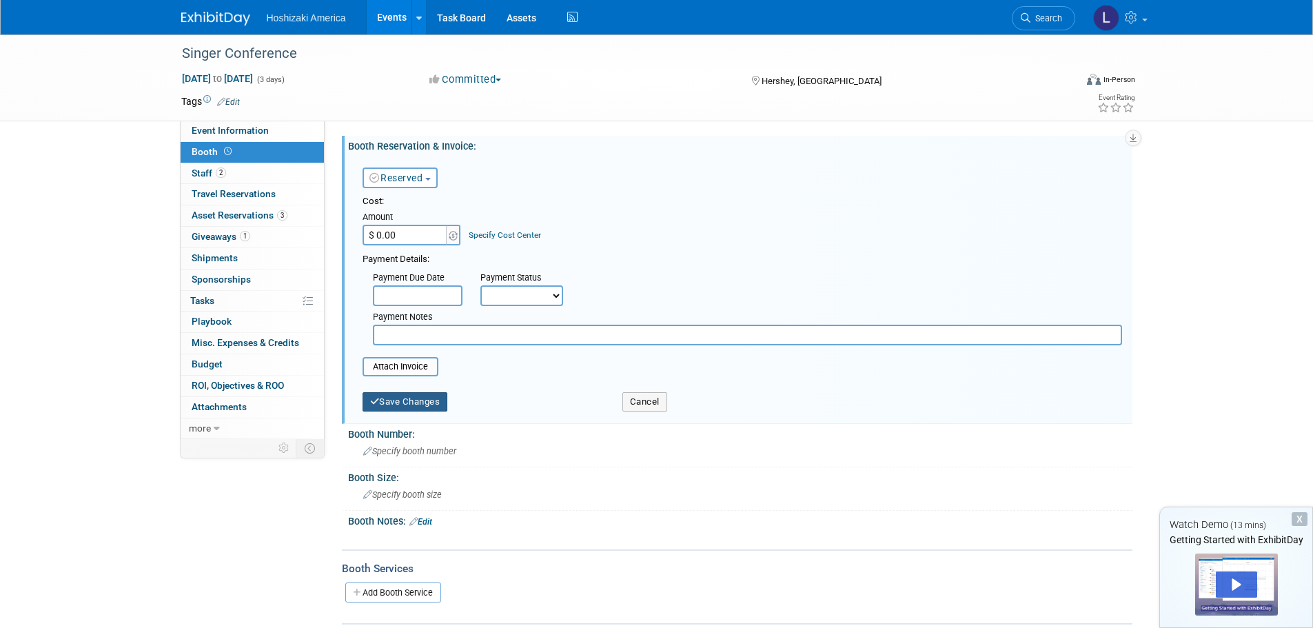
click at [401, 401] on button "Save Changes" at bounding box center [405, 401] width 85 height 19
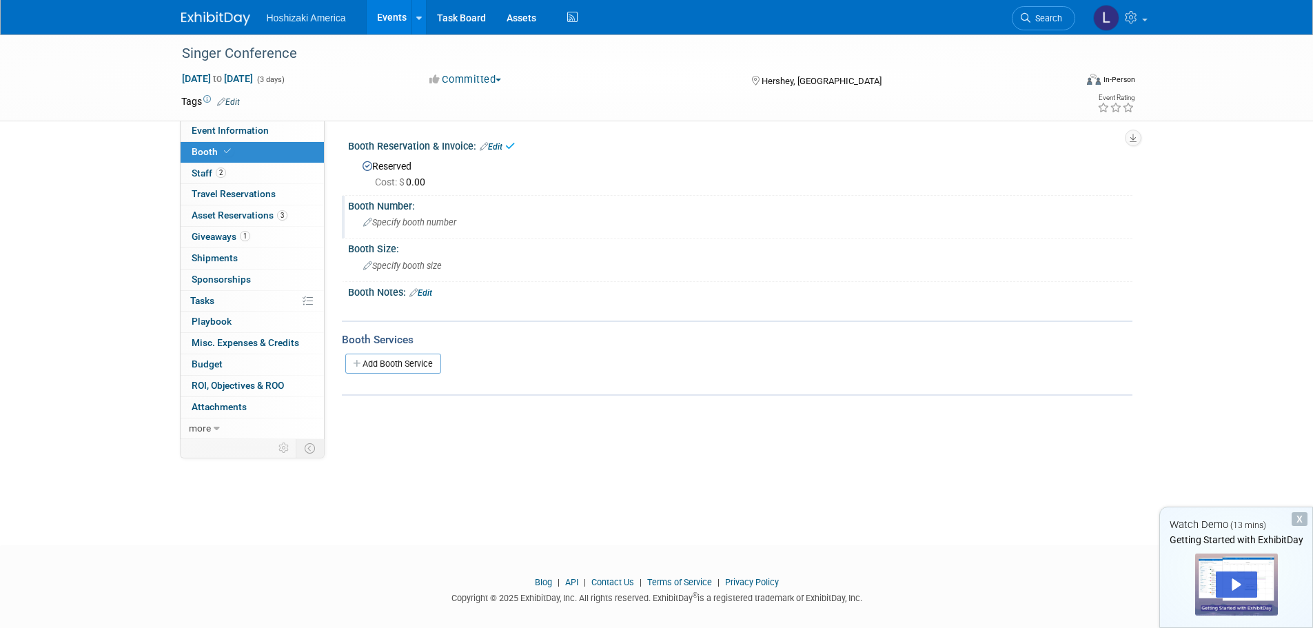
click at [405, 219] on span "Specify booth number" at bounding box center [409, 222] width 93 height 10
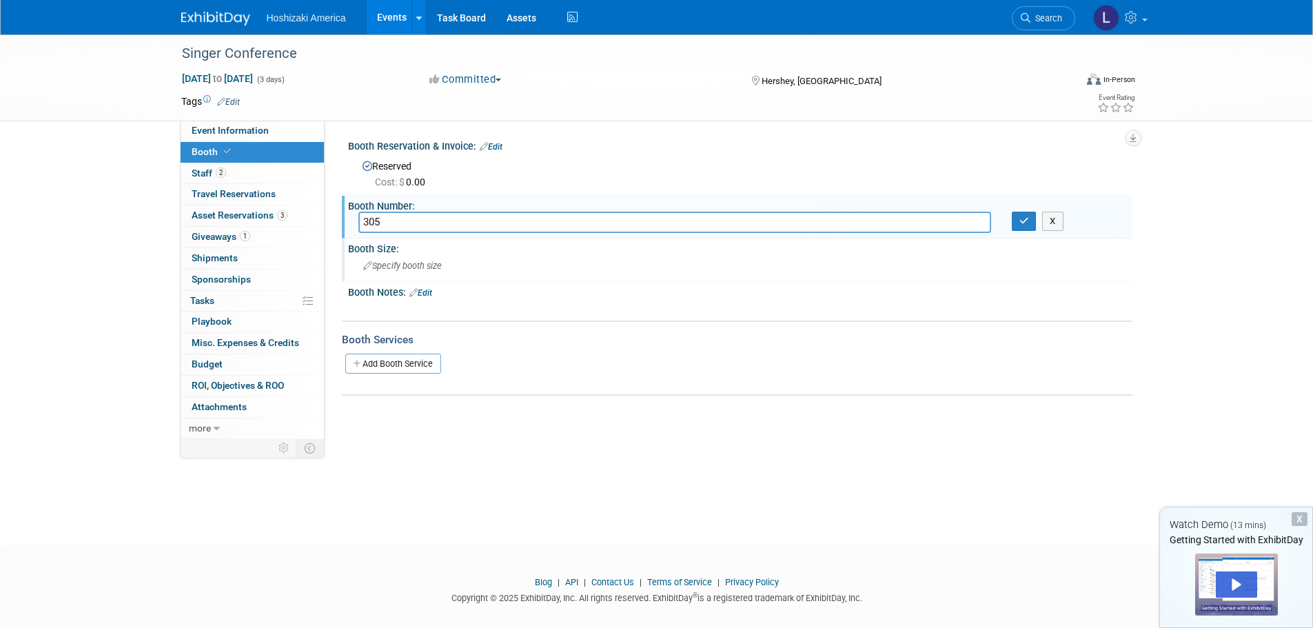
type input "305"
click at [419, 276] on div "Specify booth size" at bounding box center [740, 266] width 785 height 23
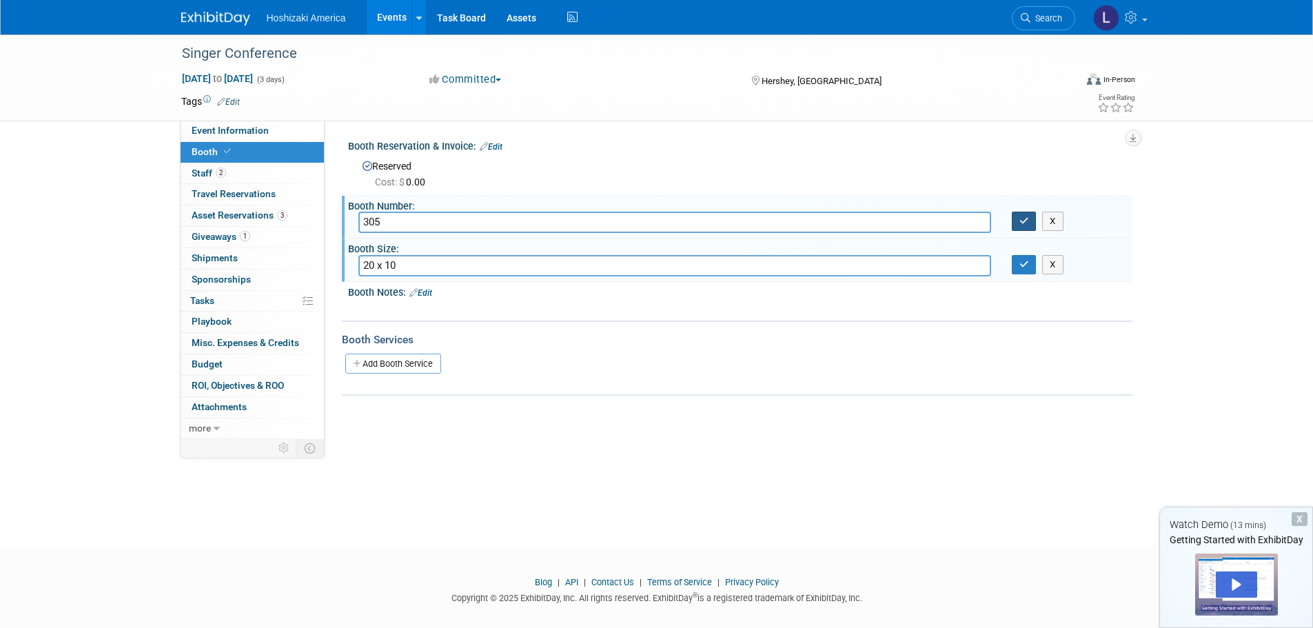
type input "20 x 10"
click at [1023, 224] on icon "button" at bounding box center [1025, 220] width 10 height 9
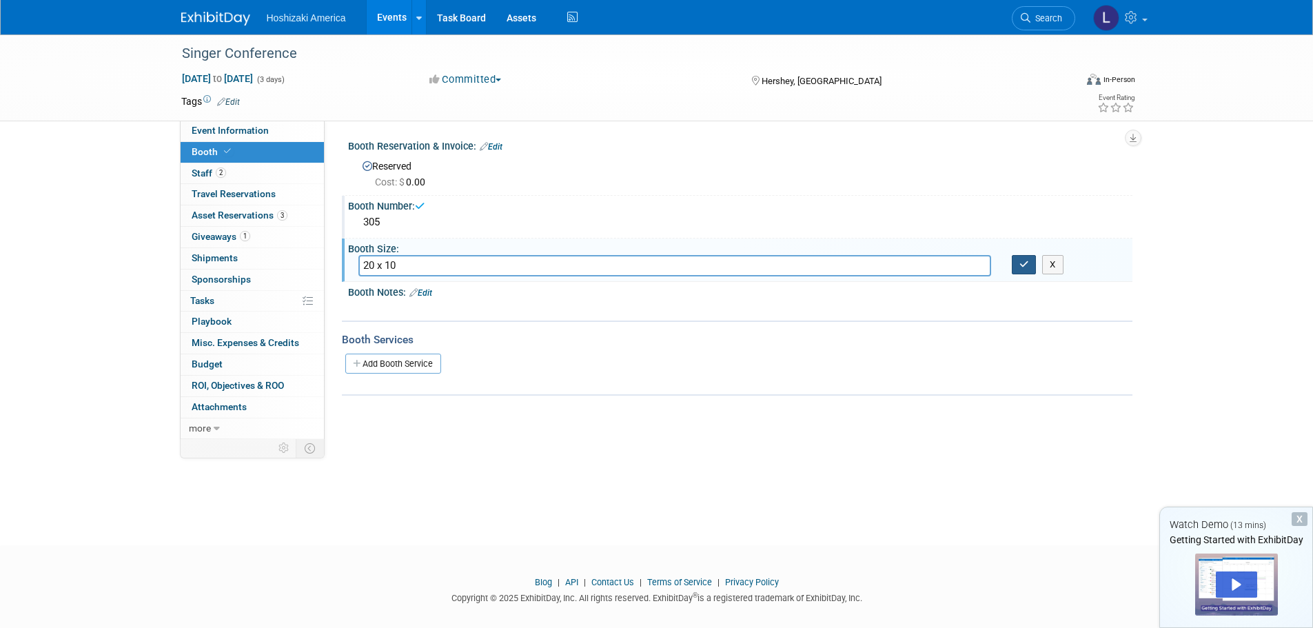
click at [1024, 260] on icon "button" at bounding box center [1025, 264] width 10 height 9
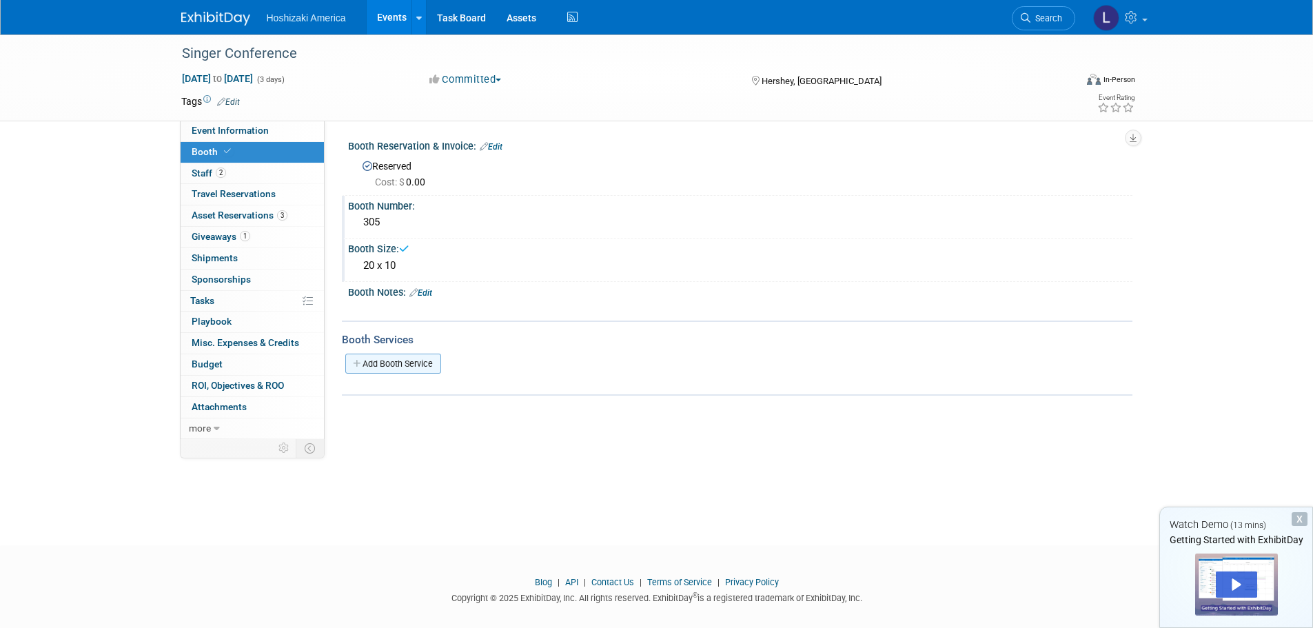
click at [407, 360] on link "Add Booth Service" at bounding box center [393, 364] width 96 height 20
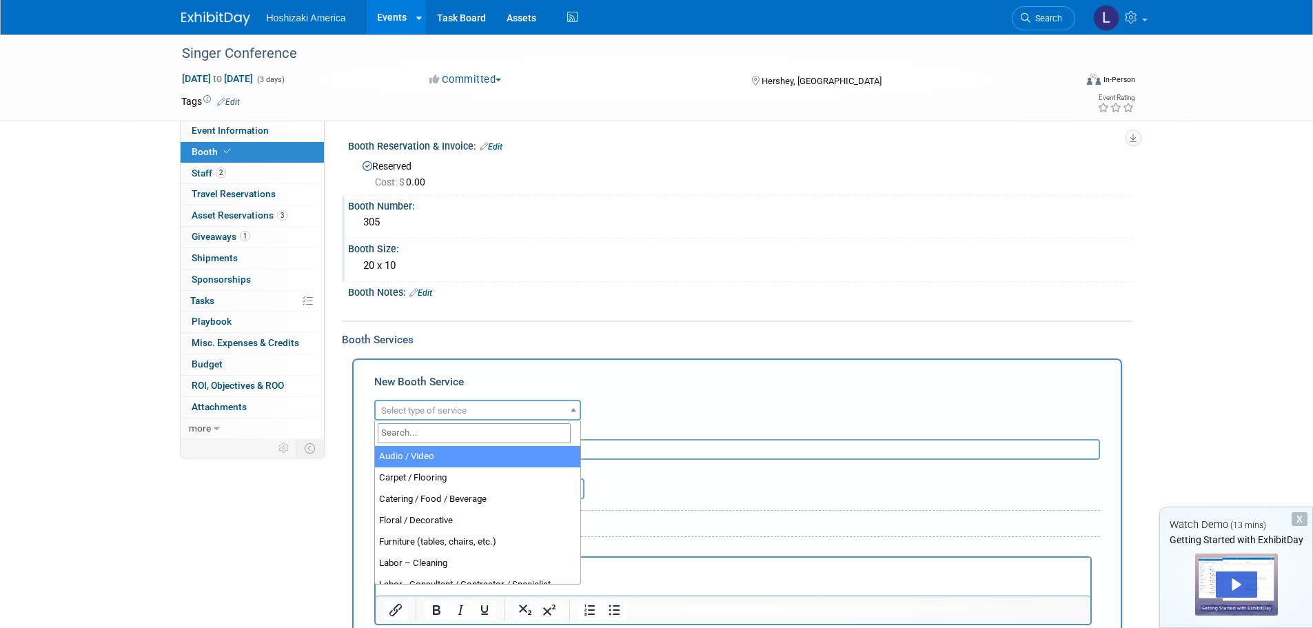
click at [421, 410] on span "Select type of service" at bounding box center [423, 410] width 85 height 10
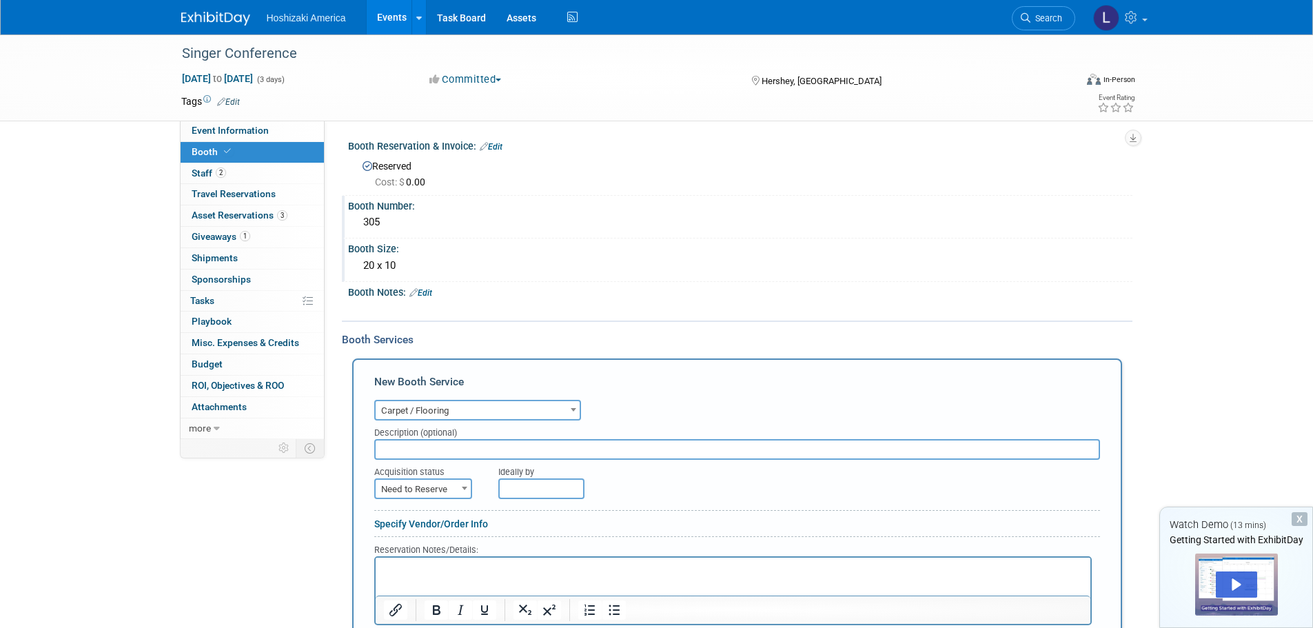
click at [463, 411] on span "Carpet / Flooring" at bounding box center [478, 410] width 204 height 19
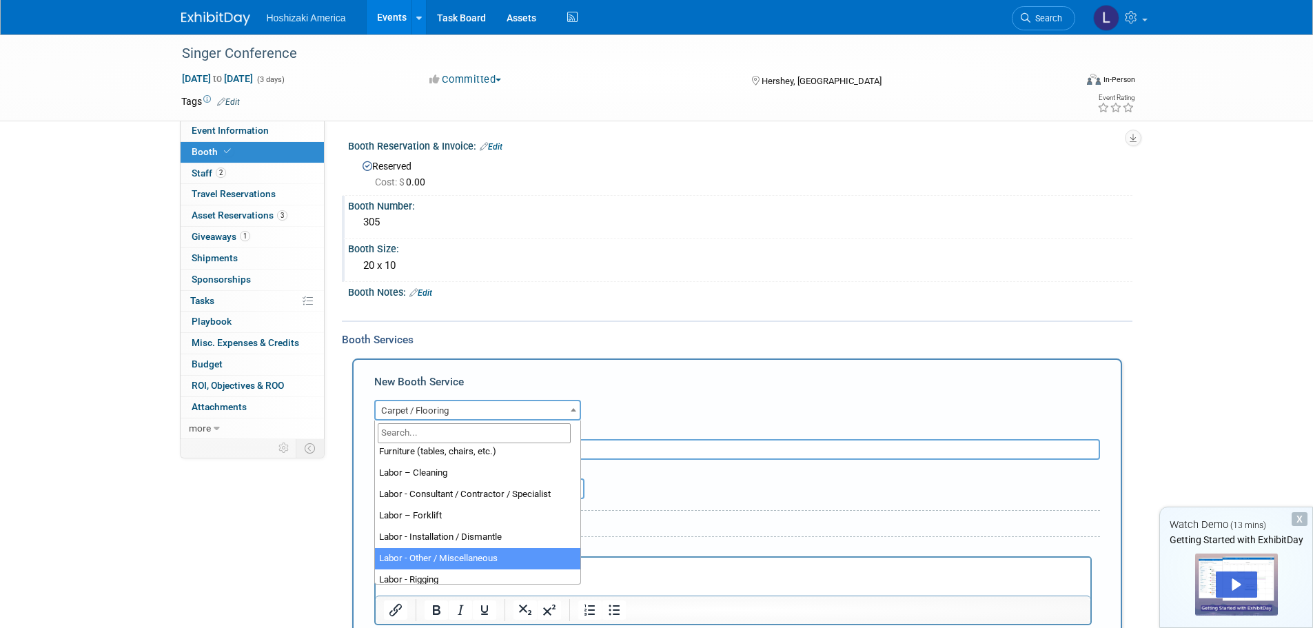
scroll to position [69, 0]
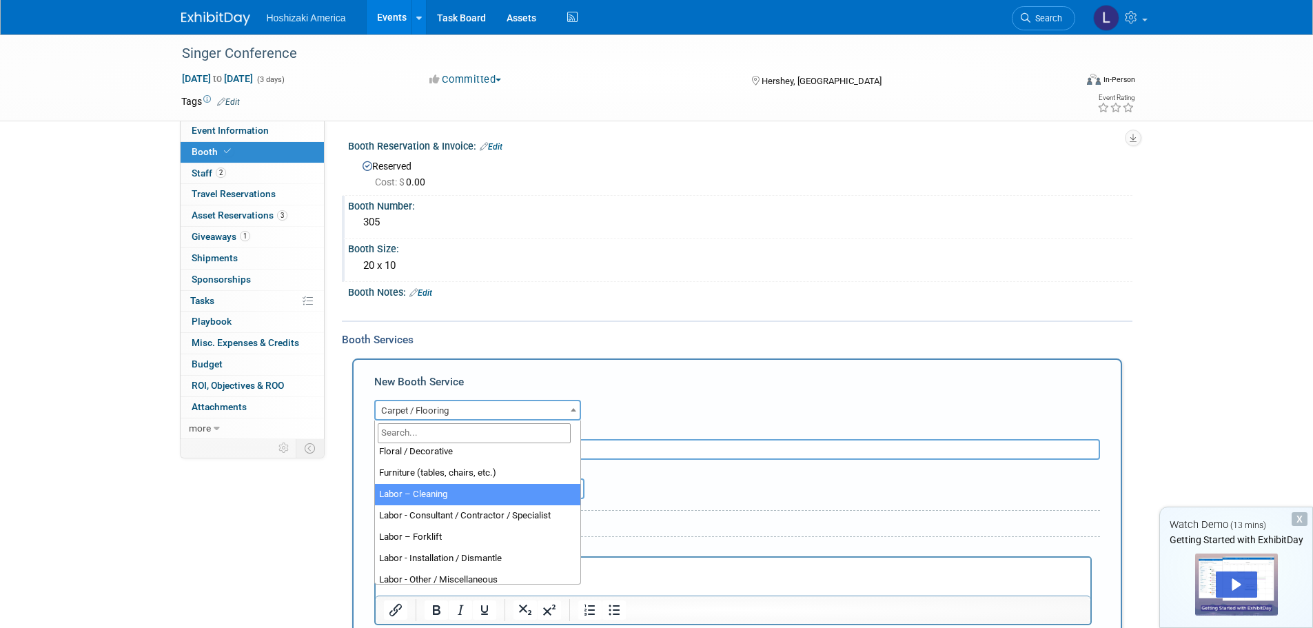
select select "14"
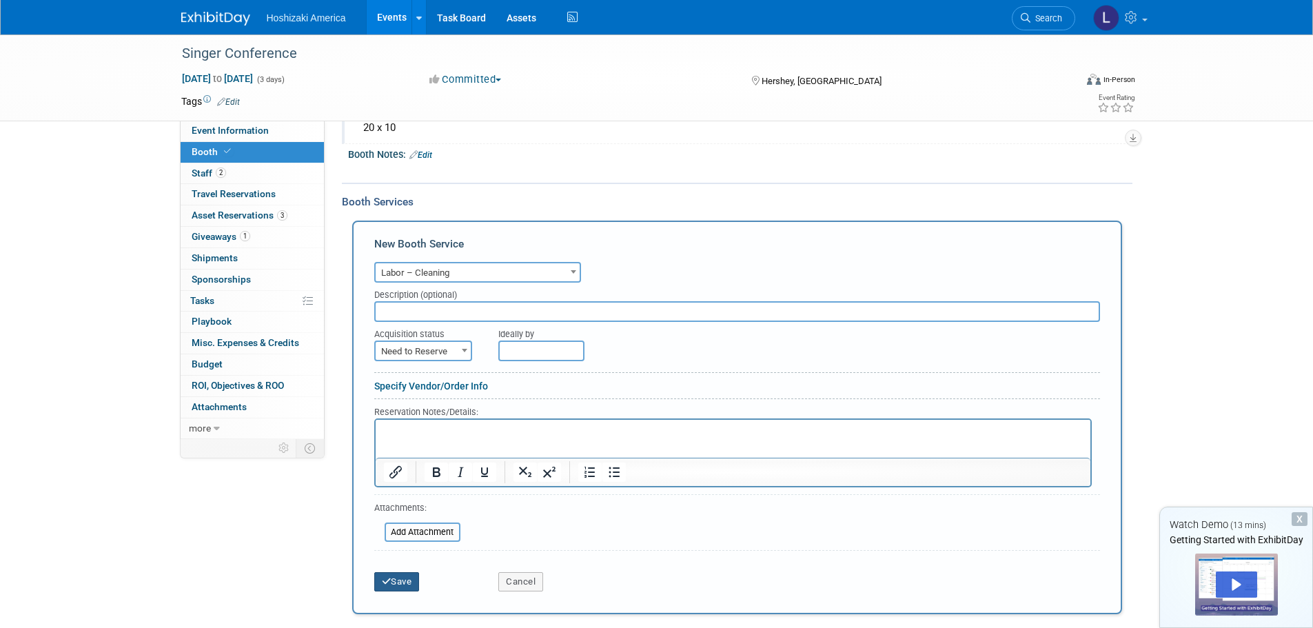
click at [396, 574] on button "Save" at bounding box center [397, 581] width 46 height 19
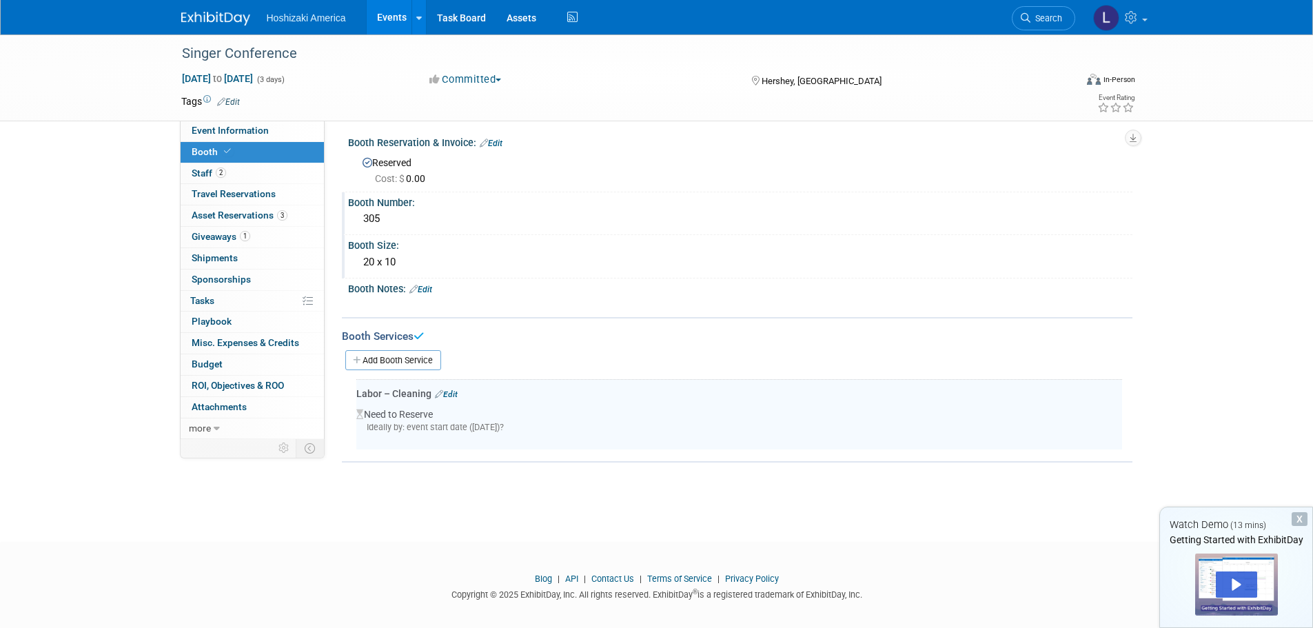
scroll to position [0, 0]
click at [219, 17] on img at bounding box center [215, 19] width 69 height 14
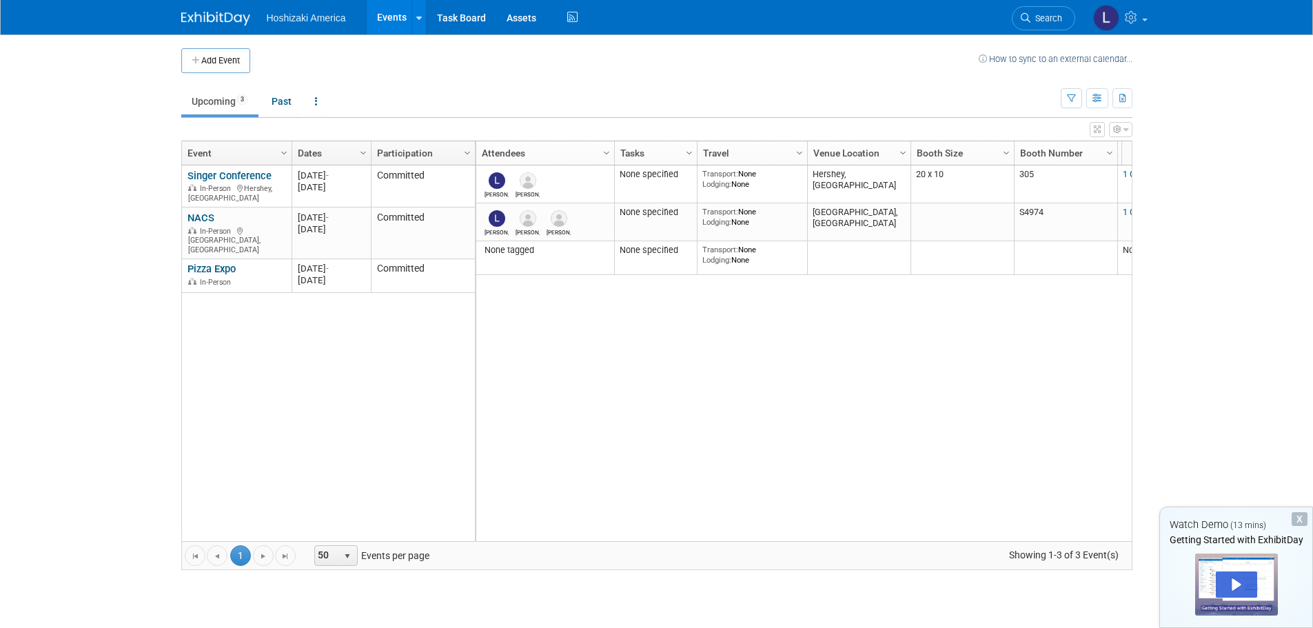
click at [1164, 274] on body "Hoshizaki America Events Add Event Bulk Upload Events Shareable Event Boards Re…" at bounding box center [656, 314] width 1313 height 628
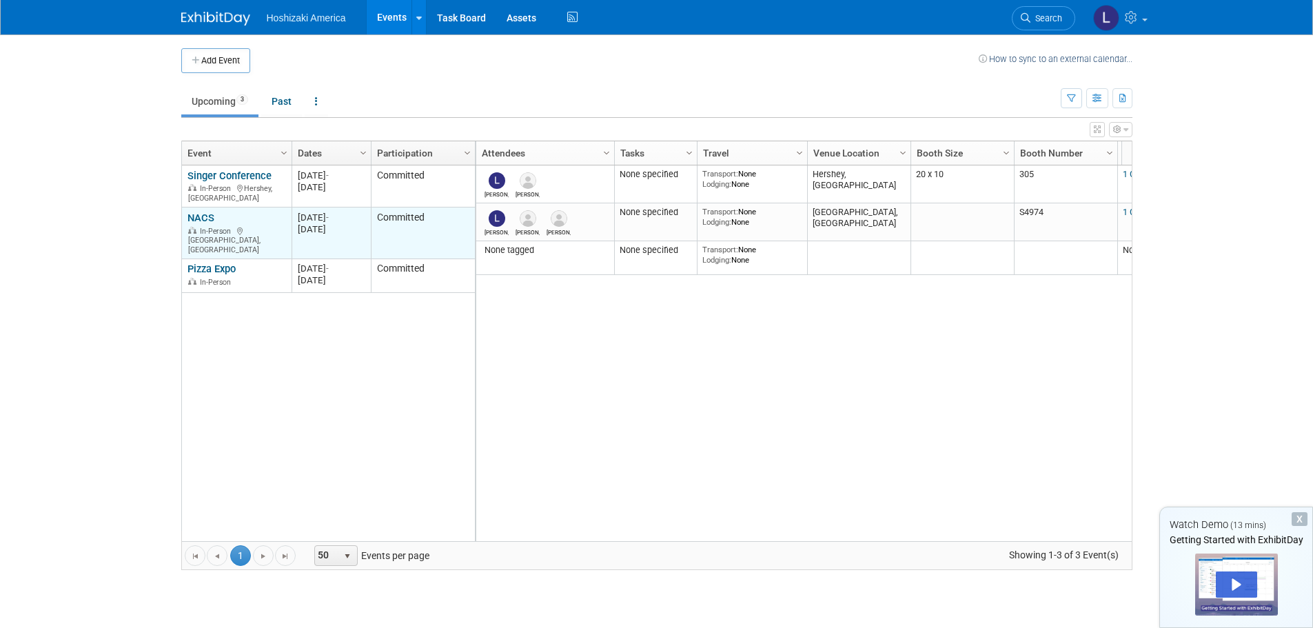
click at [203, 212] on link "NACS" at bounding box center [201, 218] width 27 height 12
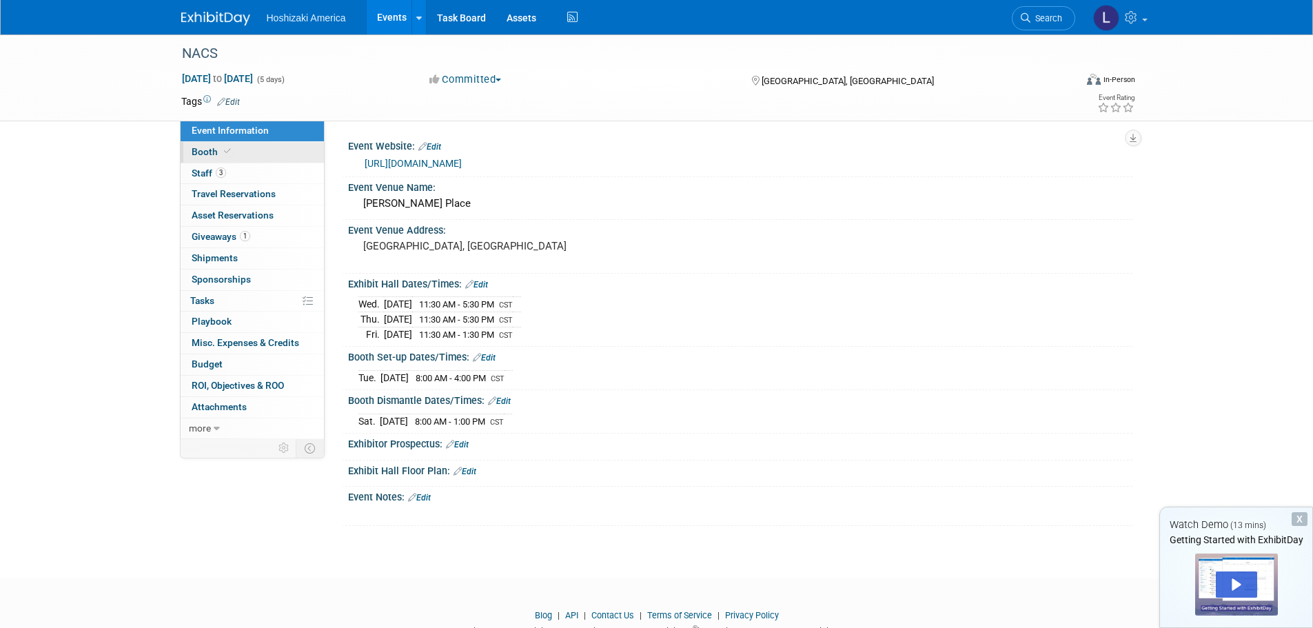
click at [201, 147] on span "Booth" at bounding box center [213, 151] width 42 height 11
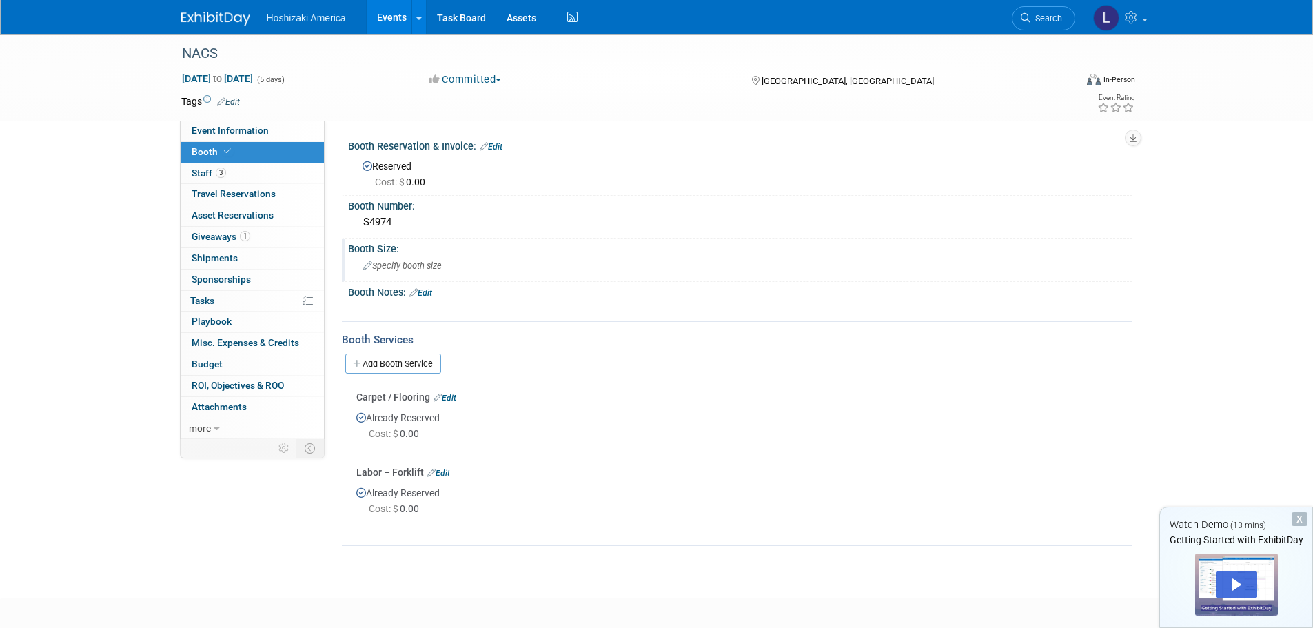
click at [387, 268] on span "Specify booth size" at bounding box center [402, 266] width 79 height 10
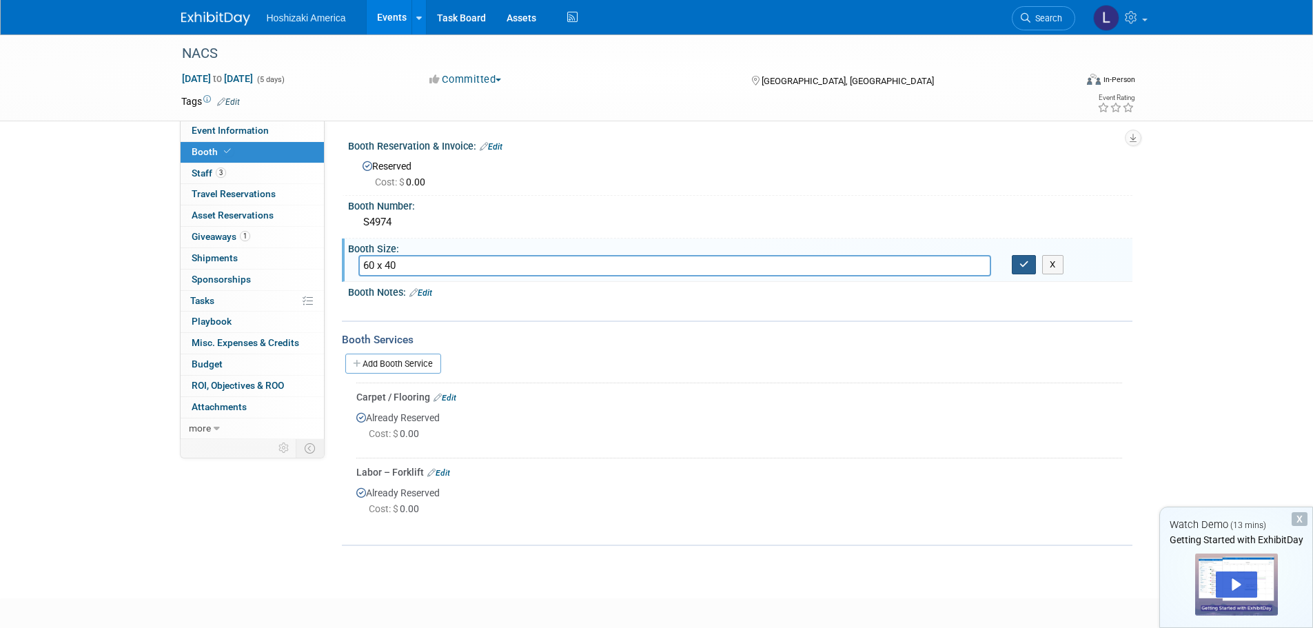
type input "60 x 40"
click at [1027, 265] on icon "button" at bounding box center [1025, 264] width 10 height 9
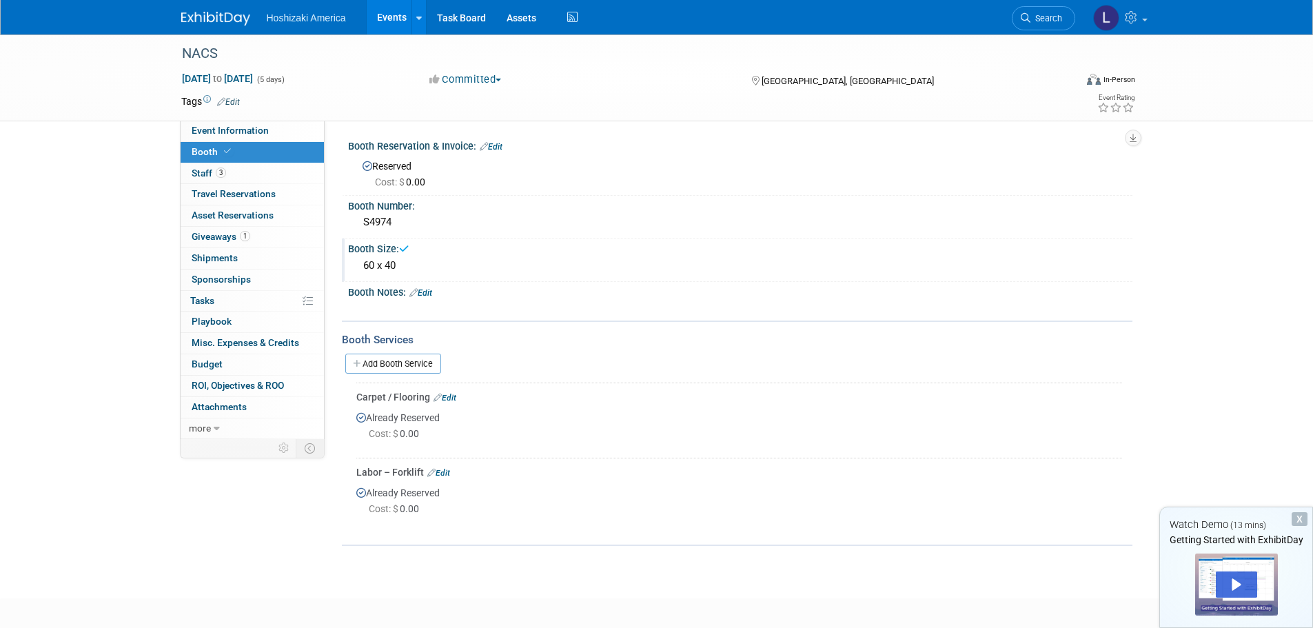
drag, startPoint x: 1296, startPoint y: 521, endPoint x: 1293, endPoint y: 505, distance: 15.6
click at [1297, 521] on div "X" at bounding box center [1300, 519] width 16 height 14
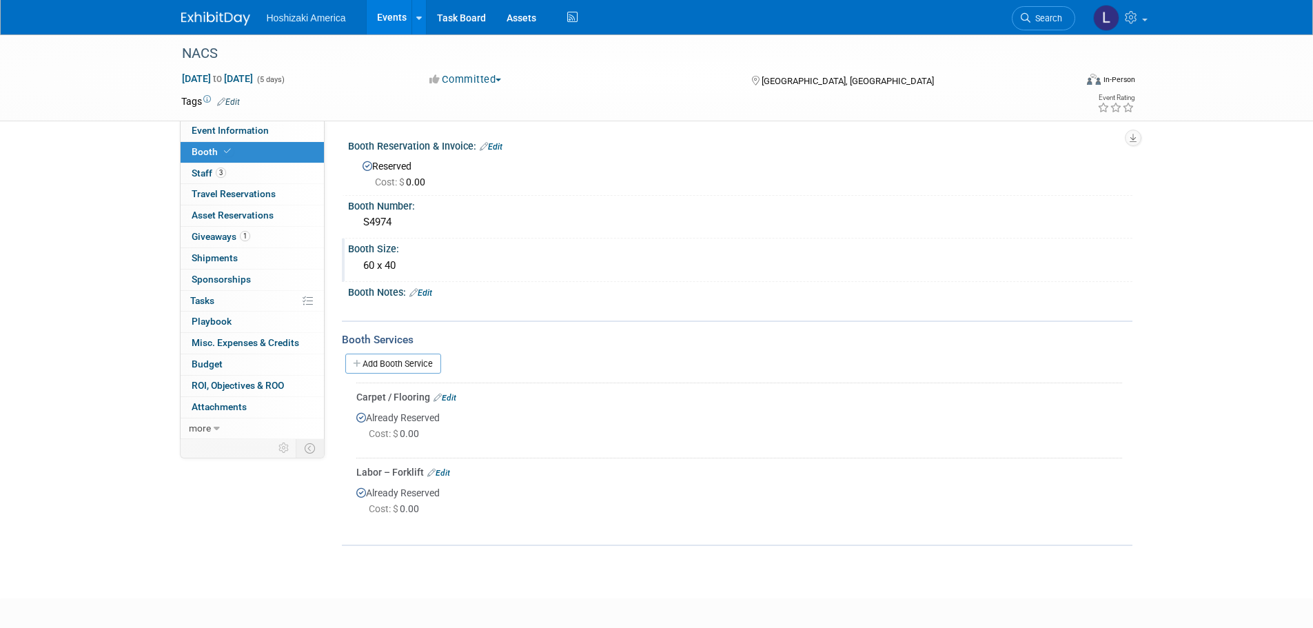
click at [220, 23] on img at bounding box center [215, 19] width 69 height 14
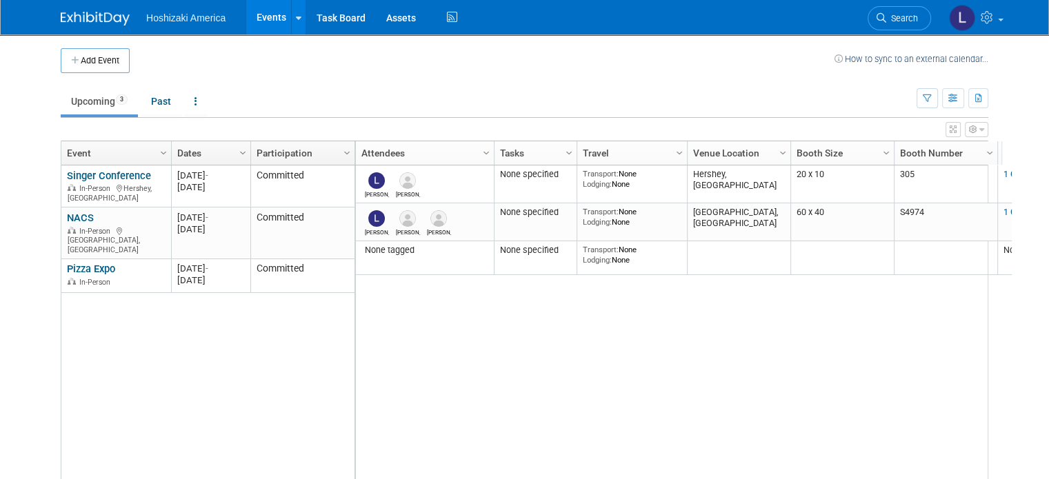
click at [527, 150] on link "Tasks" at bounding box center [534, 152] width 68 height 23
click at [563, 154] on span "Column Settings" at bounding box center [568, 153] width 11 height 11
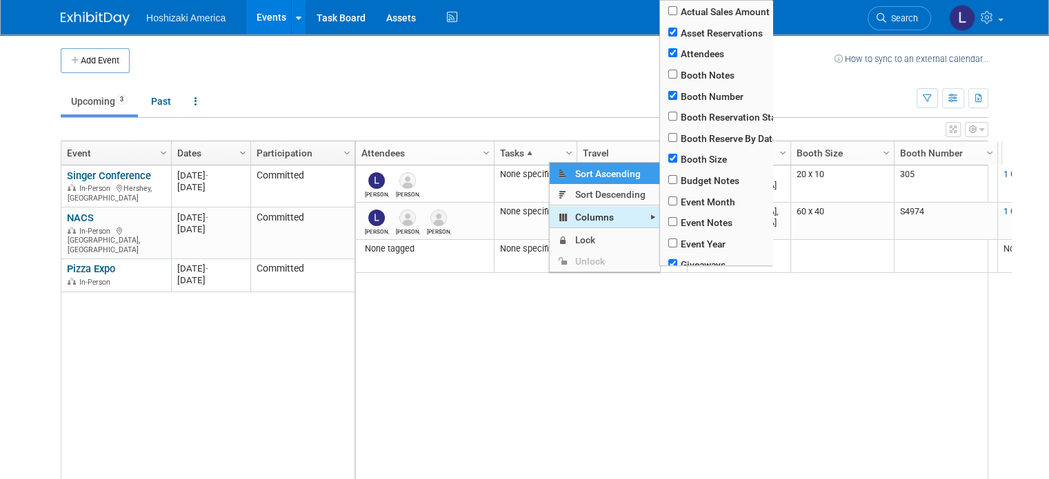
click at [582, 214] on span "Columns" at bounding box center [605, 216] width 110 height 21
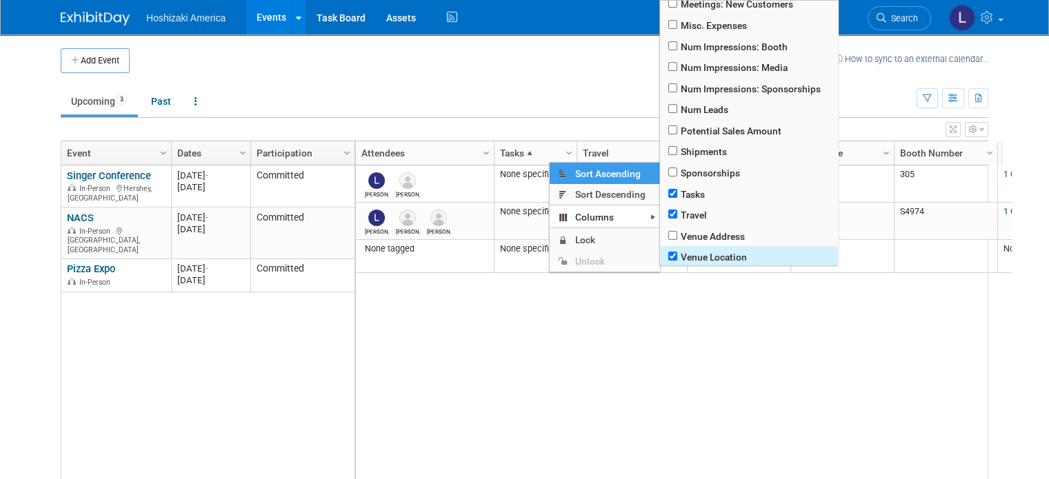
scroll to position [334, 0]
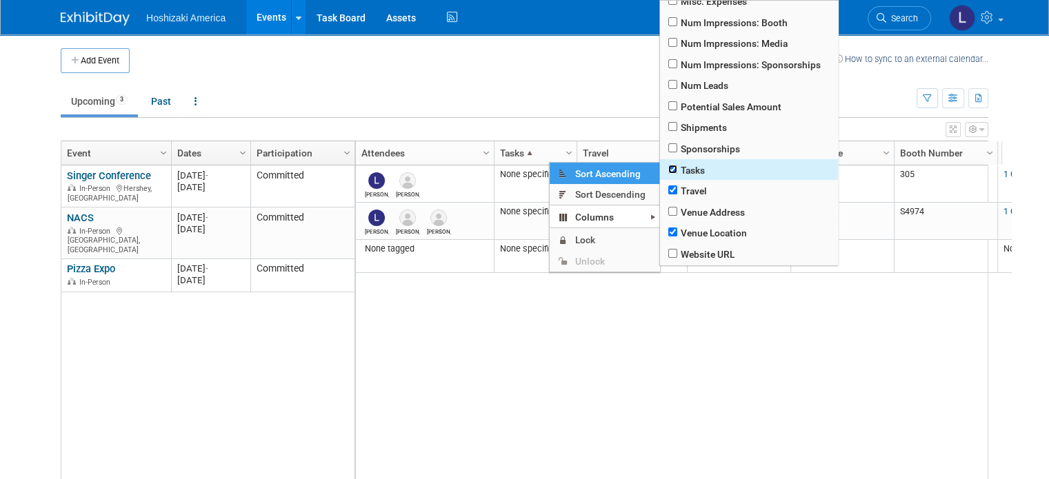
click at [675, 165] on input "checkbox" at bounding box center [672, 169] width 9 height 9
checkbox input "false"
checkbox input "true"
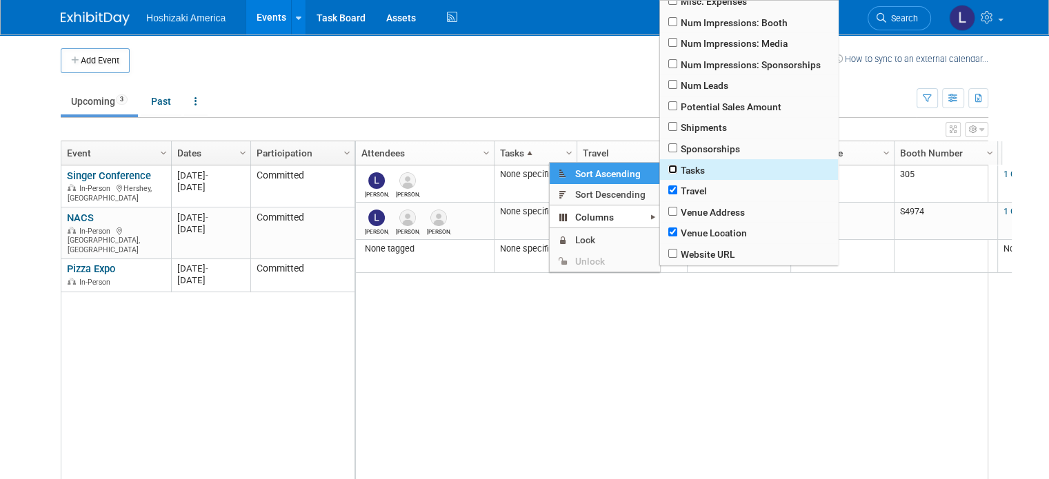
checkbox input "true"
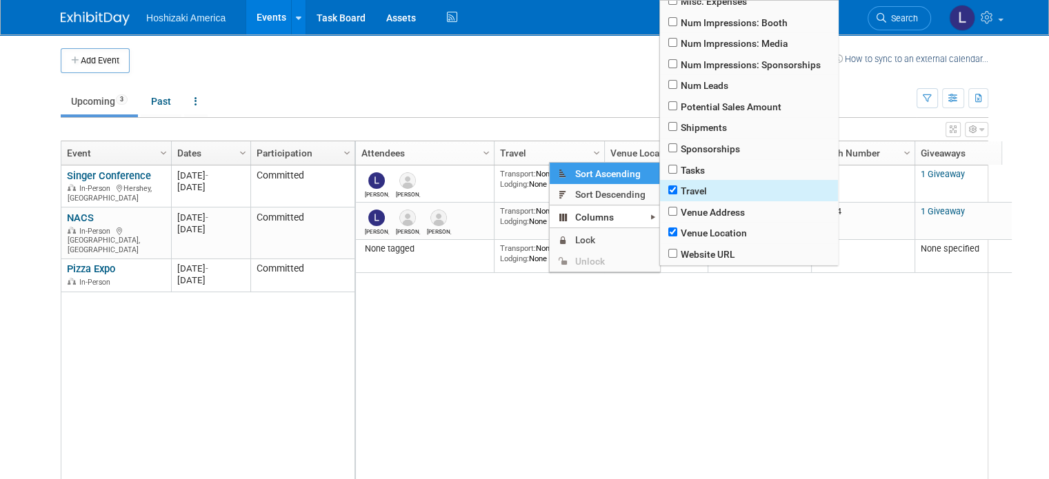
click at [673, 182] on span "Travel" at bounding box center [749, 190] width 178 height 21
checkbox input "true"
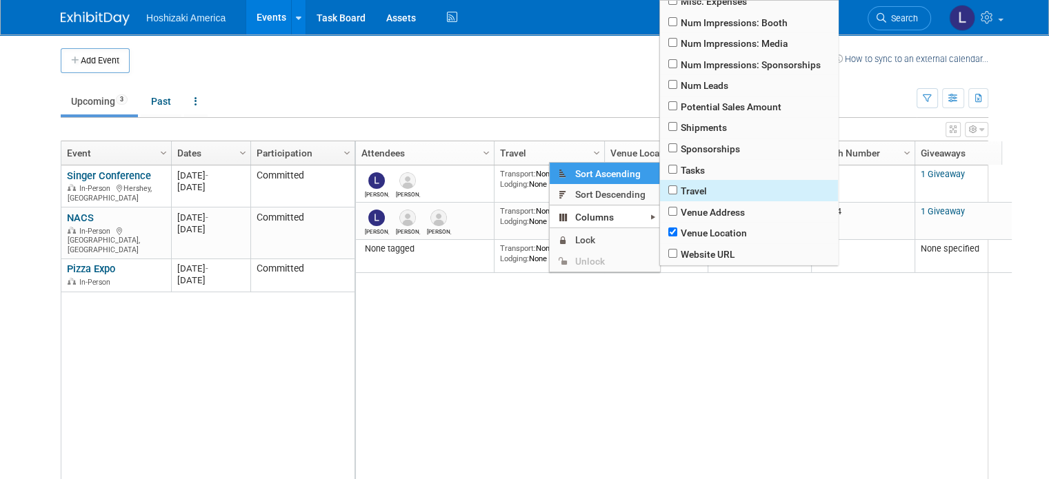
checkbox input "true"
checkbox input "false"
checkbox input "true"
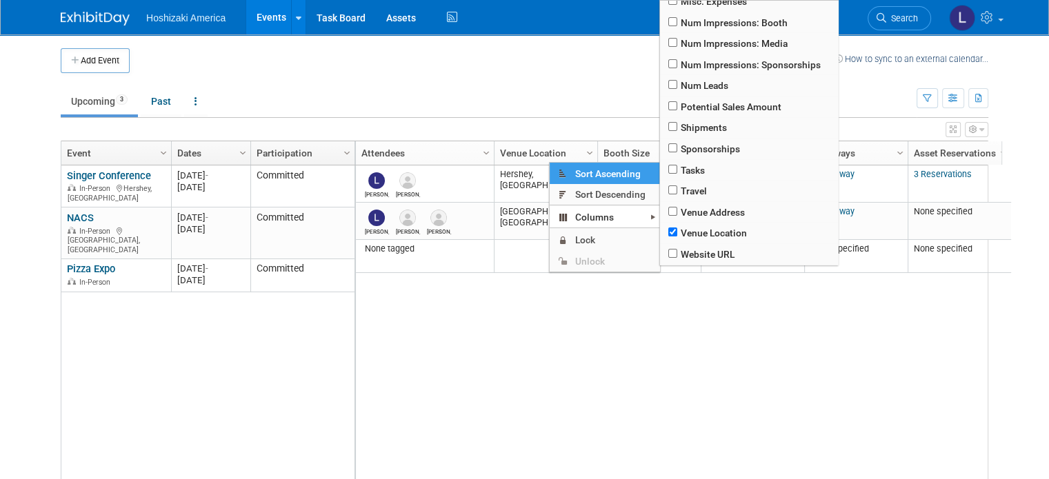
click at [680, 299] on div "Actual Sales Amount Asset Reservations Attendees Booth Notes Booth Number Booth…" at bounding box center [715, 239] width 114 height 479
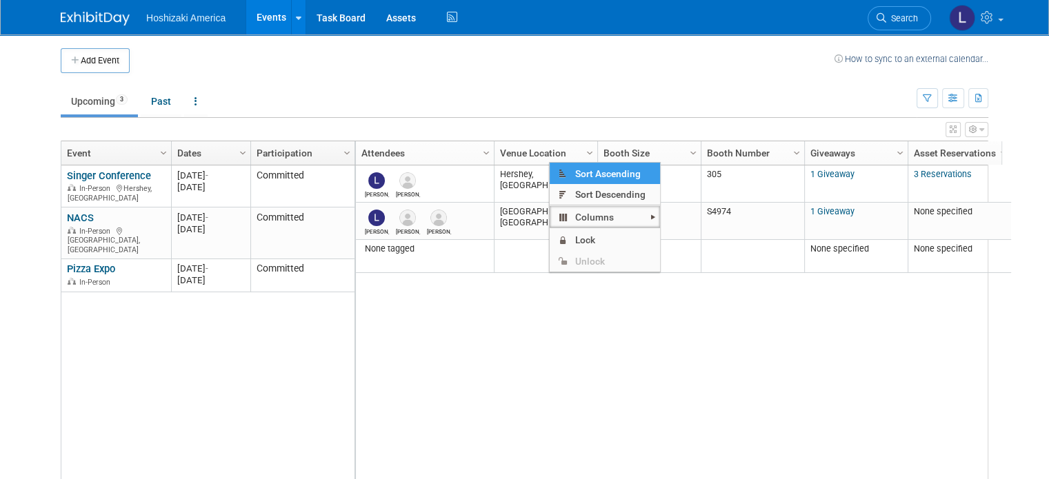
click at [594, 316] on div "Lori Steve None specified Transport: None Lodging: None Hershey, PA 20 x 10 305…" at bounding box center [682, 353] width 657 height 376
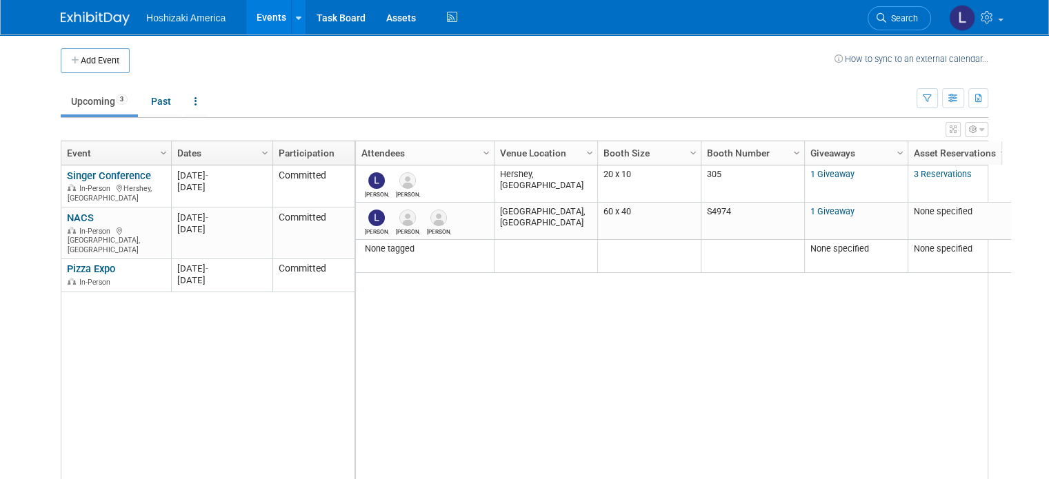
drag, startPoint x: 237, startPoint y: 144, endPoint x: 260, endPoint y: 145, distance: 22.8
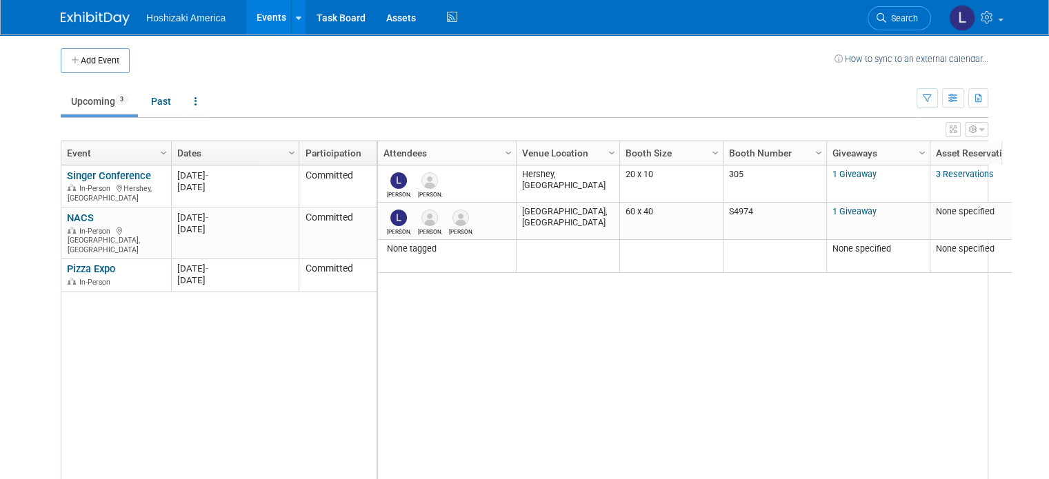
drag, startPoint x: 257, startPoint y: 148, endPoint x: 316, endPoint y: 151, distance: 59.4
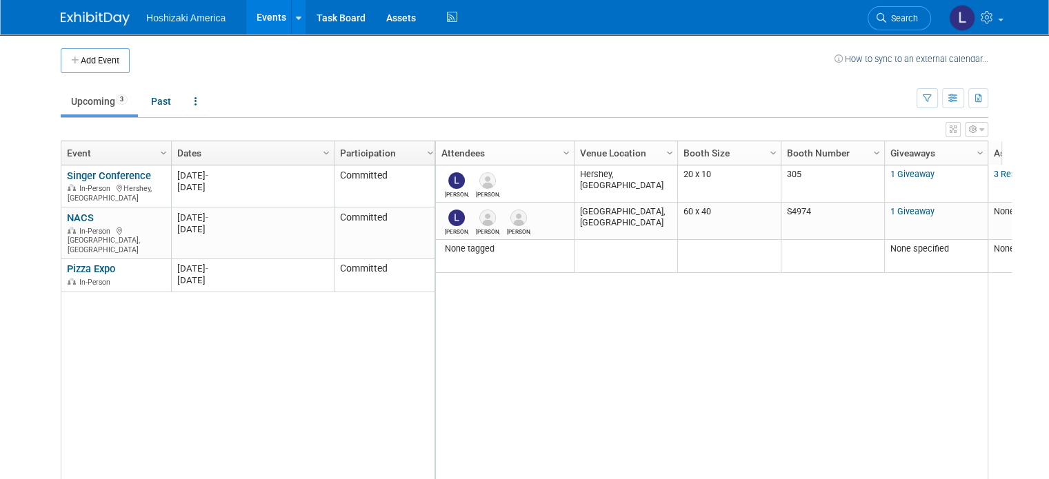
drag, startPoint x: 319, startPoint y: 148, endPoint x: 350, endPoint y: 152, distance: 31.2
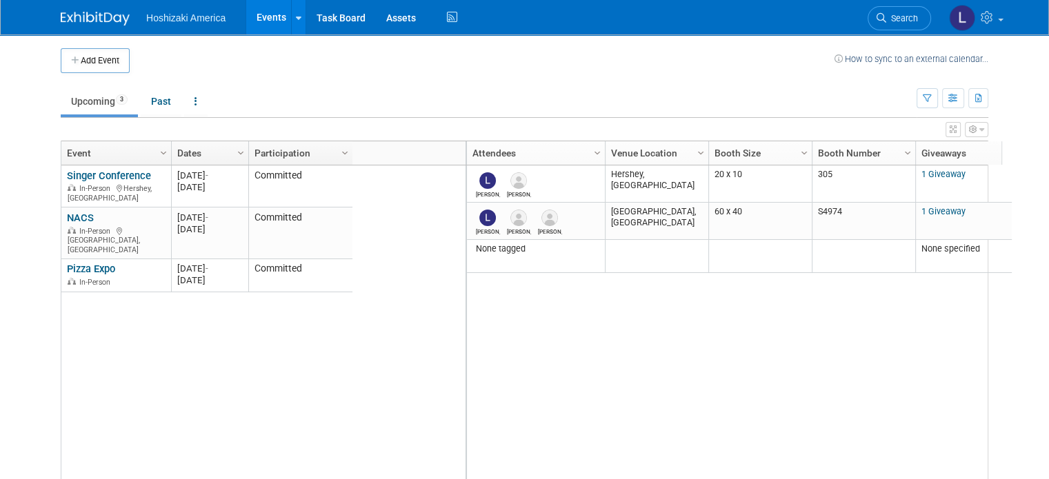
drag, startPoint x: 350, startPoint y: 151, endPoint x: 236, endPoint y: 143, distance: 114.7
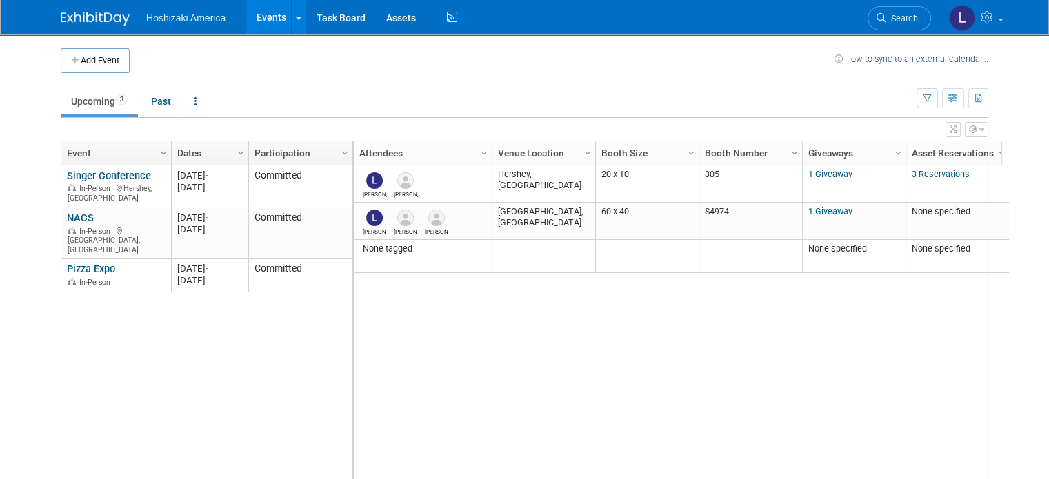
click at [634, 74] on td "Upcoming 3 Past All Events 3 Past and Upcoming Grouped Annually Events grouped …" at bounding box center [489, 95] width 856 height 45
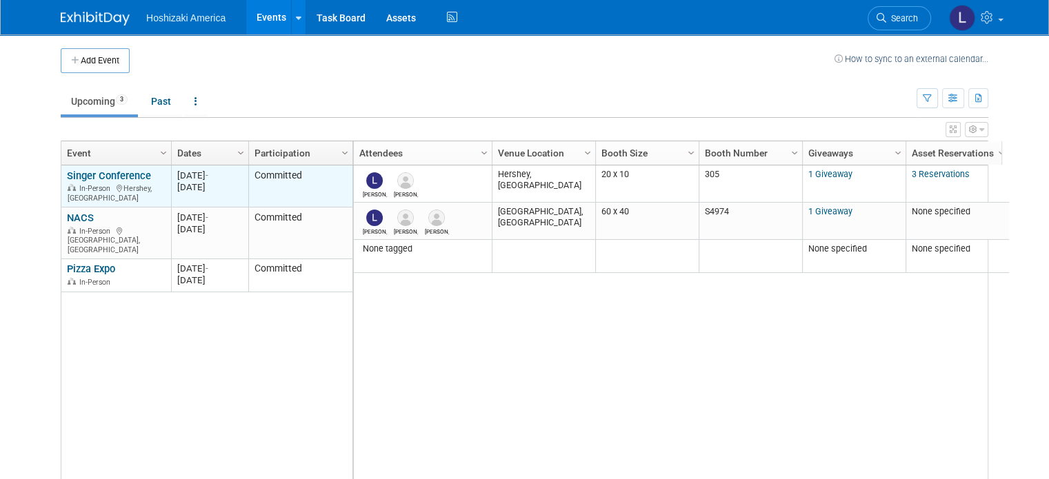
click at [119, 170] on link "Singer Conference" at bounding box center [109, 176] width 84 height 12
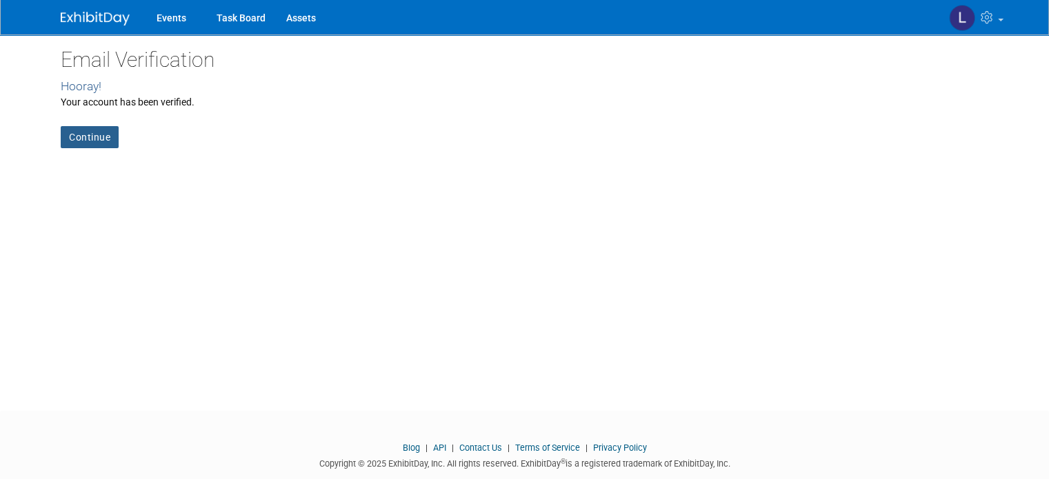
click at [79, 134] on link "Continue" at bounding box center [90, 137] width 58 height 22
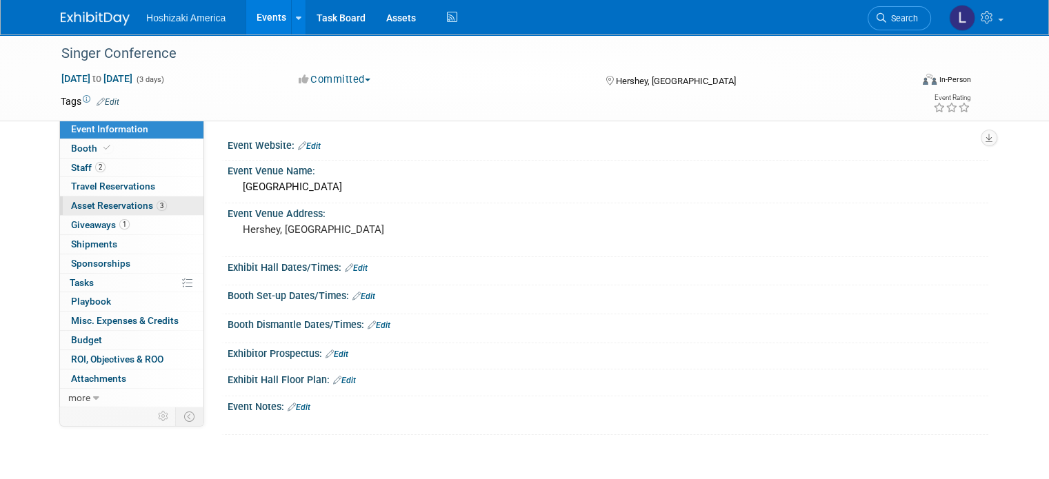
click at [92, 202] on span "Asset Reservations 3" at bounding box center [119, 205] width 96 height 11
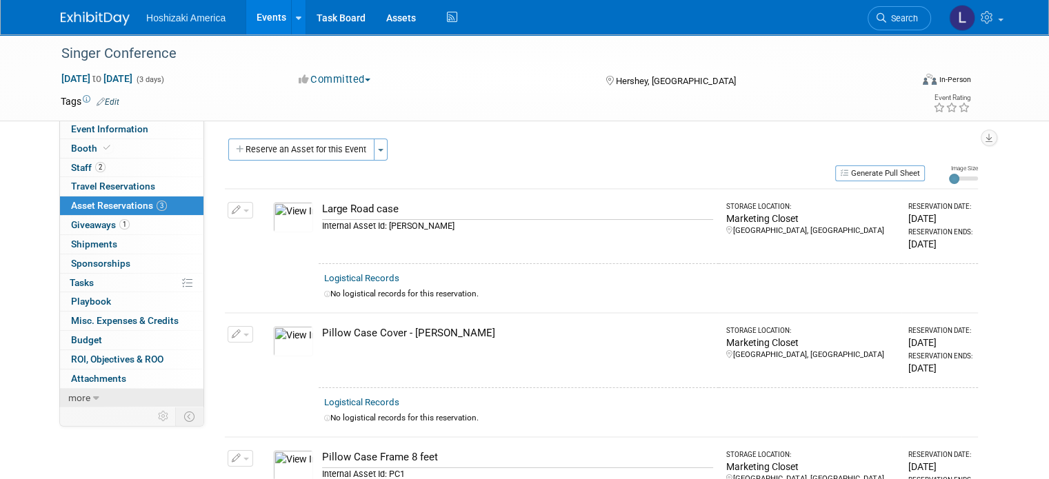
click at [80, 390] on link "more" at bounding box center [131, 398] width 143 height 19
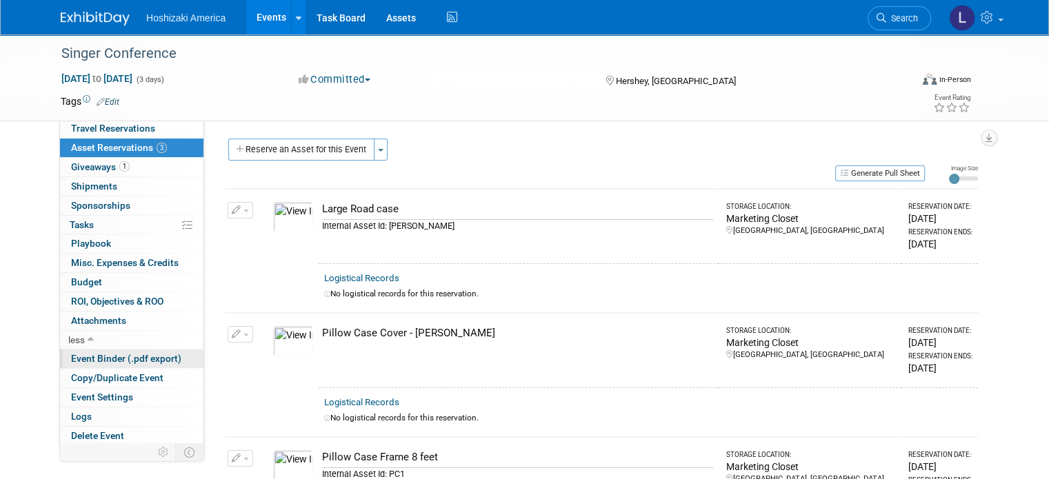
click at [105, 350] on link "Event Binder (.pdf export)" at bounding box center [131, 359] width 143 height 19
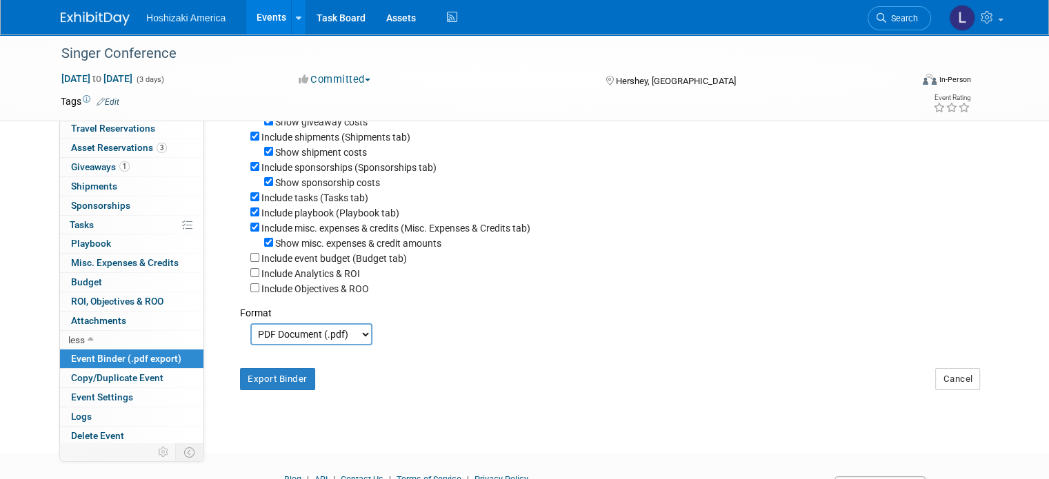
scroll to position [316, 0]
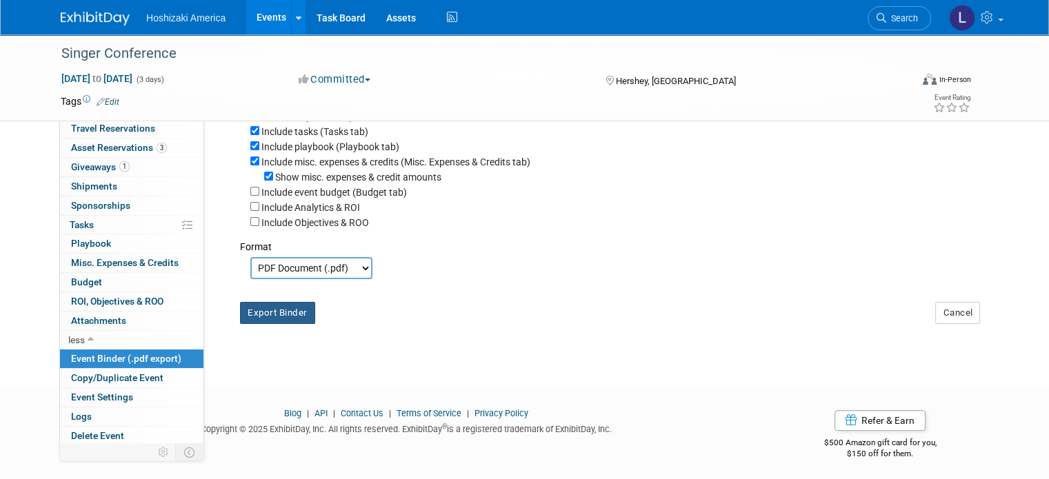
click at [256, 311] on button "Export Binder" at bounding box center [277, 313] width 75 height 22
click at [181, 15] on span "Hoshizaki America" at bounding box center [185, 17] width 79 height 11
click at [99, 60] on div "Singer Conference" at bounding box center [475, 53] width 837 height 25
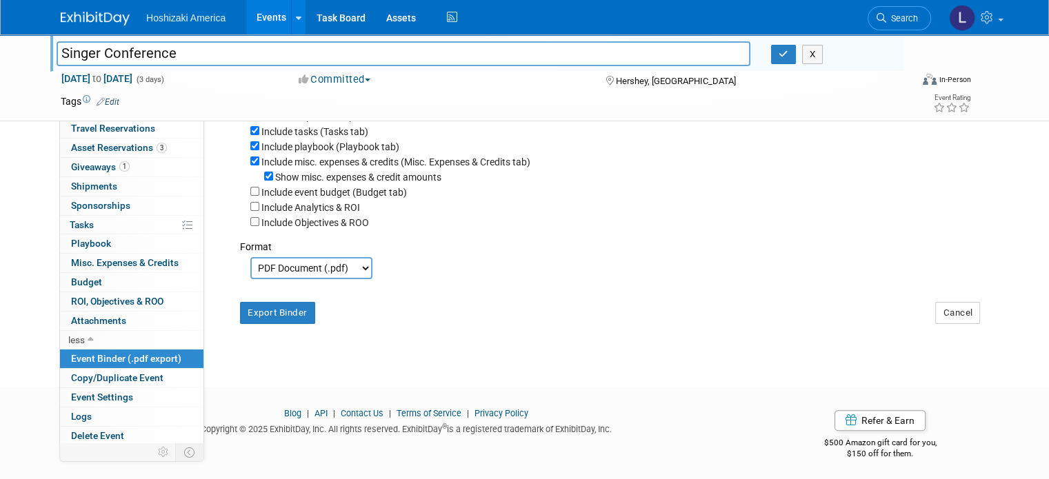
click at [81, 16] on img at bounding box center [95, 19] width 69 height 14
